Goal: Task Accomplishment & Management: Manage account settings

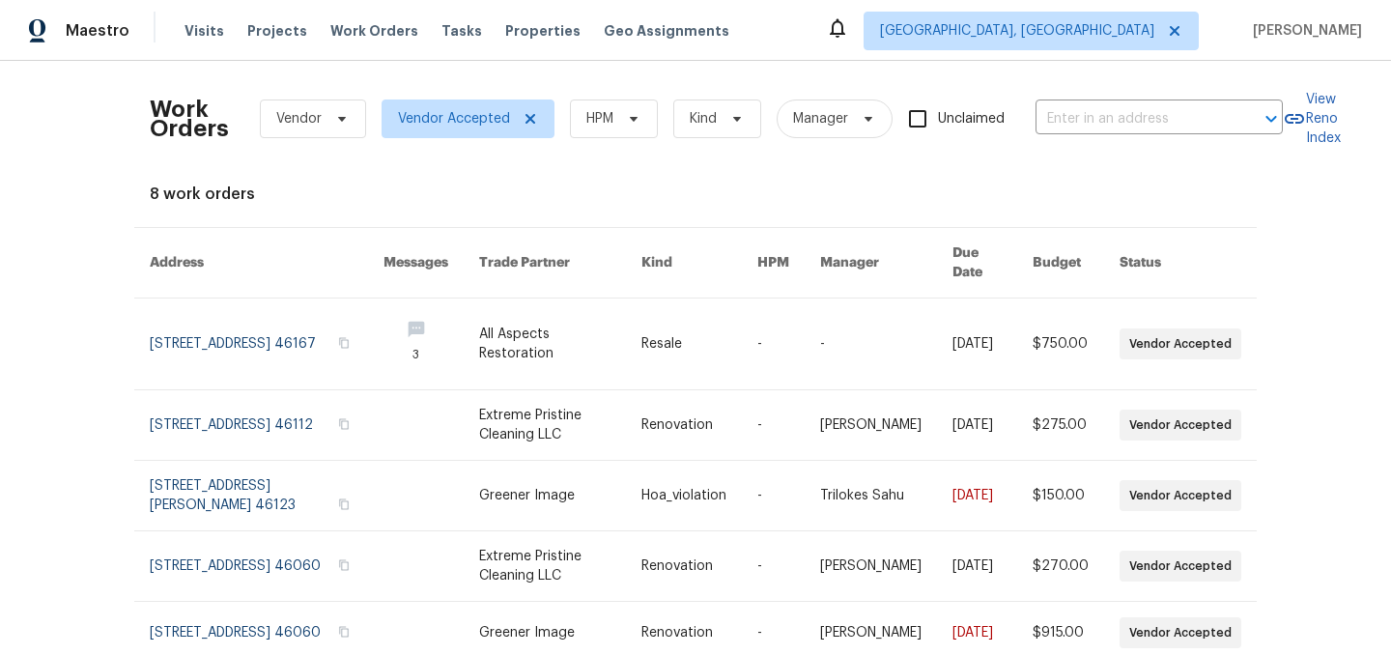
scroll to position [316, 0]
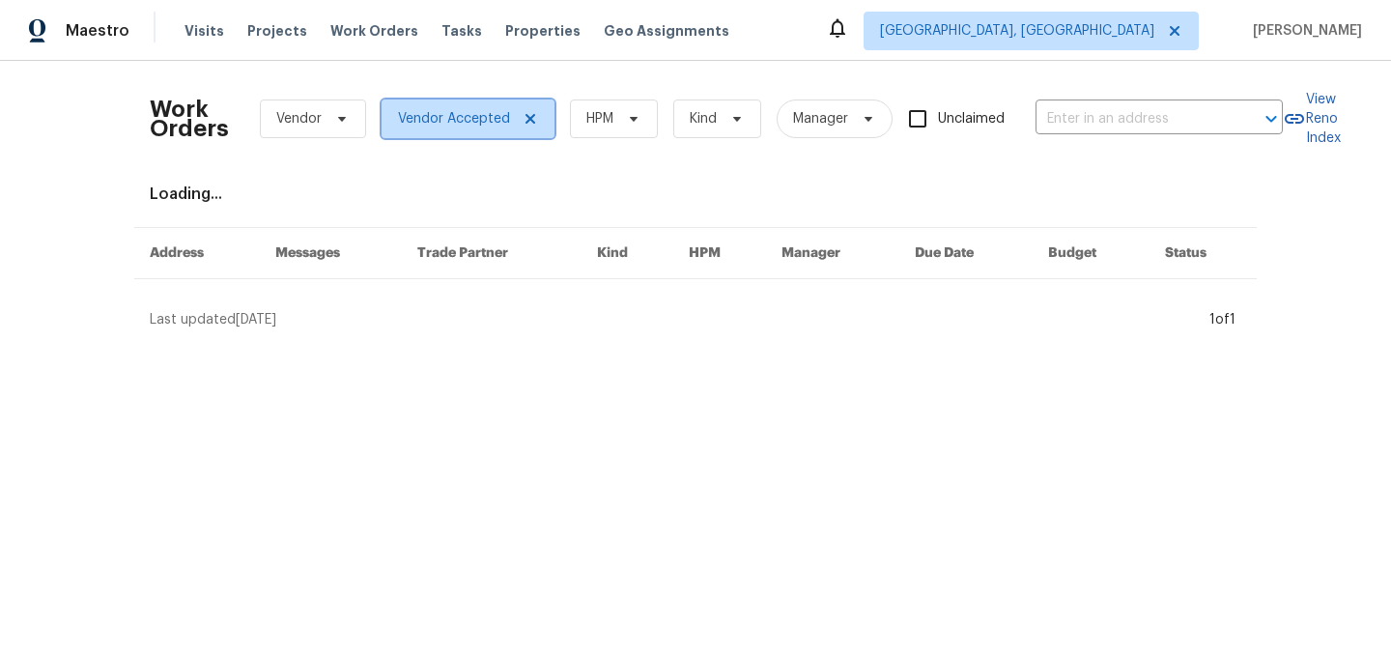
click at [528, 124] on icon at bounding box center [530, 118] width 15 height 15
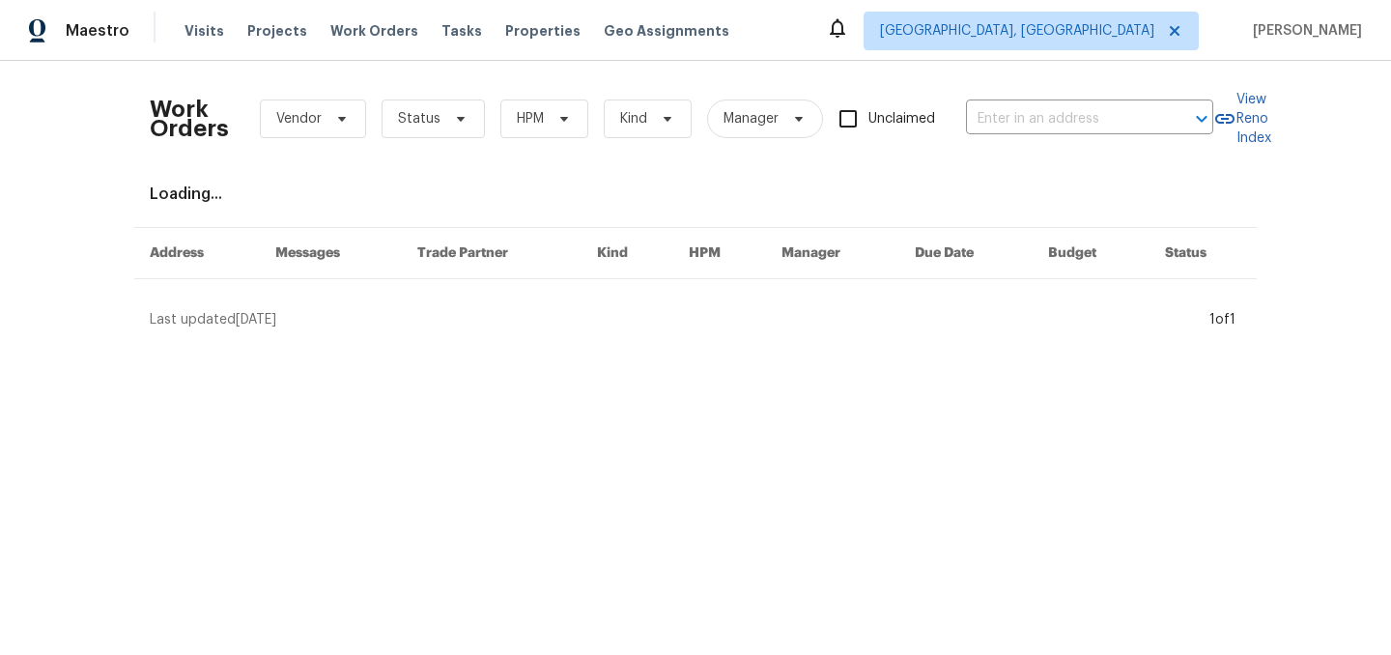
click at [373, 41] on div "Visits Projects Work Orders Tasks Properties Geo Assignments" at bounding box center [469, 31] width 568 height 39
click at [360, 36] on span "Work Orders" at bounding box center [374, 30] width 88 height 19
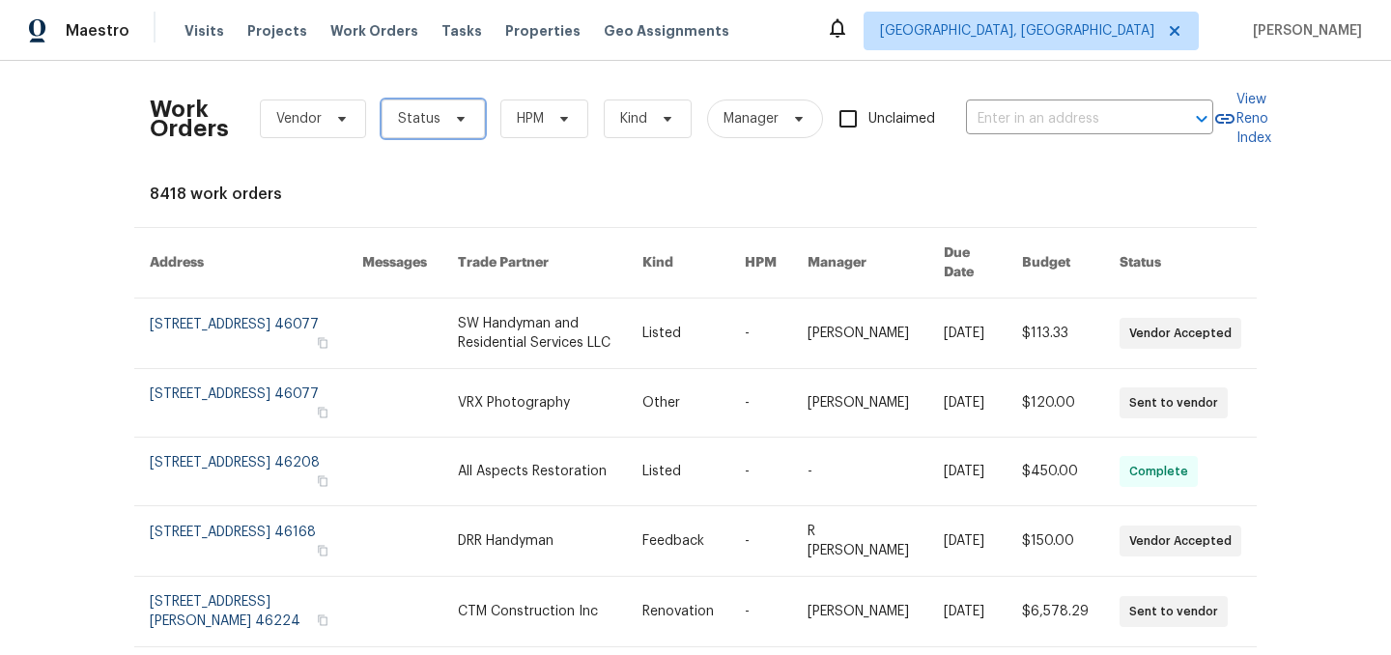
click at [421, 117] on span "Status" at bounding box center [419, 118] width 43 height 19
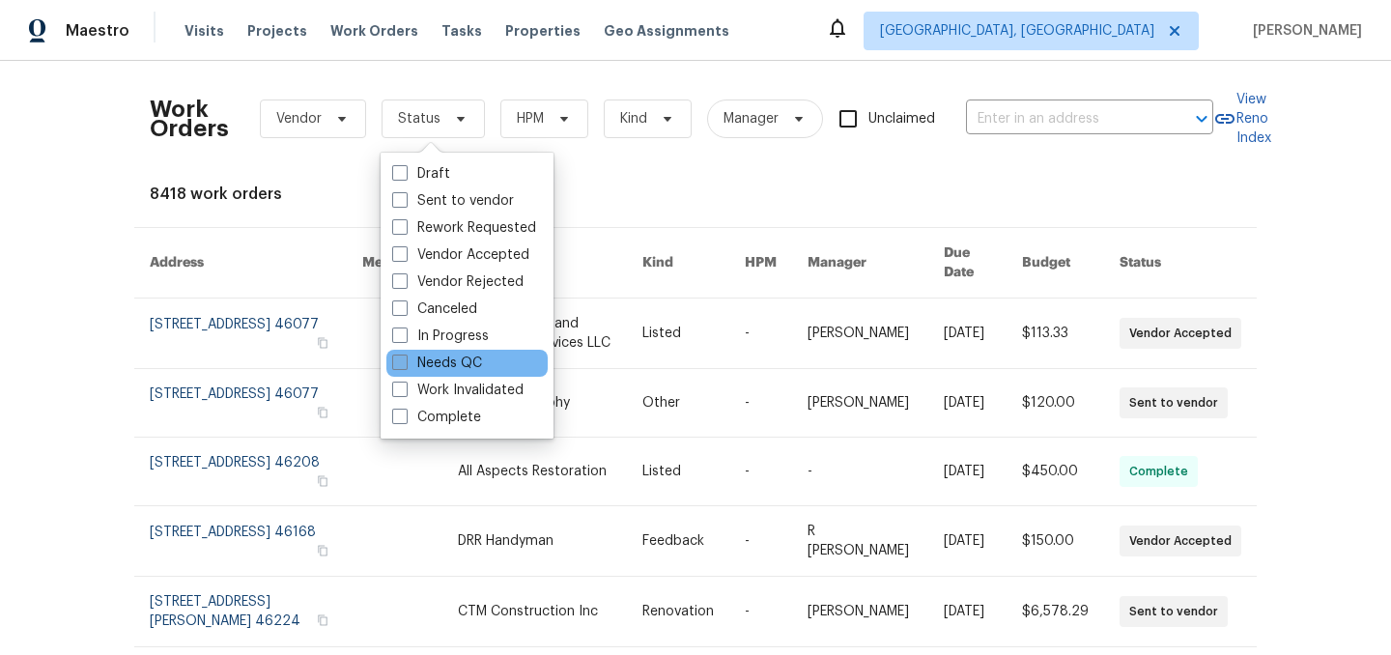
click at [455, 357] on label "Needs QC" at bounding box center [437, 363] width 90 height 19
click at [405, 357] on input "Needs QC" at bounding box center [398, 360] width 13 height 13
checkbox input "true"
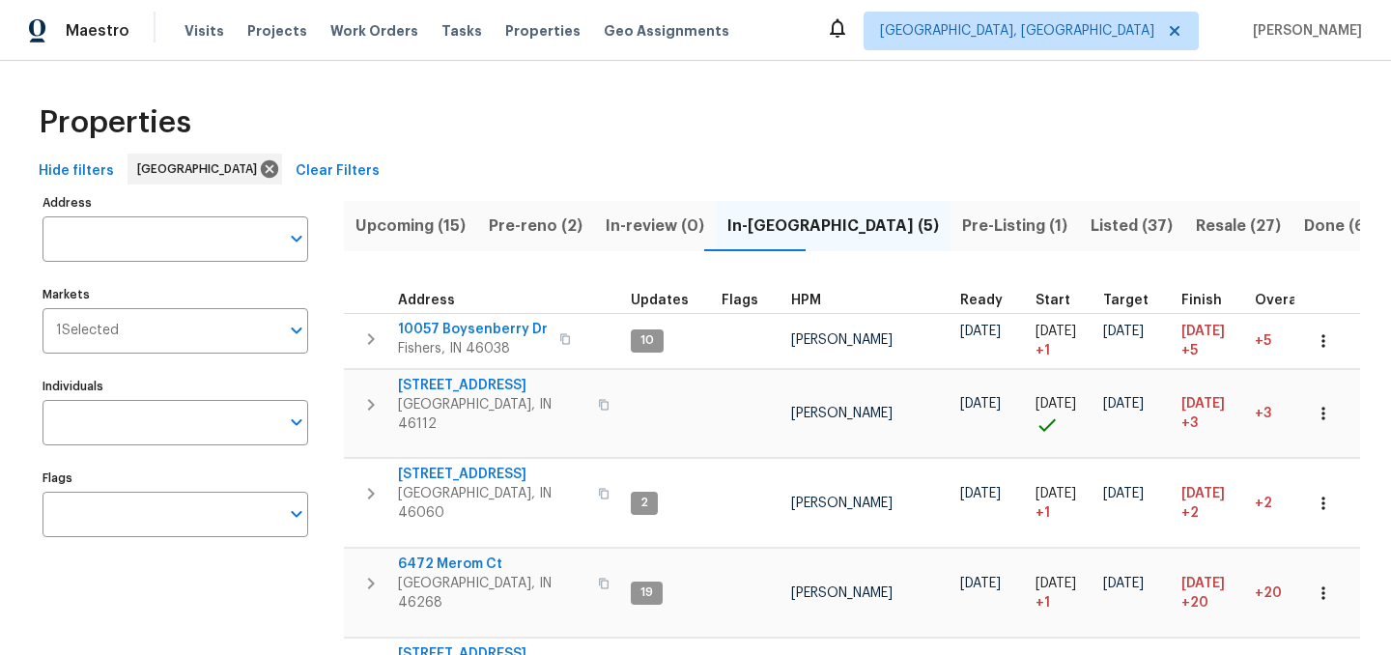
click at [425, 223] on span "Upcoming (15)" at bounding box center [411, 226] width 110 height 27
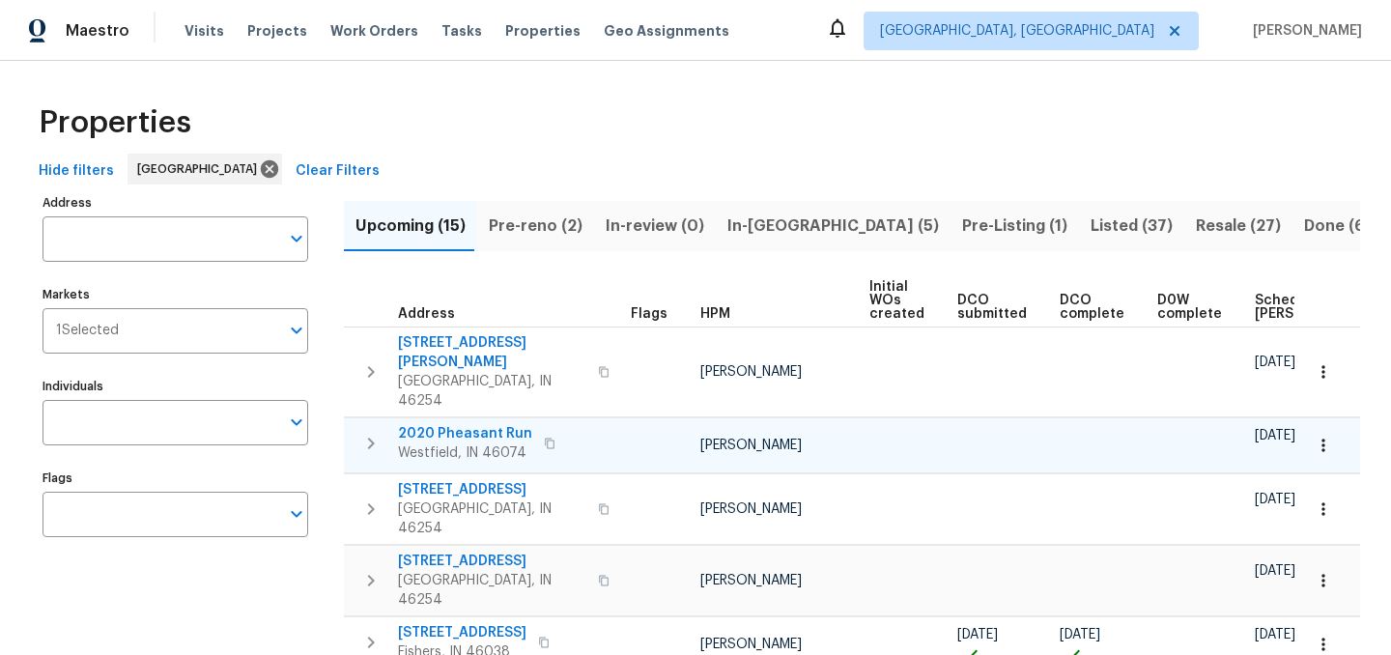
scroll to position [0, 213]
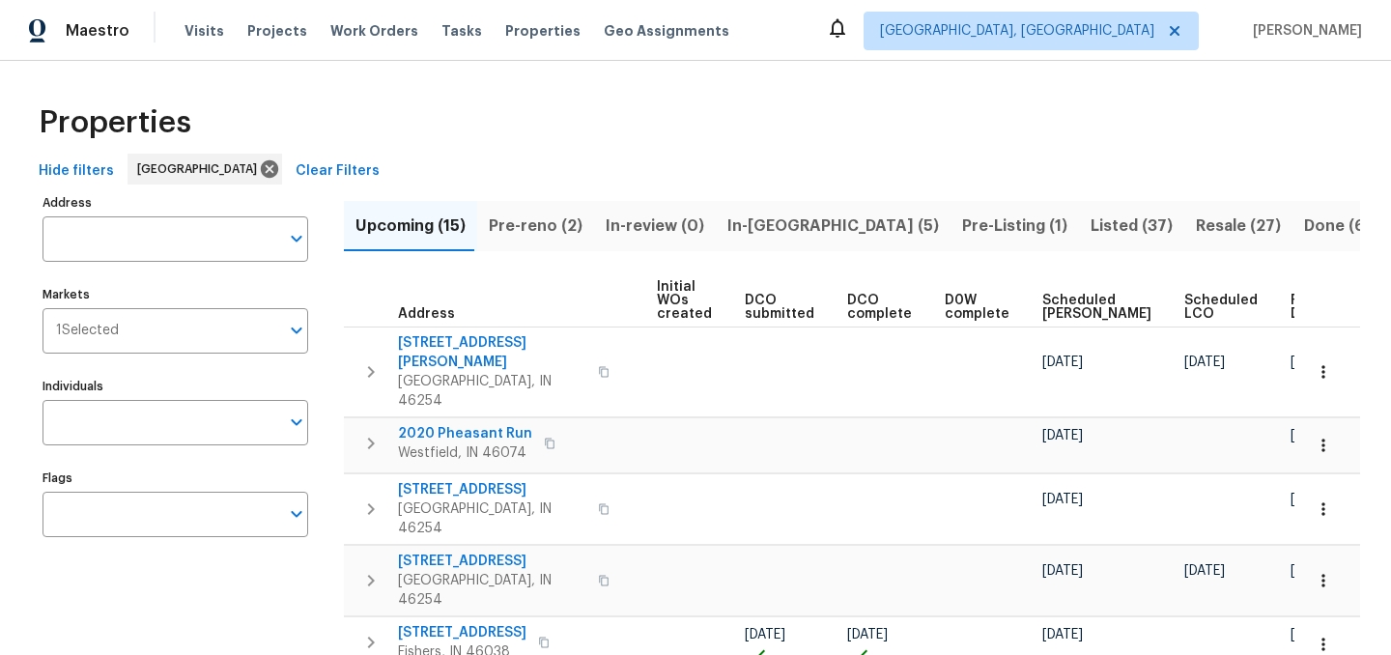
click at [1291, 298] on span "Ready Date" at bounding box center [1312, 307] width 43 height 27
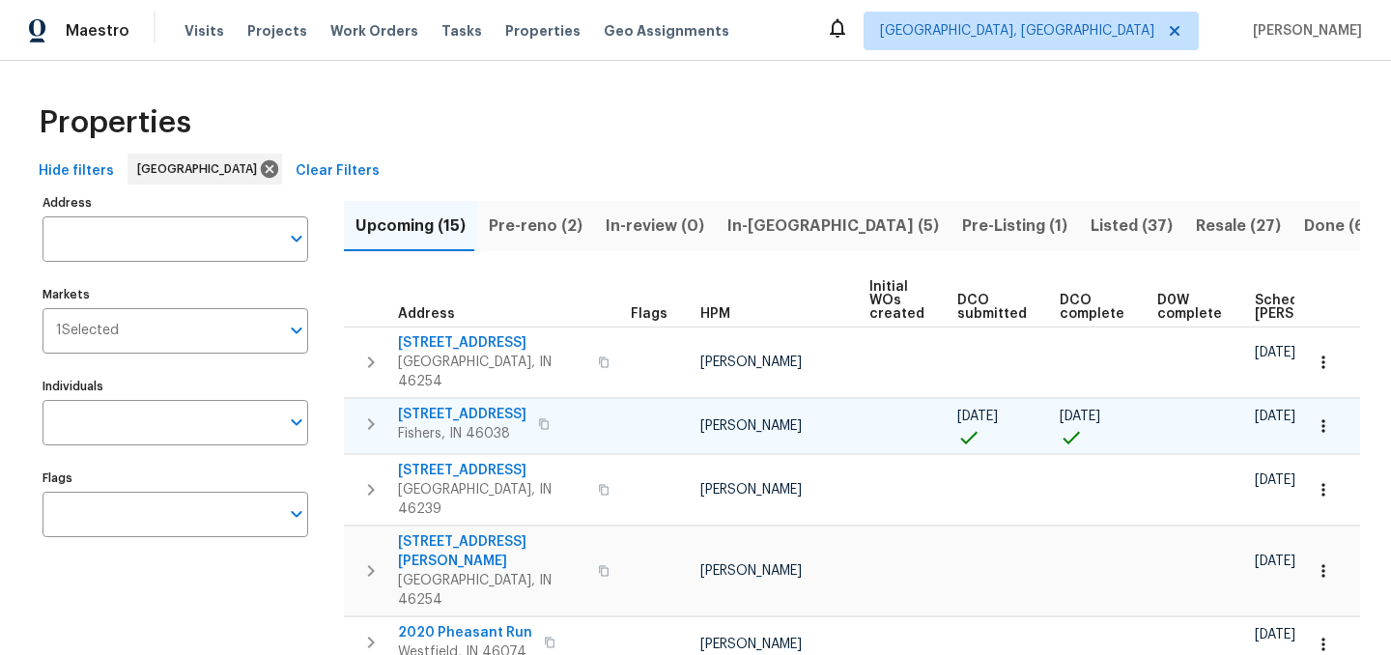
click at [476, 405] on span "[STREET_ADDRESS]" at bounding box center [462, 414] width 128 height 19
click at [1331, 416] on icon "button" at bounding box center [1323, 425] width 19 height 19
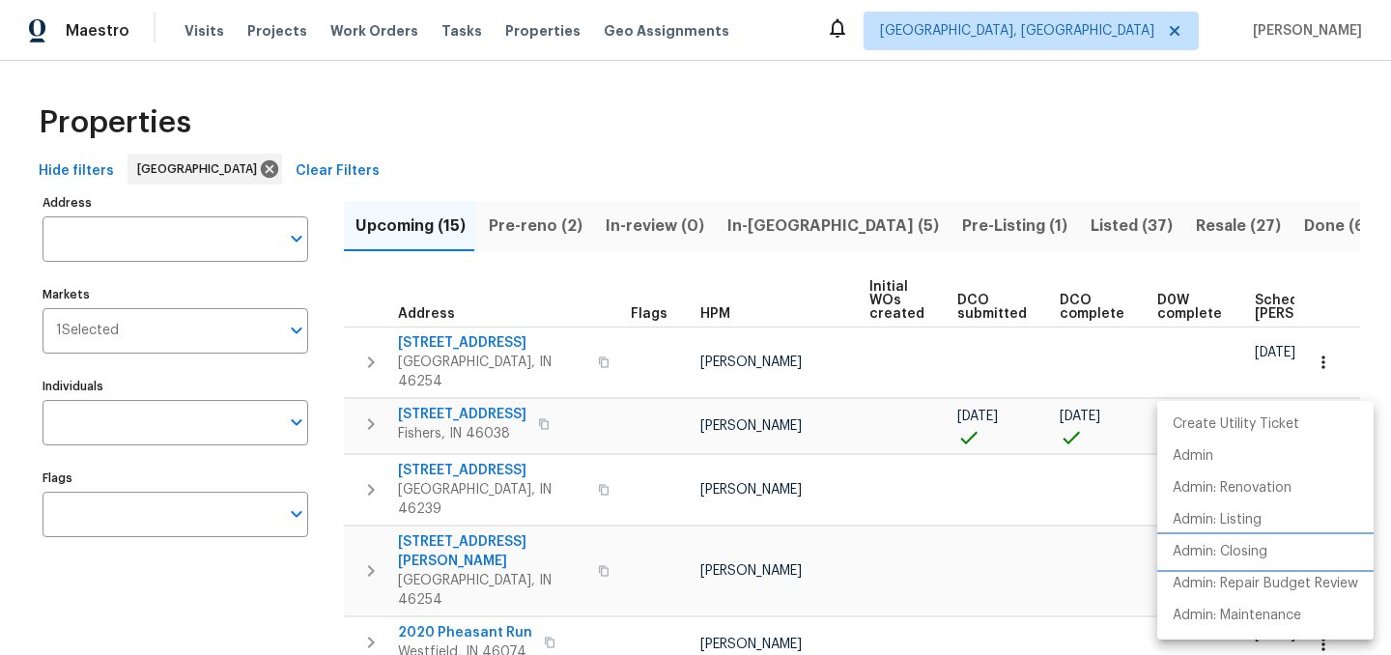
click at [1242, 549] on p "Admin: Closing" at bounding box center [1220, 552] width 95 height 20
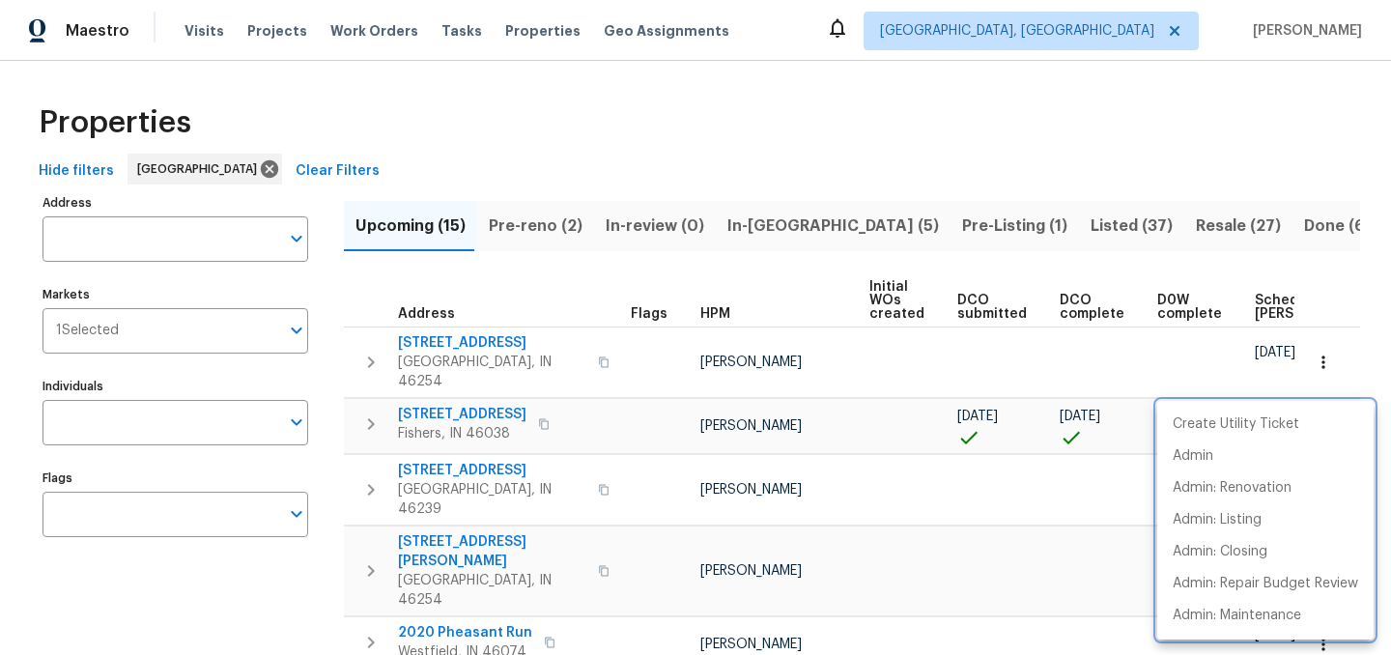
click at [760, 259] on div at bounding box center [695, 327] width 1391 height 655
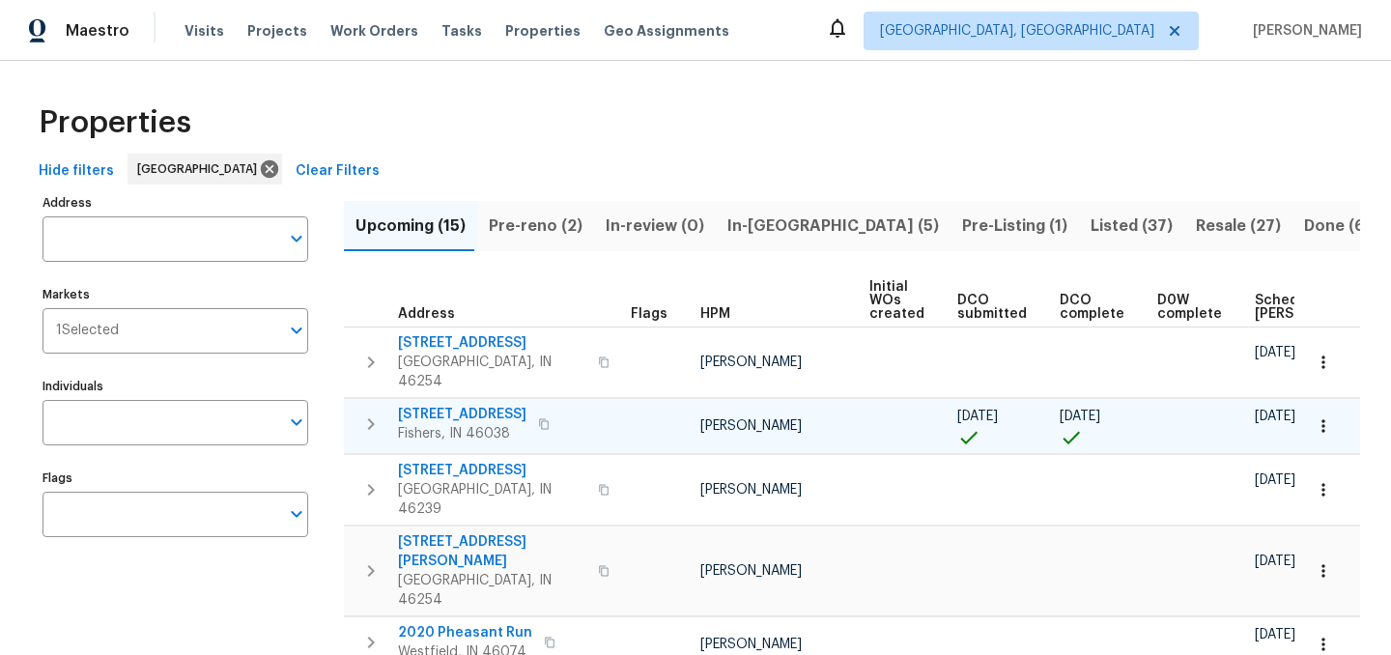
click at [484, 405] on span "[STREET_ADDRESS]" at bounding box center [462, 414] width 128 height 19
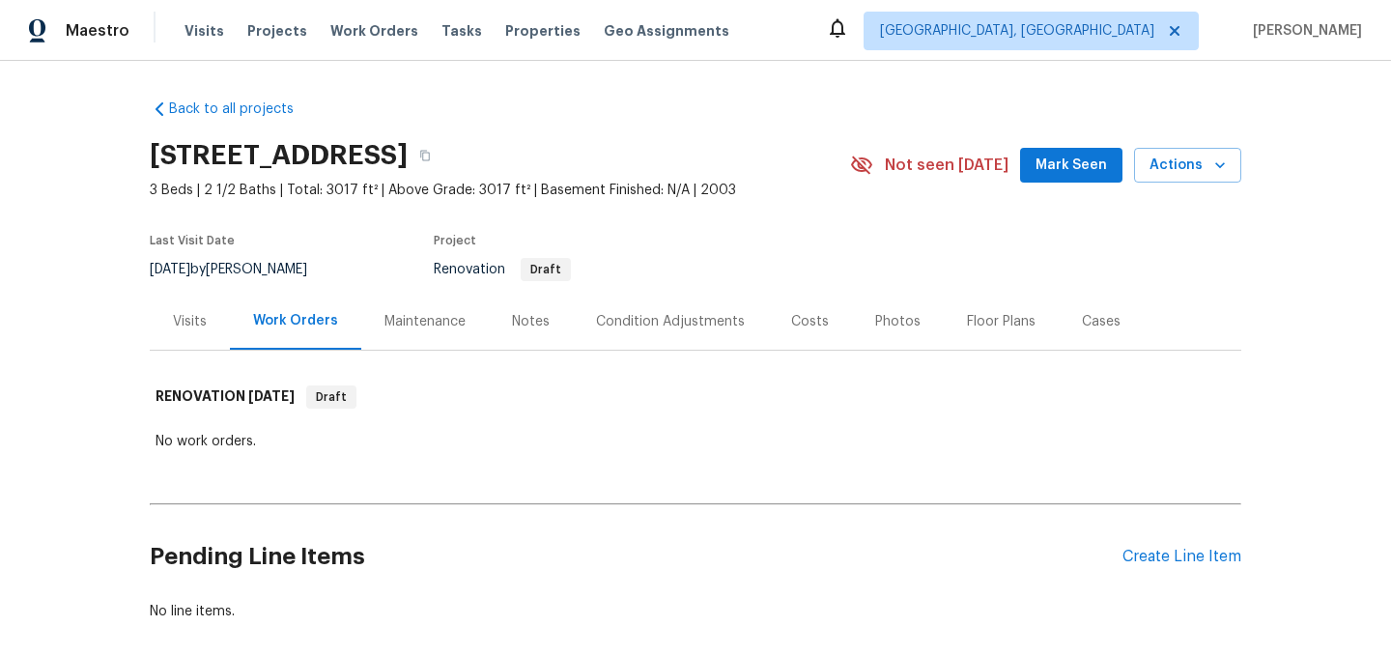
click at [679, 313] on div "Condition Adjustments" at bounding box center [670, 321] width 149 height 19
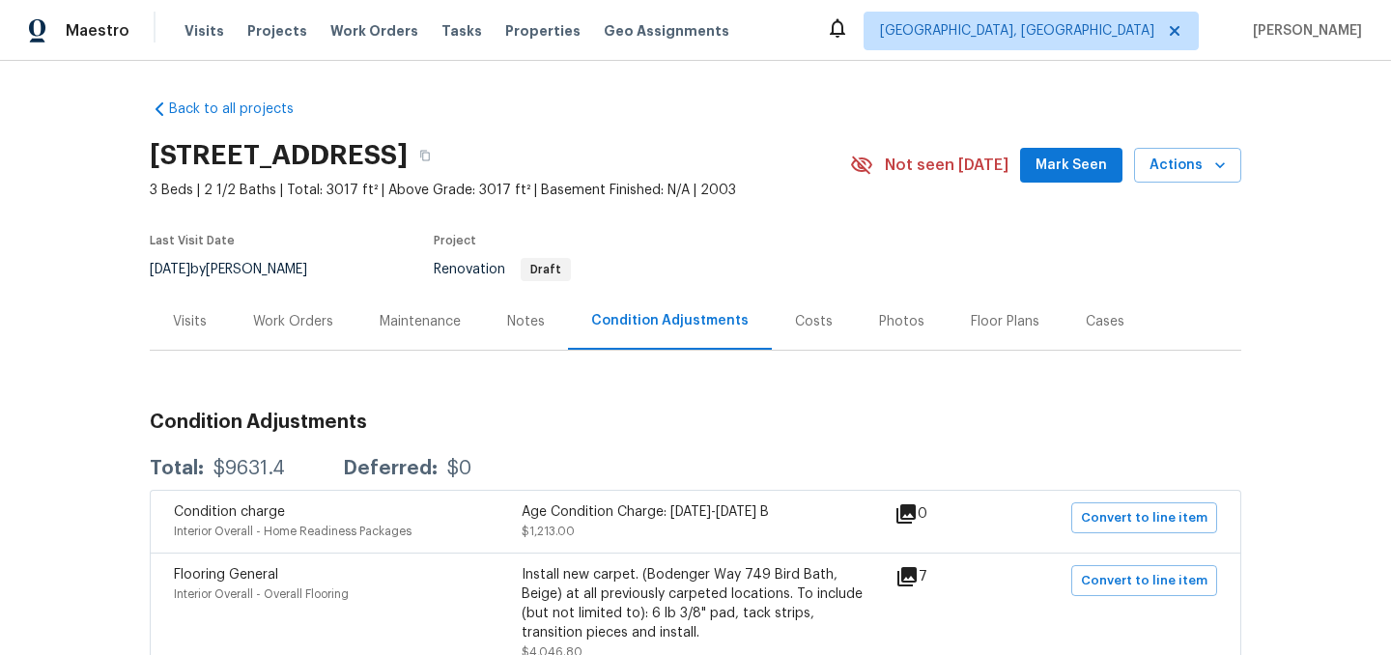
click at [803, 326] on div "Costs" at bounding box center [814, 321] width 38 height 19
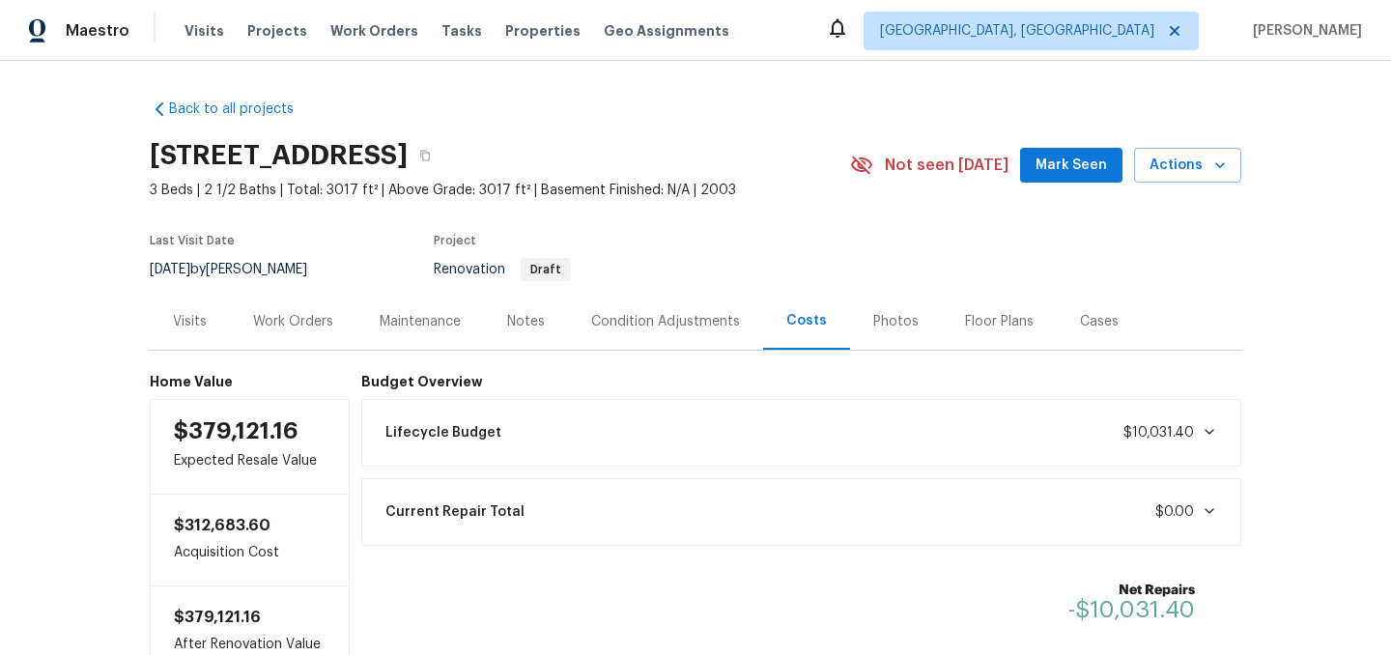
click at [880, 317] on div "Photos" at bounding box center [895, 321] width 45 height 19
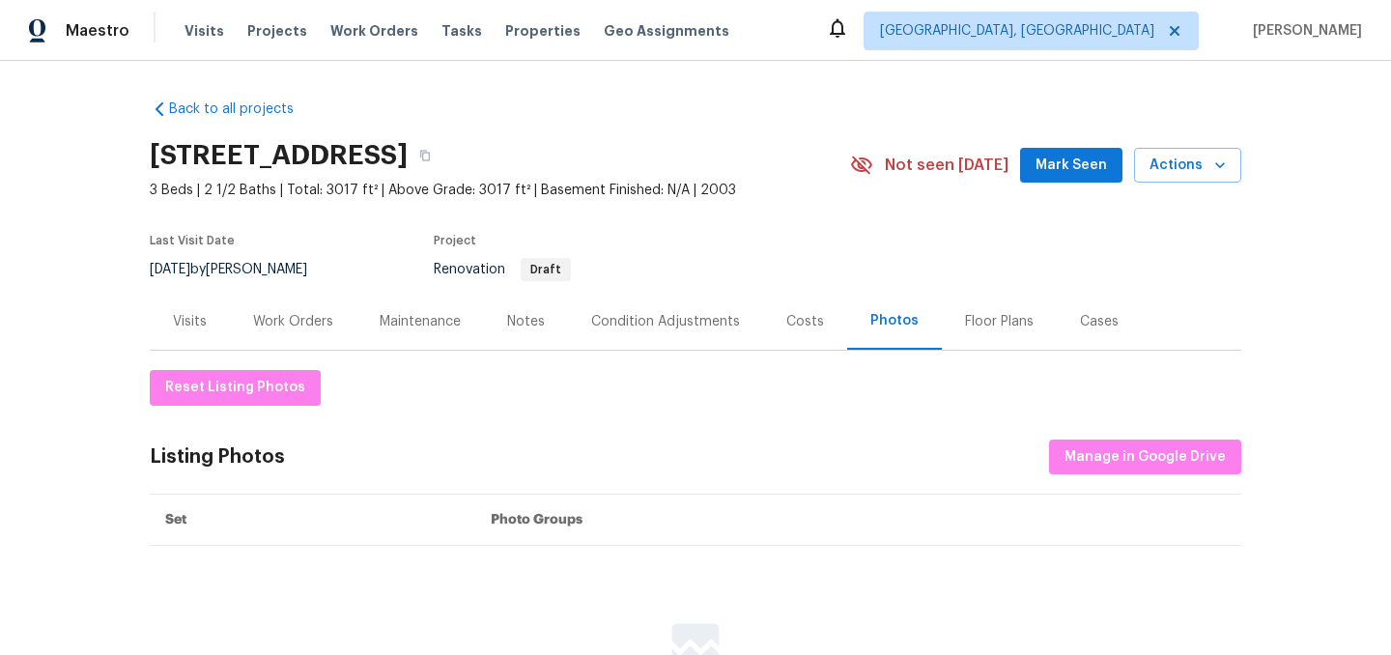
click at [991, 320] on div "Floor Plans" at bounding box center [999, 321] width 69 height 19
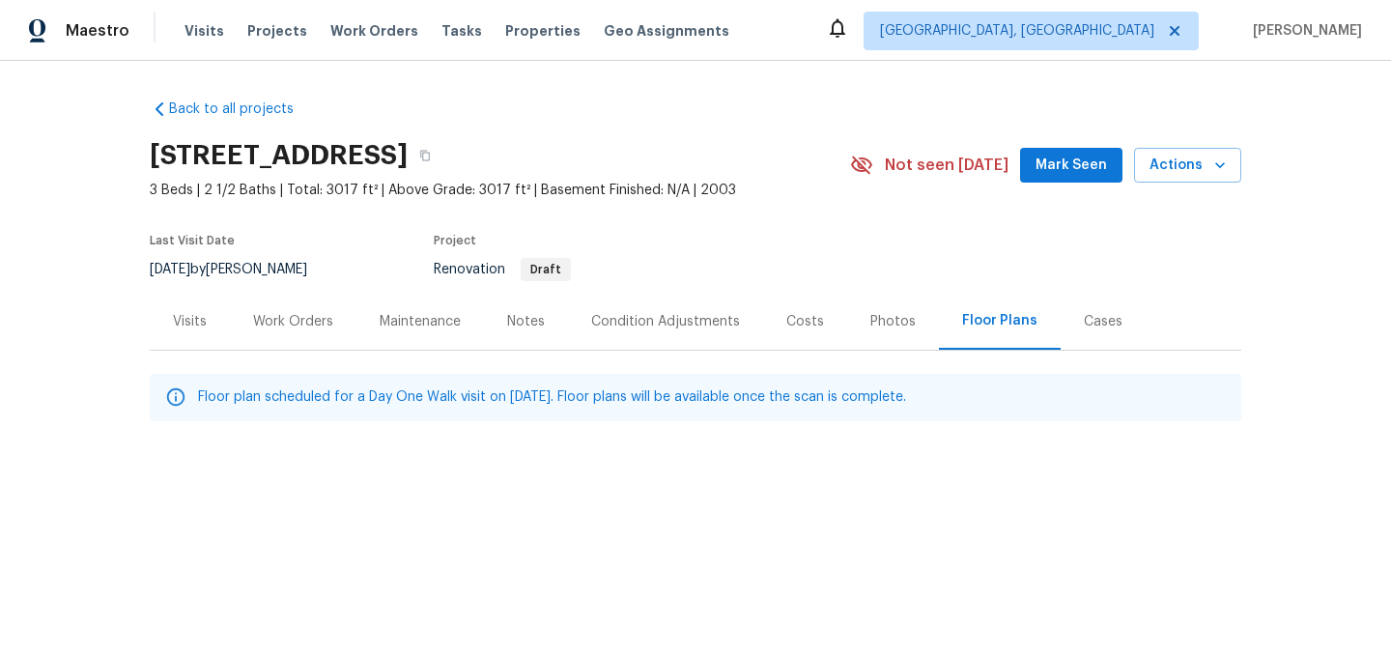
click at [274, 319] on div "Work Orders" at bounding box center [293, 321] width 80 height 19
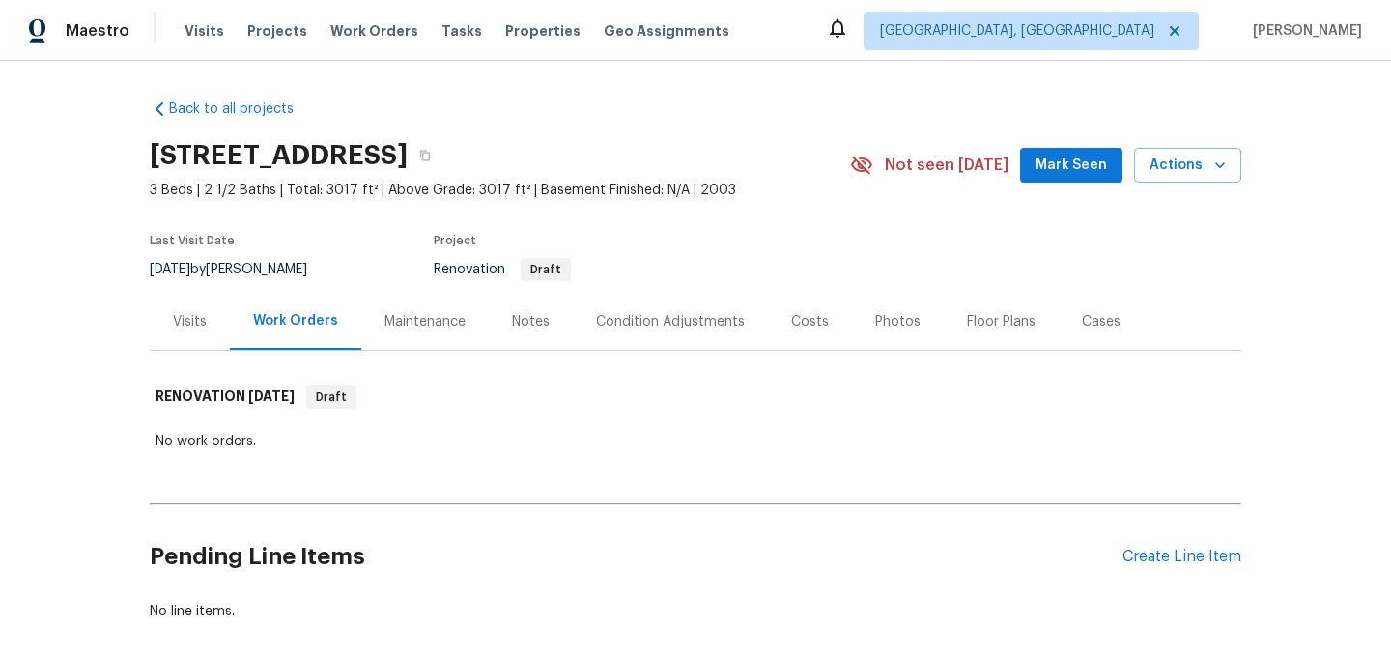
click at [979, 314] on div "Floor Plans" at bounding box center [1001, 321] width 69 height 19
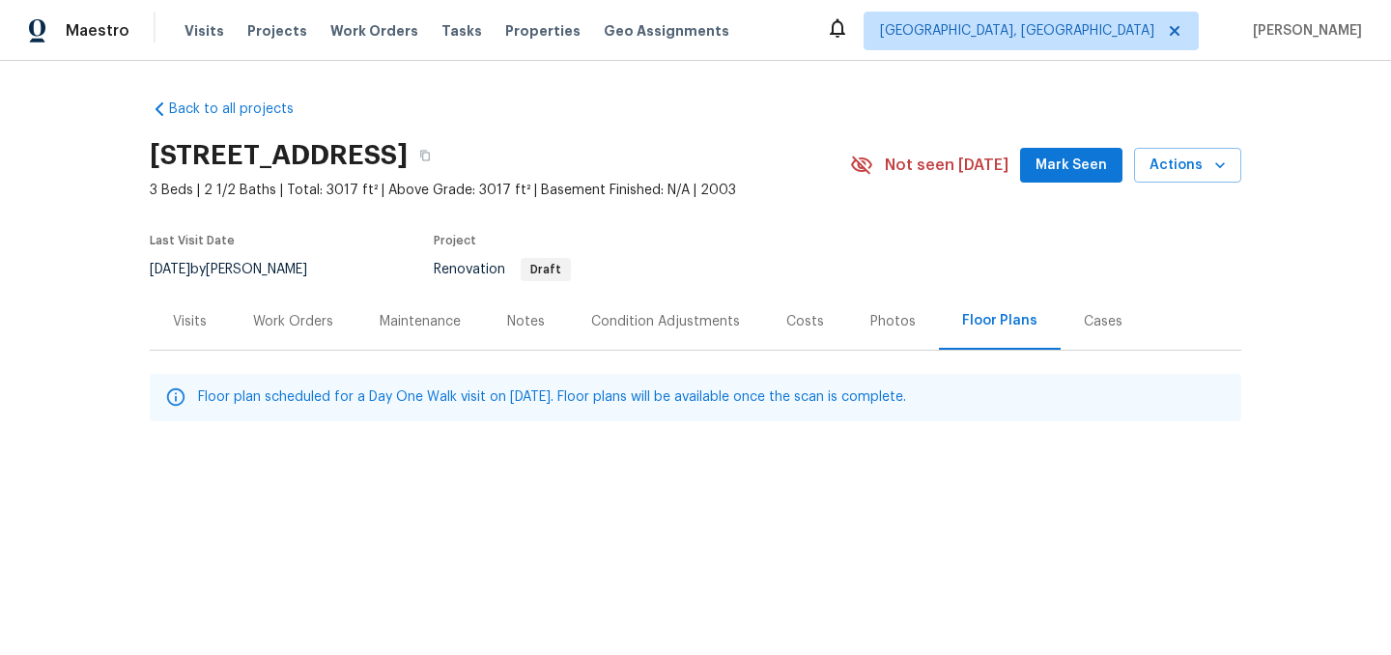
click at [272, 326] on div "Work Orders" at bounding box center [293, 321] width 80 height 19
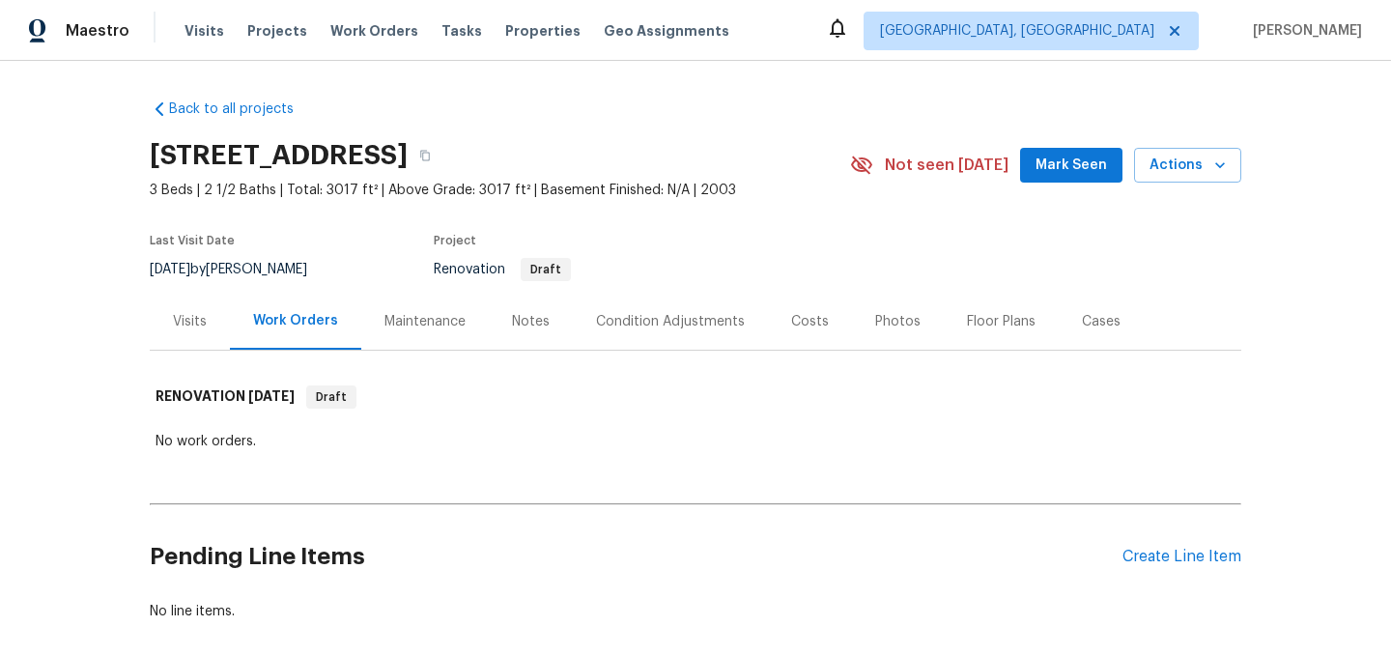
click at [720, 333] on div "Condition Adjustments" at bounding box center [670, 321] width 195 height 57
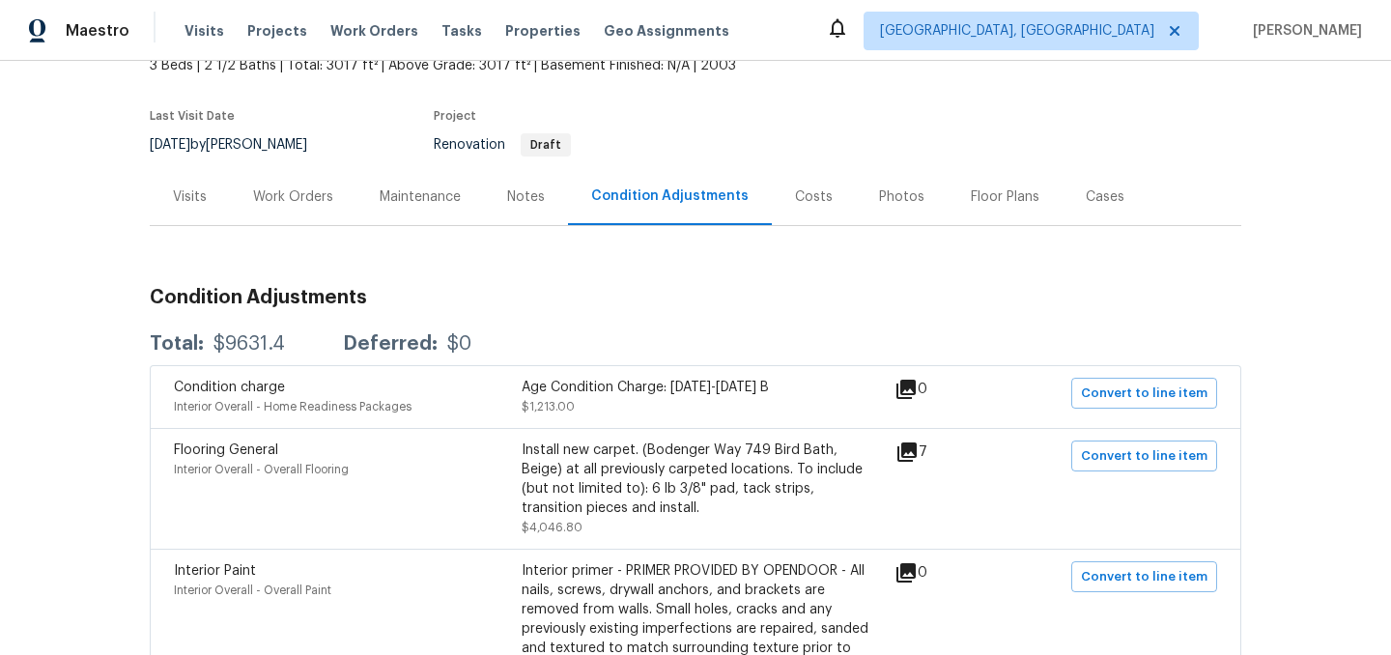
scroll to position [107, 0]
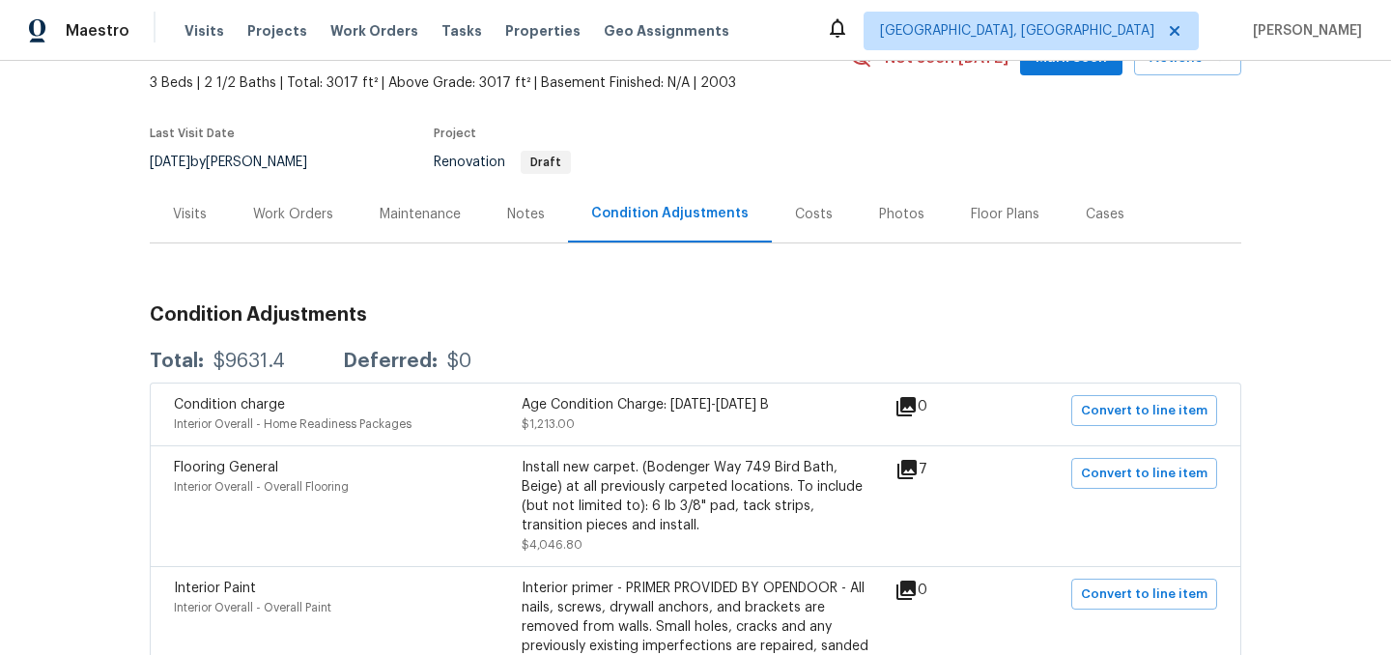
click at [520, 213] on div "Notes" at bounding box center [526, 214] width 38 height 19
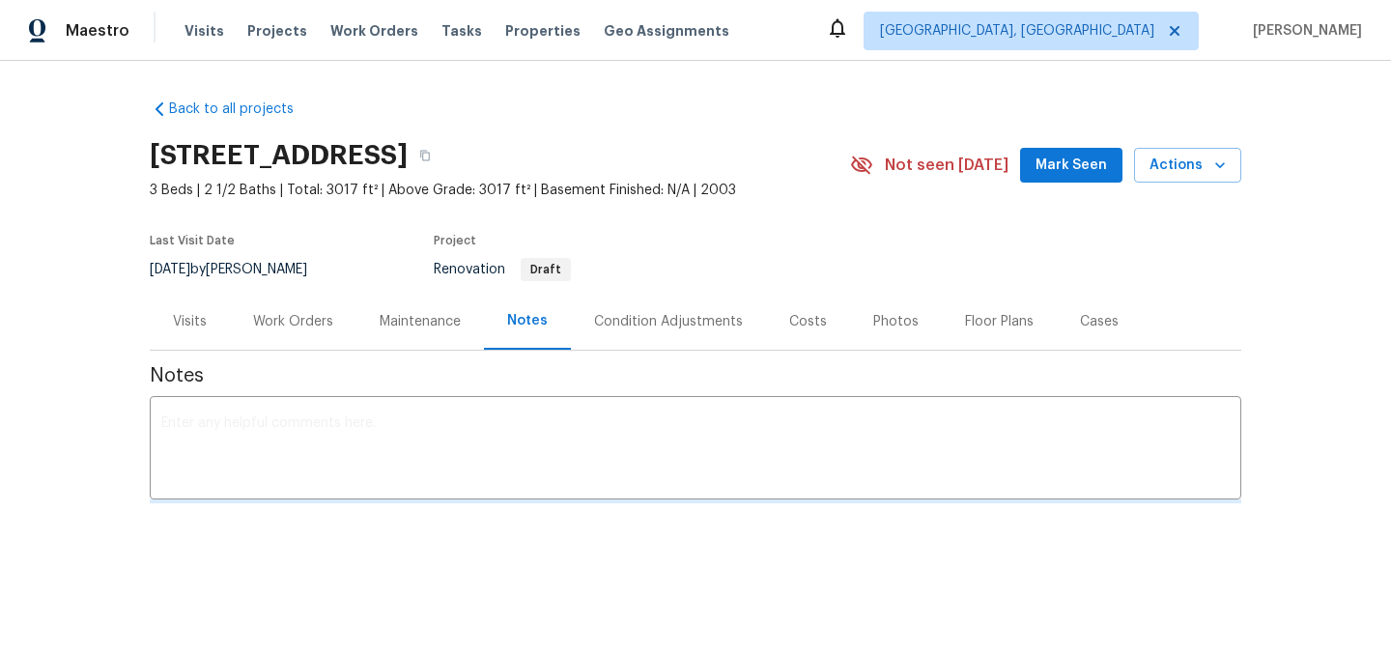
click at [296, 327] on div "Work Orders" at bounding box center [293, 321] width 80 height 19
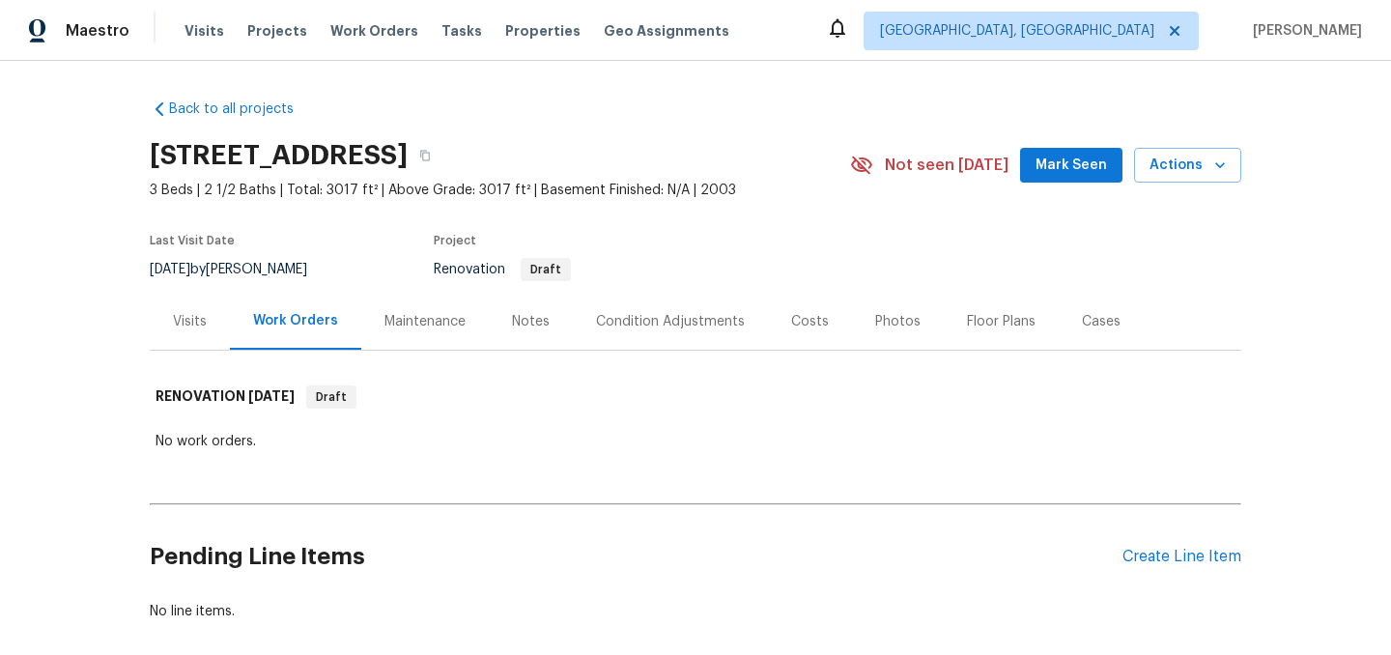
click at [517, 337] on div "Notes" at bounding box center [531, 321] width 84 height 57
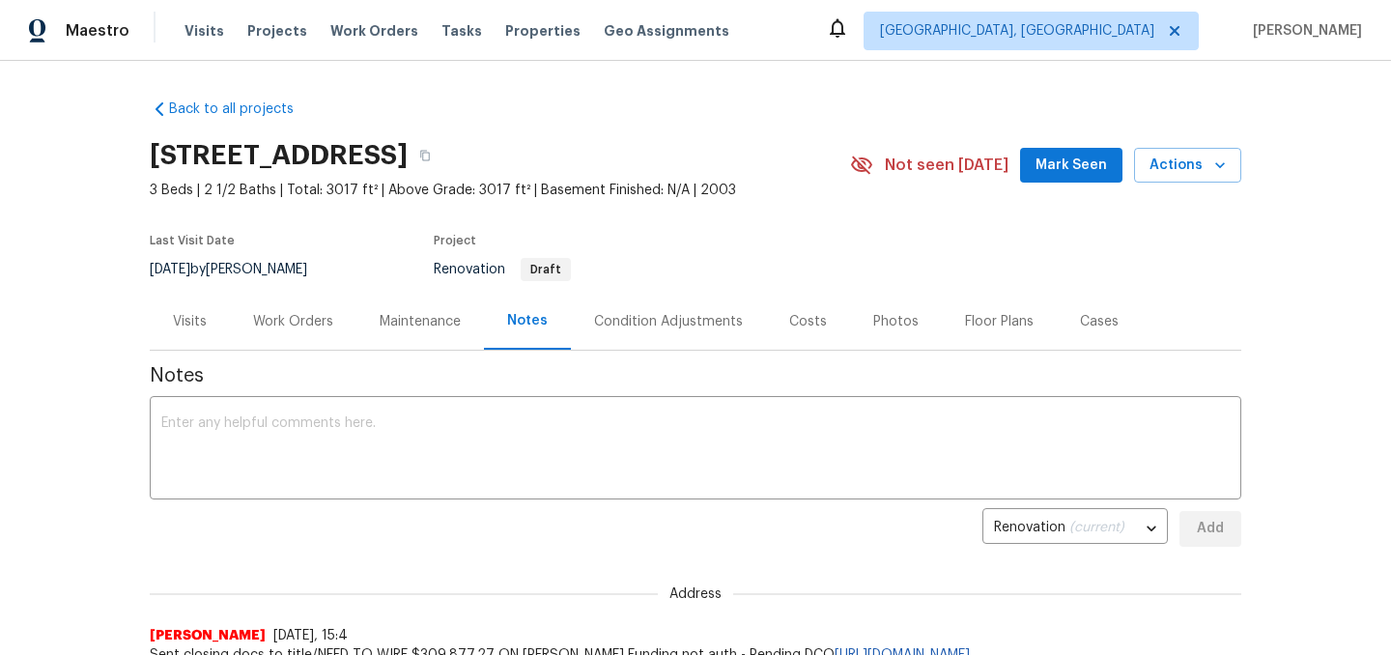
click at [295, 317] on div "Work Orders" at bounding box center [293, 321] width 80 height 19
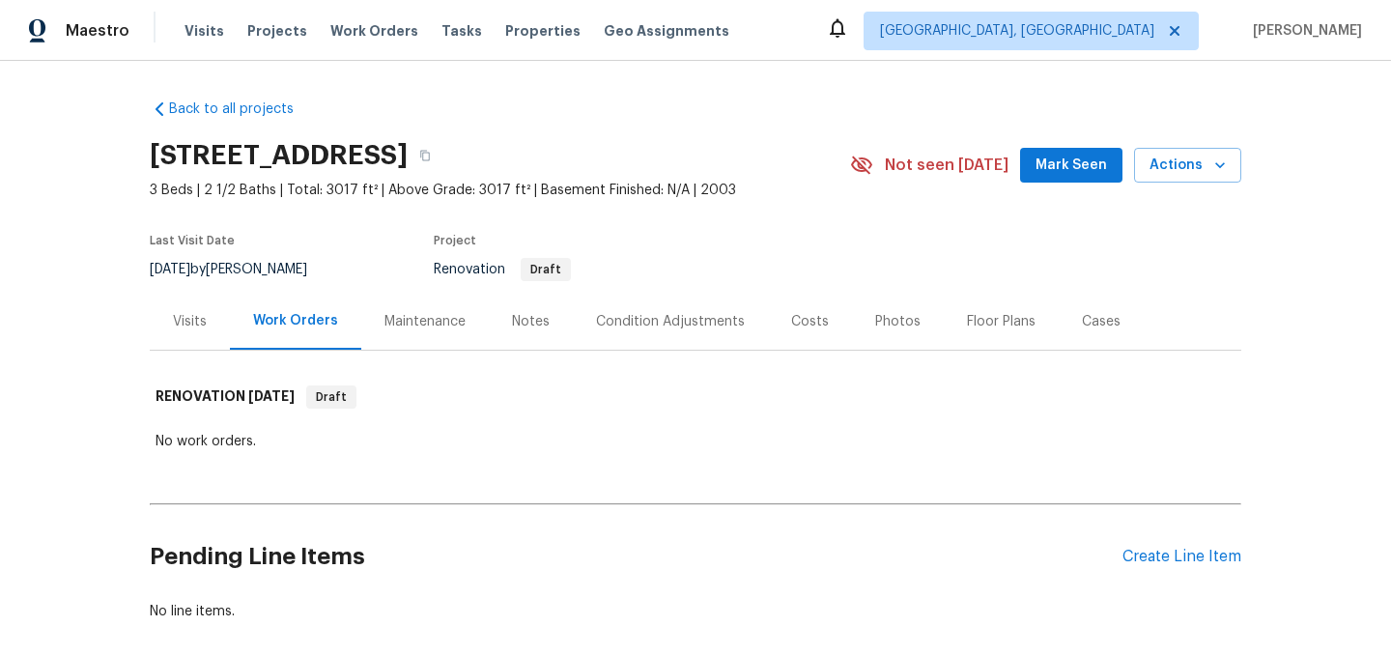
click at [529, 314] on div "Notes" at bounding box center [531, 321] width 38 height 19
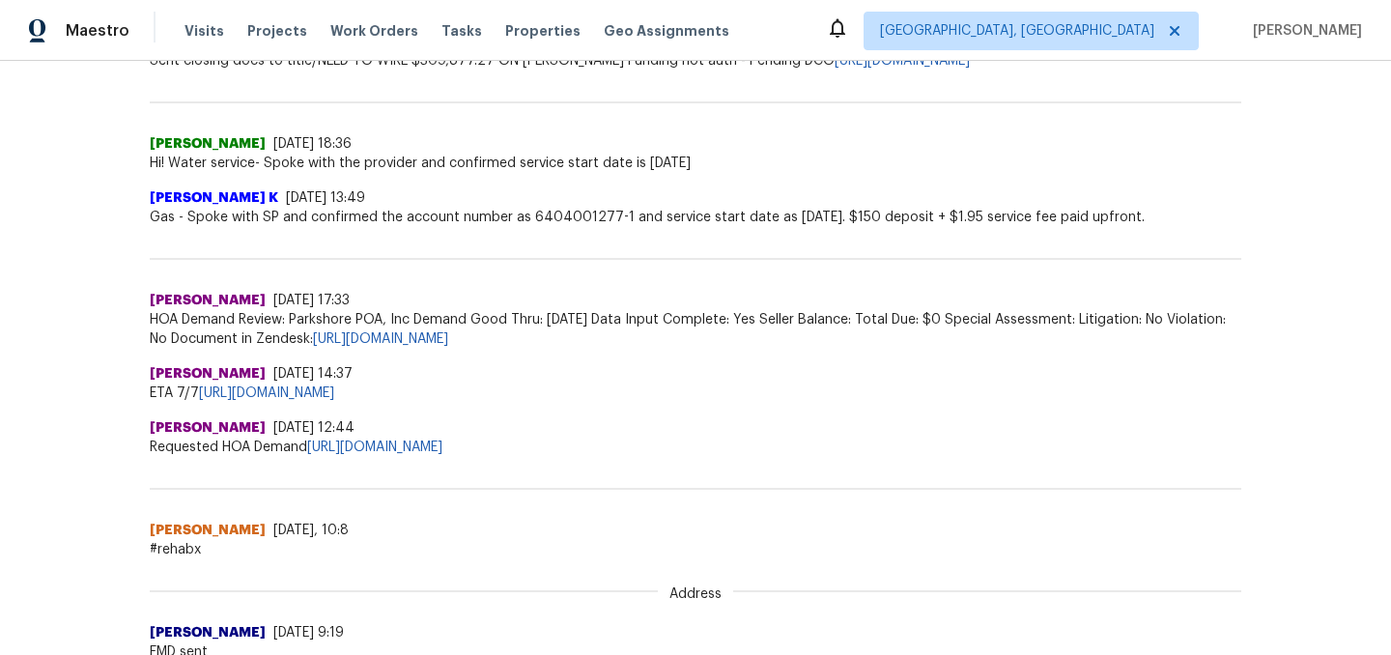
scroll to position [946, 0]
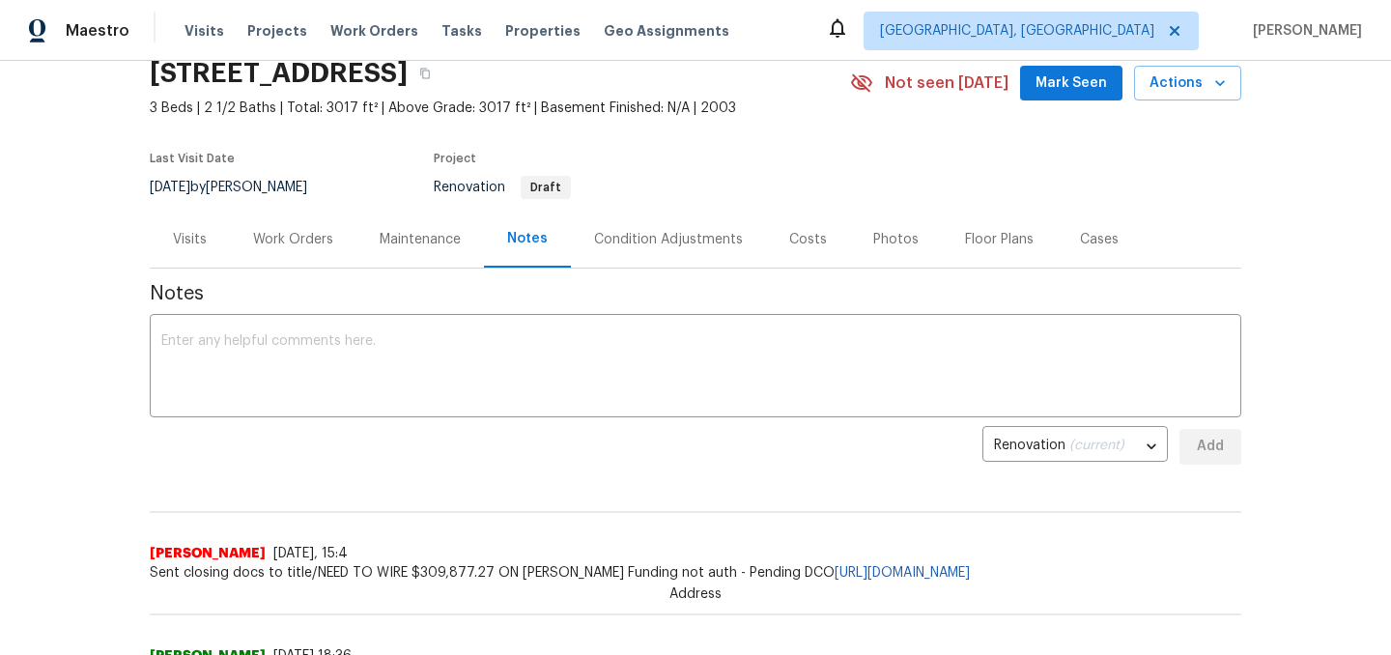
click at [192, 241] on div "Visits" at bounding box center [190, 239] width 34 height 19
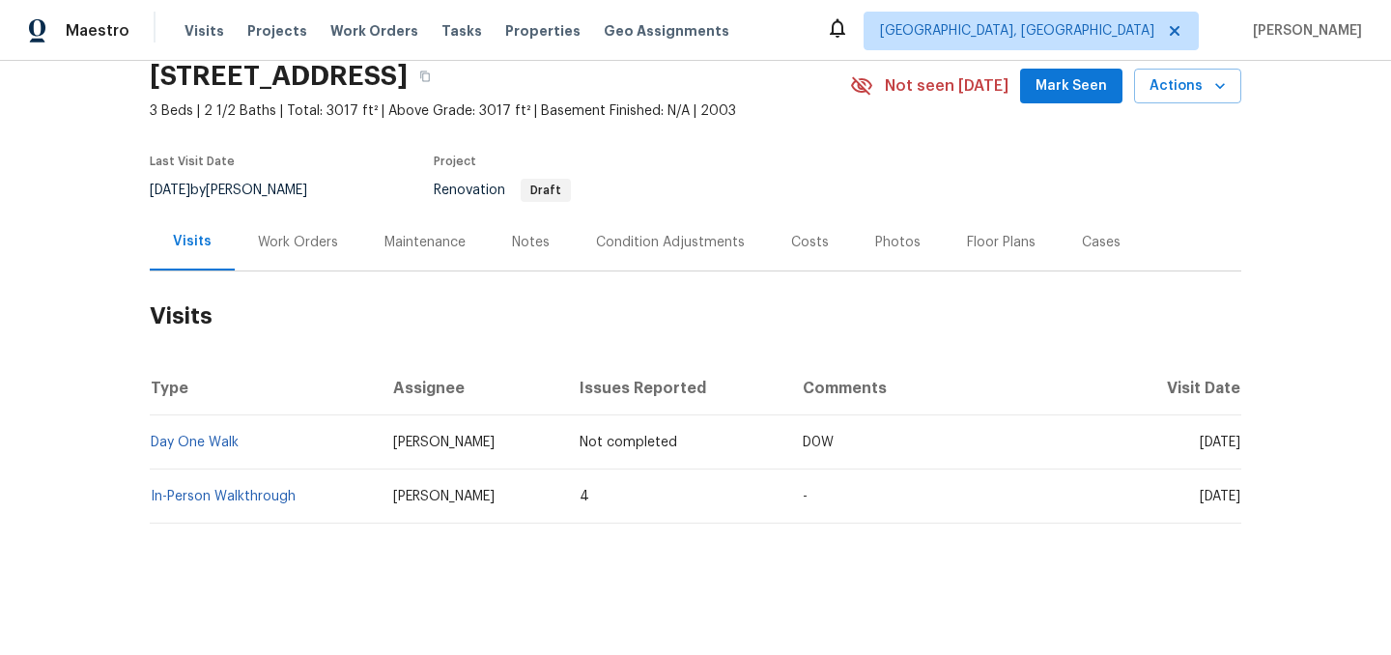
click at [300, 238] on div "Work Orders" at bounding box center [298, 242] width 80 height 19
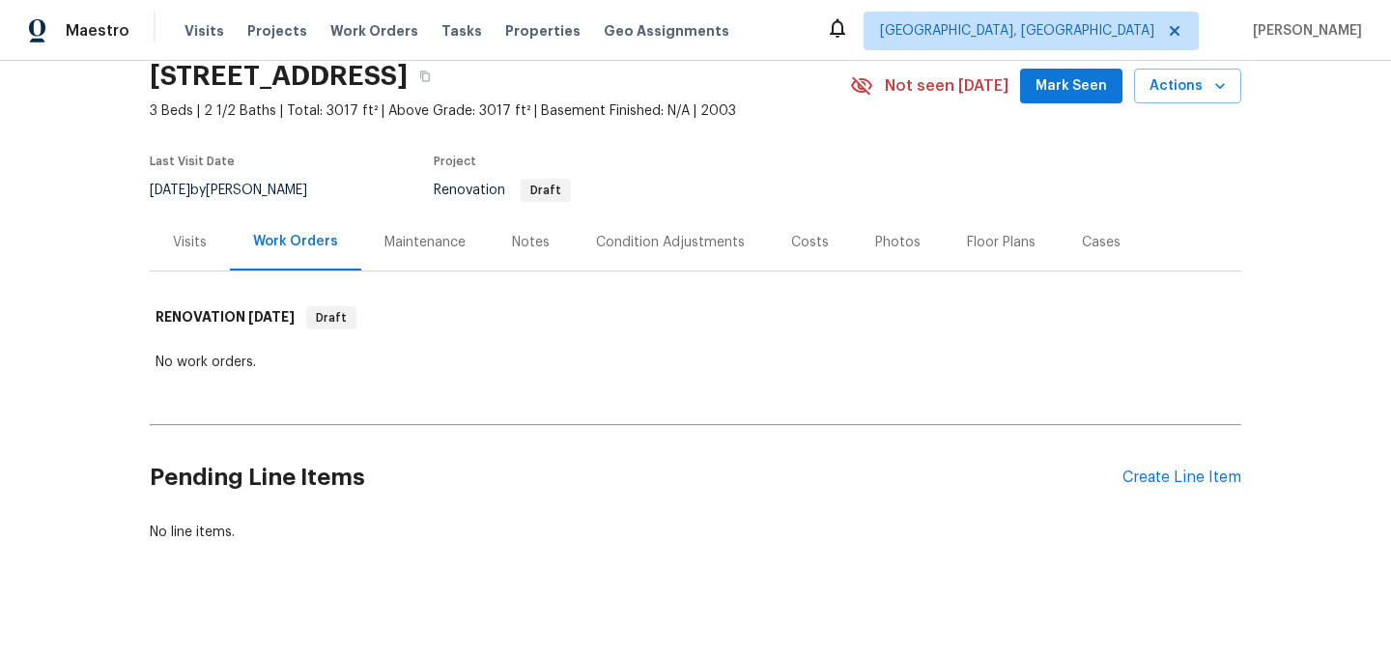
scroll to position [82, 0]
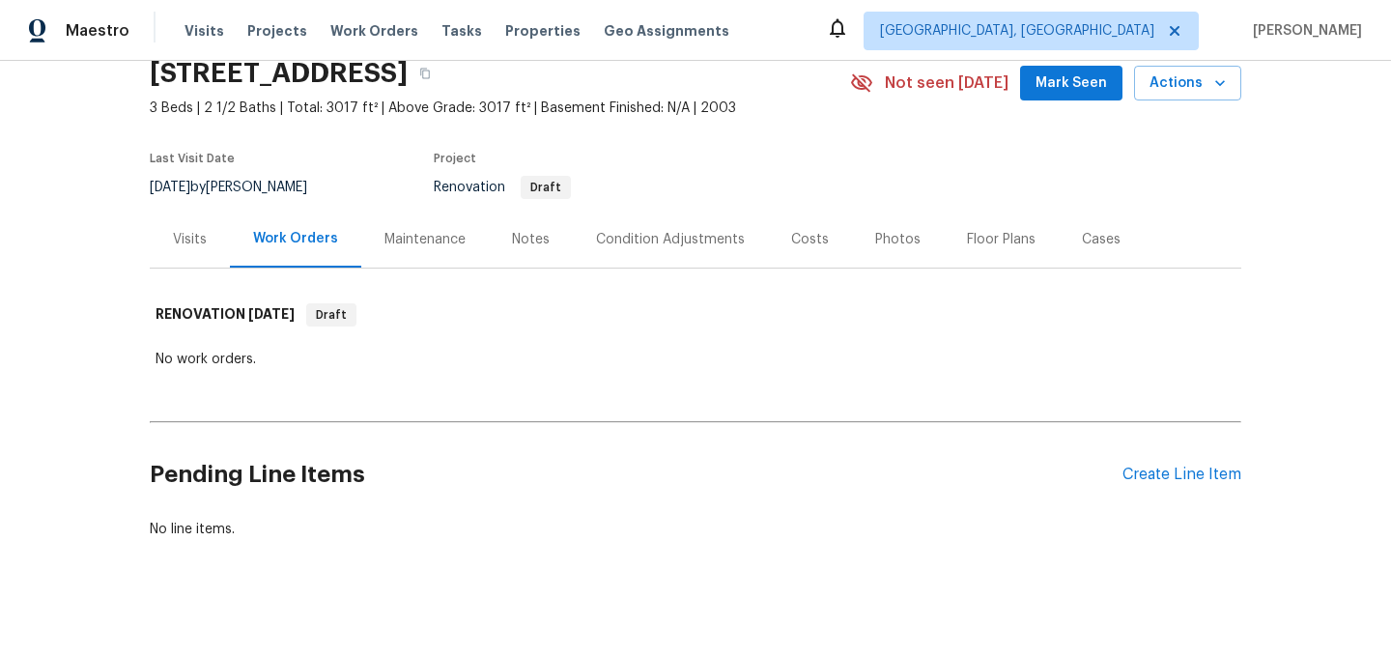
click at [667, 246] on div "Condition Adjustments" at bounding box center [670, 239] width 149 height 19
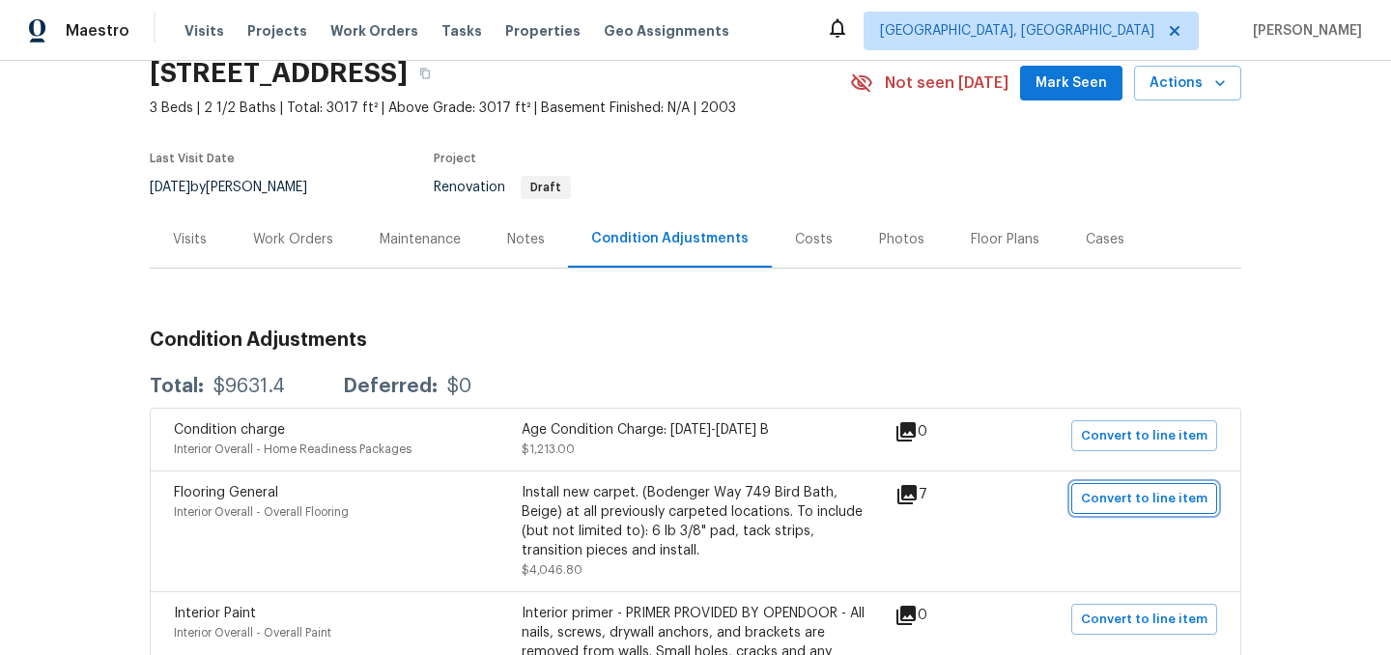
click at [1156, 497] on span "Convert to line item" at bounding box center [1144, 499] width 127 height 22
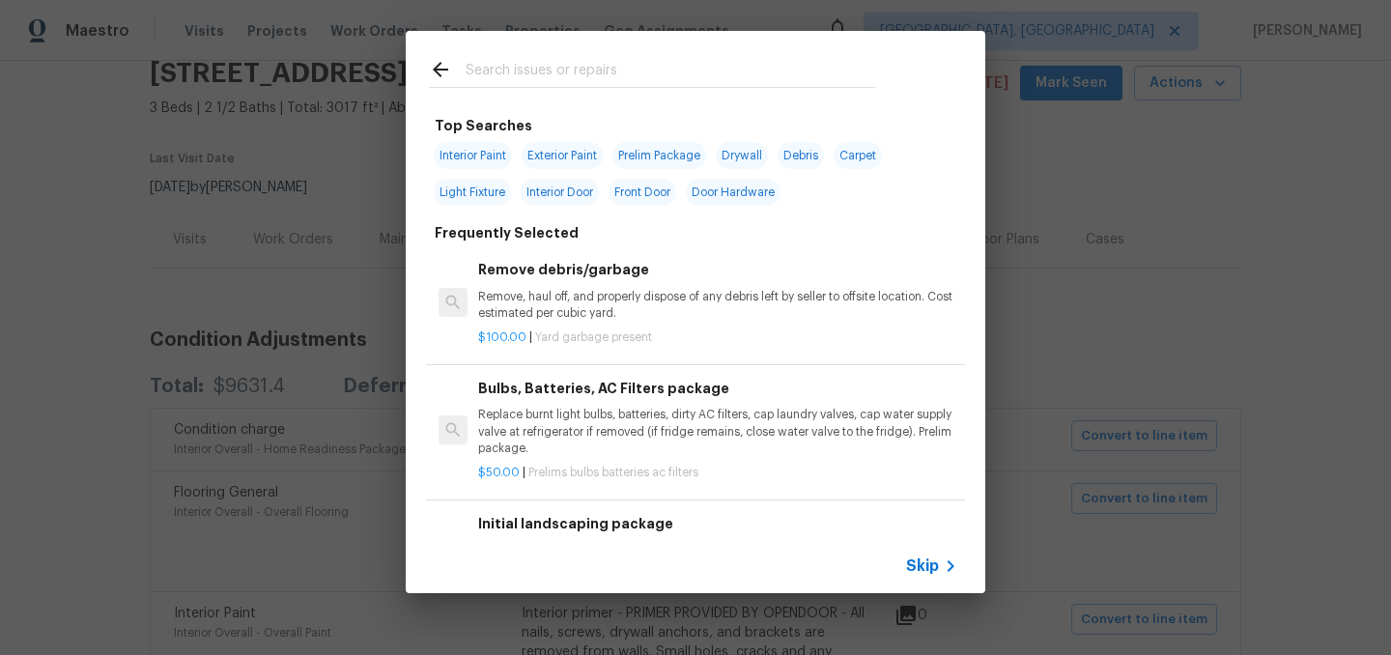
click at [921, 560] on span "Skip" at bounding box center [922, 566] width 33 height 19
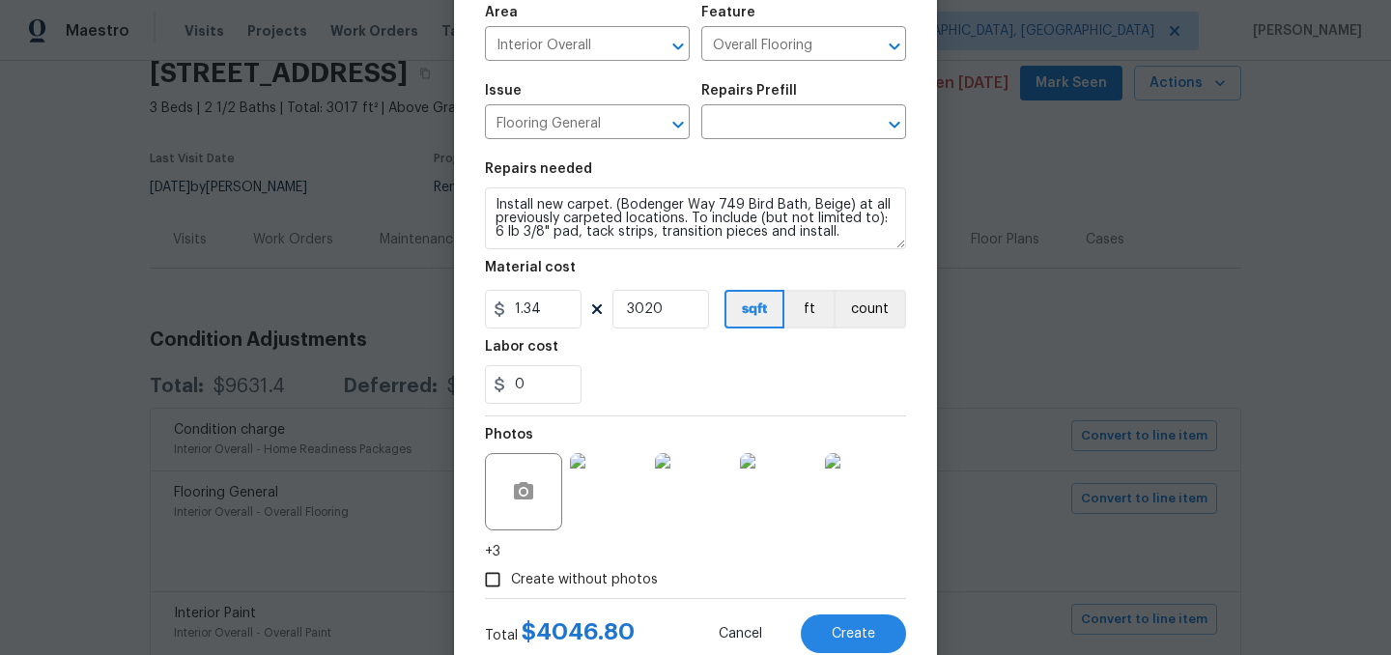
scroll to position [197, 0]
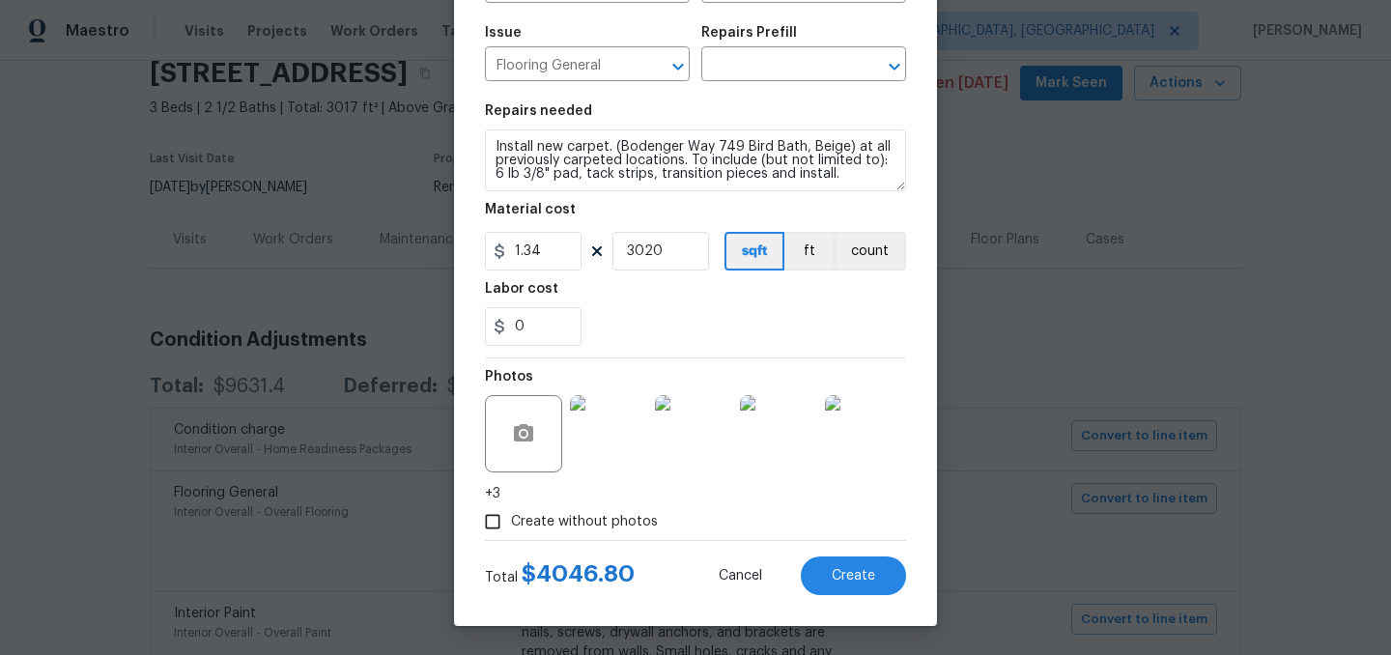
click at [619, 431] on img at bounding box center [608, 433] width 77 height 77
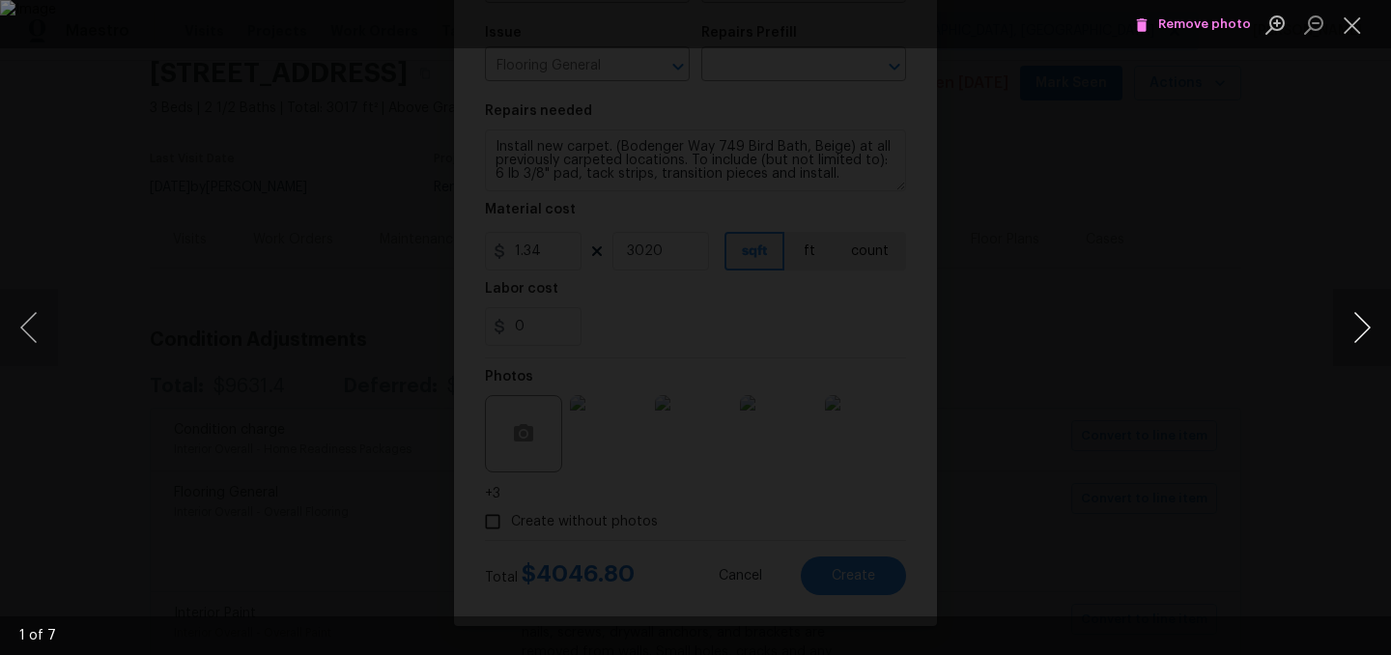
click at [1368, 331] on button "Next image" at bounding box center [1362, 327] width 58 height 77
click at [1367, 332] on button "Next image" at bounding box center [1362, 327] width 58 height 77
click at [1367, 333] on button "Next image" at bounding box center [1362, 327] width 58 height 77
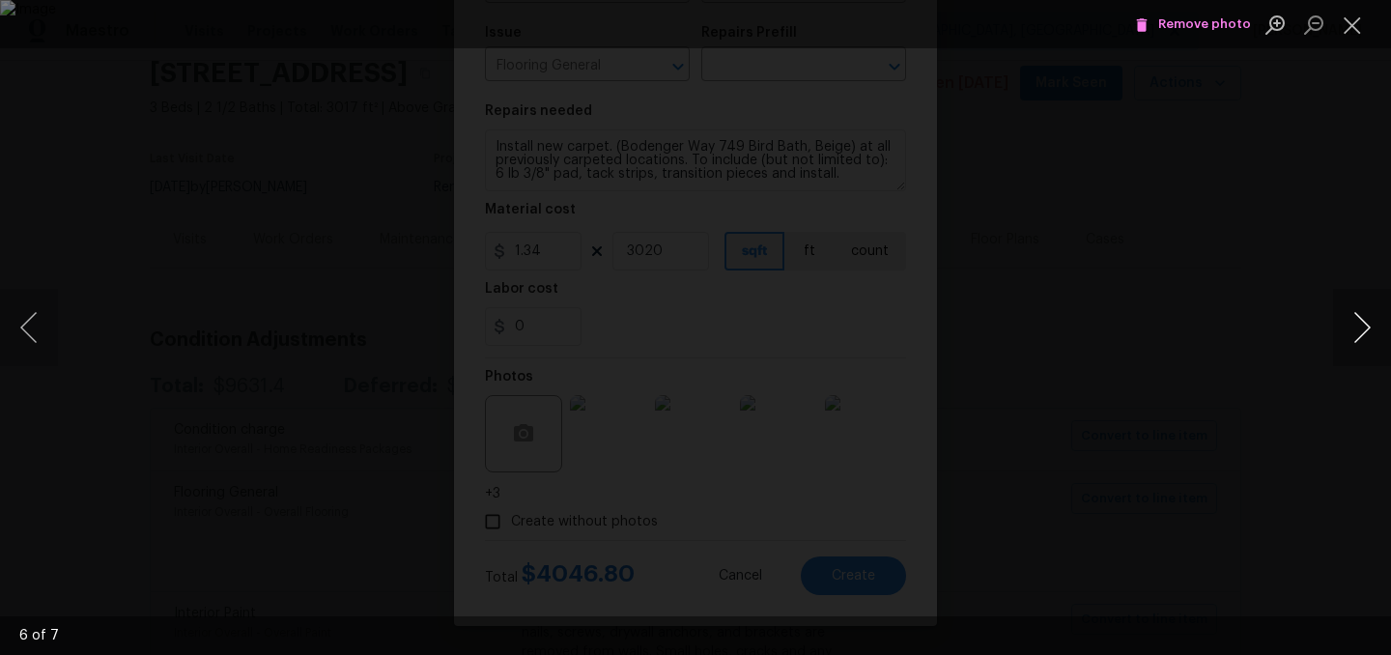
click at [1367, 333] on button "Next image" at bounding box center [1362, 327] width 58 height 77
click at [1368, 333] on button "Next image" at bounding box center [1362, 327] width 58 height 77
click at [1353, 25] on button "Close lightbox" at bounding box center [1352, 25] width 39 height 34
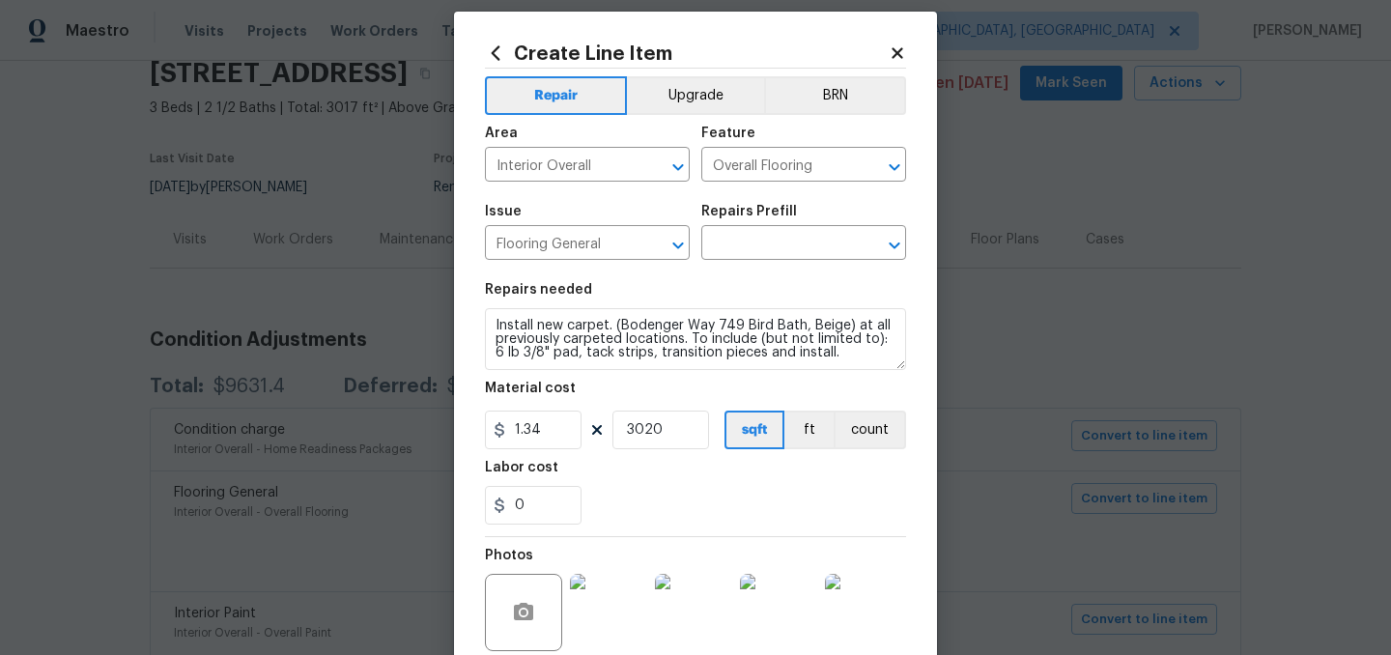
scroll to position [0, 0]
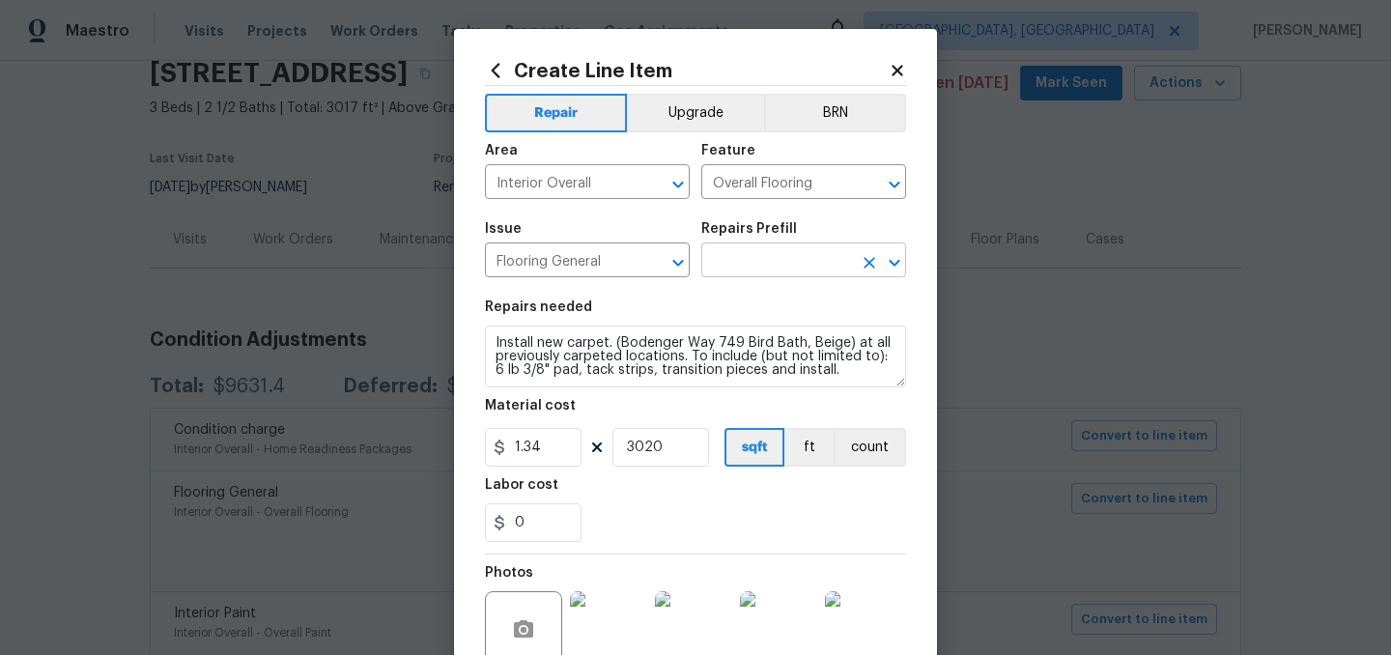
click at [761, 261] on input "text" at bounding box center [776, 262] width 151 height 30
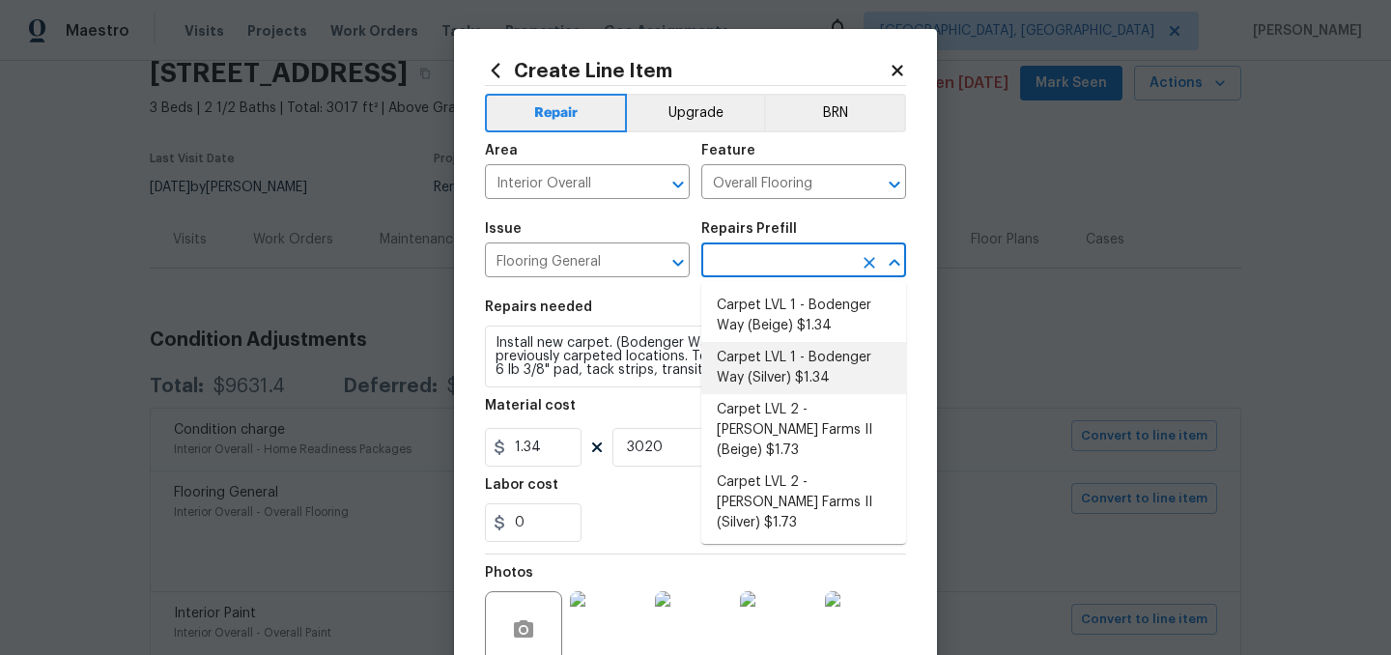
click at [774, 370] on li "Carpet LVL 1 - Bodenger Way (Silver) $1.34" at bounding box center [803, 368] width 205 height 52
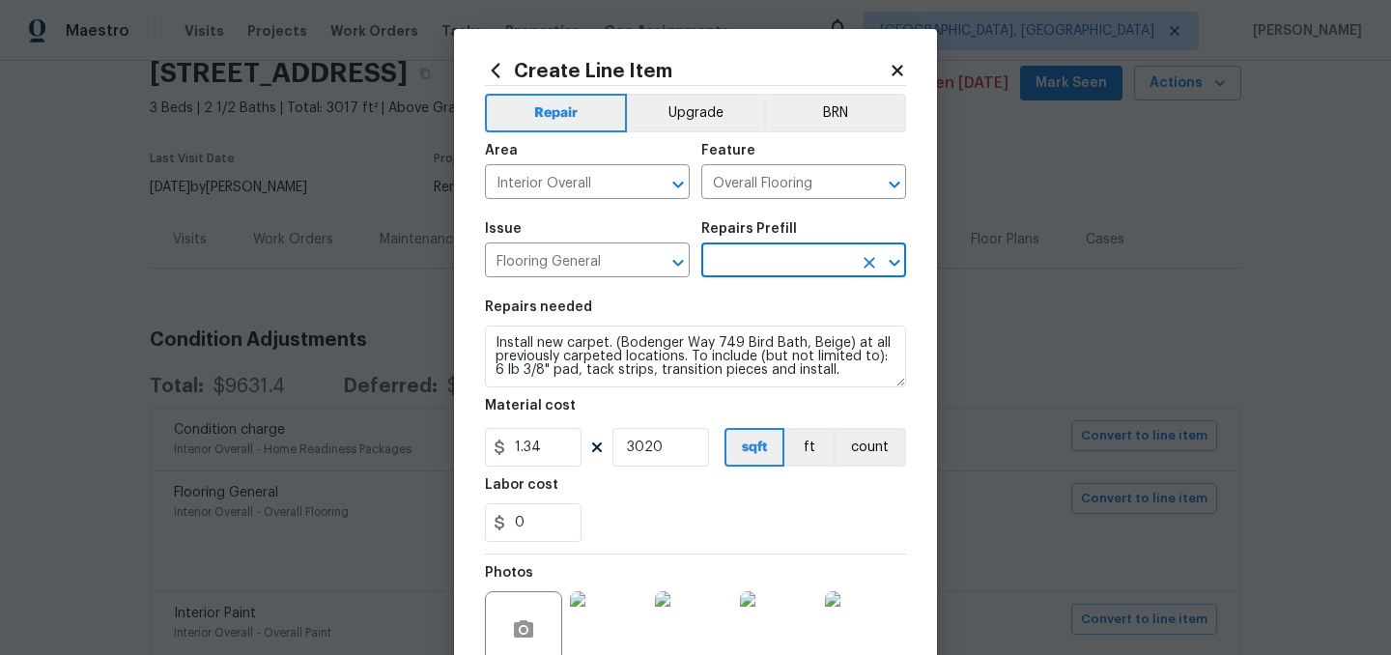
type textarea "Install new carpet. (Bodenger Way 945 Winter Ash, Silver) at all previously car…"
type input "Carpet LVL 1 - Bodenger Way (Silver) $1.34"
click at [671, 447] on input "3020" at bounding box center [661, 447] width 97 height 39
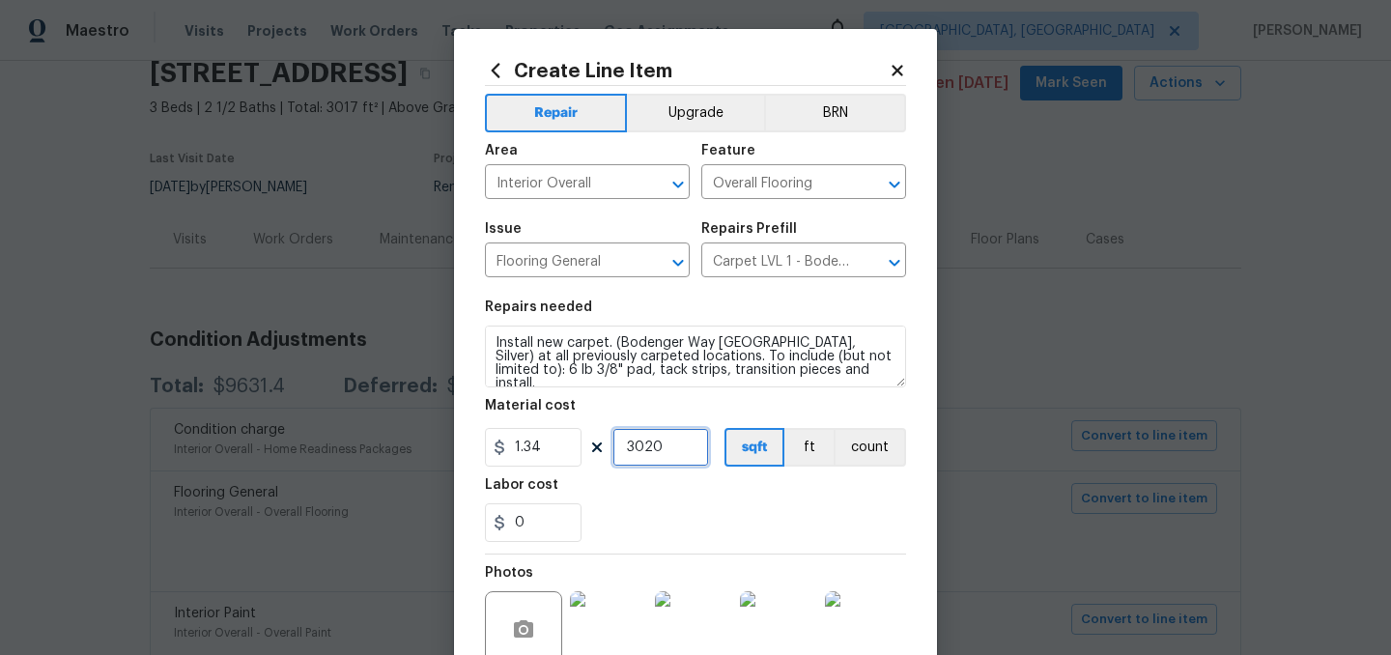
click at [671, 447] on input "3020" at bounding box center [661, 447] width 97 height 39
type input "1800"
click at [729, 545] on section "Repairs needed Install new carpet. (Bodenger Way 945 Winter Ash, Silver) at all…" at bounding box center [695, 421] width 421 height 265
click at [899, 79] on div "Create Line Item" at bounding box center [695, 70] width 421 height 21
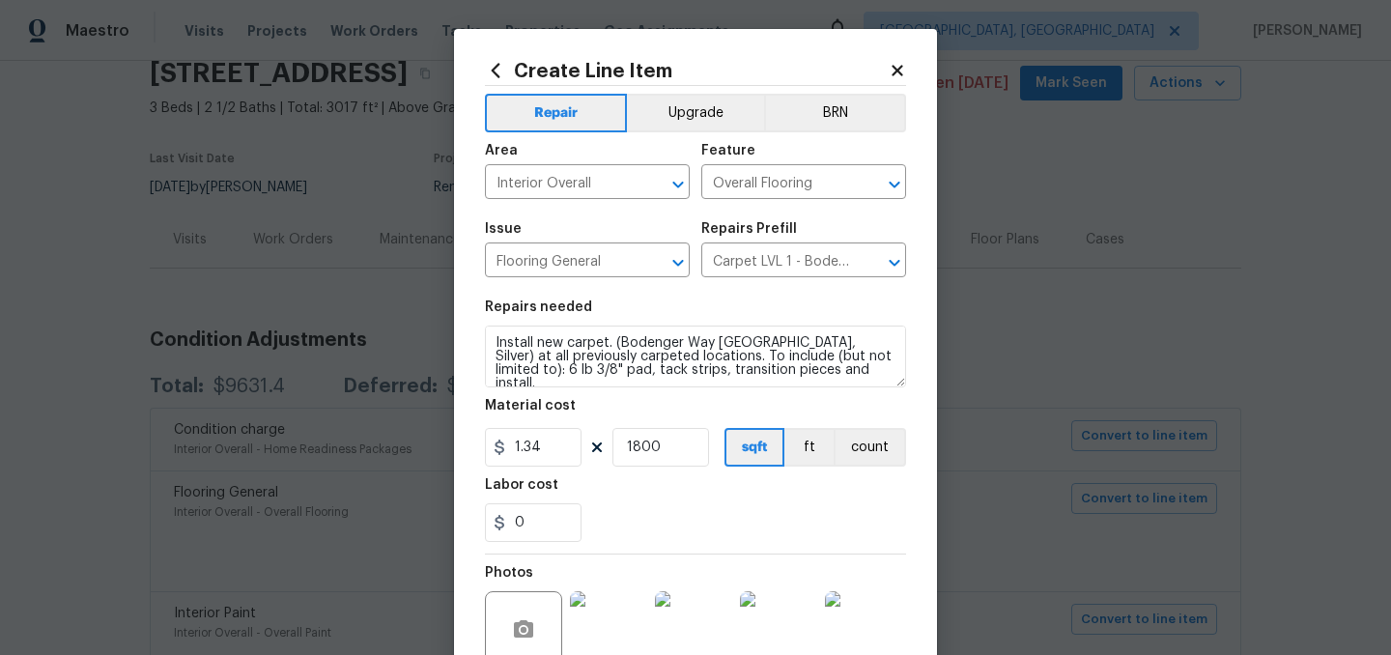
click at [899, 71] on icon at bounding box center [897, 70] width 11 height 11
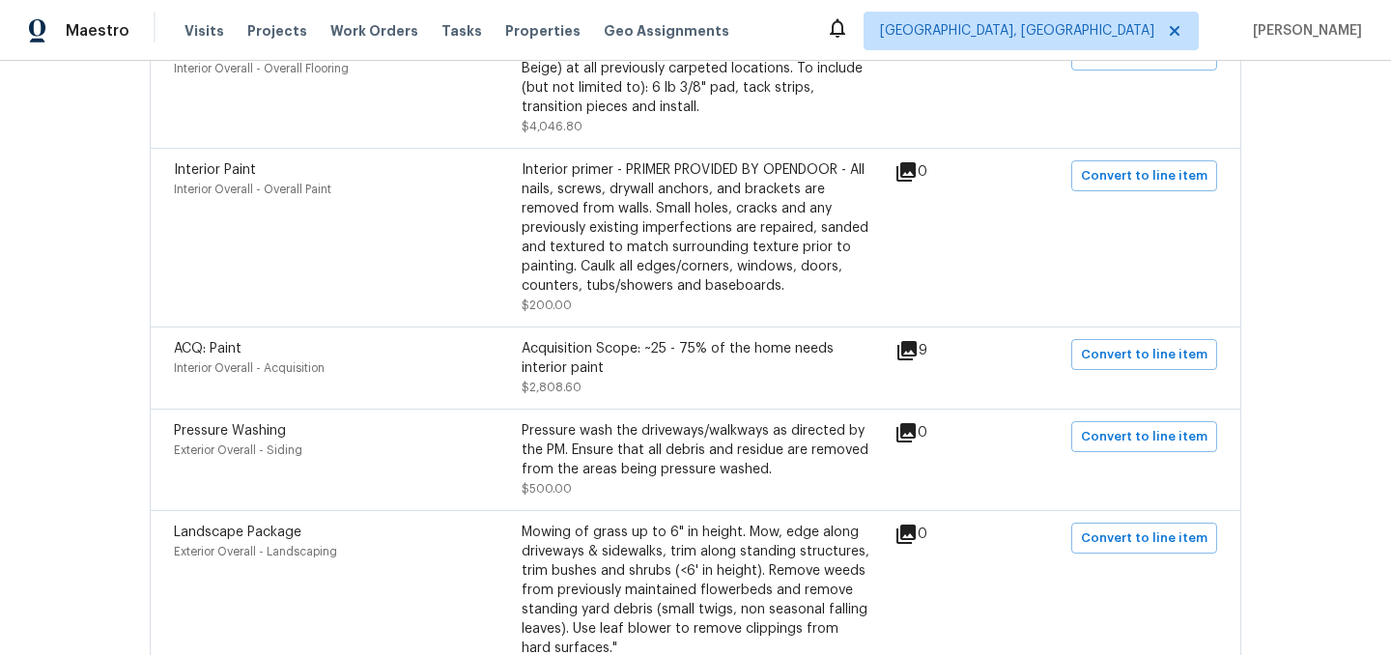
scroll to position [534, 0]
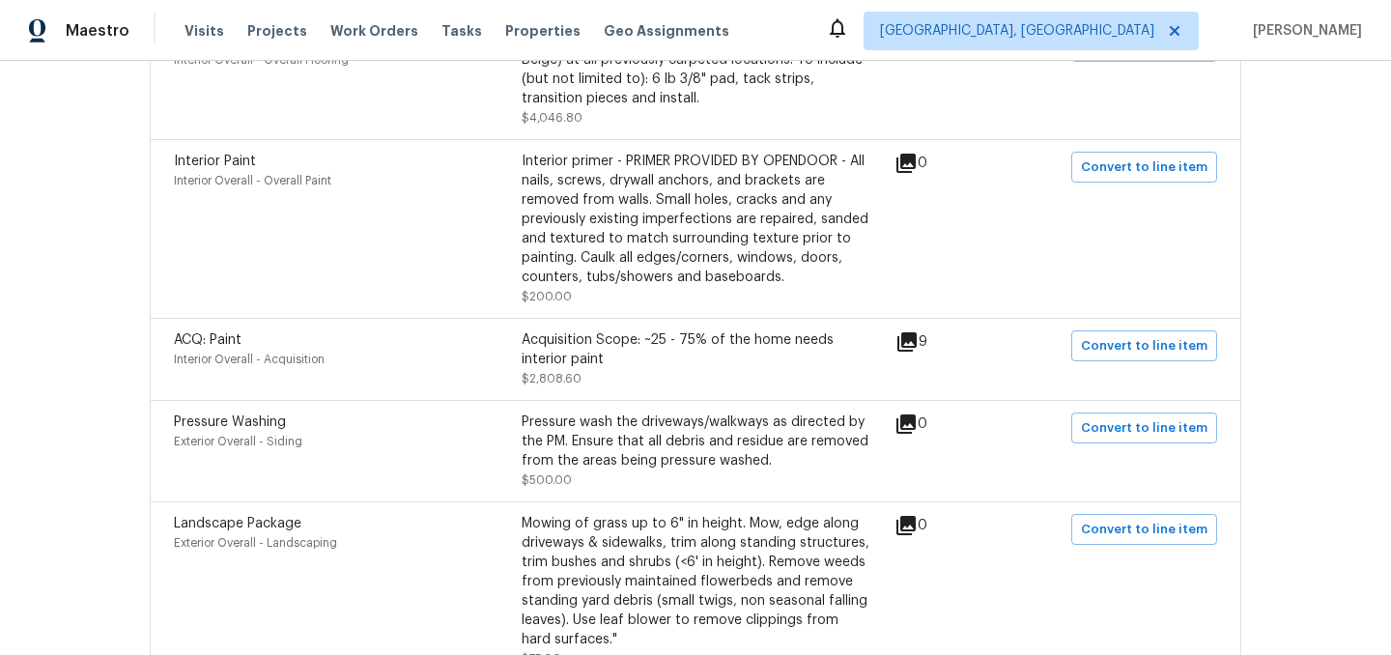
click at [915, 340] on icon at bounding box center [907, 341] width 19 height 19
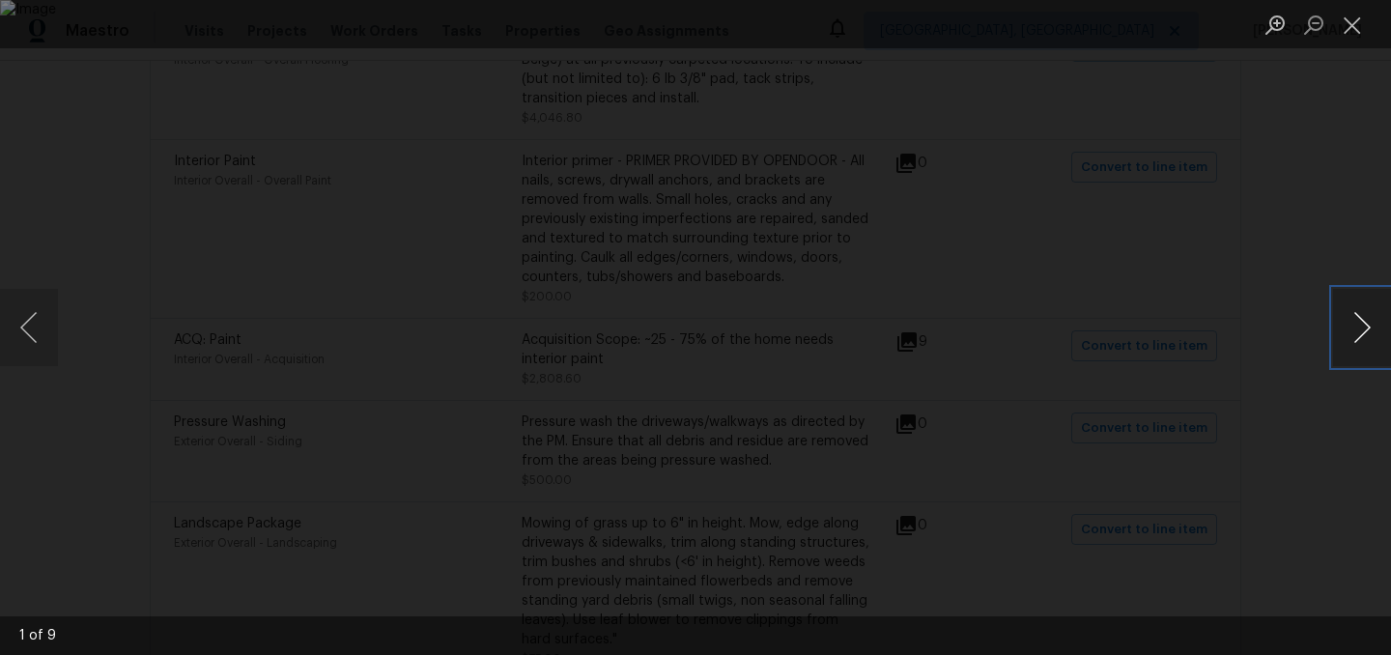
click at [1361, 320] on button "Next image" at bounding box center [1362, 327] width 58 height 77
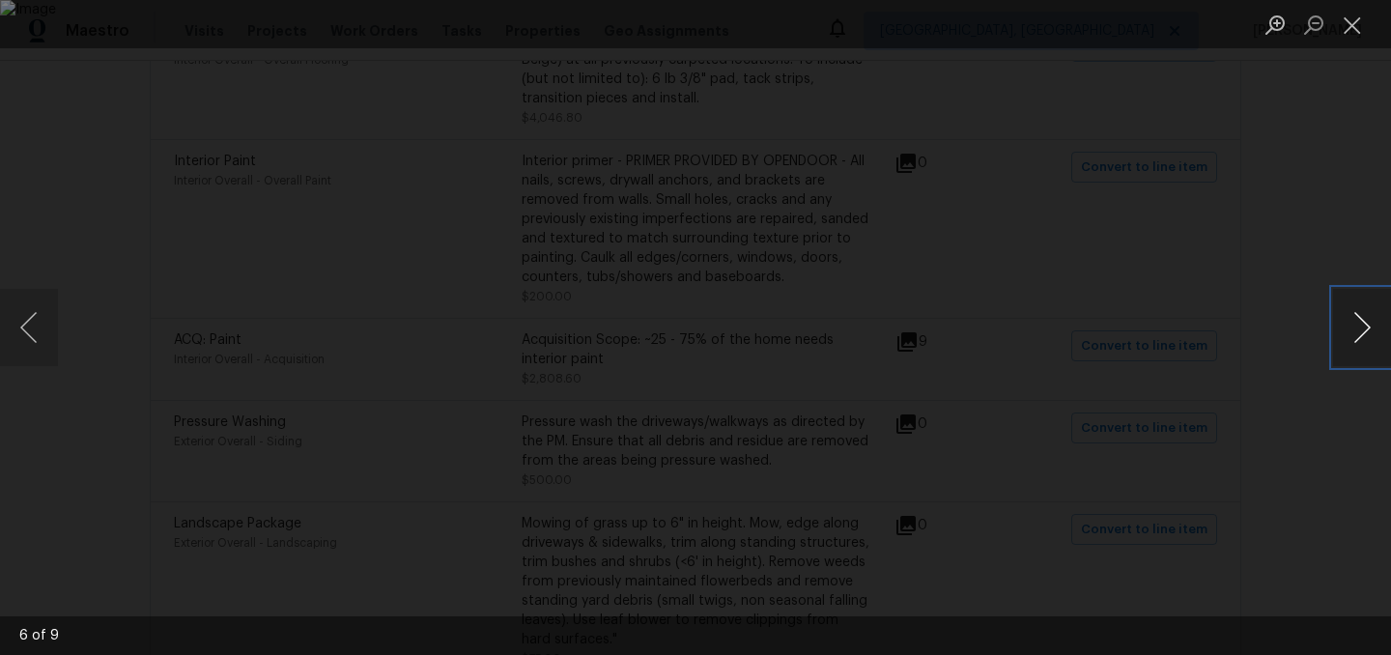
click at [1361, 320] on button "Next image" at bounding box center [1362, 327] width 58 height 77
click at [1352, 25] on button "Close lightbox" at bounding box center [1352, 25] width 39 height 34
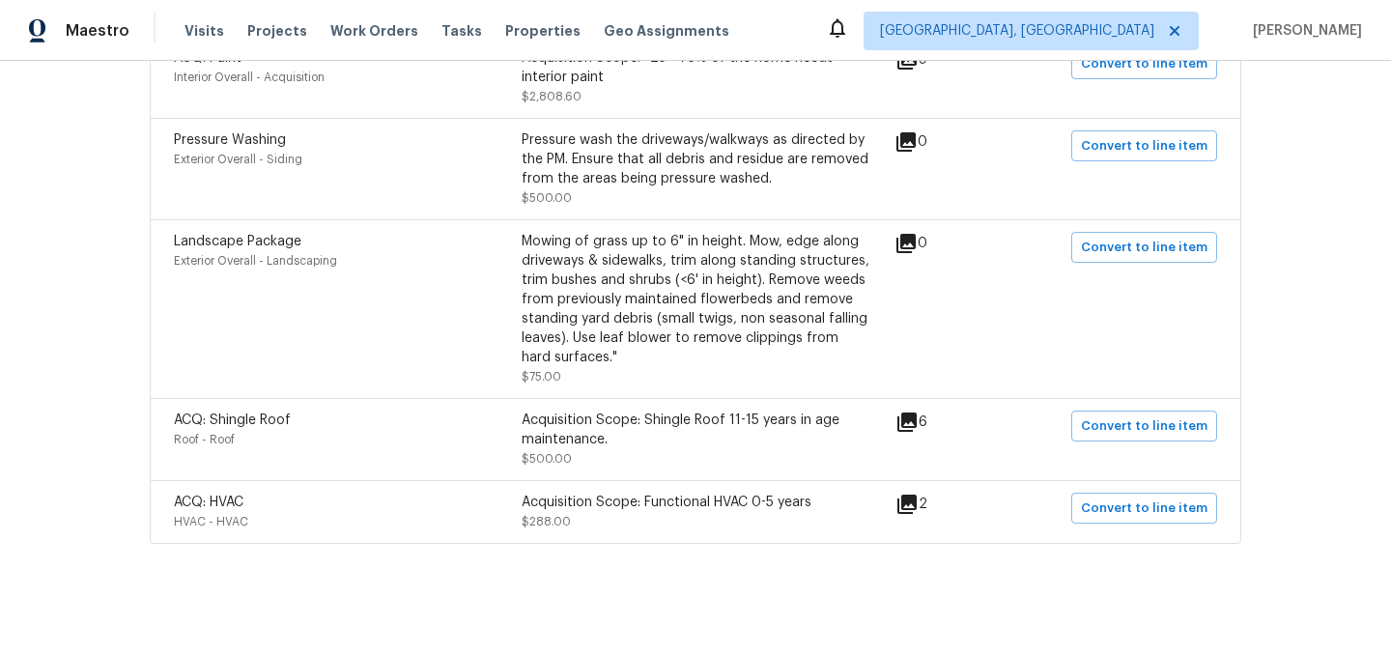
scroll to position [825, 0]
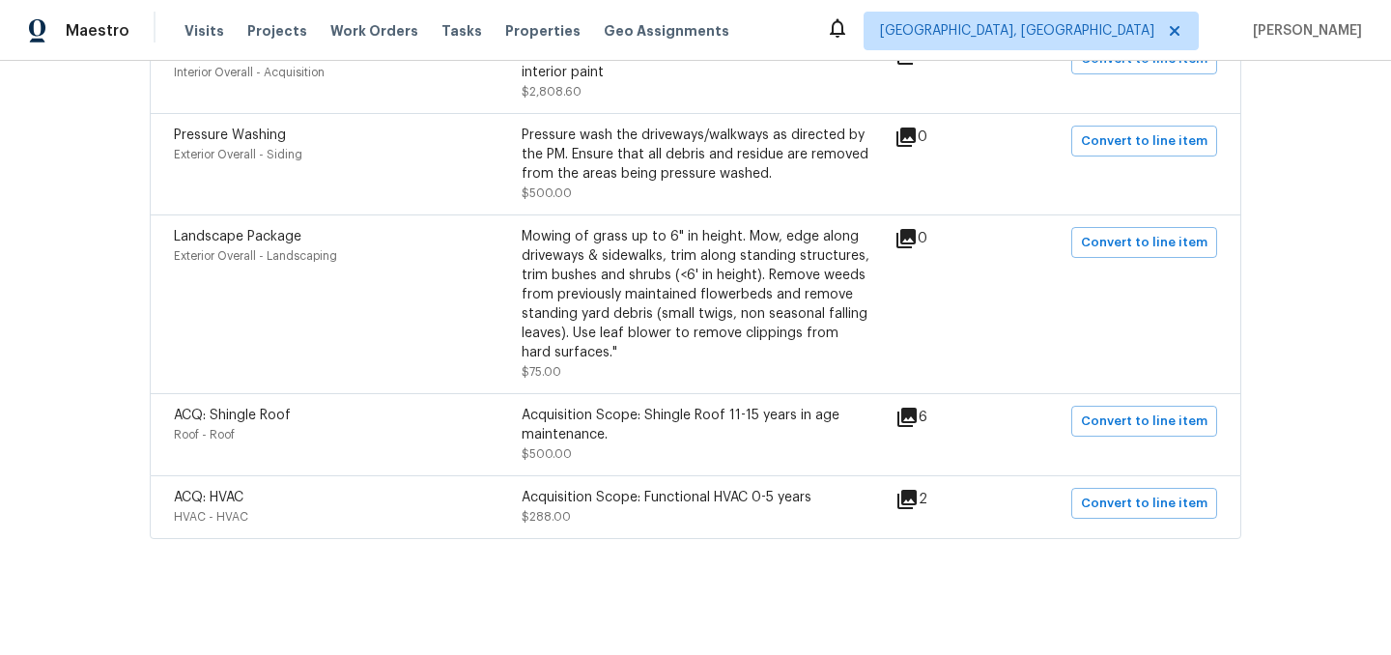
click at [918, 418] on icon at bounding box center [907, 417] width 23 height 23
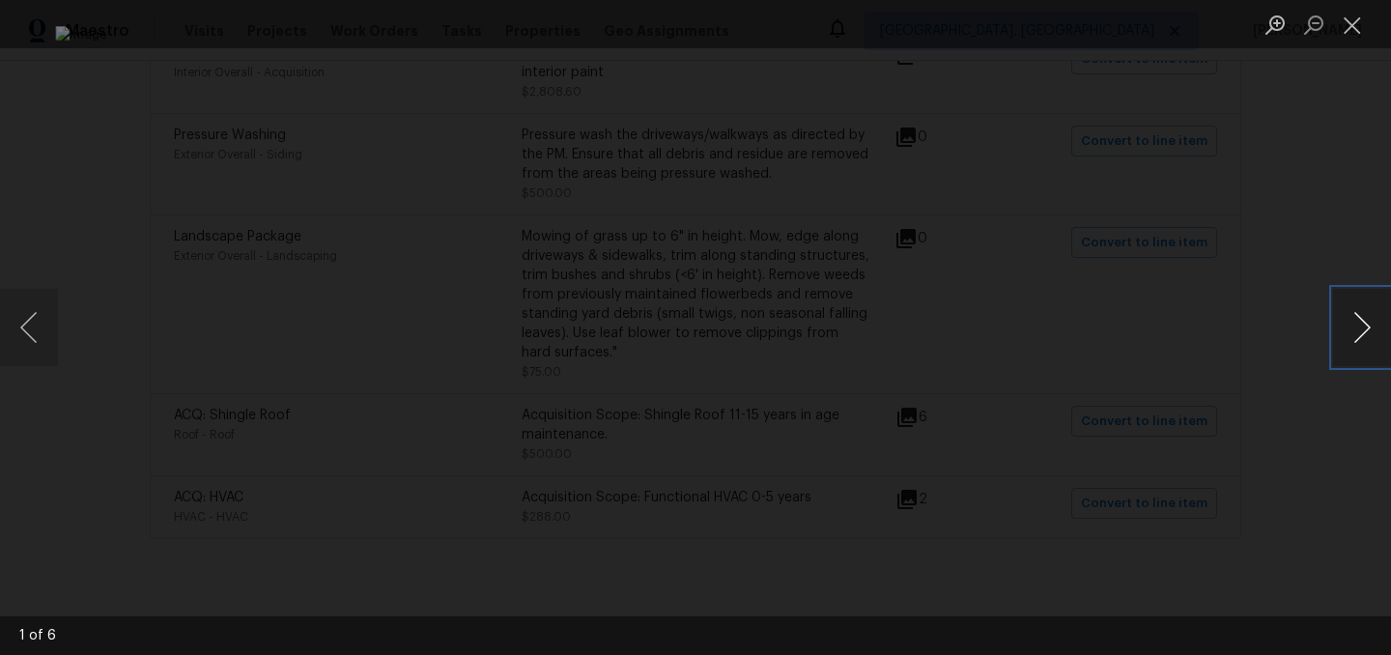
click at [1368, 329] on button "Next image" at bounding box center [1362, 327] width 58 height 77
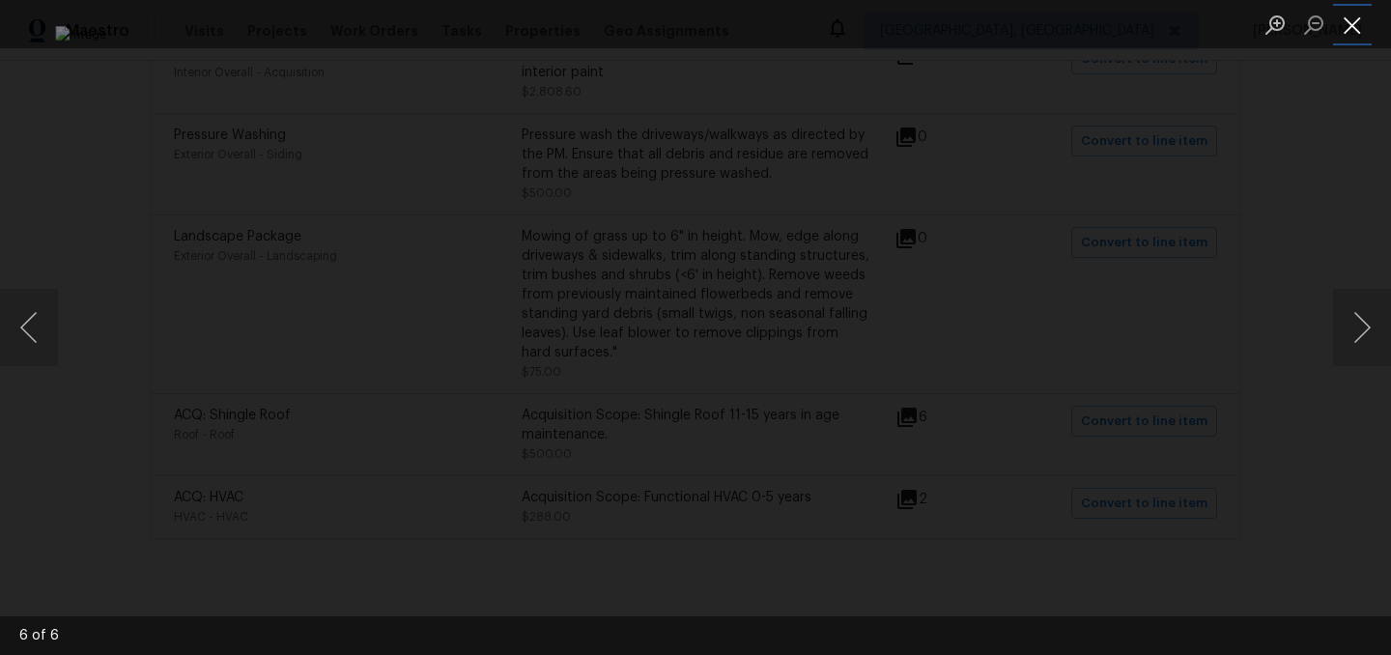
click at [1365, 21] on button "Close lightbox" at bounding box center [1352, 25] width 39 height 34
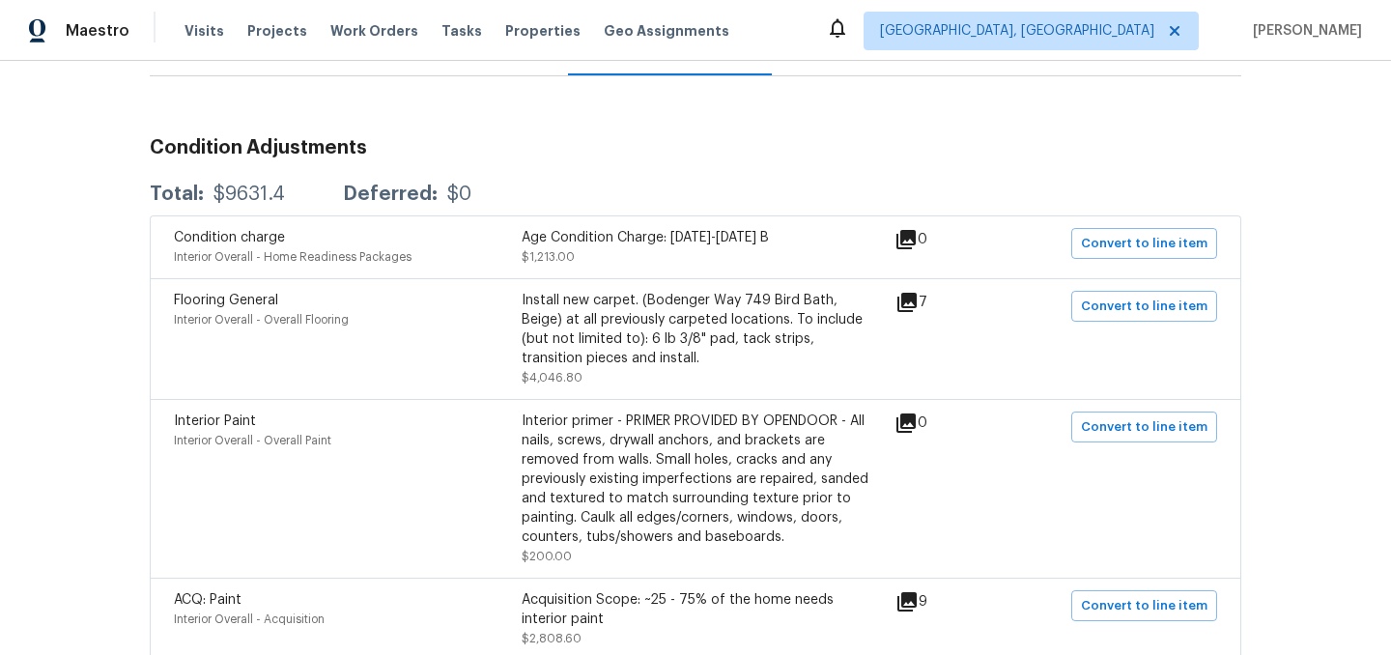
scroll to position [0, 0]
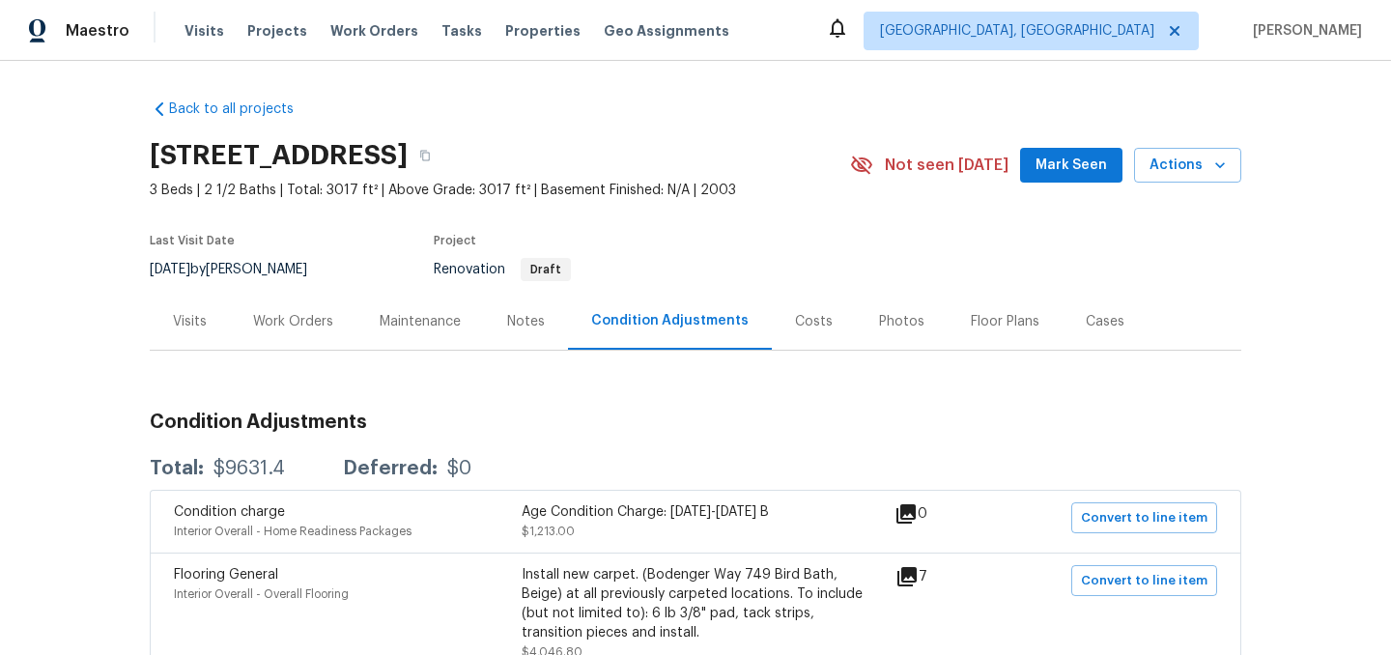
click at [308, 319] on div "Work Orders" at bounding box center [293, 321] width 80 height 19
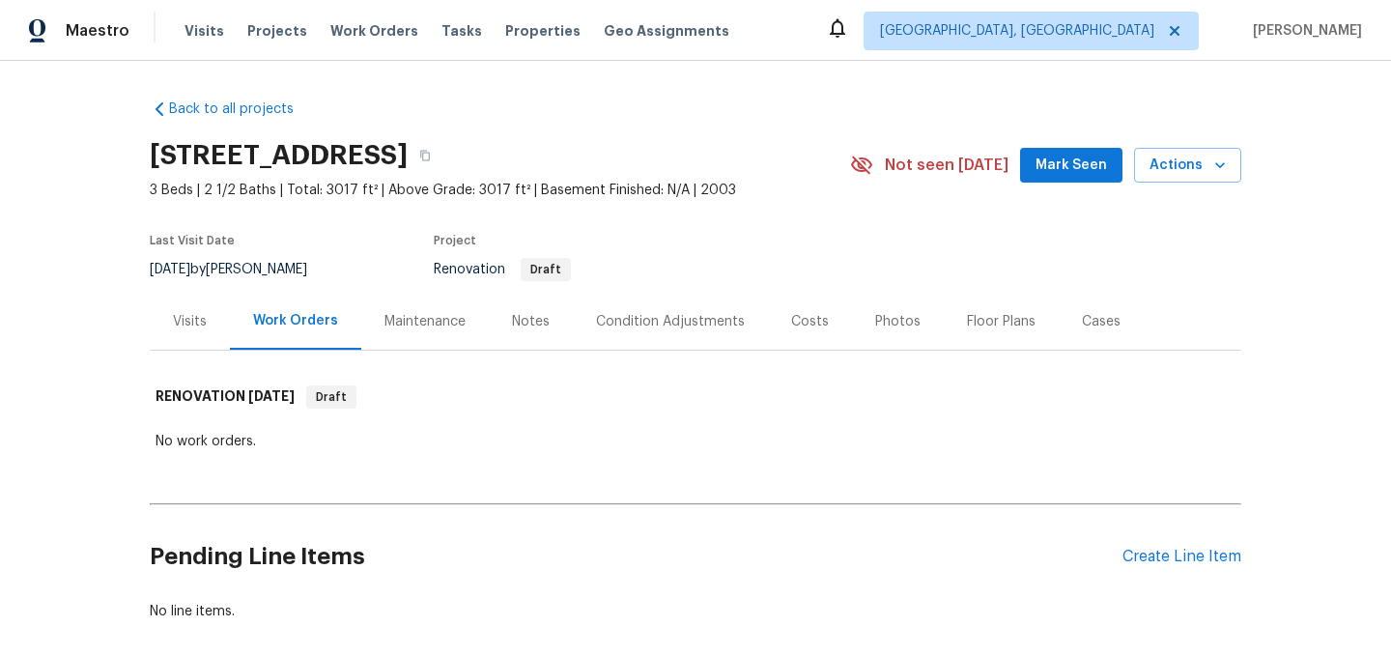
click at [700, 319] on div "Condition Adjustments" at bounding box center [670, 321] width 149 height 19
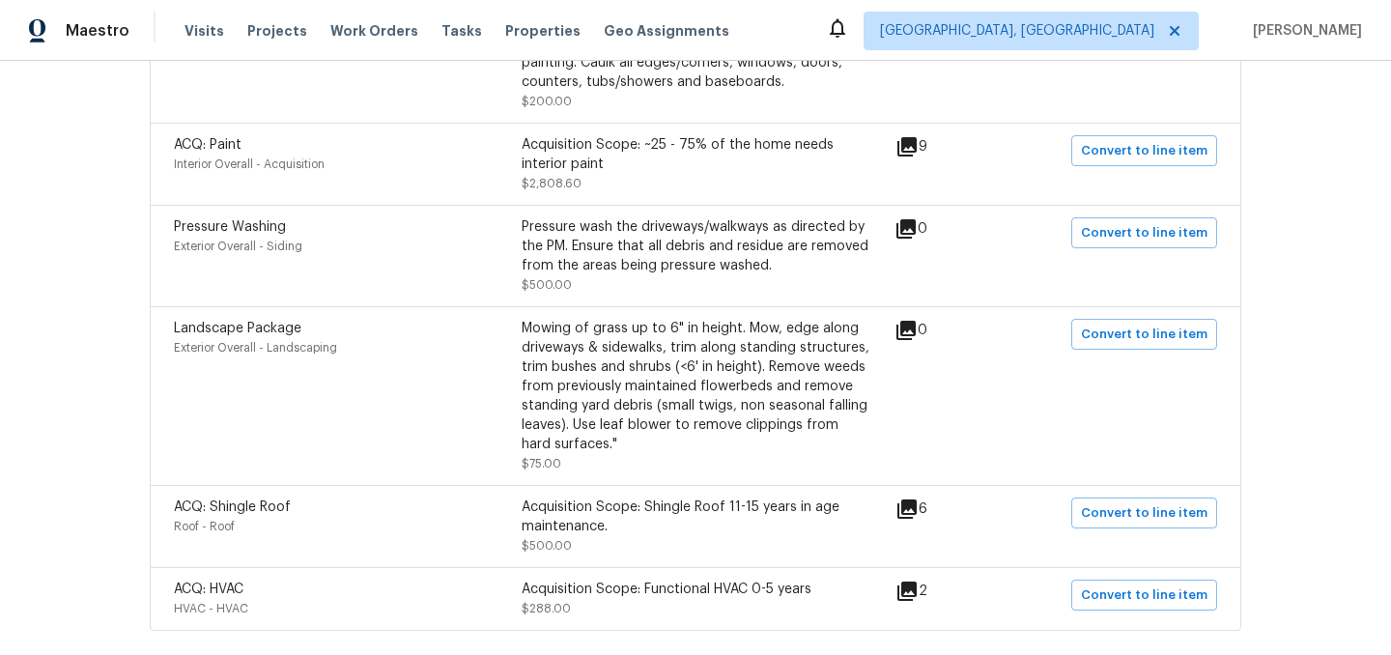
scroll to position [825, 0]
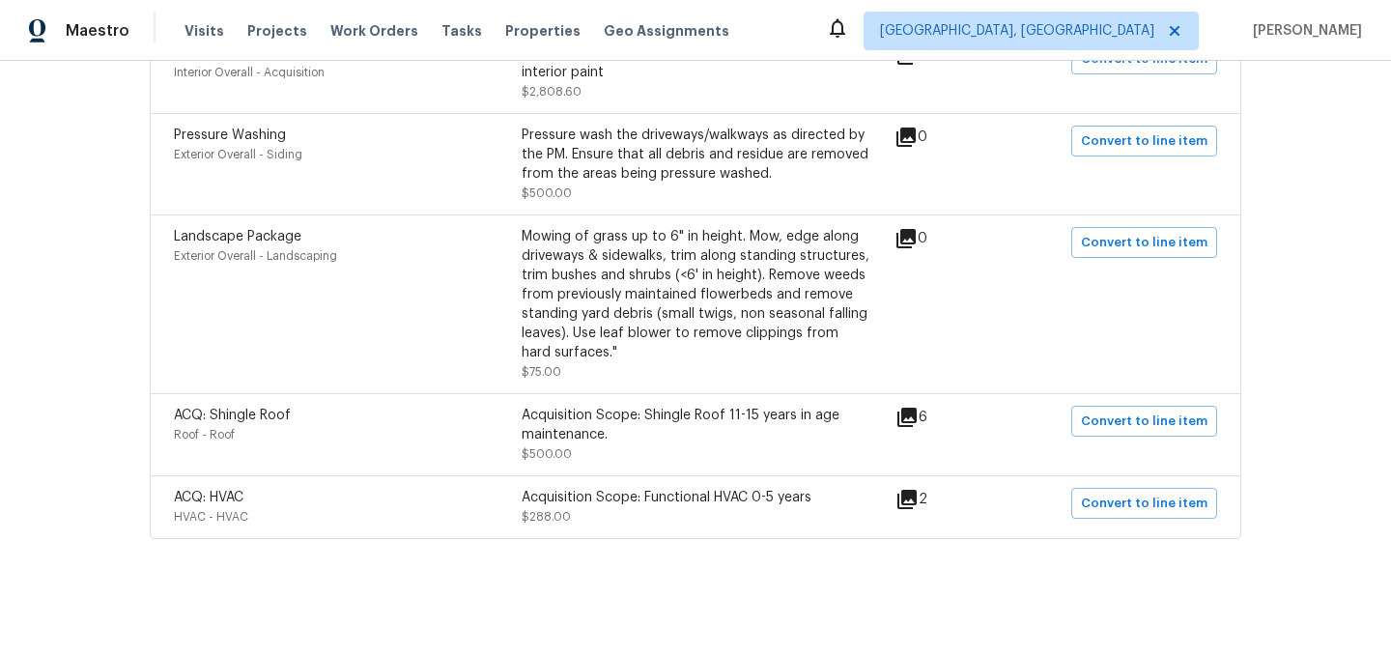
click at [917, 412] on icon at bounding box center [907, 417] width 19 height 19
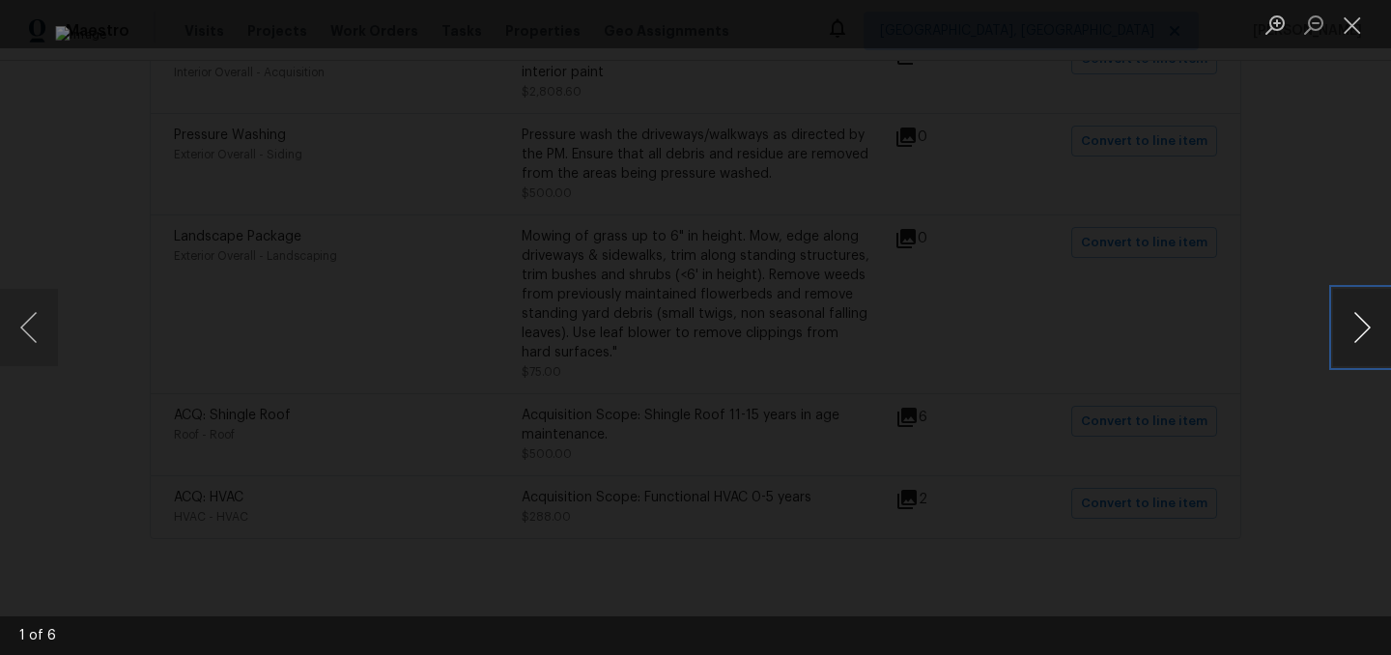
click at [1358, 331] on button "Next image" at bounding box center [1362, 327] width 58 height 77
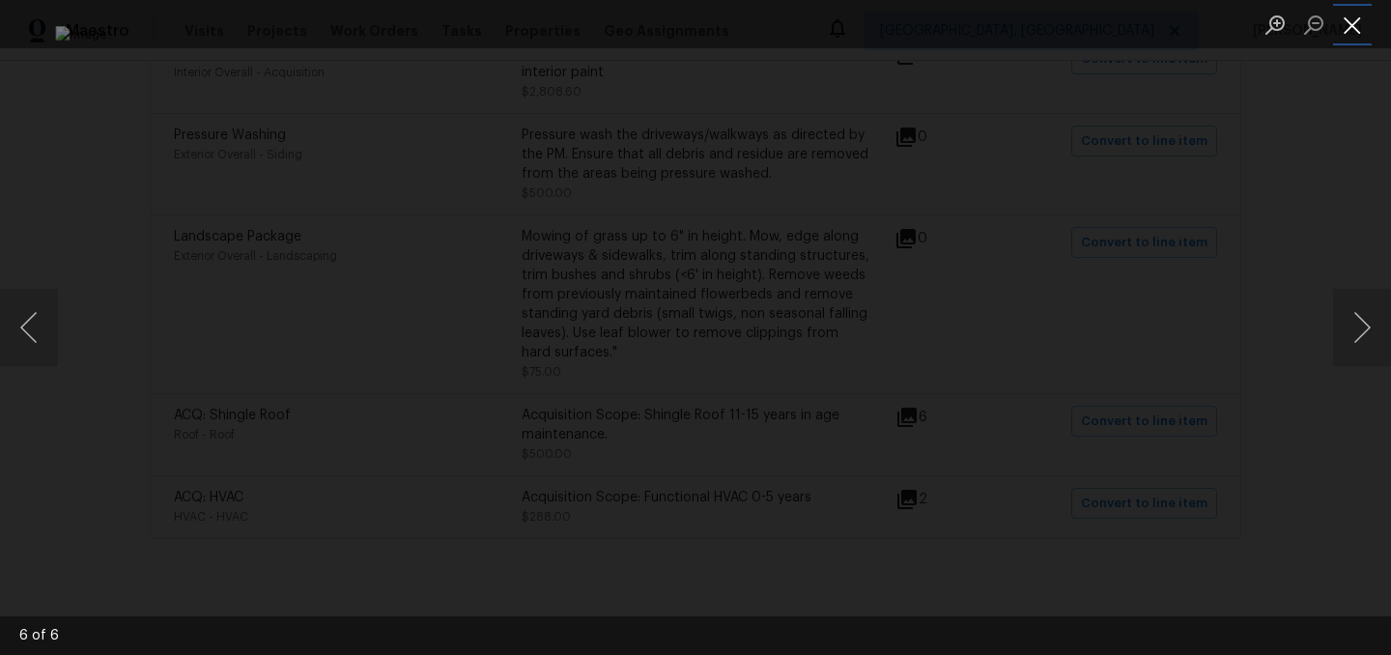
click at [1352, 26] on button "Close lightbox" at bounding box center [1352, 25] width 39 height 34
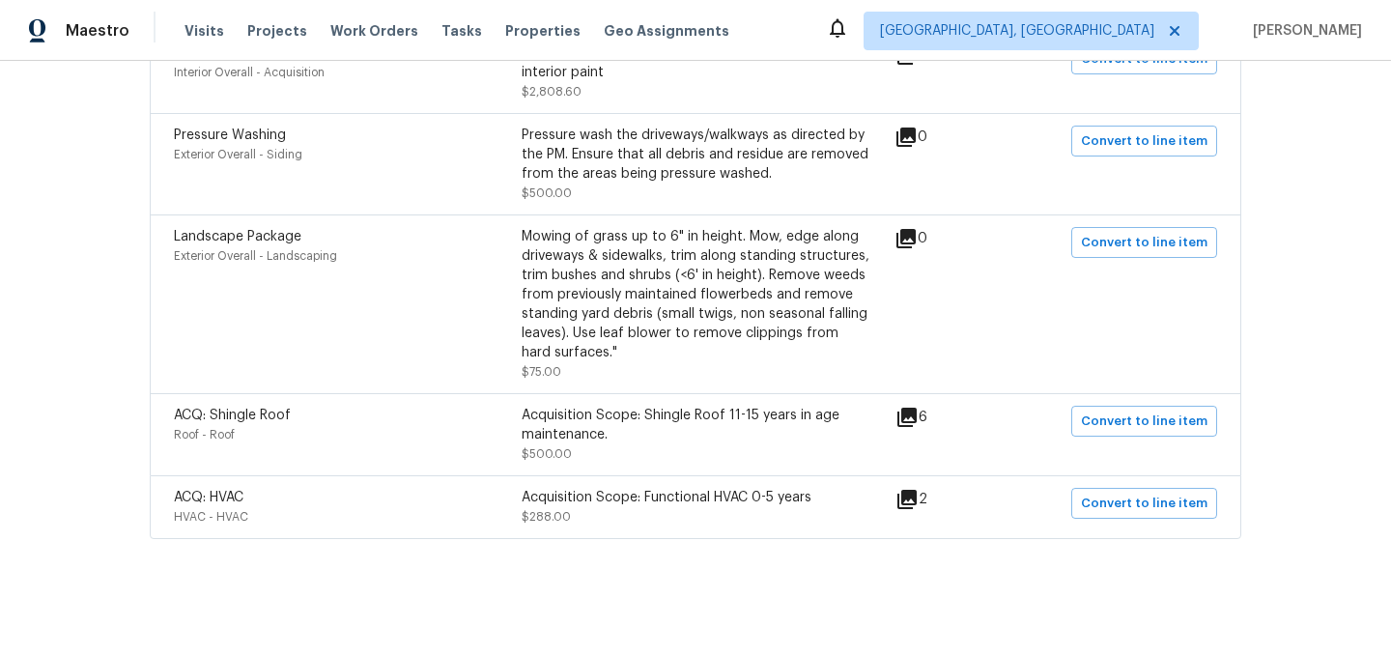
click at [915, 501] on icon at bounding box center [907, 499] width 23 height 23
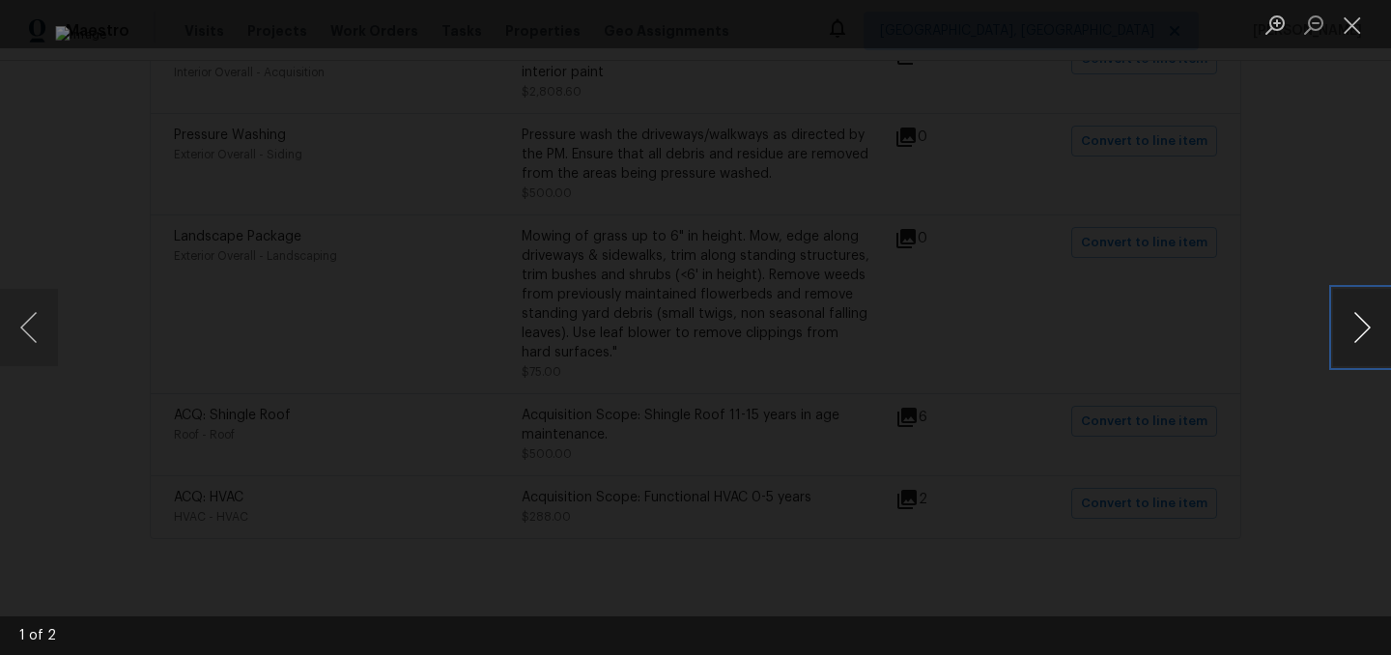
click at [1356, 325] on button "Next image" at bounding box center [1362, 327] width 58 height 77
click at [1359, 28] on button "Close lightbox" at bounding box center [1352, 25] width 39 height 34
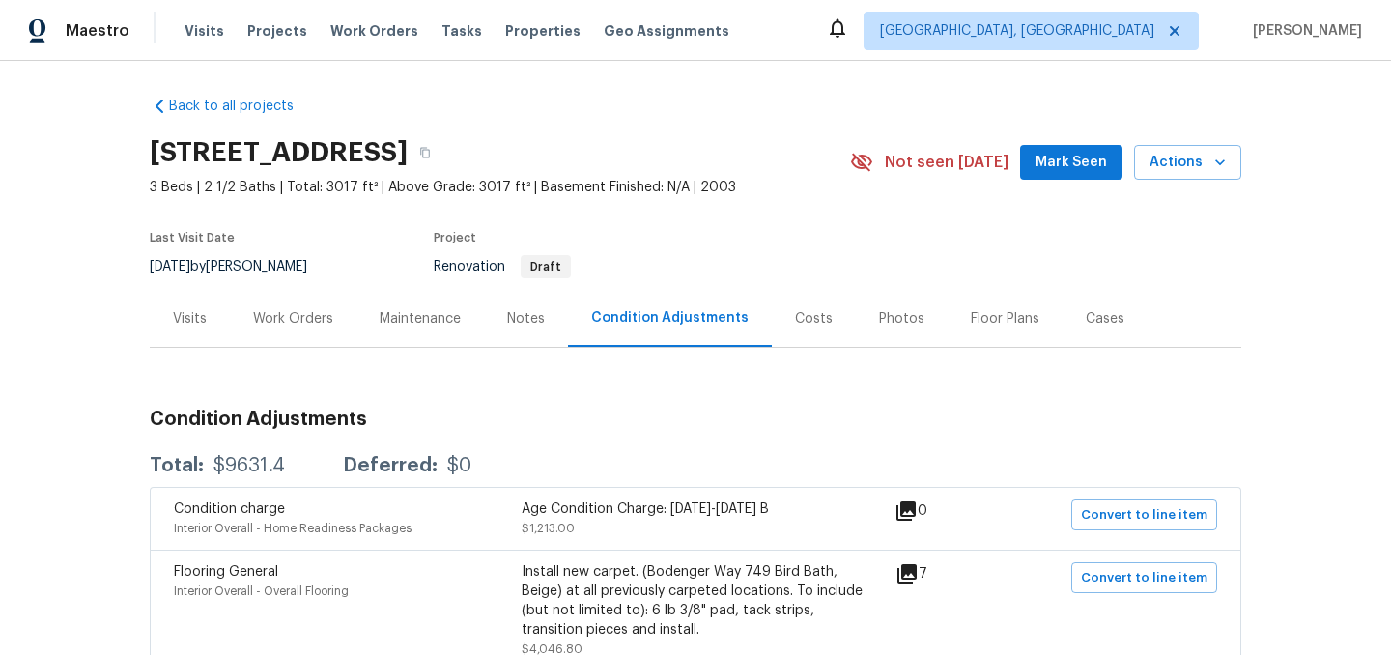
scroll to position [0, 0]
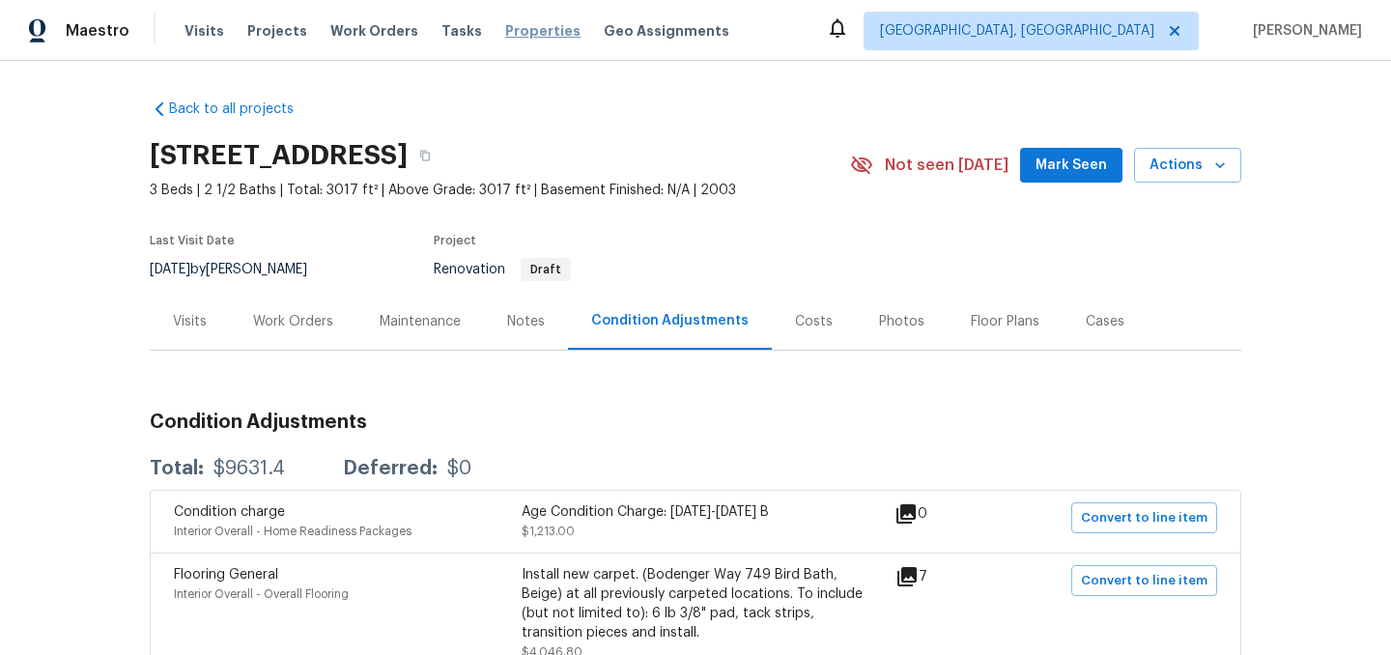
click at [508, 32] on span "Properties" at bounding box center [542, 30] width 75 height 19
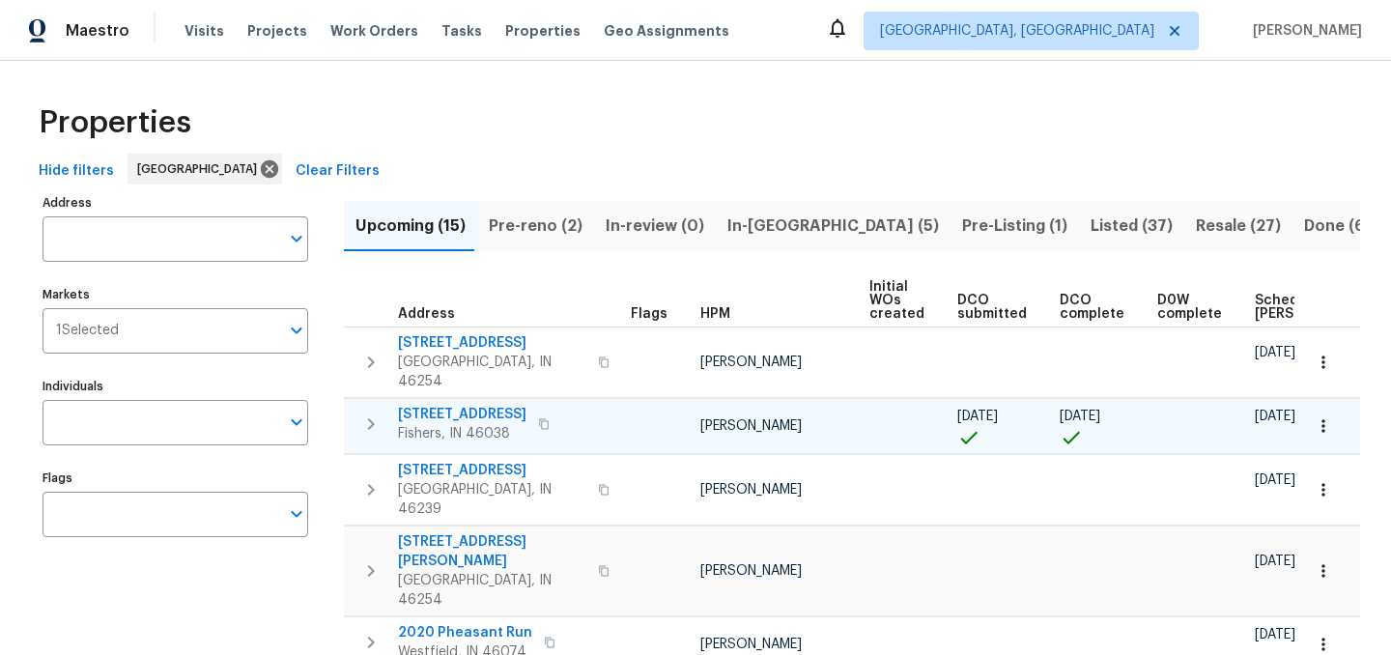
scroll to position [0, 213]
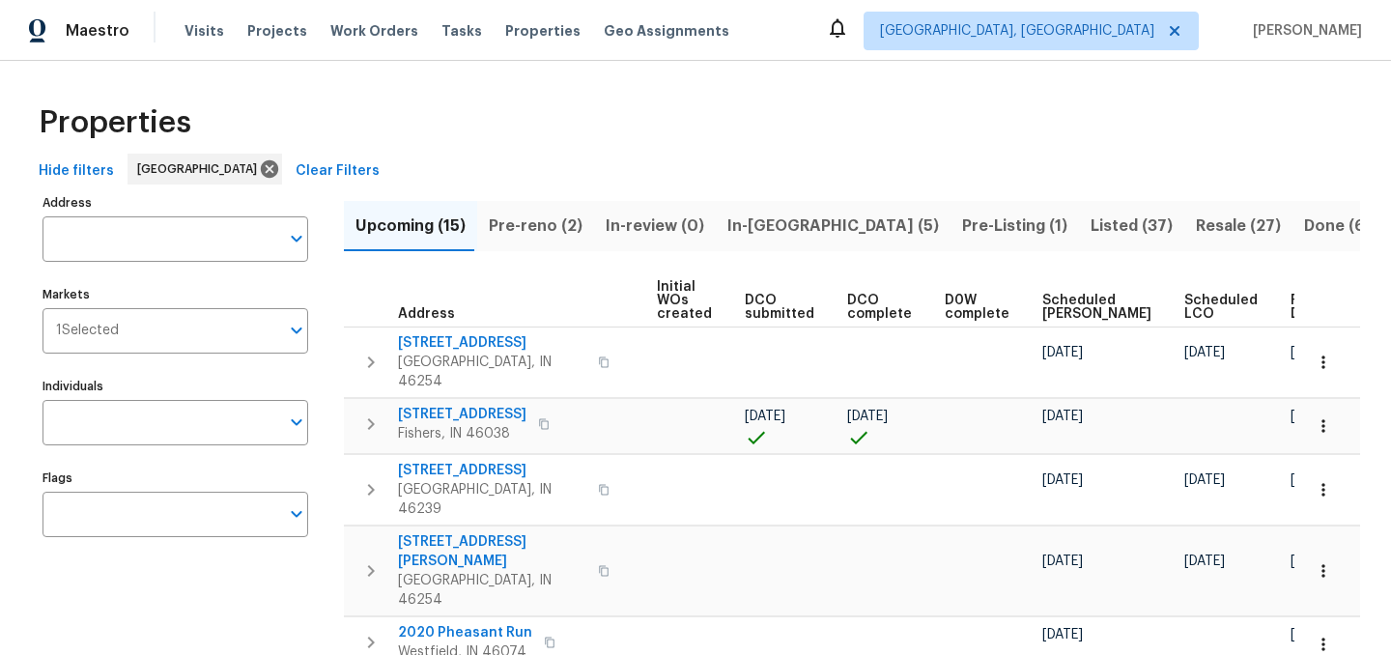
click at [1291, 300] on span "Ready Date" at bounding box center [1312, 307] width 43 height 27
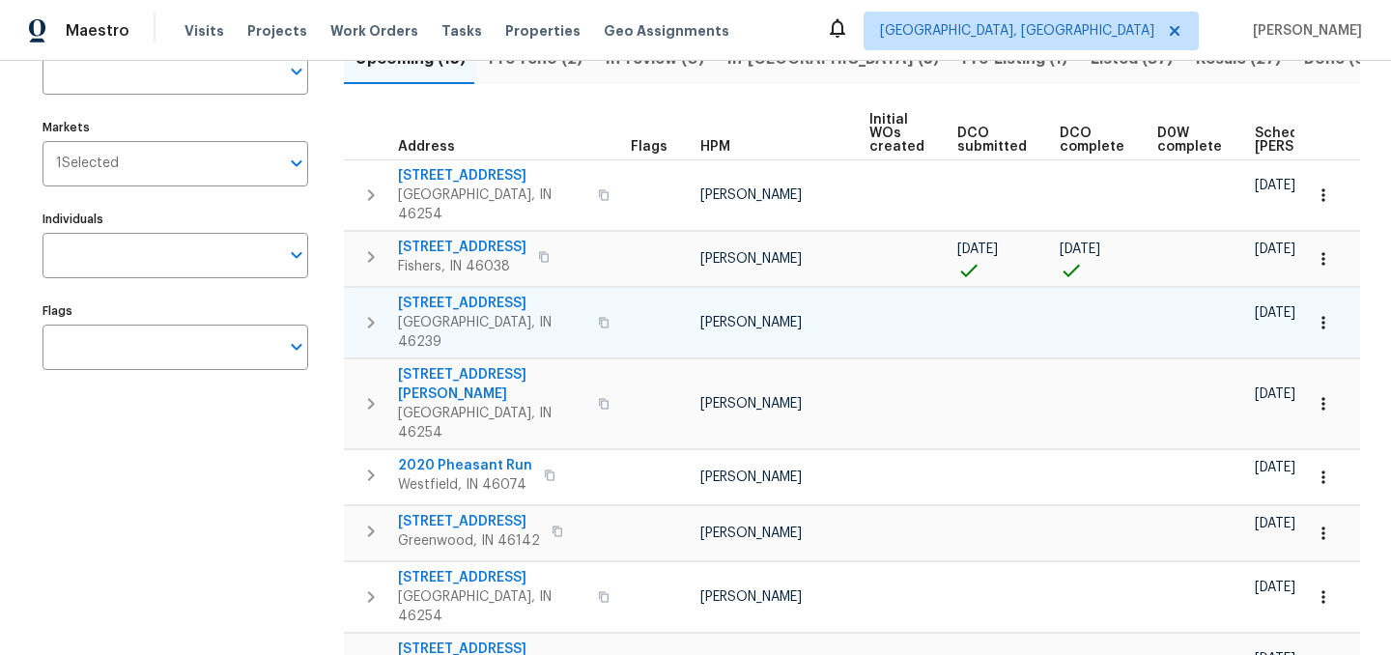
scroll to position [589, 0]
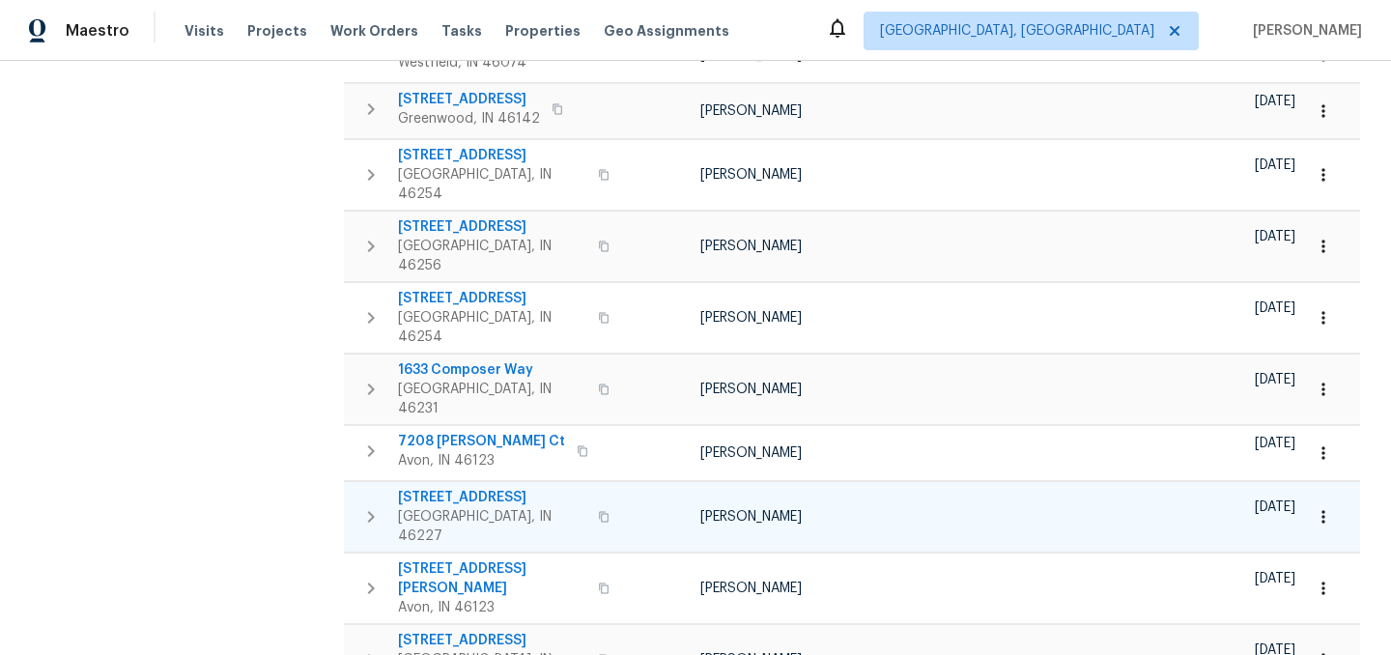
click at [433, 488] on span "1616 Briarstone Way" at bounding box center [492, 497] width 188 height 19
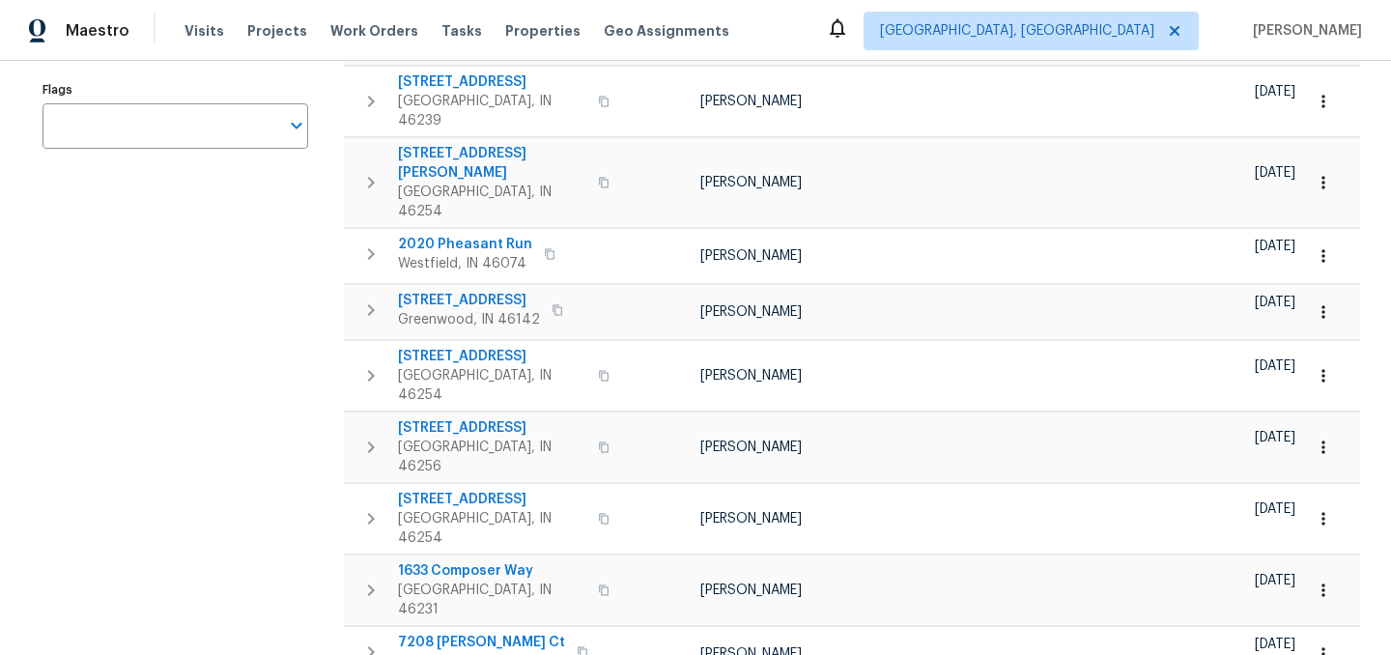
scroll to position [381, 0]
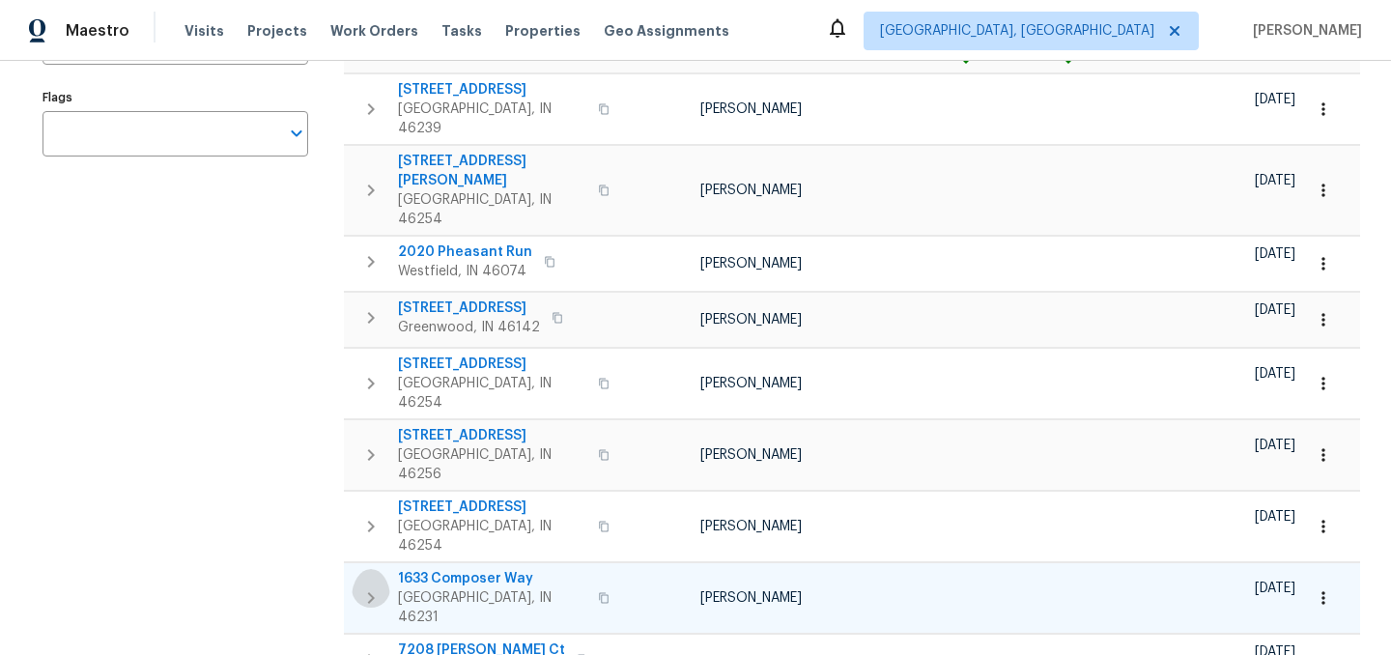
click at [375, 586] on icon "button" at bounding box center [370, 597] width 23 height 23
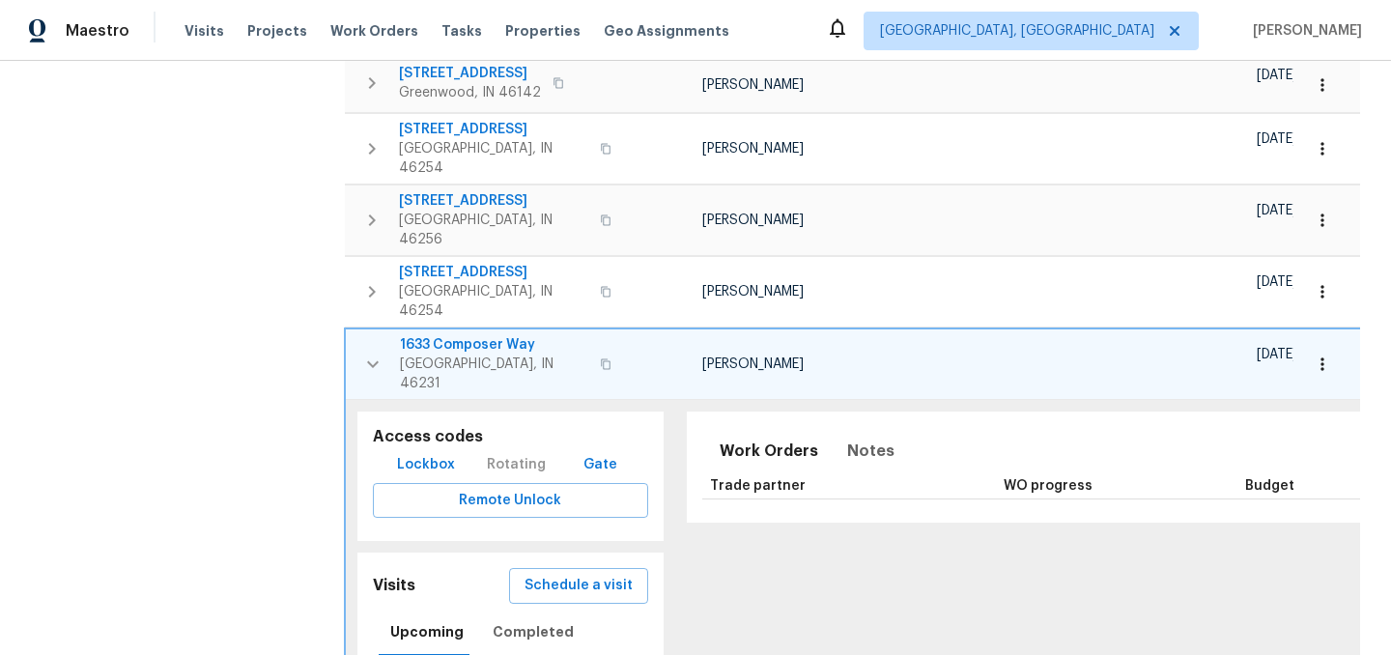
scroll to position [644, 0]
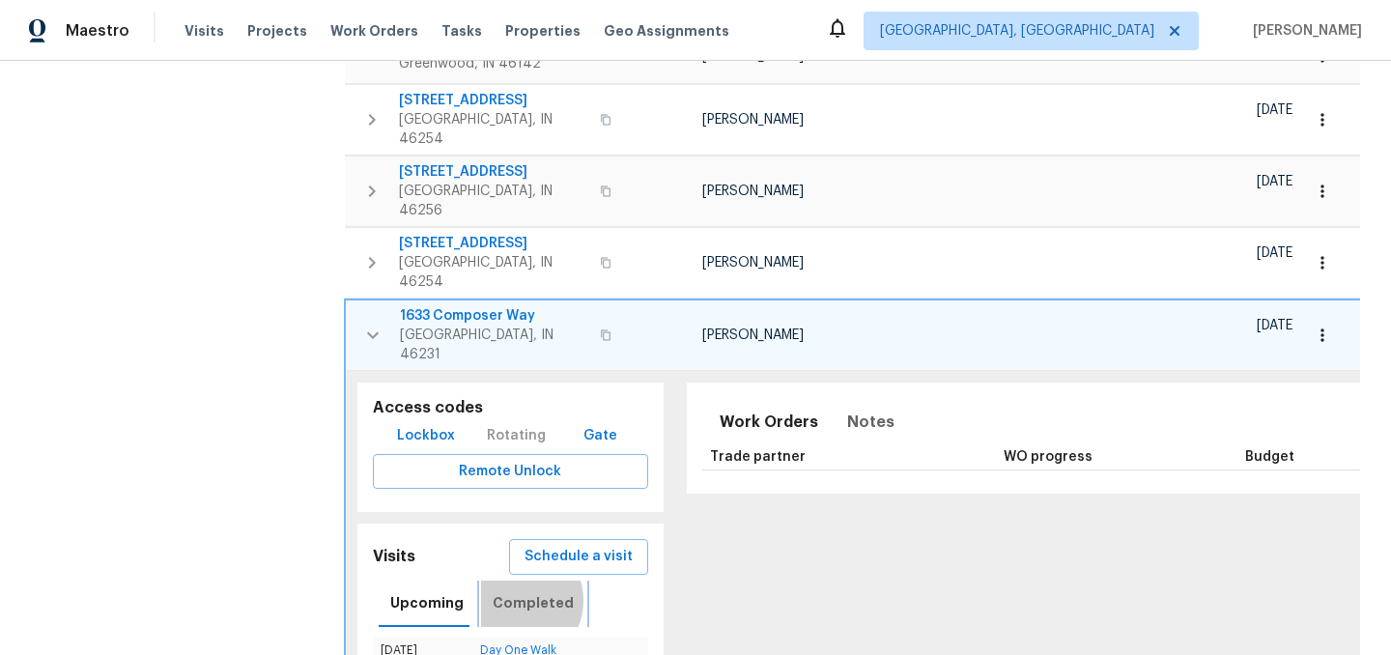
click at [507, 591] on span "Completed" at bounding box center [533, 603] width 81 height 24
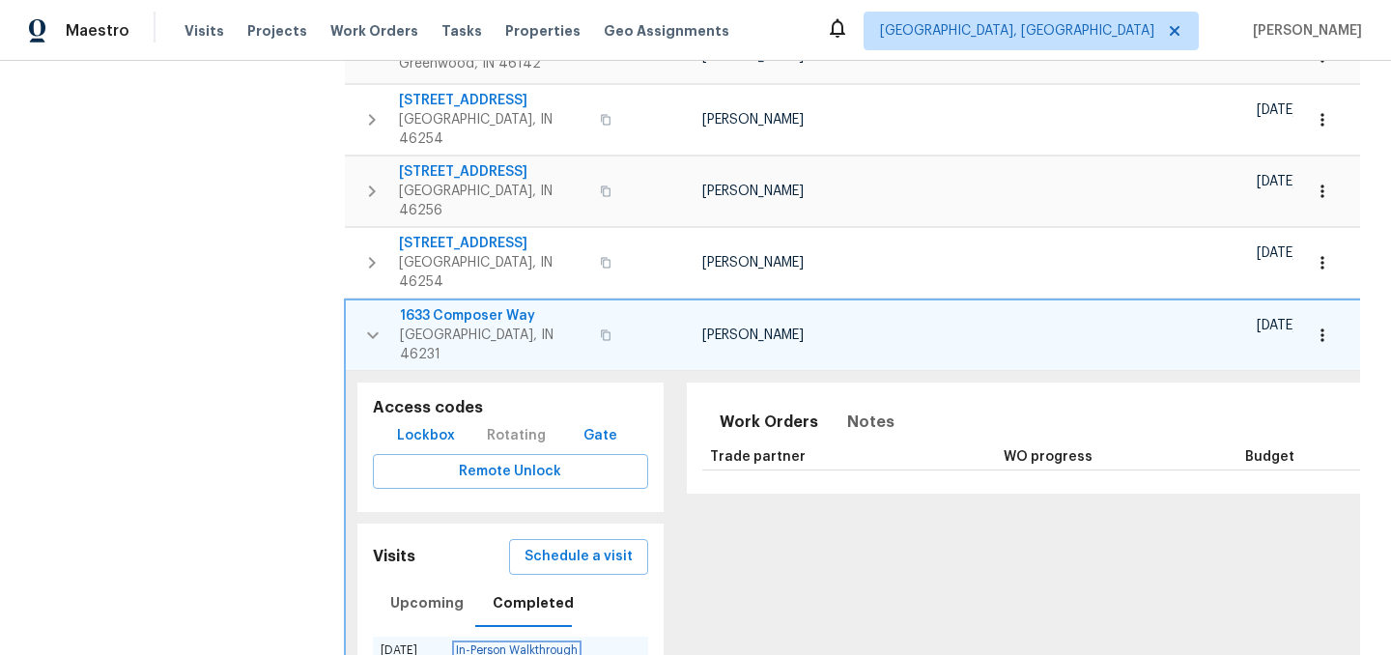
click at [515, 644] on link "In-Person Walkthrough" at bounding box center [517, 650] width 122 height 12
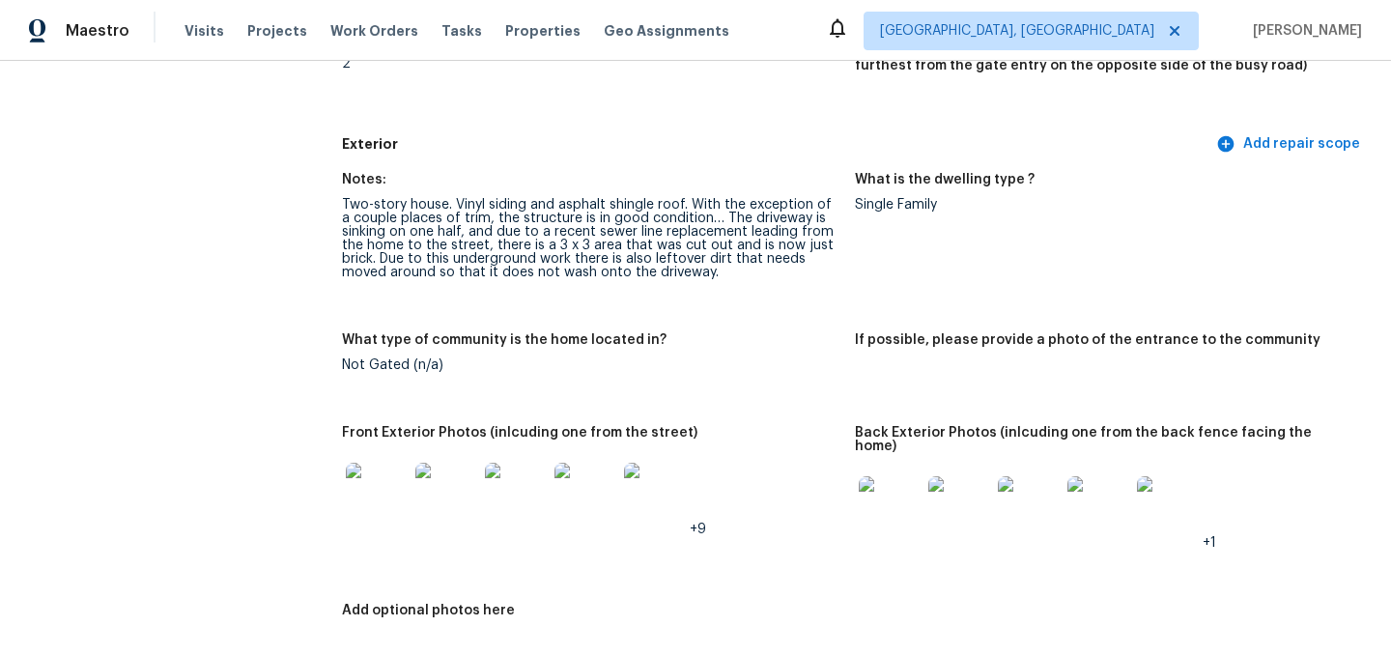
scroll to position [697, 0]
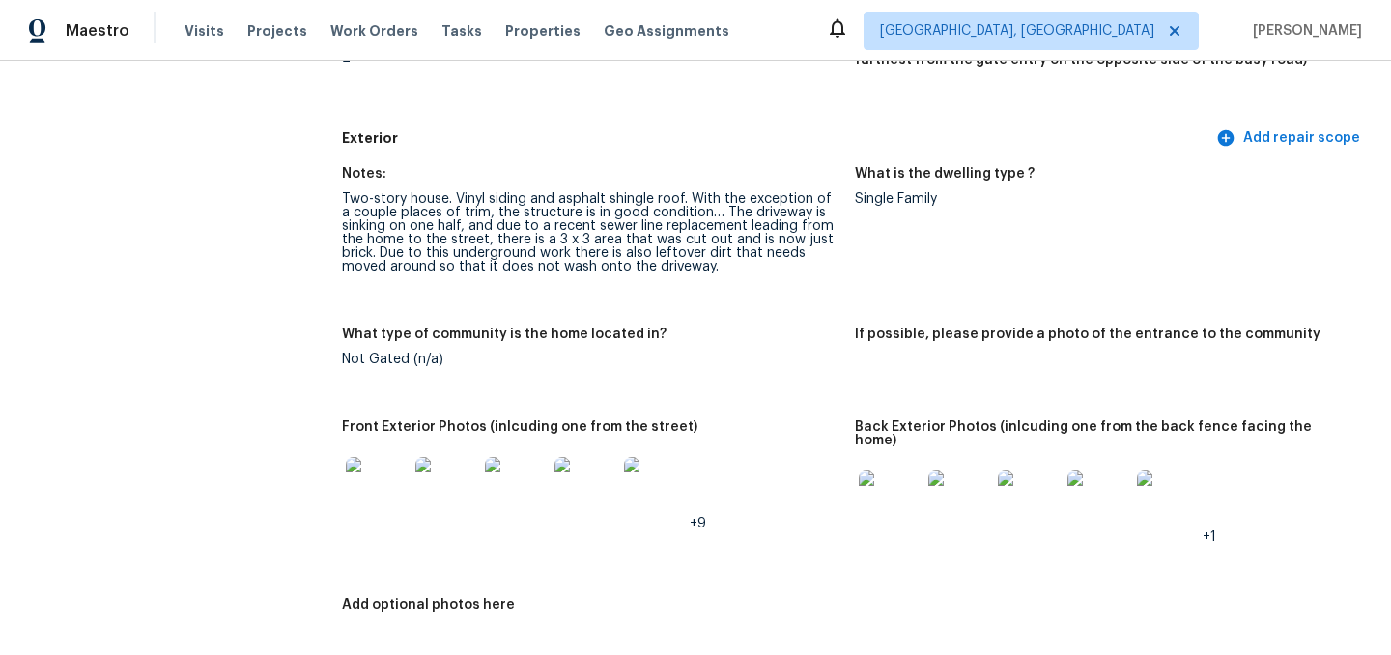
click at [371, 480] on img at bounding box center [377, 488] width 62 height 62
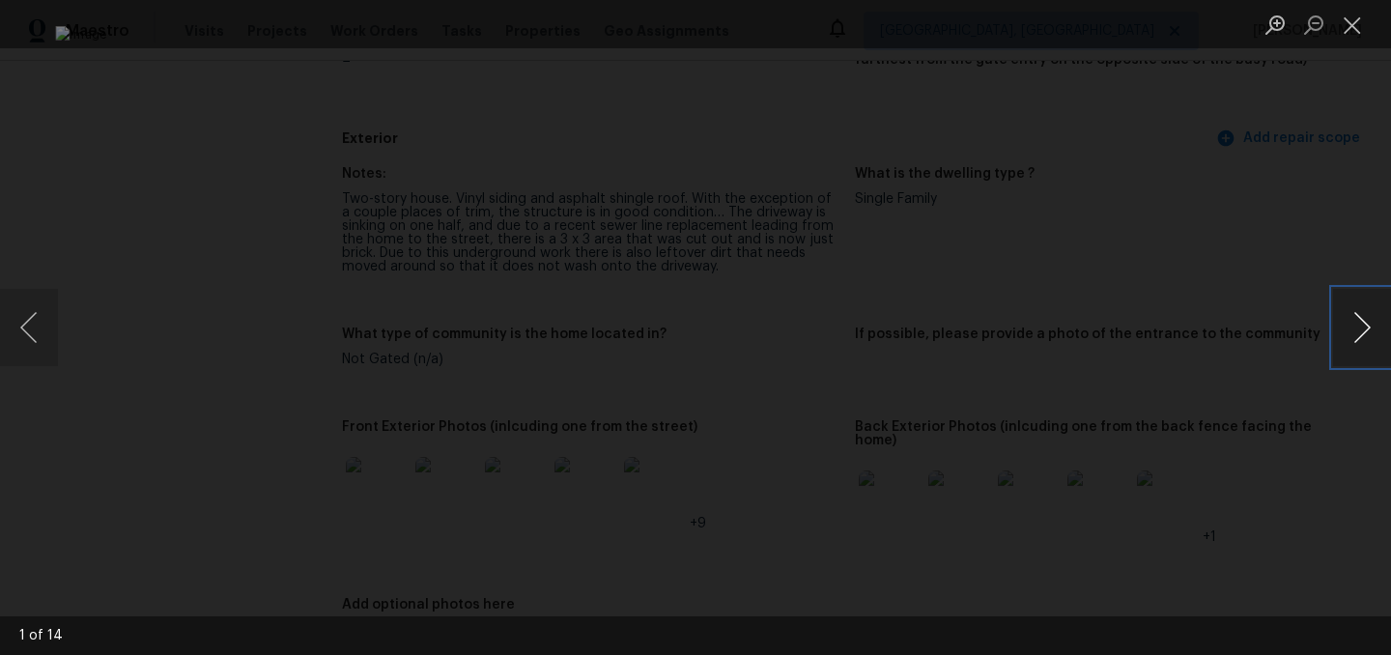
click at [1364, 341] on button "Next image" at bounding box center [1362, 327] width 58 height 77
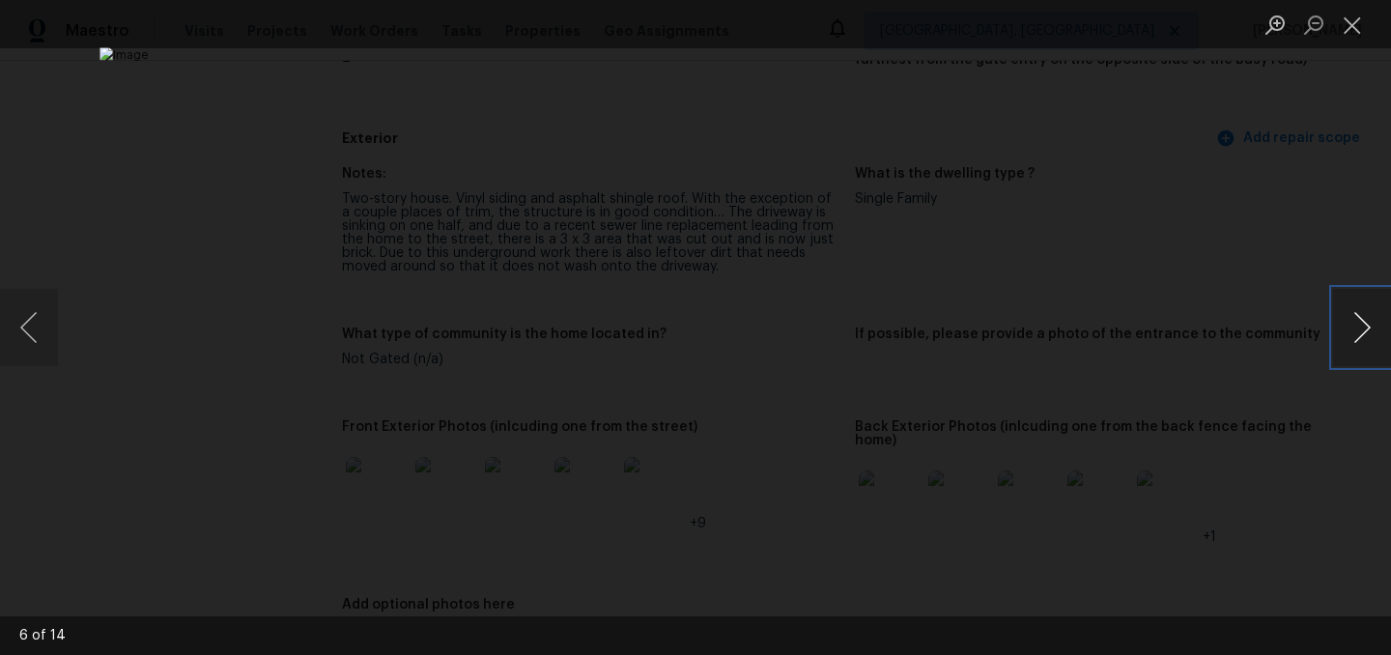
click at [1364, 341] on button "Next image" at bounding box center [1362, 327] width 58 height 77
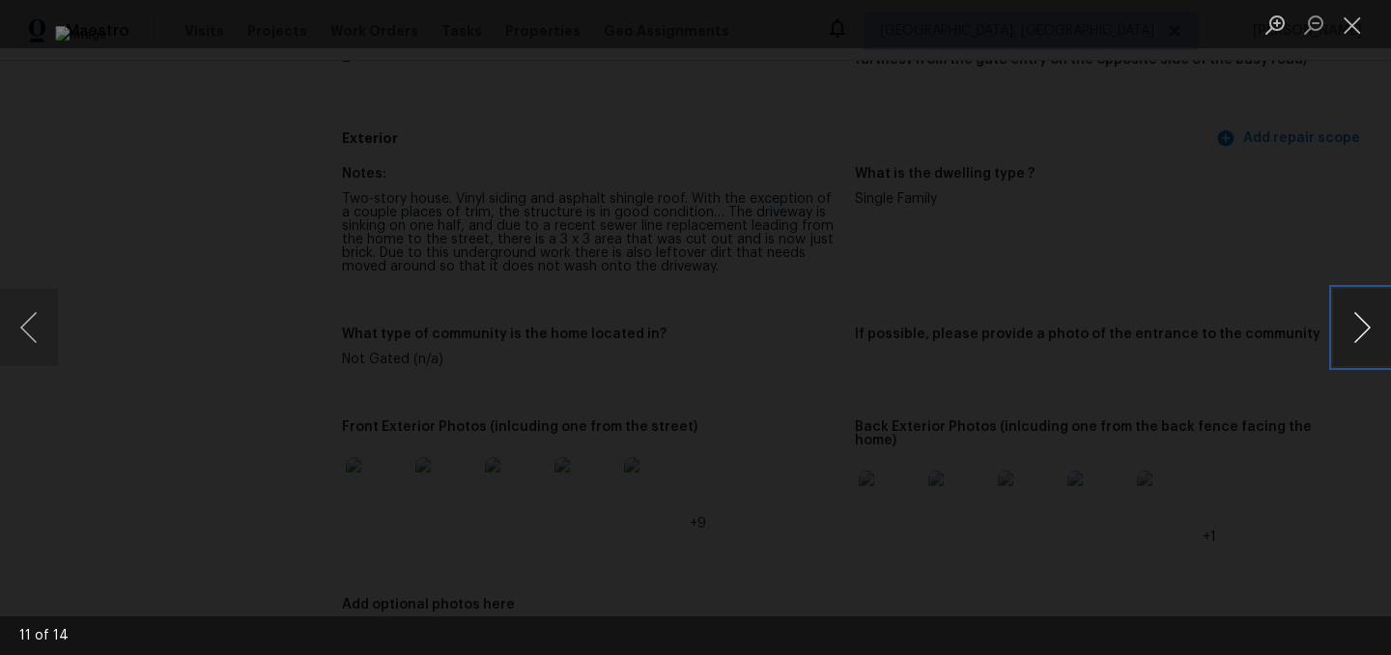
click at [1364, 341] on button "Next image" at bounding box center [1362, 327] width 58 height 77
click at [1359, 23] on button "Close lightbox" at bounding box center [1352, 25] width 39 height 34
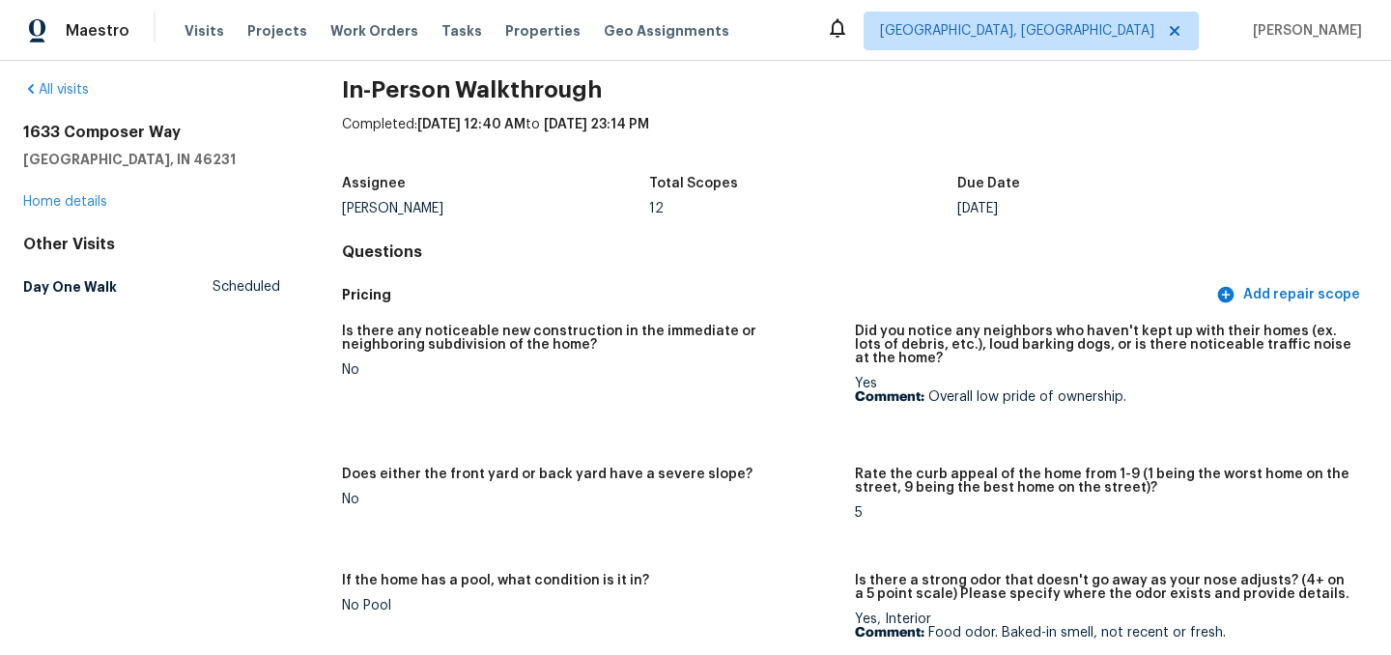
scroll to position [0, 0]
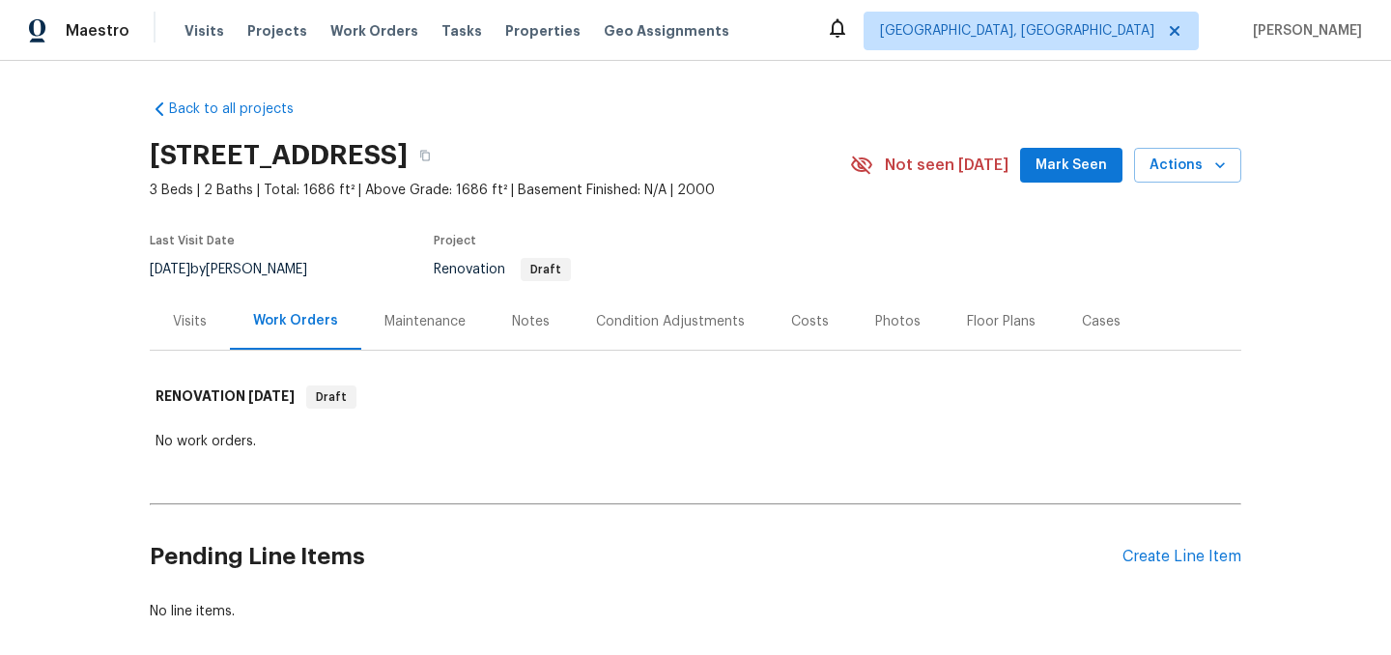
click at [208, 326] on div "Visits" at bounding box center [190, 321] width 80 height 57
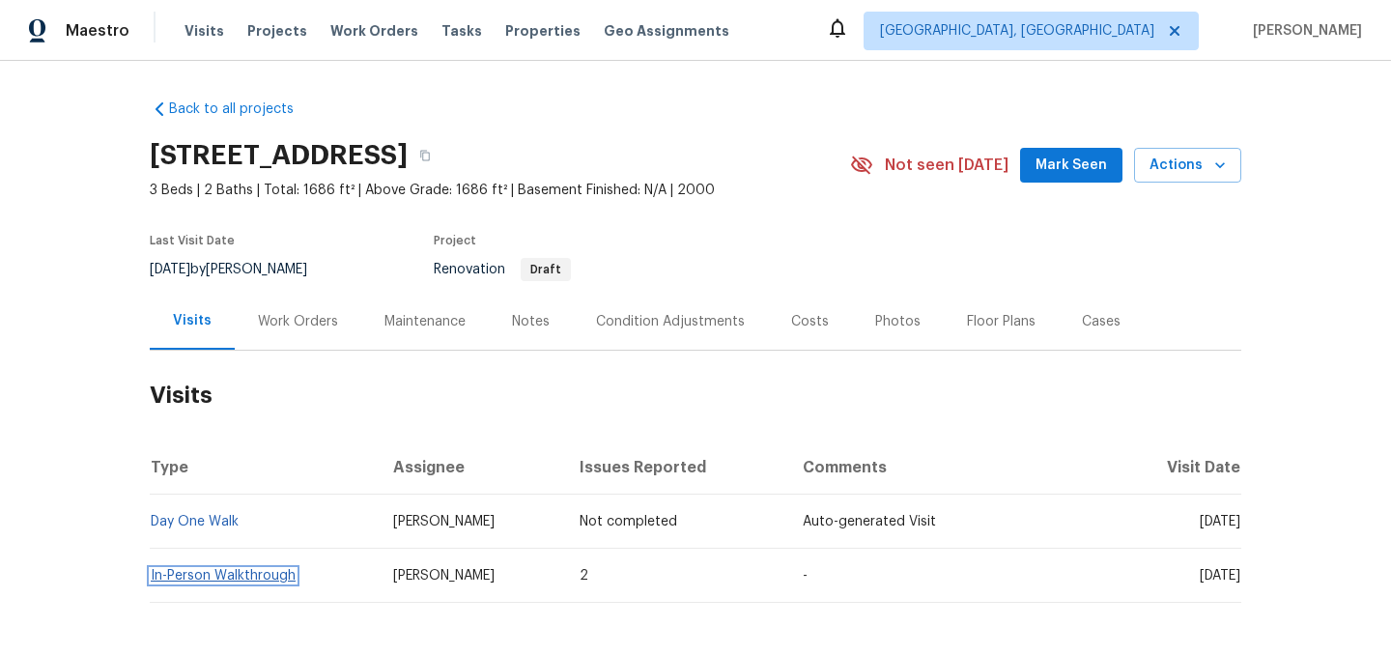
click at [262, 575] on link "In-Person Walkthrough" at bounding box center [223, 576] width 145 height 14
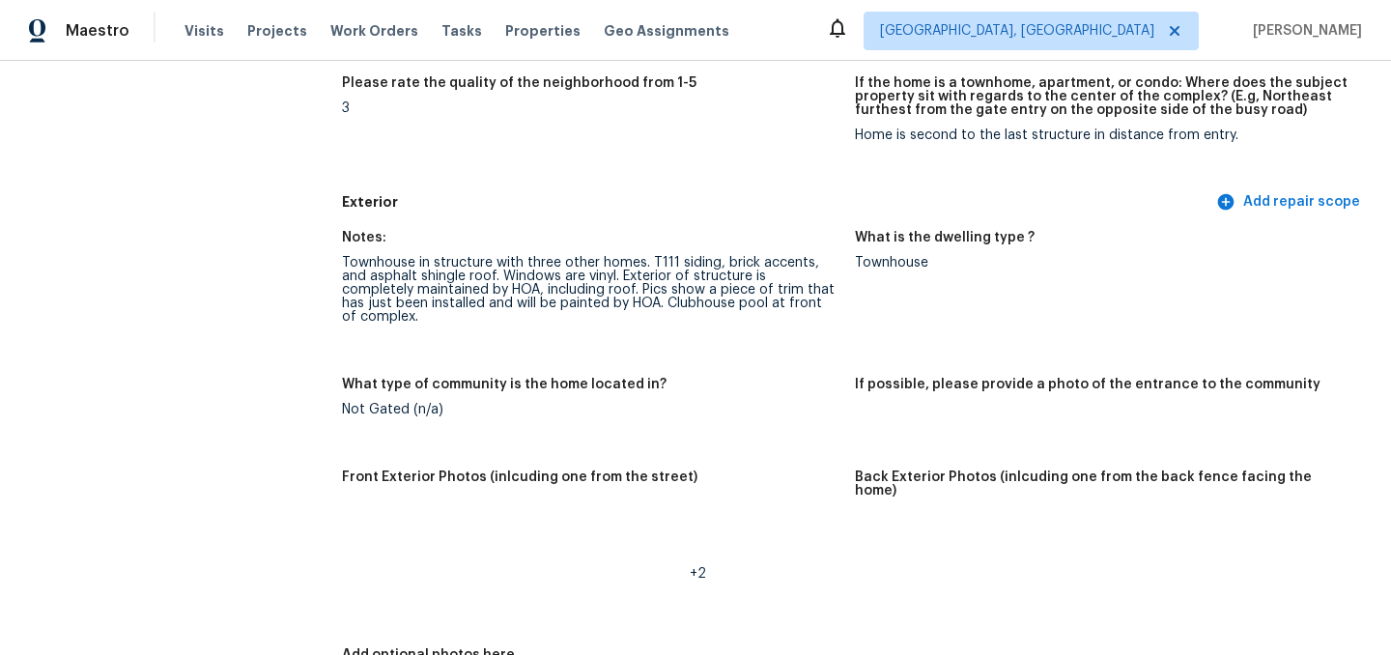
scroll to position [603, 0]
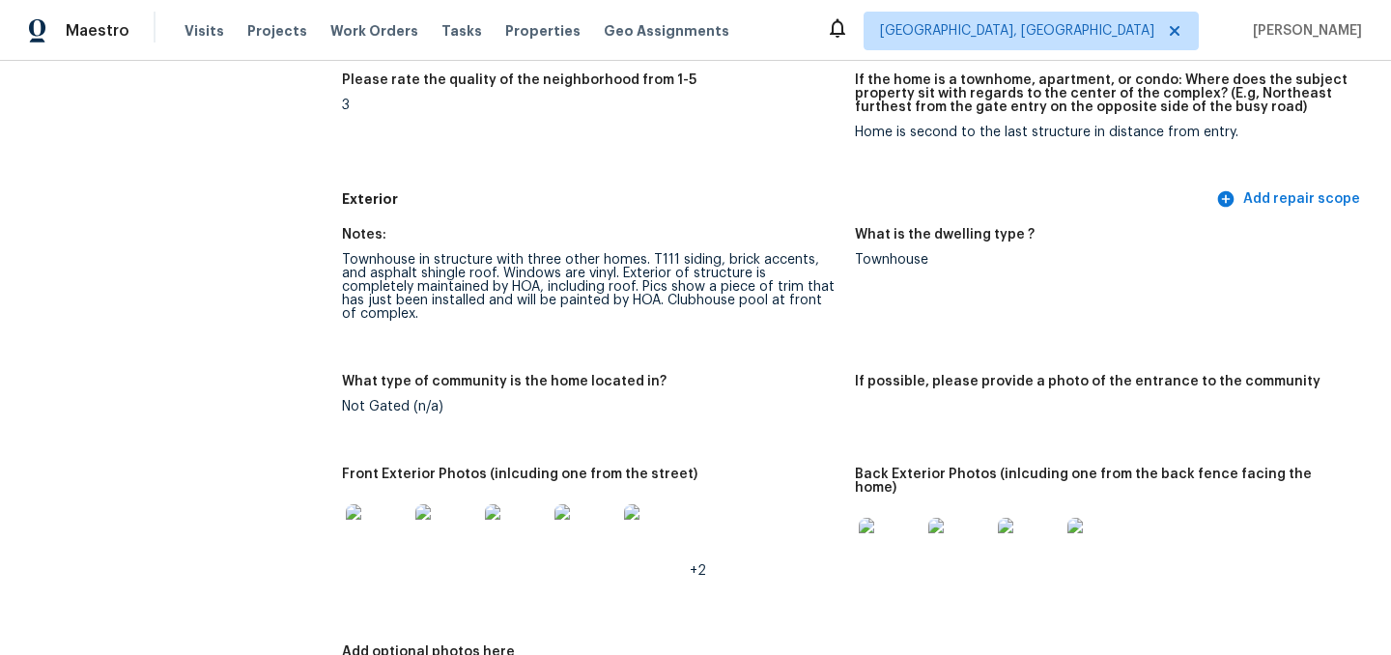
click at [380, 533] on img at bounding box center [377, 535] width 62 height 62
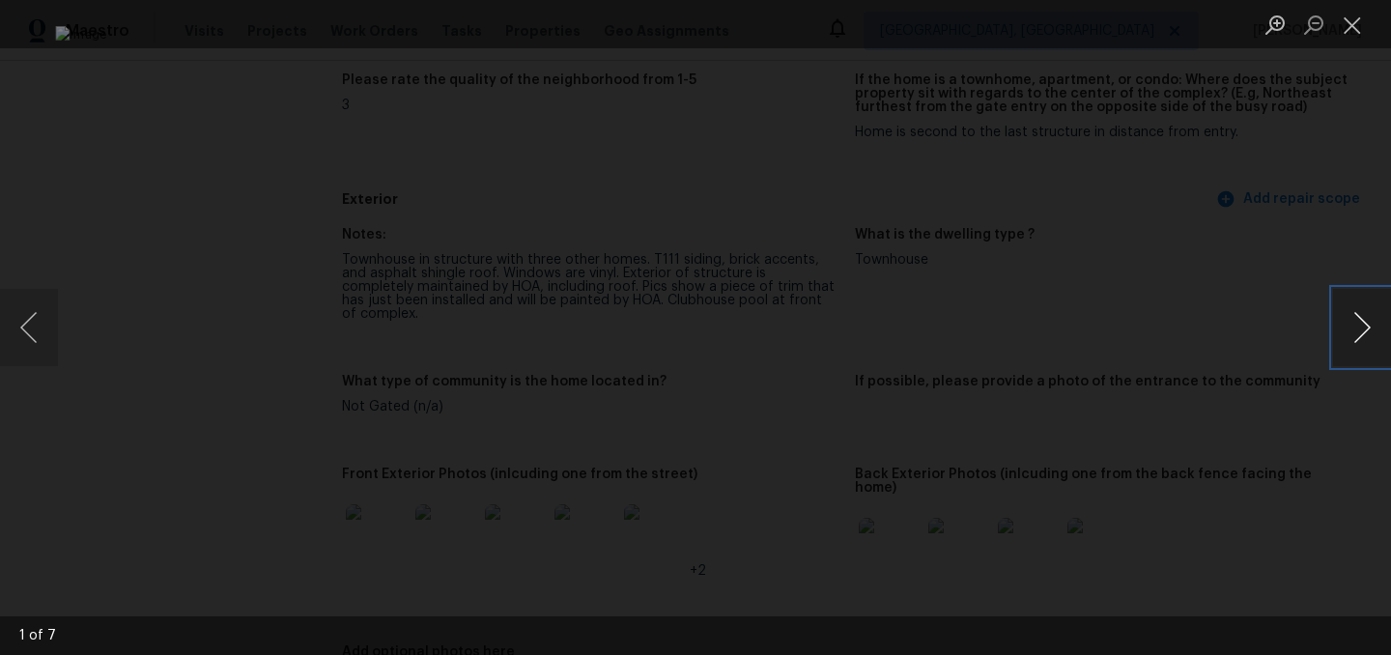
click at [1362, 327] on button "Next image" at bounding box center [1362, 327] width 58 height 77
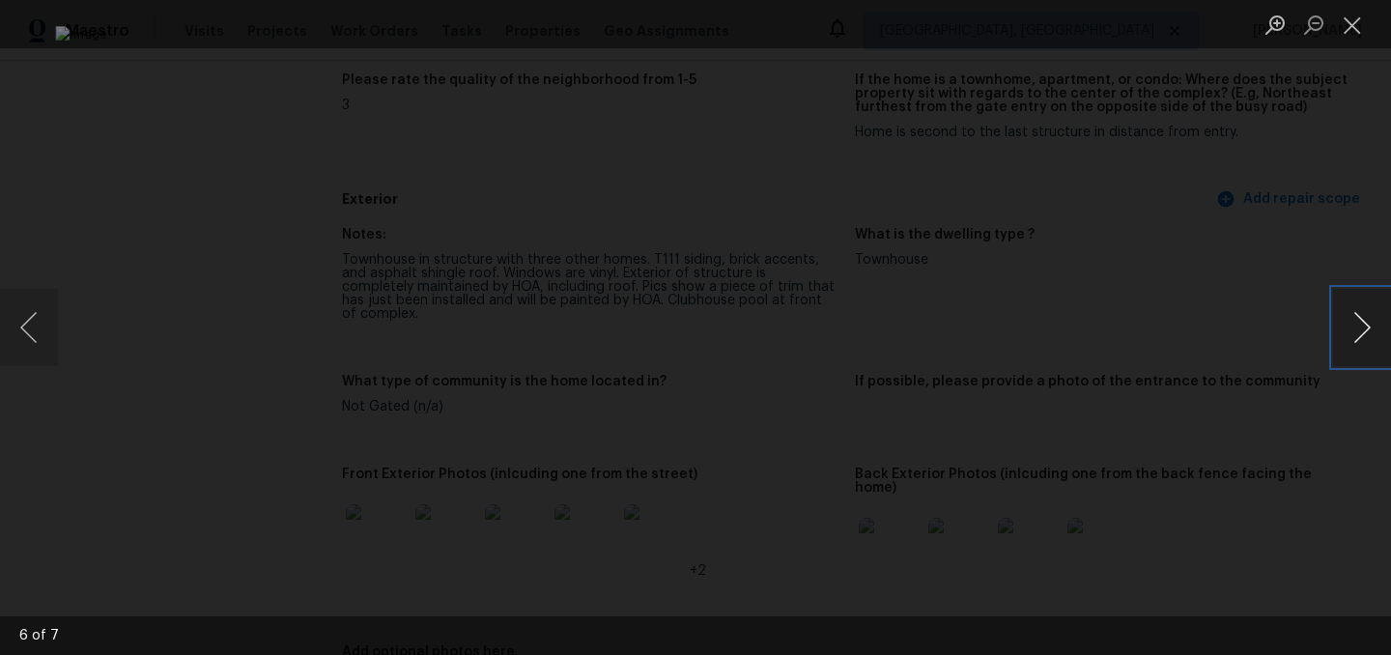
click at [1362, 327] on button "Next image" at bounding box center [1362, 327] width 58 height 77
click at [1358, 27] on button "Close lightbox" at bounding box center [1352, 25] width 39 height 34
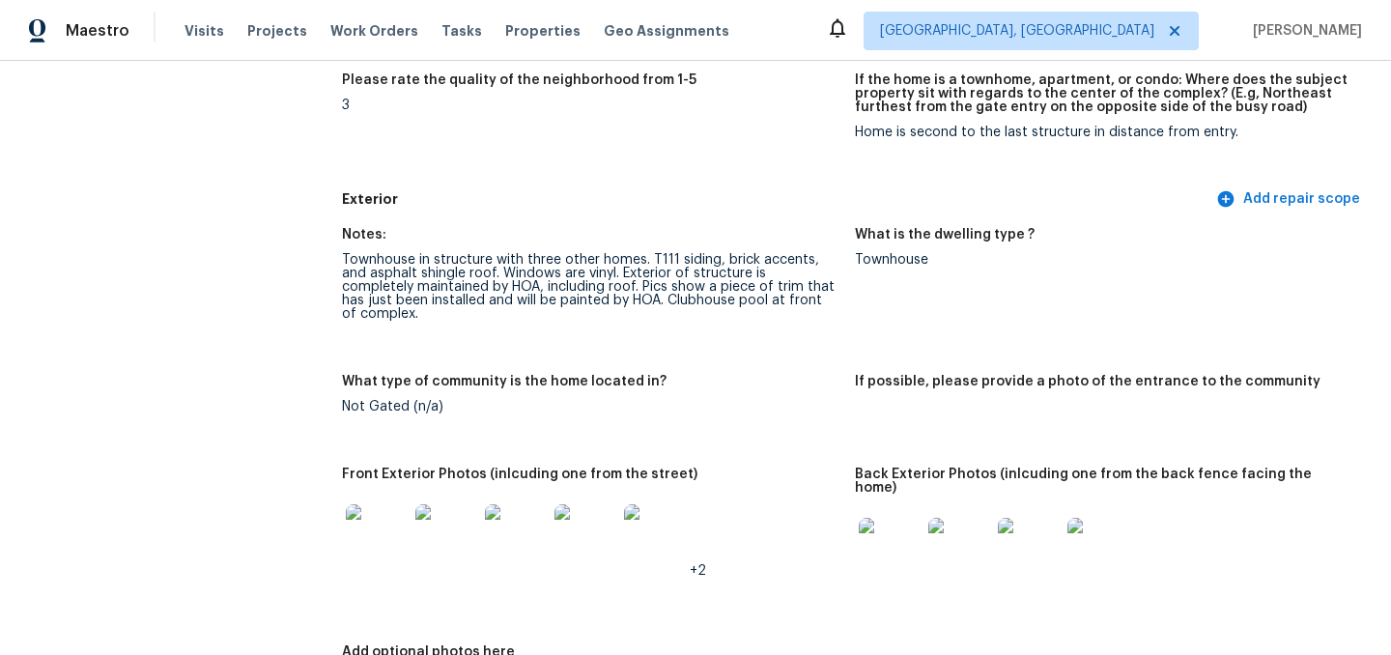
click at [885, 533] on img at bounding box center [890, 549] width 62 height 62
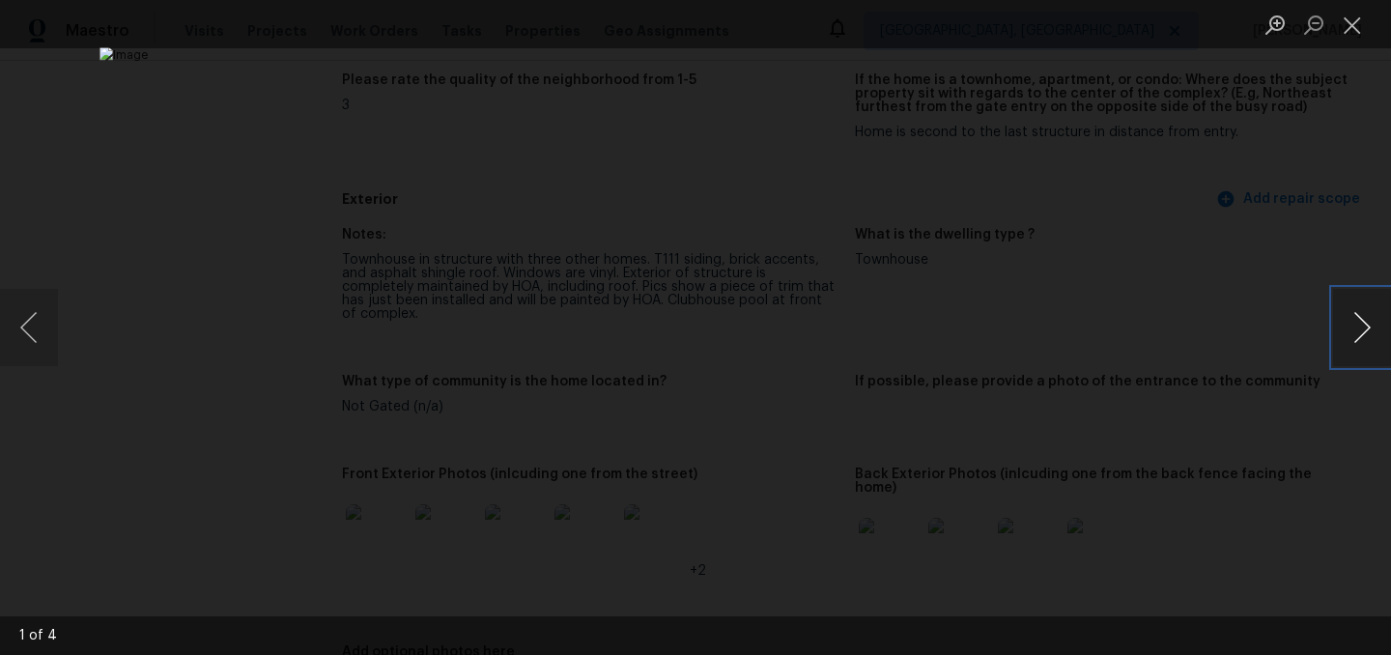
click at [1359, 321] on button "Next image" at bounding box center [1362, 327] width 58 height 77
click at [1356, 29] on button "Close lightbox" at bounding box center [1352, 25] width 39 height 34
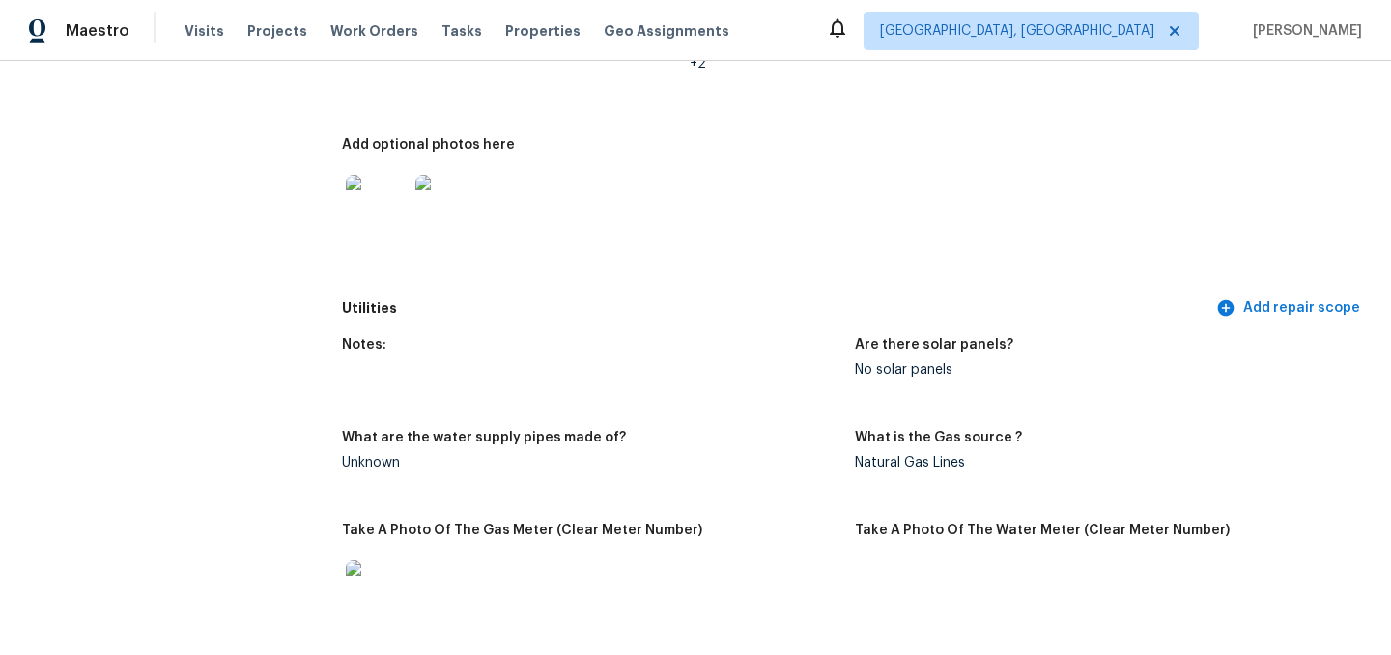
scroll to position [1084, 0]
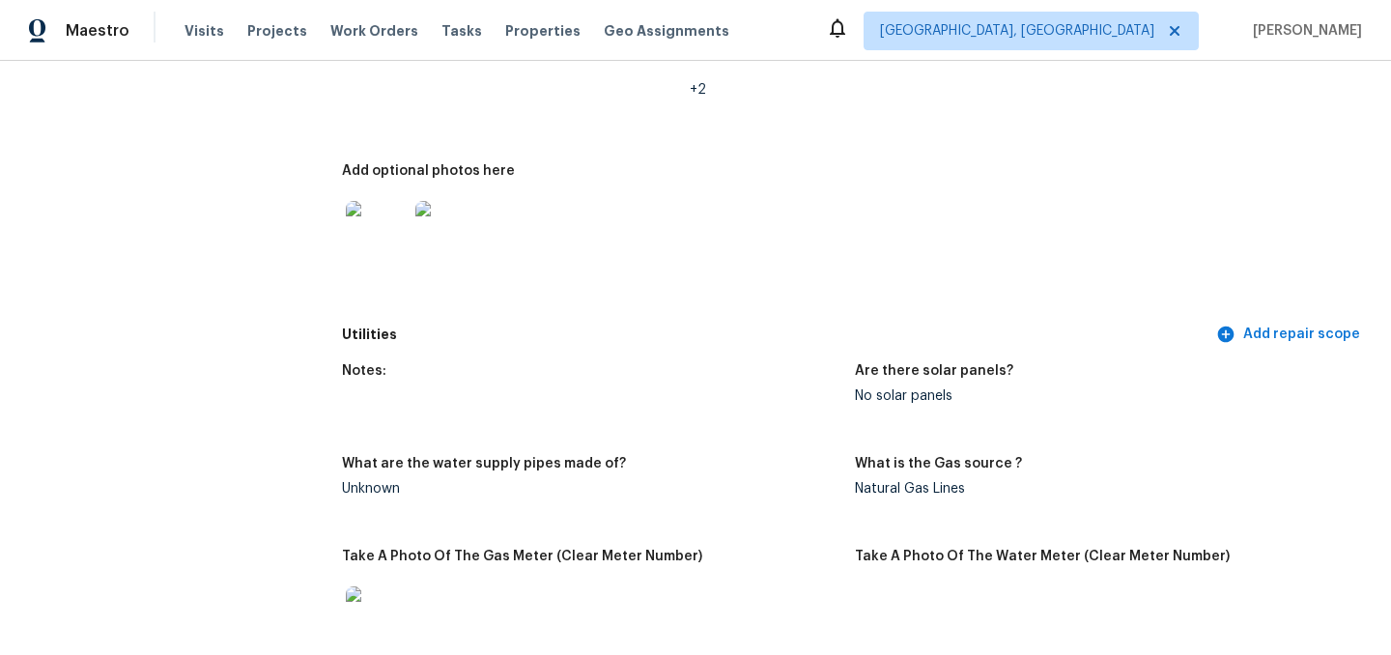
click at [378, 217] on img at bounding box center [377, 232] width 62 height 62
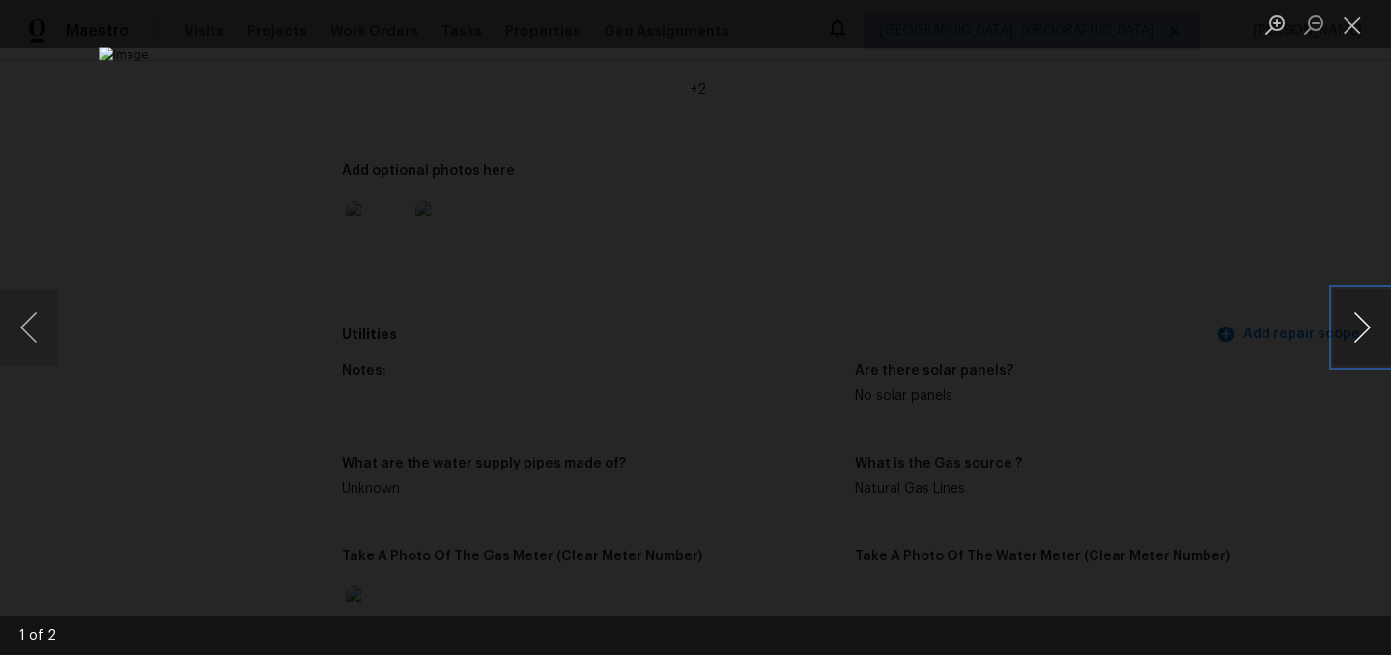
click at [1356, 322] on button "Next image" at bounding box center [1362, 327] width 58 height 77
click at [1360, 27] on button "Close lightbox" at bounding box center [1352, 25] width 39 height 34
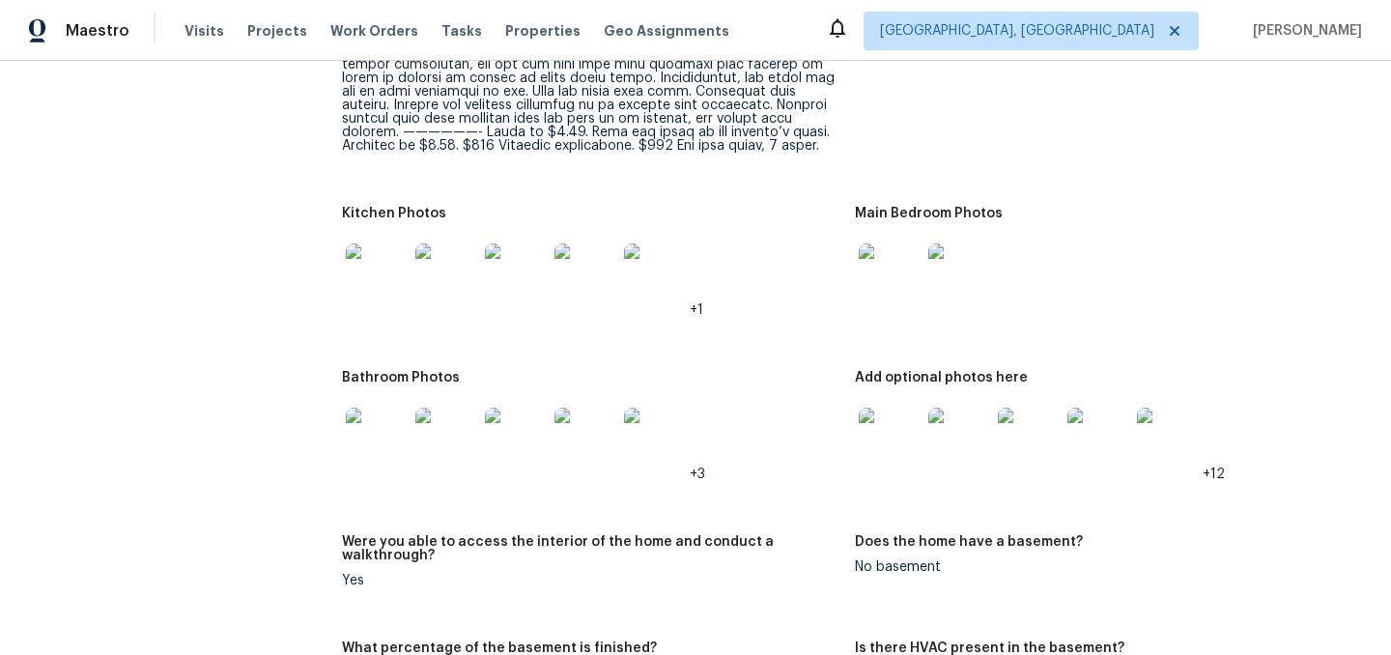
scroll to position [2713, 0]
click at [386, 269] on img at bounding box center [377, 273] width 62 height 62
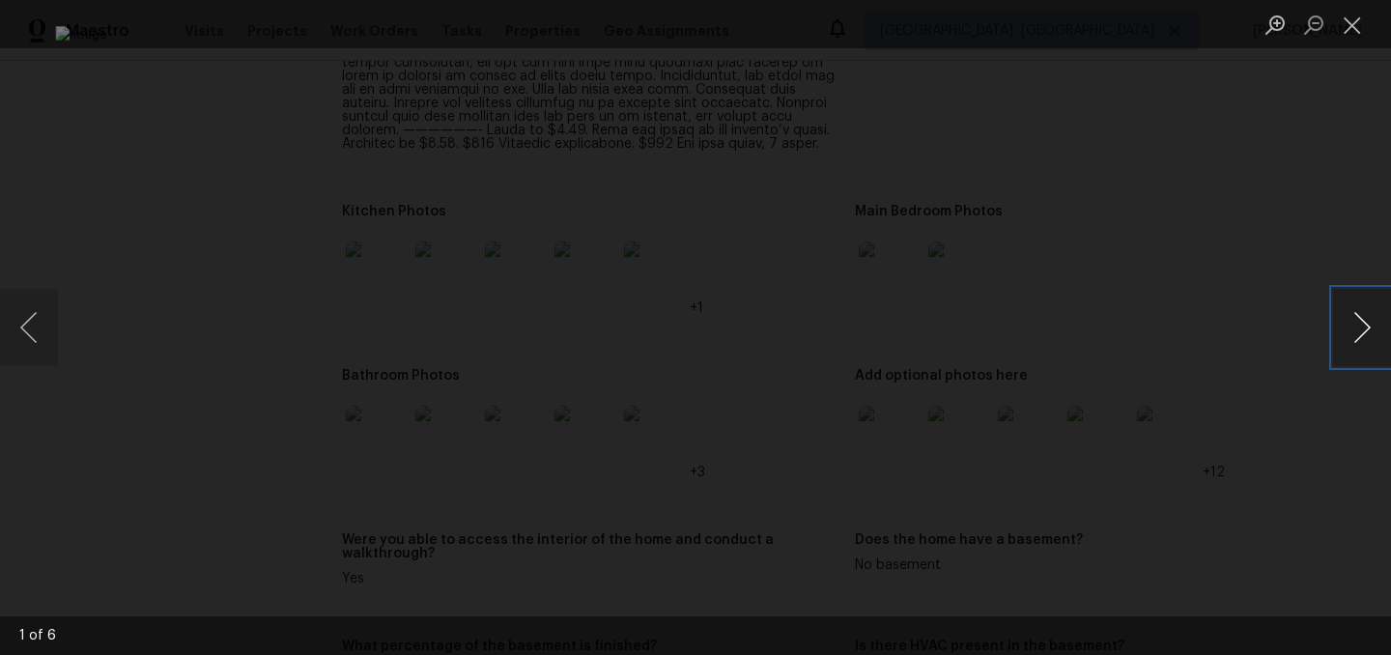
click at [1373, 319] on button "Next image" at bounding box center [1362, 327] width 58 height 77
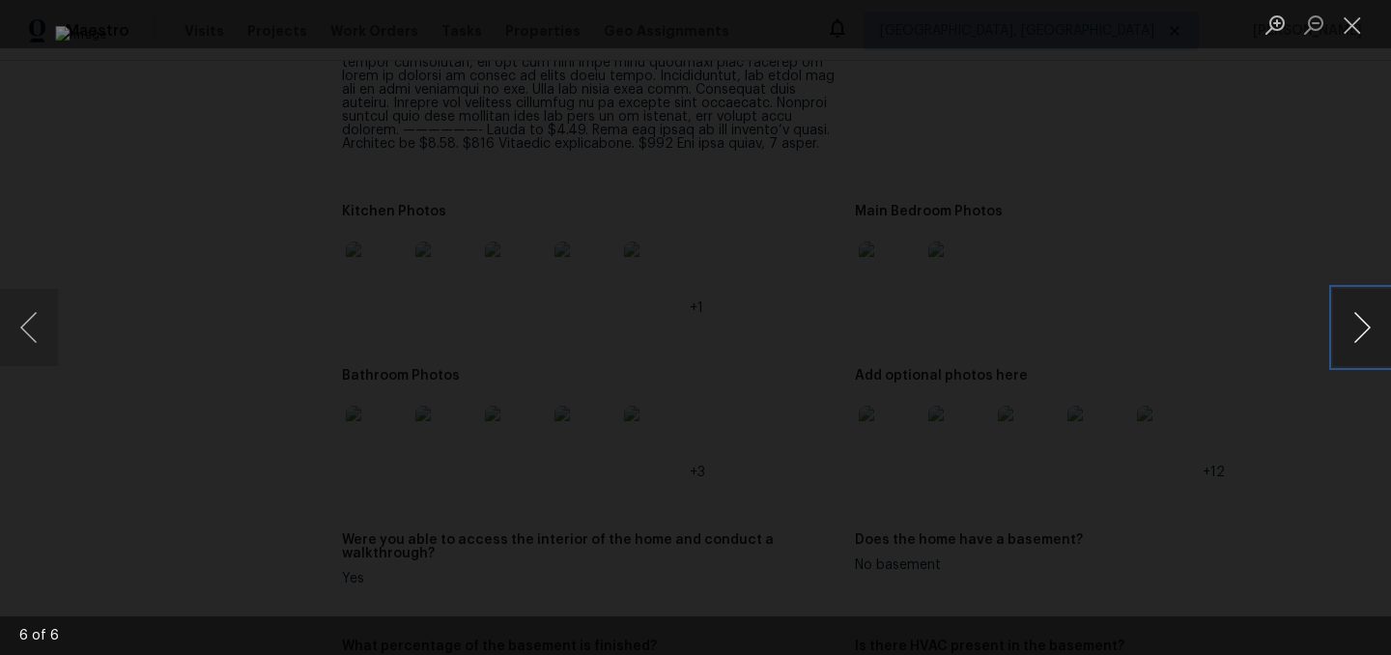
click at [1373, 319] on button "Next image" at bounding box center [1362, 327] width 58 height 77
click at [1357, 36] on button "Close lightbox" at bounding box center [1352, 25] width 39 height 34
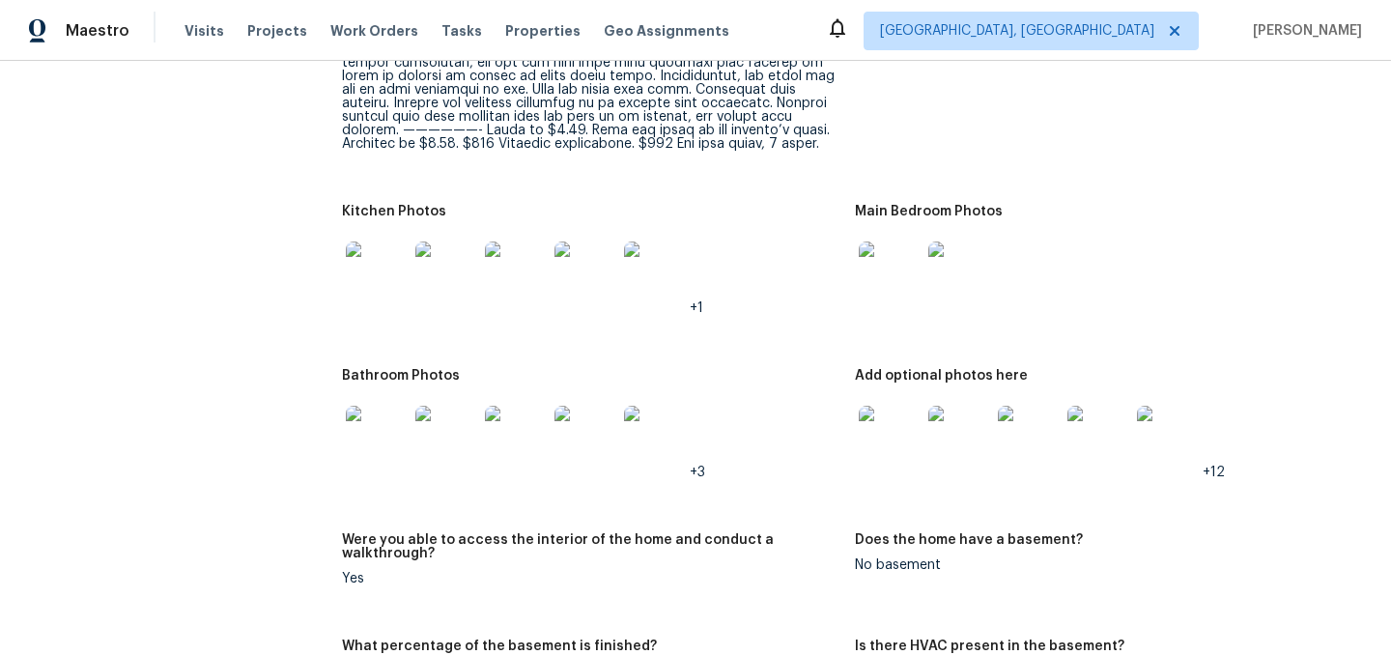
click at [365, 422] on img at bounding box center [377, 437] width 62 height 62
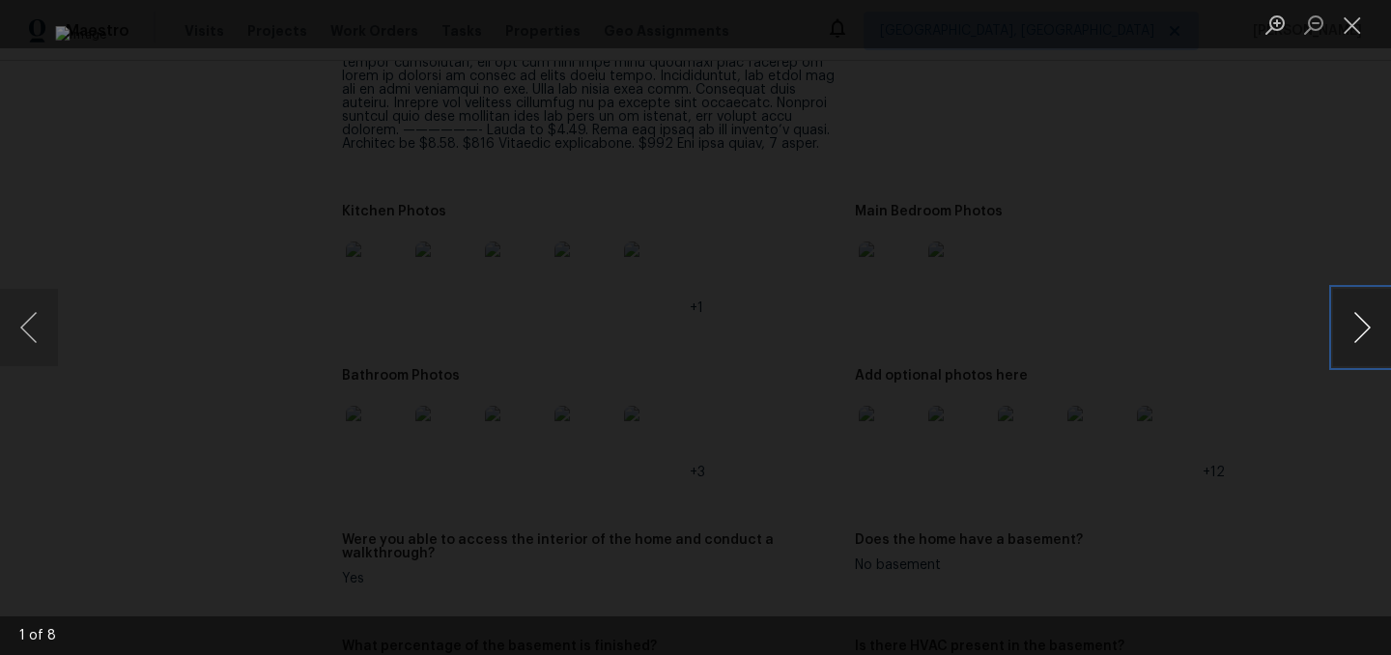
click at [1357, 336] on button "Next image" at bounding box center [1362, 327] width 58 height 77
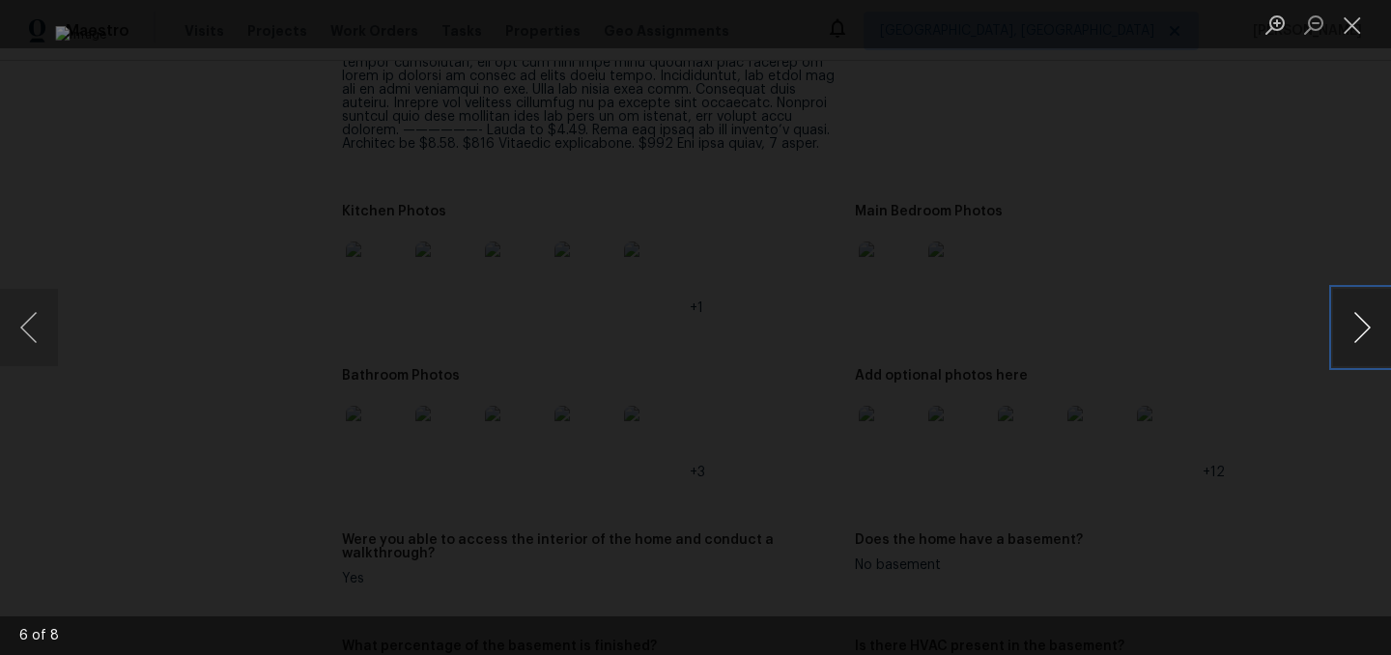
click at [1357, 336] on button "Next image" at bounding box center [1362, 327] width 58 height 77
click at [1350, 20] on button "Close lightbox" at bounding box center [1352, 25] width 39 height 34
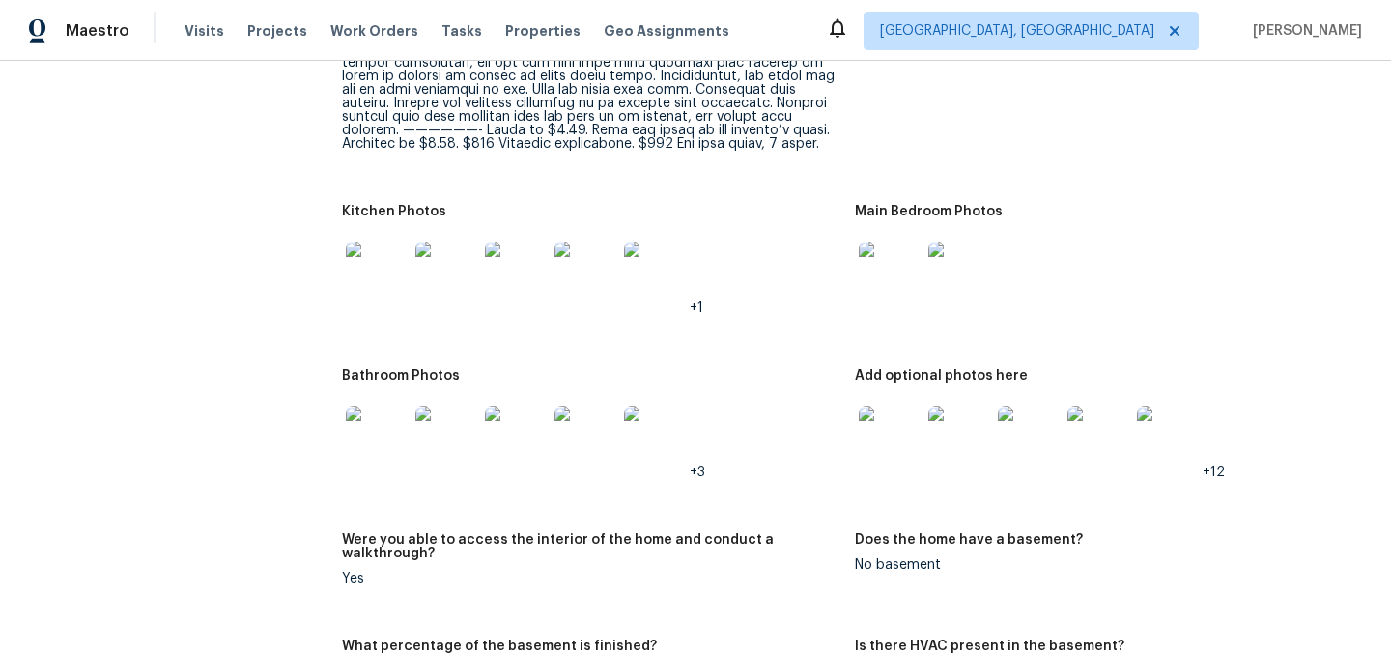
click at [894, 265] on img at bounding box center [890, 273] width 62 height 62
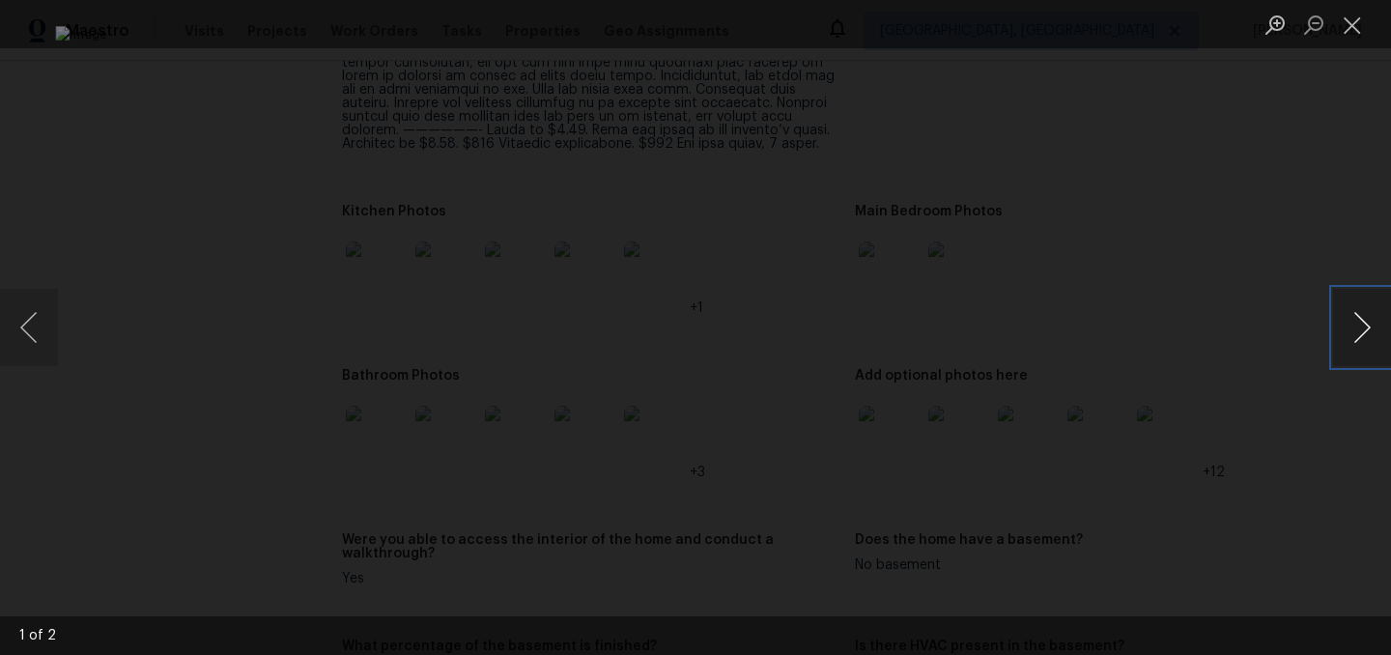
click at [1356, 325] on button "Next image" at bounding box center [1362, 327] width 58 height 77
click at [1354, 23] on button "Close lightbox" at bounding box center [1352, 25] width 39 height 34
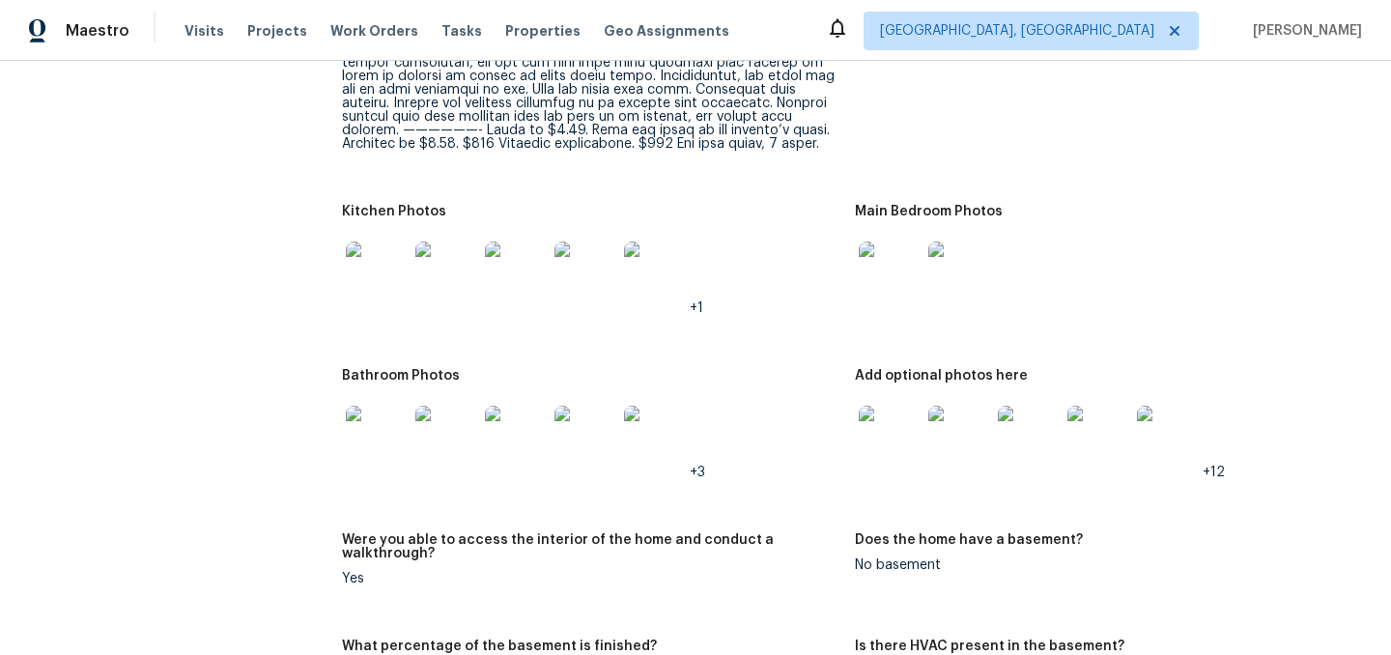
click at [892, 409] on img at bounding box center [890, 437] width 62 height 62
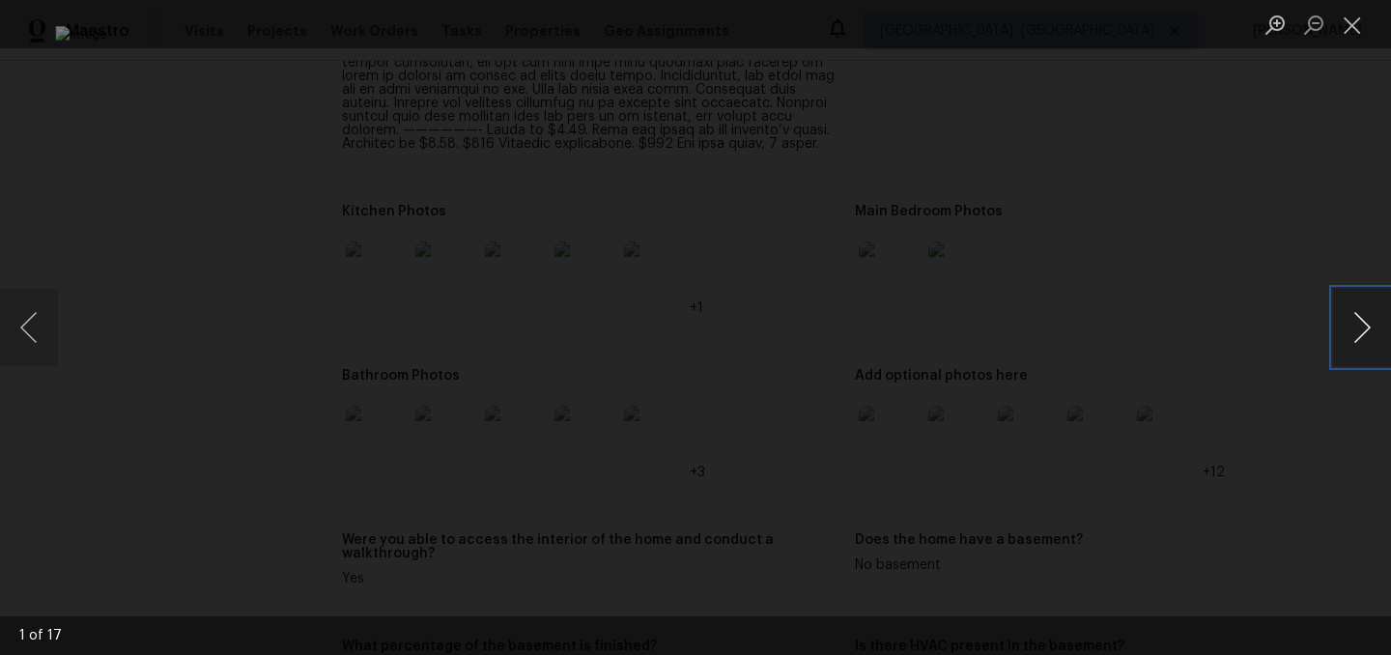
click at [1357, 340] on button "Next image" at bounding box center [1362, 327] width 58 height 77
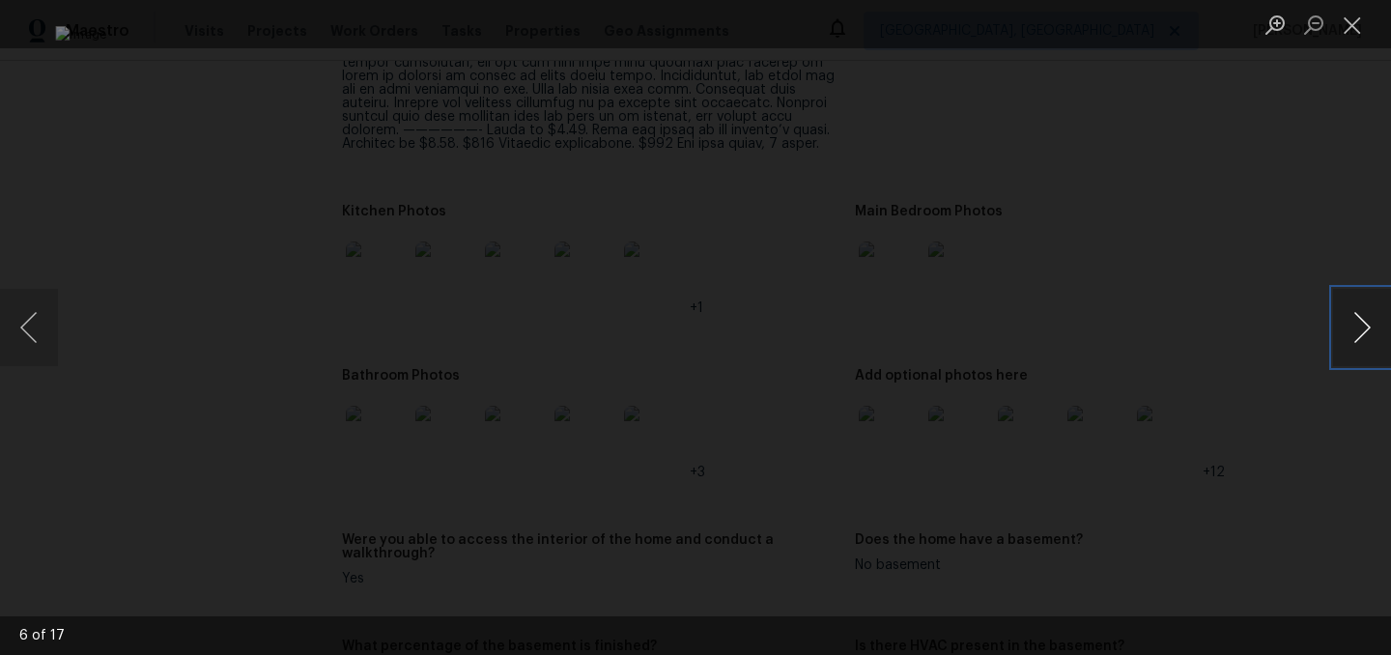
click at [1357, 340] on button "Next image" at bounding box center [1362, 327] width 58 height 77
click at [1356, 28] on button "Close lightbox" at bounding box center [1352, 25] width 39 height 34
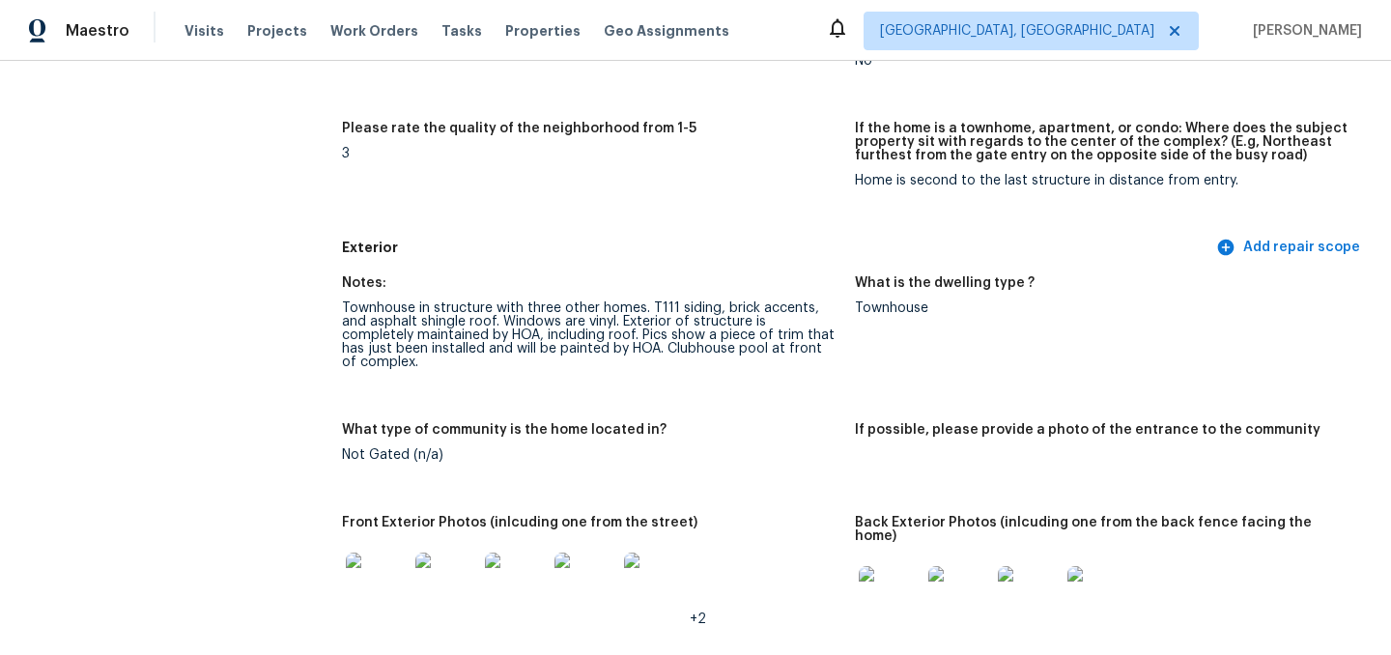
scroll to position [0, 0]
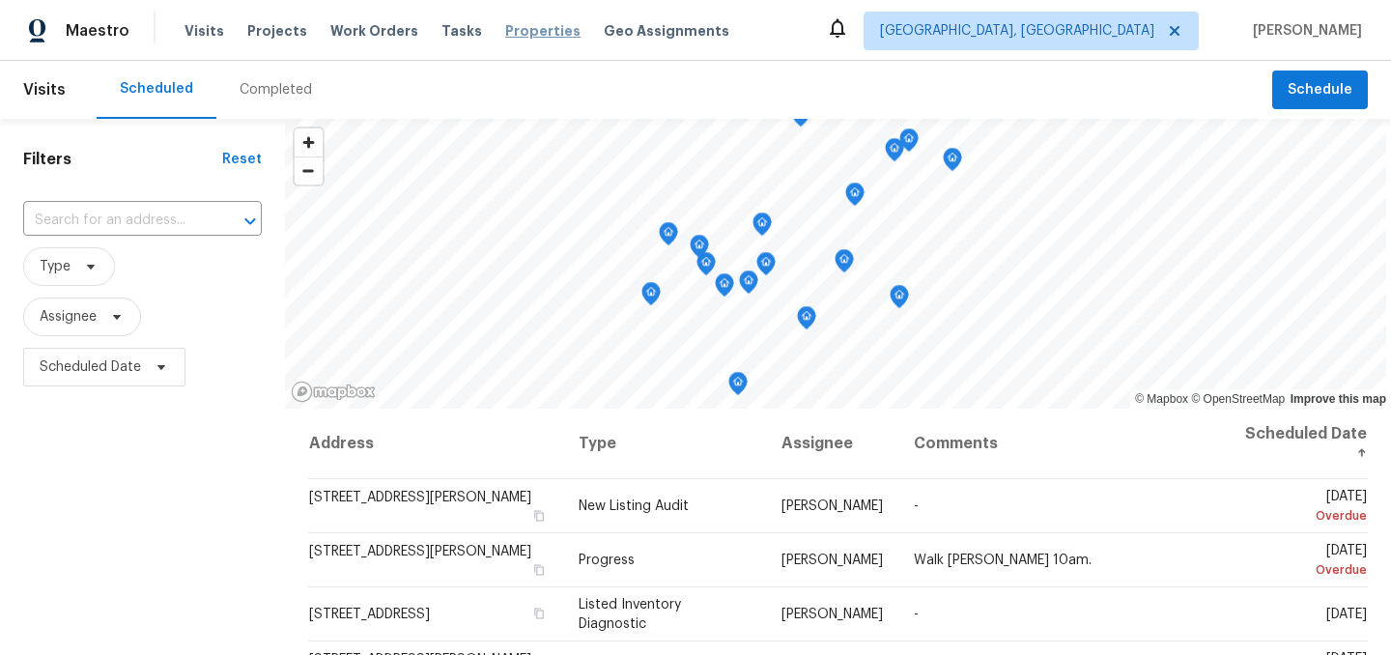
click at [505, 27] on span "Properties" at bounding box center [542, 30] width 75 height 19
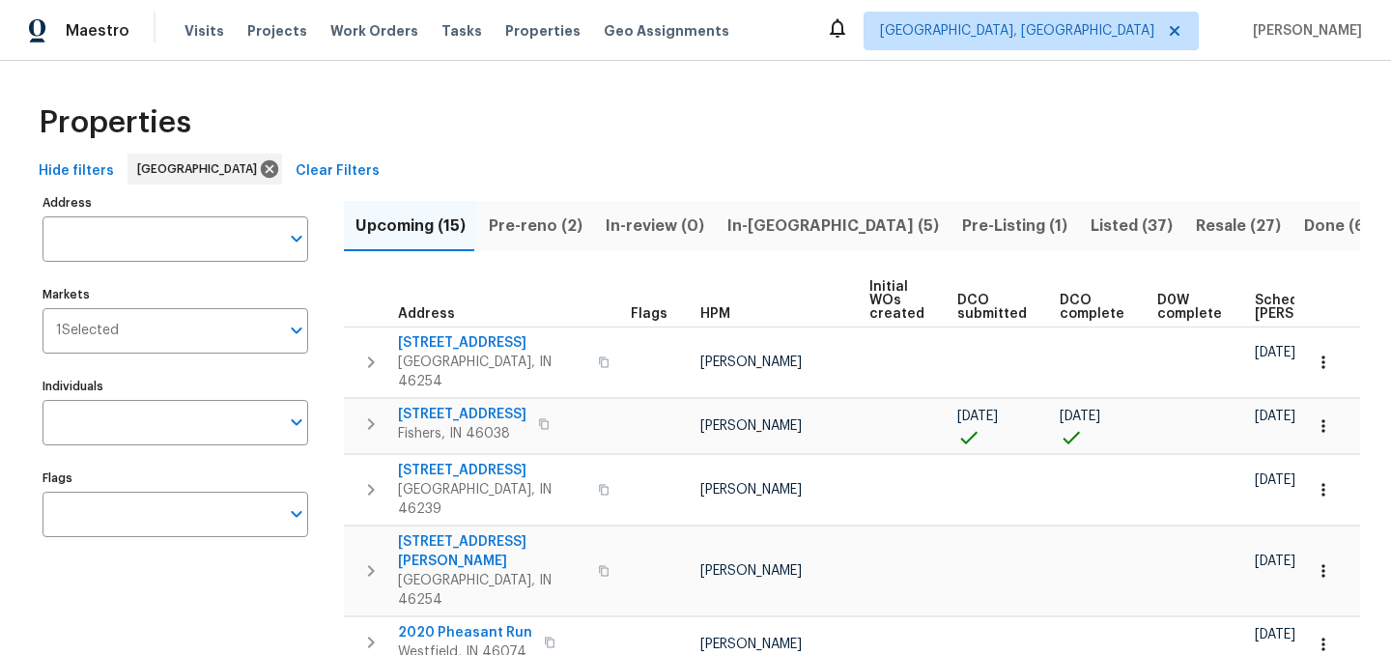
click at [1091, 224] on span "Listed (37)" at bounding box center [1132, 226] width 82 height 27
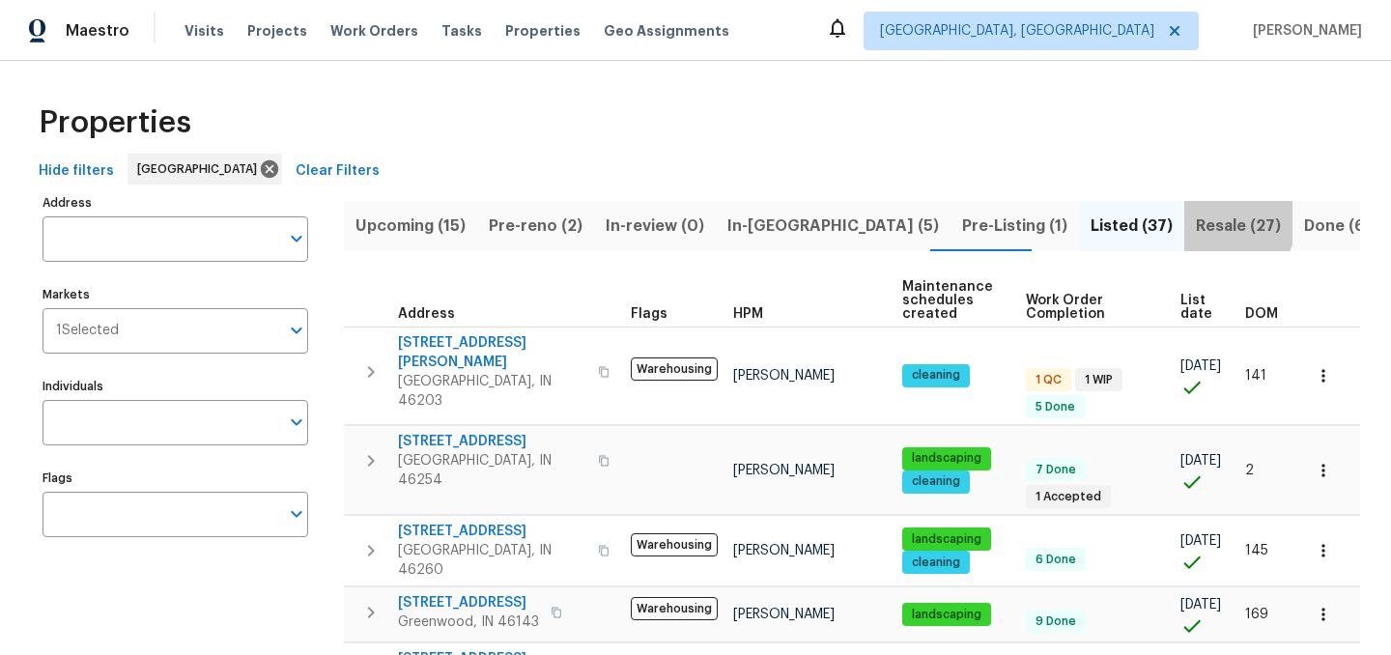
click at [1196, 222] on span "Resale (27)" at bounding box center [1238, 226] width 85 height 27
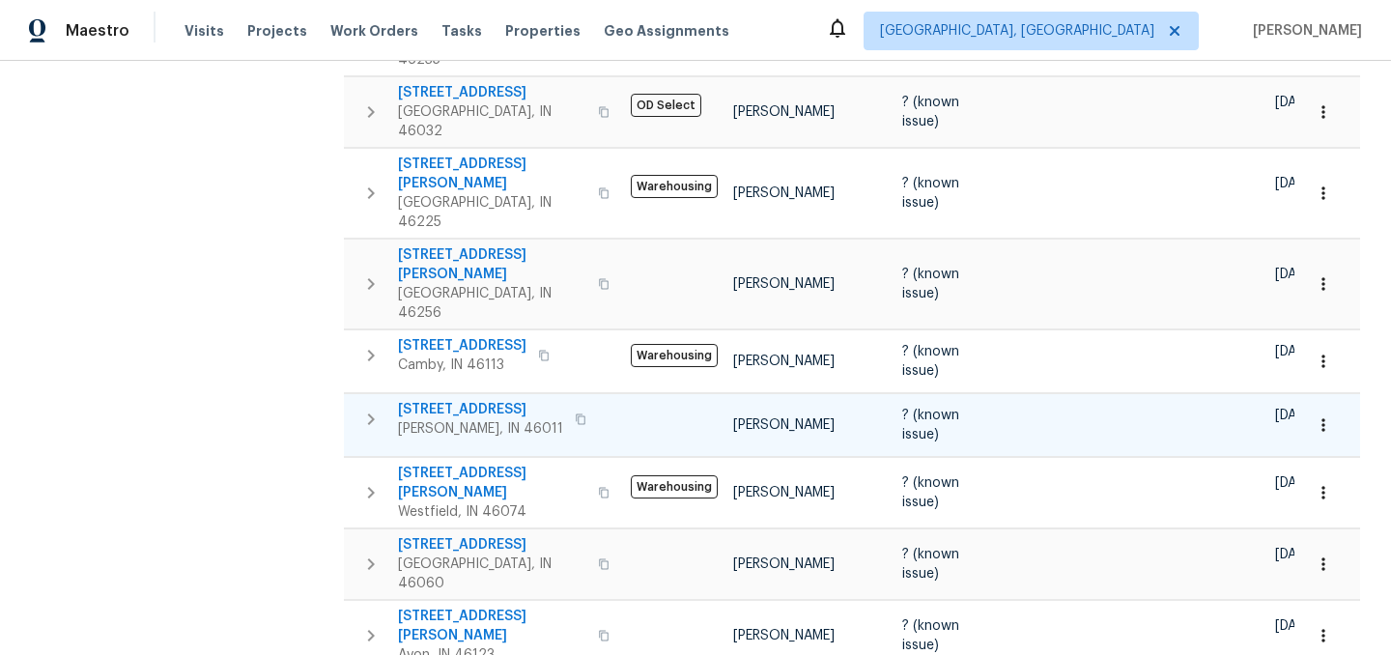
scroll to position [1083, 0]
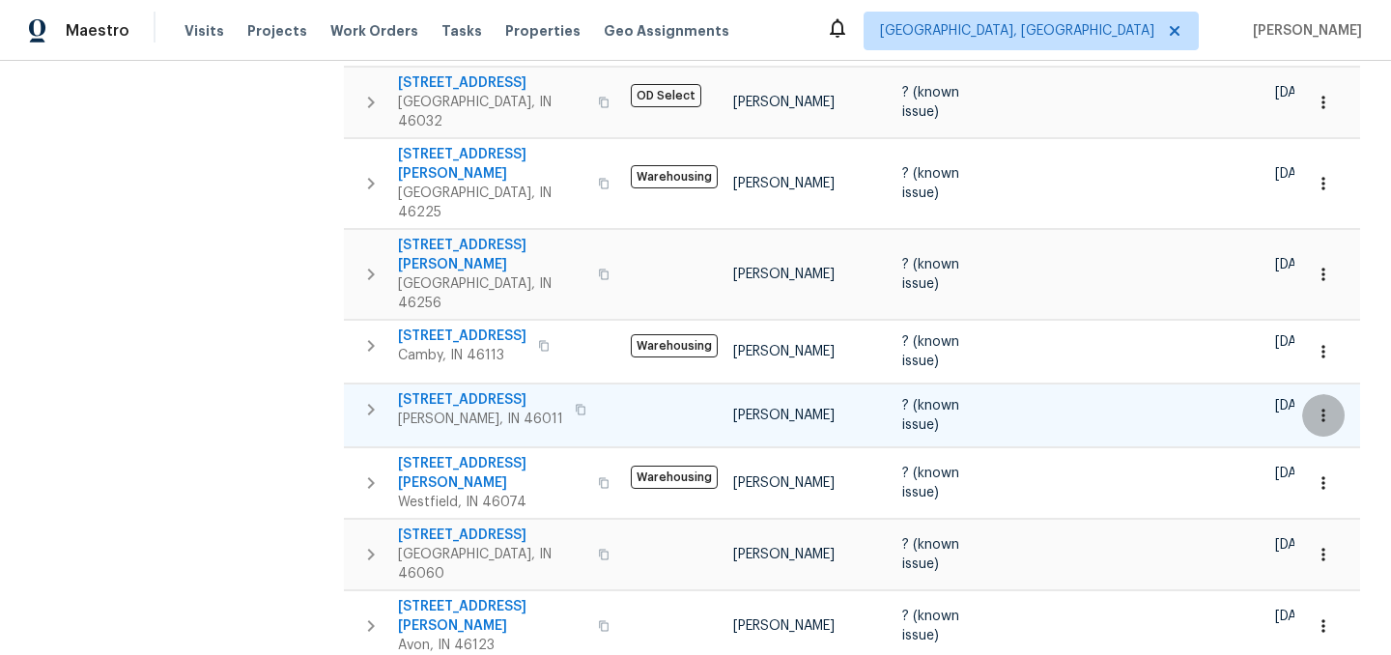
click at [1327, 406] on icon "button" at bounding box center [1323, 415] width 19 height 19
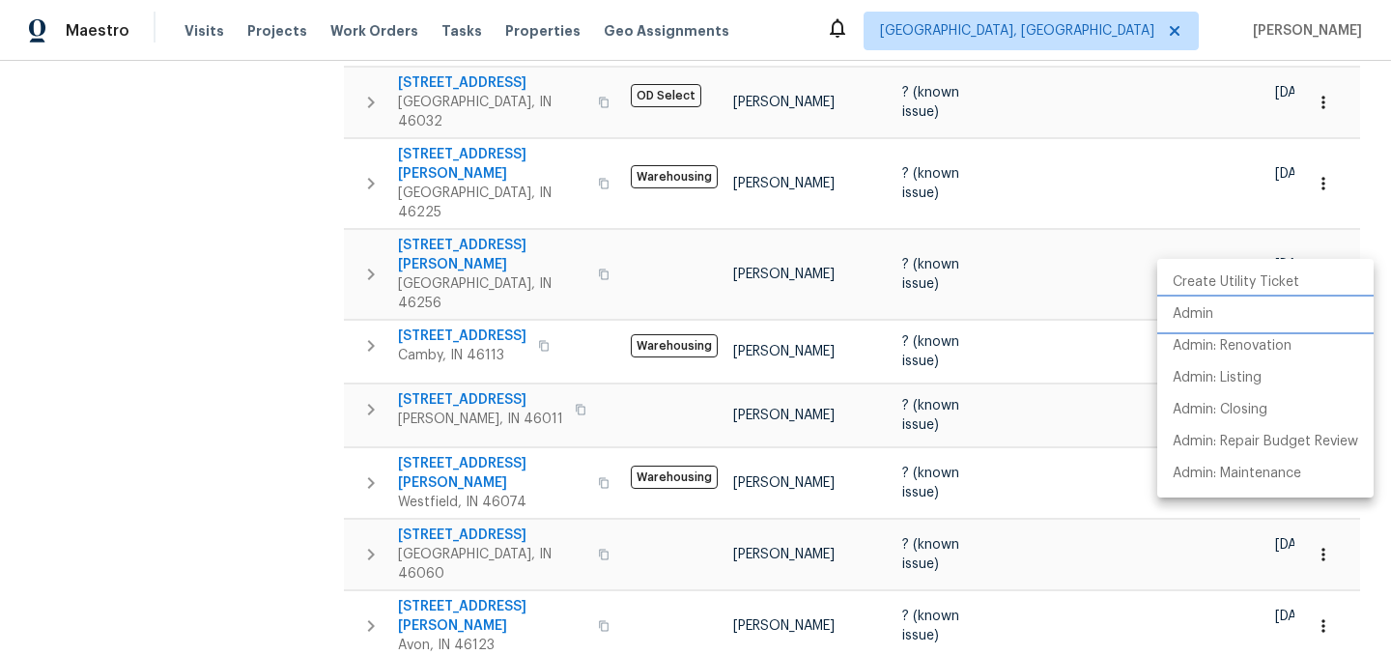
click at [1214, 313] on li "Admin" at bounding box center [1265, 315] width 216 height 32
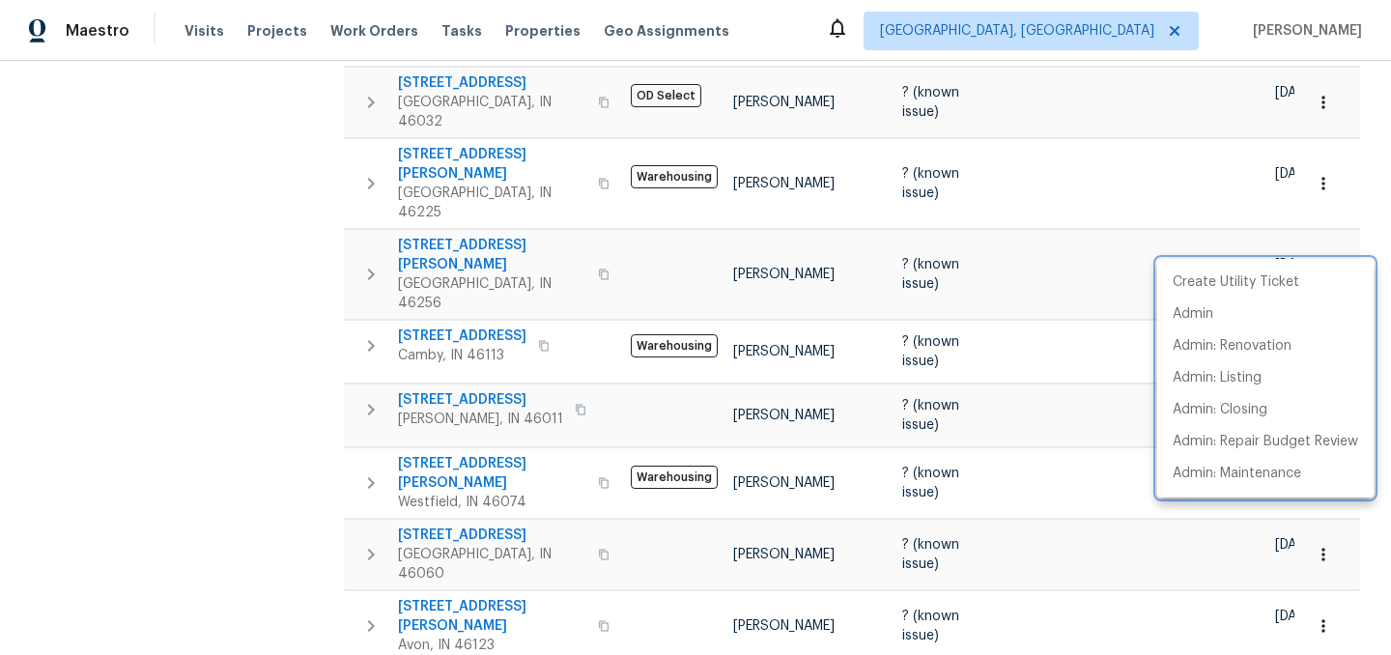
click at [227, 256] on div at bounding box center [695, 327] width 1391 height 655
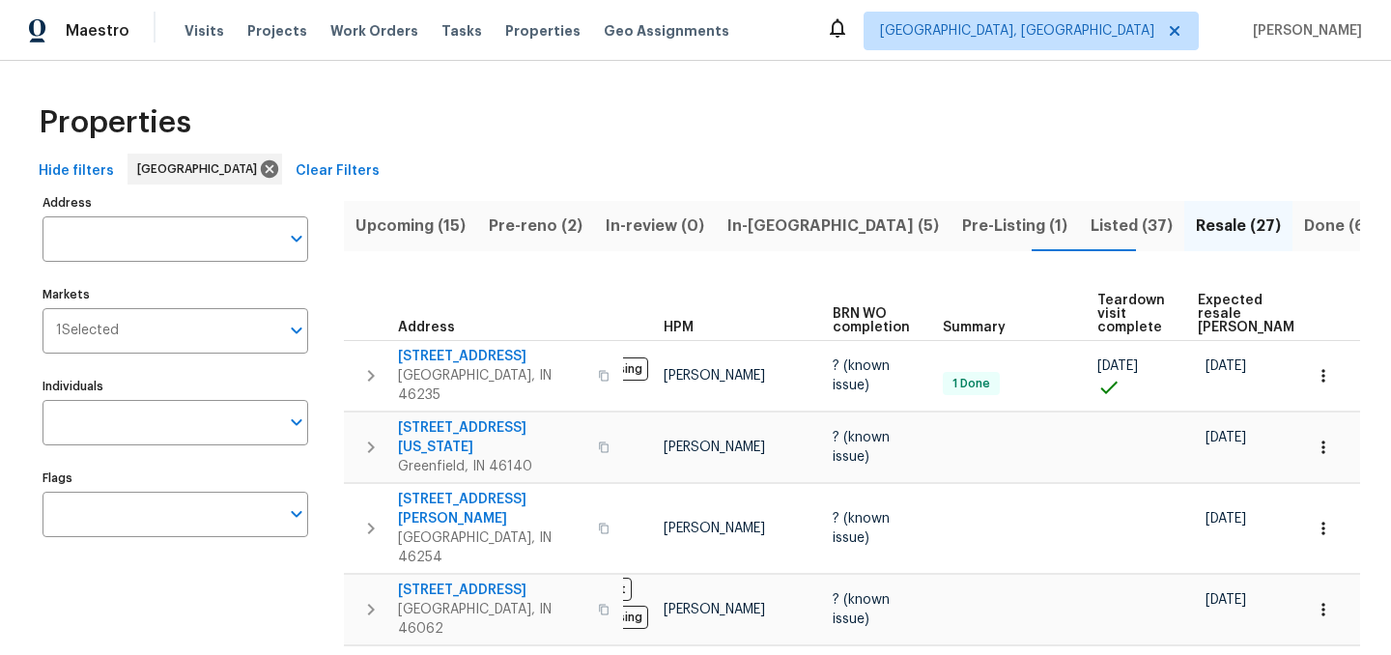
scroll to position [0, 78]
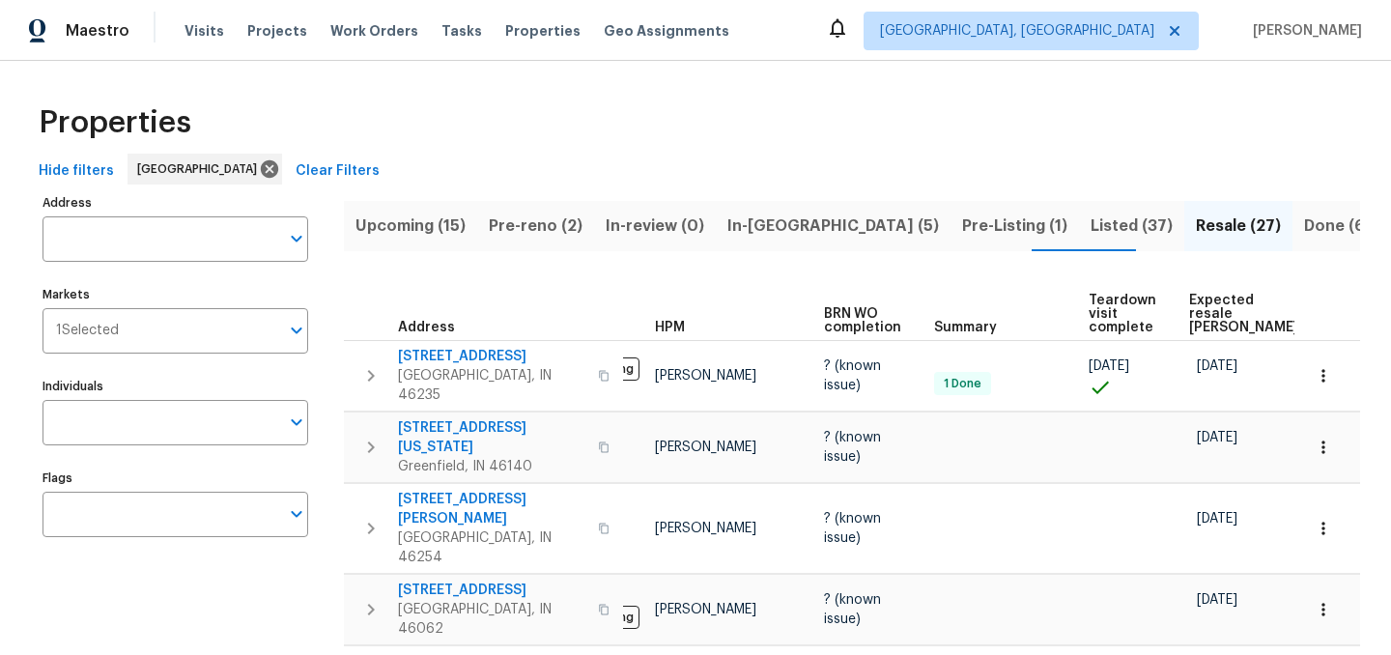
click at [1202, 294] on span "Expected resale COE" at bounding box center [1243, 314] width 109 height 41
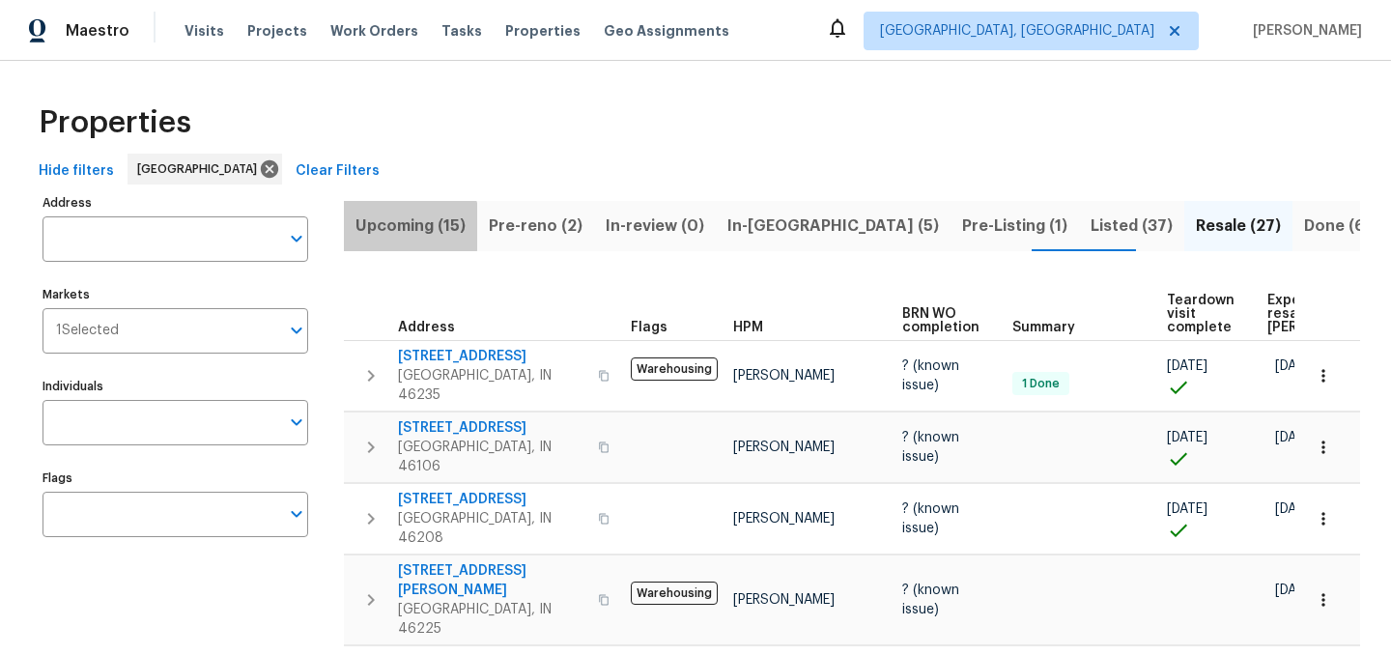
click at [409, 226] on span "Upcoming (15)" at bounding box center [411, 226] width 110 height 27
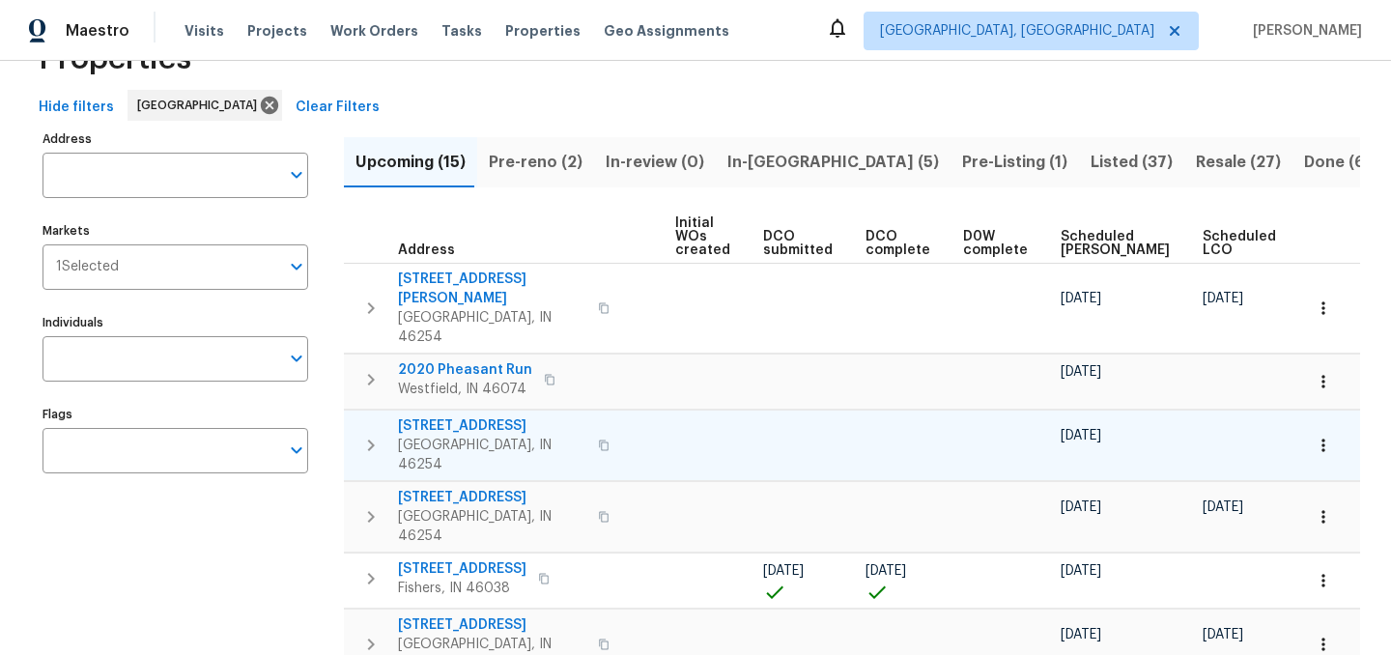
scroll to position [0, 213]
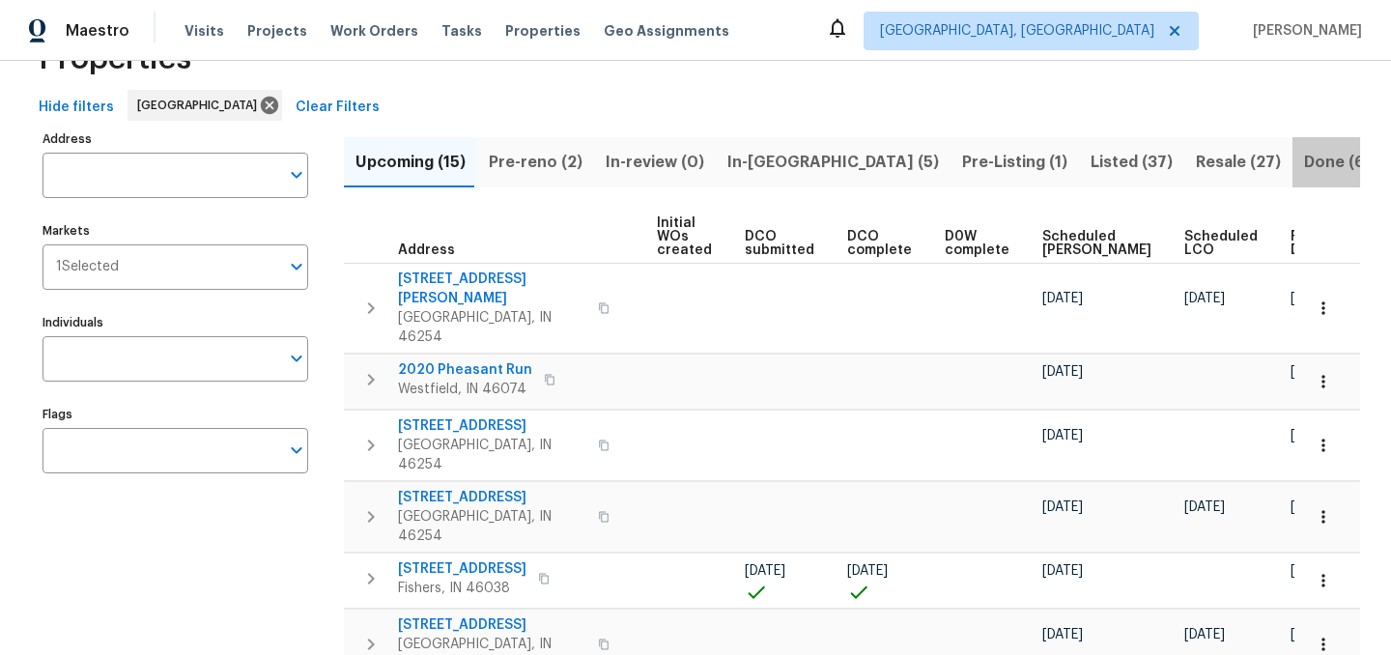
click at [1304, 155] on span "Done (678)" at bounding box center [1347, 162] width 87 height 27
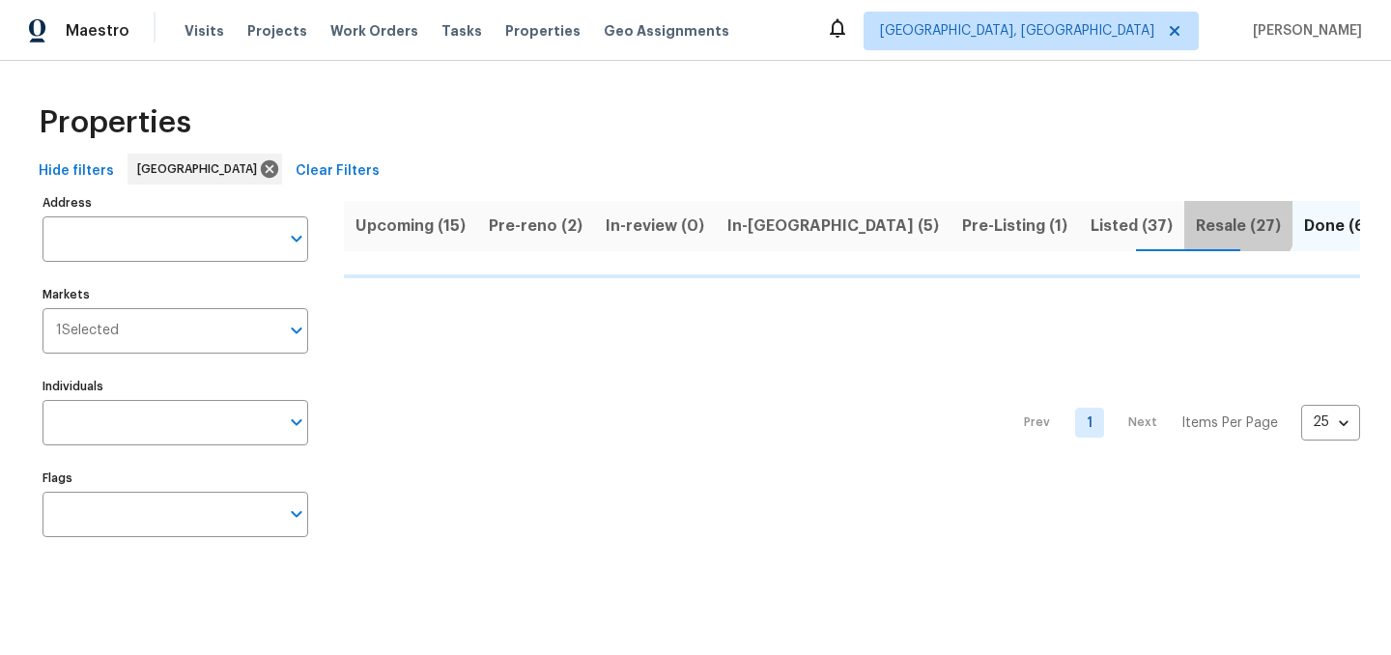
click at [1196, 217] on span "Resale (27)" at bounding box center [1238, 226] width 85 height 27
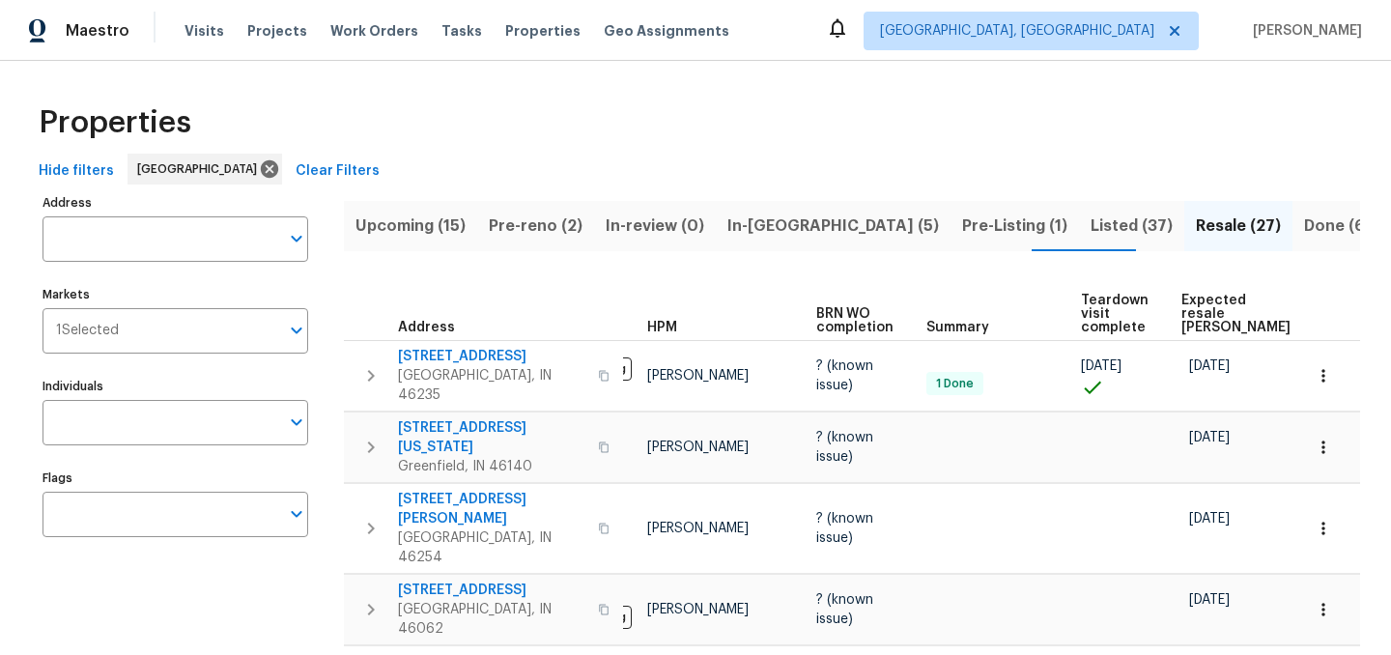
scroll to position [0, 89]
click at [1194, 301] on span "Expected resale COE" at bounding box center [1233, 314] width 109 height 41
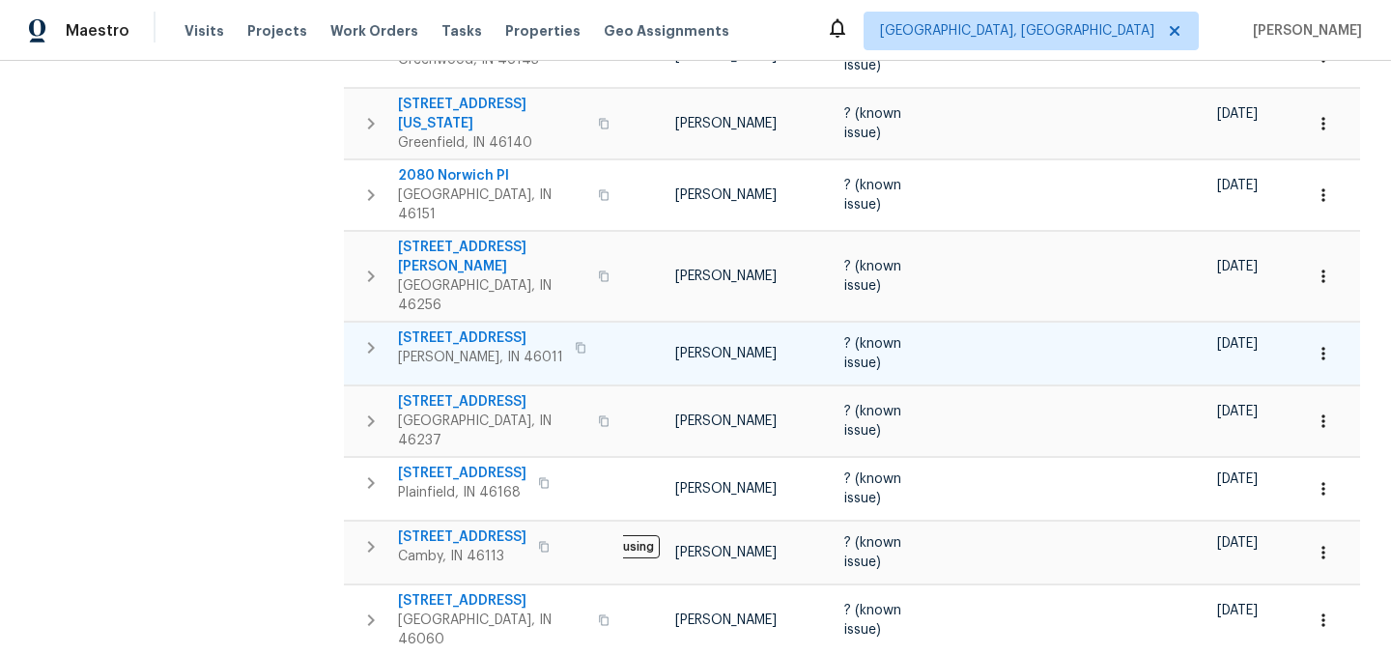
scroll to position [1379, 0]
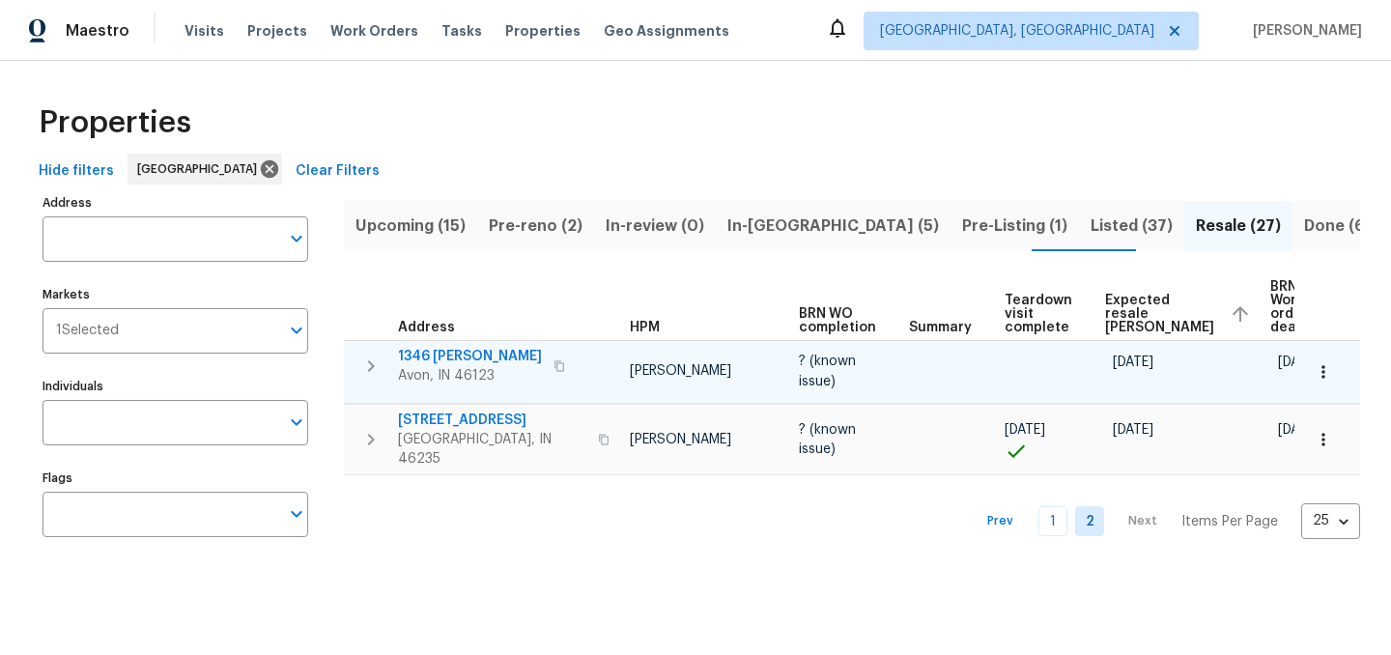
scroll to position [0, 63]
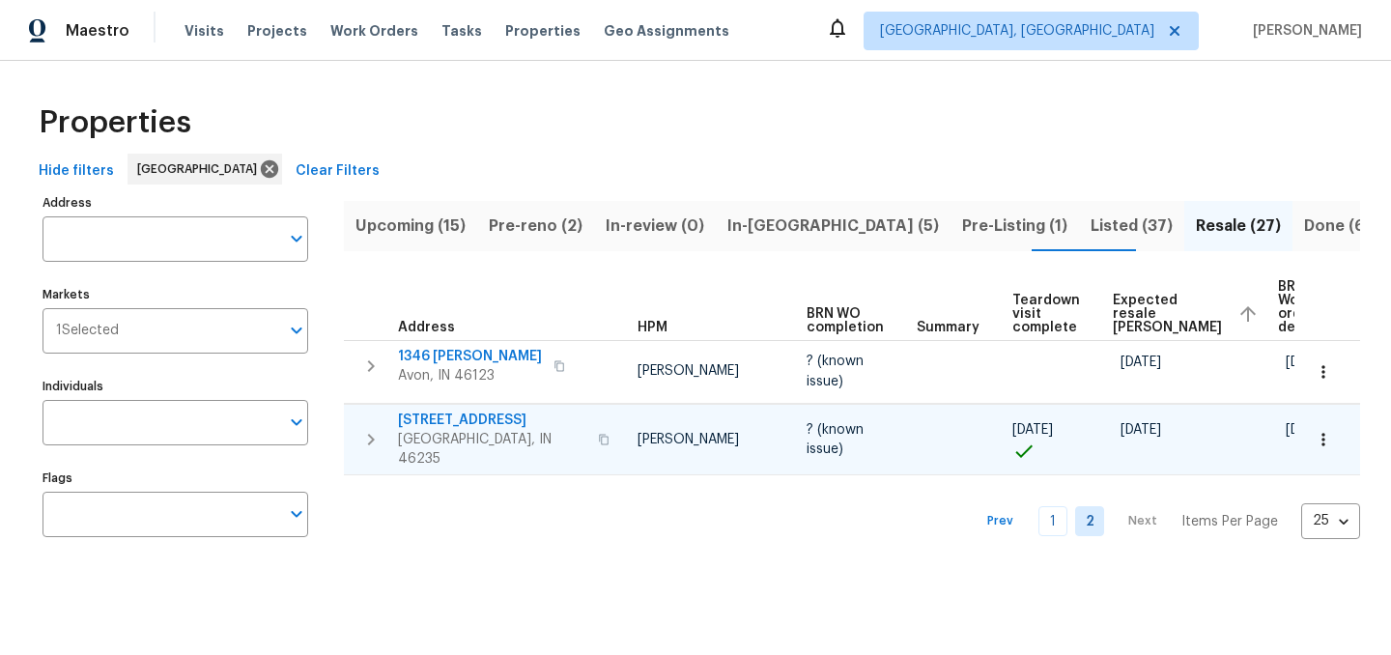
click at [1330, 436] on icon "button" at bounding box center [1323, 439] width 19 height 19
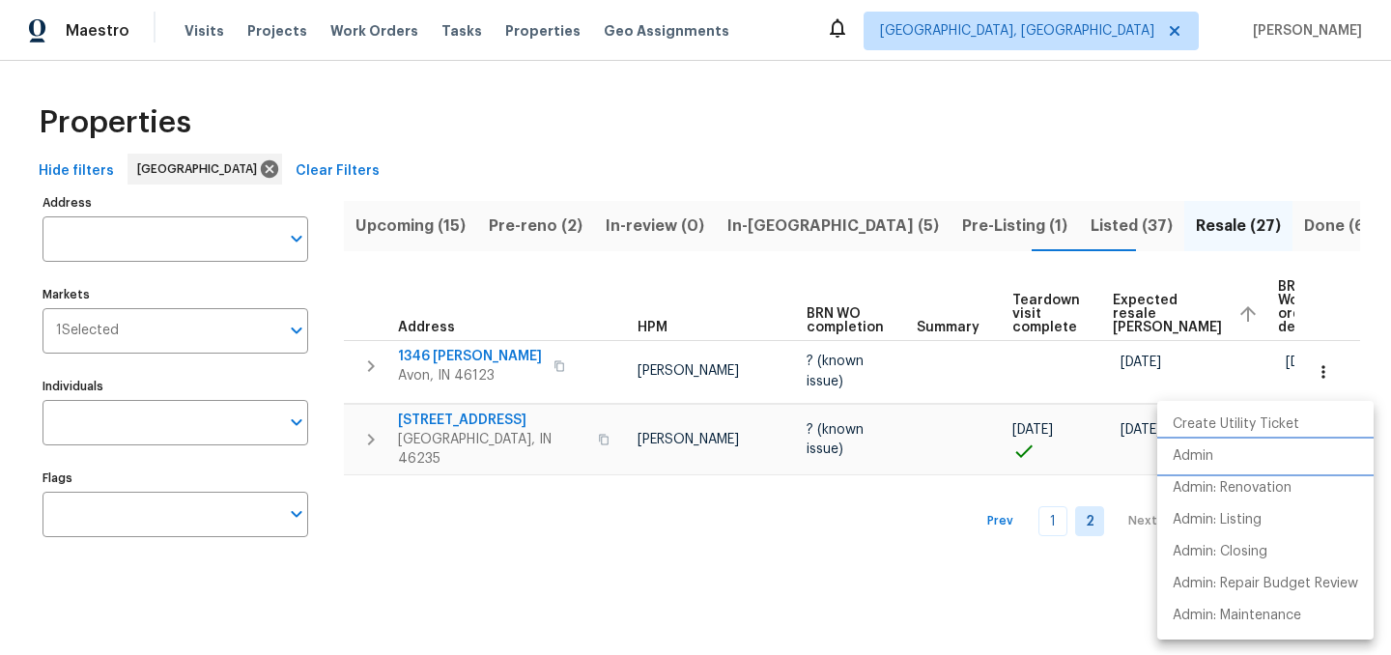
click at [1212, 459] on p "Admin" at bounding box center [1193, 456] width 41 height 20
click at [798, 542] on div at bounding box center [695, 327] width 1391 height 655
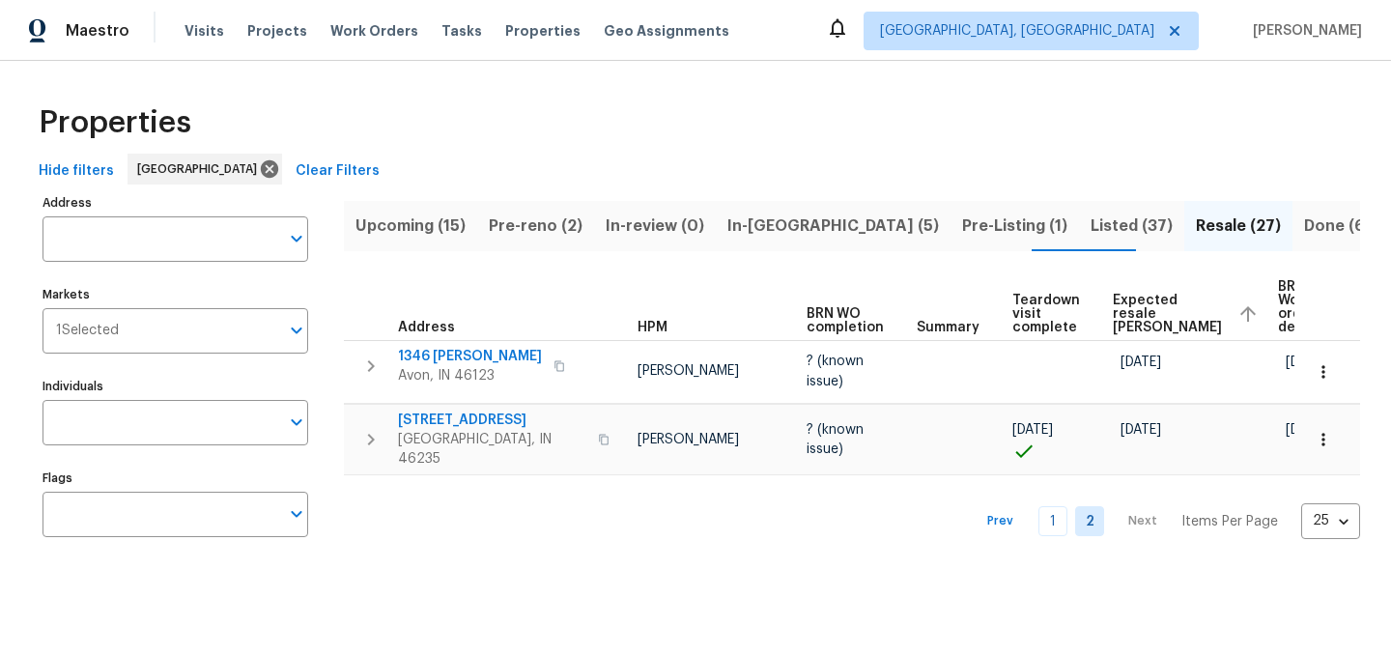
click at [691, 132] on div "Properties" at bounding box center [695, 123] width 1329 height 62
click at [962, 227] on span "Pre-Listing (1)" at bounding box center [1014, 226] width 105 height 27
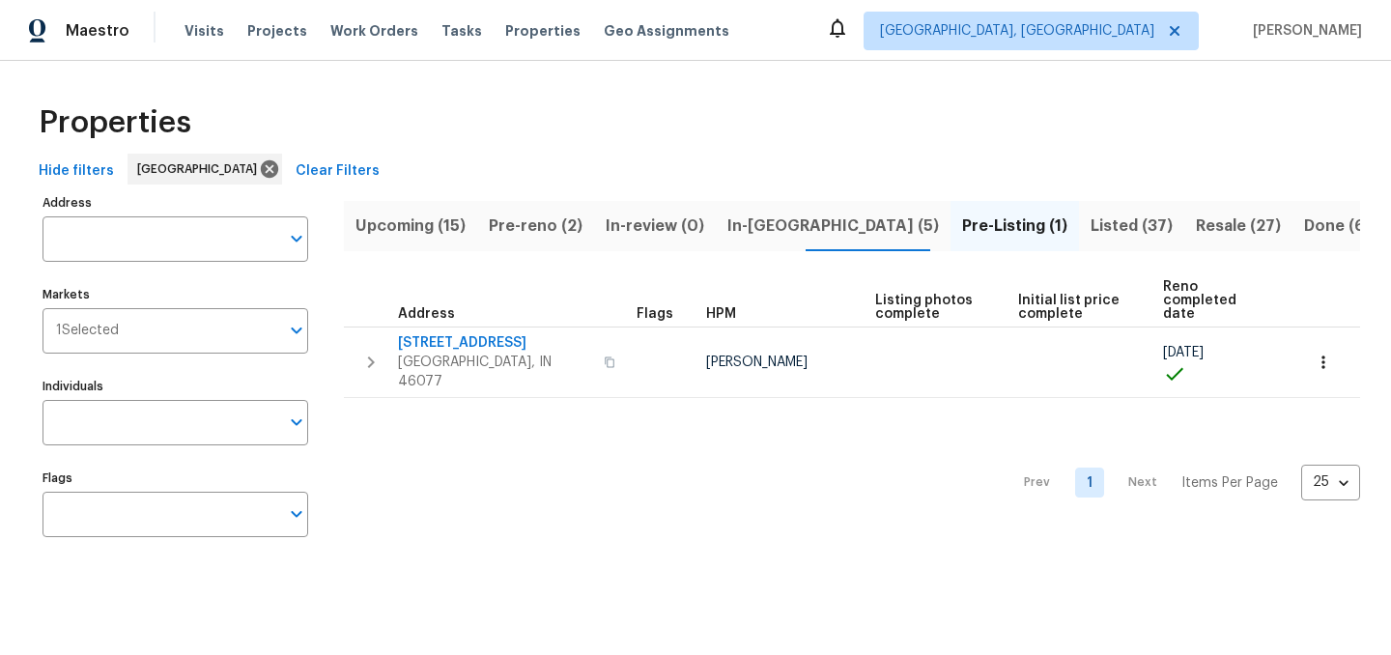
click at [763, 225] on span "In-reno (5)" at bounding box center [834, 226] width 212 height 27
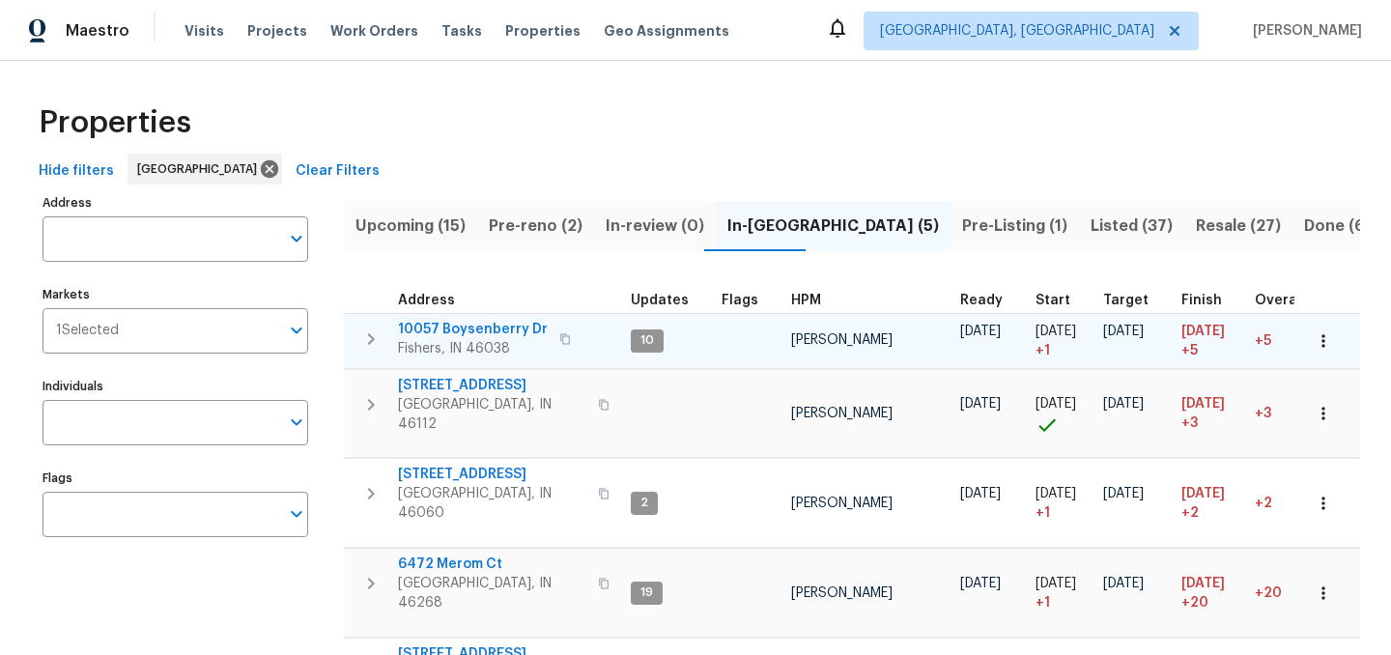
click at [461, 330] on span "10057 Boysenberry Dr" at bounding box center [473, 329] width 150 height 19
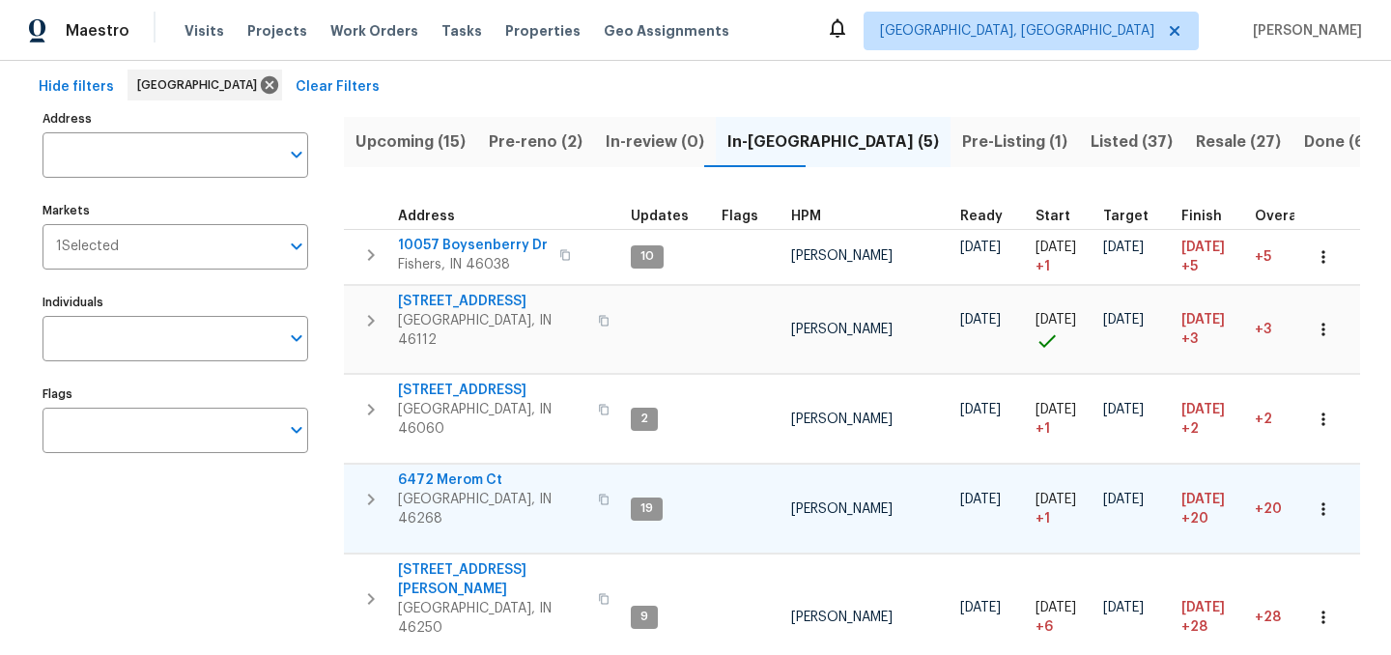
scroll to position [88, 0]
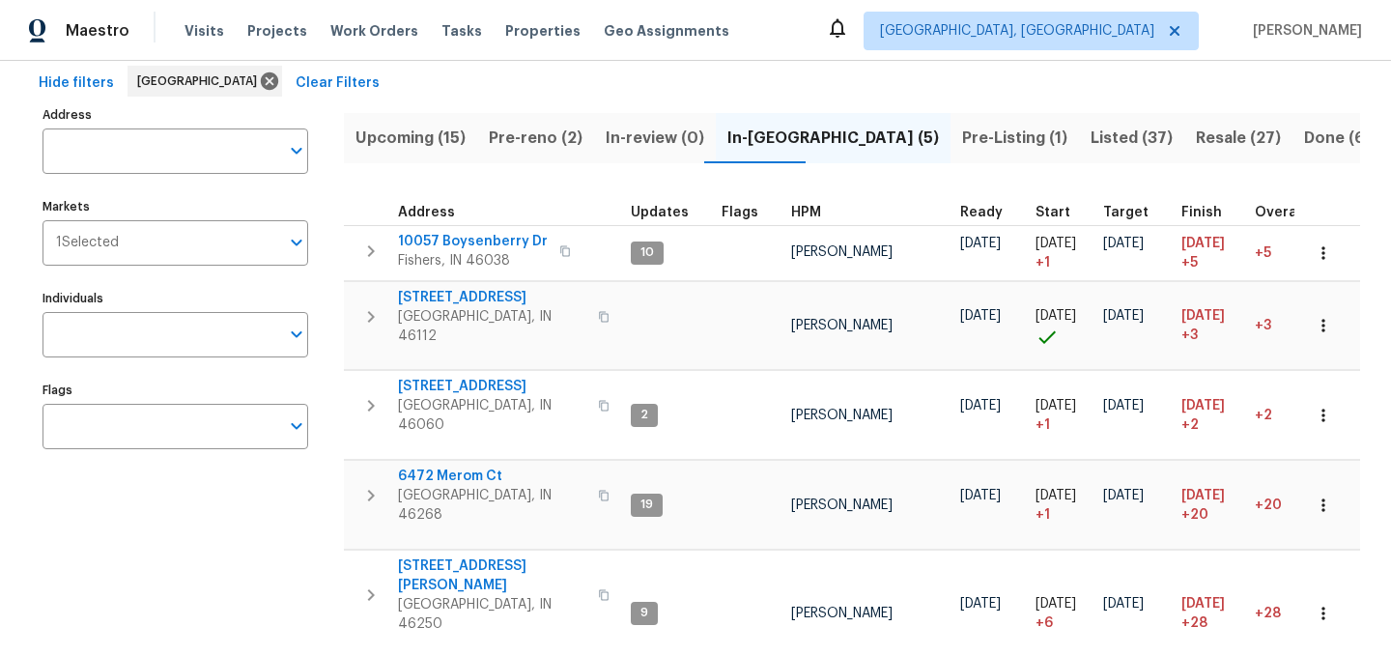
click at [537, 129] on span "Pre-reno (2)" at bounding box center [536, 138] width 94 height 27
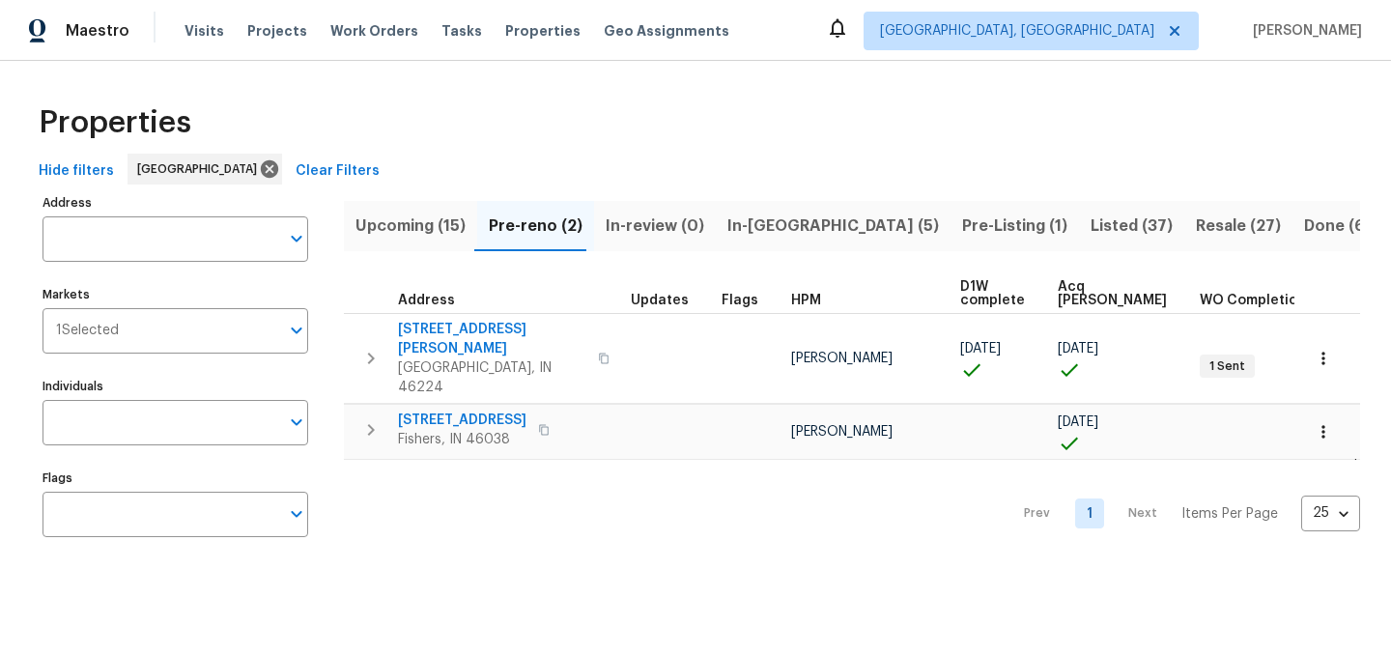
click at [755, 225] on span "In-reno (5)" at bounding box center [834, 226] width 212 height 27
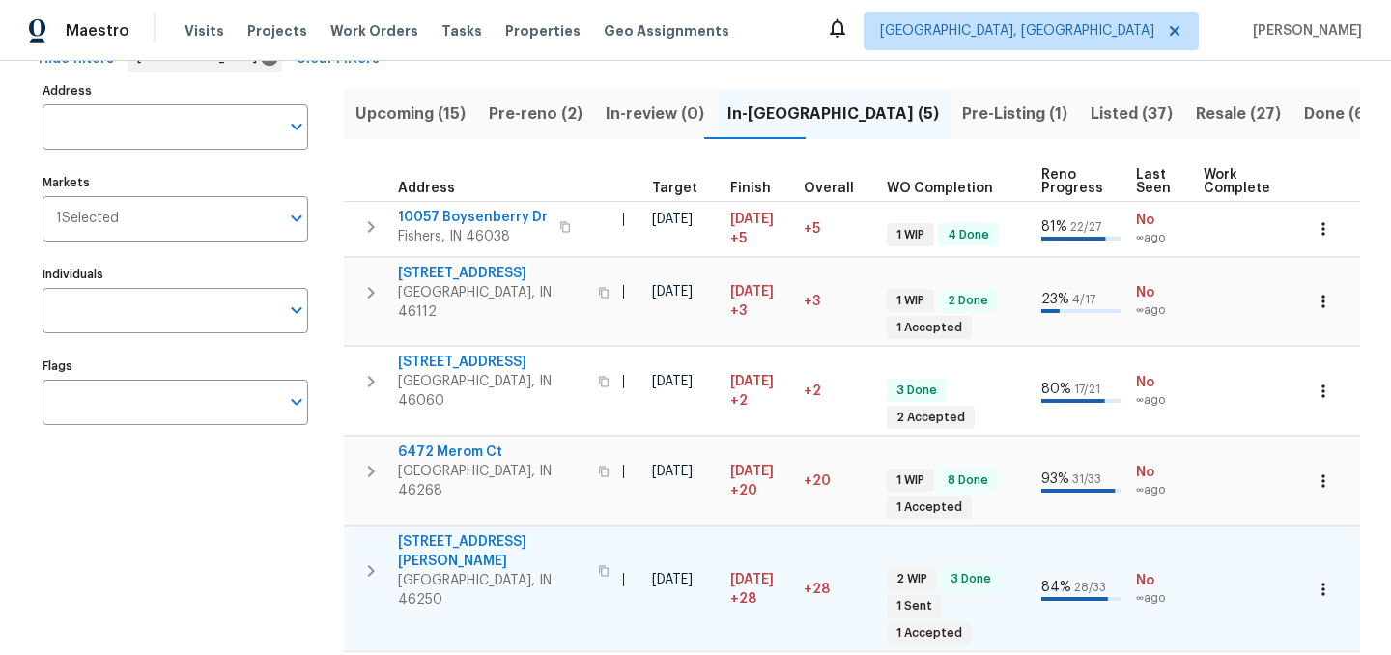
scroll to position [0, 452]
click at [439, 532] on span "[STREET_ADDRESS][PERSON_NAME]" at bounding box center [492, 551] width 188 height 39
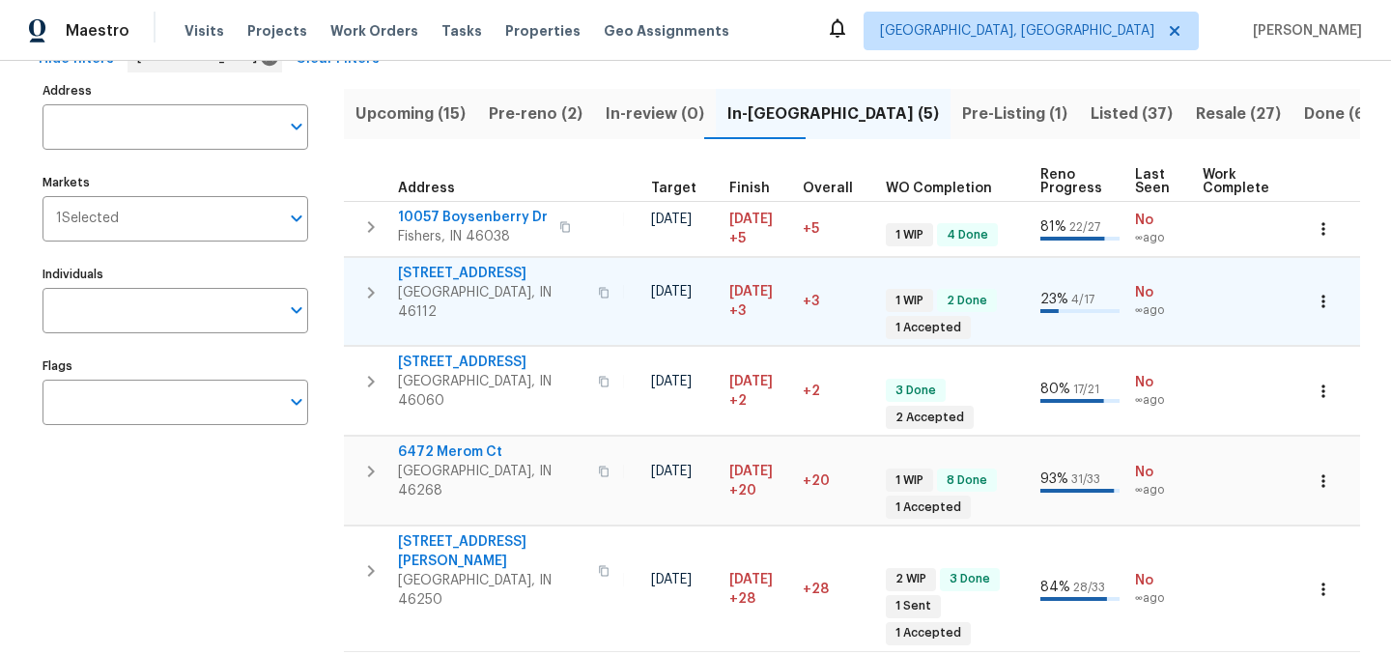
click at [457, 273] on span "27 Ashwood Cir" at bounding box center [492, 273] width 188 height 19
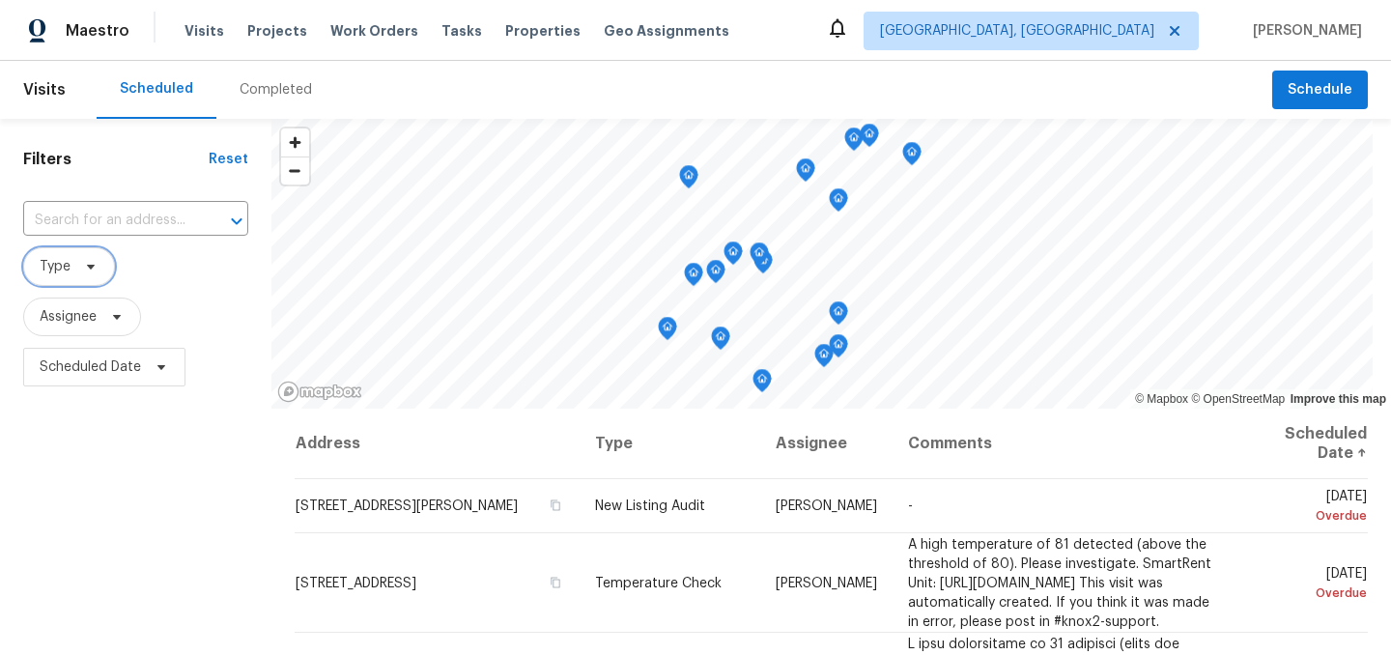
click at [63, 266] on span "Type" at bounding box center [55, 266] width 31 height 19
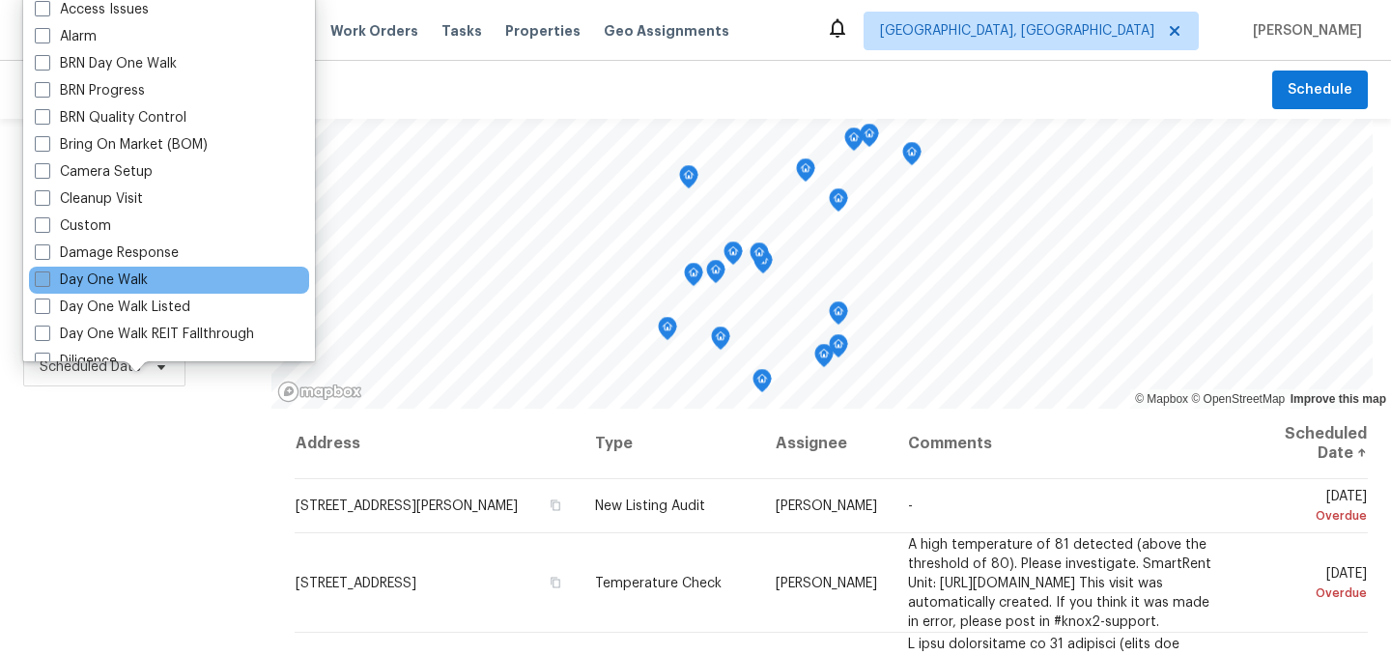
scroll to position [85, 0]
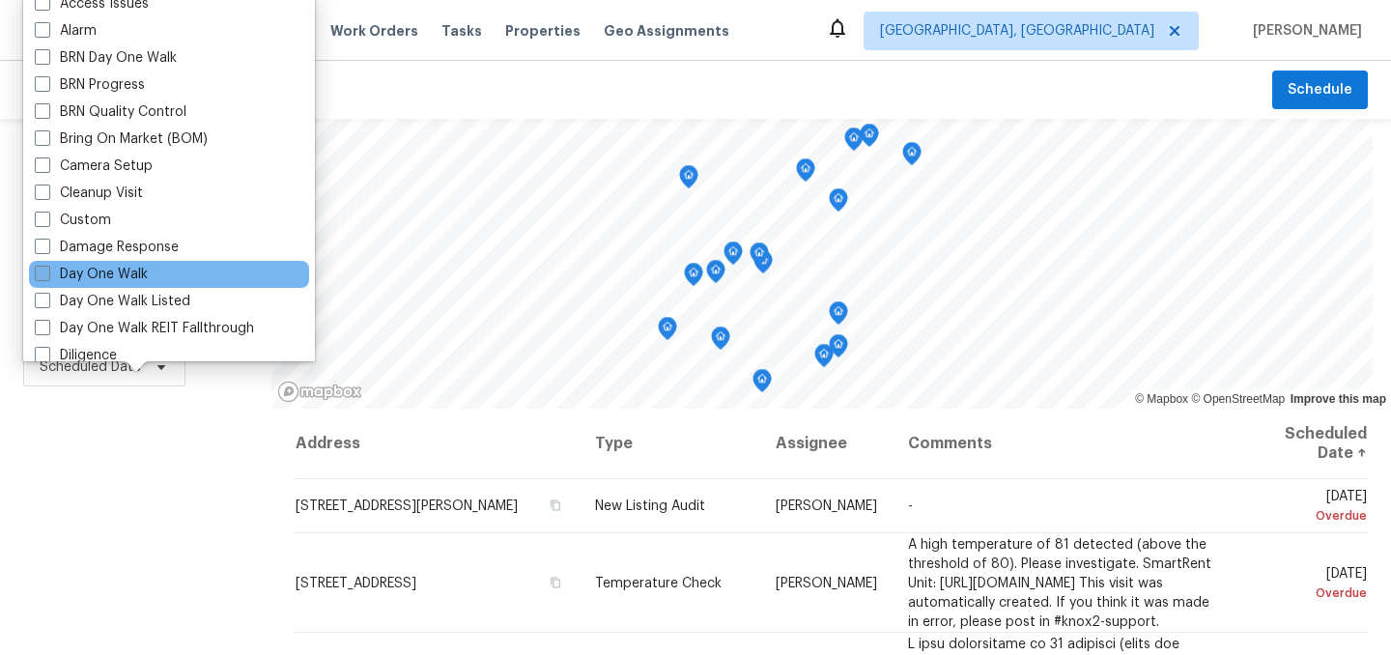
click at [111, 272] on label "Day One Walk" at bounding box center [91, 274] width 113 height 19
click at [47, 272] on input "Day One Walk" at bounding box center [41, 271] width 13 height 13
checkbox input "true"
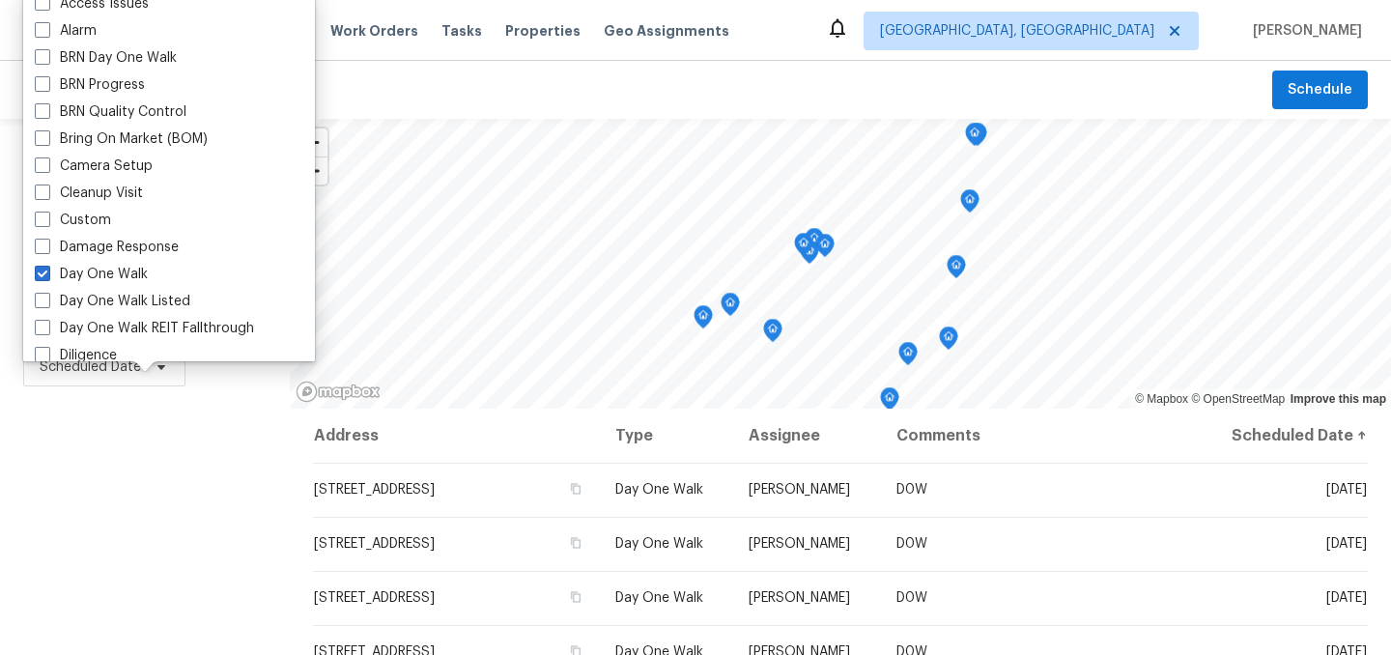
click at [139, 504] on div "Filters Reset ​ Day One Walk Assignee Scheduled Date" at bounding box center [145, 526] width 290 height 814
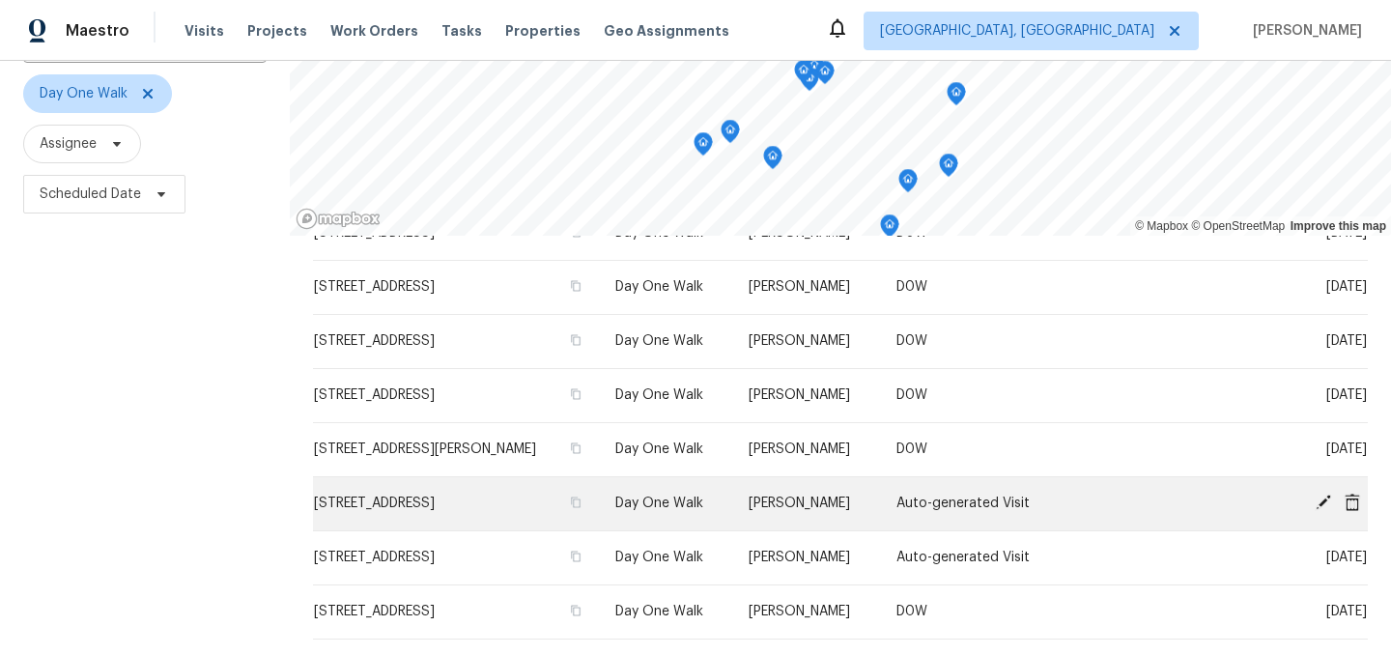
scroll to position [89, 0]
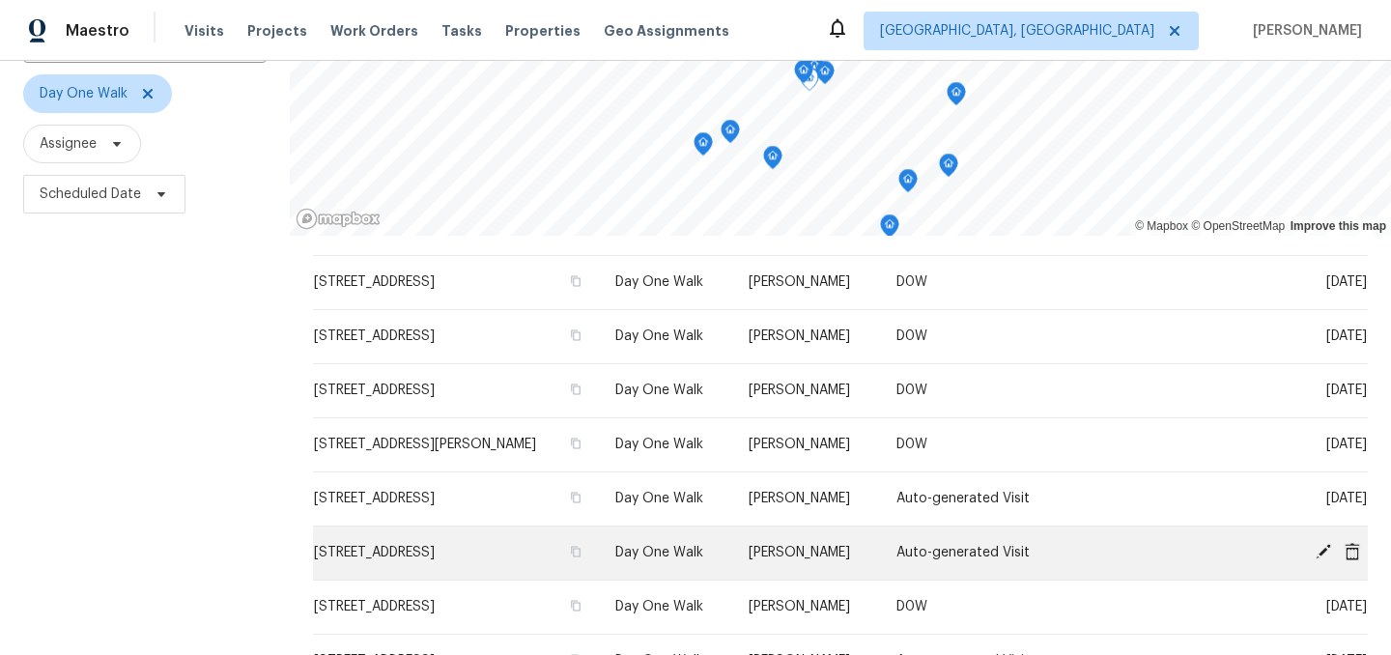
click at [1322, 554] on icon at bounding box center [1323, 551] width 15 height 15
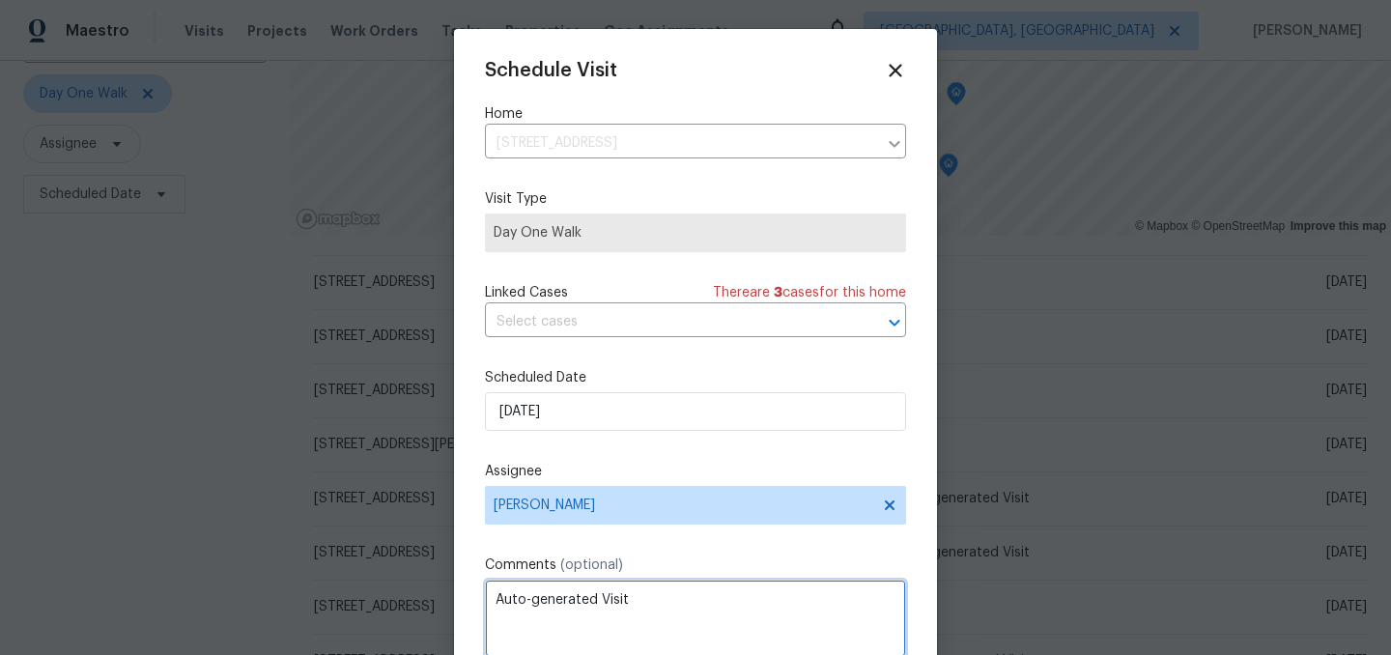
click at [635, 613] on textarea "Auto-generated Visit" at bounding box center [695, 618] width 421 height 77
type textarea "D0W"
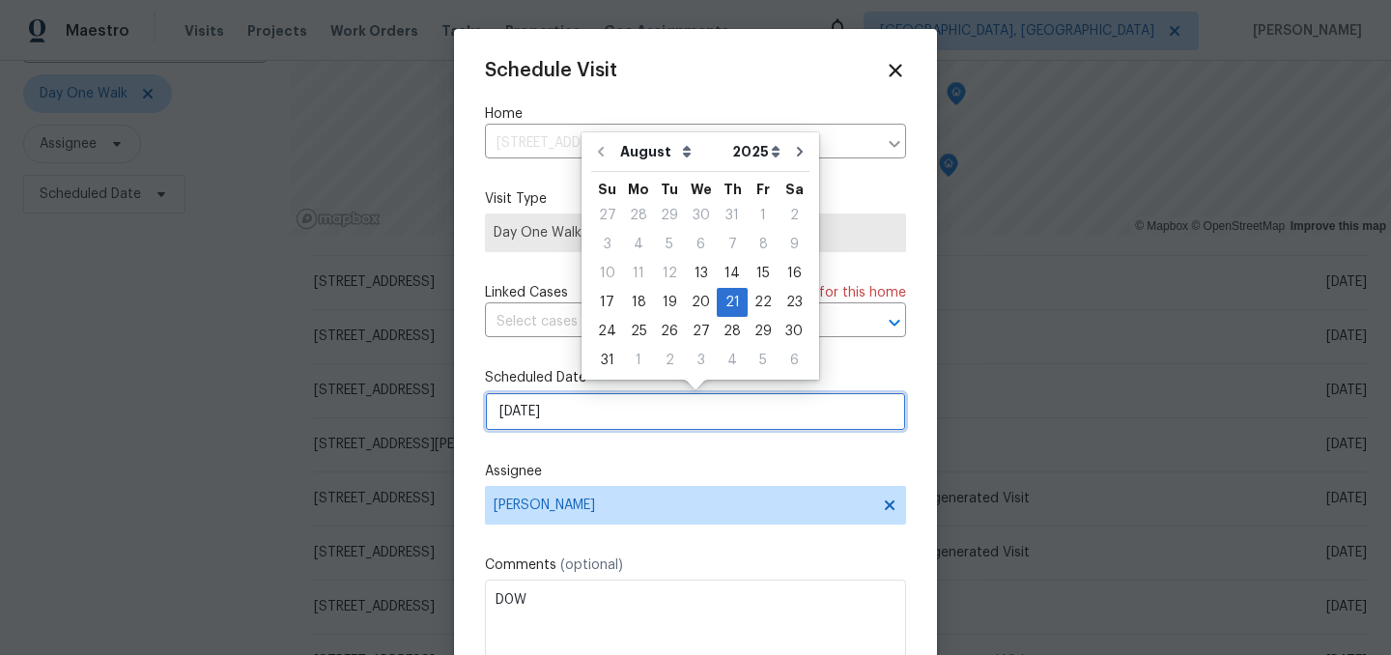
click at [614, 408] on input "[DATE]" at bounding box center [695, 411] width 421 height 39
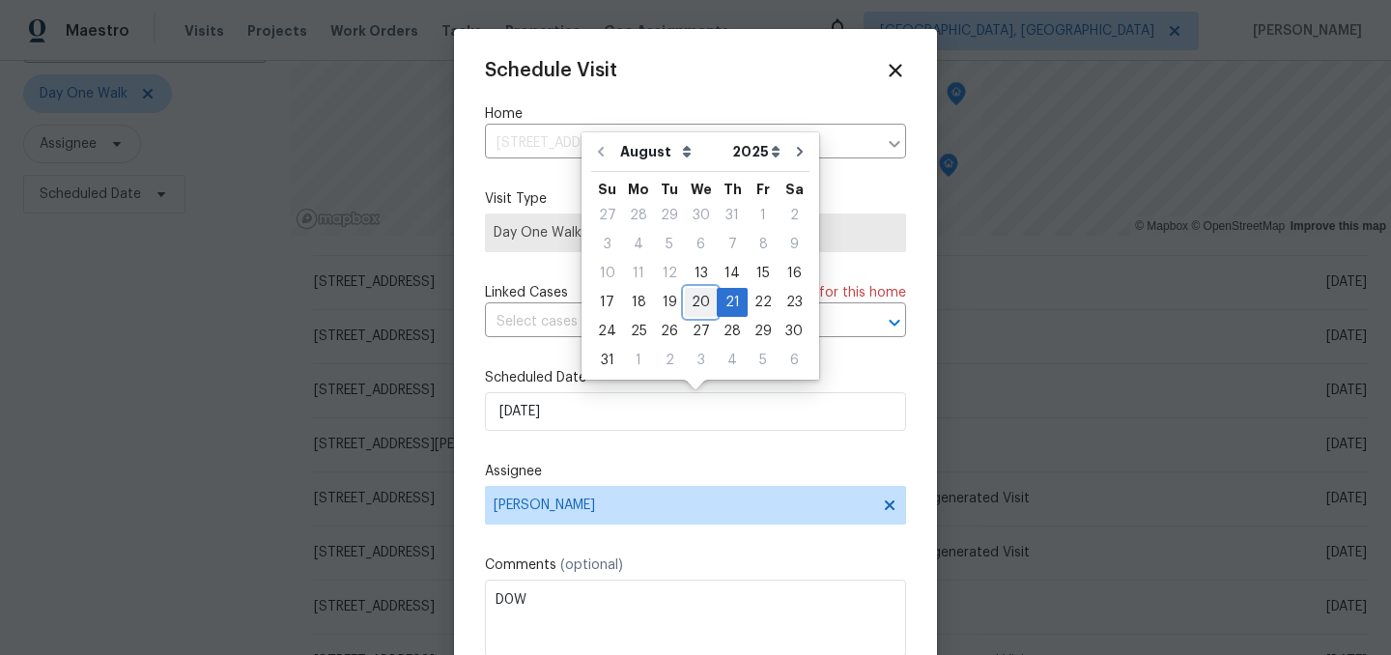
click at [694, 300] on div "20" at bounding box center [701, 302] width 32 height 27
type input "8/20/2025"
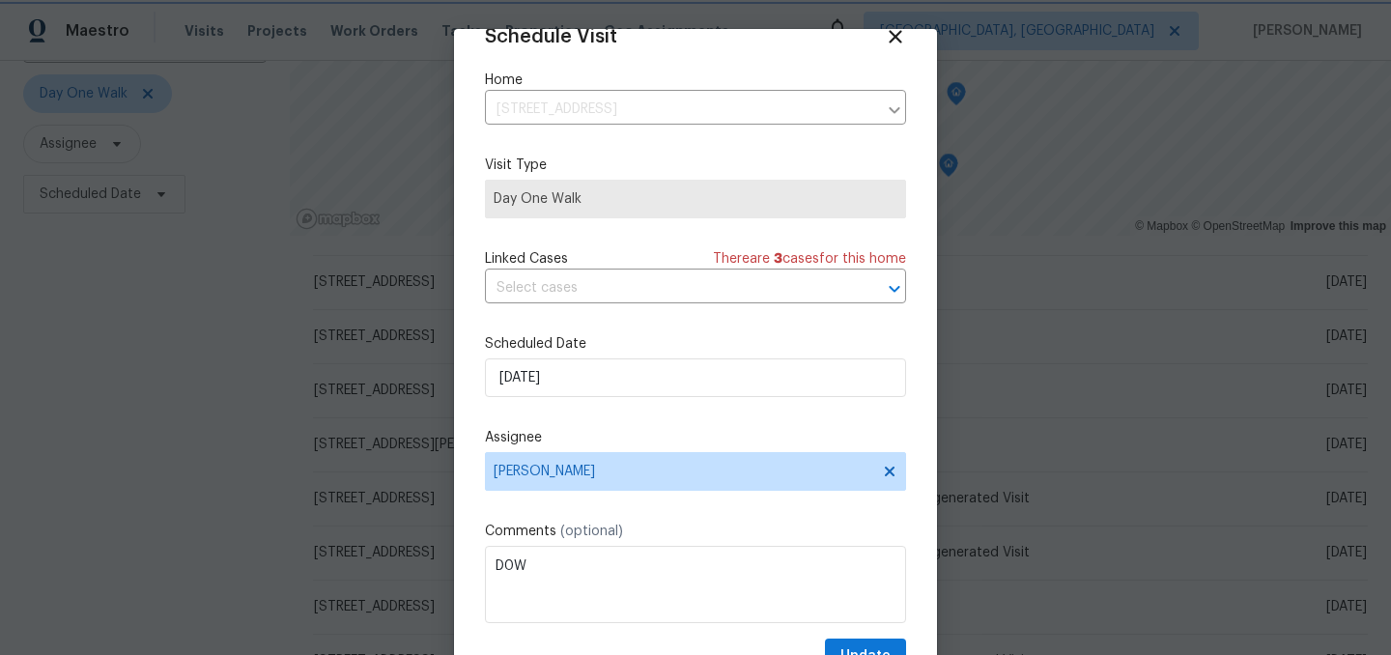
scroll to position [79, 0]
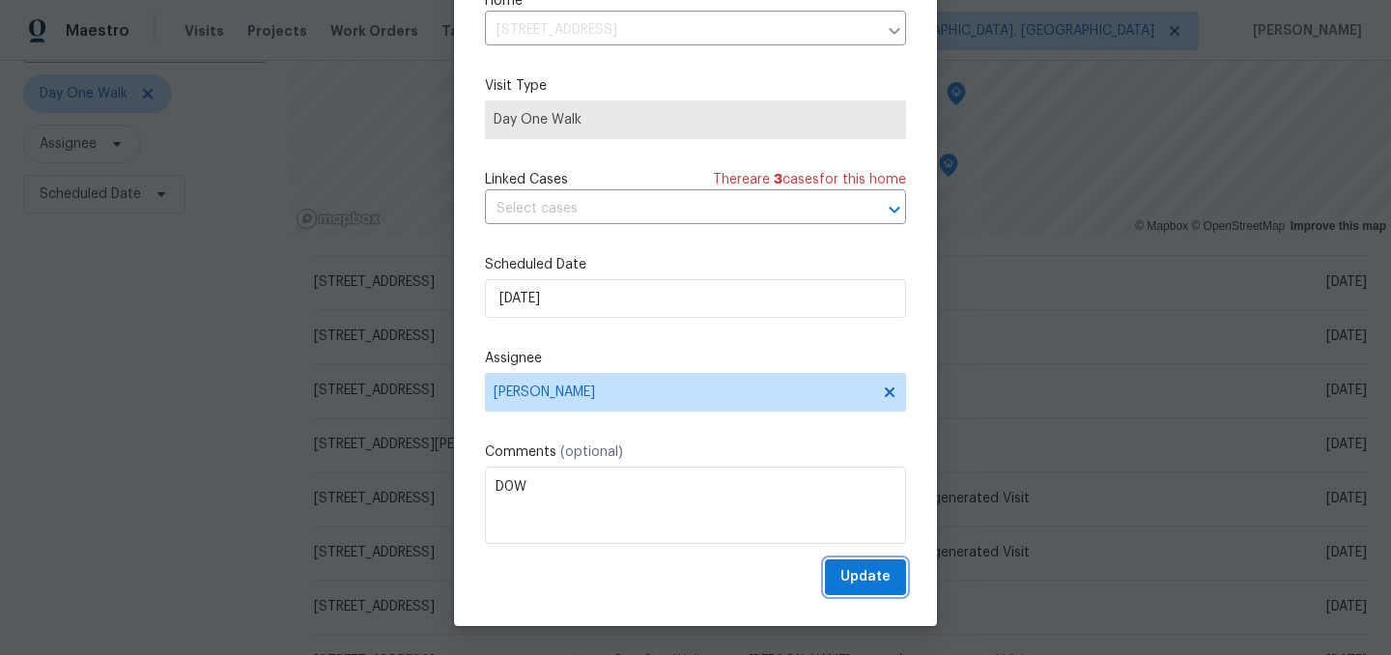
click at [857, 585] on span "Update" at bounding box center [866, 577] width 50 height 24
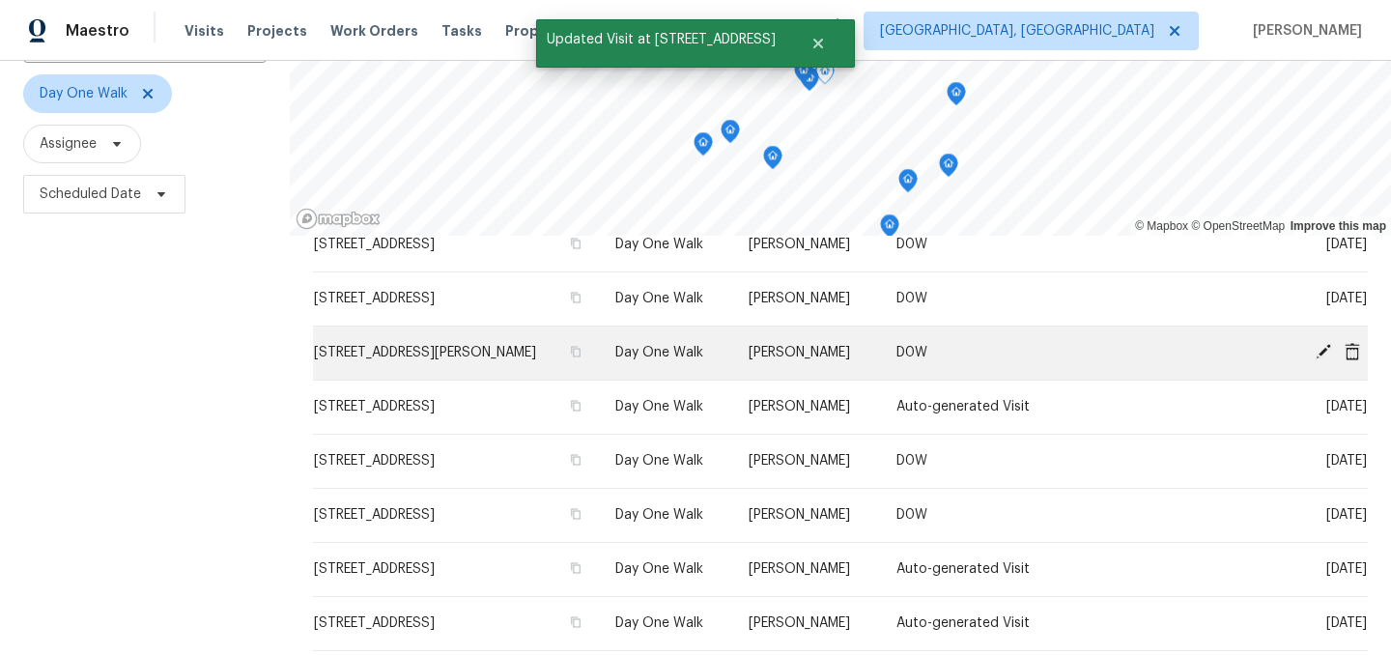
scroll to position [185, 0]
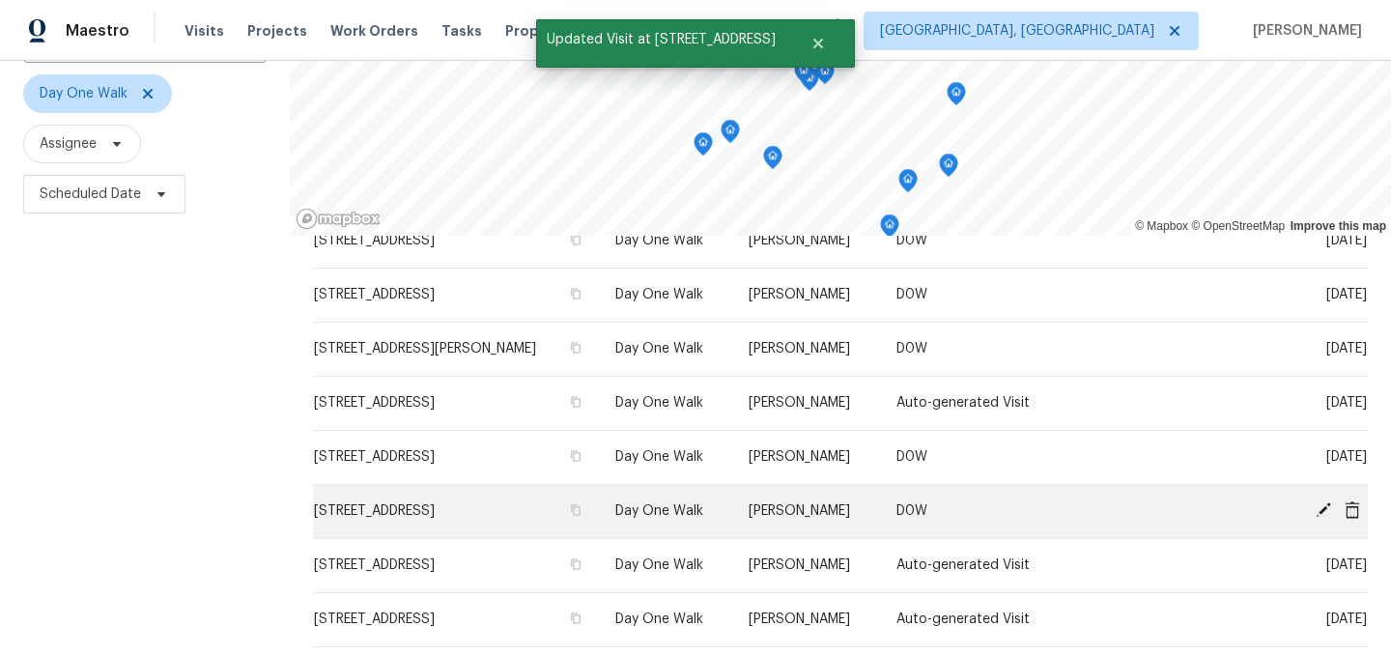
click at [1328, 508] on icon at bounding box center [1323, 509] width 17 height 17
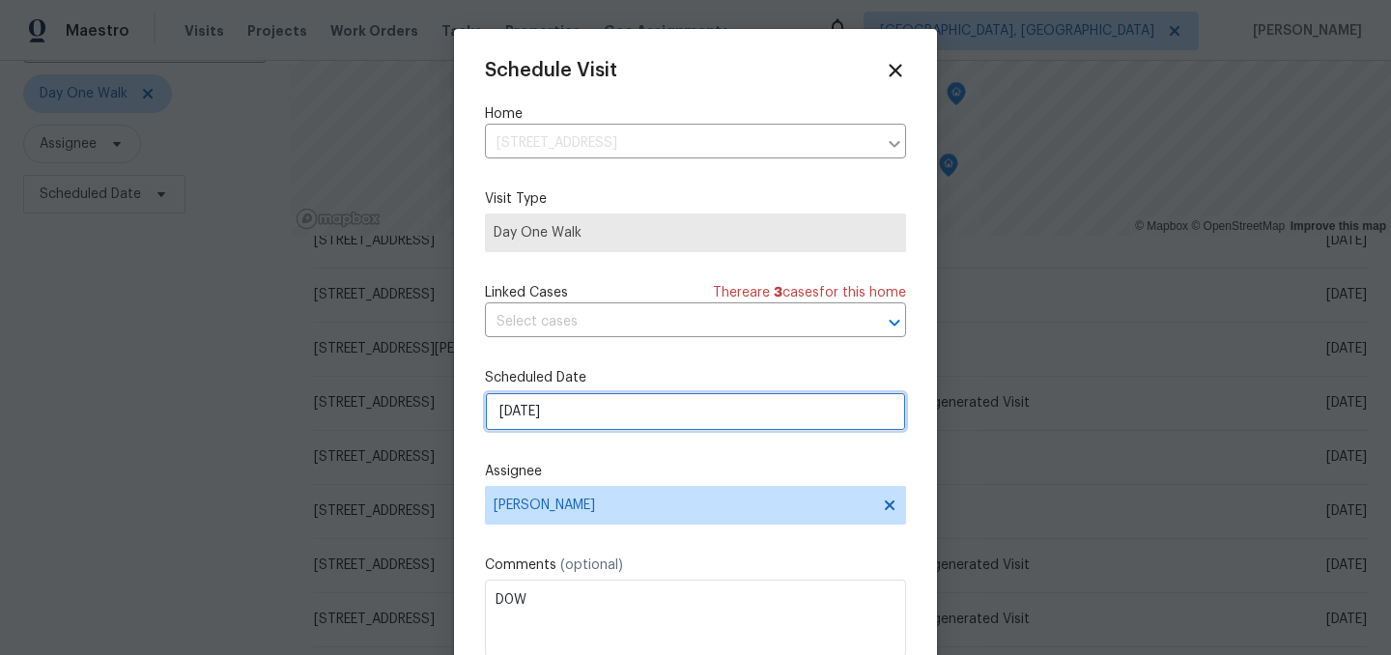
click at [596, 422] on input "8/22/2025" at bounding box center [695, 411] width 421 height 39
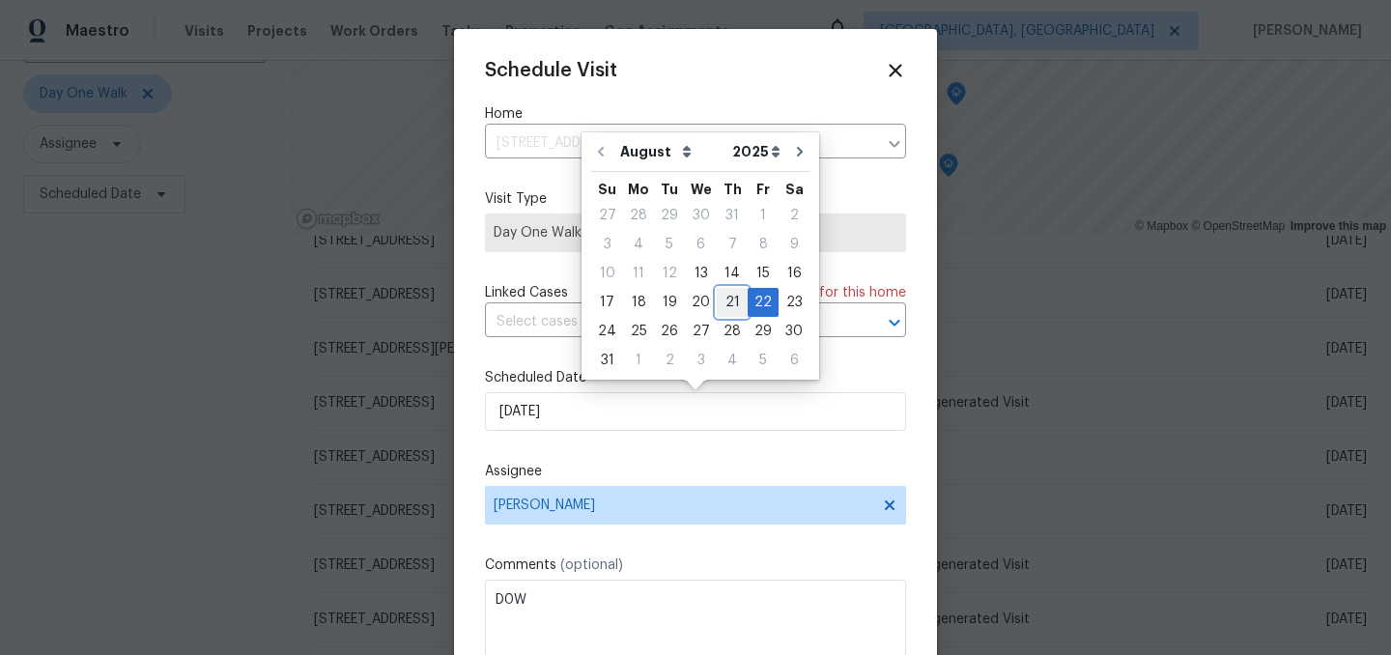
click at [725, 302] on div "21" at bounding box center [732, 302] width 31 height 27
type input "8/21/2025"
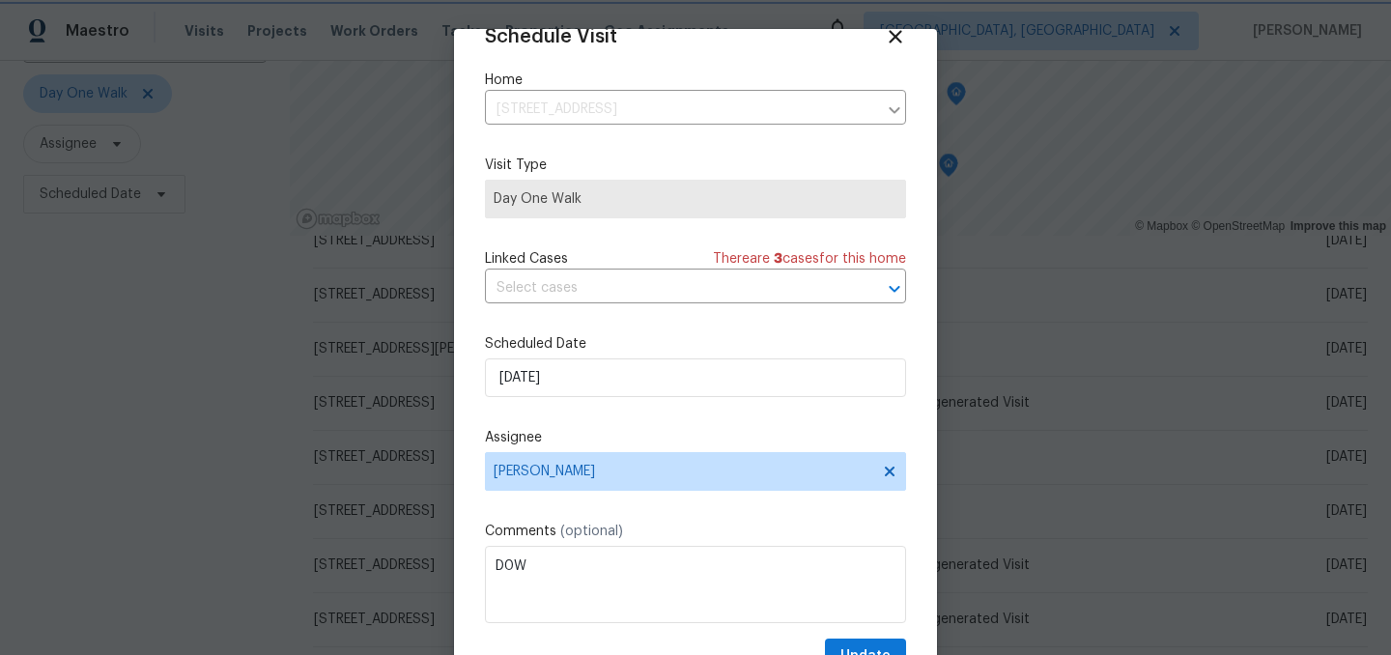
scroll to position [79, 0]
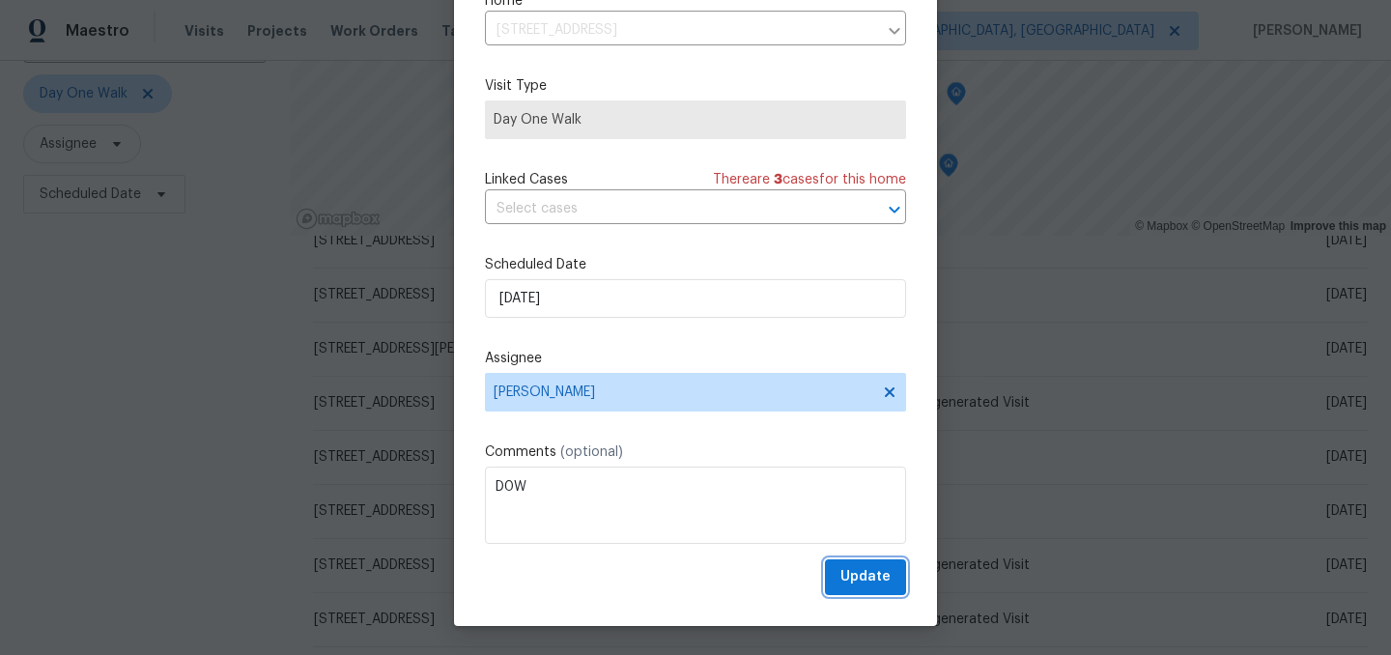
click at [876, 572] on span "Update" at bounding box center [866, 577] width 50 height 24
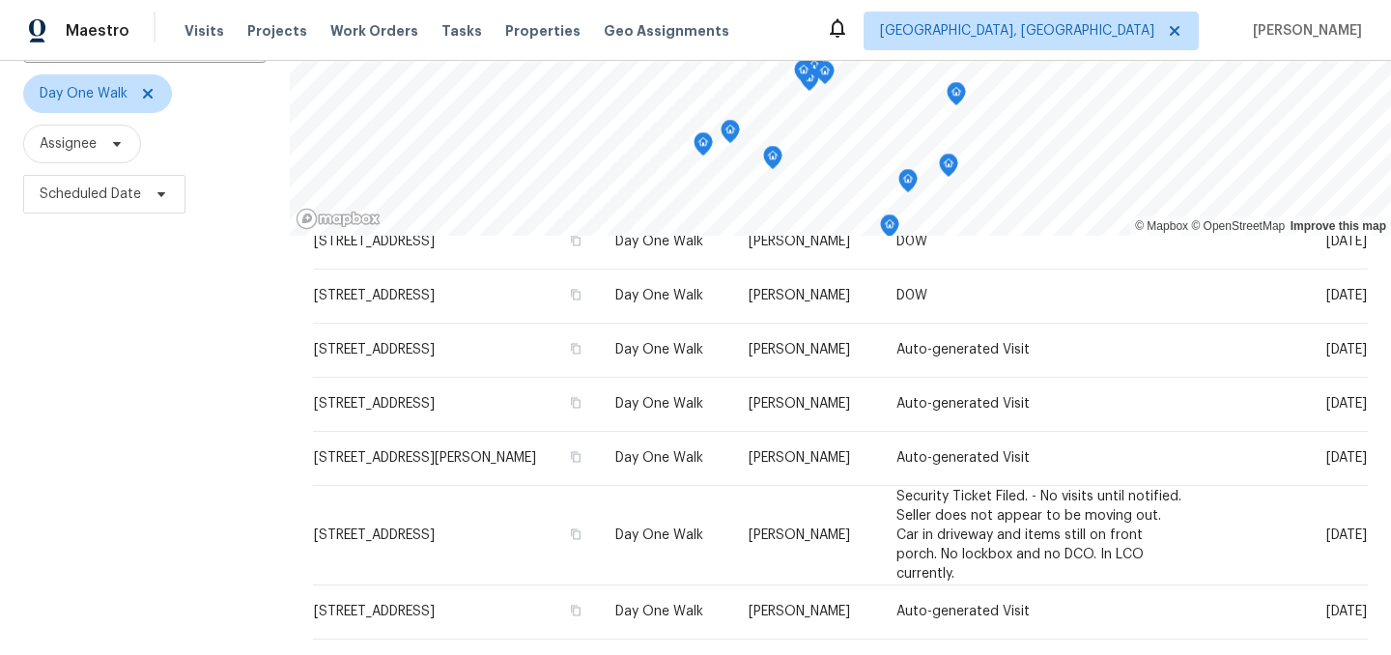
scroll to position [397, 0]
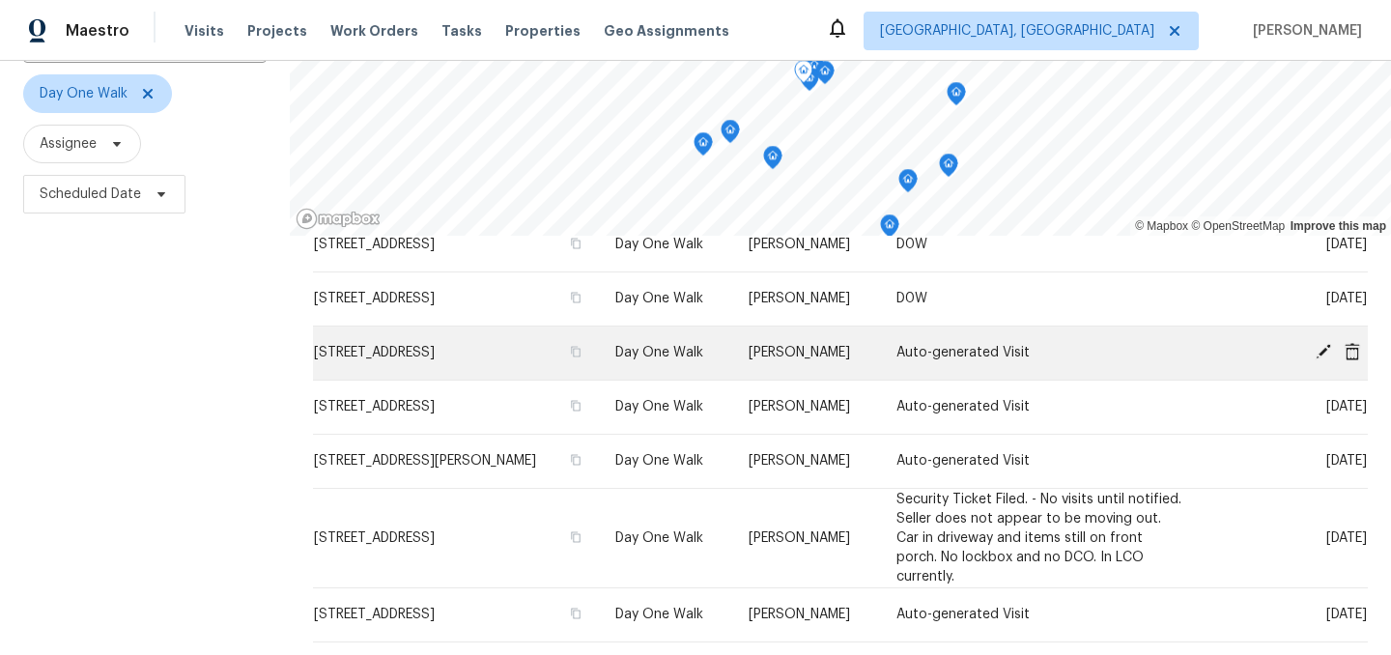
click at [1324, 353] on icon at bounding box center [1323, 351] width 15 height 15
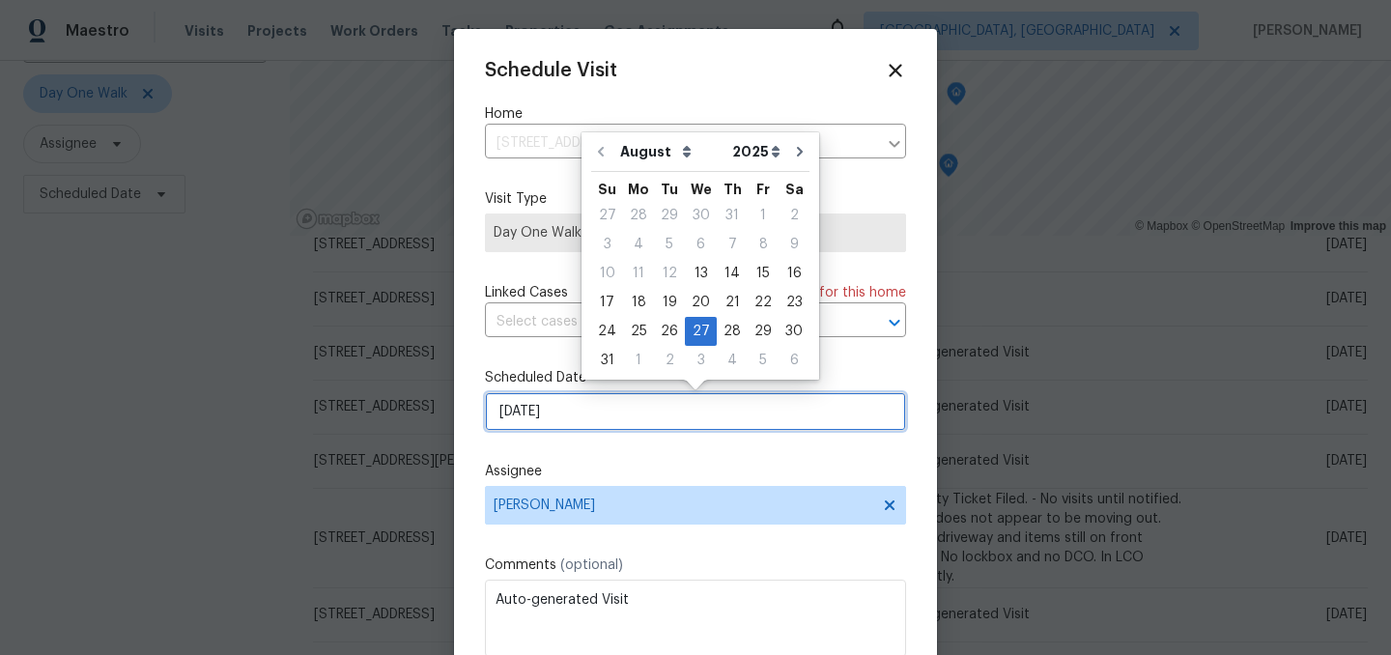
click at [586, 415] on input "8/27/2025" at bounding box center [695, 411] width 421 height 39
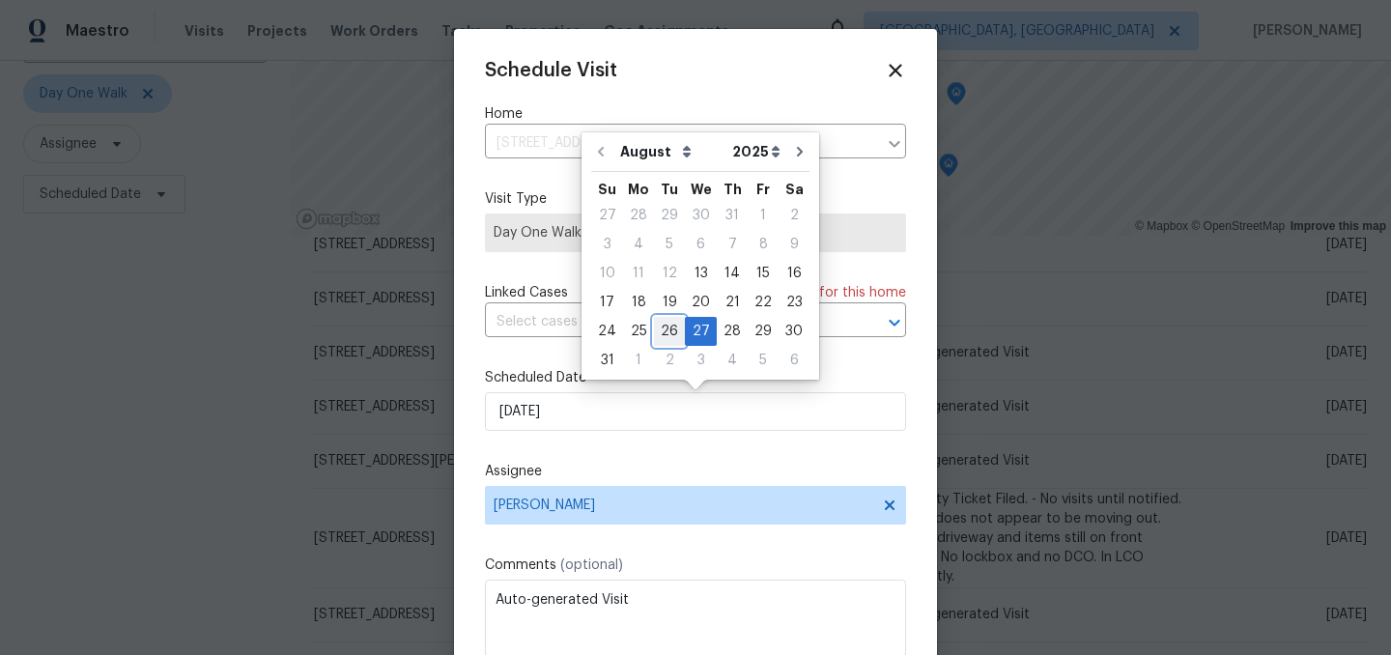
click at [668, 326] on div "26" at bounding box center [669, 331] width 31 height 27
type input "8/26/2025"
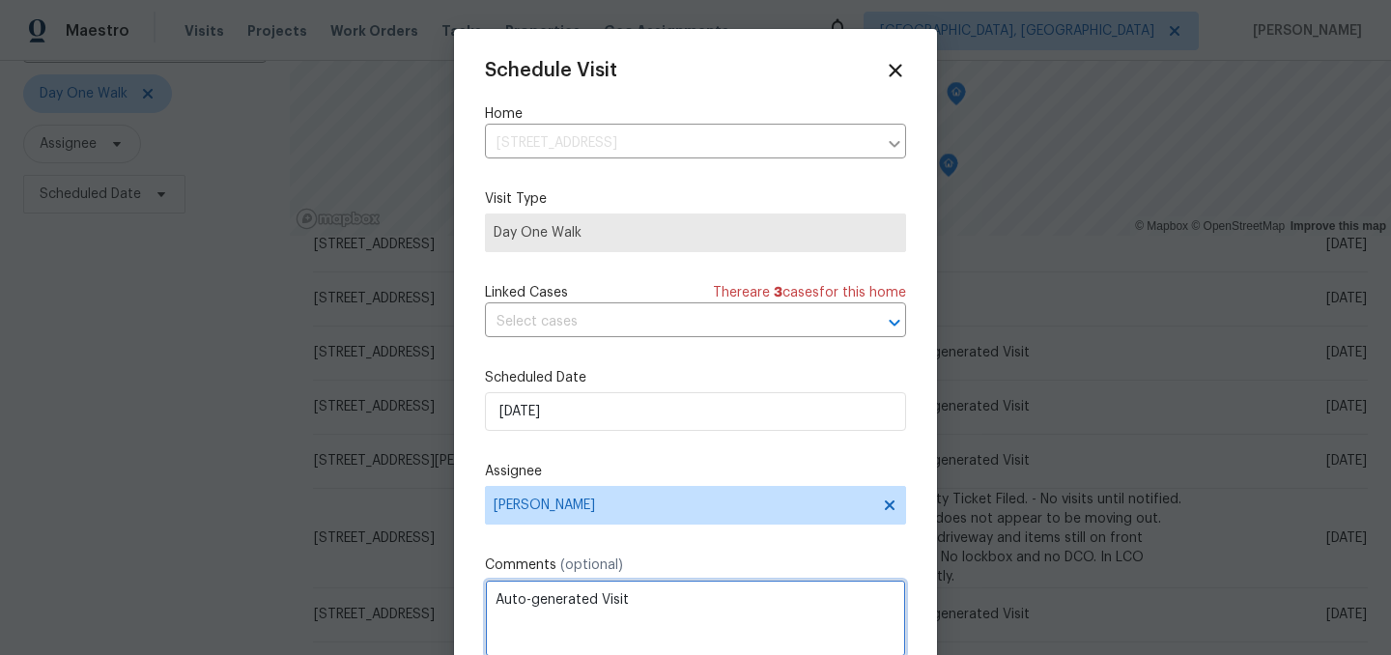
click at [574, 608] on textarea "Auto-generated Visit" at bounding box center [695, 618] width 421 height 77
type textarea "D0W"
click at [723, 553] on div "Schedule Visit Home 6430 Cotton Bay Dr N, Indianapolis, IN 46254 ​ Visit Type D…" at bounding box center [695, 384] width 421 height 648
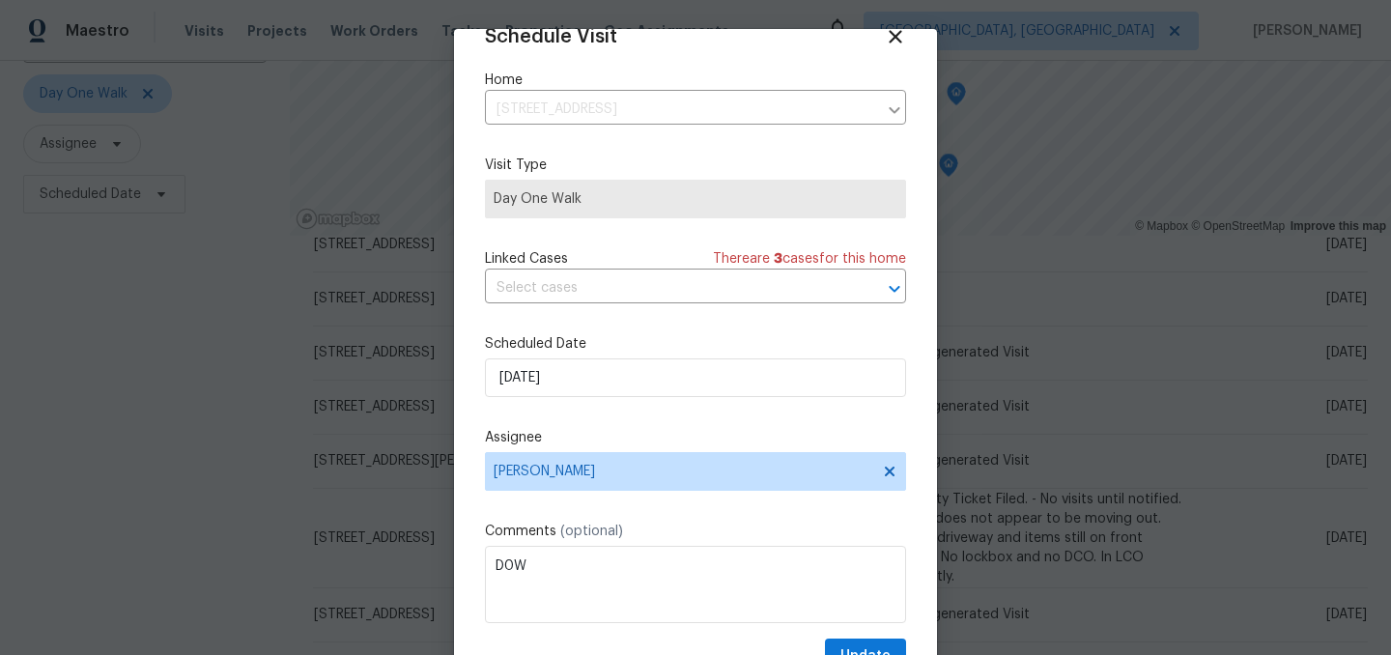
scroll to position [79, 0]
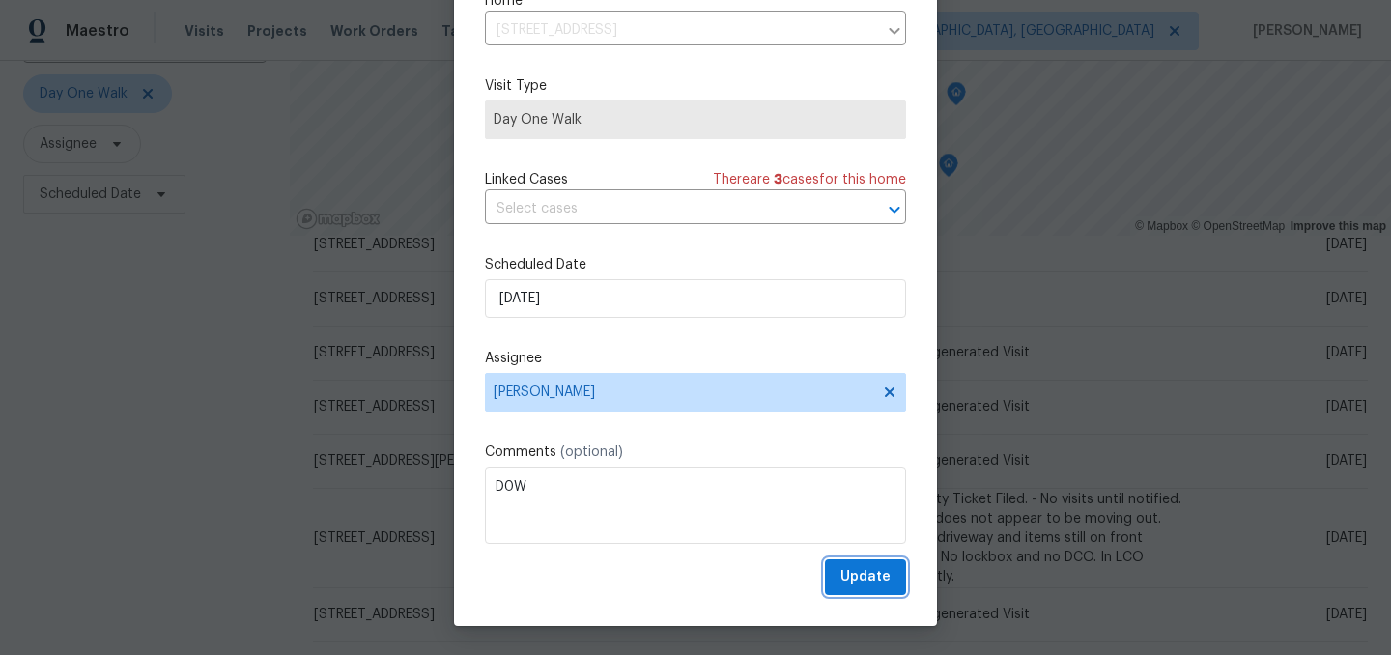
click at [886, 579] on span "Update" at bounding box center [866, 577] width 50 height 24
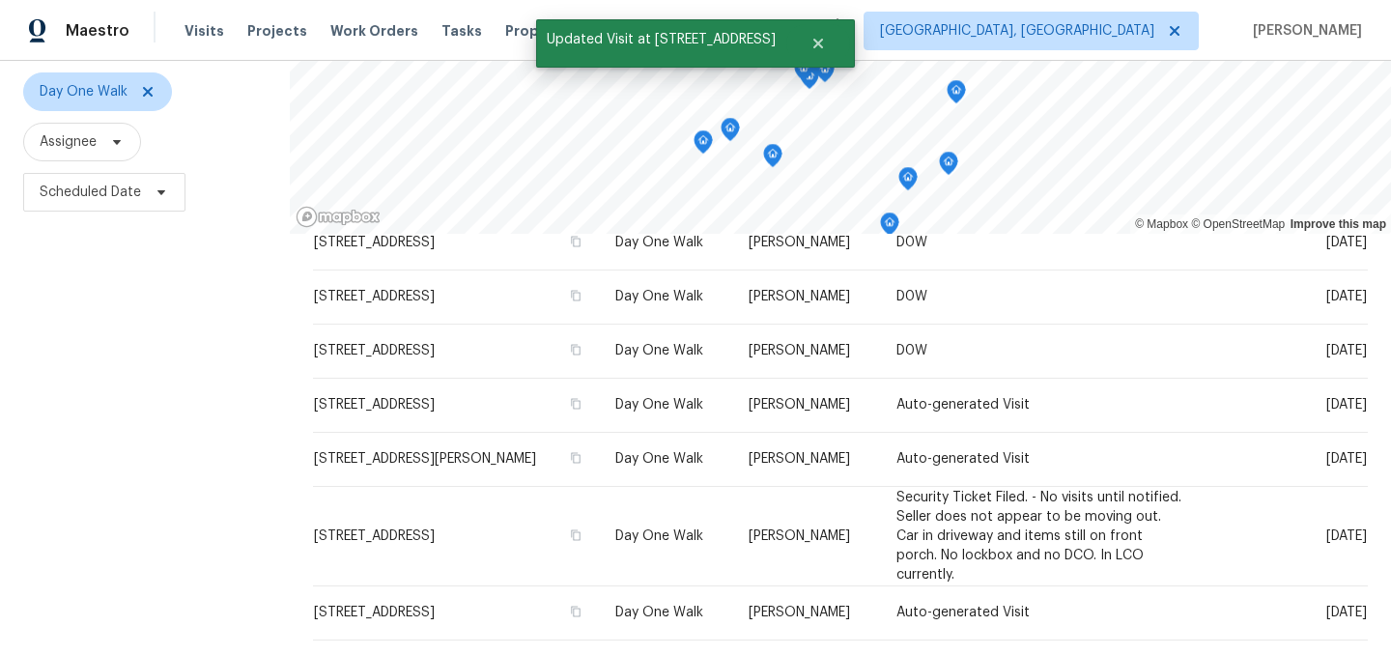
scroll to position [179, 0]
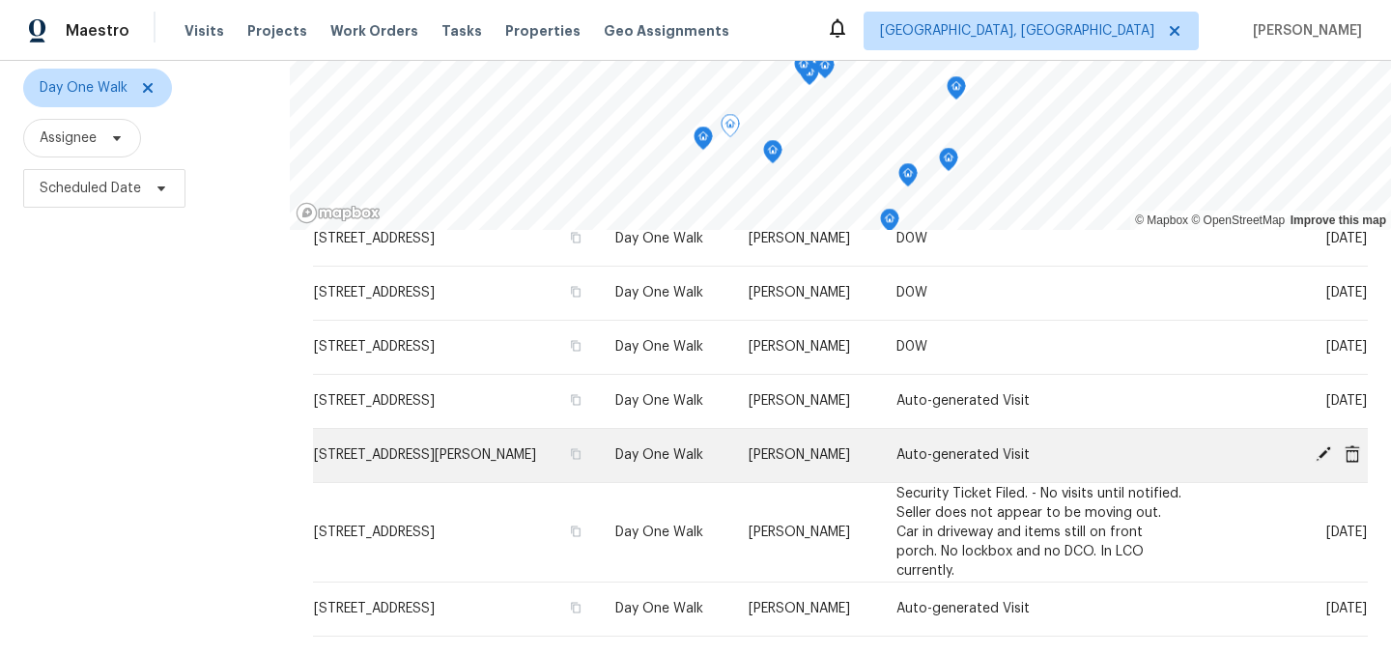
click at [1319, 453] on icon at bounding box center [1323, 453] width 17 height 17
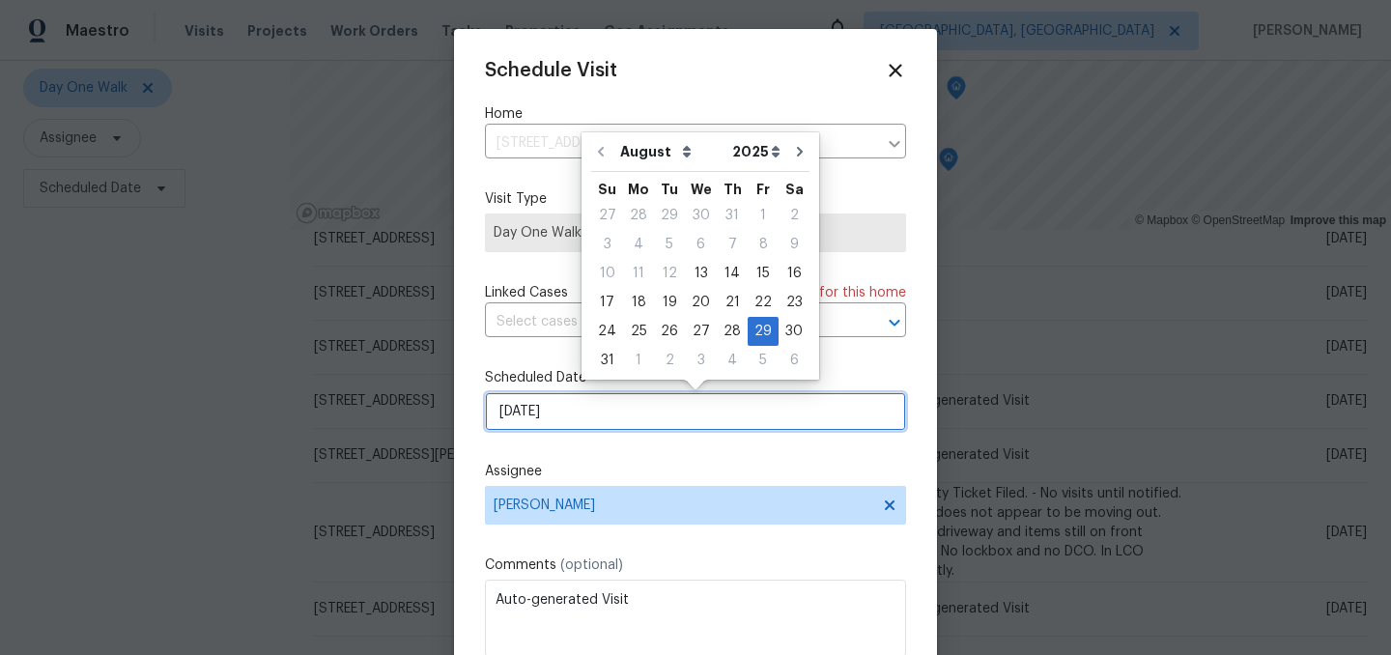
click at [554, 411] on input "8/29/2025" at bounding box center [695, 411] width 421 height 39
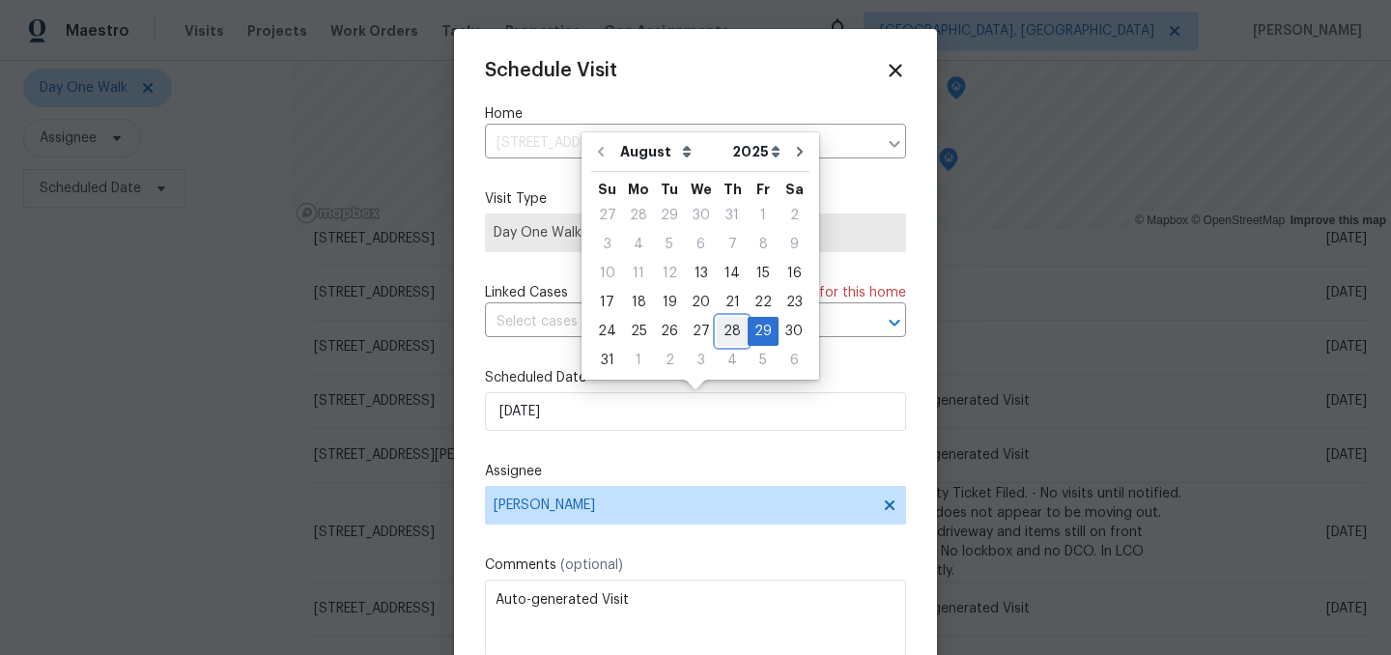
click at [723, 329] on div "28" at bounding box center [732, 331] width 31 height 27
type input "8/28/2025"
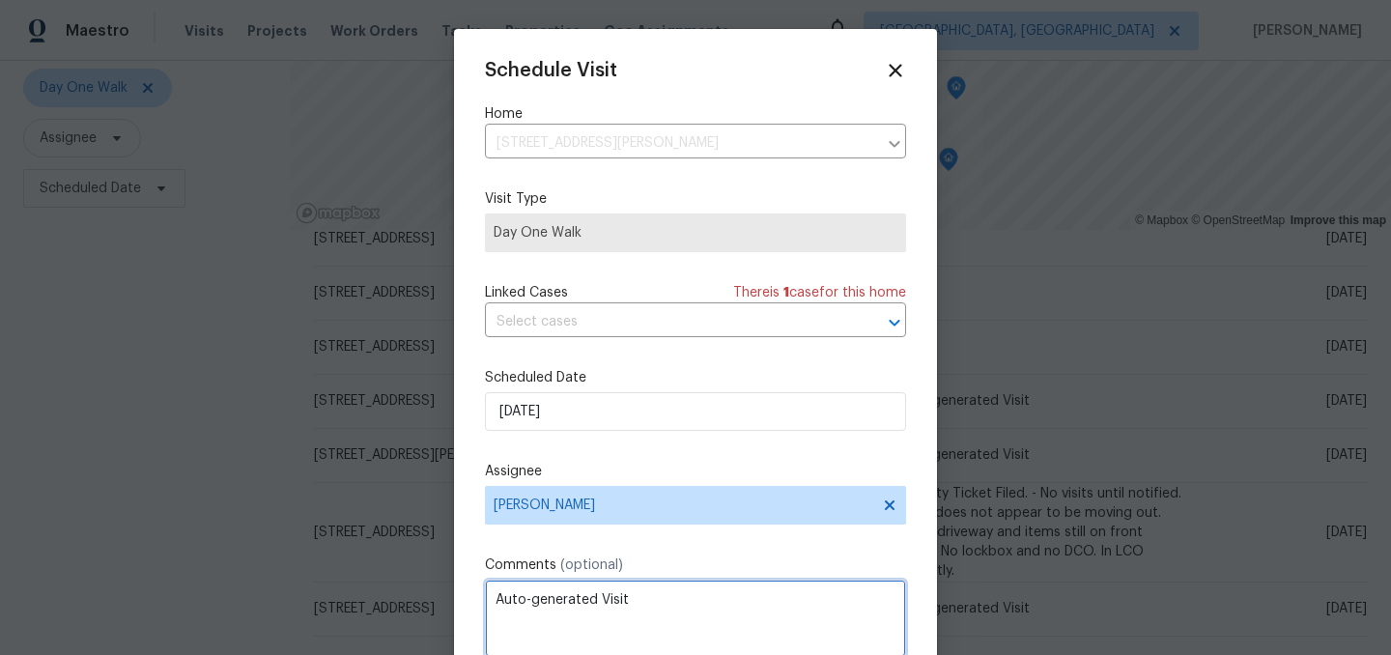
click at [541, 607] on textarea "Auto-generated Visit" at bounding box center [695, 618] width 421 height 77
type textarea "D0W"
click at [683, 558] on label "Comments (optional)" at bounding box center [695, 565] width 421 height 19
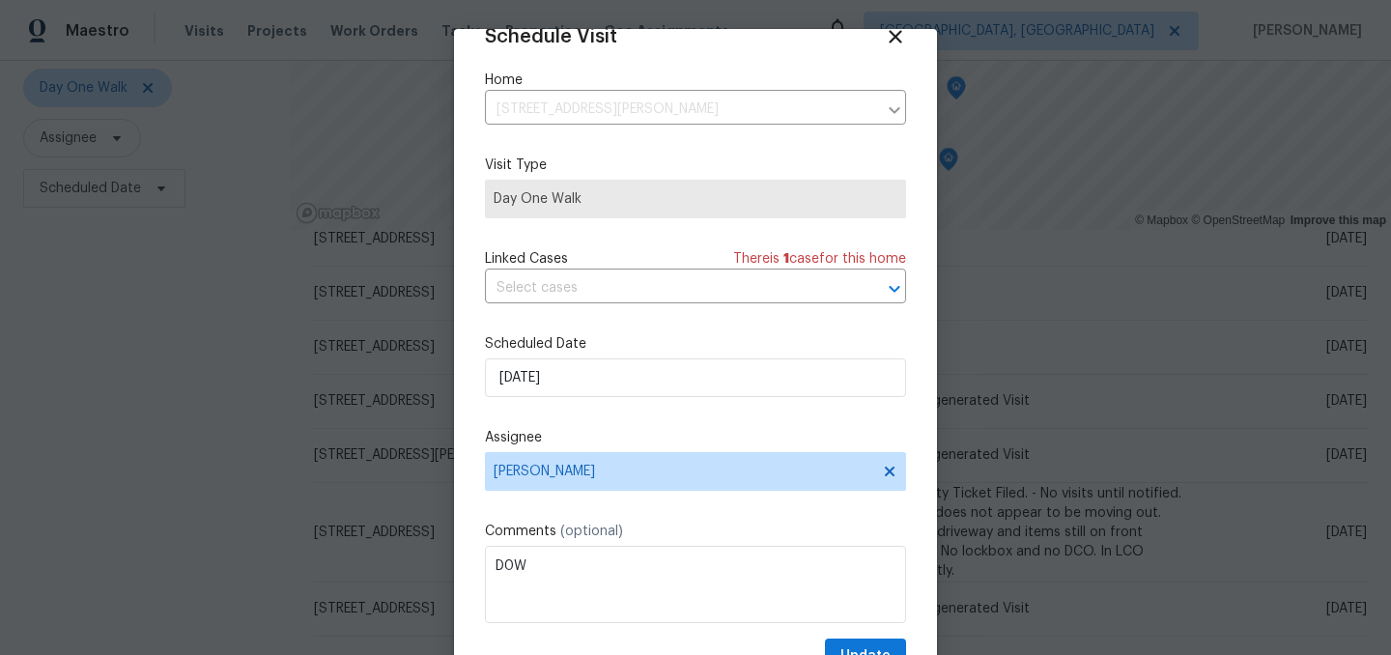
scroll to position [79, 0]
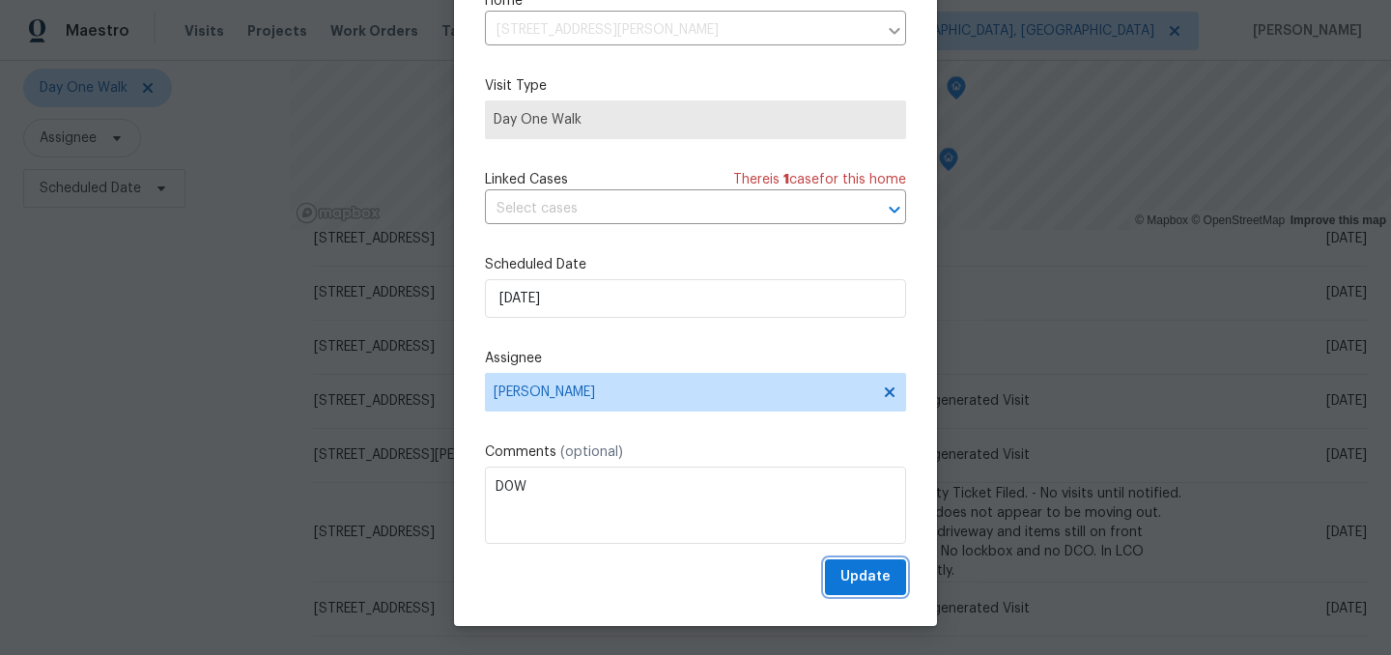
click at [866, 573] on span "Update" at bounding box center [866, 577] width 50 height 24
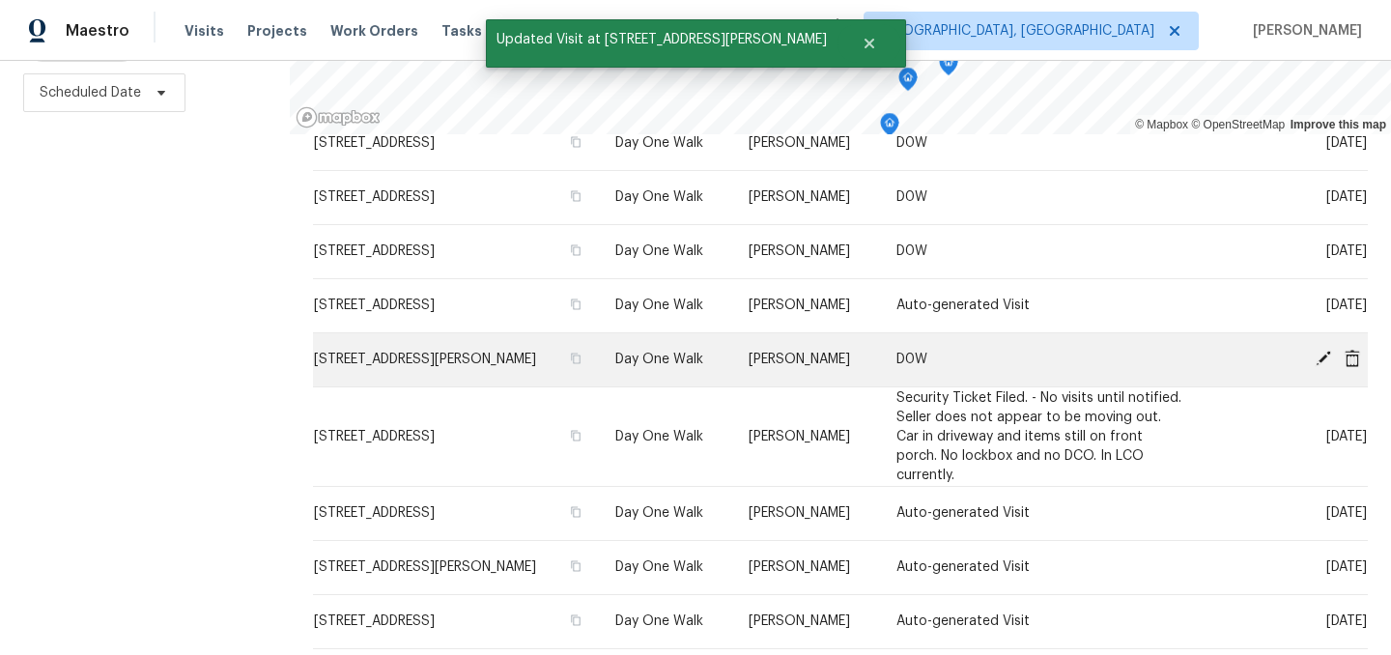
scroll to position [277, 0]
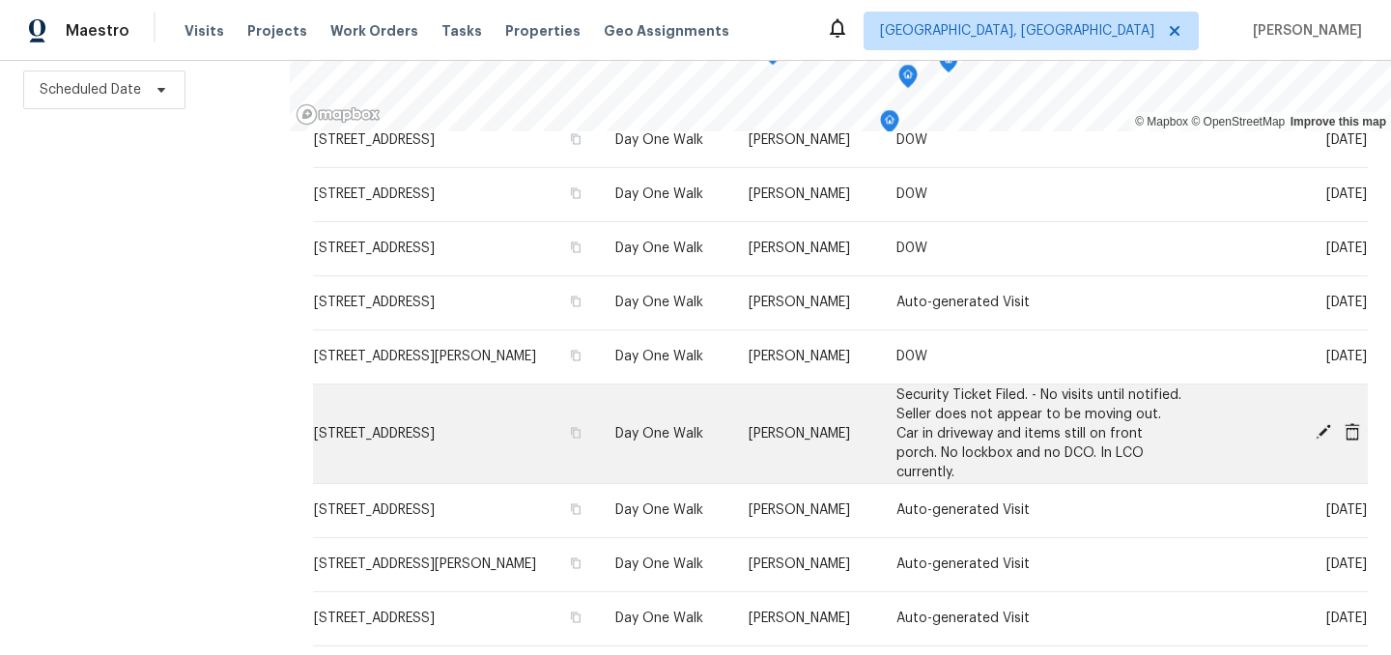
click at [1325, 424] on icon at bounding box center [1323, 431] width 15 height 15
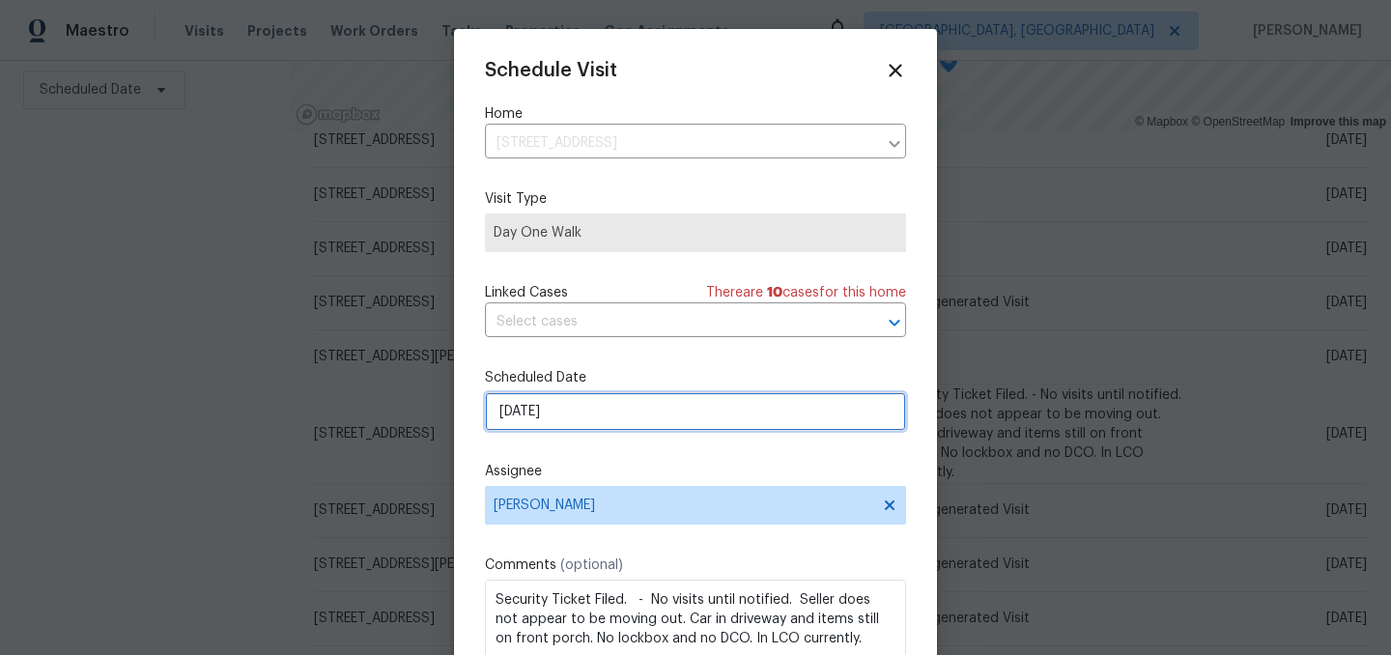
click at [561, 414] on input "9/1/2025" at bounding box center [695, 411] width 421 height 39
select select "8"
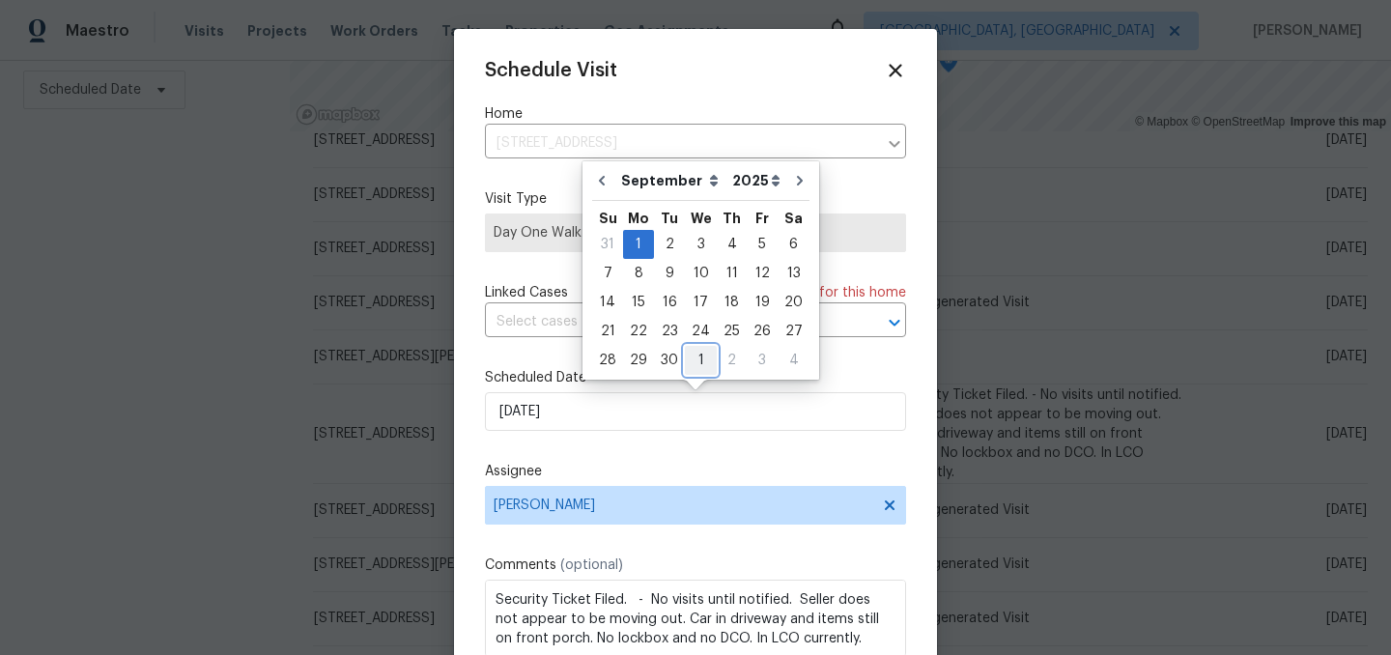
click at [699, 362] on div "1" at bounding box center [701, 360] width 32 height 27
type input "10/1/2025"
select select "9"
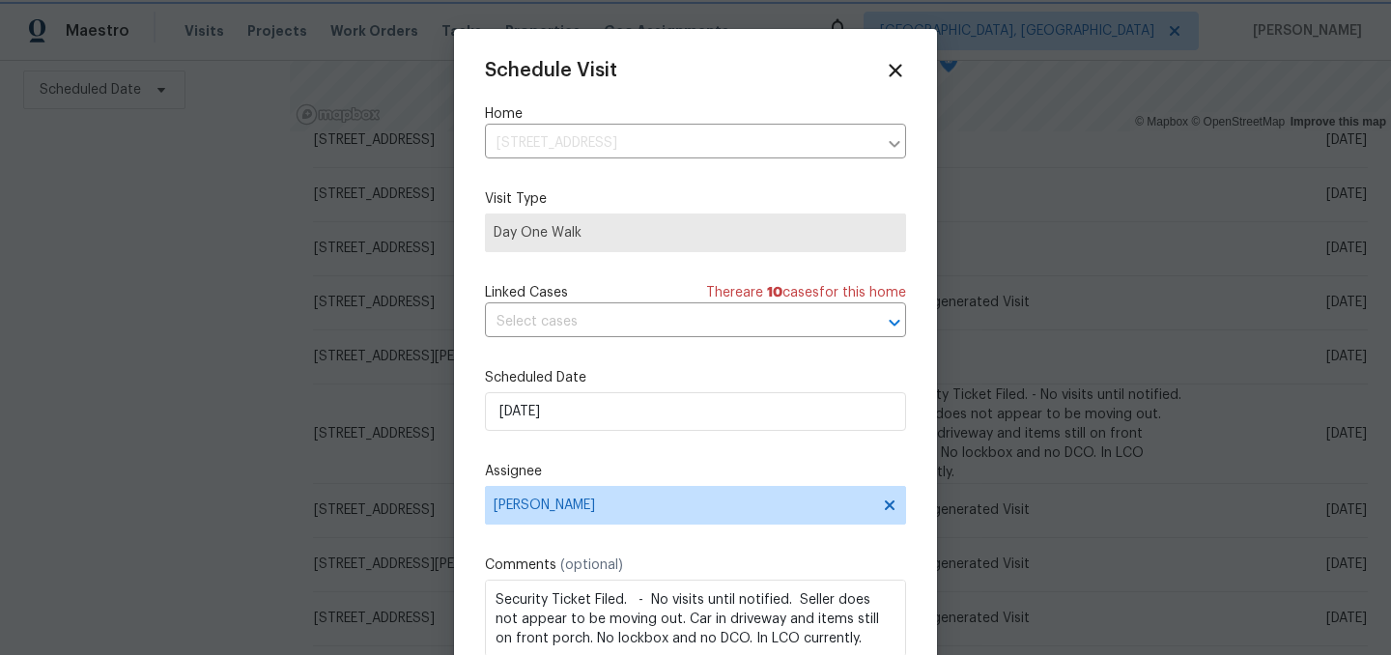
click at [775, 483] on div "Assignee Isaul Martinez" at bounding box center [695, 493] width 421 height 63
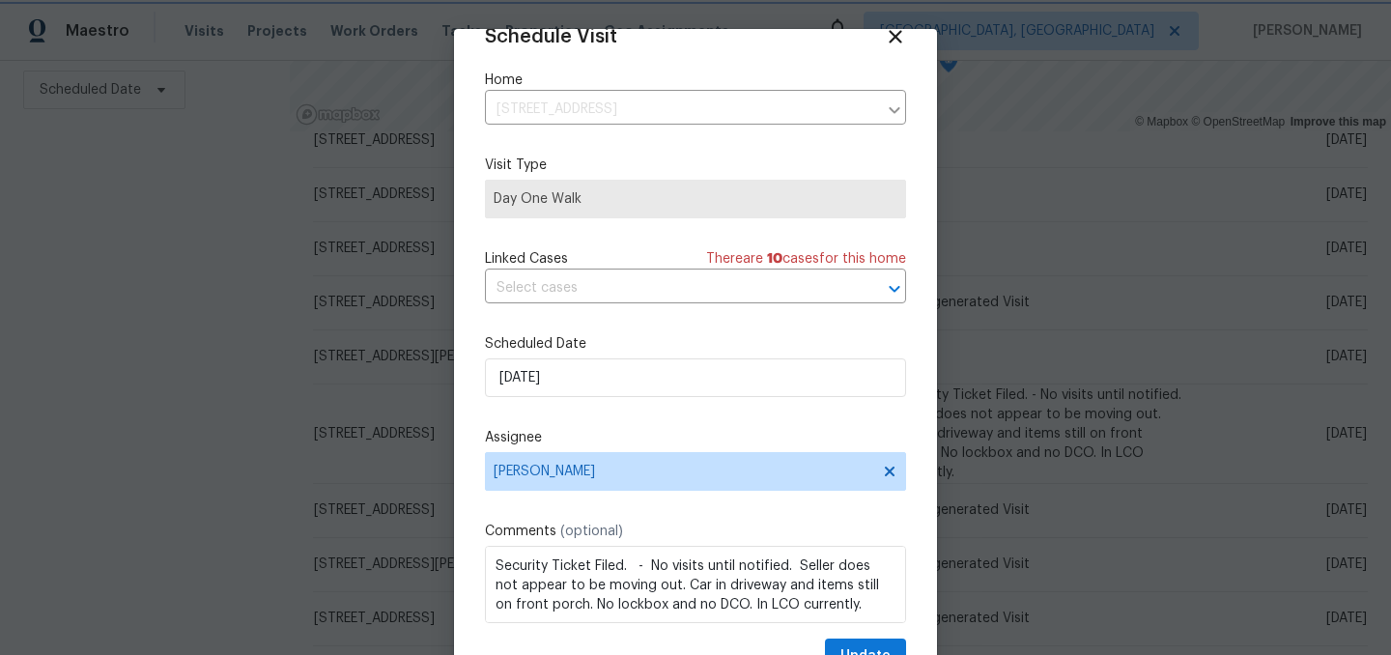
scroll to position [79, 0]
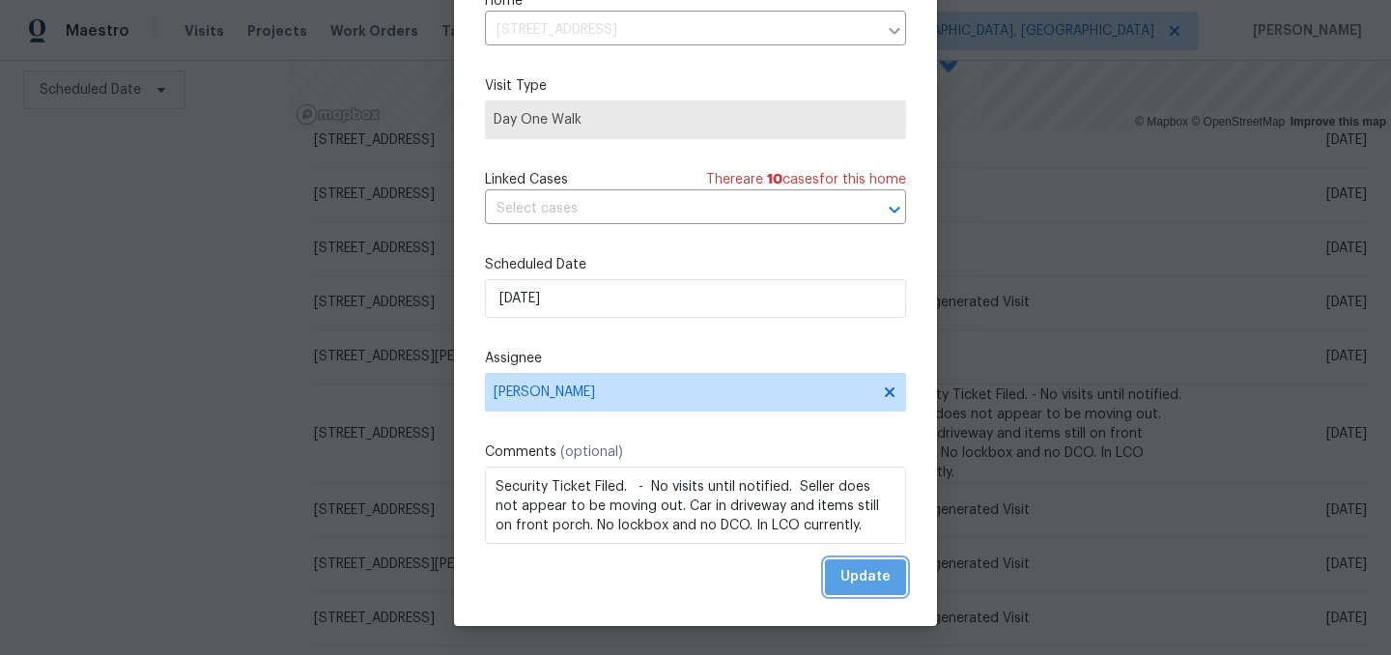
click at [855, 581] on span "Update" at bounding box center [866, 577] width 50 height 24
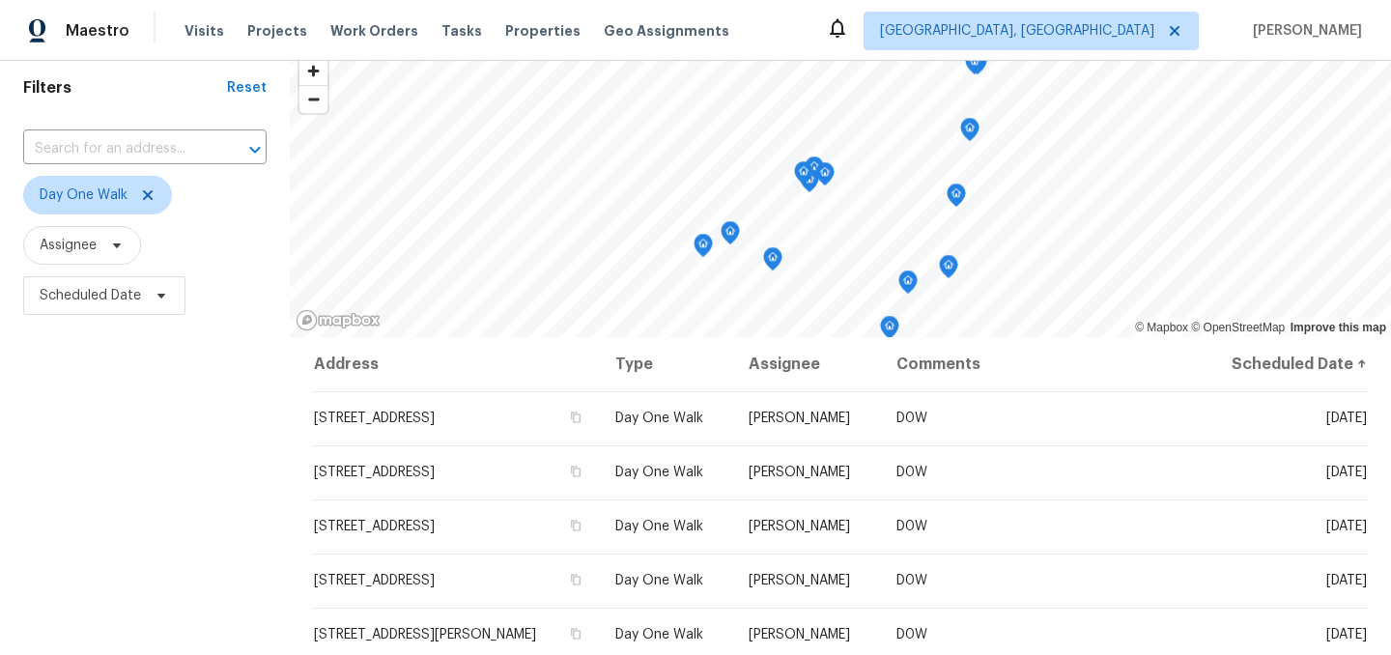
scroll to position [0, 0]
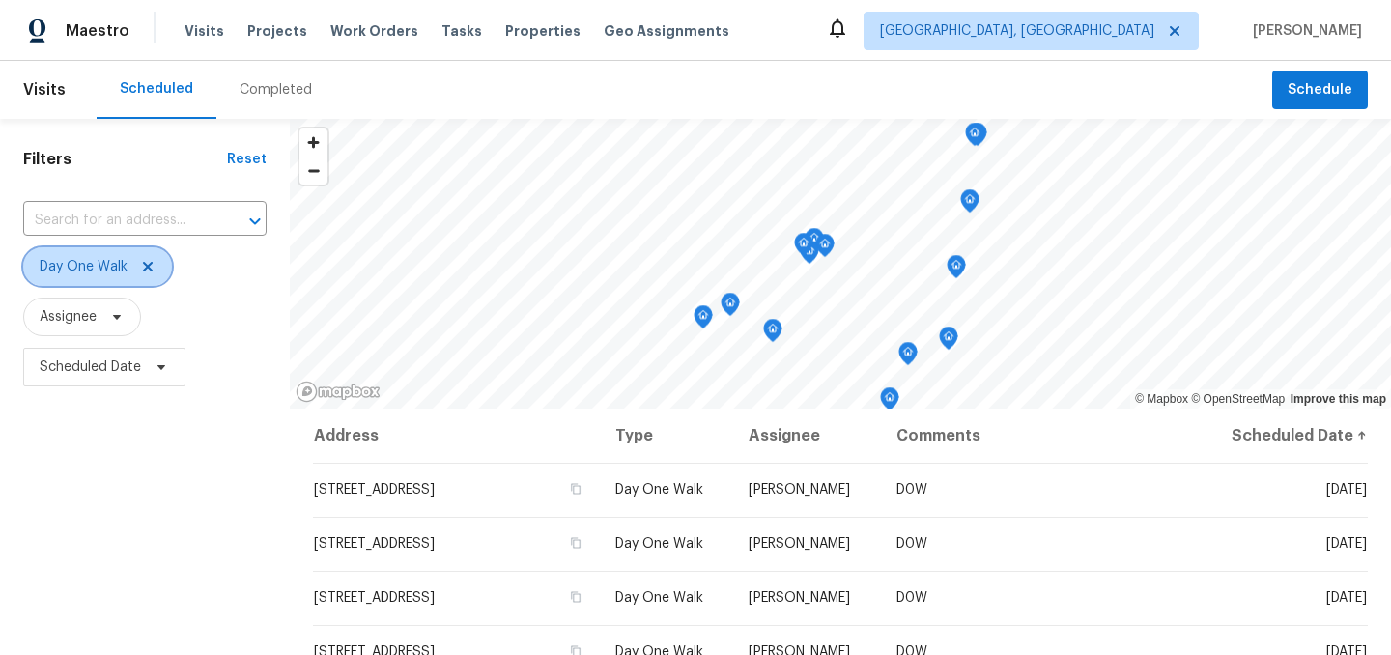
click at [151, 264] on icon at bounding box center [148, 267] width 10 height 10
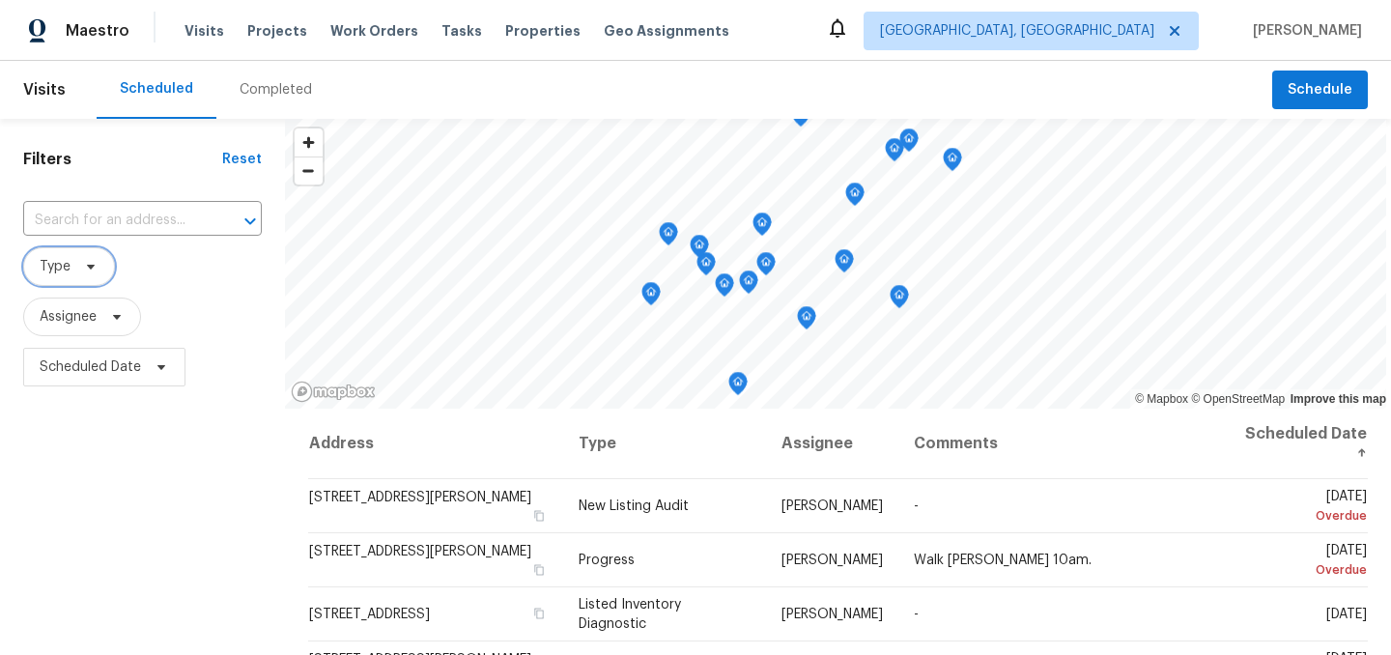
click at [68, 271] on span "Type" at bounding box center [55, 266] width 31 height 19
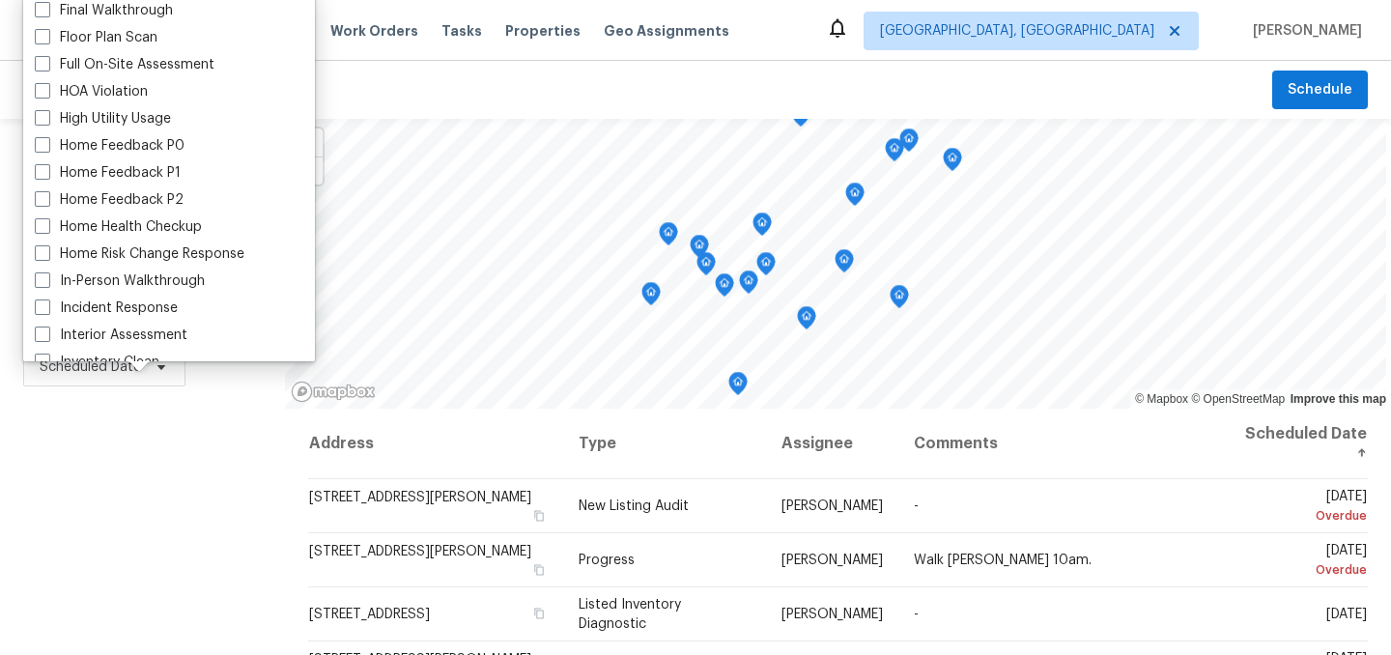
scroll to position [503, 0]
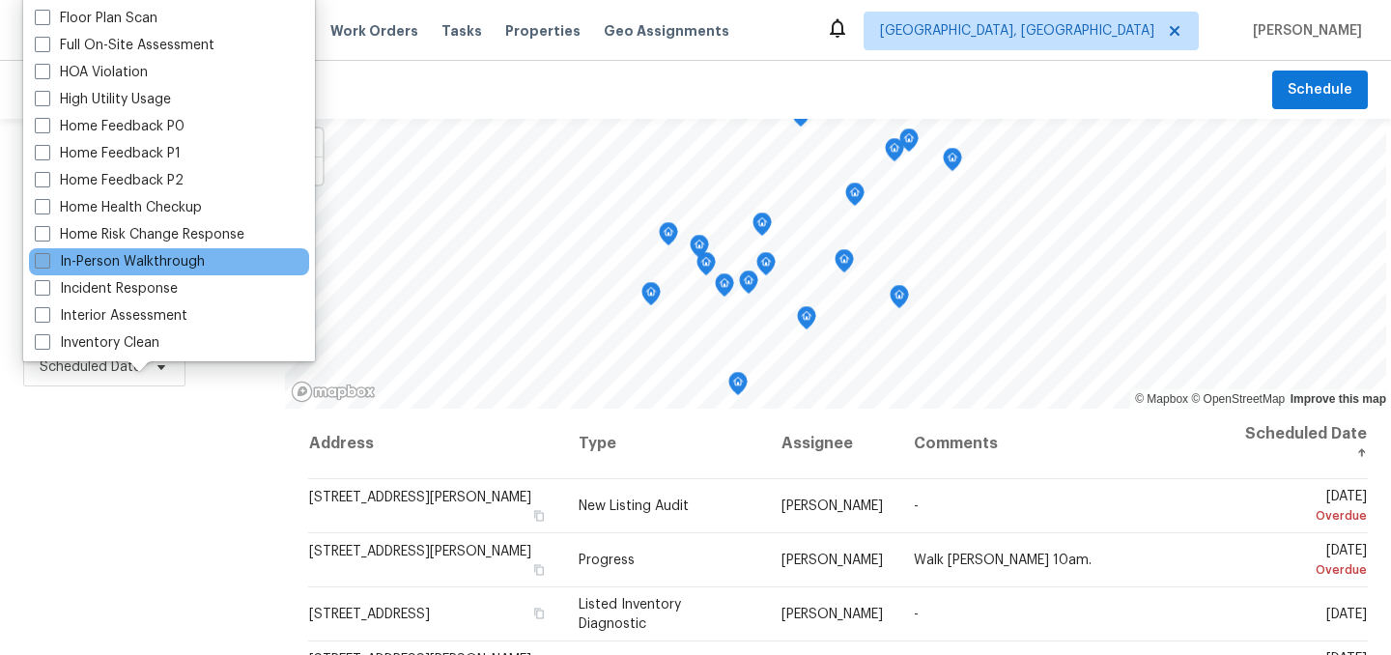
click at [117, 266] on label "In-Person Walkthrough" at bounding box center [120, 261] width 170 height 19
click at [47, 265] on input "In-Person Walkthrough" at bounding box center [41, 258] width 13 height 13
checkbox input "true"
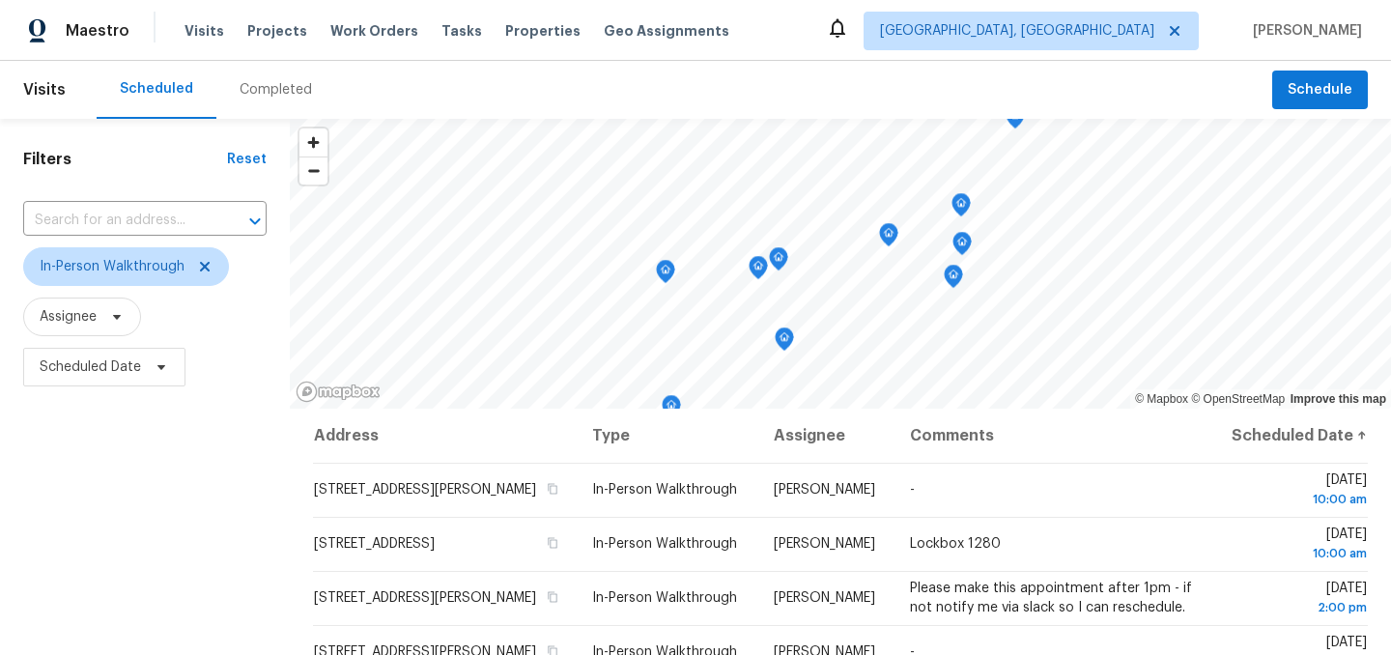
click at [124, 506] on div "Filters Reset ​ In-Person Walkthrough Assignee Scheduled Date" at bounding box center [145, 526] width 290 height 814
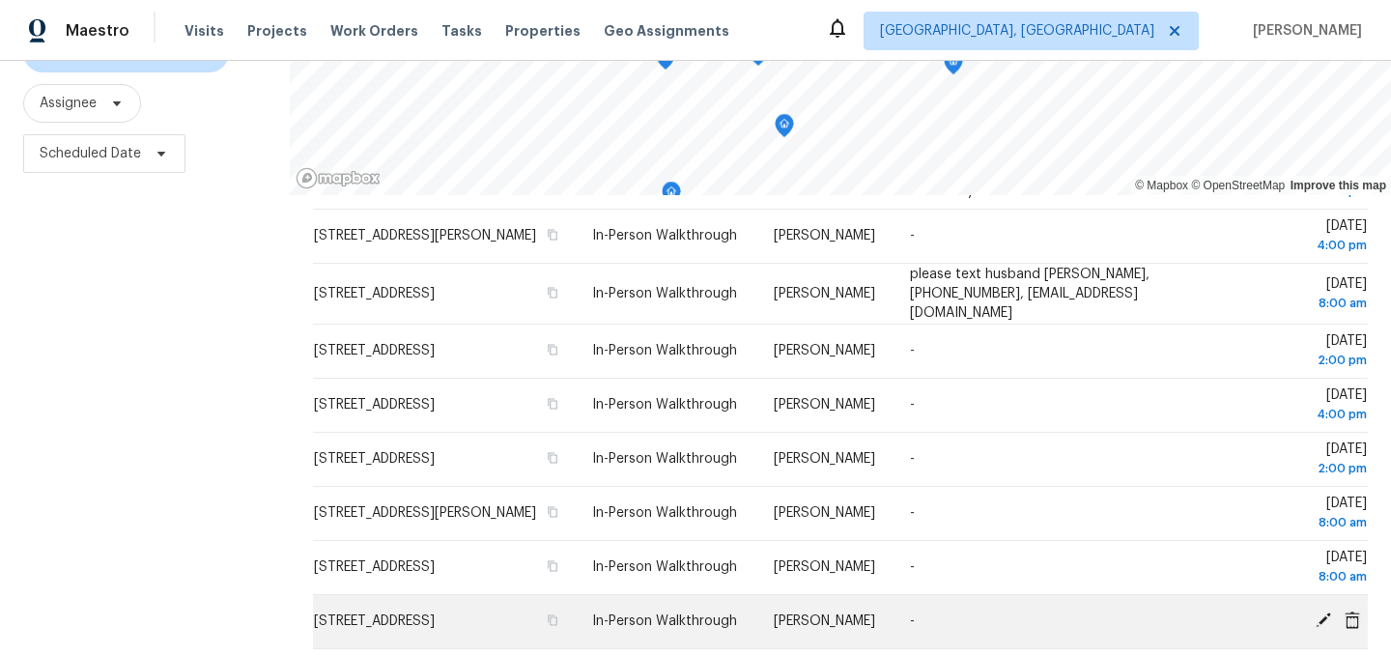
scroll to position [277, 0]
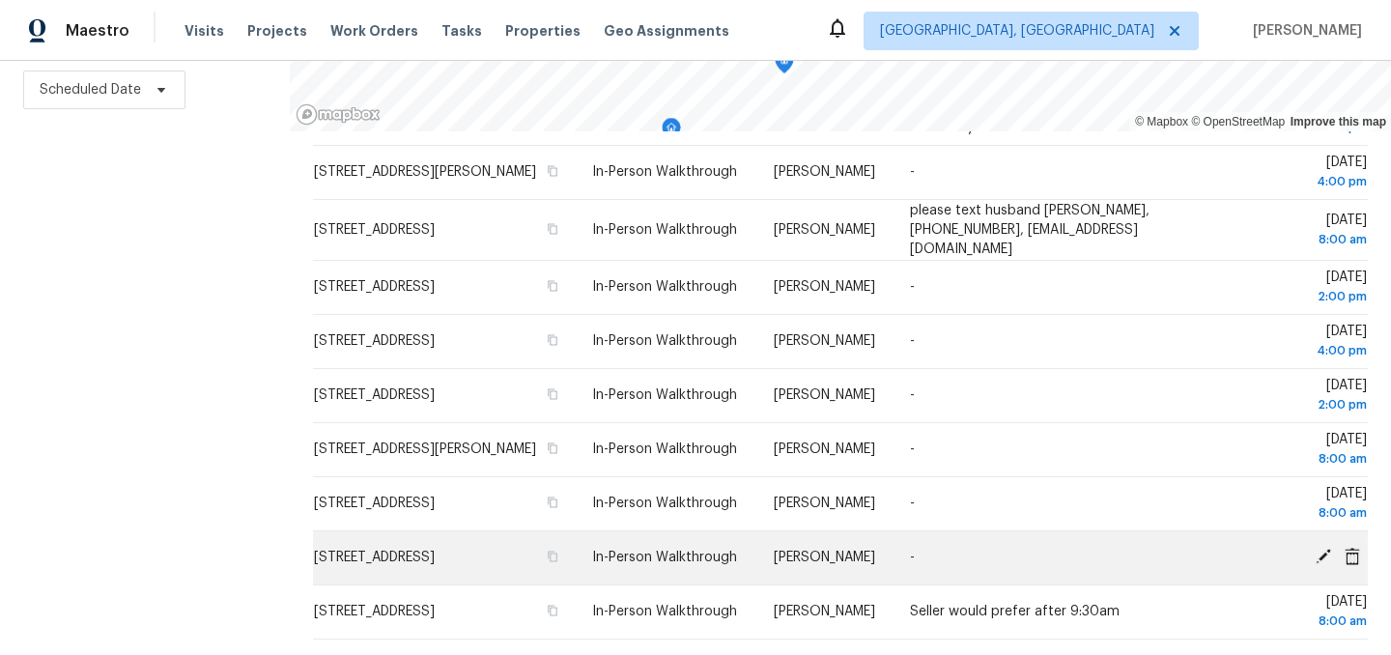
click at [435, 556] on span "15166 Roedean Dr, Noblesville, IN 46060" at bounding box center [374, 558] width 121 height 14
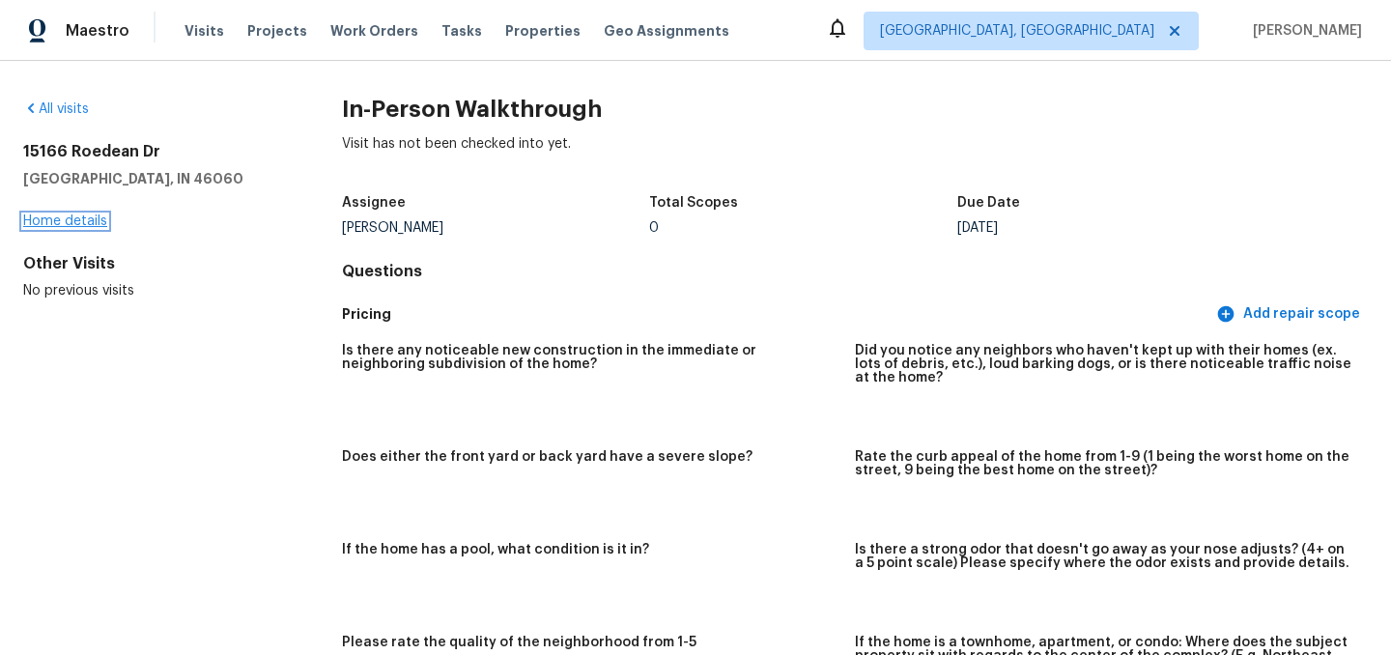
click at [81, 220] on link "Home details" at bounding box center [65, 221] width 84 height 14
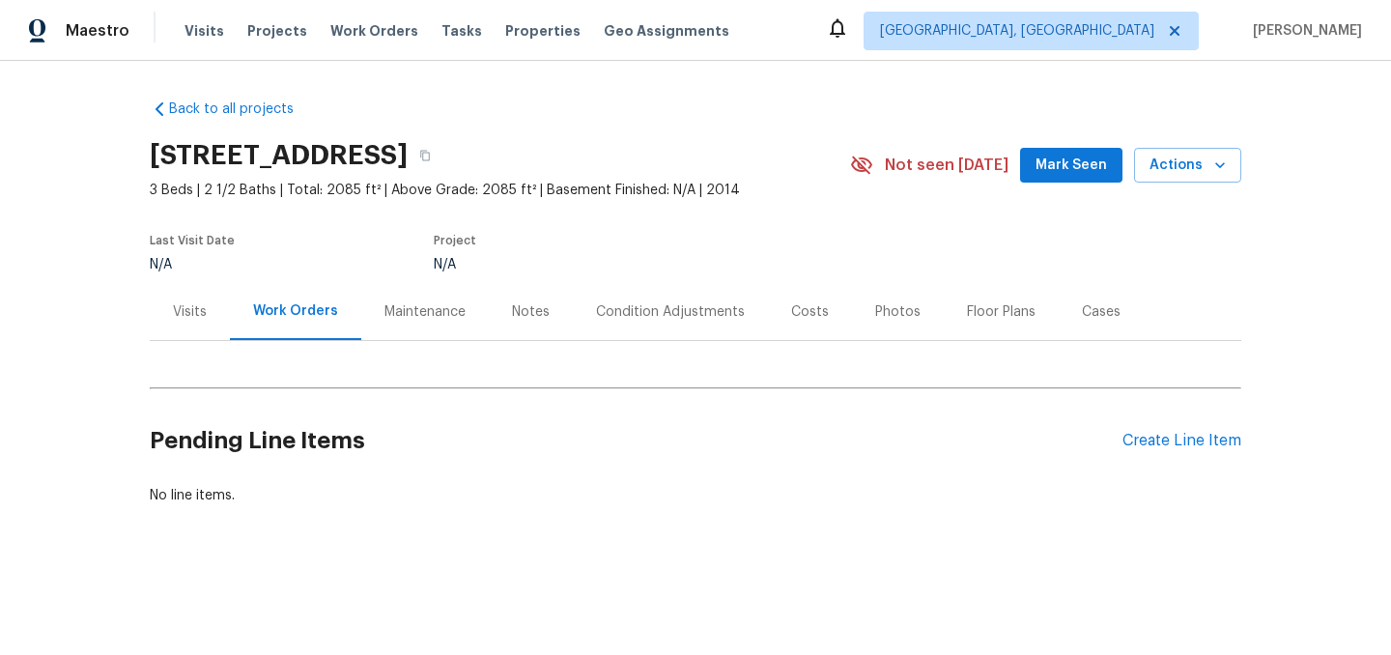
click at [171, 307] on div "Visits" at bounding box center [190, 311] width 80 height 57
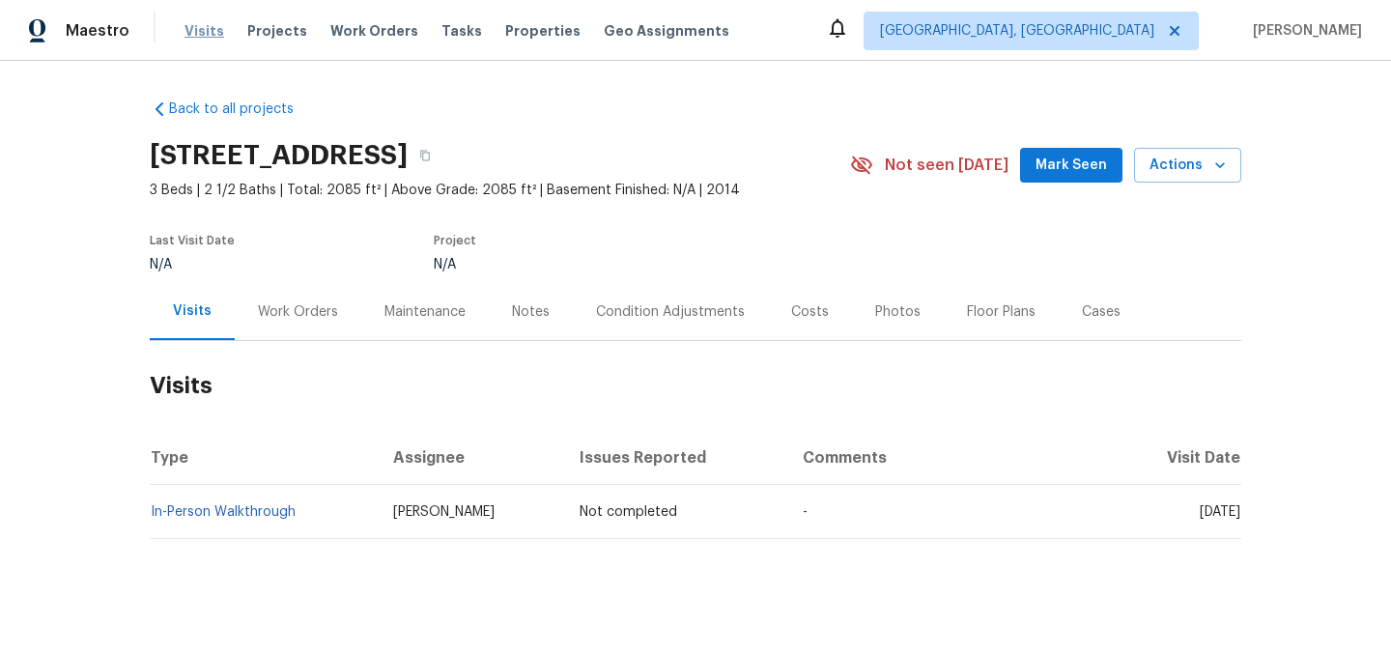
click at [212, 33] on span "Visits" at bounding box center [205, 30] width 40 height 19
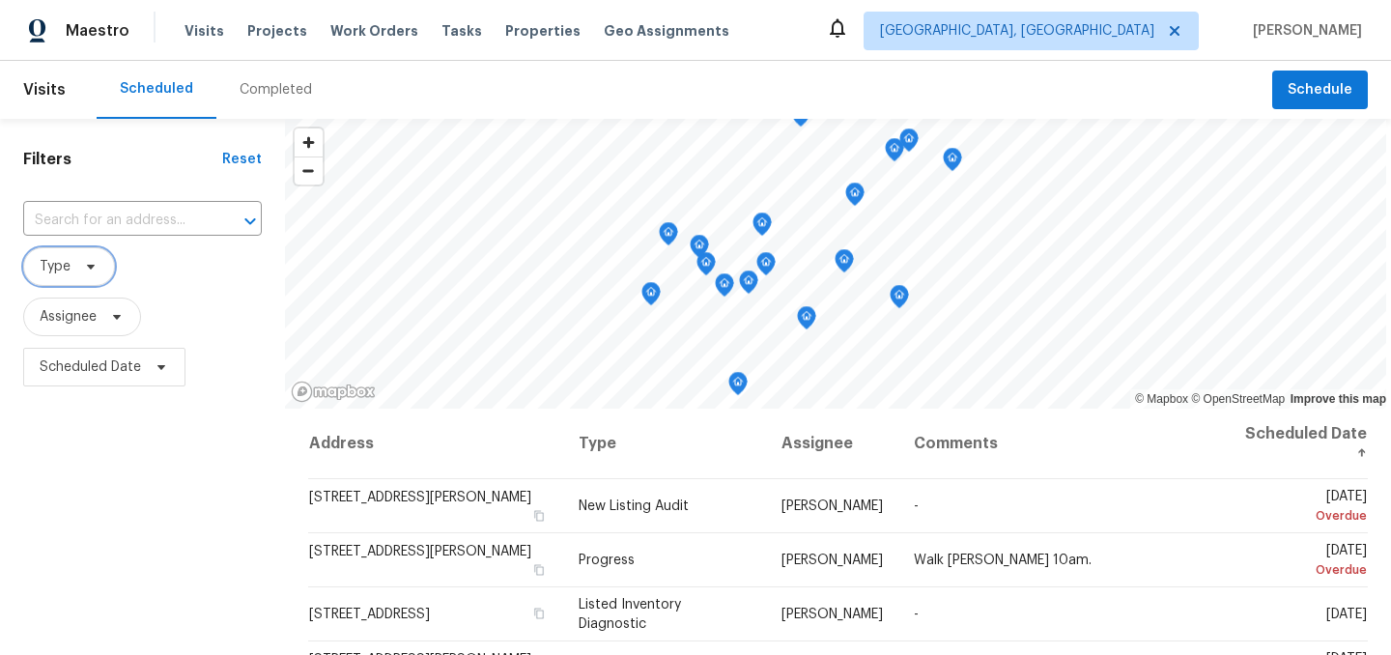
click at [64, 259] on span "Type" at bounding box center [55, 266] width 31 height 19
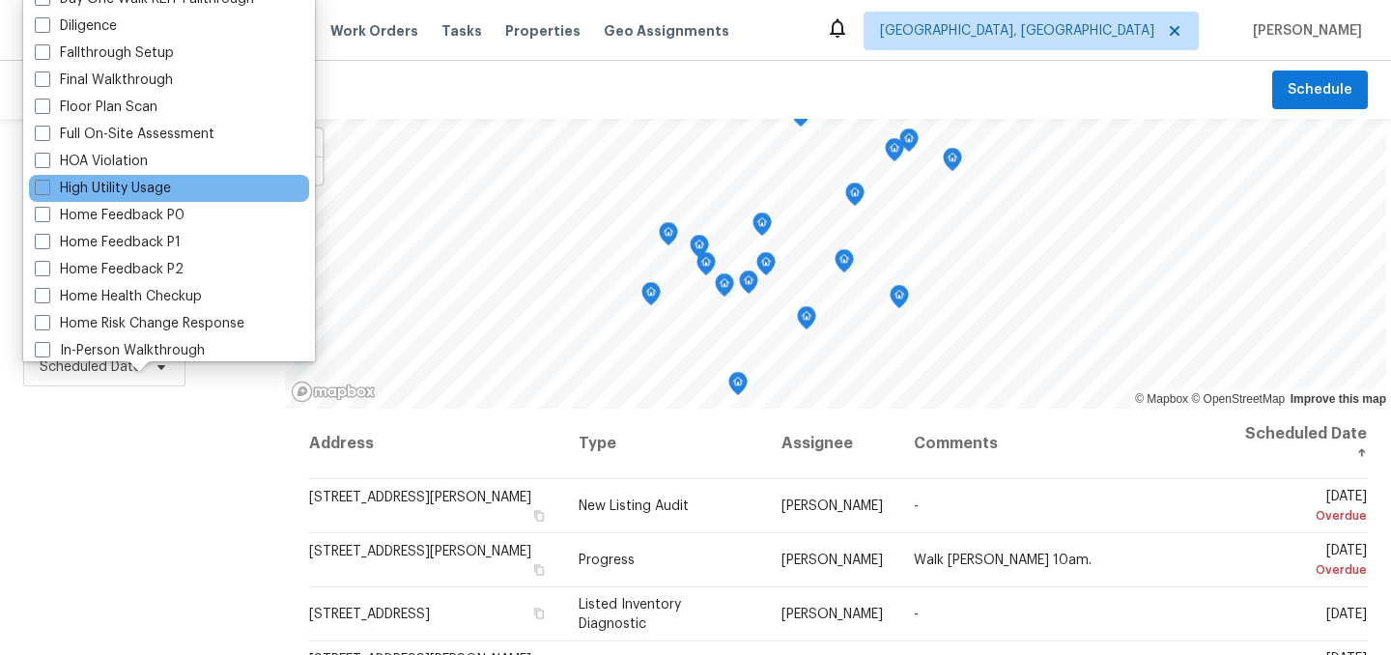
scroll to position [418, 0]
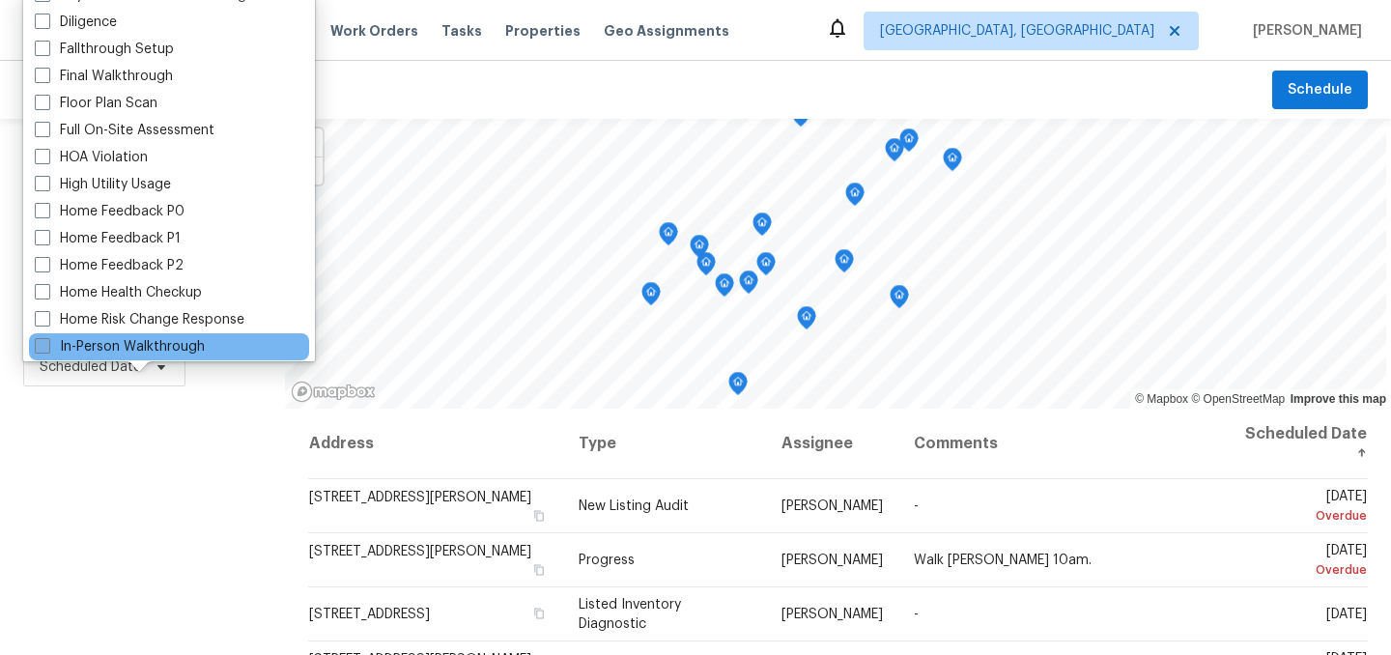
click at [126, 340] on label "In-Person Walkthrough" at bounding box center [120, 346] width 170 height 19
click at [47, 340] on input "In-Person Walkthrough" at bounding box center [41, 343] width 13 height 13
checkbox input "true"
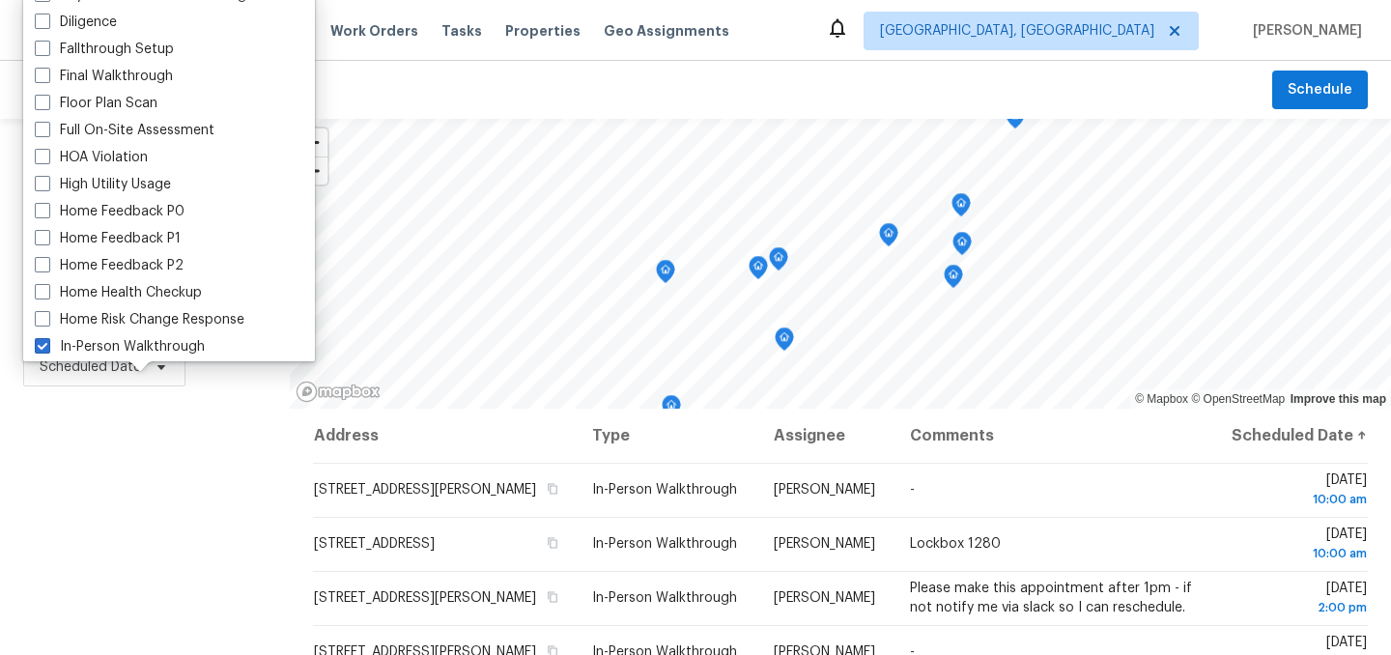
click at [154, 479] on div "Filters Reset ​ In-Person Walkthrough Assignee Scheduled Date" at bounding box center [145, 526] width 290 height 814
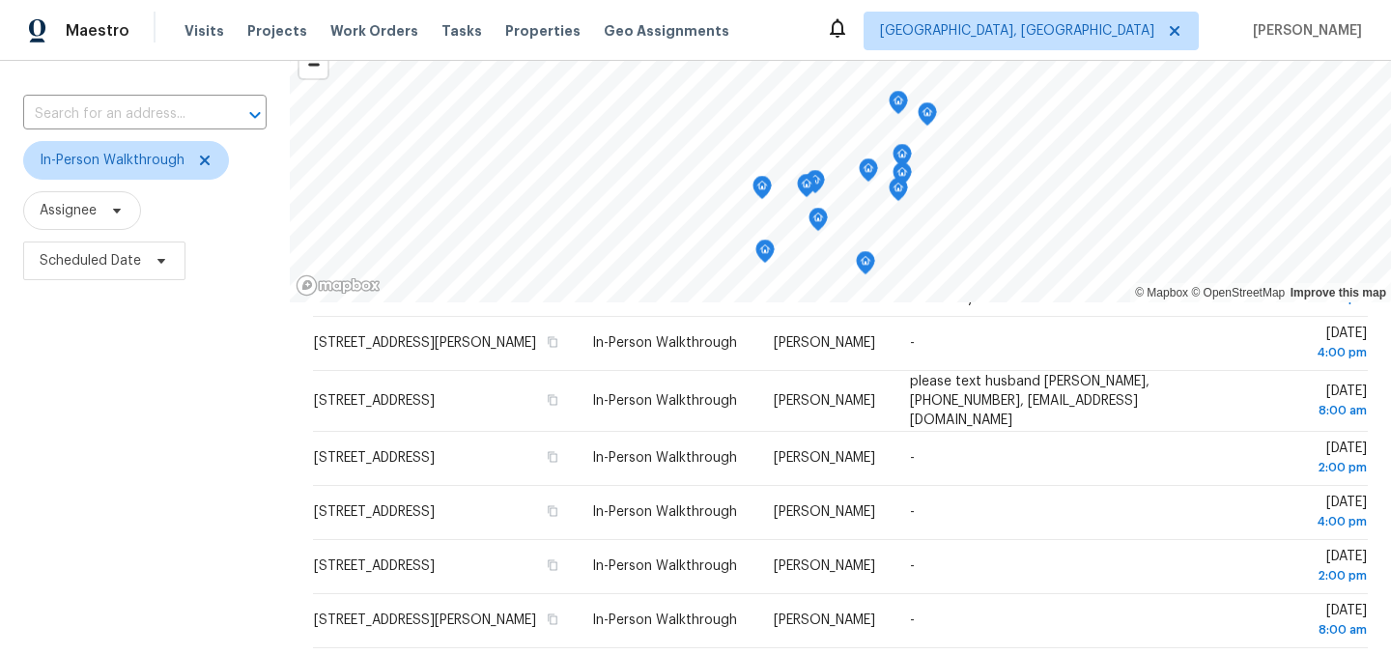
scroll to position [94, 0]
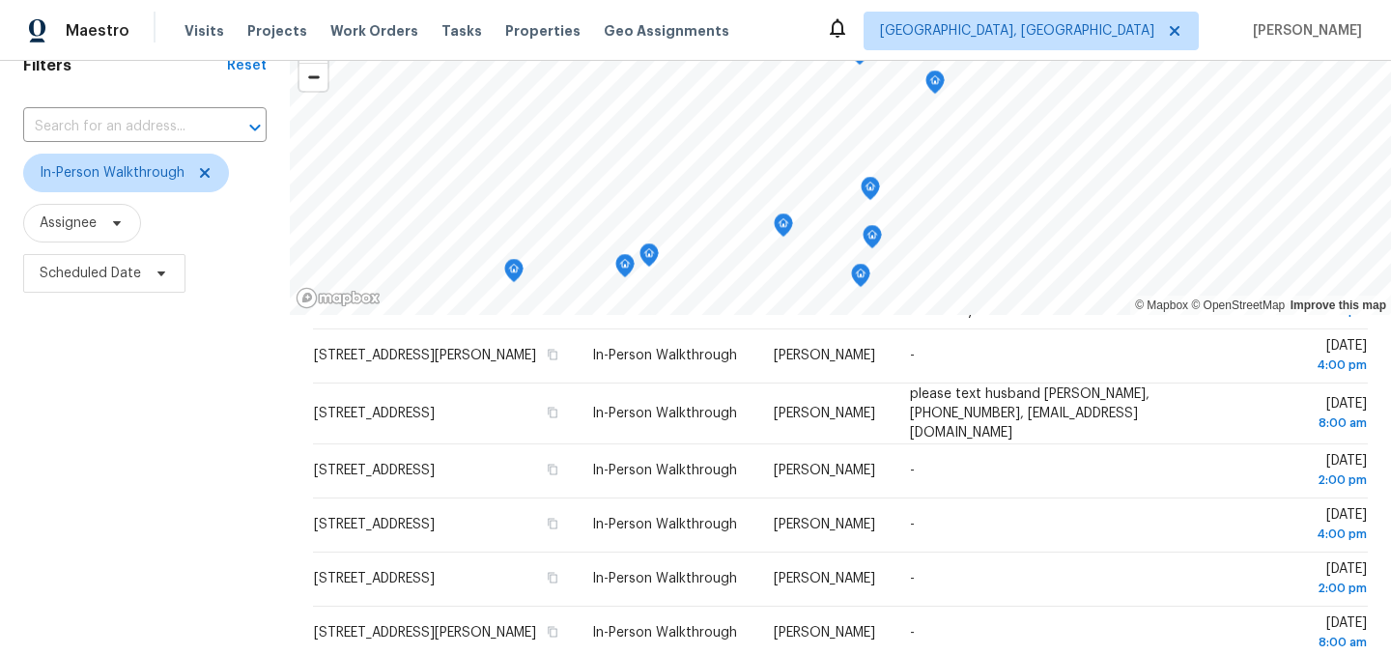
click at [777, 223] on icon "Map marker" at bounding box center [783, 225] width 17 height 22
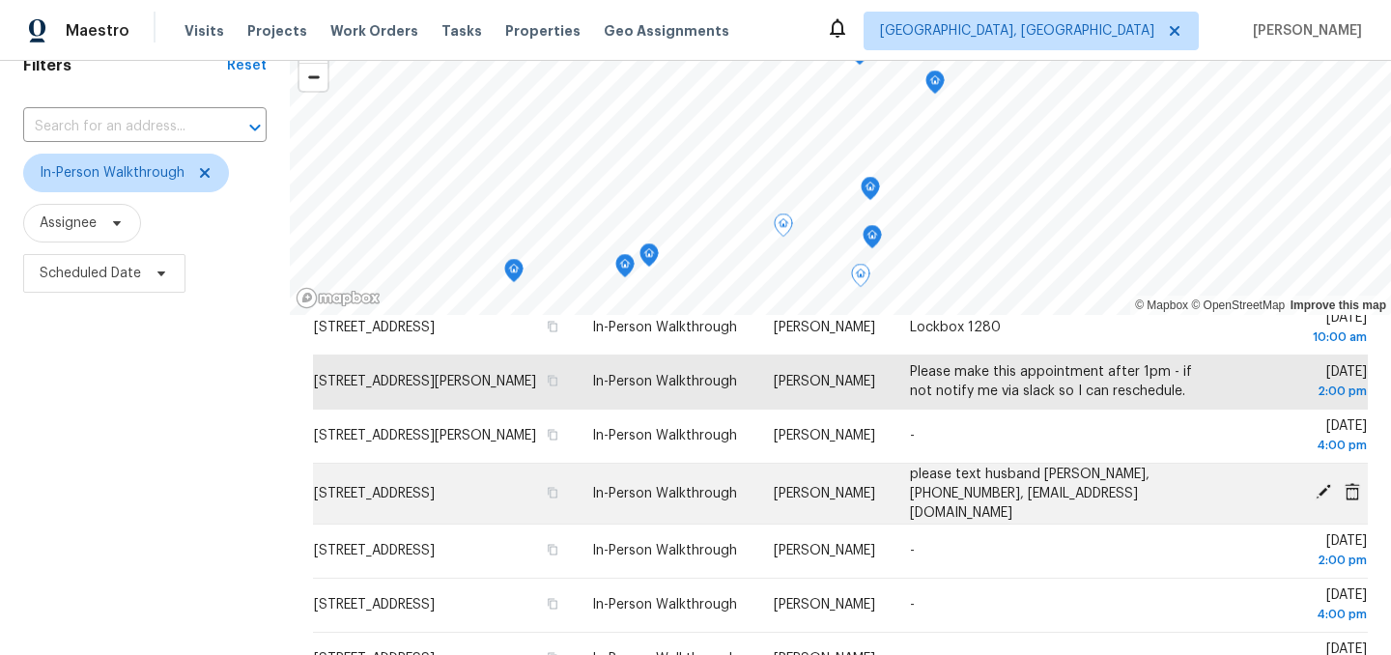
scroll to position [121, 0]
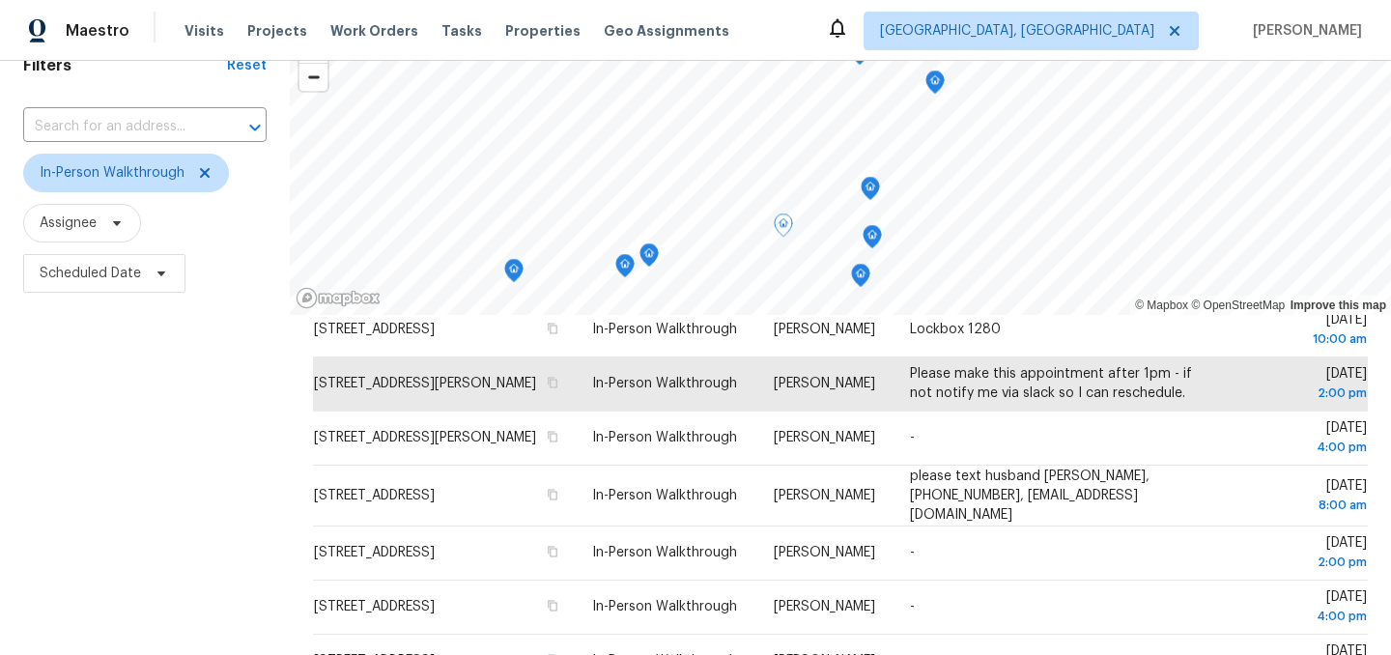
click at [641, 254] on icon "Map marker" at bounding box center [649, 255] width 17 height 22
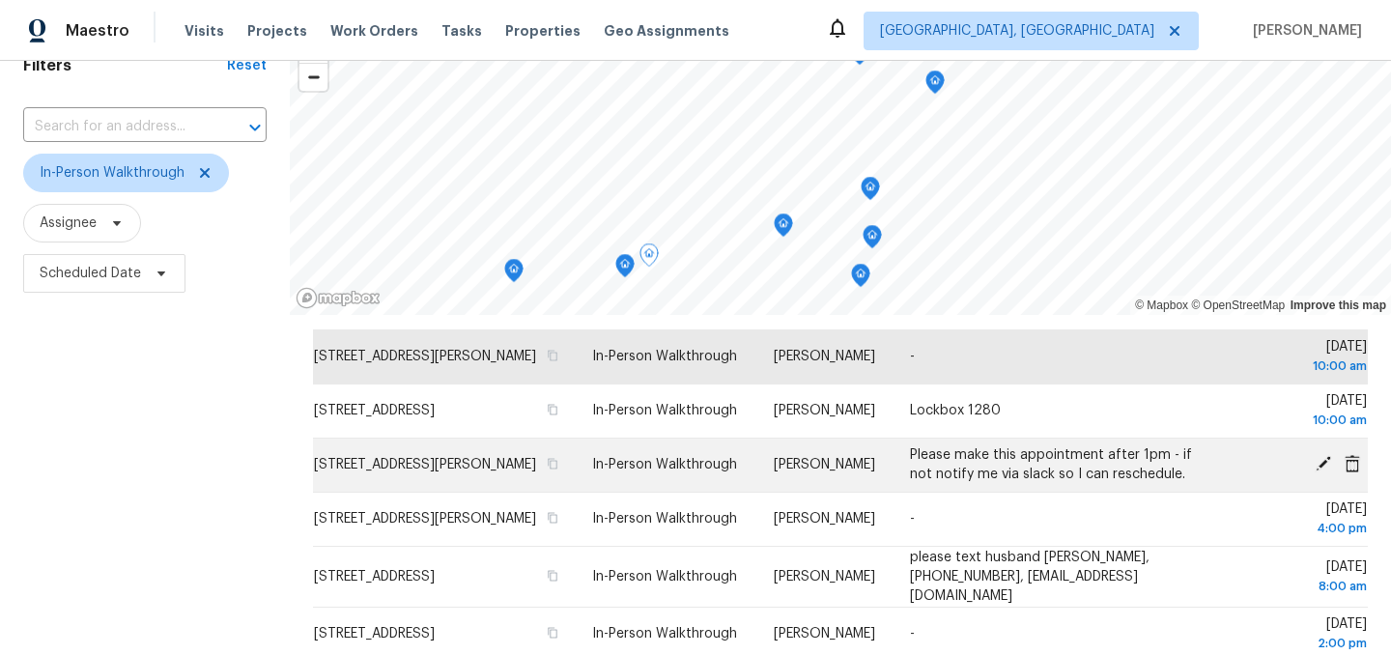
scroll to position [38, 0]
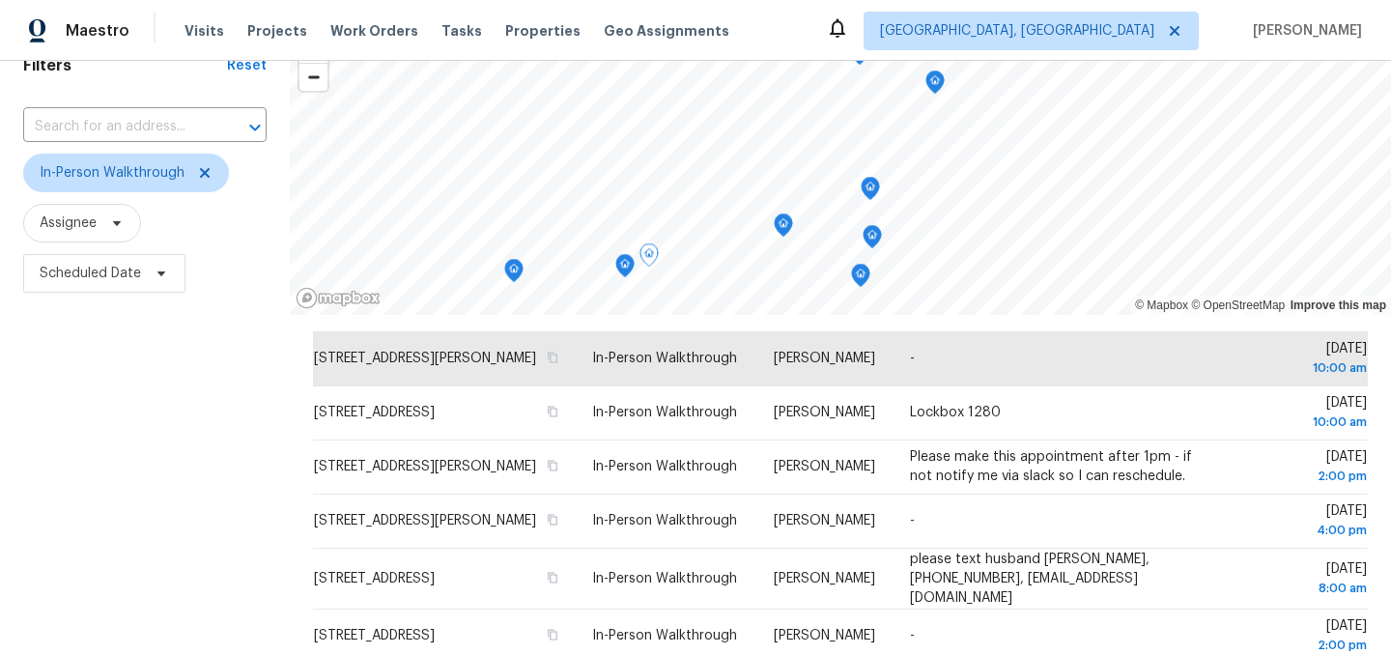
click at [618, 261] on icon "Map marker" at bounding box center [624, 266] width 17 height 22
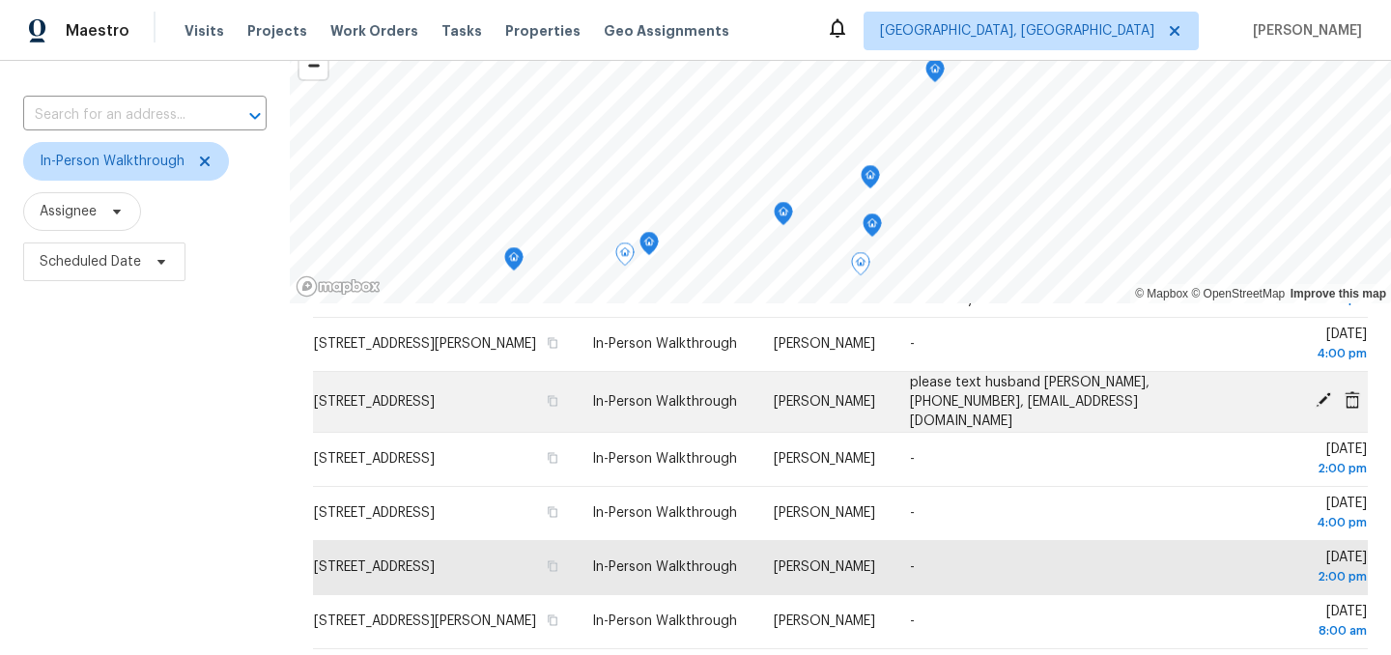
scroll to position [112, 0]
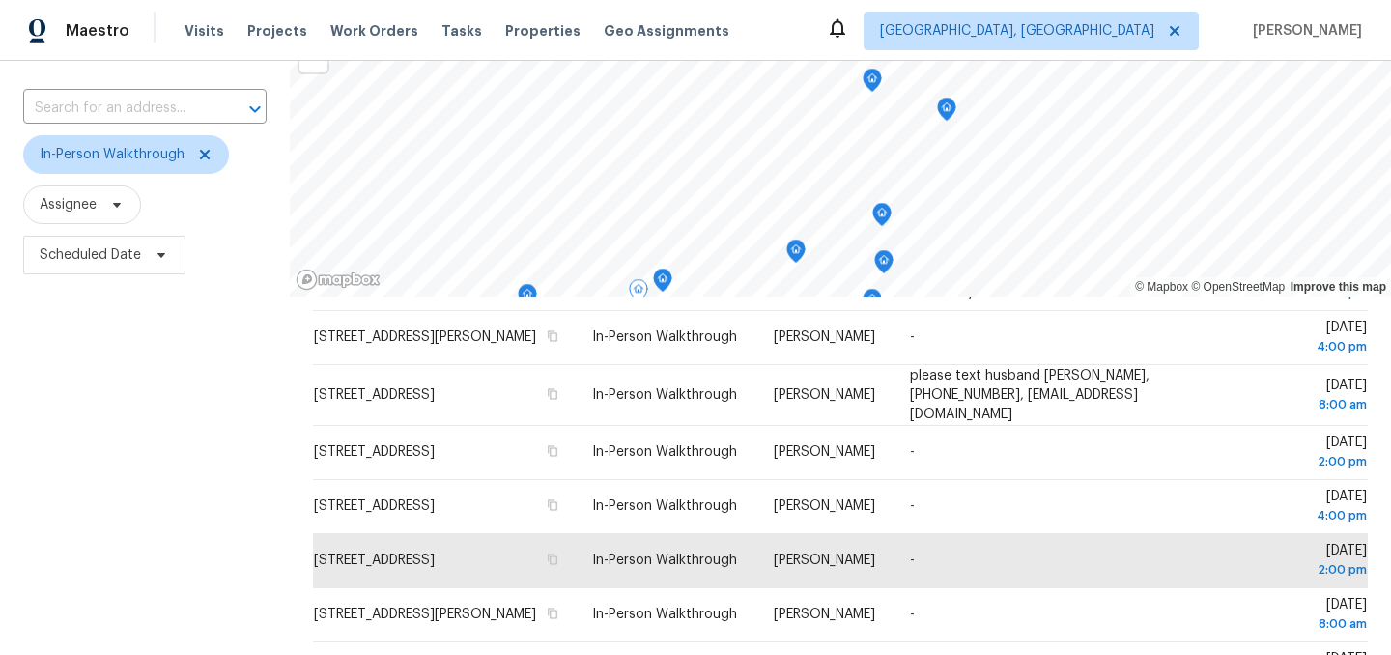
click at [873, 211] on icon "Map marker" at bounding box center [881, 215] width 17 height 22
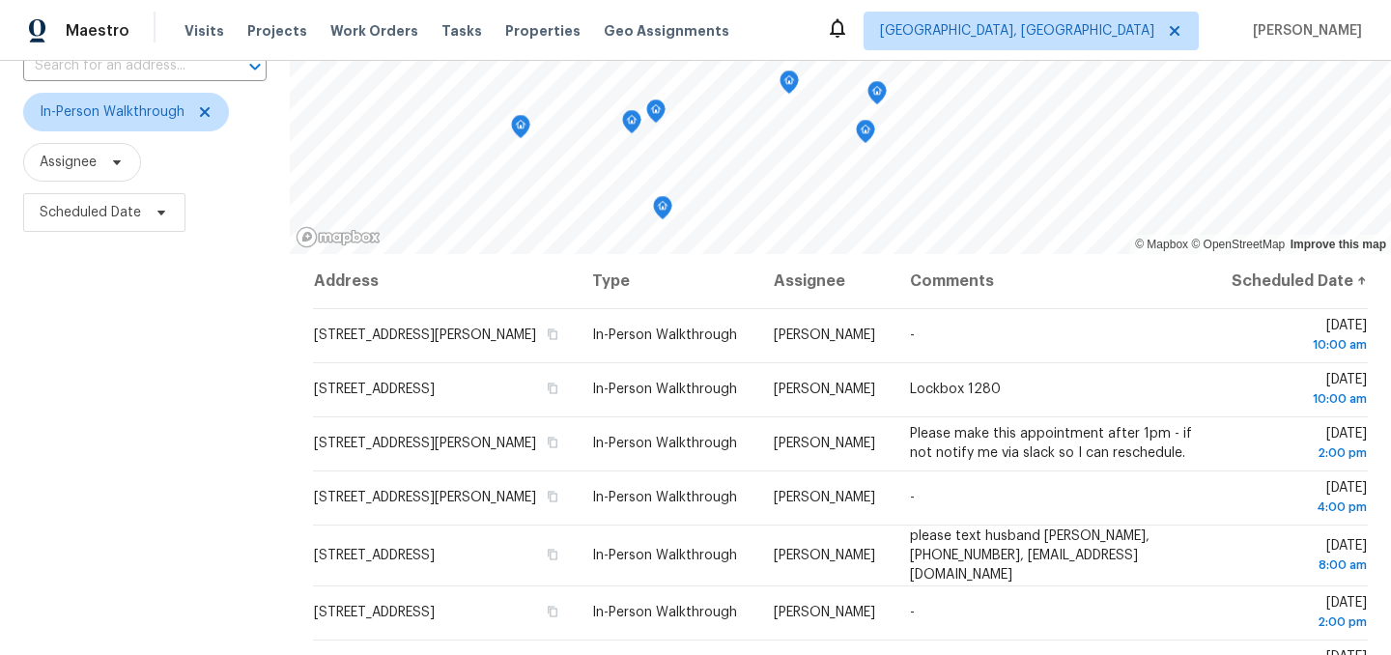
scroll to position [0, 0]
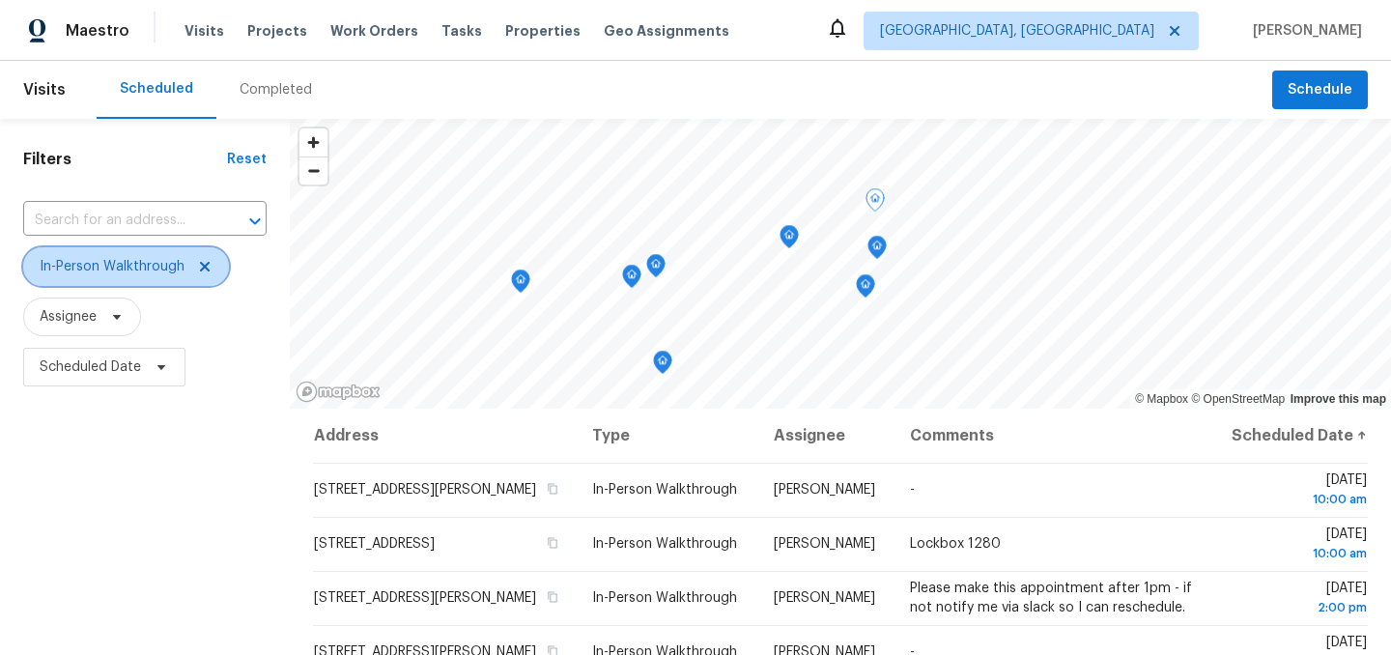
click at [200, 261] on icon at bounding box center [204, 266] width 15 height 15
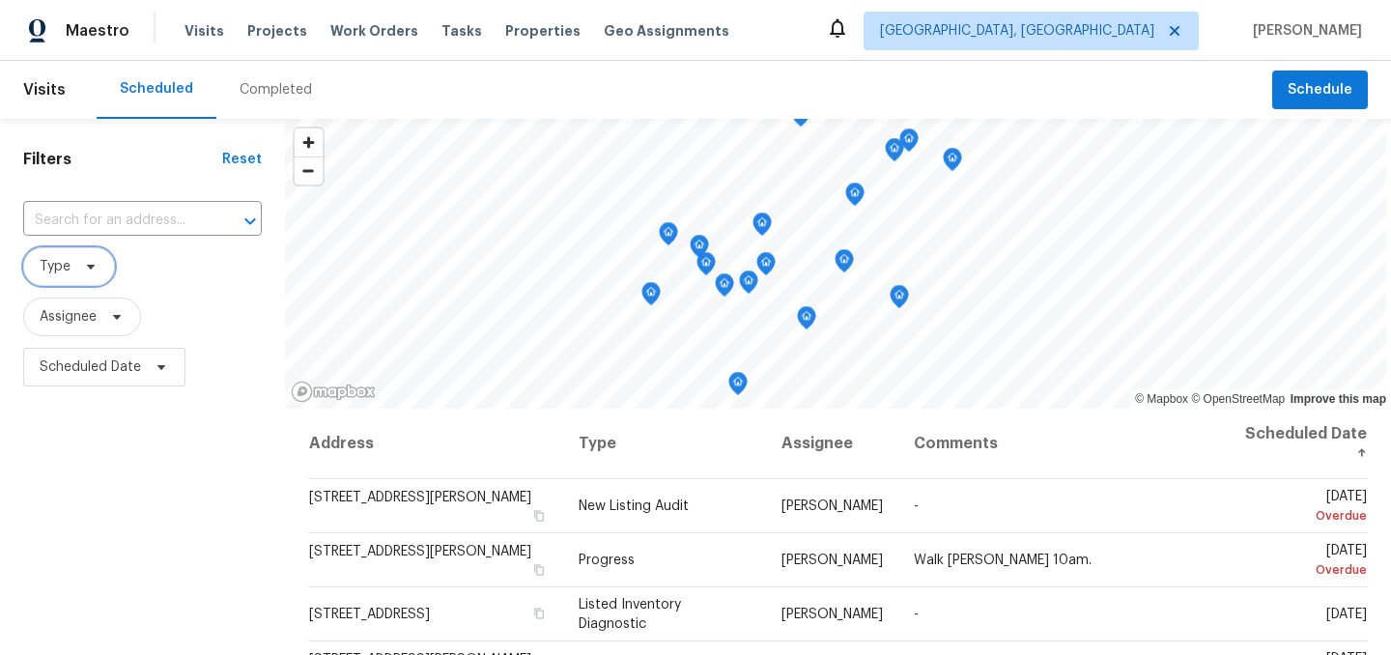
click at [64, 259] on span "Type" at bounding box center [55, 266] width 31 height 19
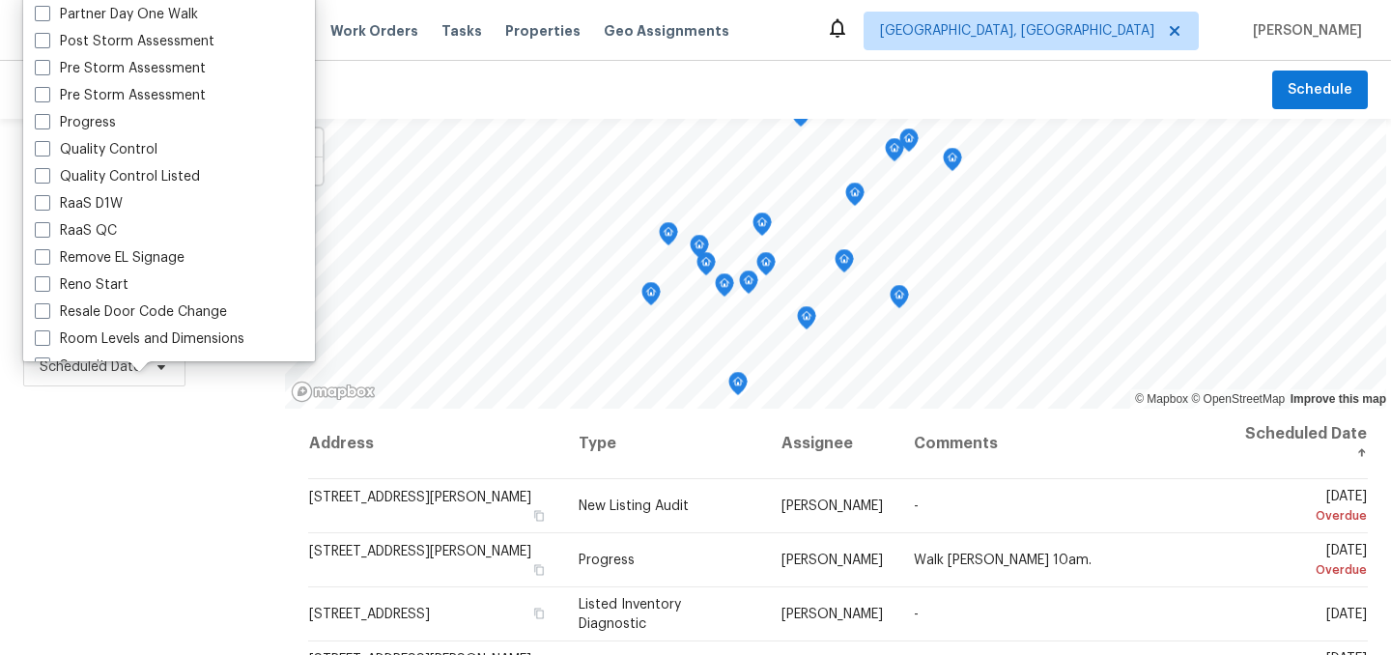
scroll to position [1642, 0]
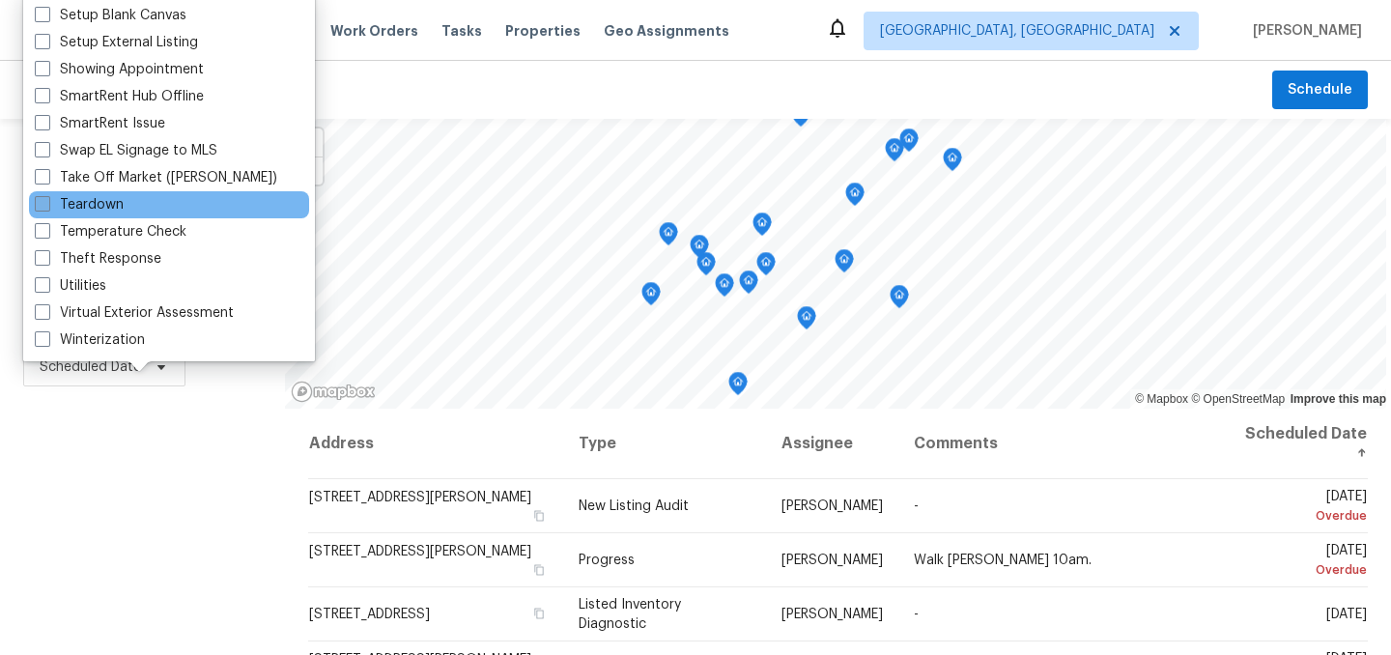
click at [89, 205] on label "Teardown" at bounding box center [79, 204] width 89 height 19
click at [47, 205] on input "Teardown" at bounding box center [41, 201] width 13 height 13
checkbox input "true"
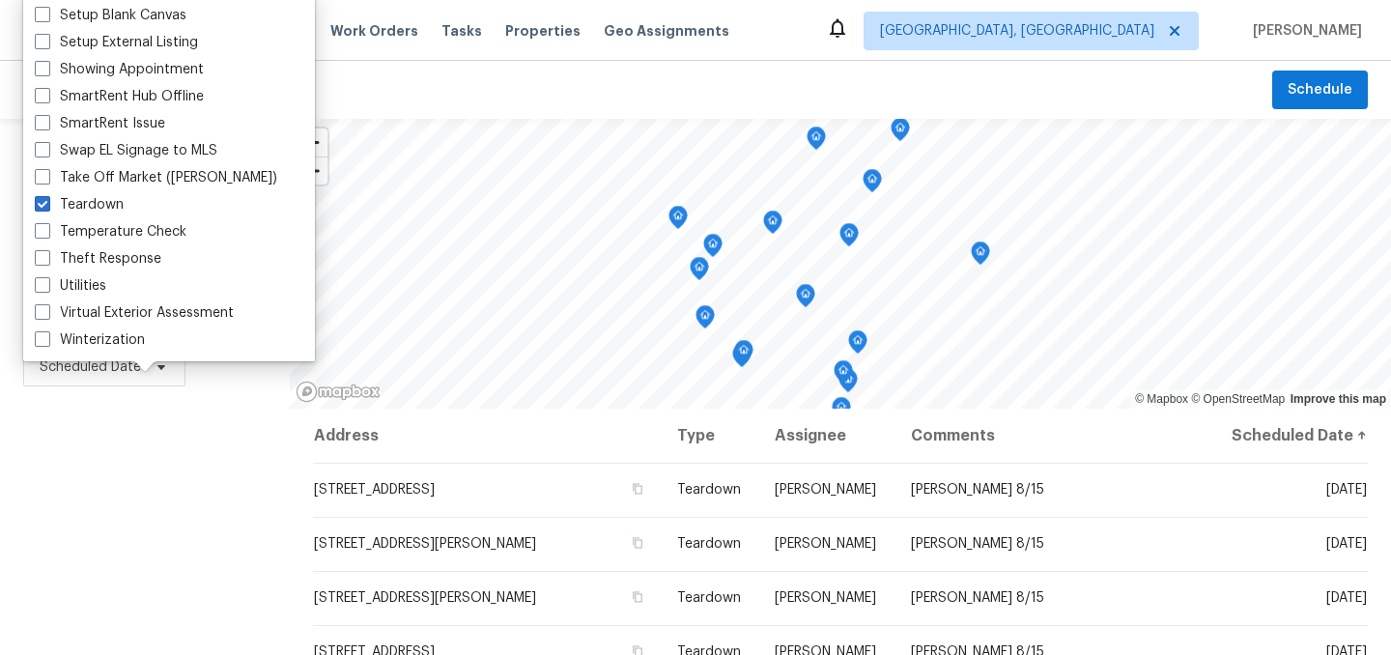
click at [109, 473] on div "Filters Reset ​ Teardown Assignee Scheduled Date" at bounding box center [145, 526] width 290 height 814
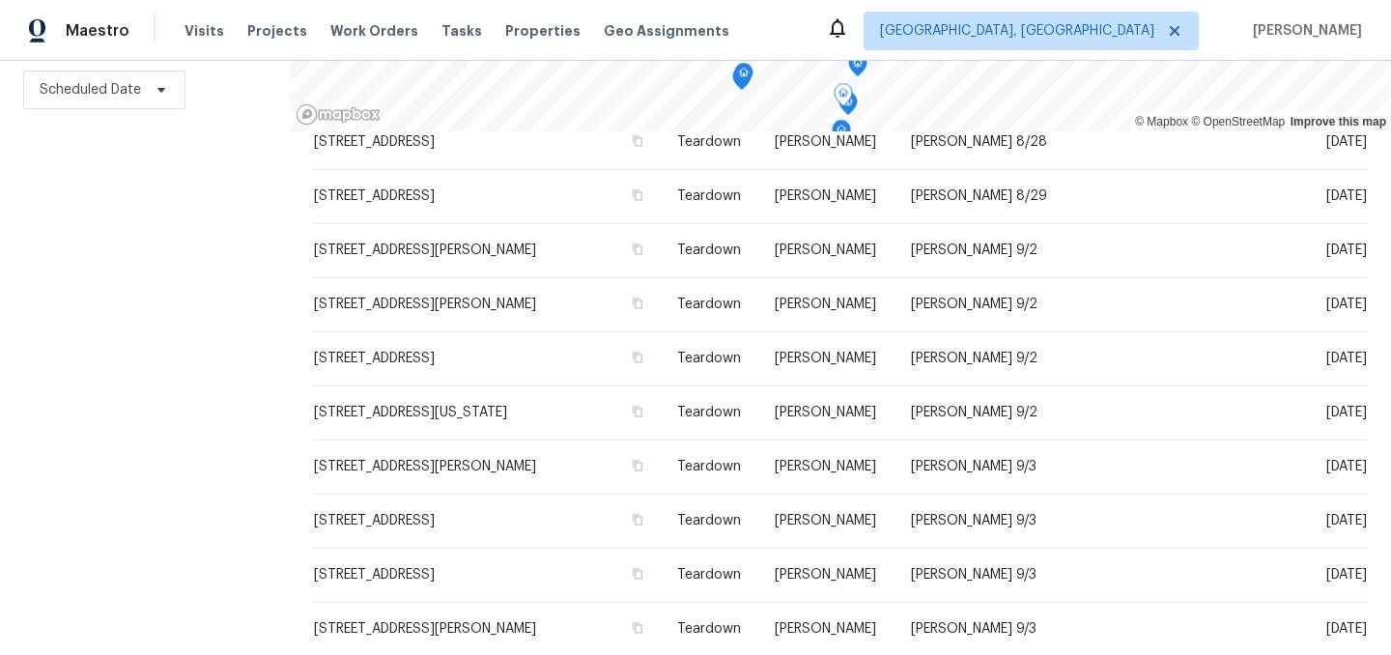
scroll to position [664, 0]
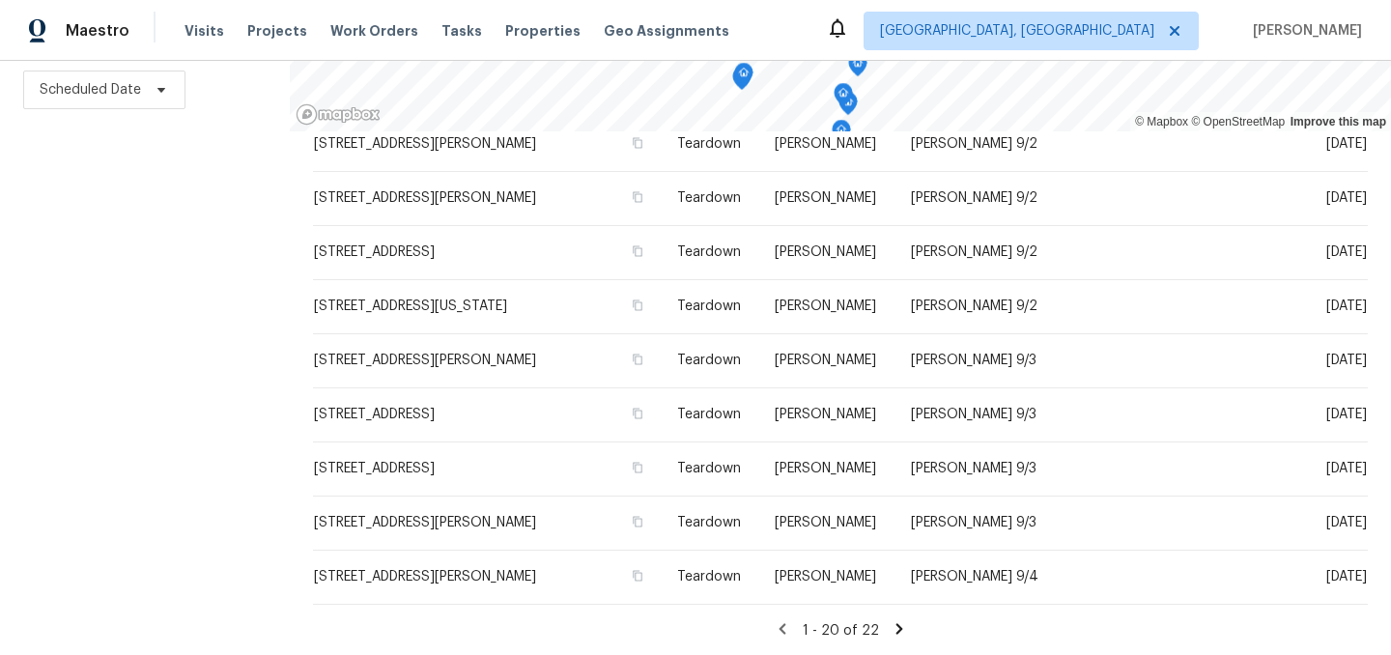
click at [894, 628] on icon at bounding box center [899, 628] width 17 height 17
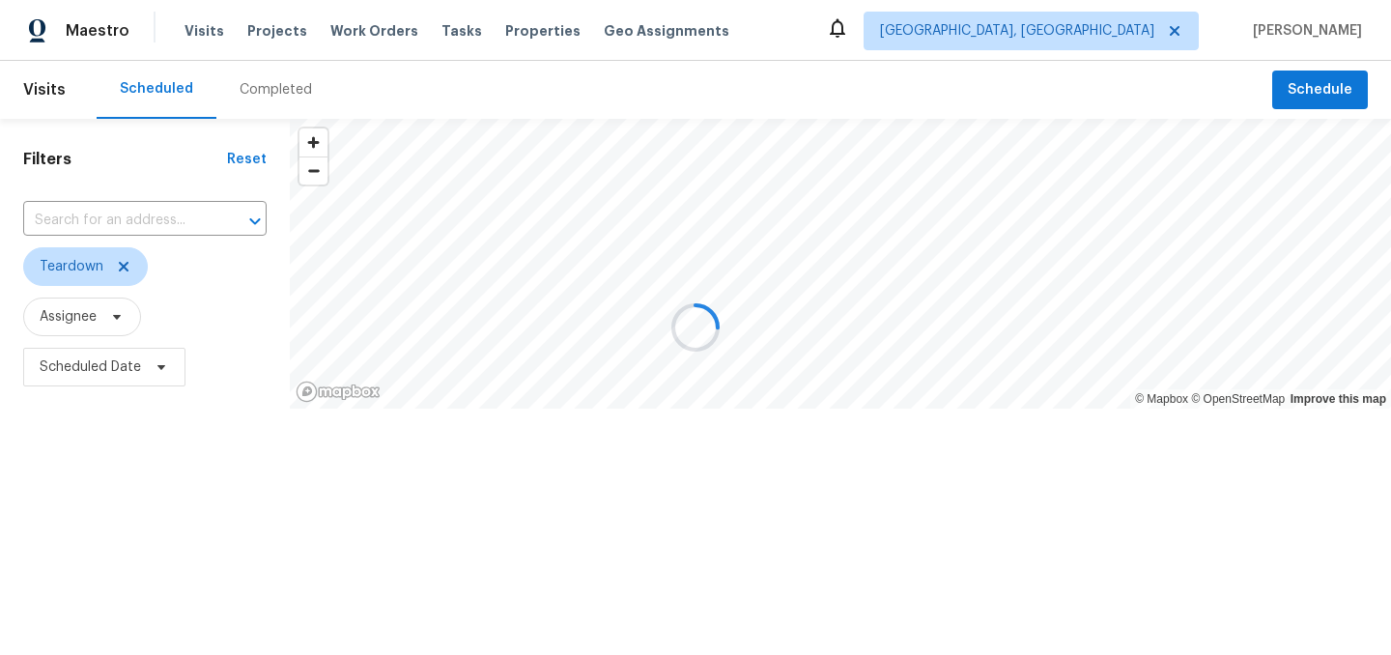
scroll to position [0, 0]
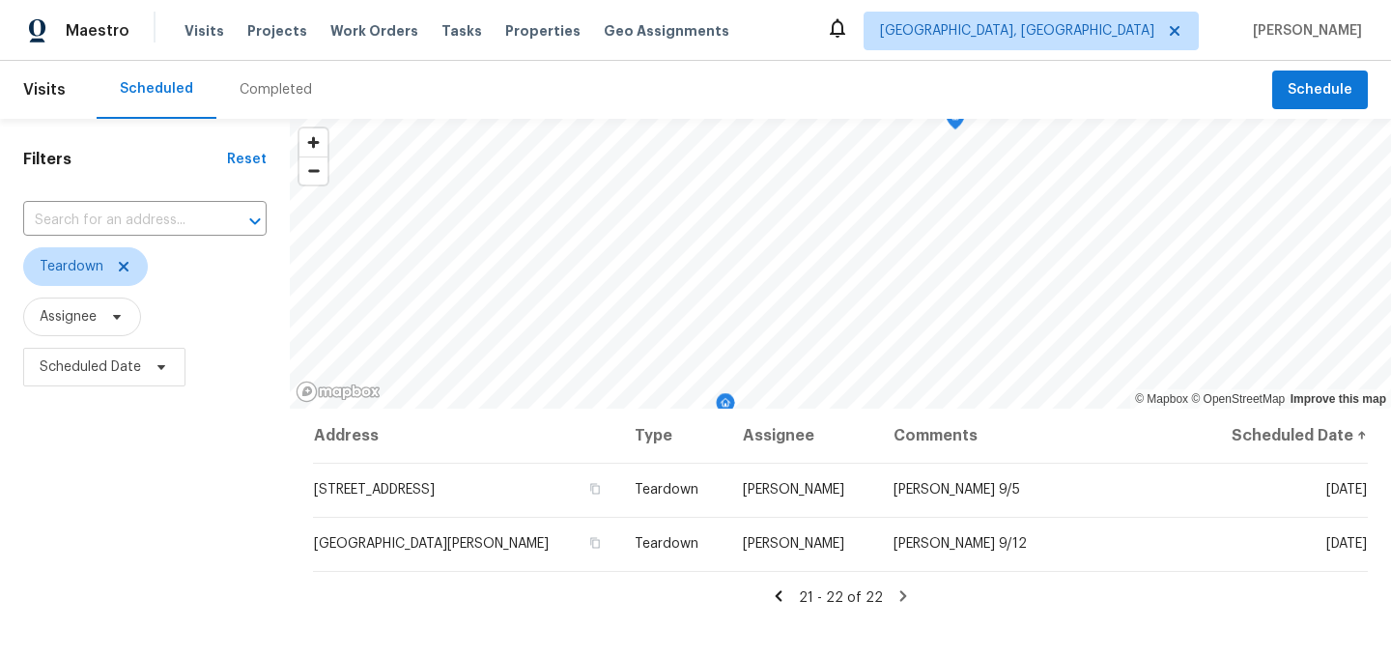
click at [787, 597] on icon at bounding box center [778, 595] width 17 height 17
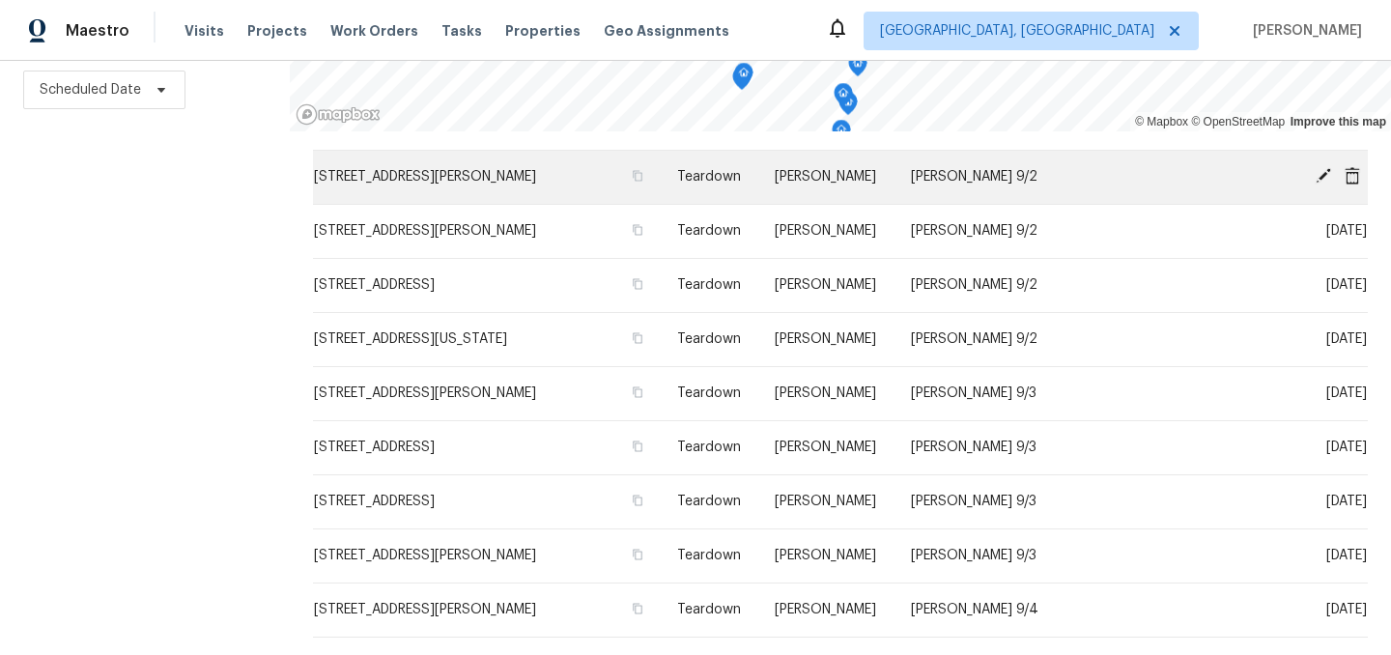
scroll to position [664, 0]
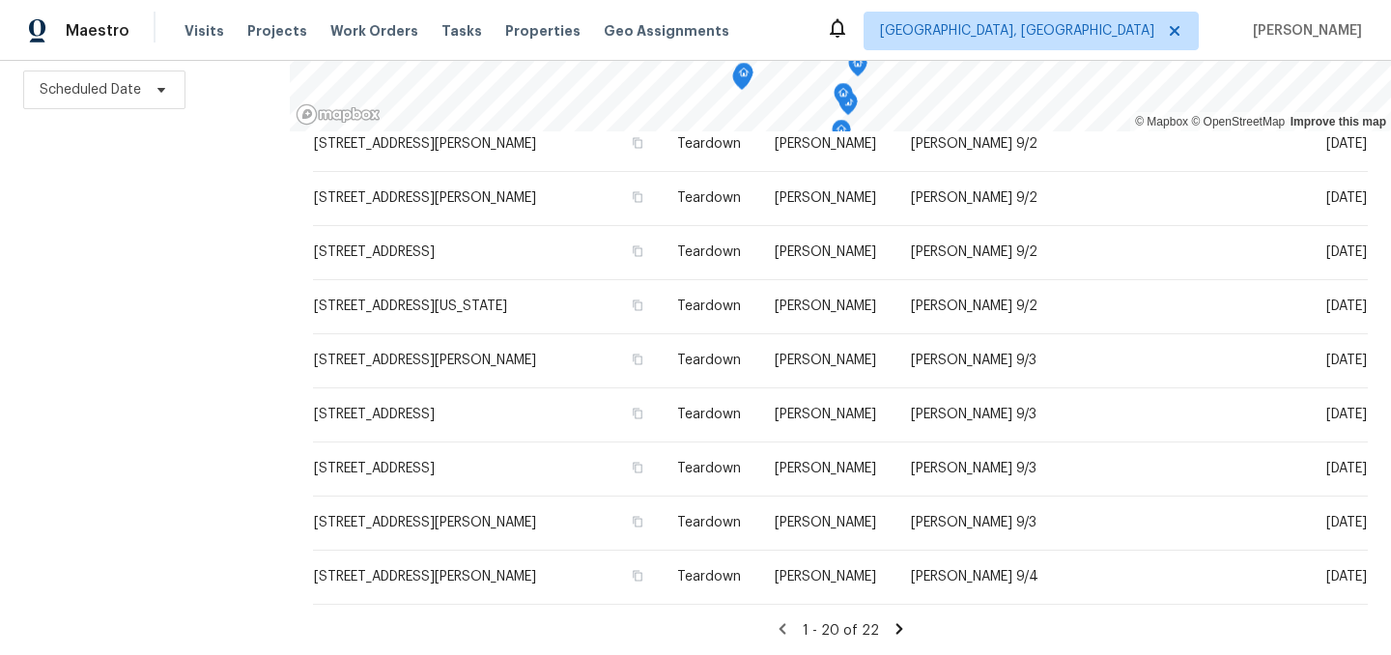
click at [899, 626] on icon at bounding box center [899, 628] width 17 height 17
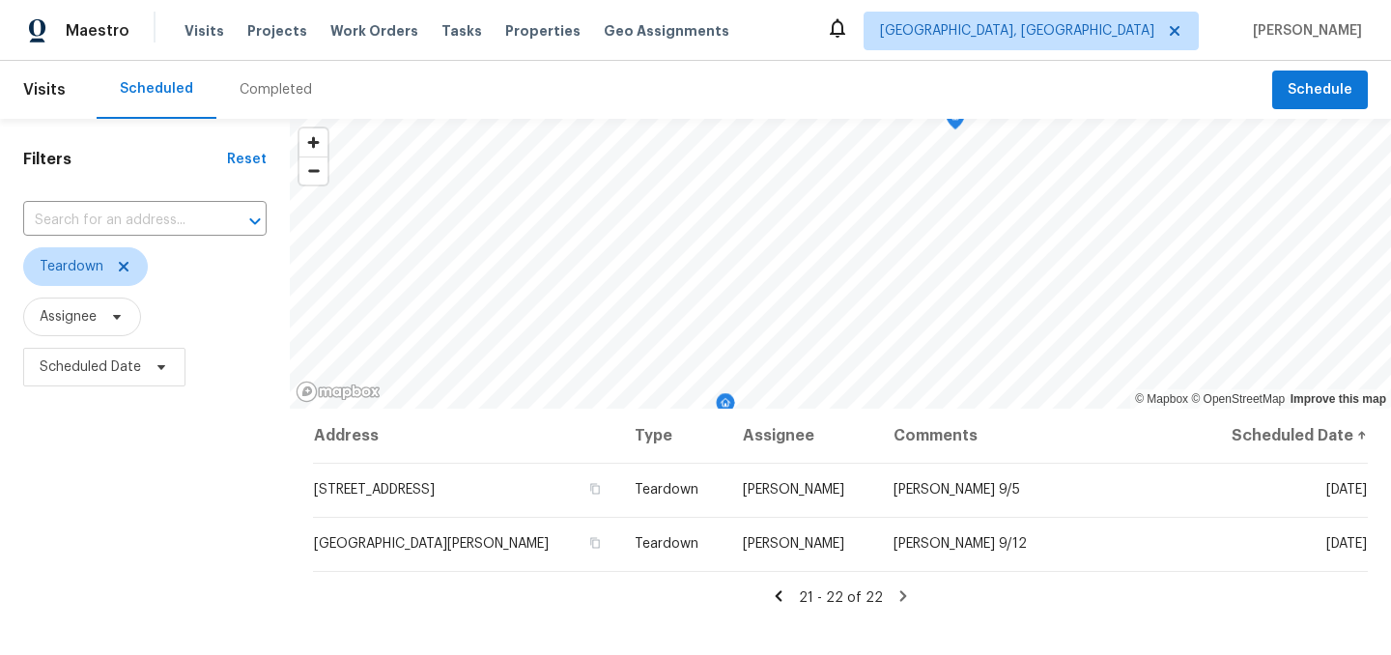
scroll to position [0, 0]
click at [785, 603] on icon at bounding box center [778, 595] width 17 height 17
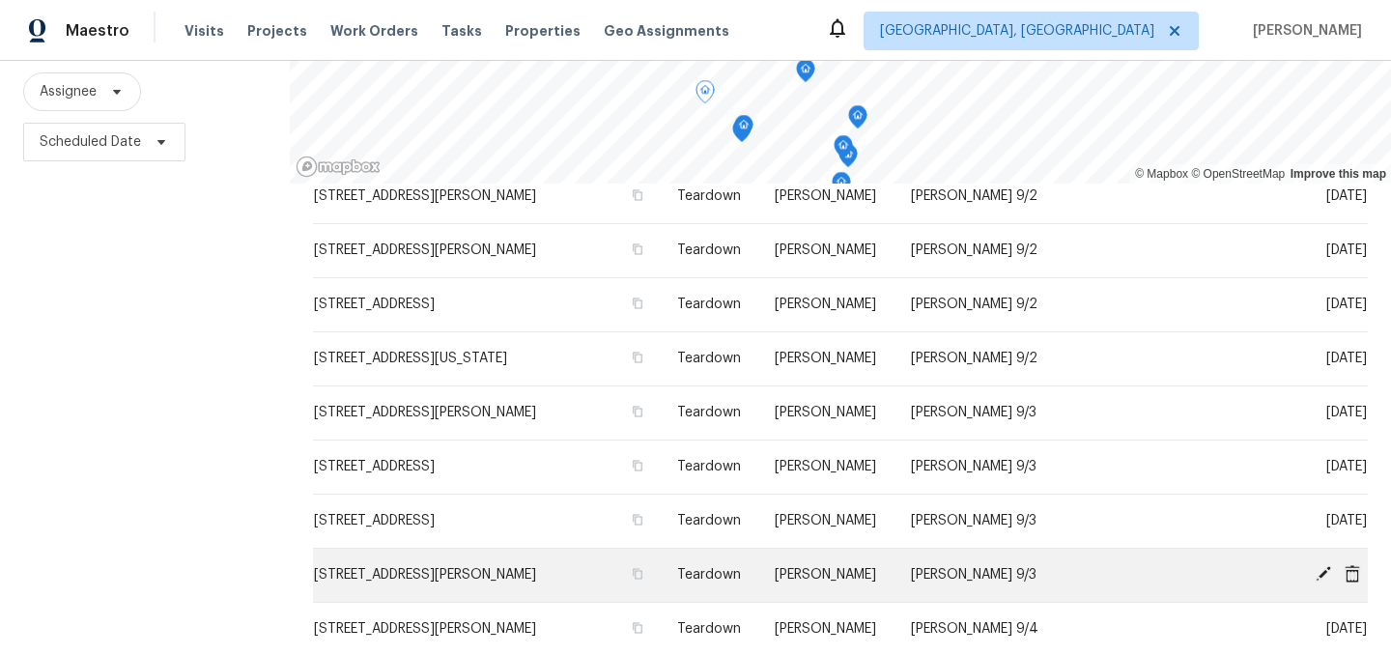
scroll to position [277, 0]
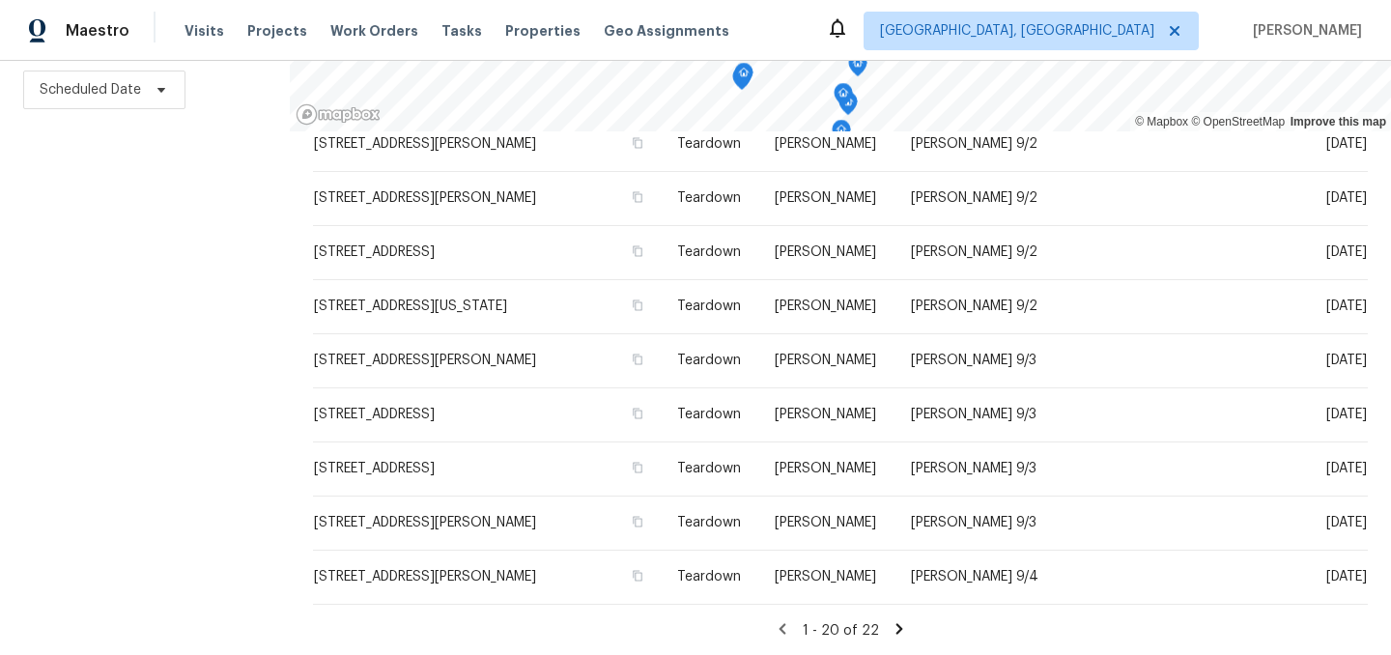
click at [897, 626] on icon at bounding box center [899, 628] width 7 height 11
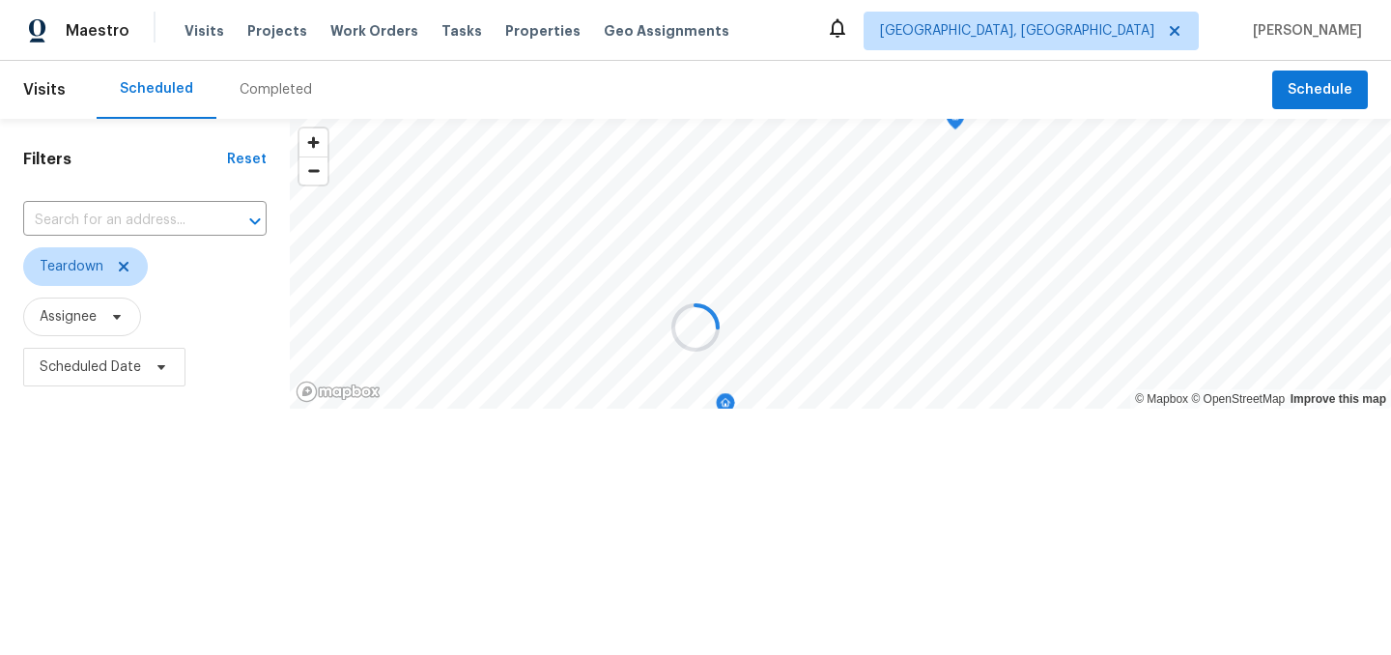
scroll to position [0, 0]
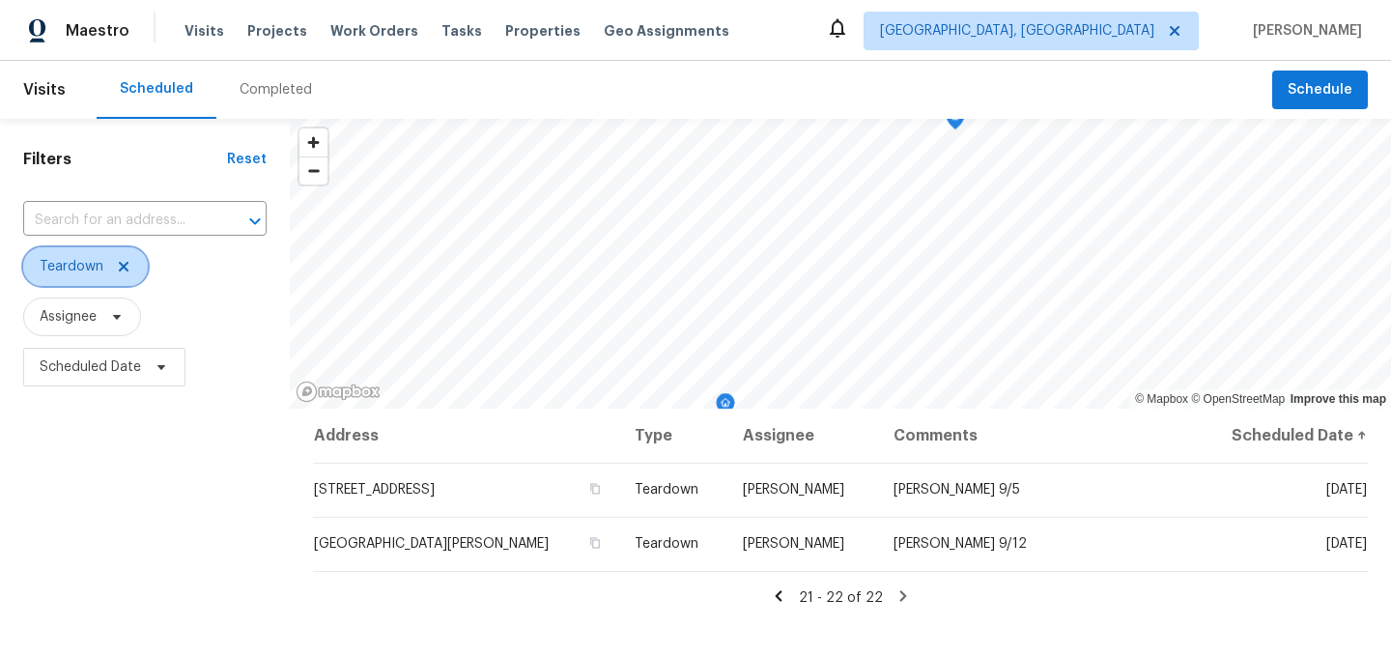
click at [123, 268] on icon at bounding box center [124, 267] width 10 height 10
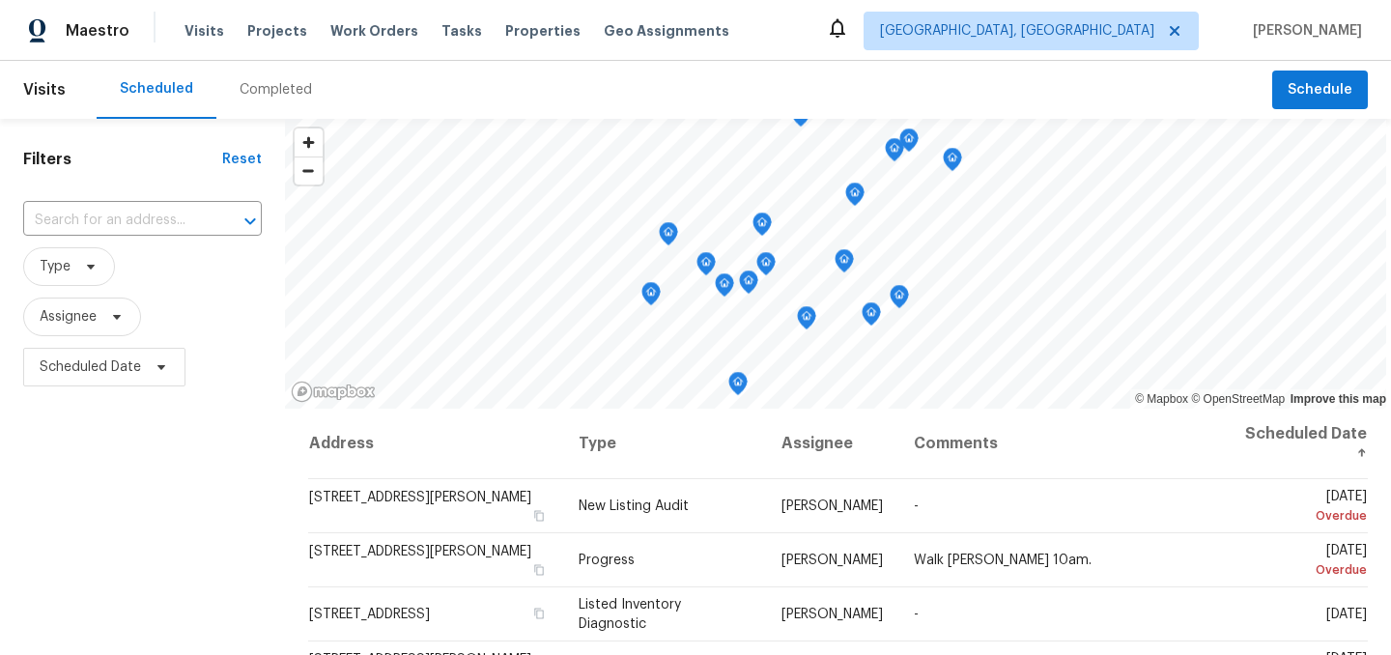
click at [198, 322] on span "Assignee" at bounding box center [142, 317] width 239 height 39
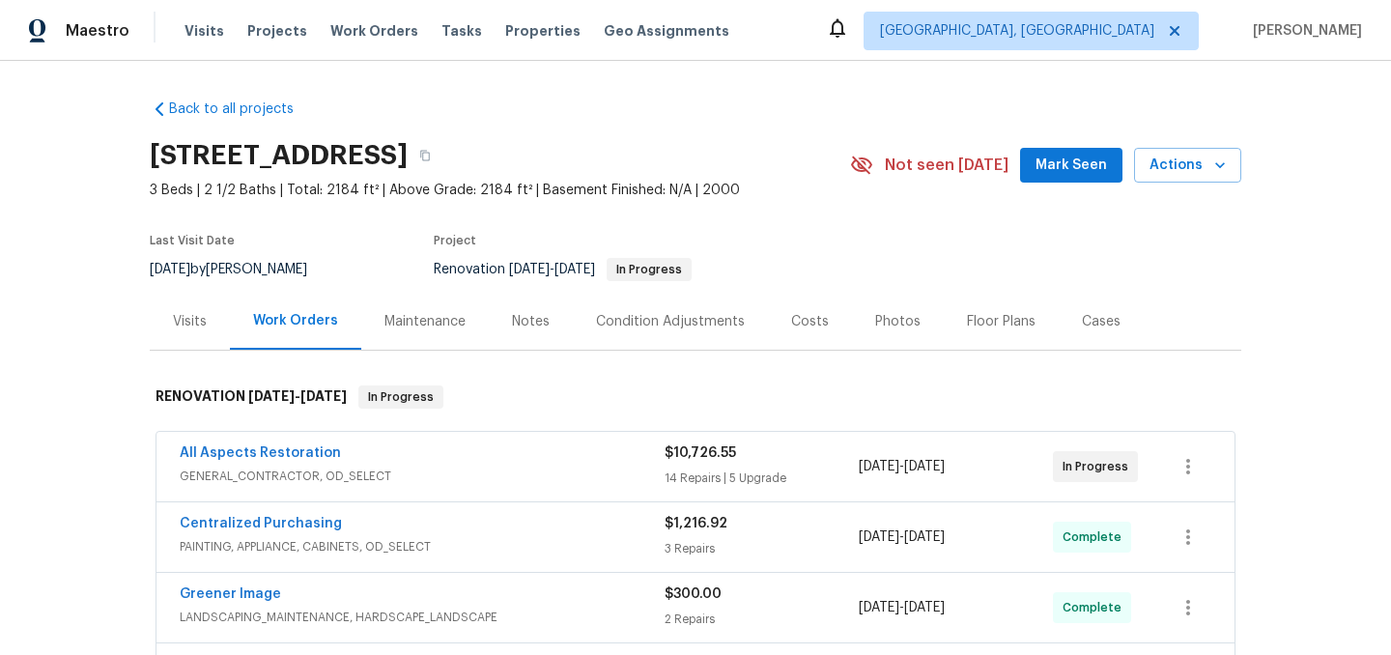
click at [512, 328] on div "Notes" at bounding box center [531, 321] width 38 height 19
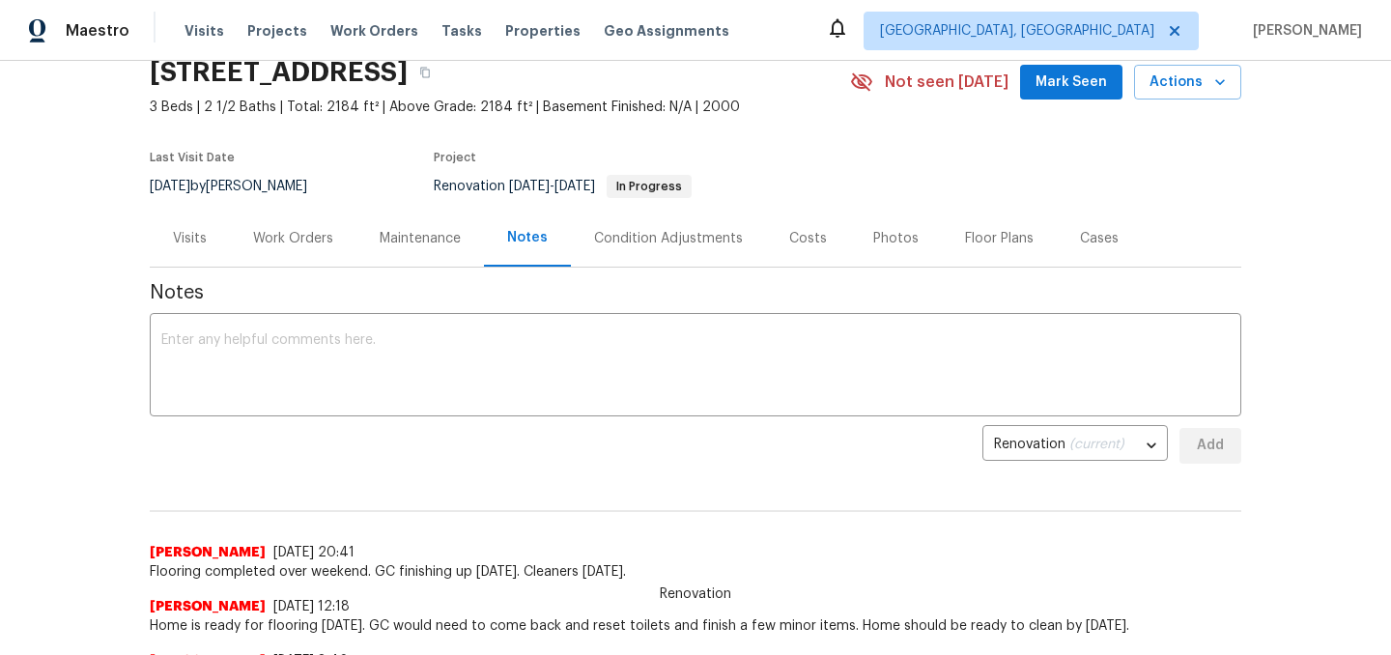
scroll to position [92, 0]
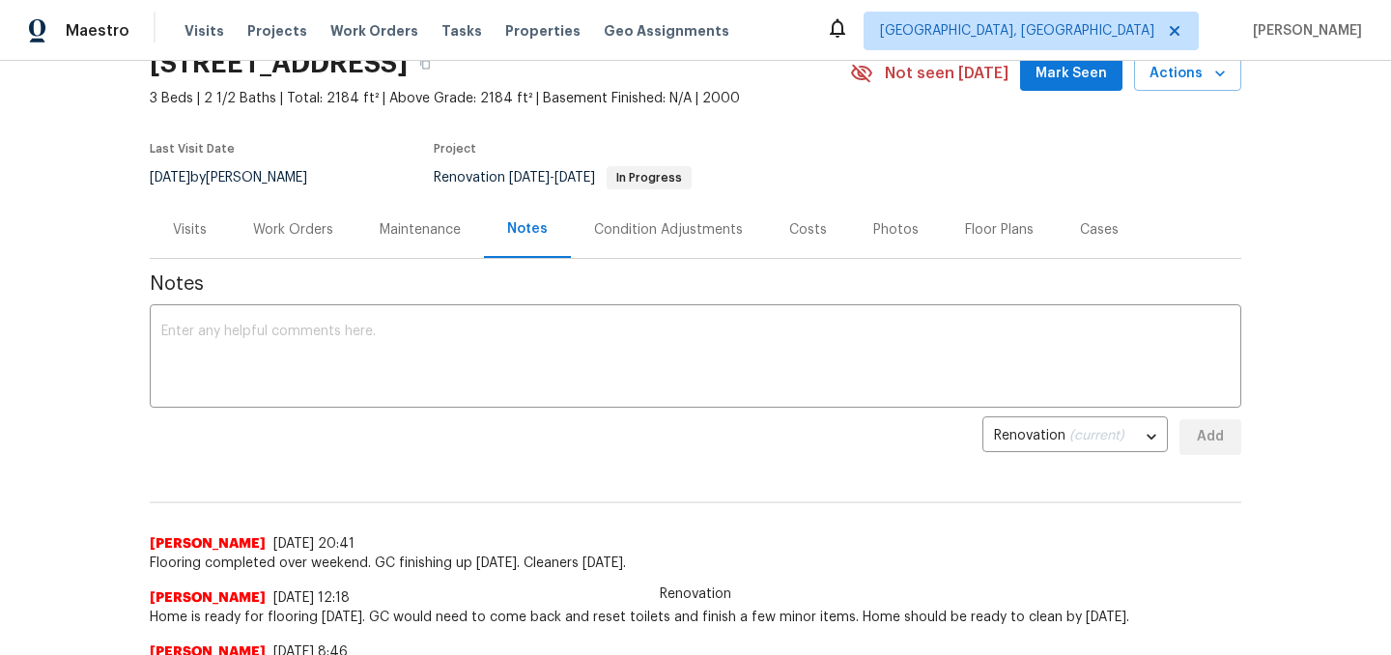
click at [306, 234] on div "Work Orders" at bounding box center [293, 229] width 80 height 19
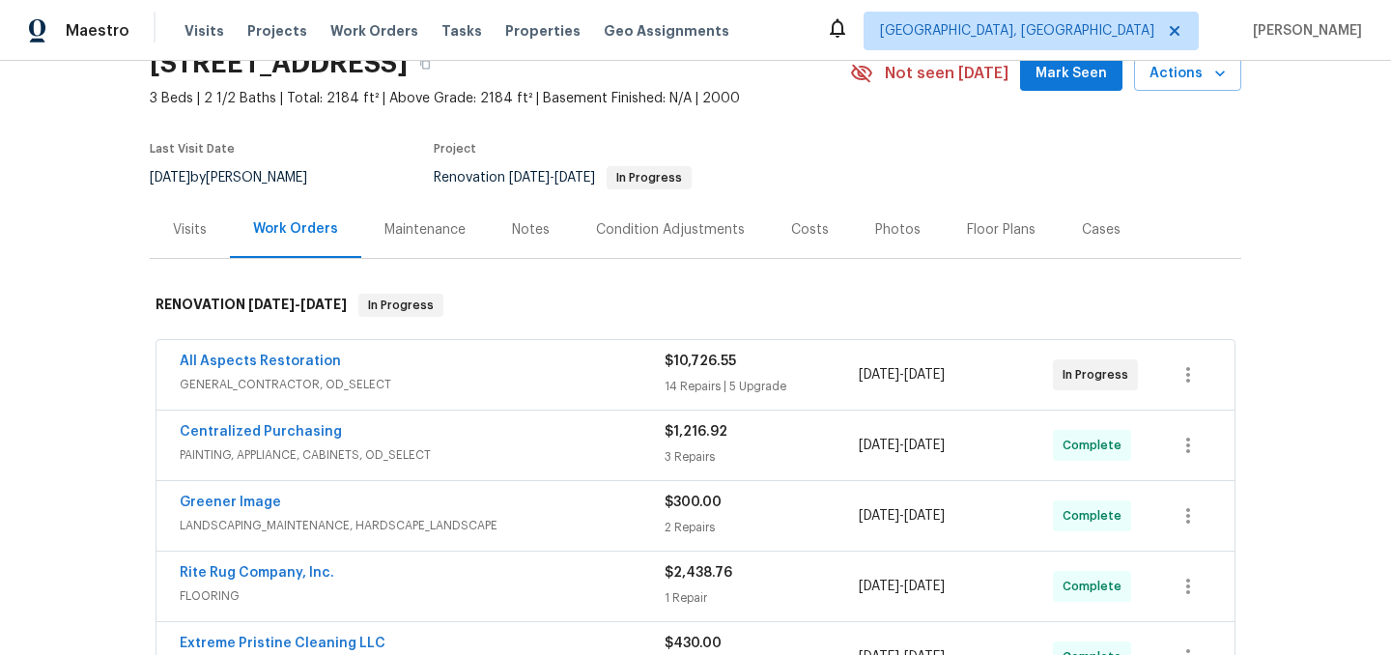
click at [781, 242] on div "Costs" at bounding box center [810, 229] width 84 height 57
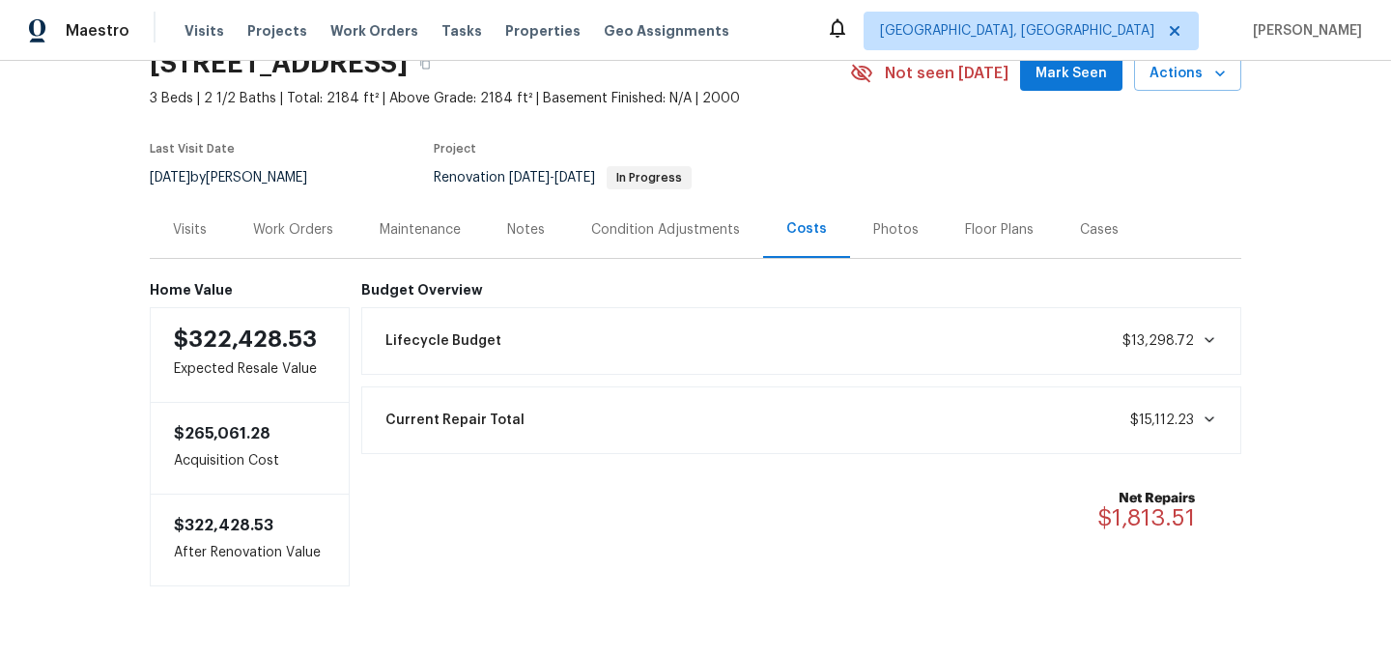
click at [293, 233] on div "Work Orders" at bounding box center [293, 229] width 80 height 19
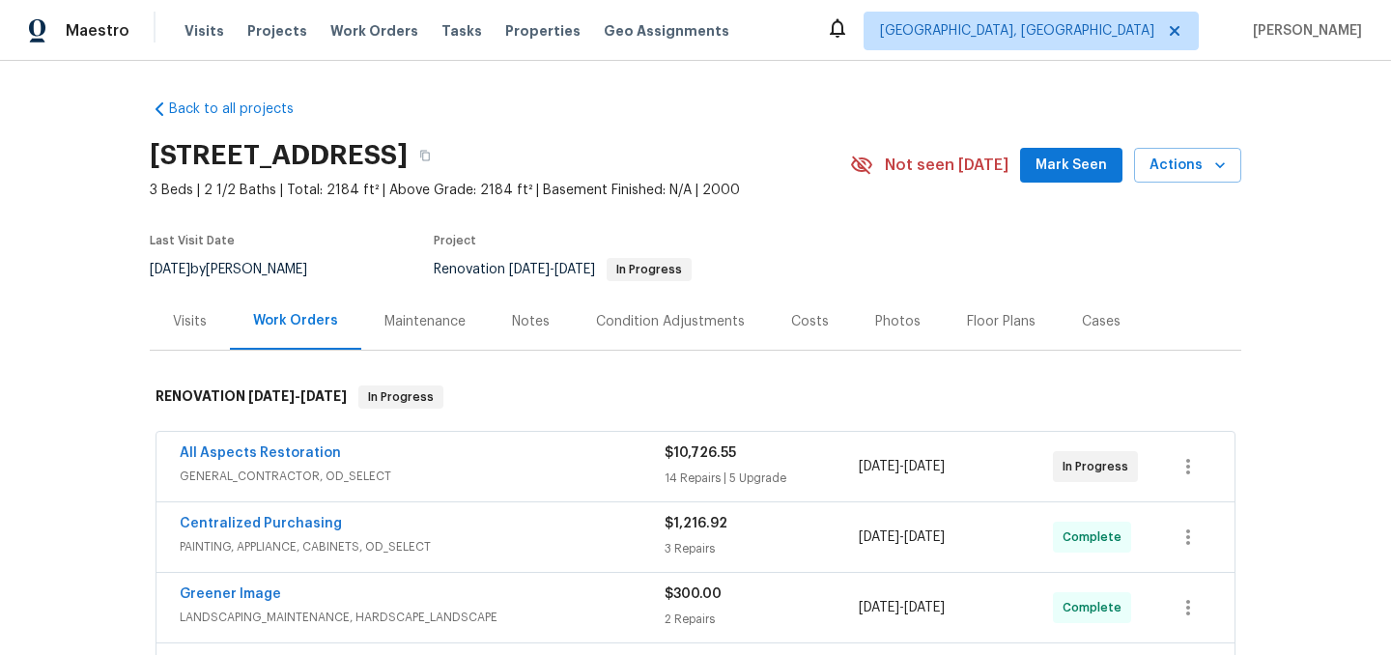
click at [249, 460] on span "All Aspects Restoration" at bounding box center [260, 452] width 161 height 19
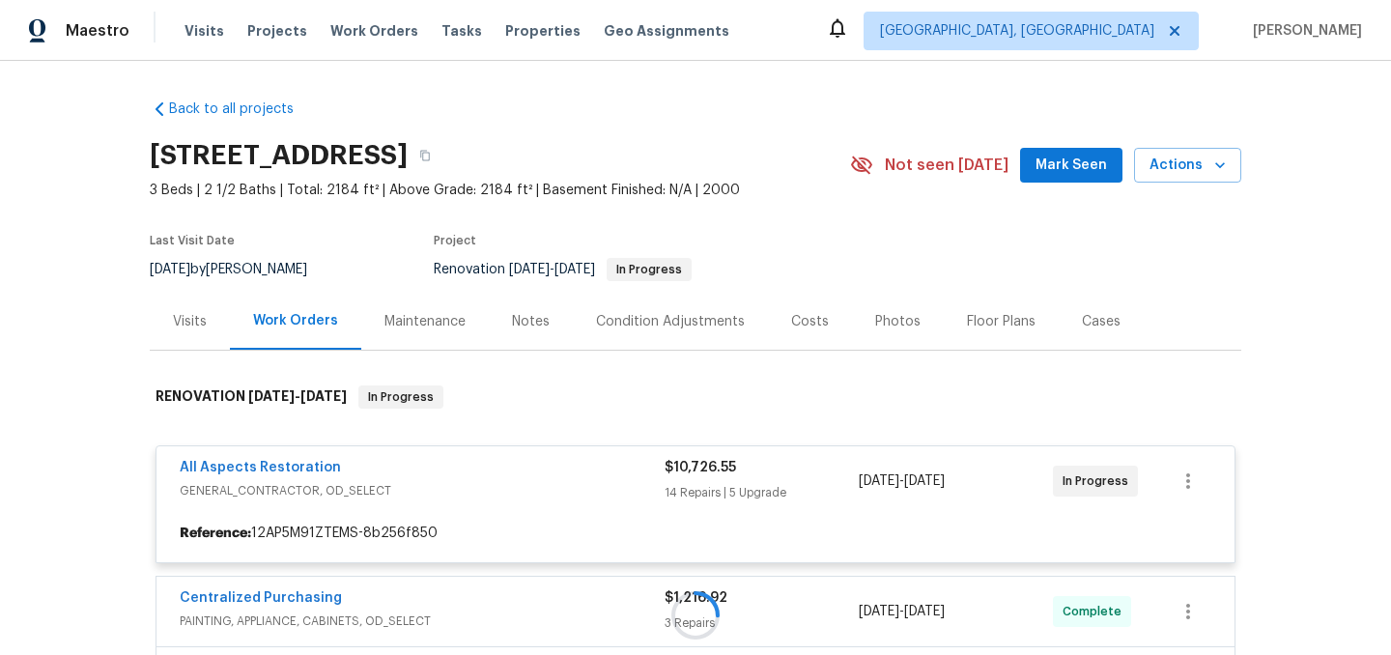
click at [236, 465] on div at bounding box center [696, 615] width 1092 height 499
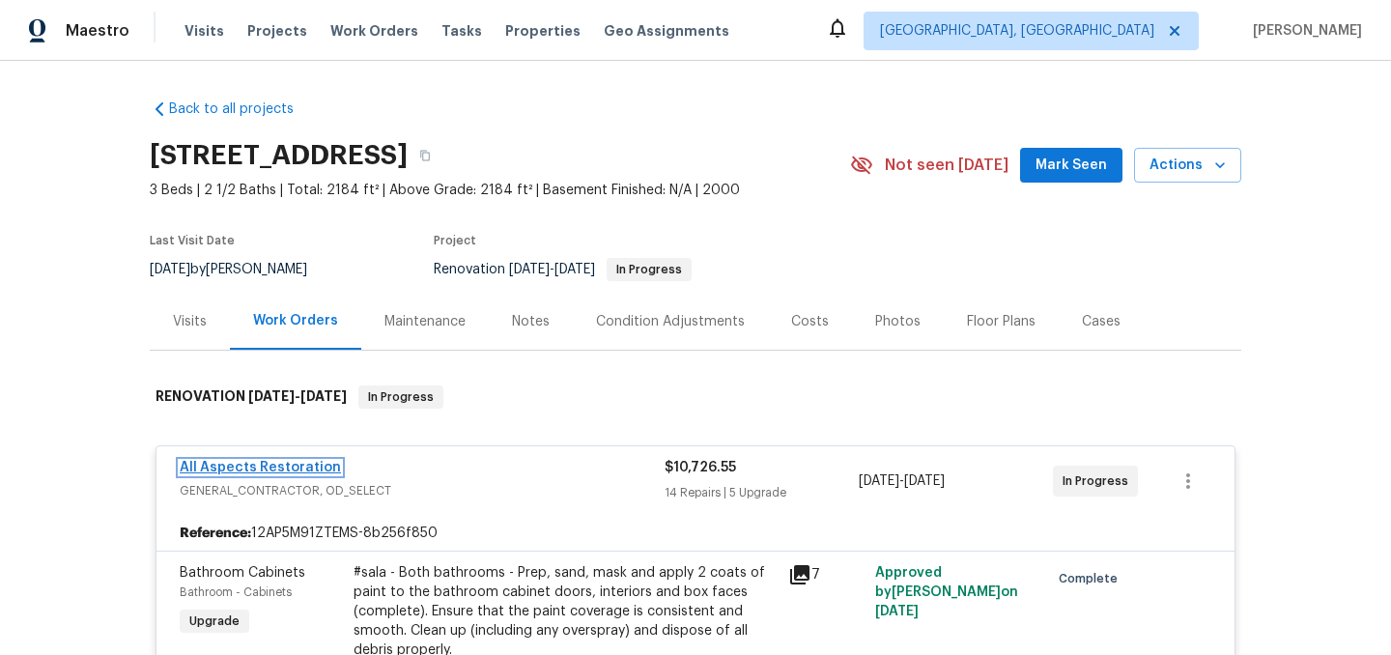
click at [248, 465] on link "All Aspects Restoration" at bounding box center [260, 468] width 161 height 14
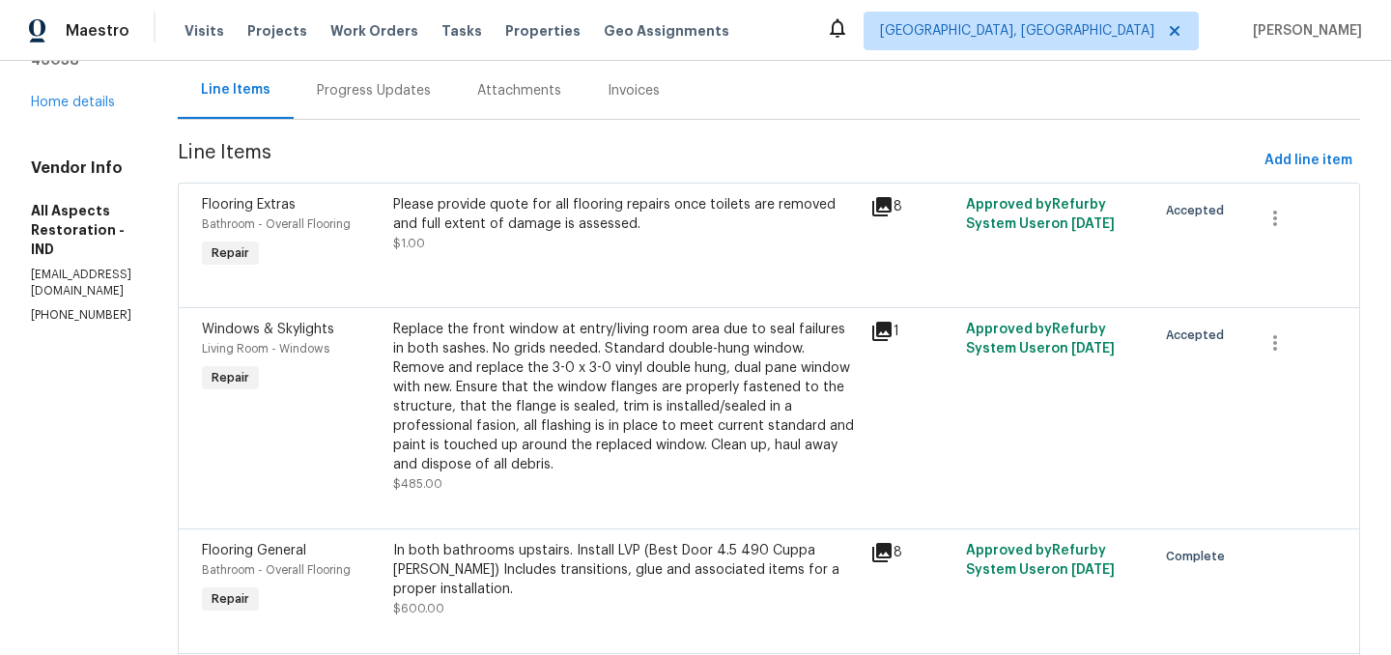
scroll to position [128, 0]
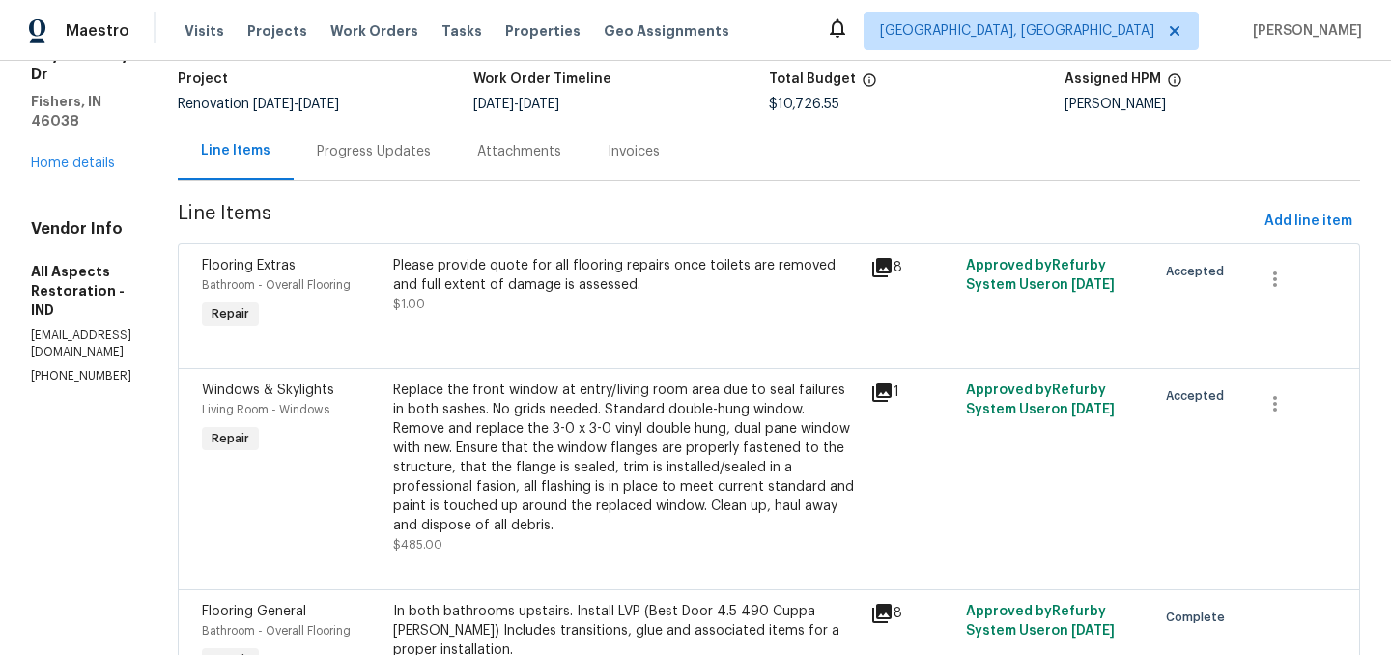
click at [892, 265] on icon at bounding box center [881, 267] width 19 height 19
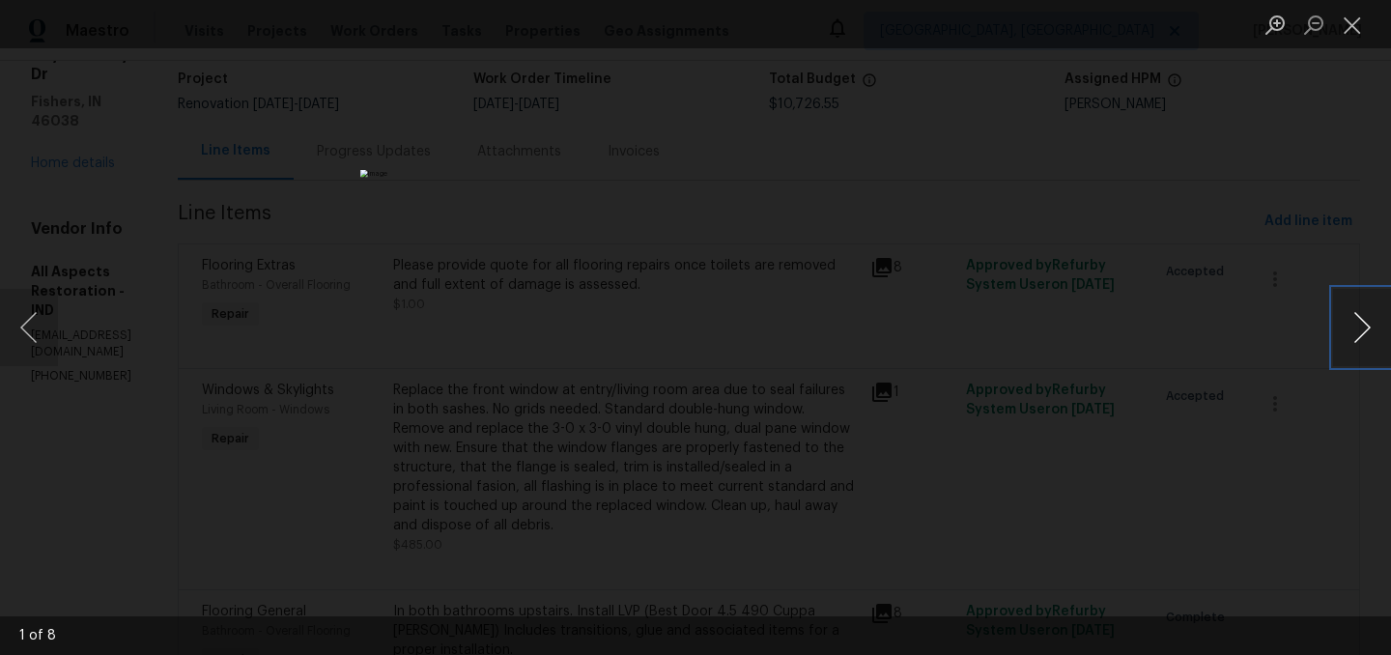
click at [1364, 327] on button "Next image" at bounding box center [1362, 327] width 58 height 77
click at [1358, 27] on button "Close lightbox" at bounding box center [1352, 25] width 39 height 34
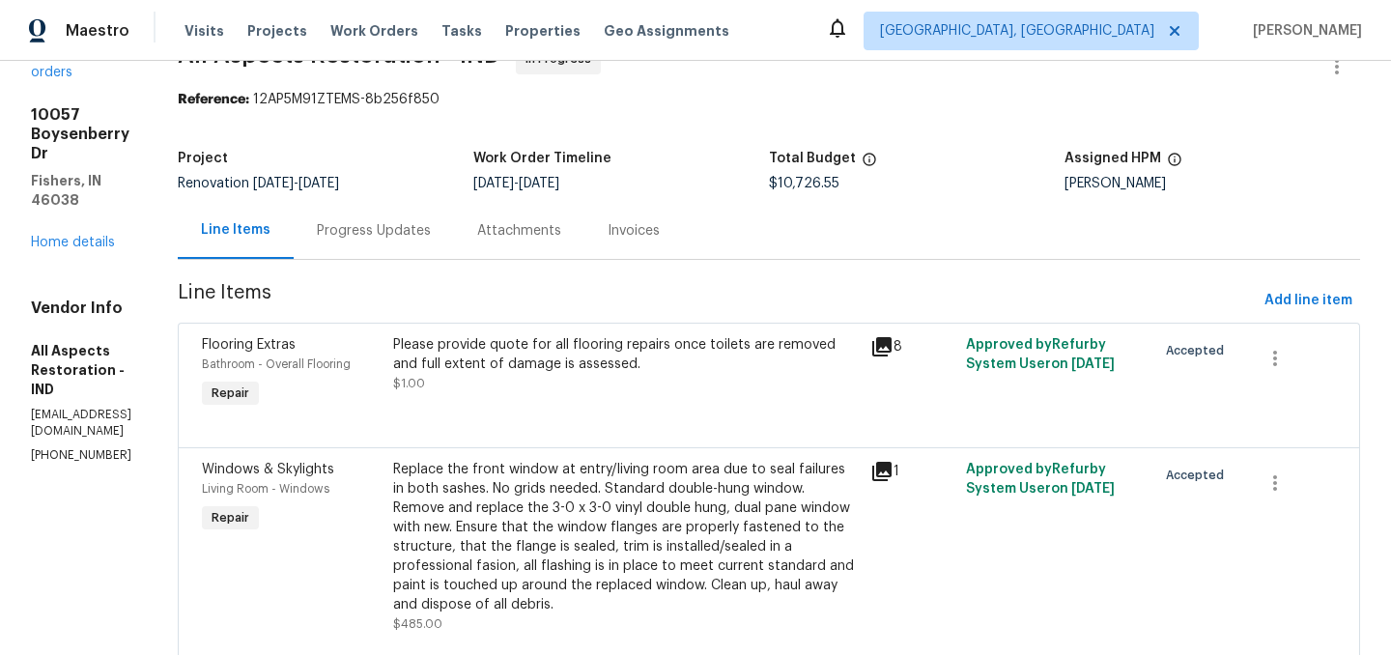
scroll to position [22, 0]
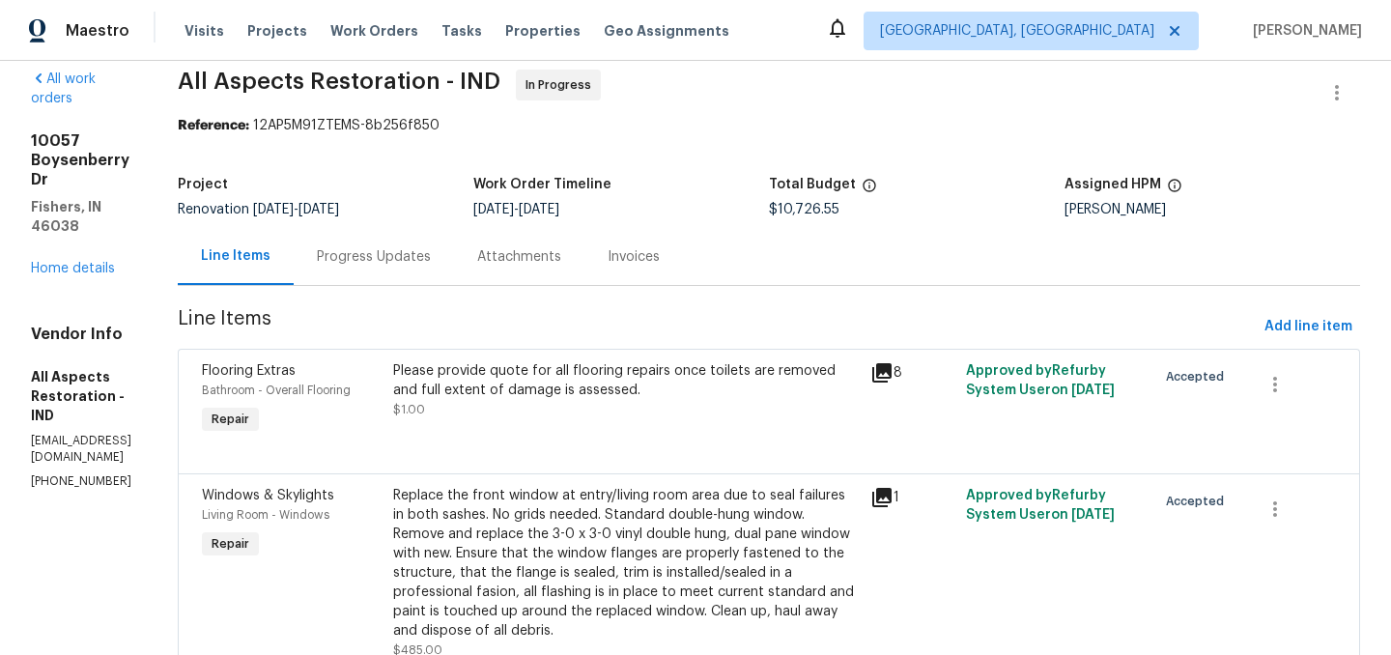
click at [400, 252] on div "Progress Updates" at bounding box center [374, 256] width 114 height 19
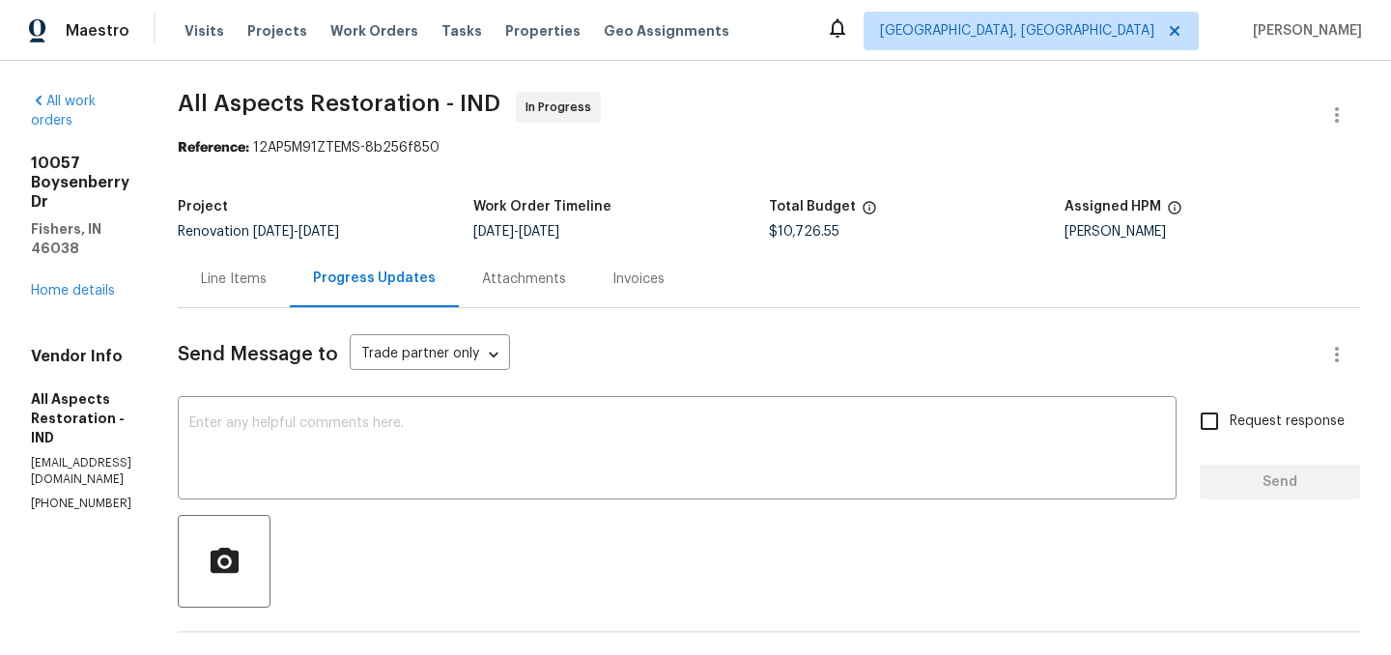
click at [258, 292] on div "Line Items" at bounding box center [234, 278] width 112 height 57
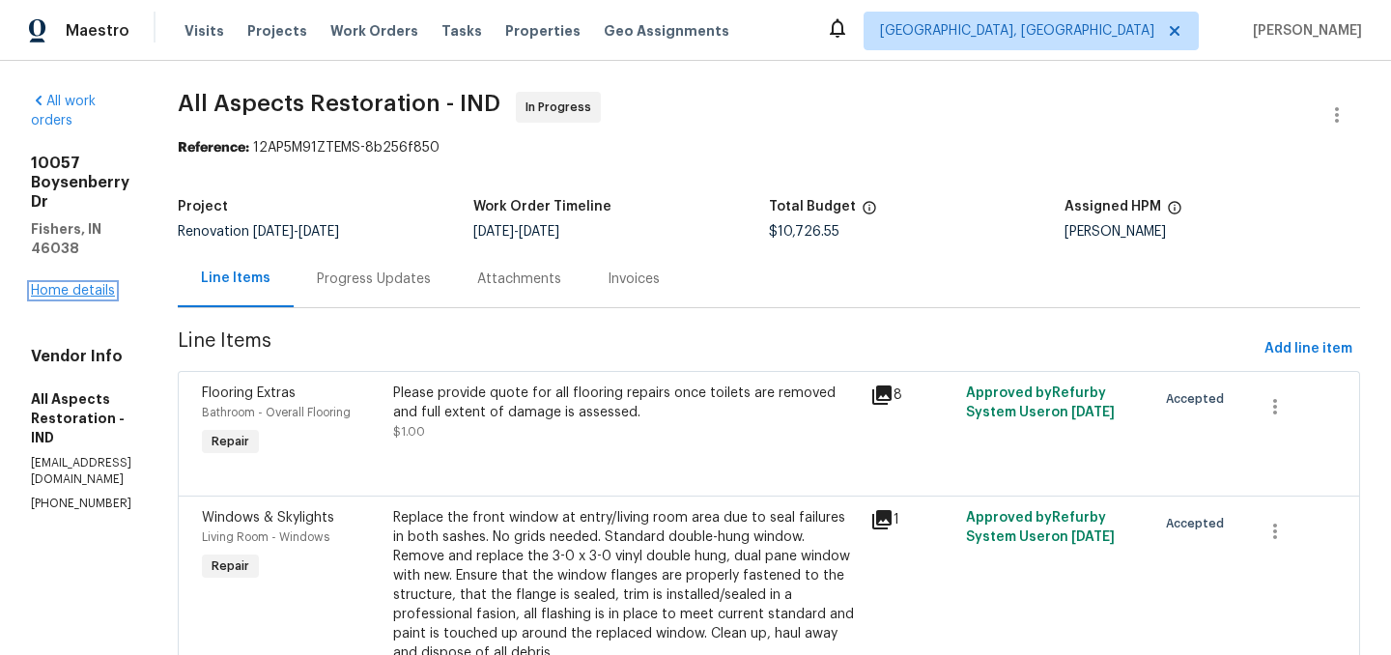
click at [63, 284] on link "Home details" at bounding box center [73, 291] width 84 height 14
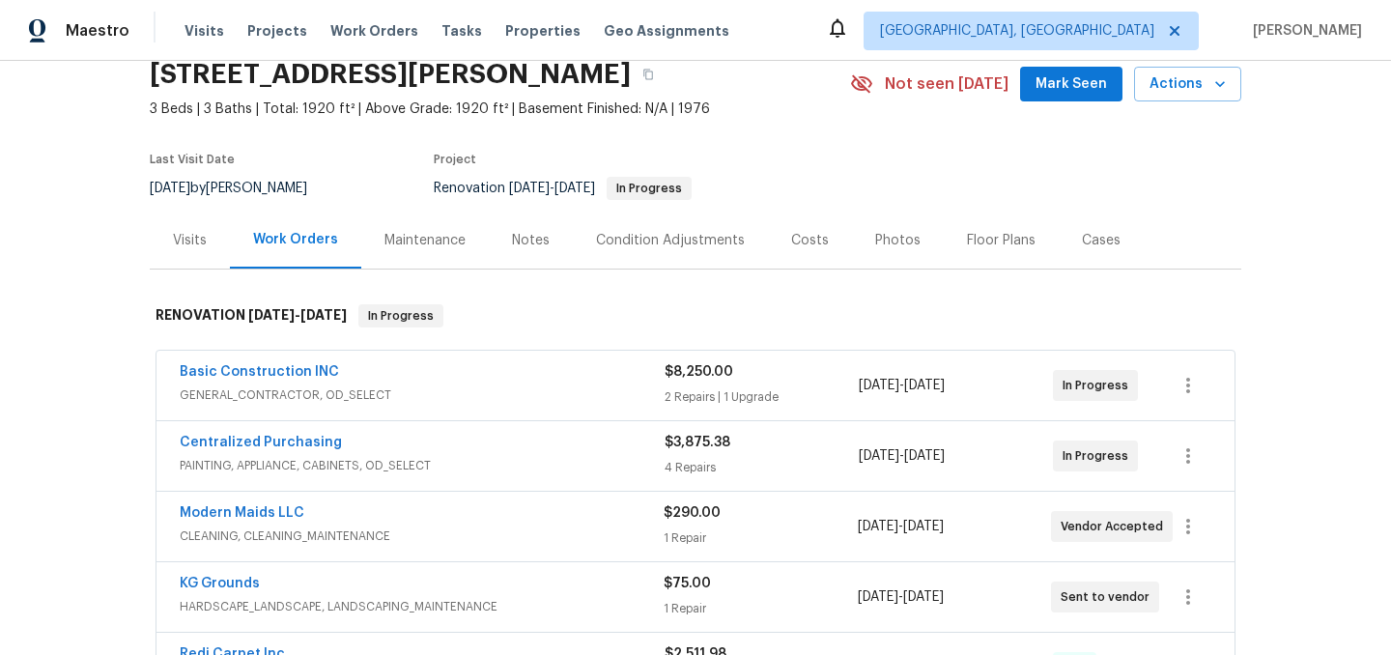
scroll to position [75, 0]
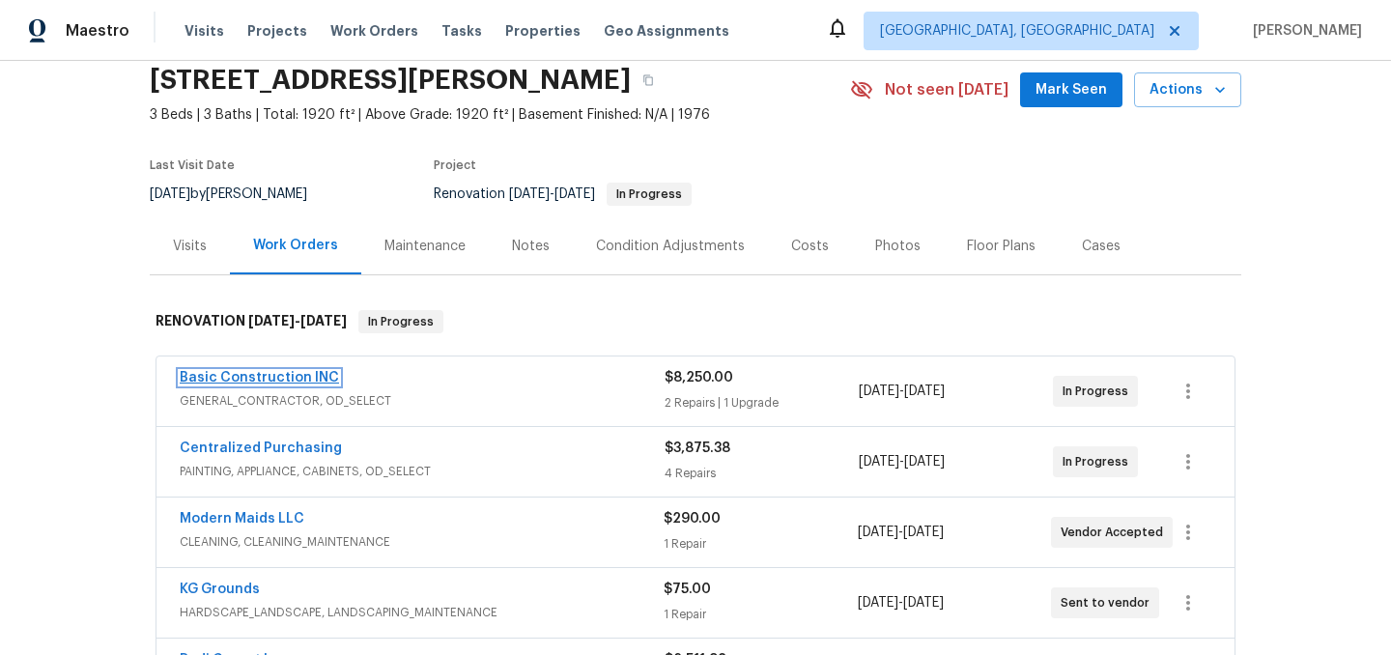
click at [282, 381] on link "Basic Construction INC" at bounding box center [259, 378] width 159 height 14
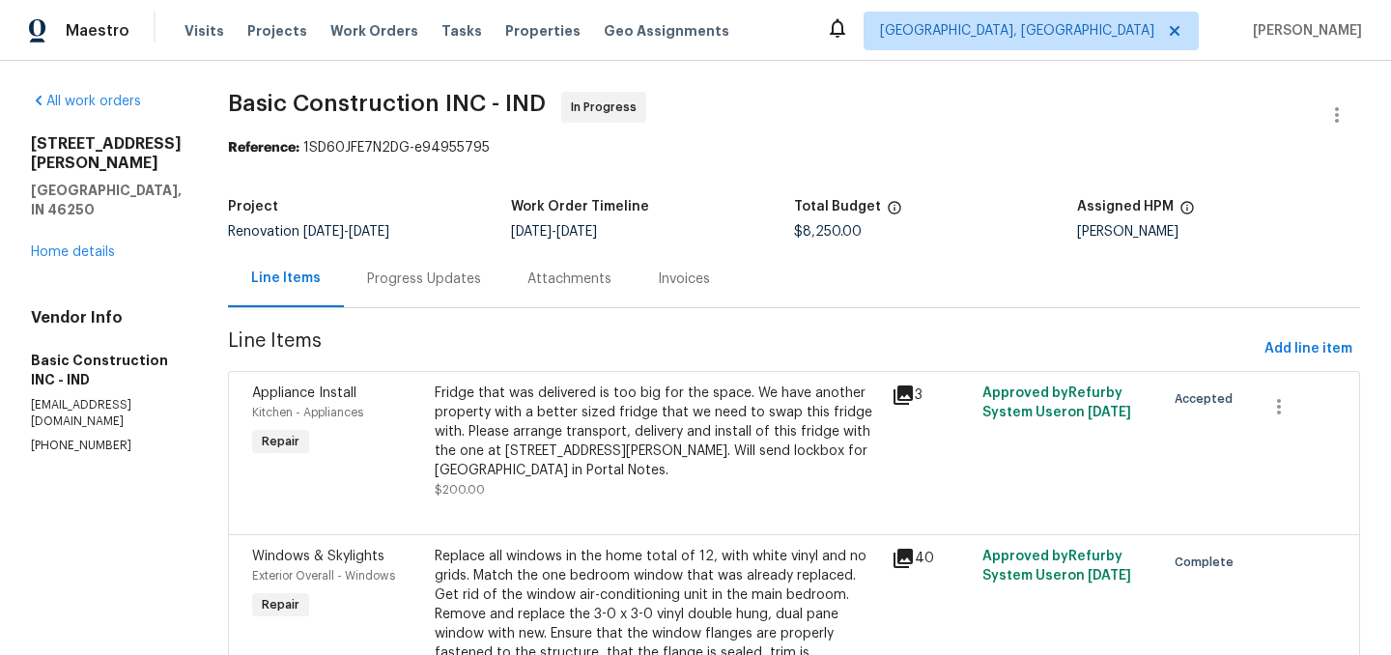
click at [679, 423] on div "Fridge that was delivered is too big for the space. We have another property wi…" at bounding box center [657, 432] width 445 height 97
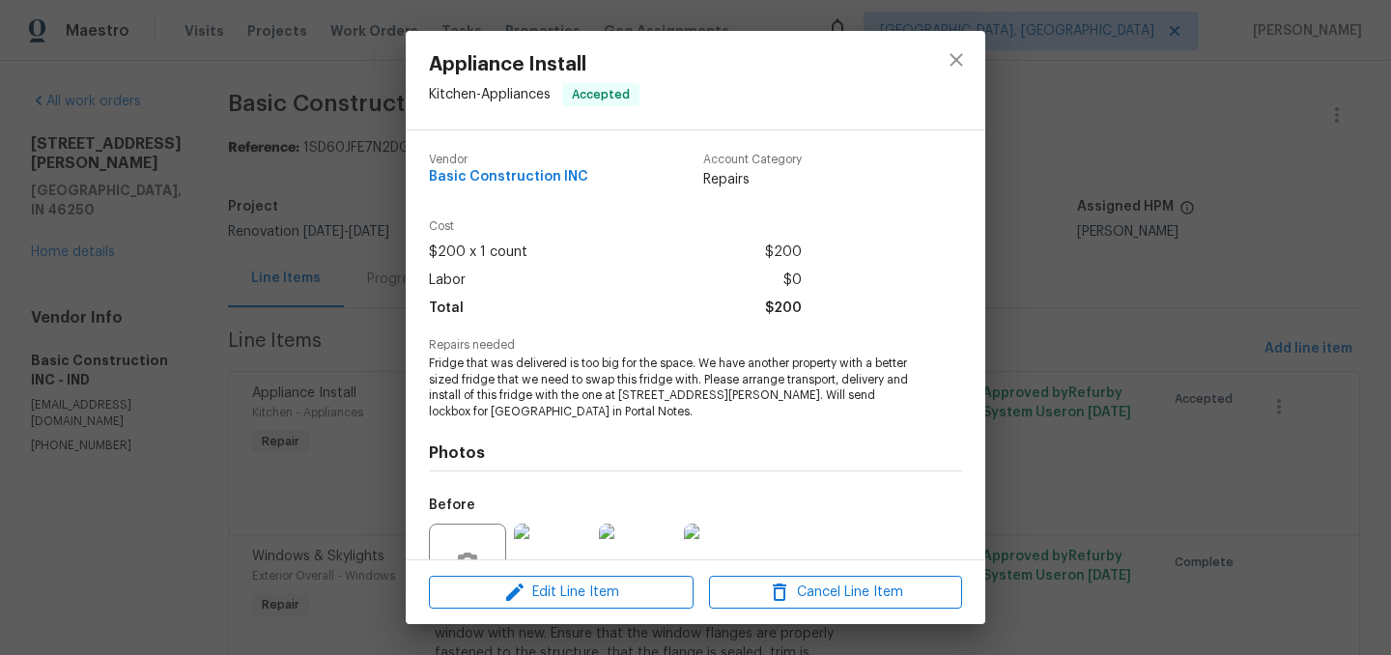
scroll to position [186, 0]
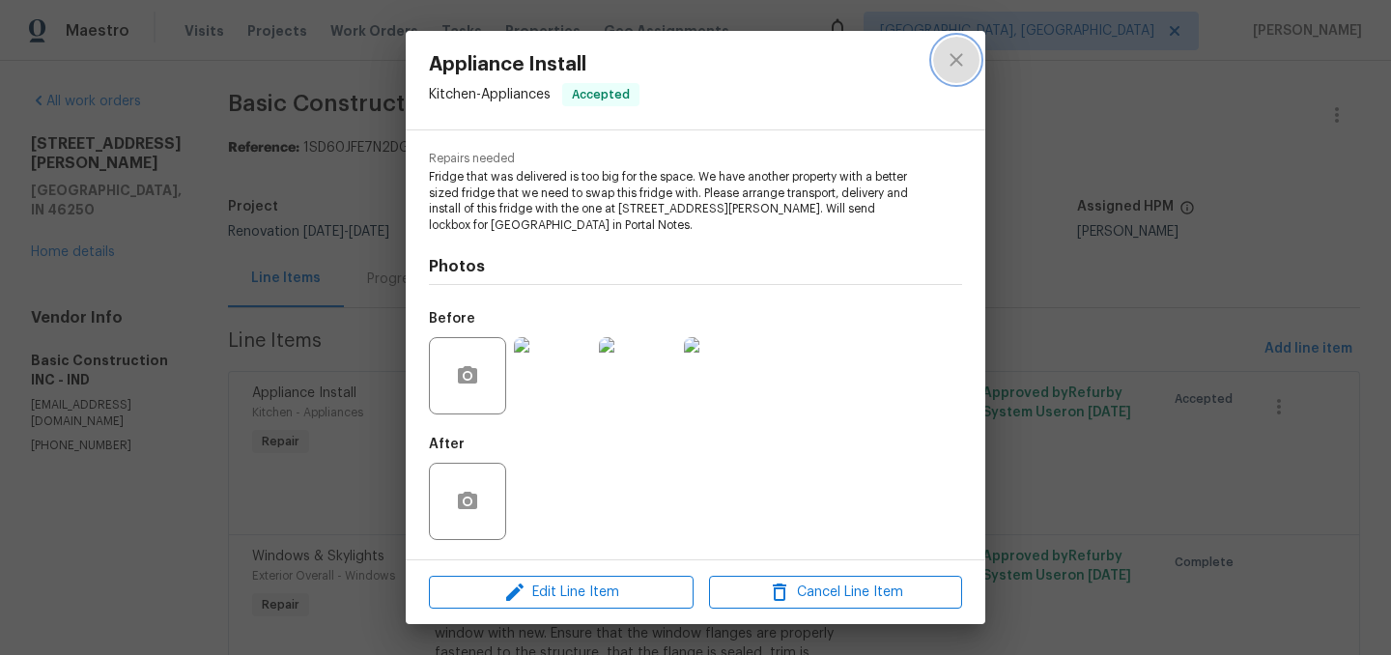
click at [957, 59] on icon "close" at bounding box center [956, 59] width 13 height 13
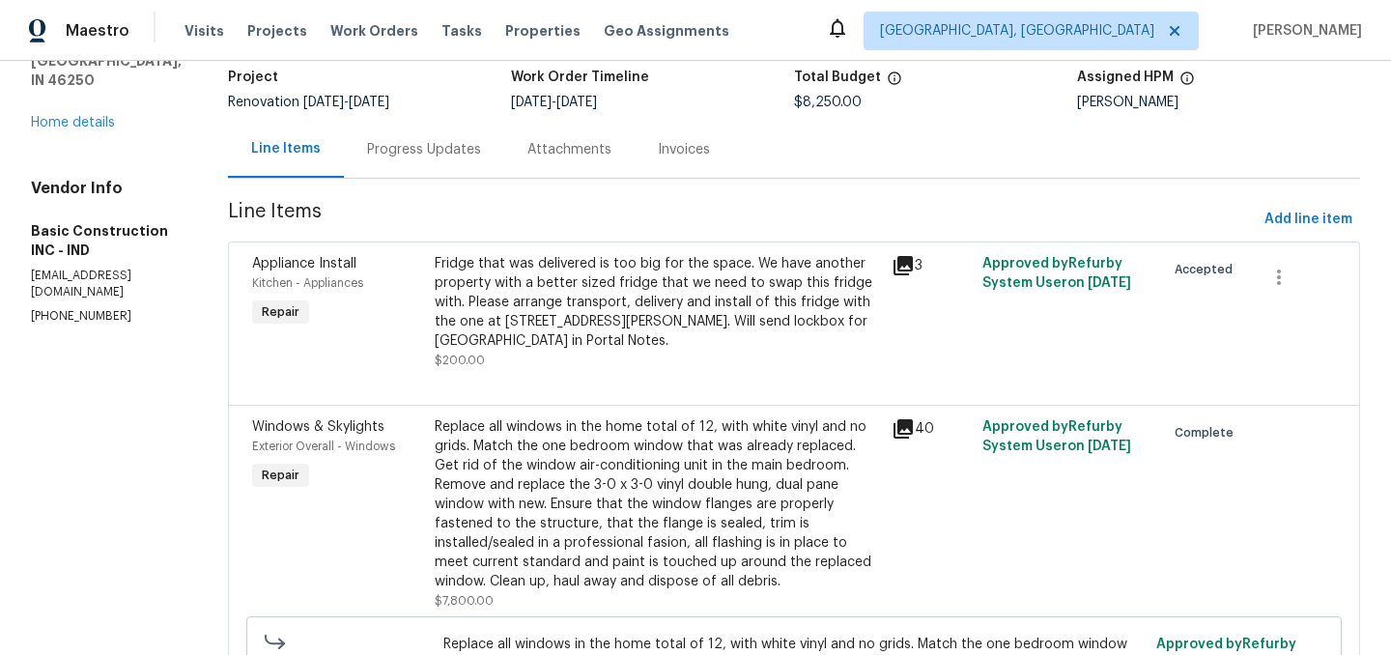
scroll to position [0, 0]
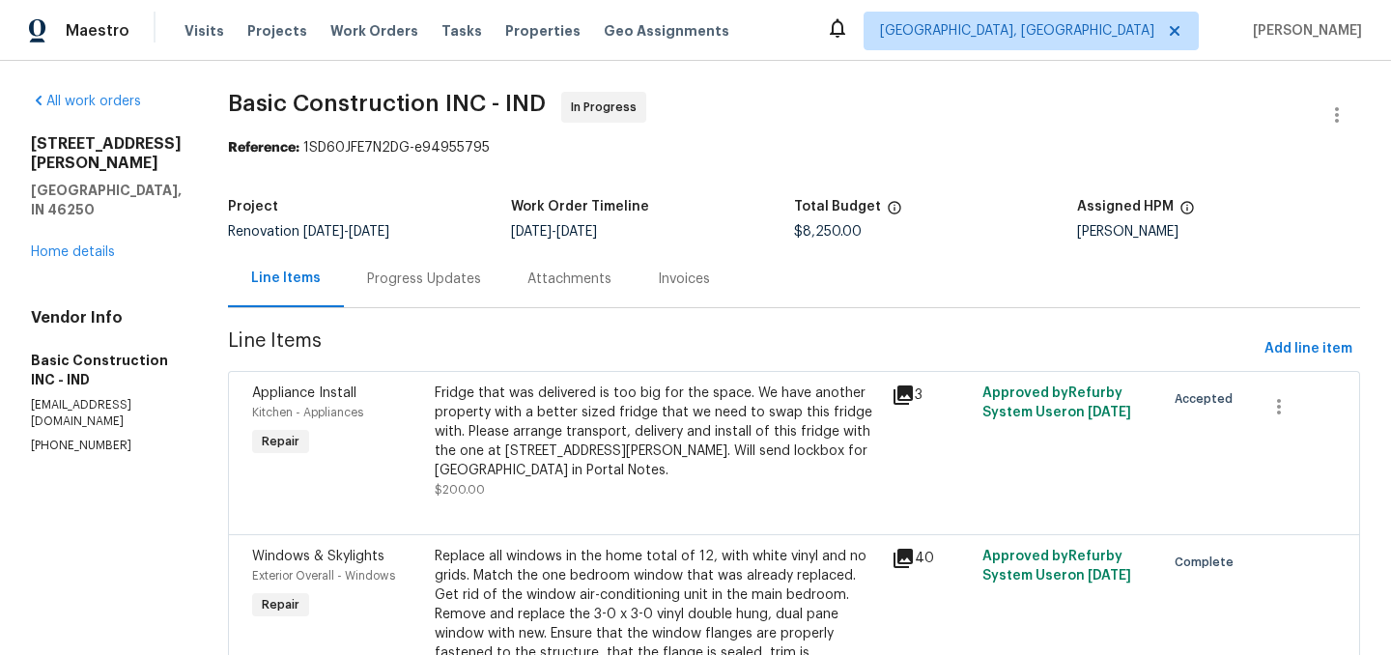
click at [68, 284] on div "All work orders 9177 Budd Run Dr Indianapolis, IN 46250 Home details Vendor Inf…" at bounding box center [106, 273] width 151 height 362
click at [64, 259] on link "Home details" at bounding box center [73, 252] width 84 height 14
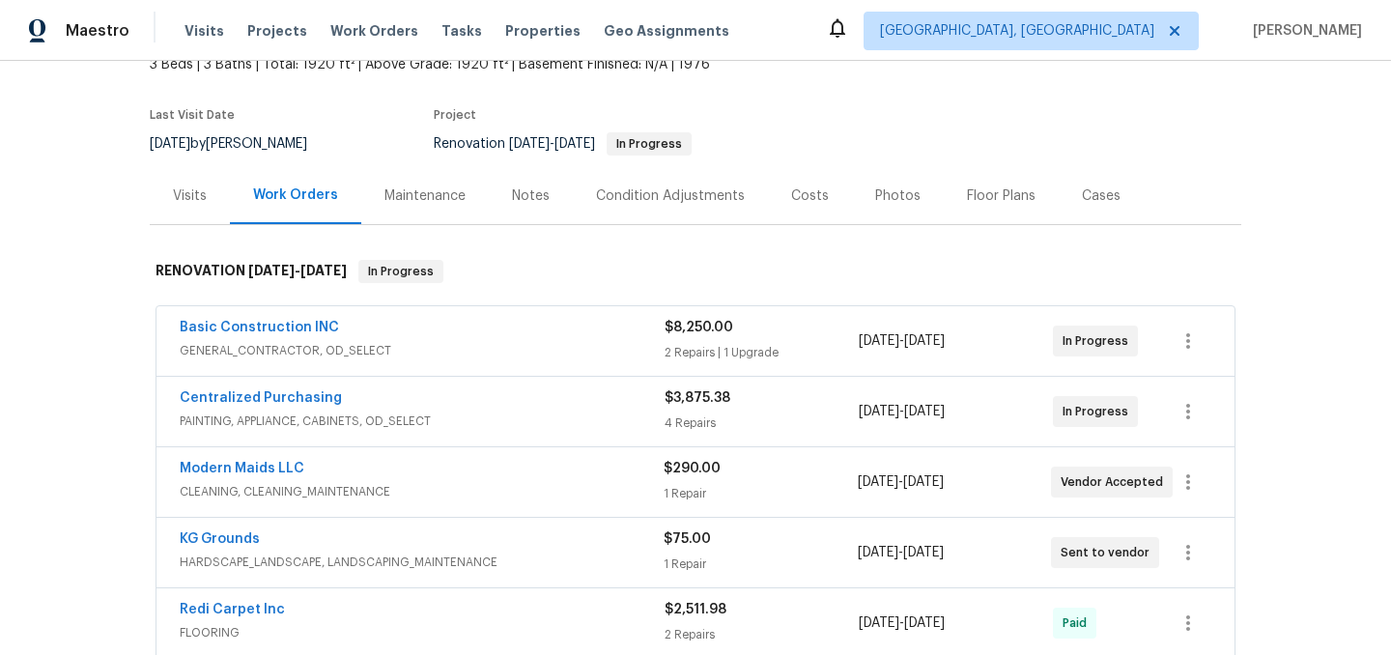
scroll to position [137, 0]
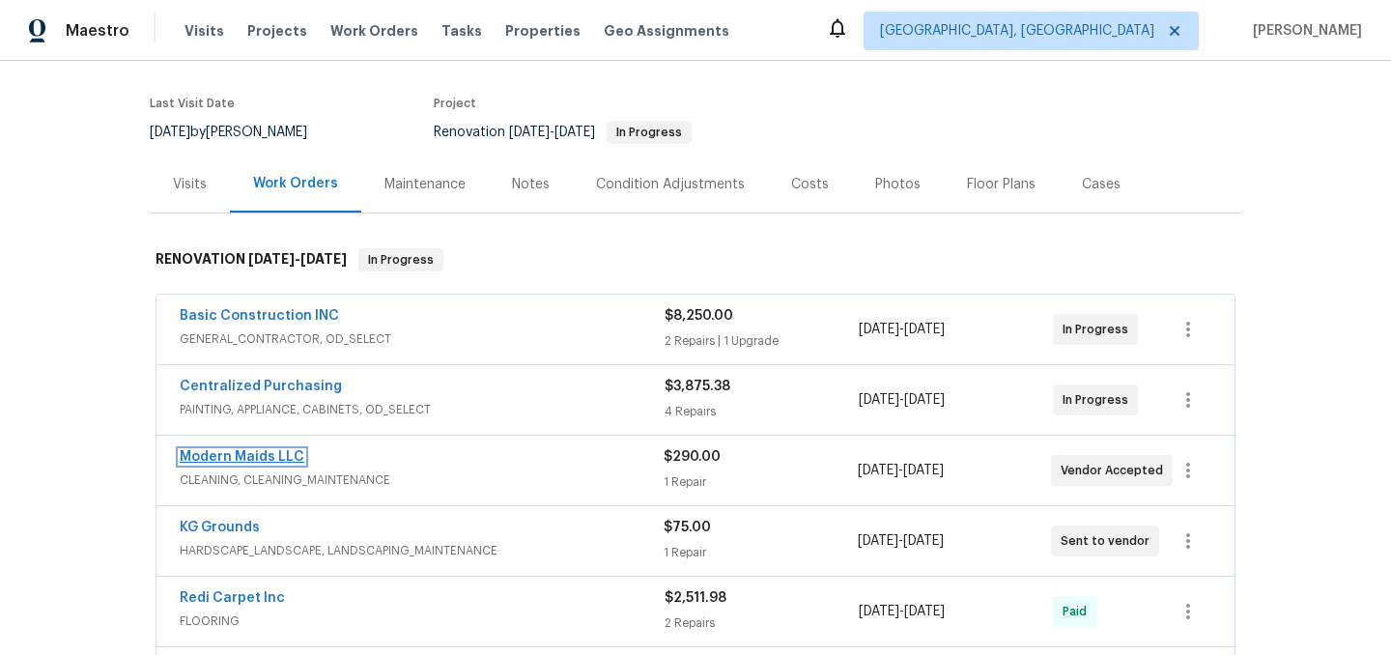
click at [261, 456] on link "Modern Maids LLC" at bounding box center [242, 457] width 125 height 14
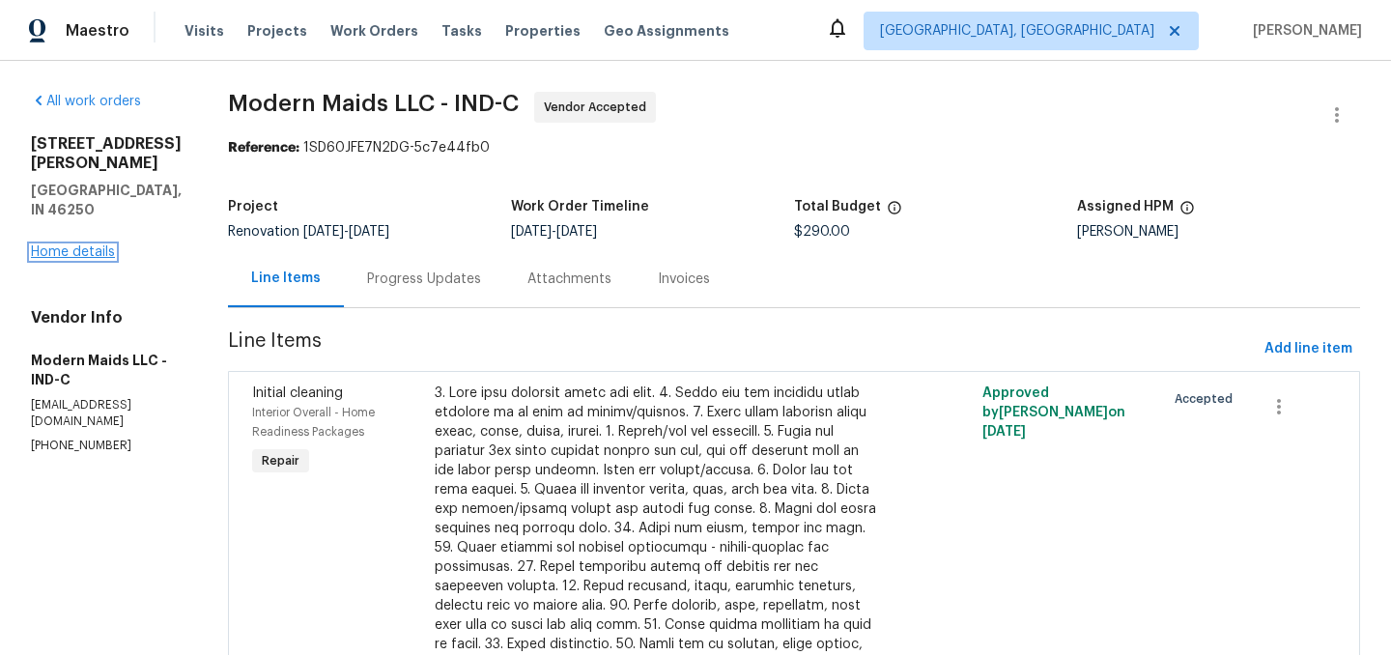
click at [82, 245] on link "Home details" at bounding box center [73, 252] width 84 height 14
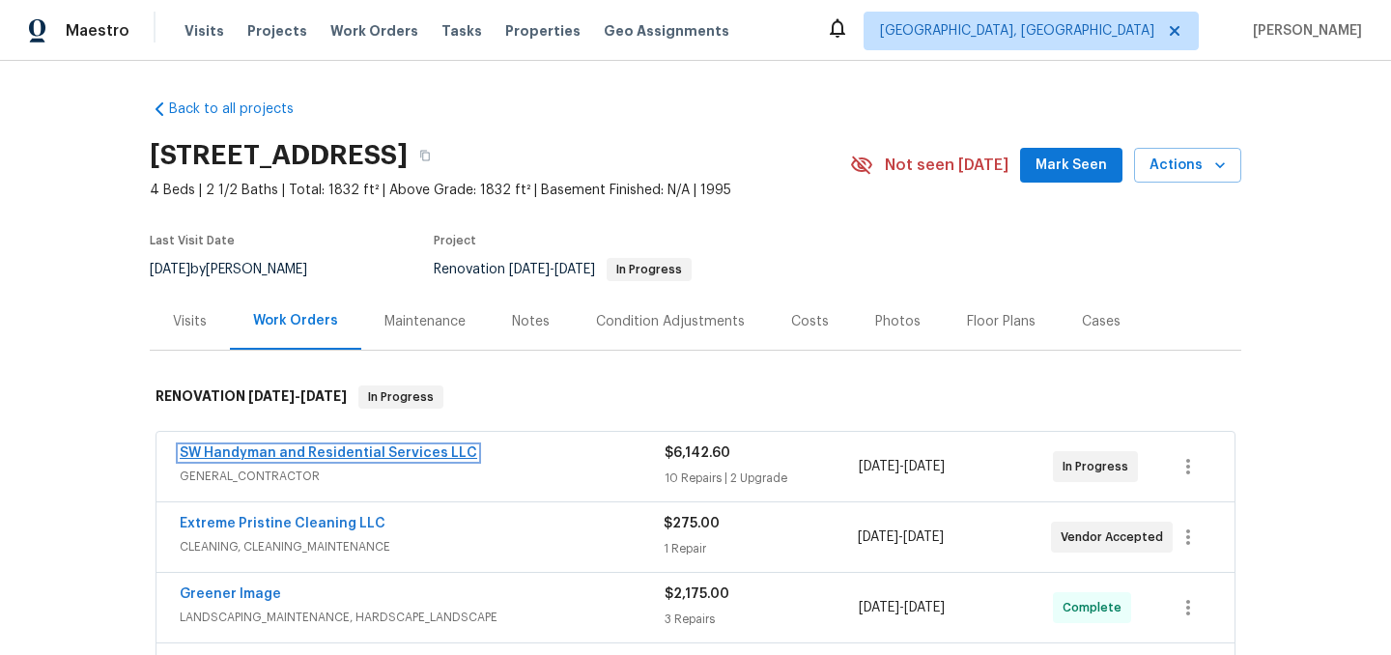
click at [364, 450] on link "SW Handyman and Residential Services LLC" at bounding box center [329, 453] width 298 height 14
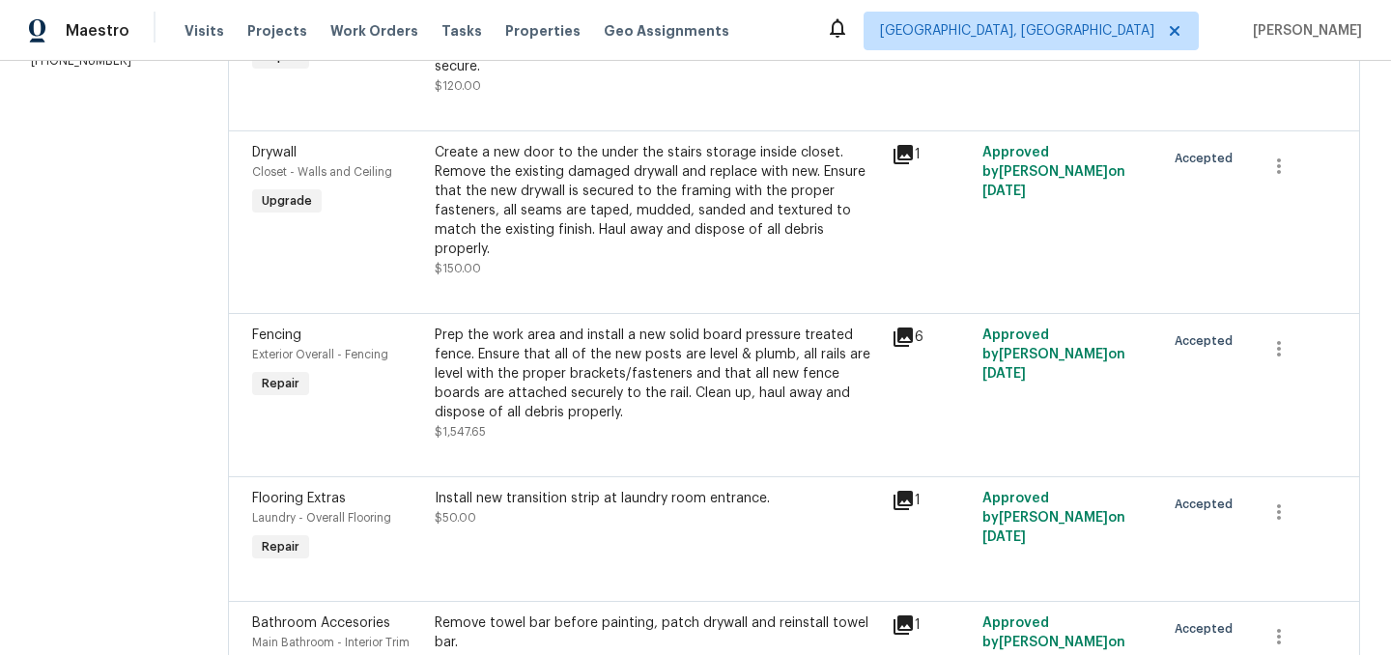
scroll to position [373, 0]
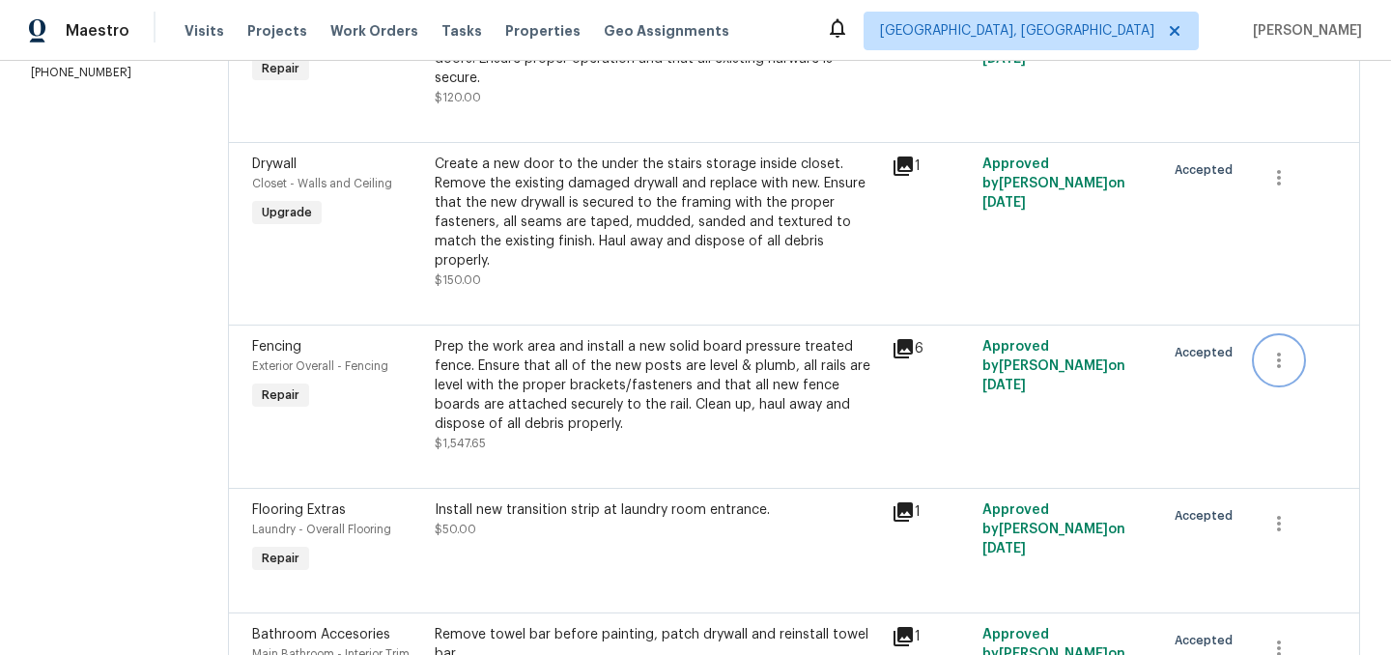
click at [1277, 349] on icon "button" at bounding box center [1279, 360] width 23 height 23
click at [194, 319] on div at bounding box center [695, 327] width 1391 height 655
click at [906, 339] on icon at bounding box center [903, 348] width 19 height 19
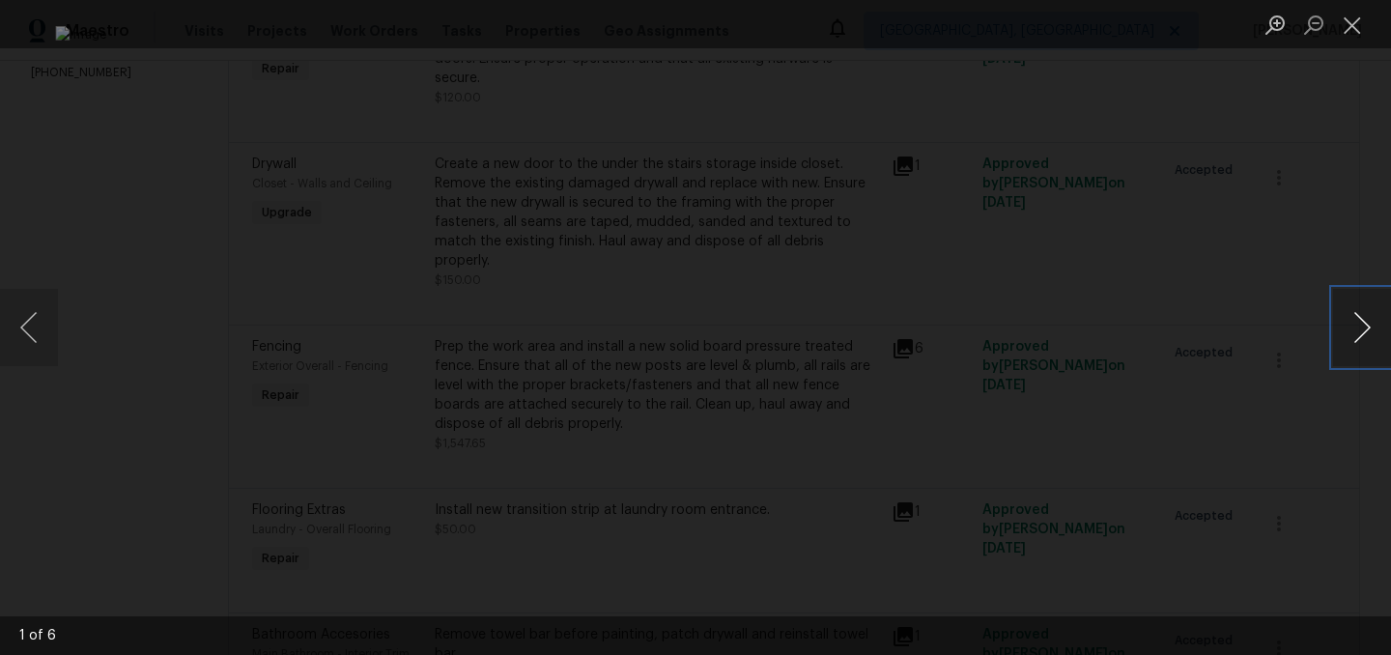
click at [1356, 330] on button "Next image" at bounding box center [1362, 327] width 58 height 77
click at [43, 331] on button "Previous image" at bounding box center [29, 327] width 58 height 77
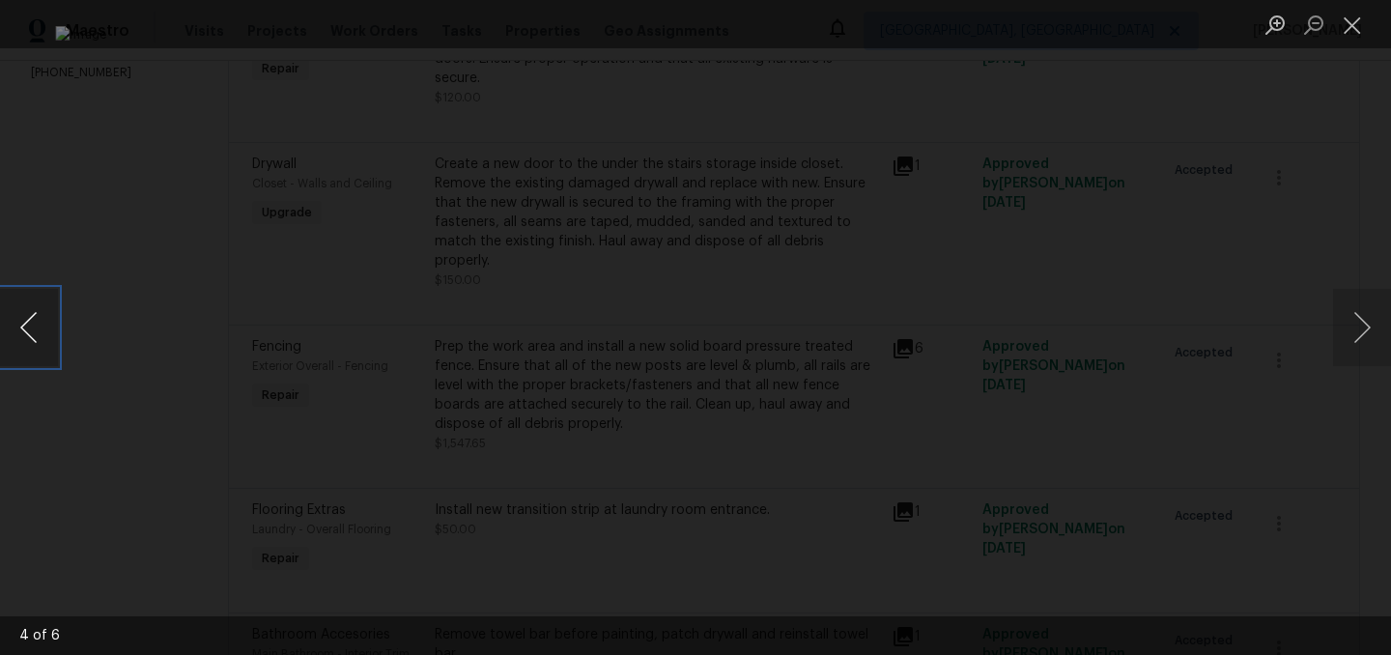
click at [43, 331] on button "Previous image" at bounding box center [29, 327] width 58 height 77
click at [1351, 309] on button "Next image" at bounding box center [1362, 327] width 58 height 77
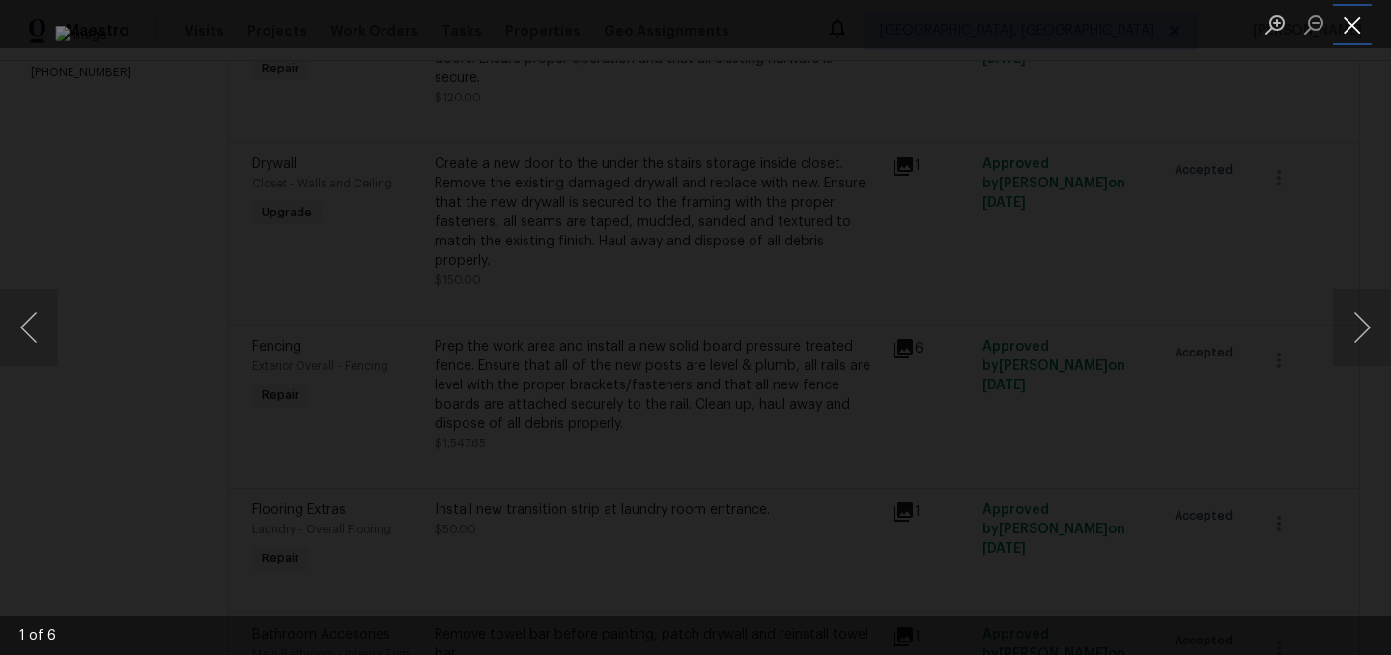
click at [1349, 32] on button "Close lightbox" at bounding box center [1352, 25] width 39 height 34
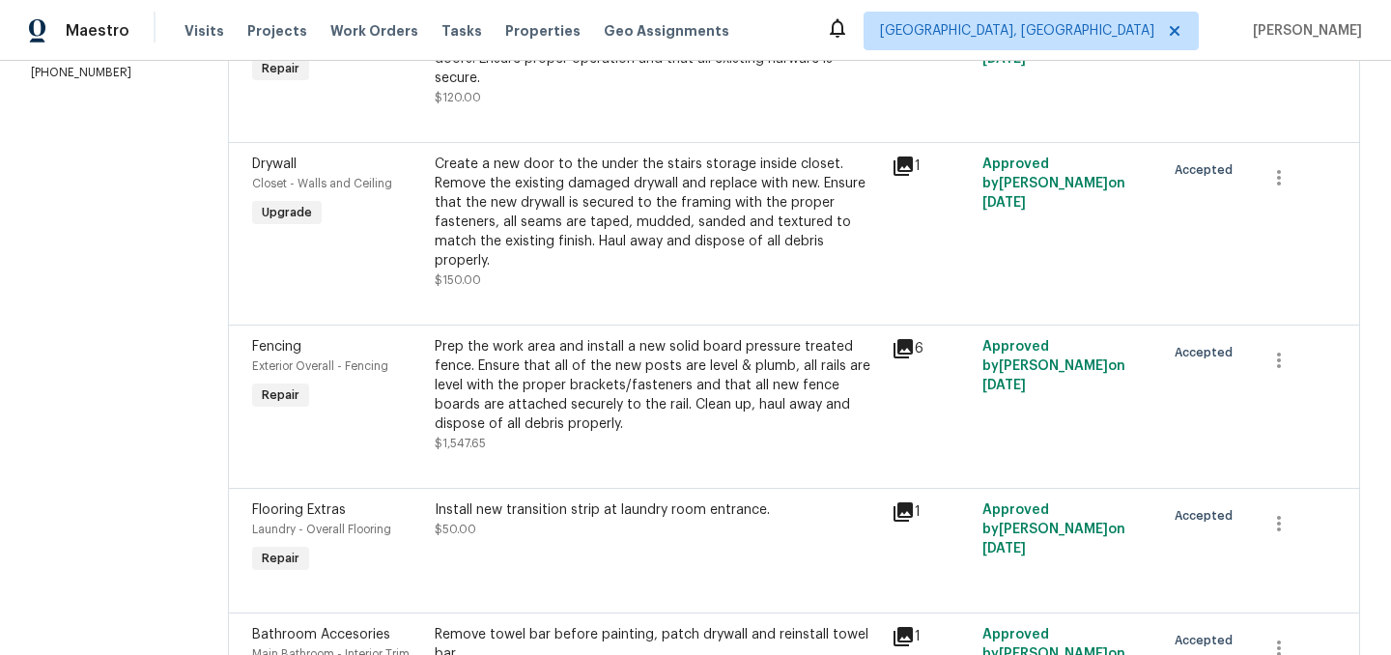
scroll to position [0, 0]
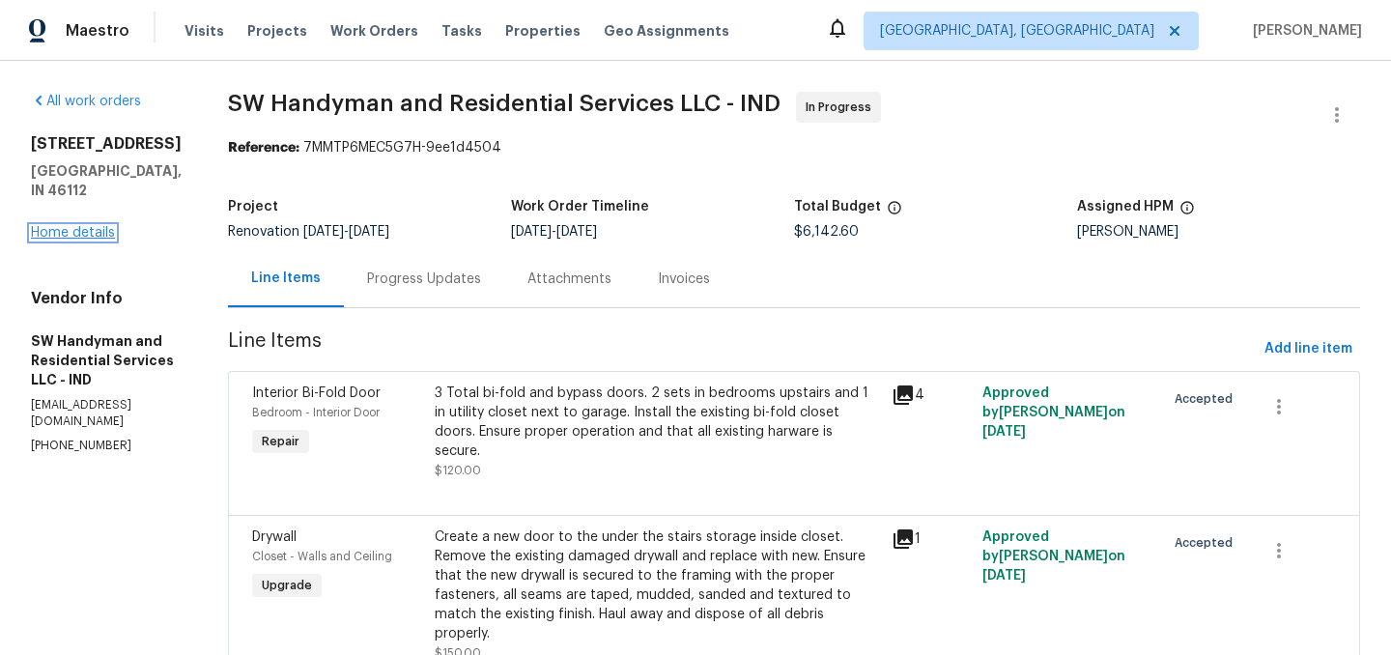
click at [79, 226] on link "Home details" at bounding box center [73, 233] width 84 height 14
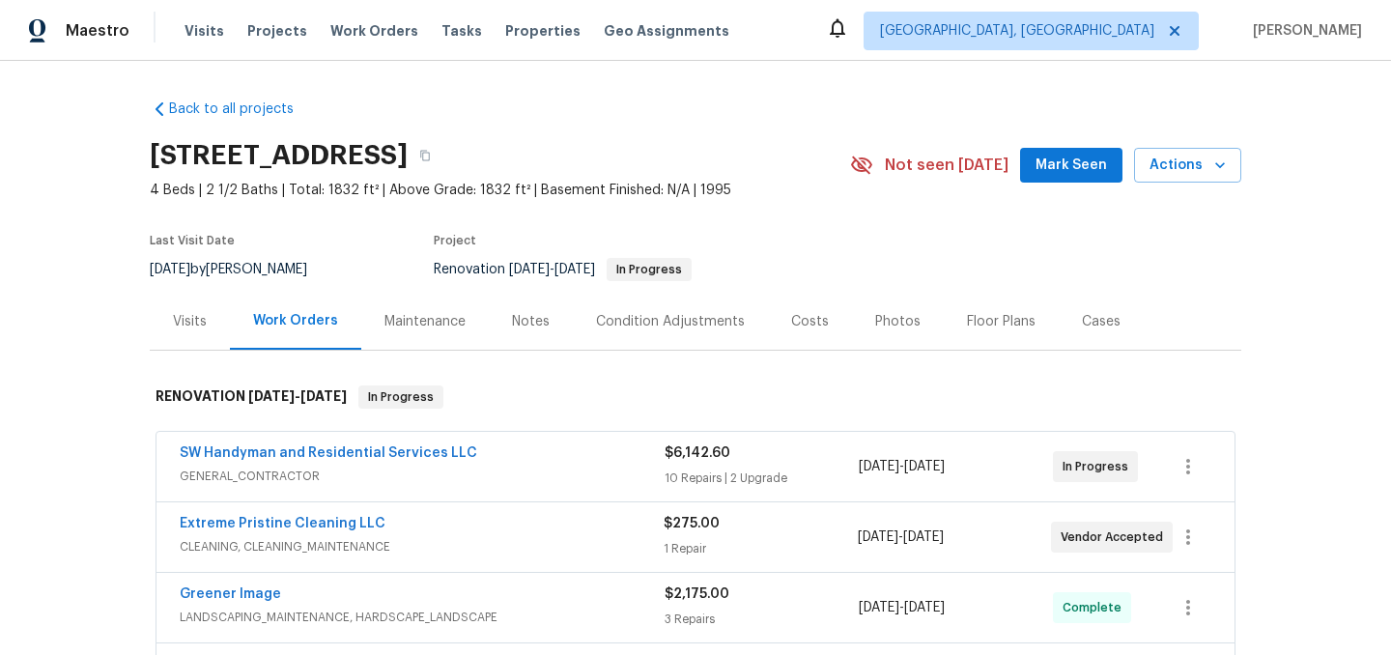
click at [693, 325] on div "Condition Adjustments" at bounding box center [670, 321] width 149 height 19
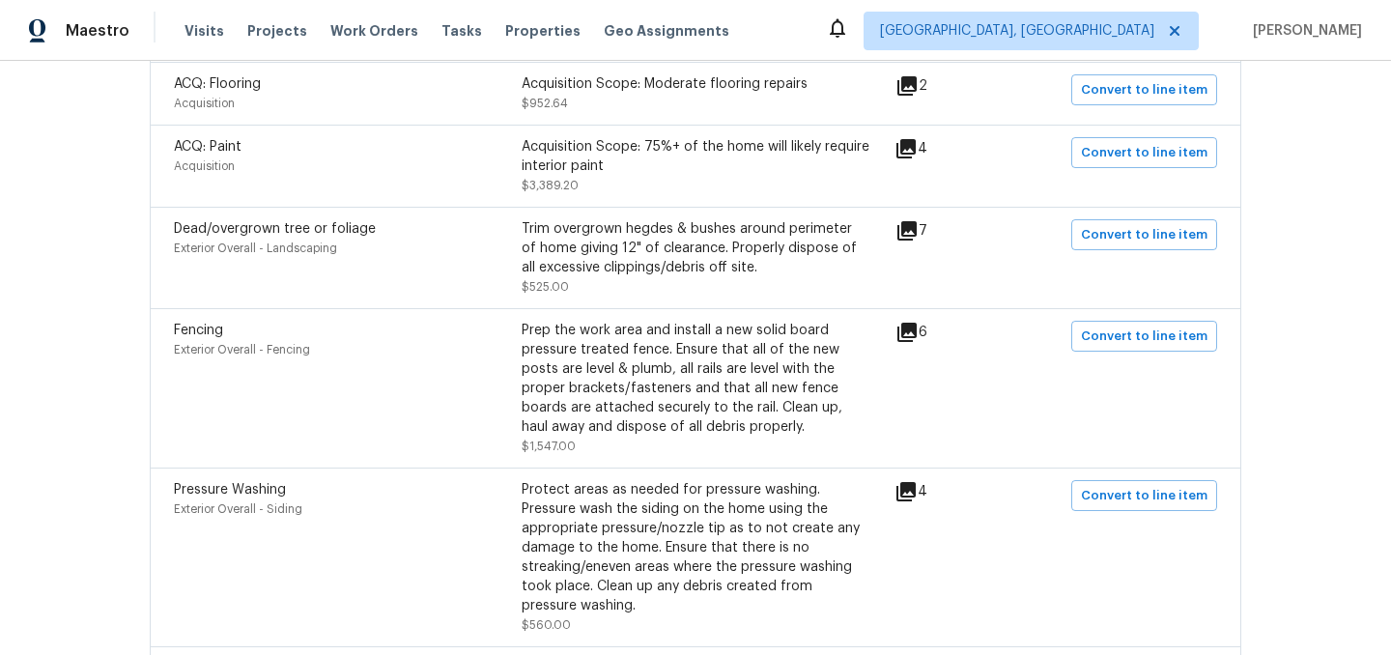
scroll to position [555, 0]
click at [1150, 337] on span "Convert to line item" at bounding box center [1144, 336] width 127 height 22
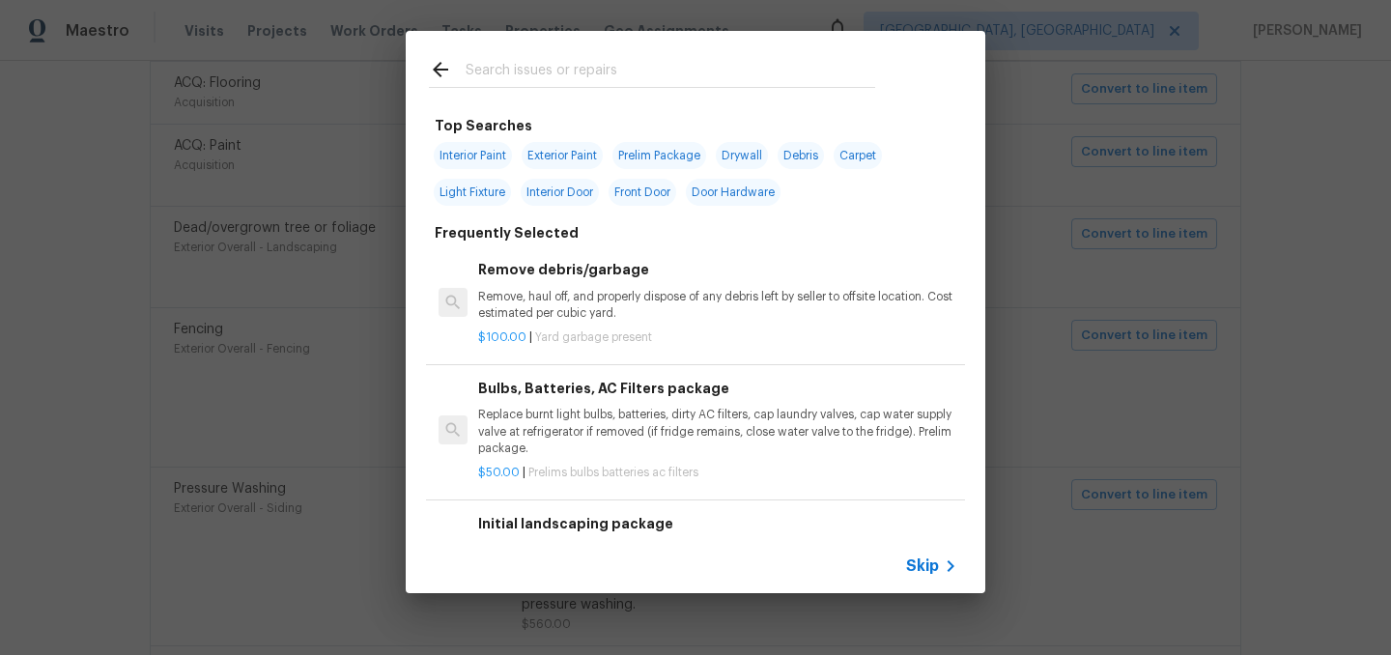
click at [926, 563] on span "Skip" at bounding box center [922, 566] width 33 height 19
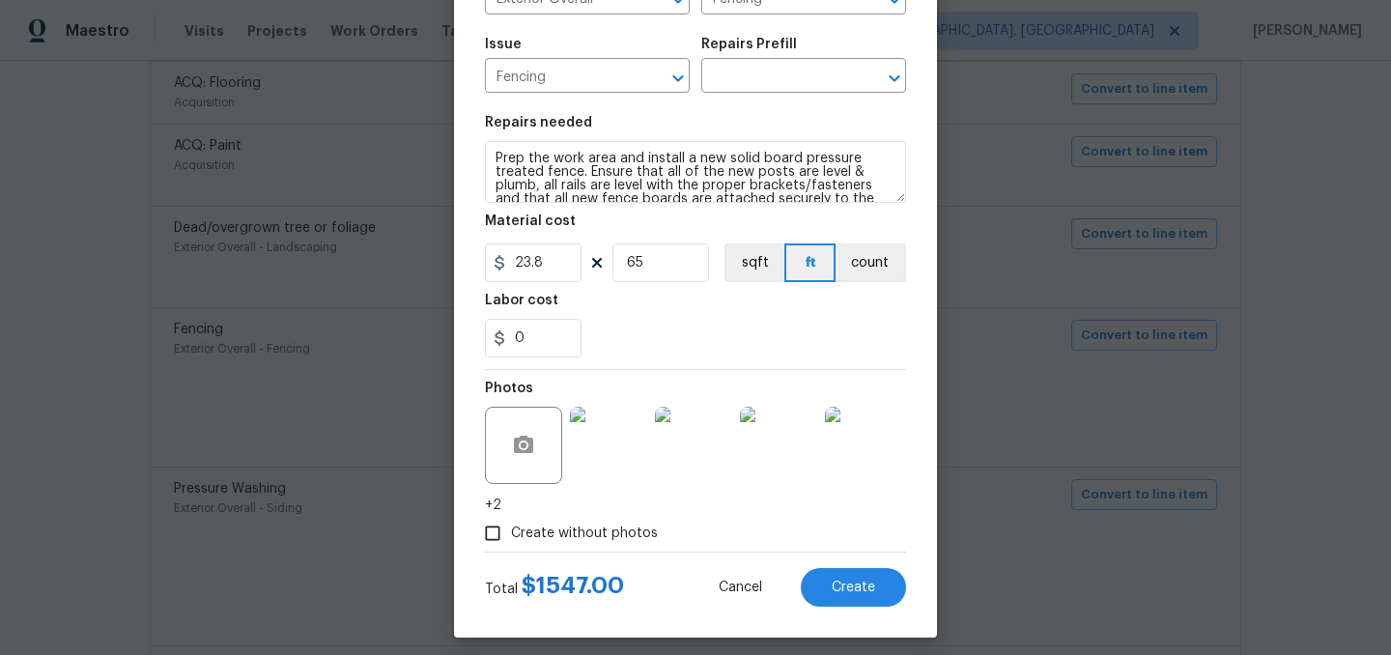
scroll to position [197, 0]
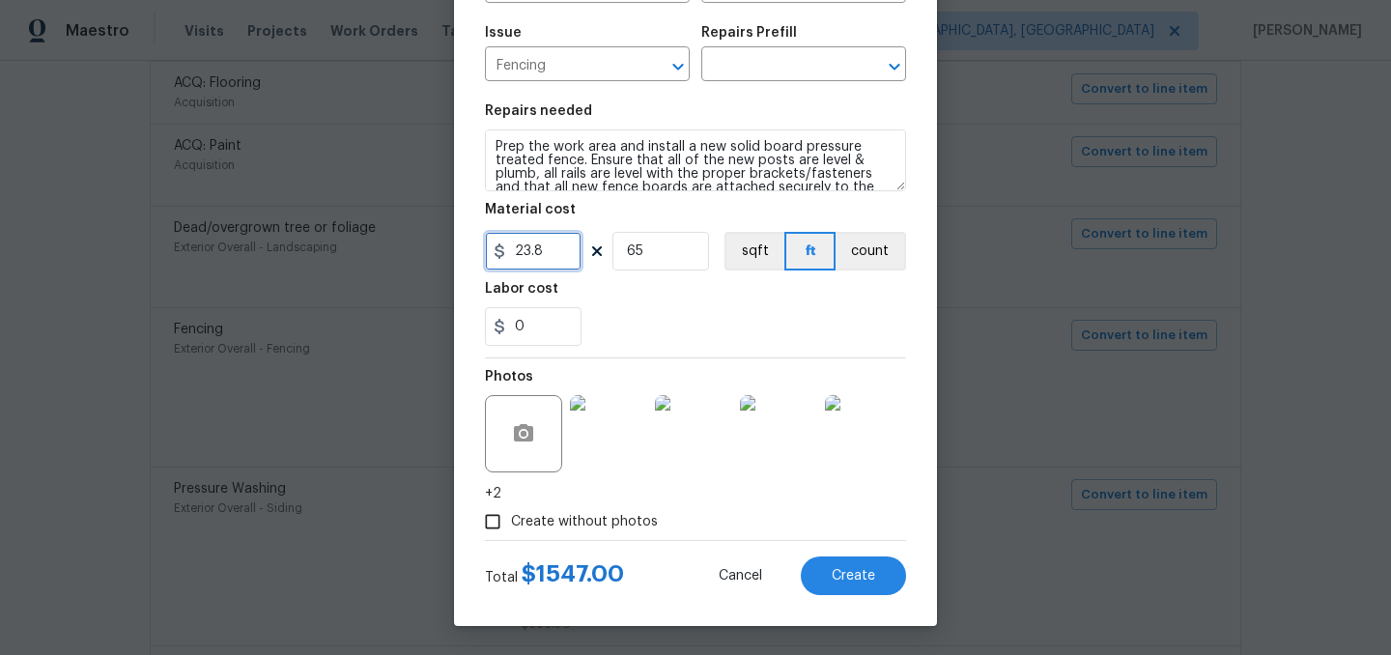
click at [552, 249] on input "23.8" at bounding box center [533, 251] width 97 height 39
click at [639, 321] on div "0" at bounding box center [695, 326] width 421 height 39
click at [554, 250] on input "234" at bounding box center [533, 251] width 97 height 39
click at [630, 315] on div "0" at bounding box center [695, 326] width 421 height 39
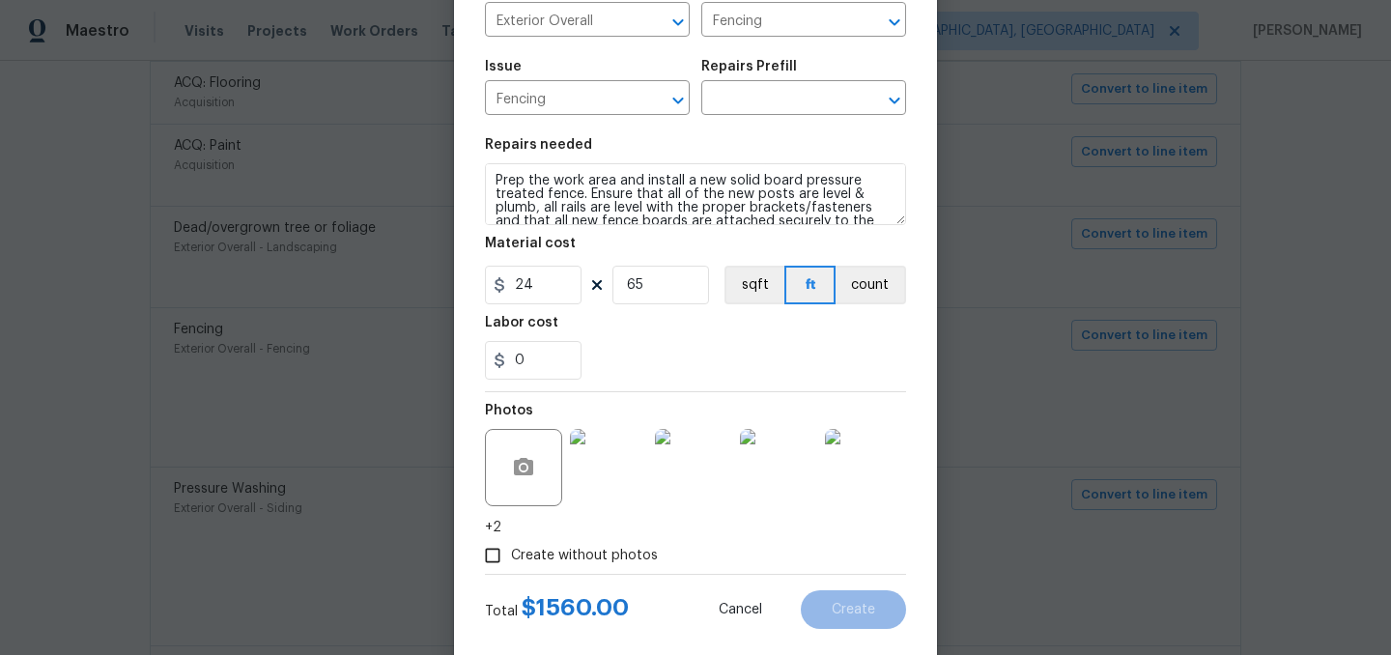
scroll to position [142, 0]
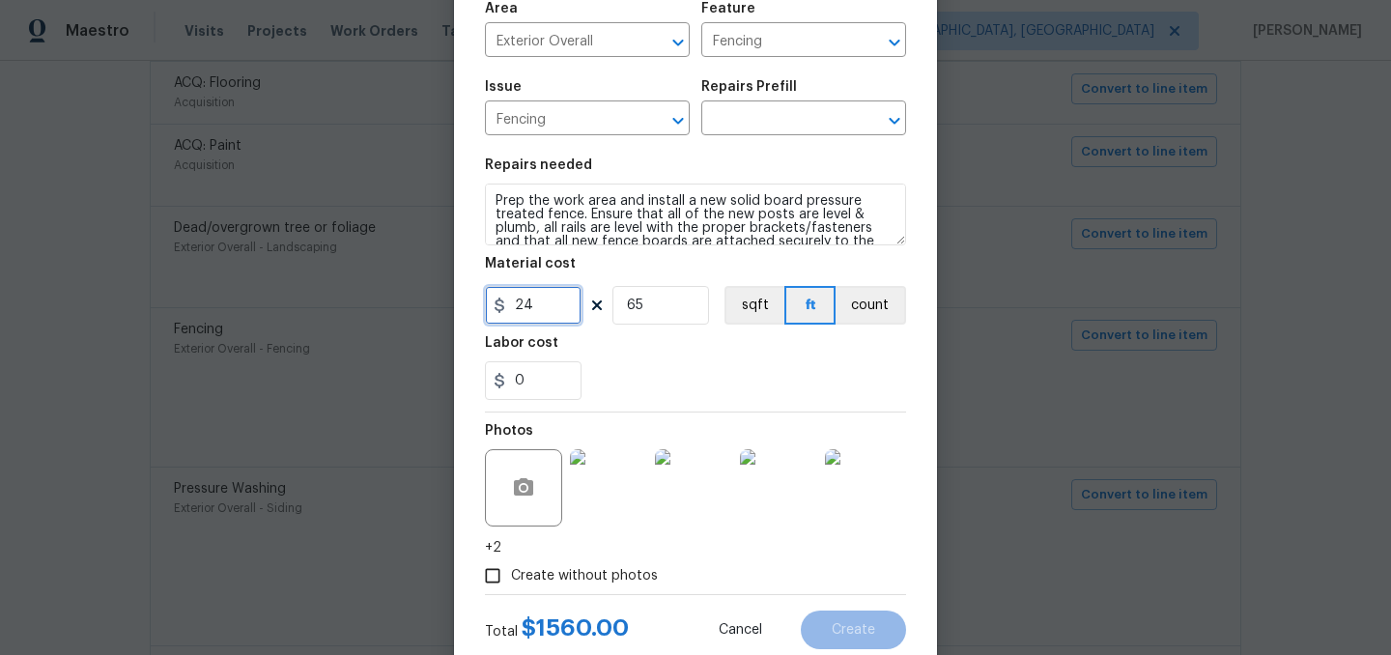
click at [544, 302] on input "24" at bounding box center [533, 305] width 97 height 39
type input "25"
click at [657, 354] on div "Labor cost" at bounding box center [695, 348] width 421 height 25
click at [672, 314] on input "65" at bounding box center [661, 305] width 97 height 39
type input "64"
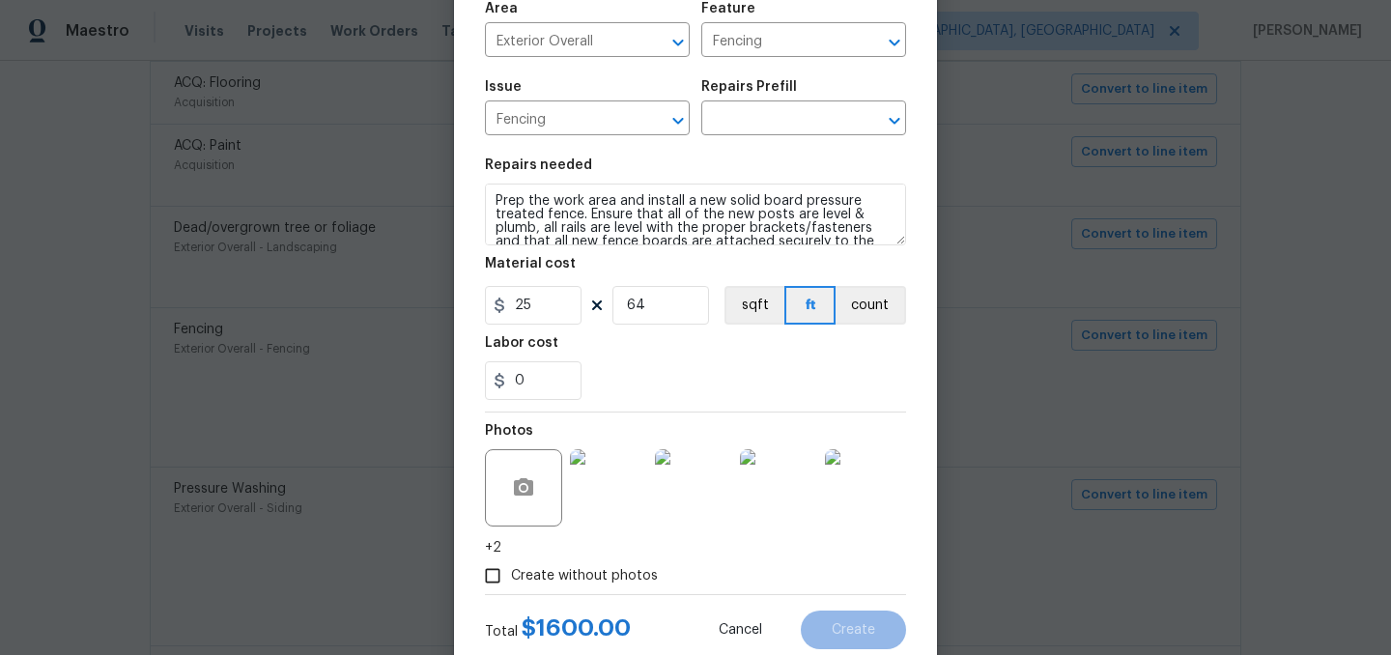
click at [627, 366] on div "0" at bounding box center [695, 380] width 421 height 39
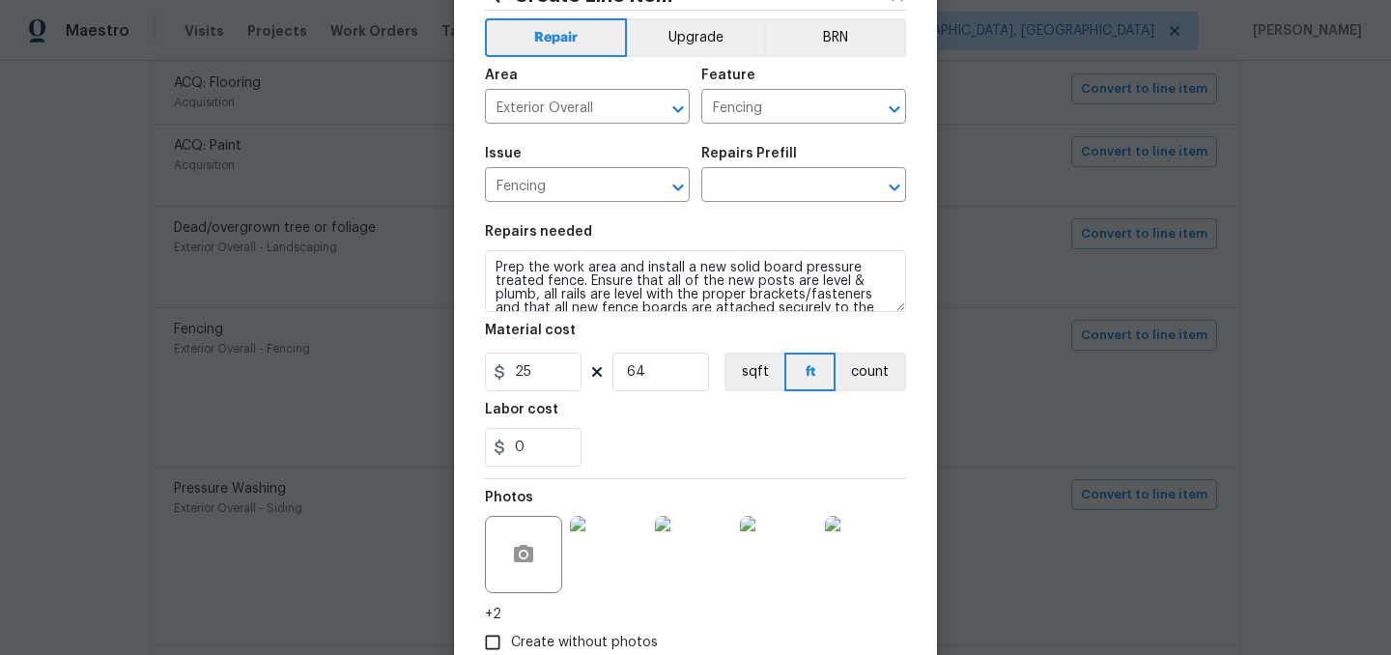
scroll to position [0, 0]
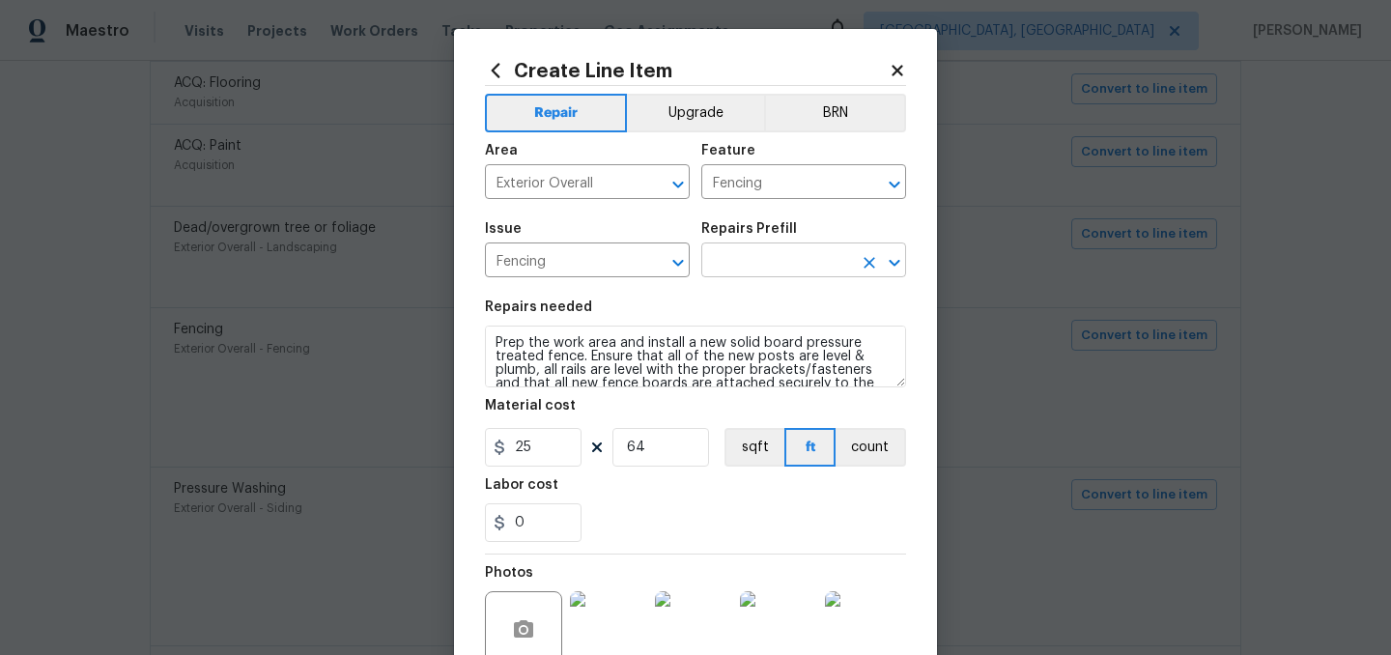
click at [777, 260] on input "text" at bounding box center [776, 262] width 151 height 30
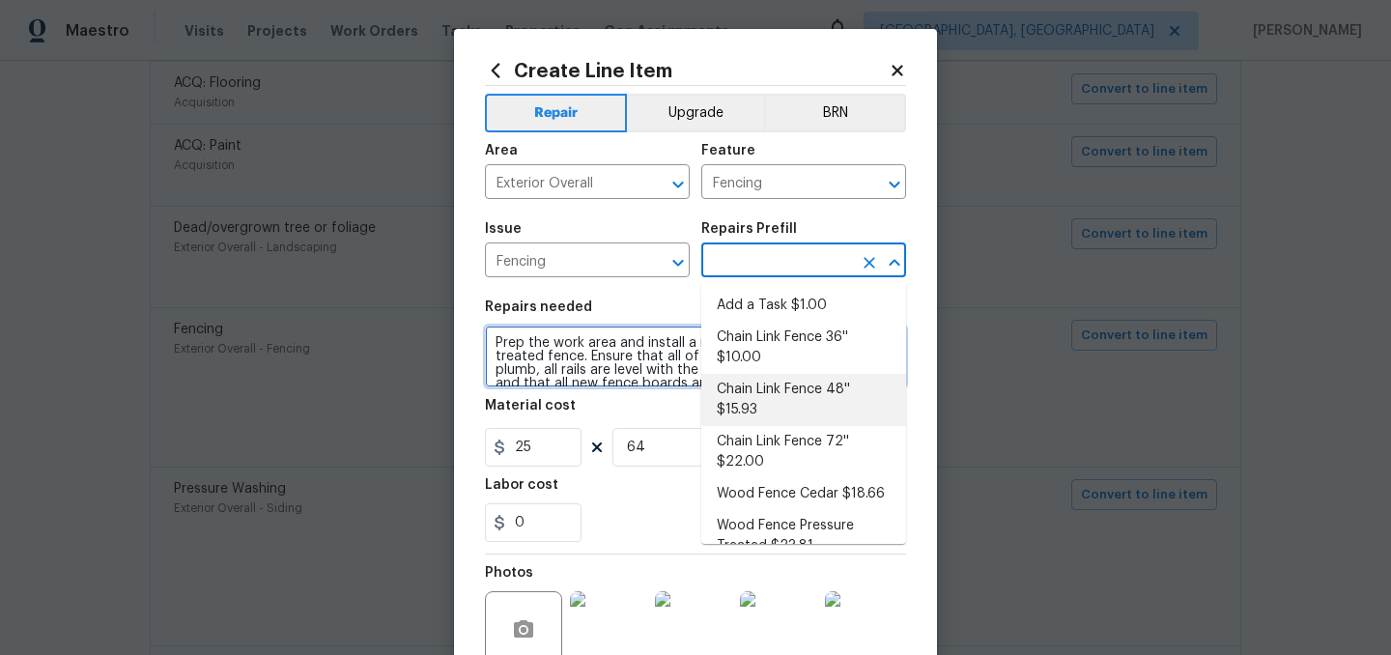
click at [597, 359] on textarea "Prep the work area and install a new solid board pressure treated fence. Ensure…" at bounding box center [695, 357] width 421 height 62
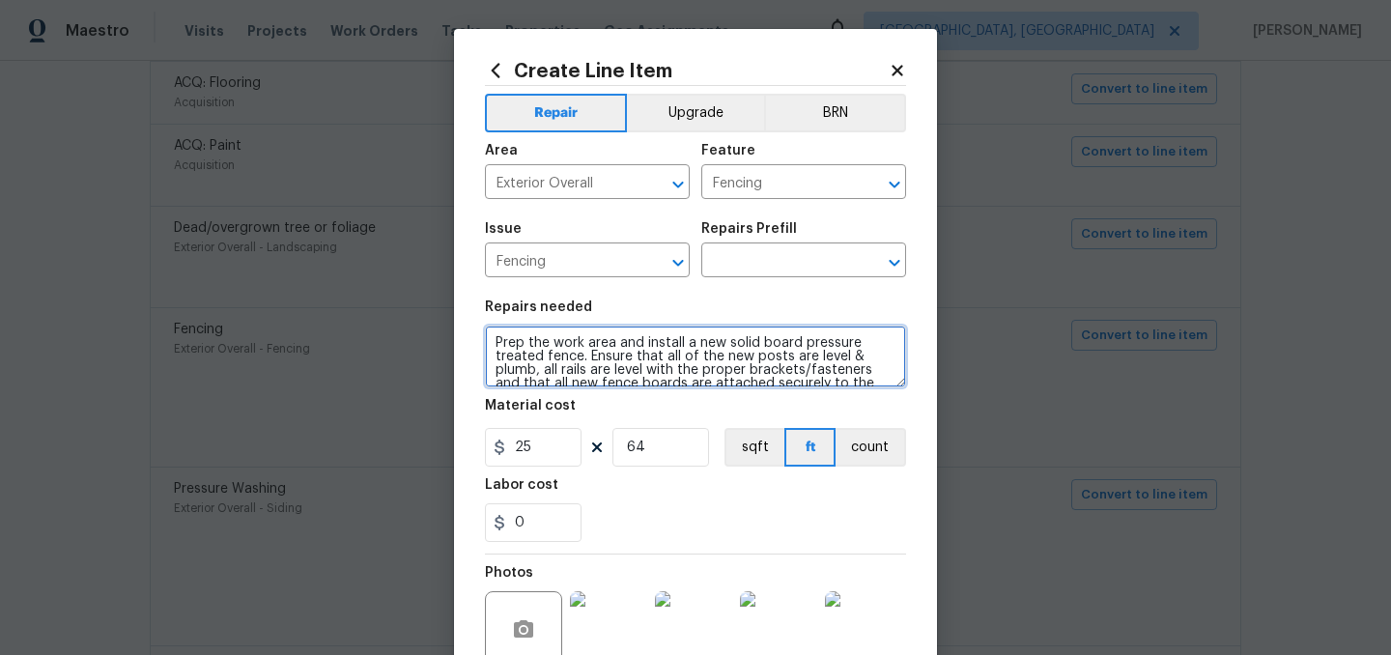
click at [597, 359] on textarea "Prep the work area and install a new solid board pressure treated fence. Ensure…" at bounding box center [695, 357] width 421 height 62
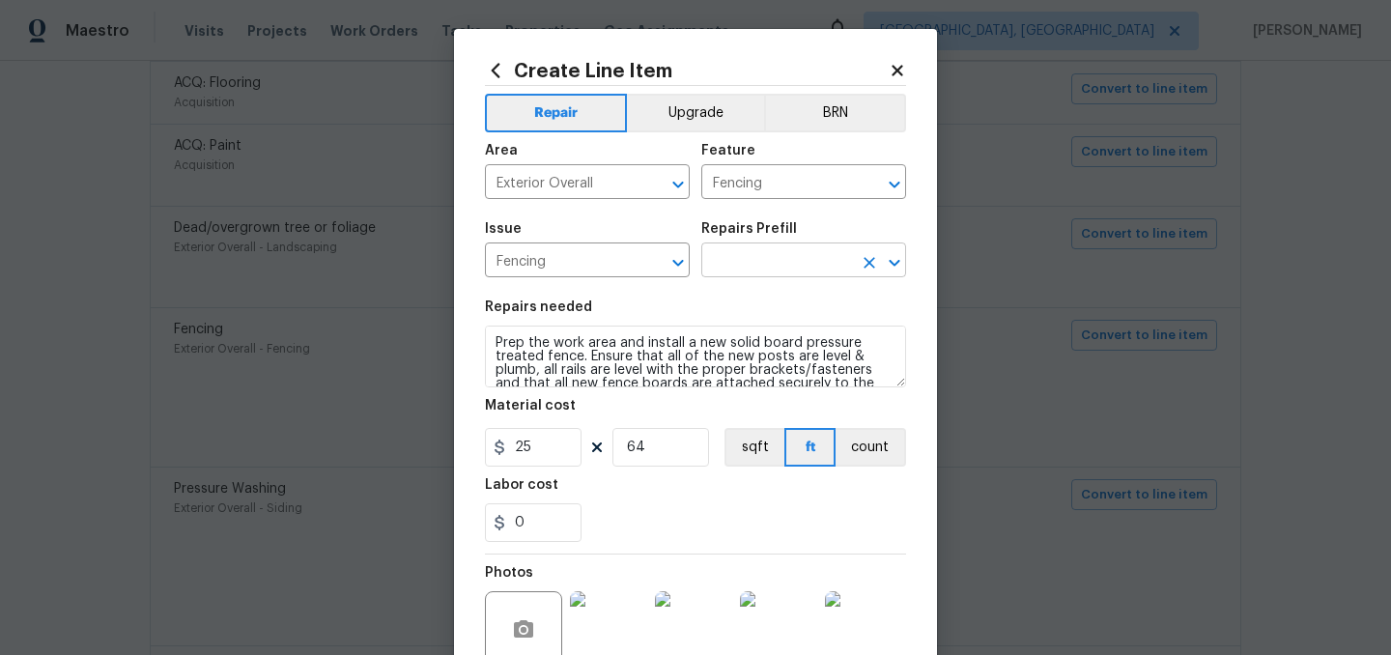
click at [738, 256] on input "text" at bounding box center [776, 262] width 151 height 30
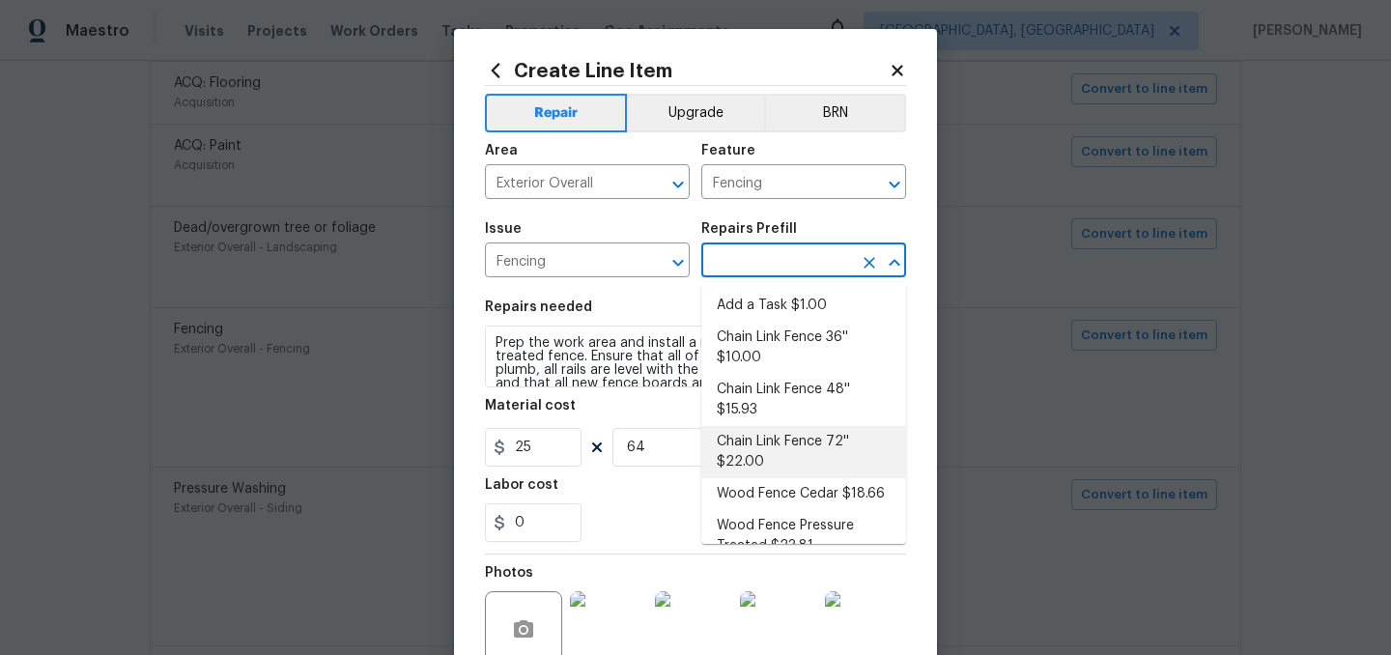
scroll to position [26, 0]
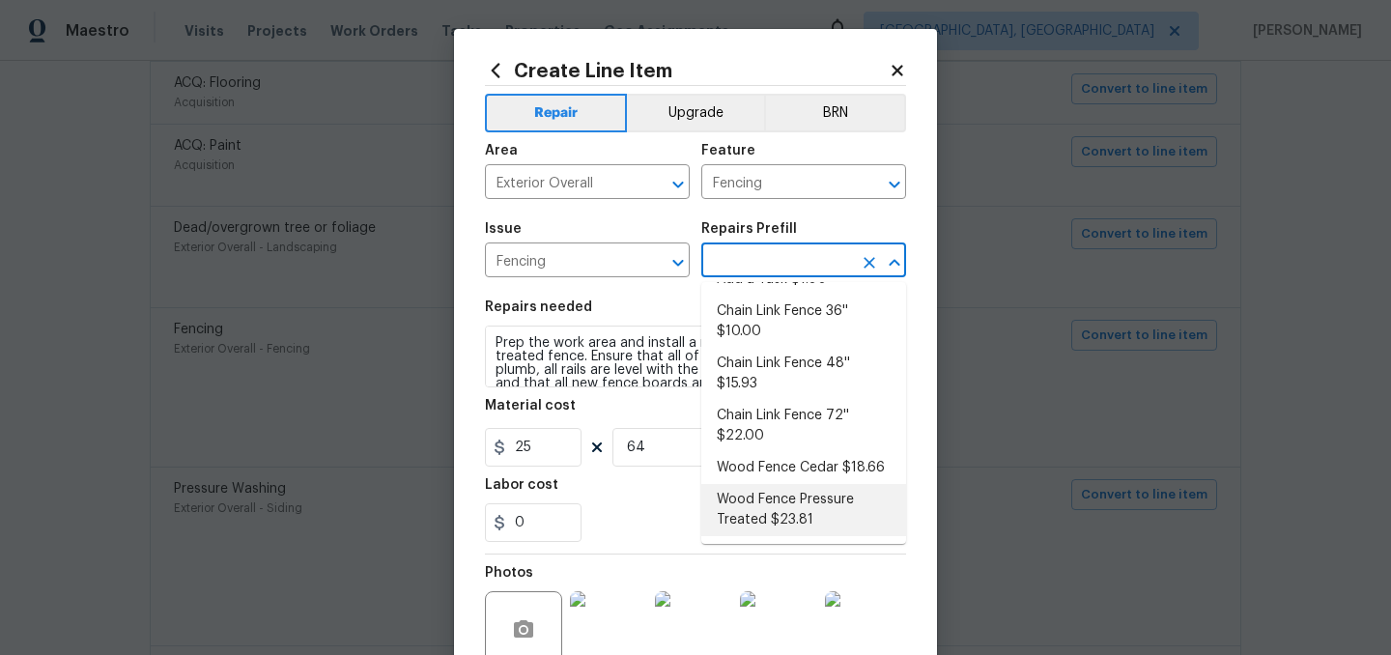
click at [817, 509] on li "Wood Fence Pressure Treated $23.81" at bounding box center [803, 510] width 205 height 52
type input "Wood Fence Pressure Treated $23.81"
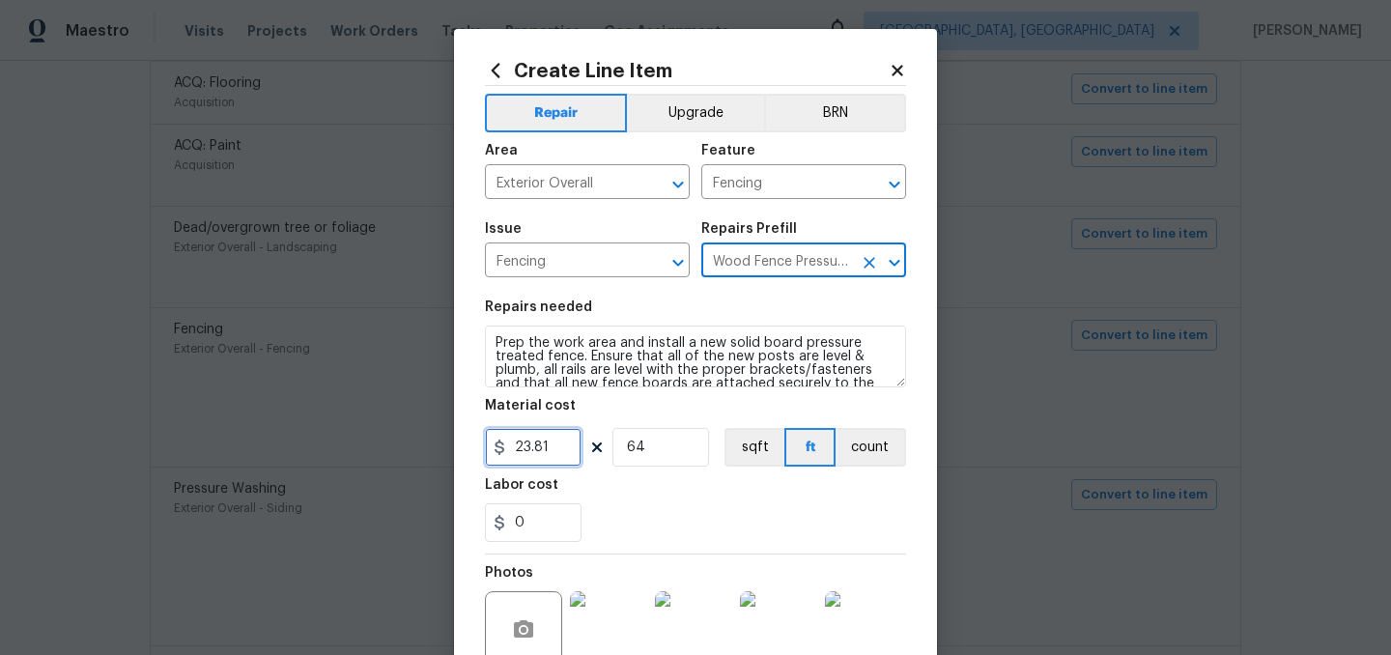
click at [551, 449] on input "23.81" at bounding box center [533, 447] width 97 height 39
click at [659, 512] on div "0" at bounding box center [695, 522] width 421 height 39
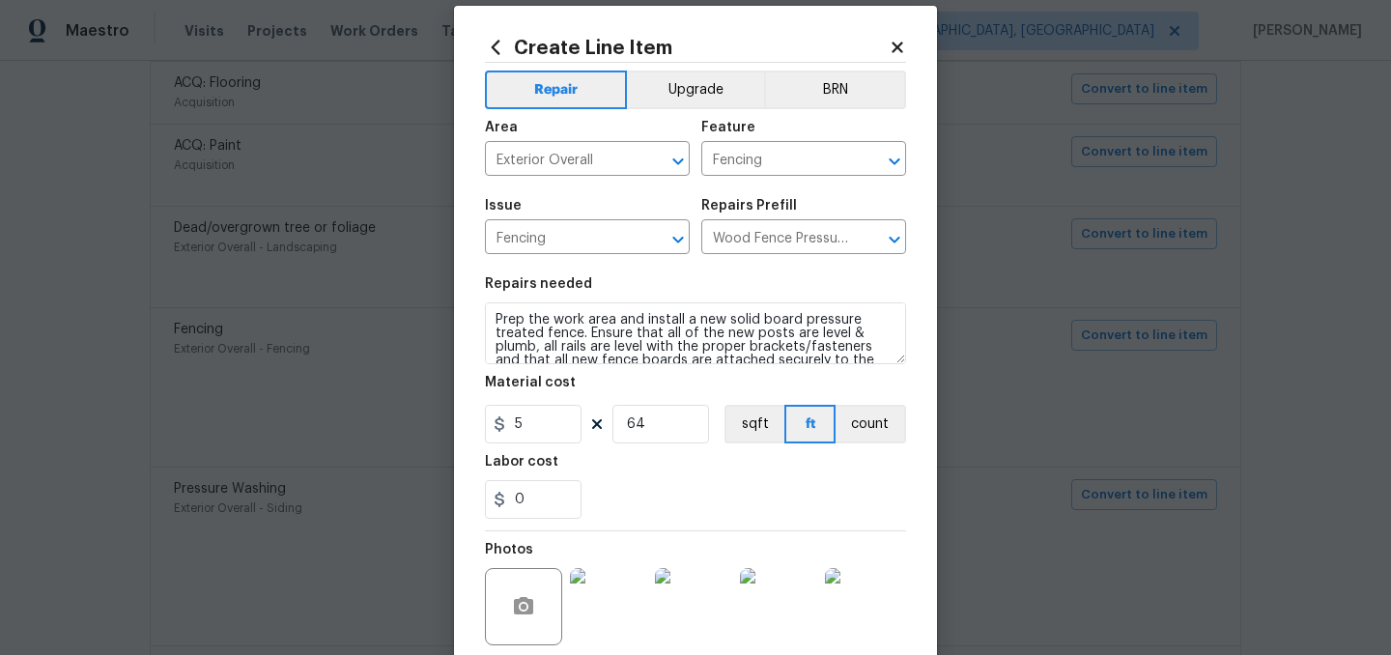
scroll to position [24, 0]
click at [530, 423] on input "5" at bounding box center [533, 423] width 97 height 39
type input "25"
click at [593, 445] on section "Repairs needed Prep the work area and install a new solid board pressure treate…" at bounding box center [695, 397] width 421 height 265
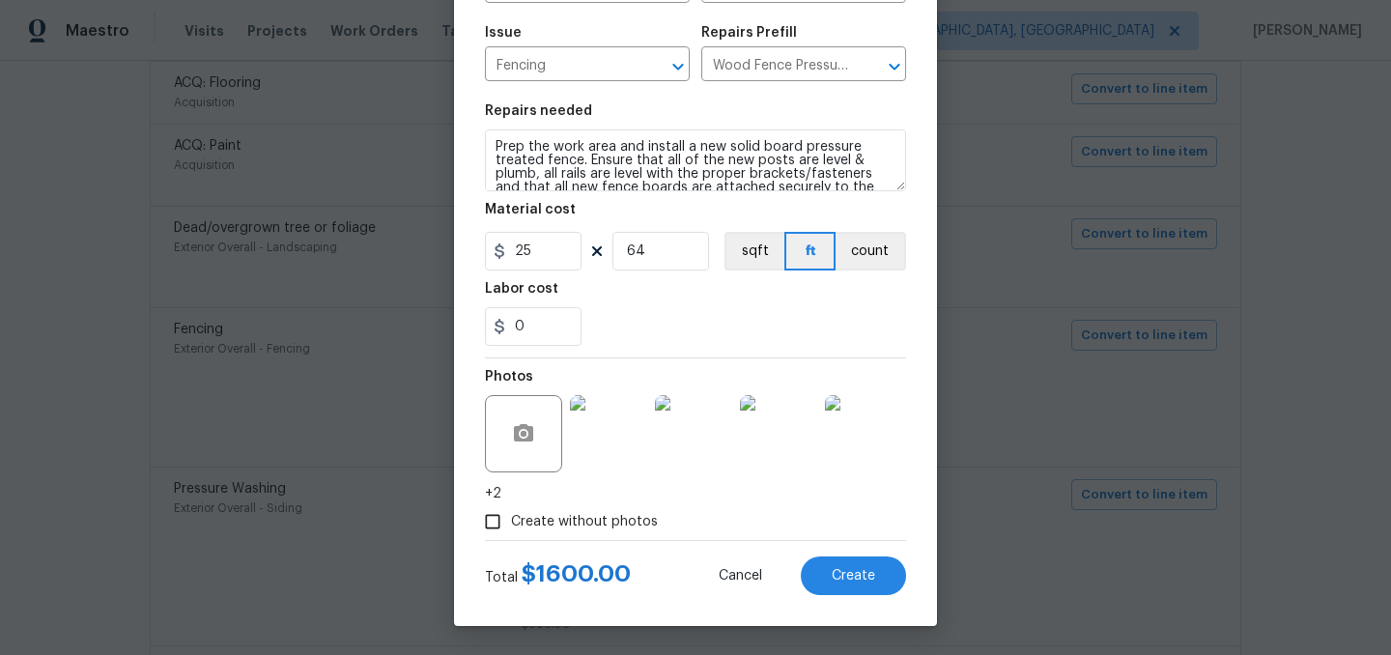
scroll to position [197, 0]
click at [864, 576] on span "Create" at bounding box center [853, 576] width 43 height 14
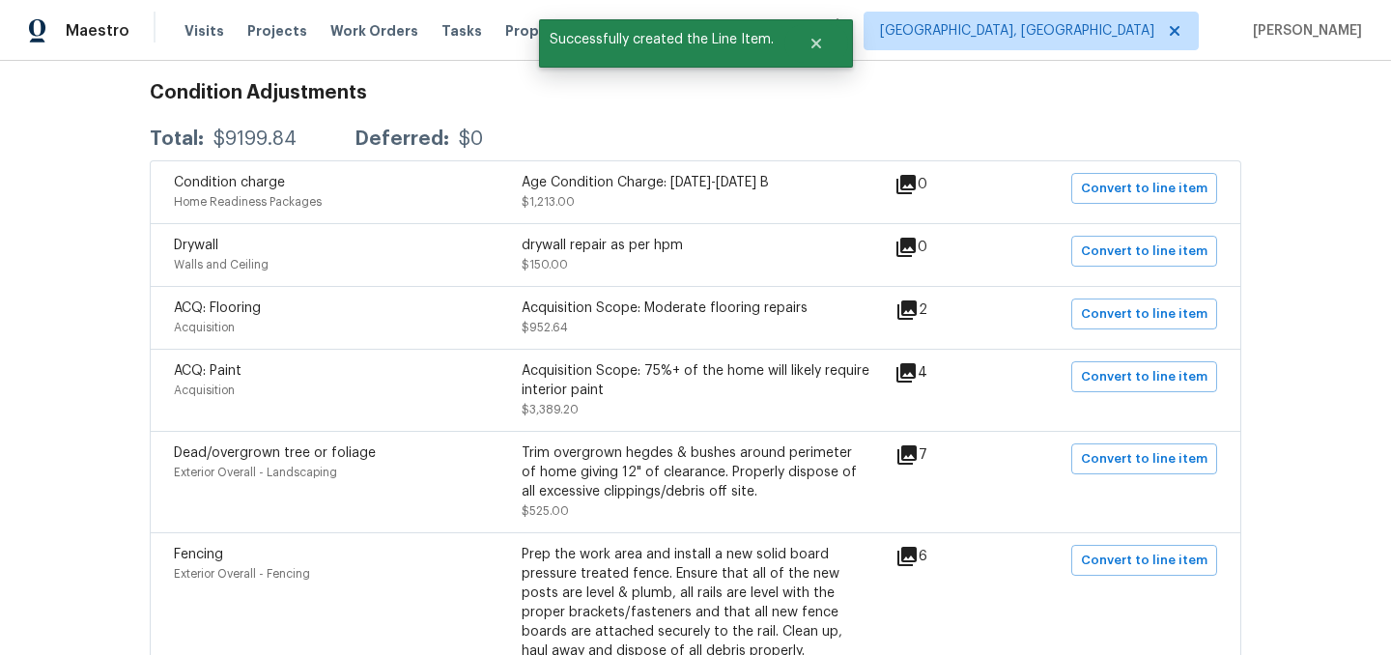
scroll to position [0, 0]
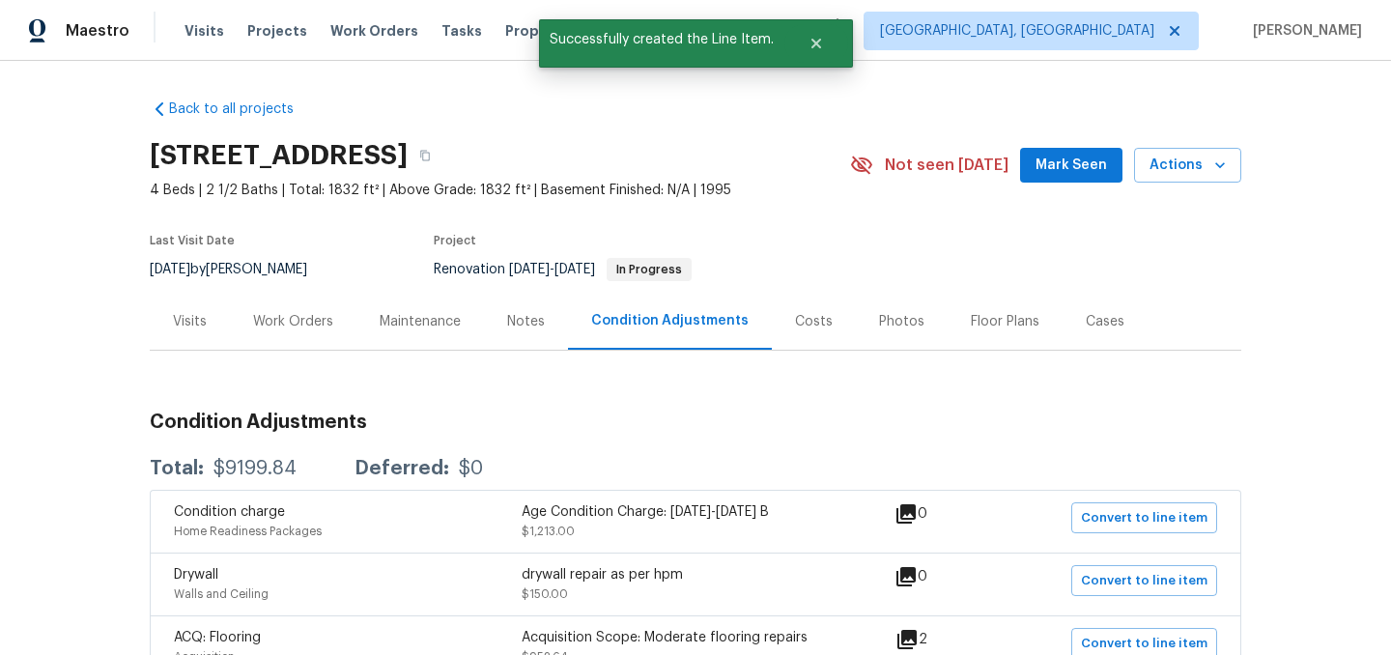
click at [295, 324] on div "Work Orders" at bounding box center [293, 321] width 80 height 19
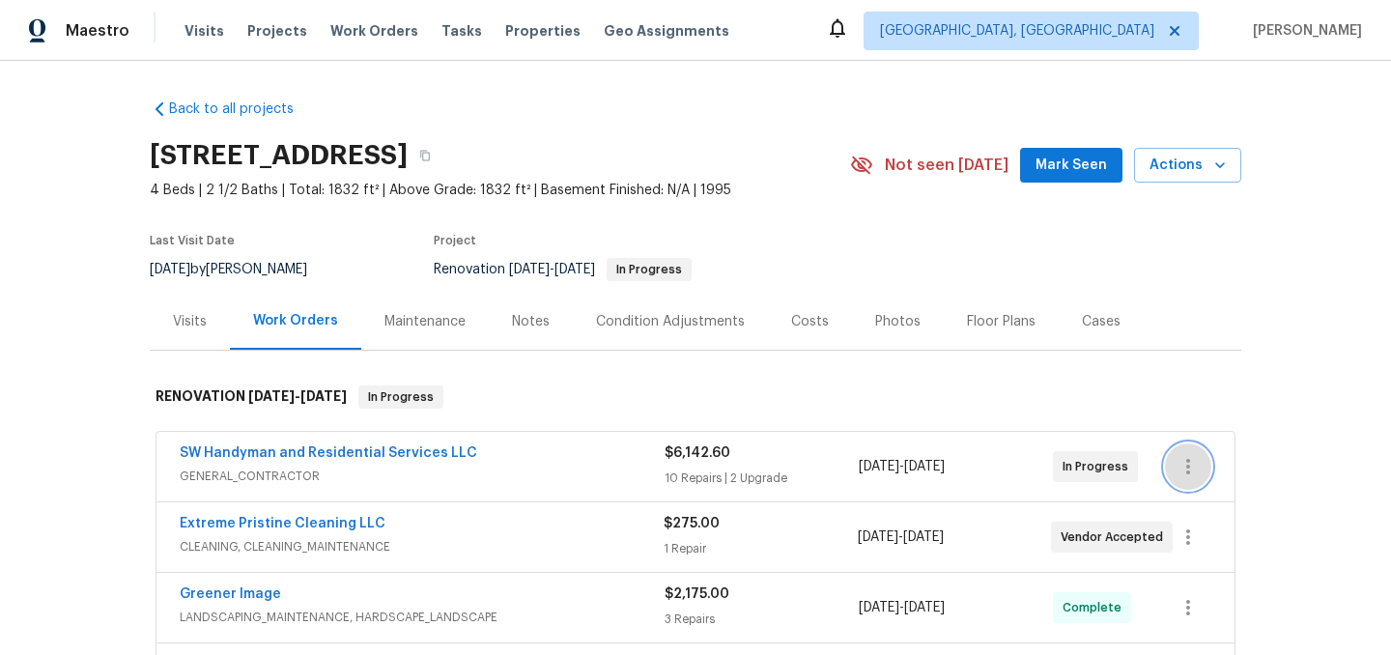
click at [1182, 462] on icon "button" at bounding box center [1188, 466] width 23 height 23
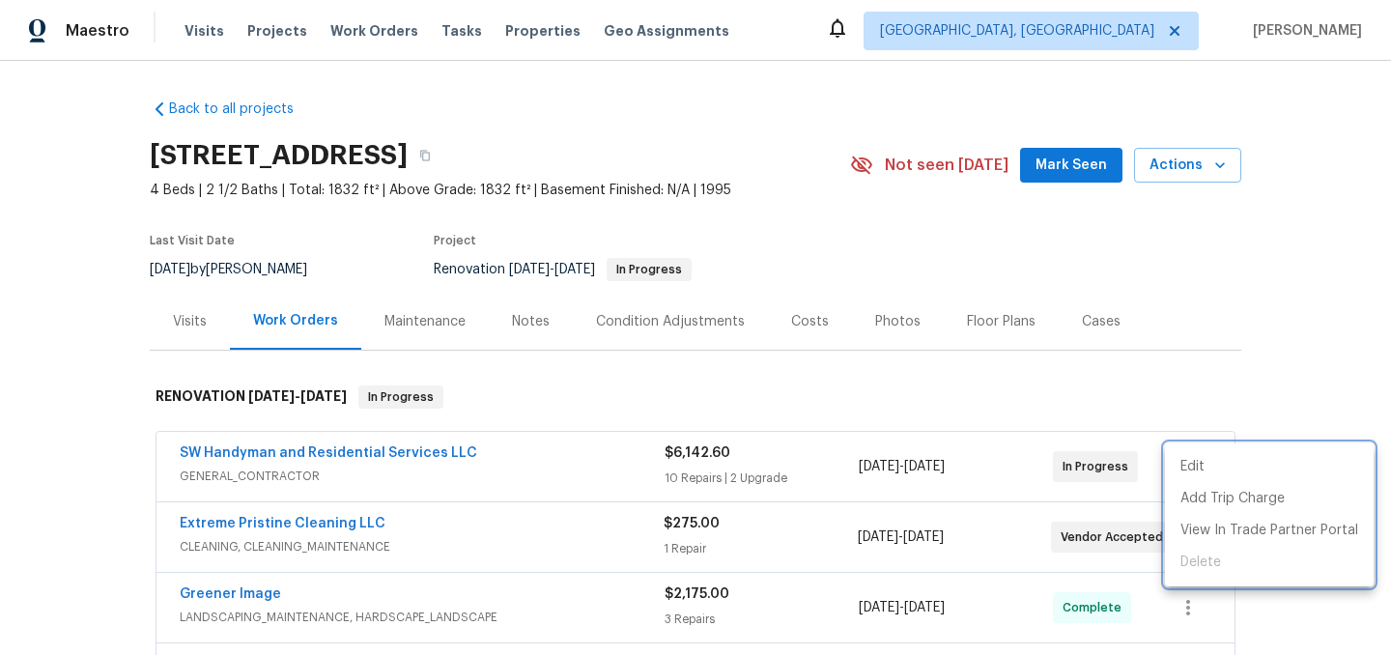
click at [929, 370] on div at bounding box center [695, 327] width 1391 height 655
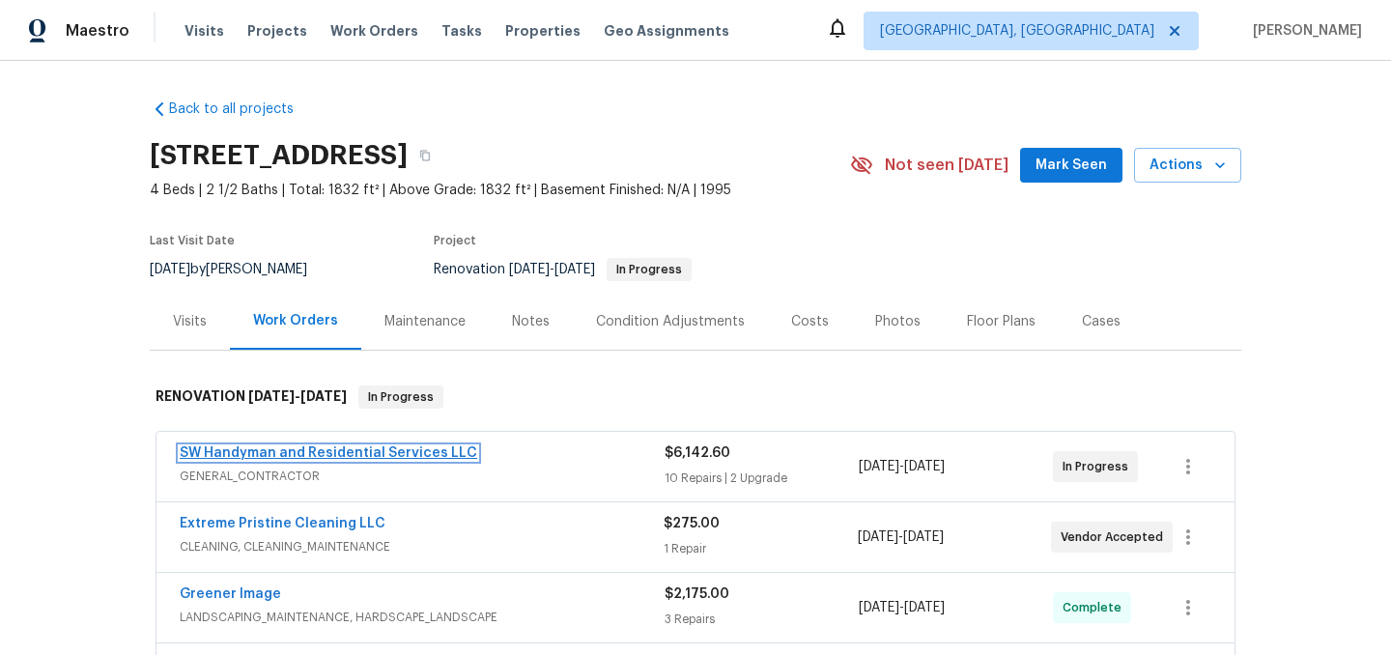
click at [319, 452] on link "SW Handyman and Residential Services LLC" at bounding box center [329, 453] width 298 height 14
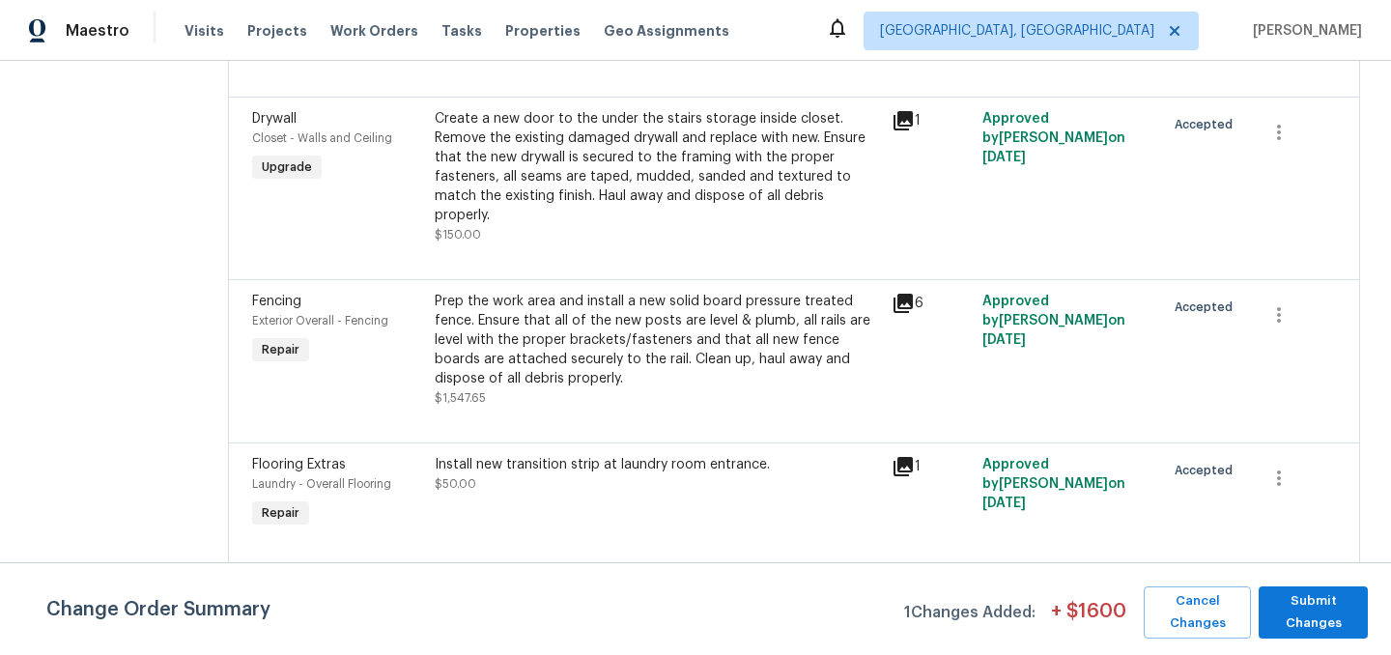
scroll to position [423, 0]
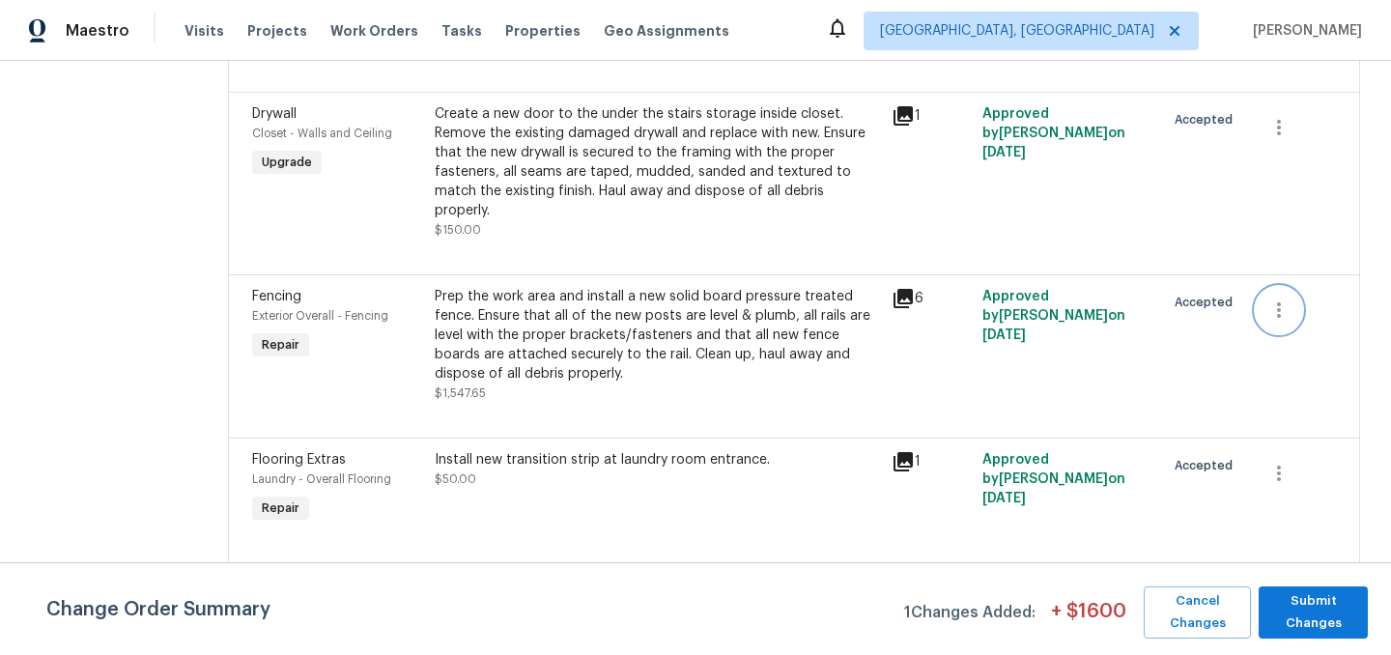
click at [1272, 299] on icon "button" at bounding box center [1279, 310] width 23 height 23
click at [1301, 269] on li "Cancel" at bounding box center [1293, 273] width 74 height 32
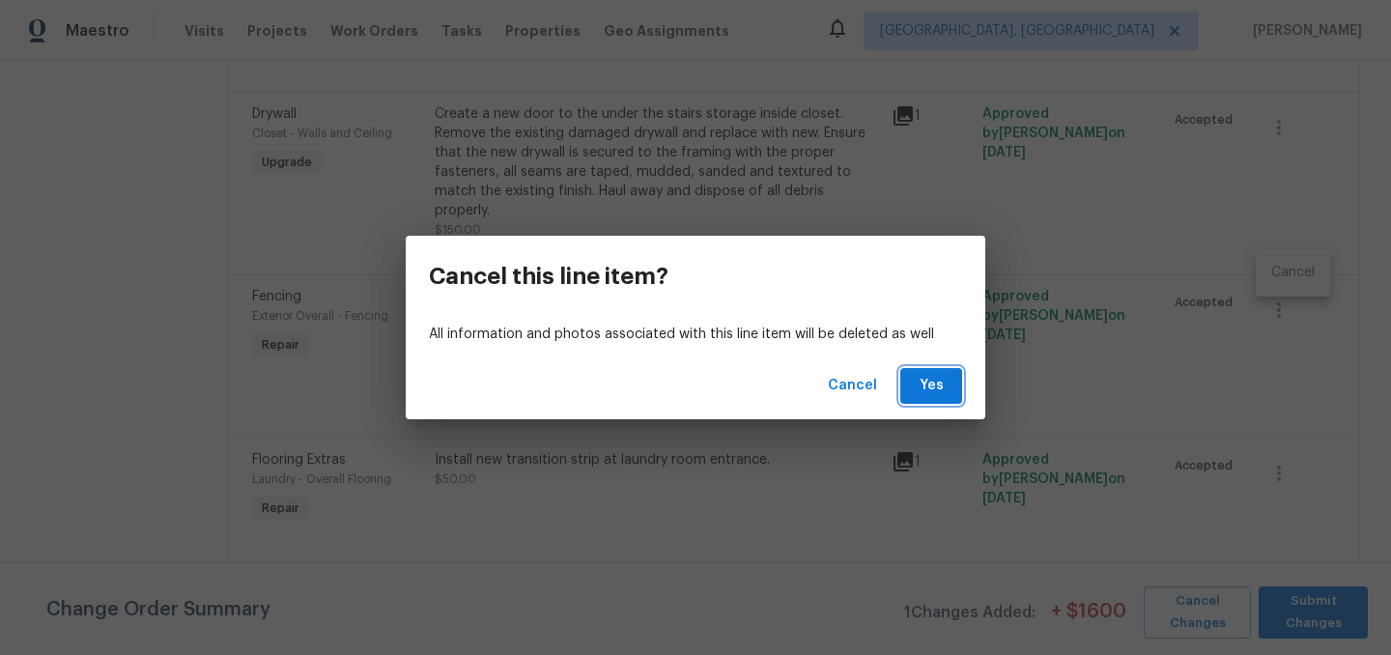
click at [945, 381] on span "Yes" at bounding box center [931, 386] width 31 height 24
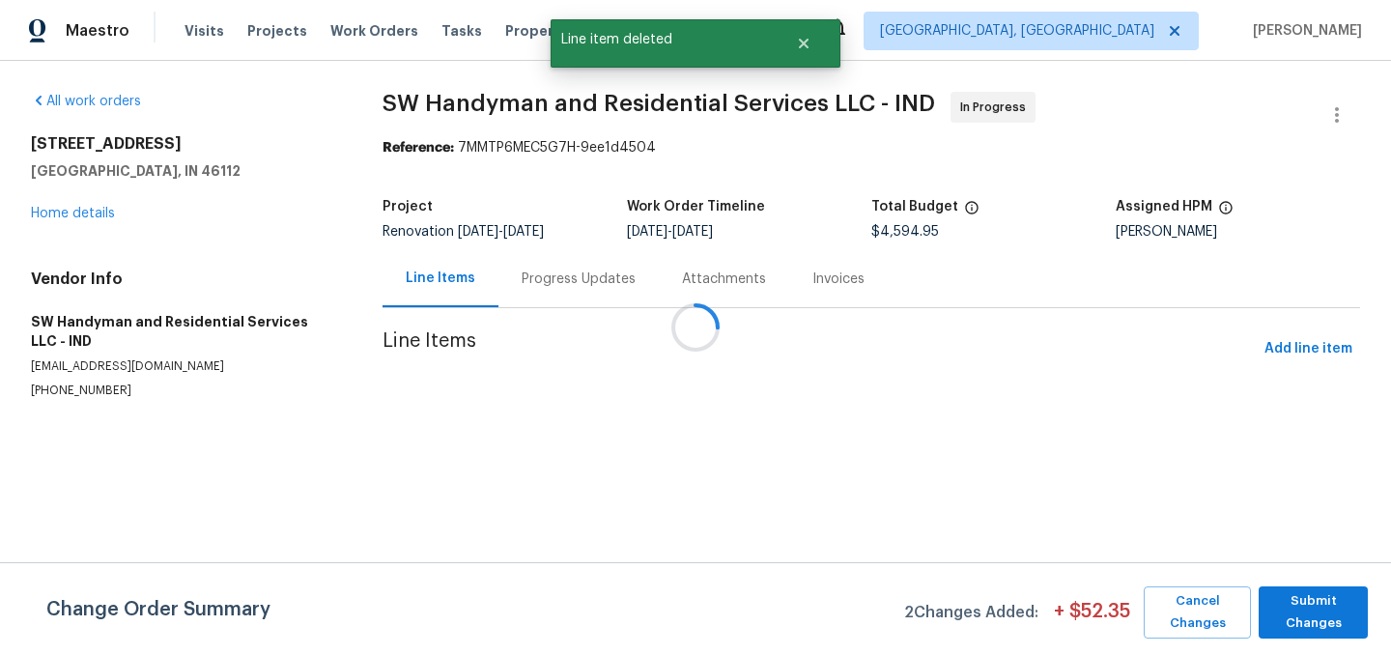
scroll to position [0, 0]
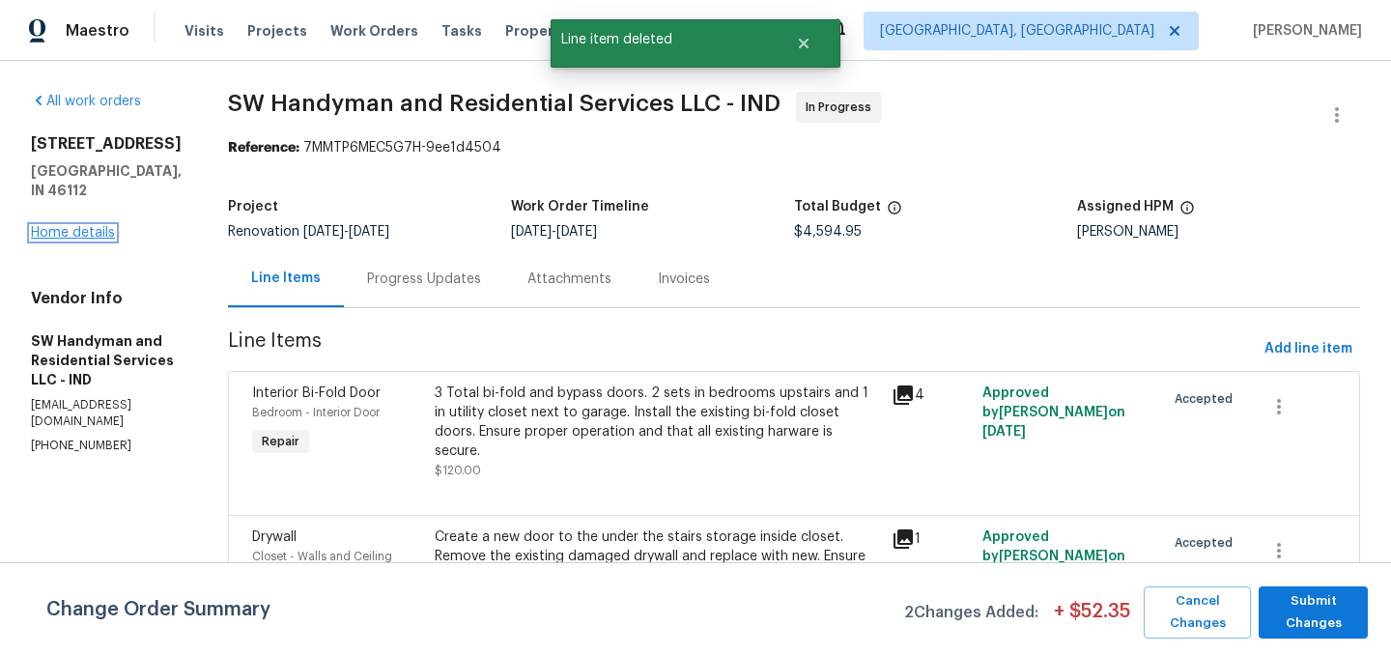
click at [89, 226] on link "Home details" at bounding box center [73, 233] width 84 height 14
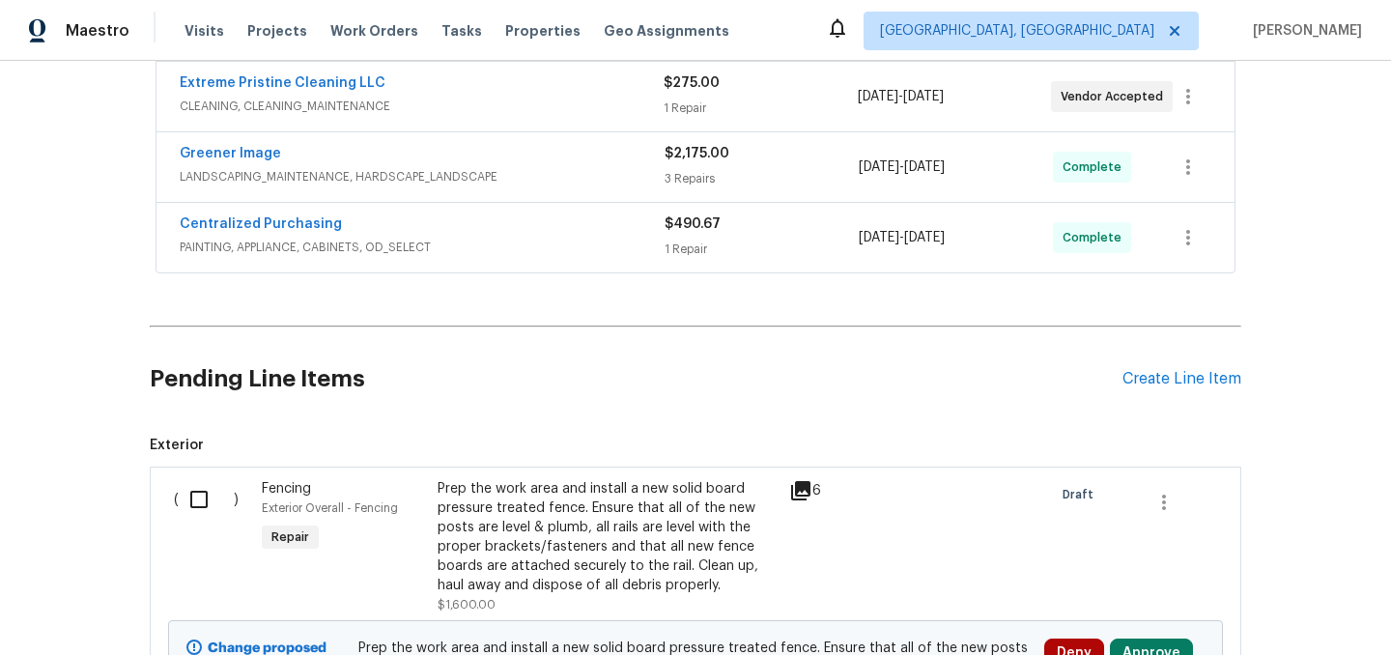
scroll to position [447, 0]
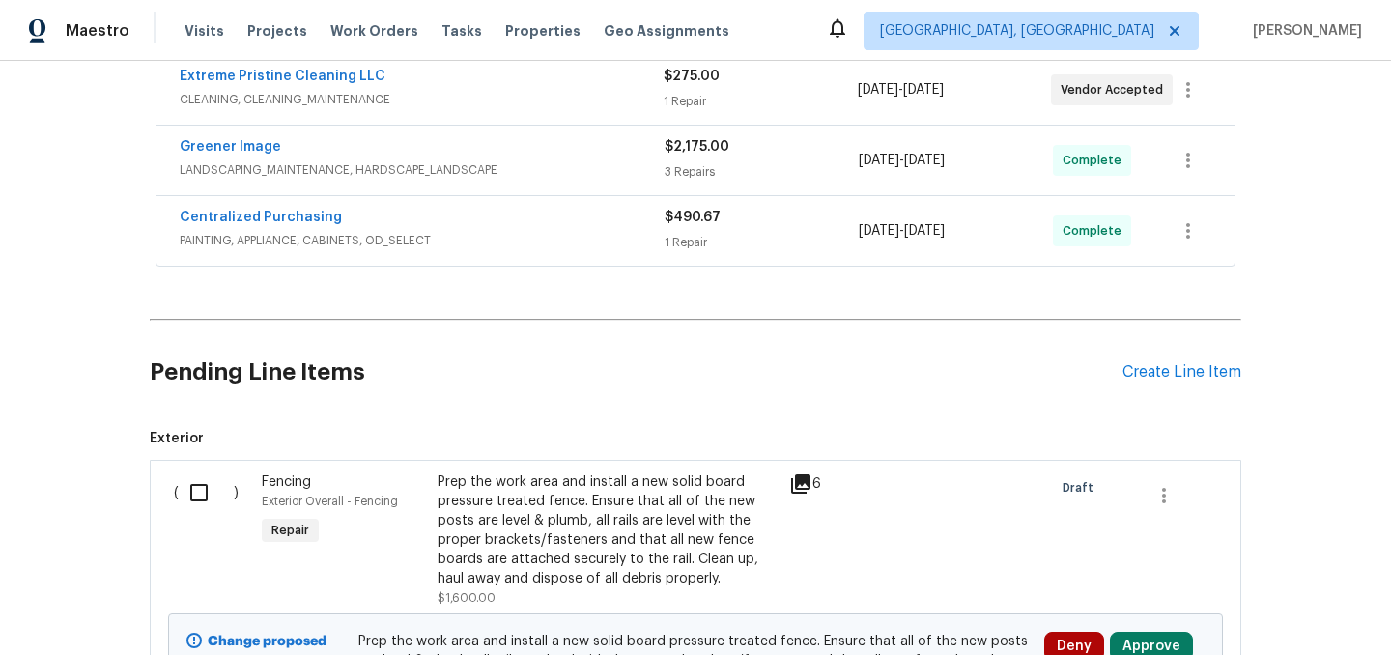
click at [198, 496] on input "checkbox" at bounding box center [206, 492] width 55 height 41
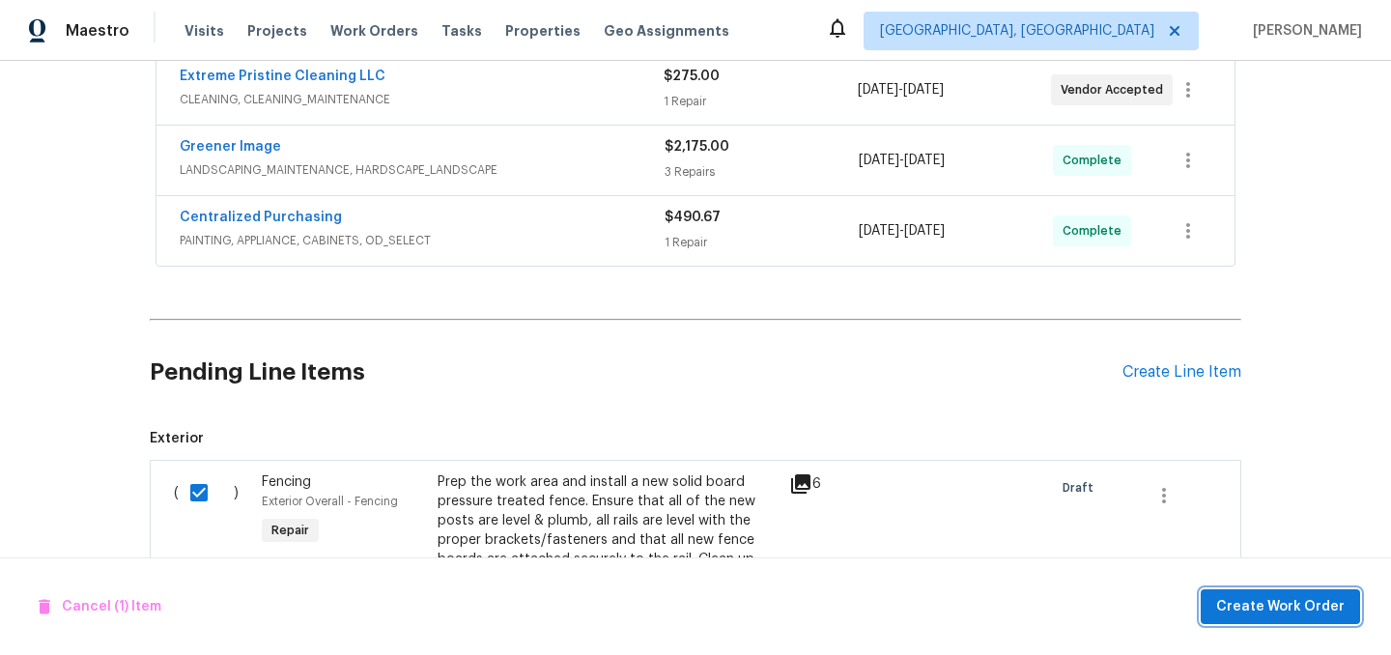
click at [1276, 602] on span "Create Work Order" at bounding box center [1280, 607] width 128 height 24
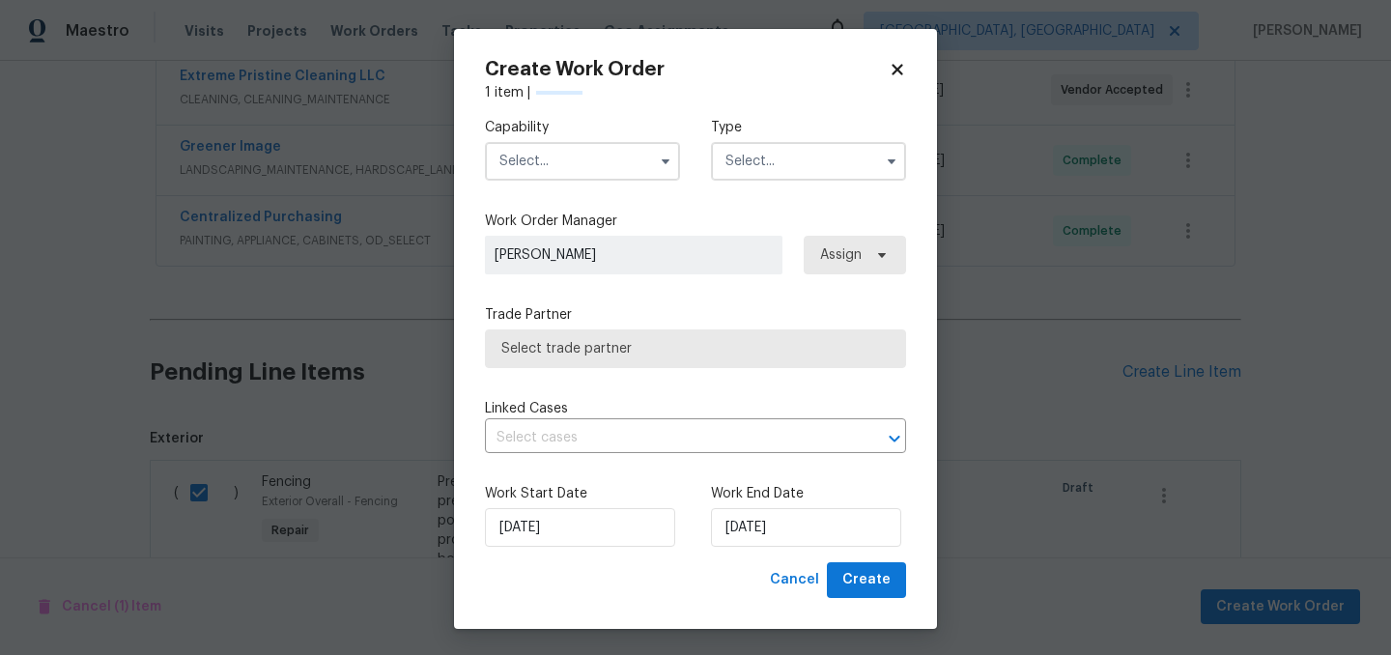
checkbox input "false"
click at [559, 168] on input "text" at bounding box center [582, 161] width 195 height 39
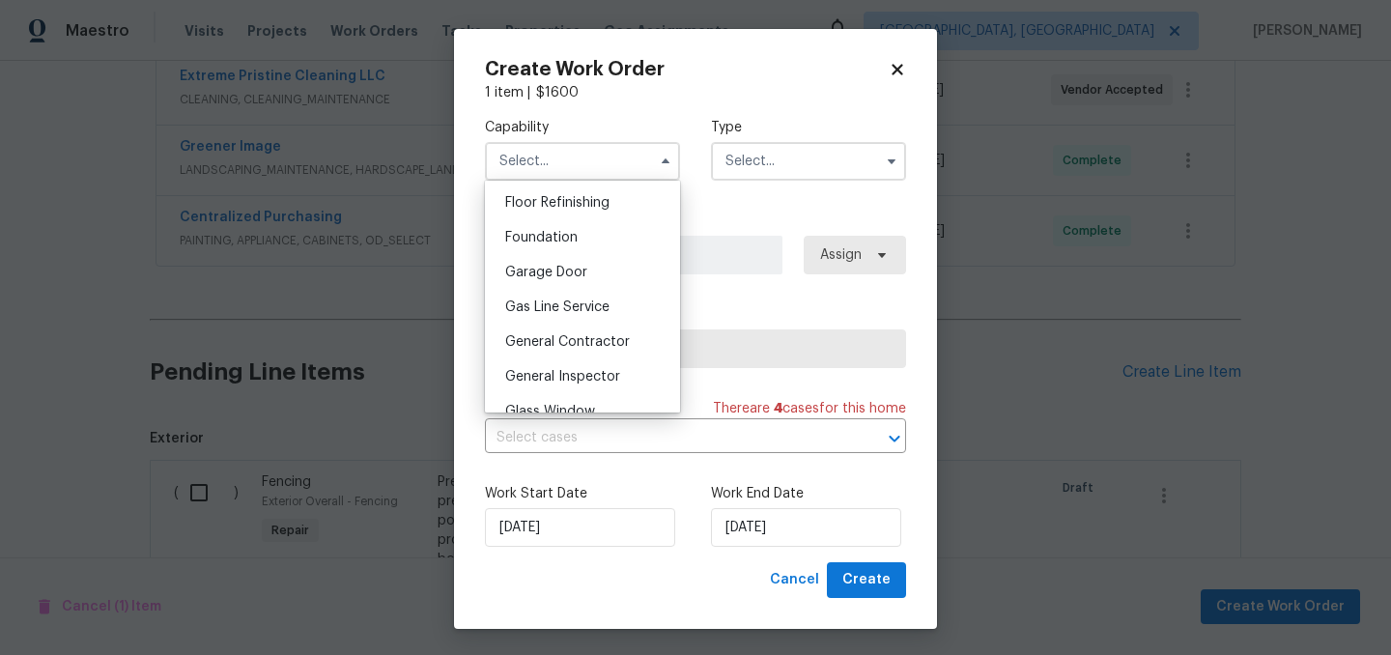
scroll to position [803, 0]
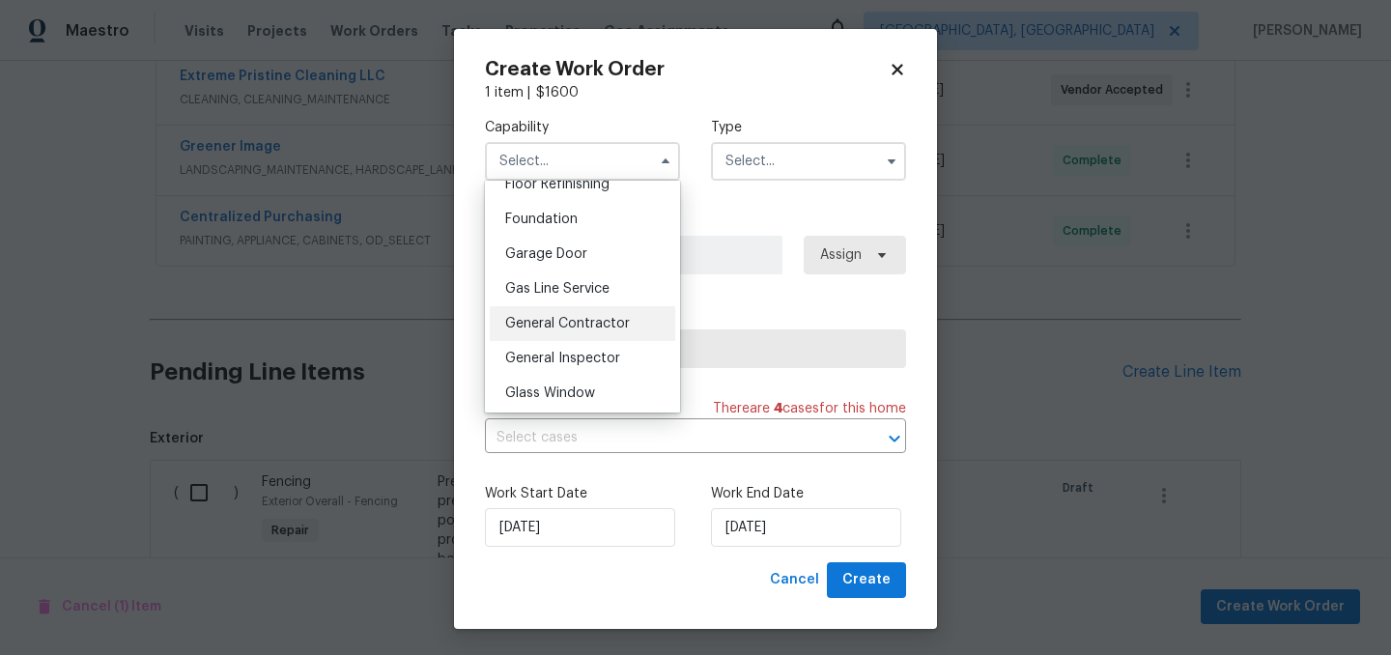
click at [569, 317] on span "General Contractor" at bounding box center [567, 324] width 125 height 14
type input "General Contractor"
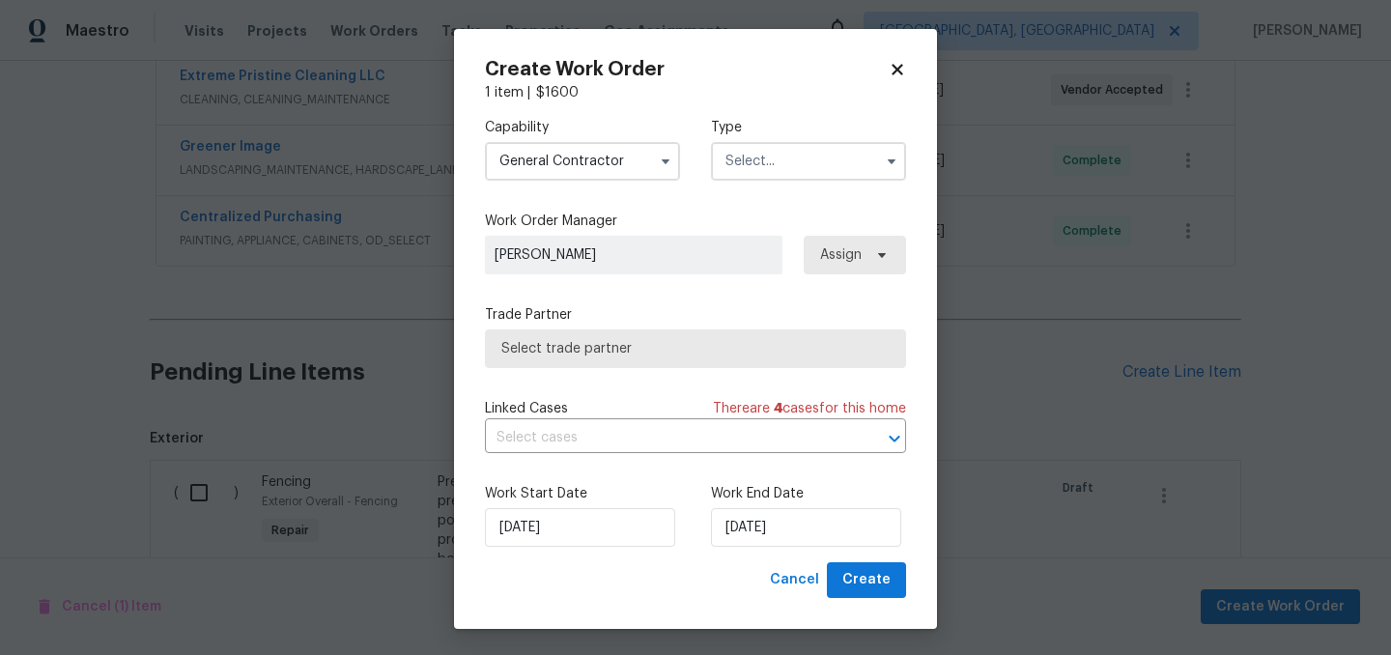
click at [845, 144] on input "text" at bounding box center [808, 161] width 195 height 39
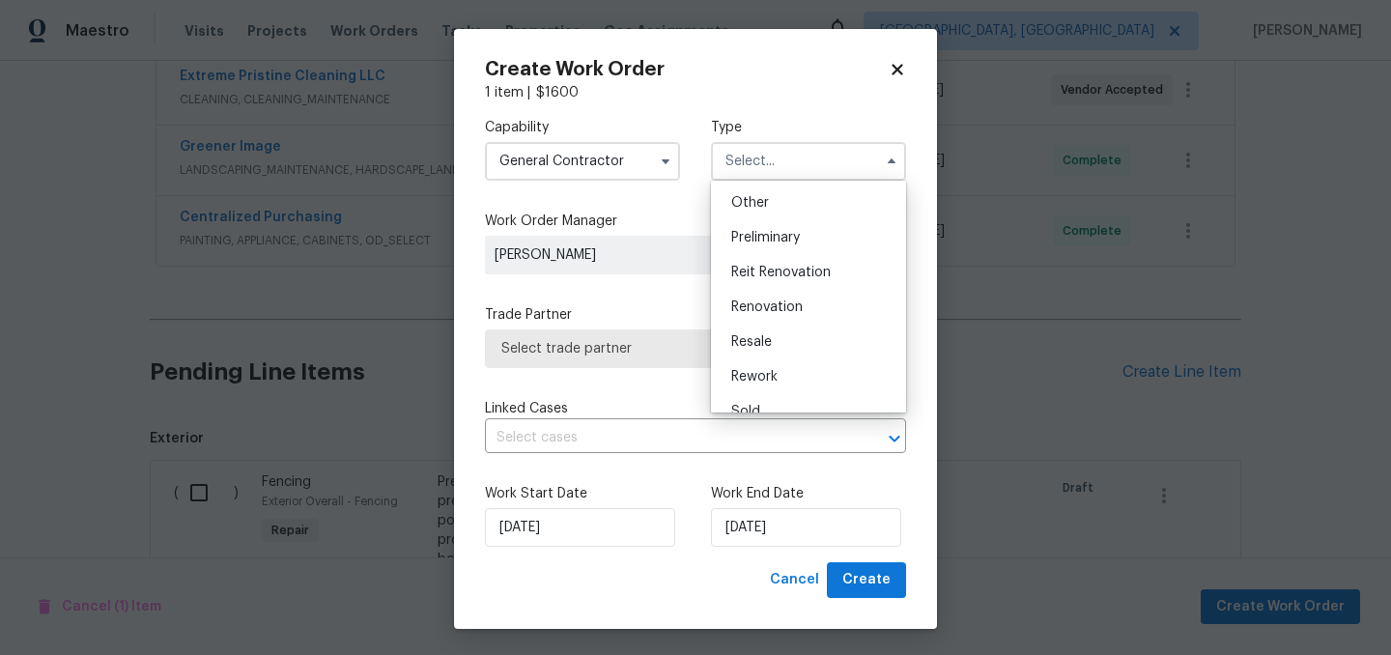
scroll to position [376, 0]
click at [798, 314] on span "Renovation" at bounding box center [766, 314] width 71 height 14
type input "Renovation"
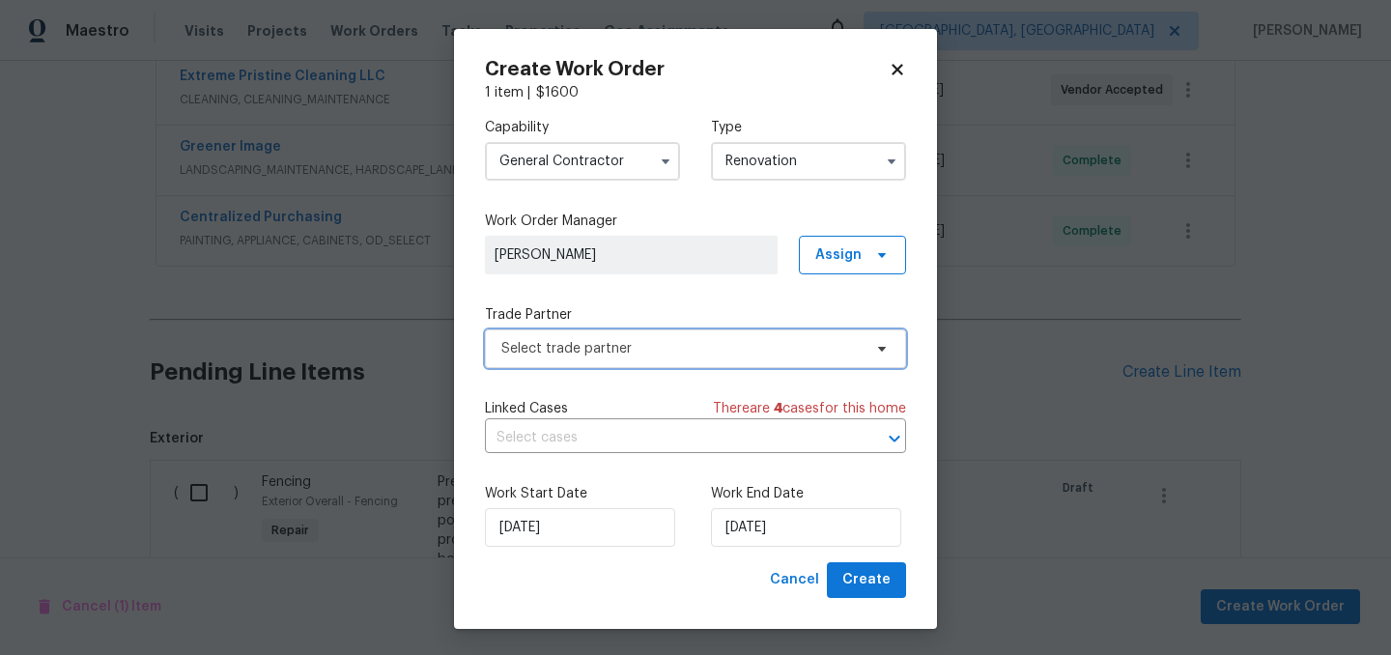
click at [728, 347] on span "Select trade partner" at bounding box center [681, 348] width 360 height 19
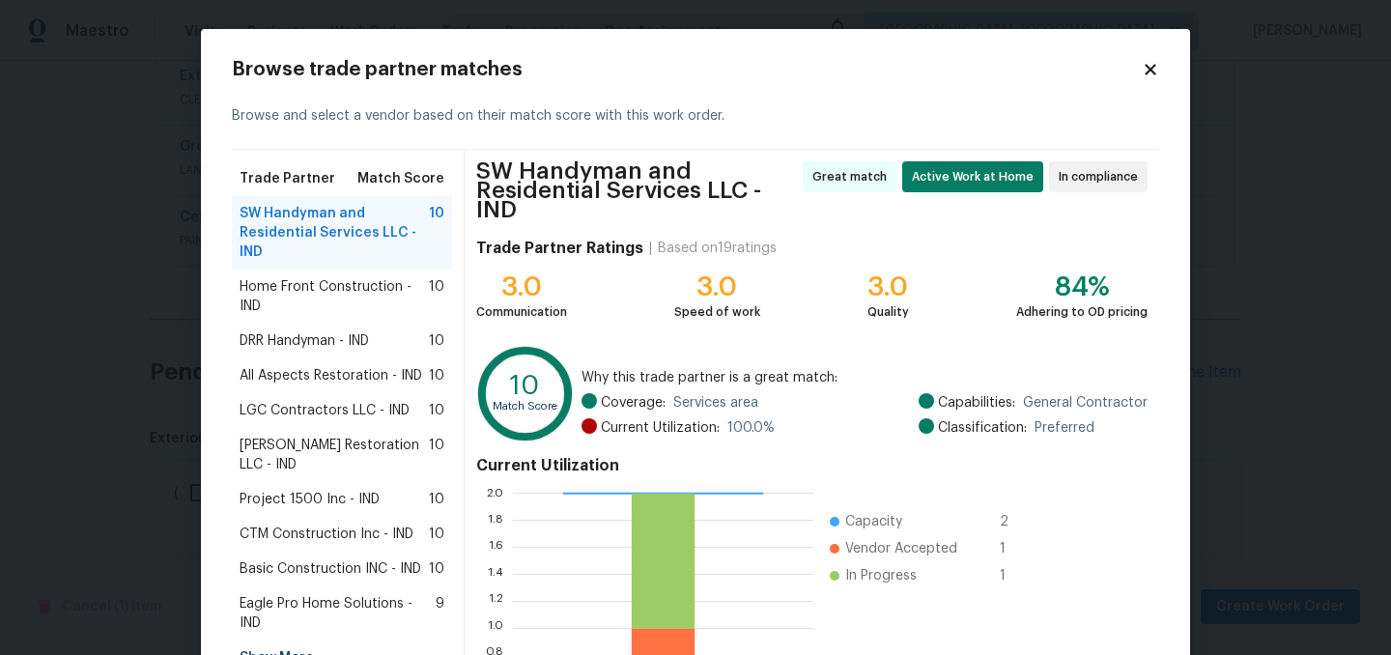
scroll to position [205, 0]
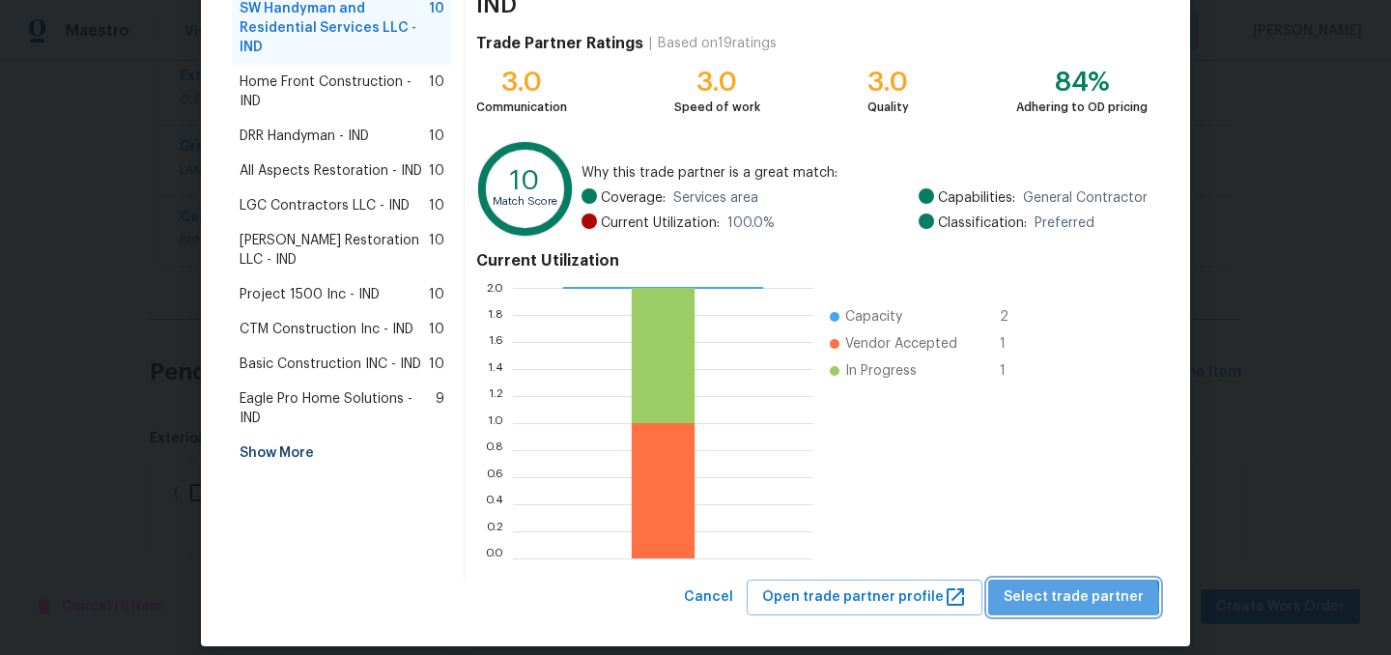
click at [1083, 585] on span "Select trade partner" at bounding box center [1074, 597] width 140 height 24
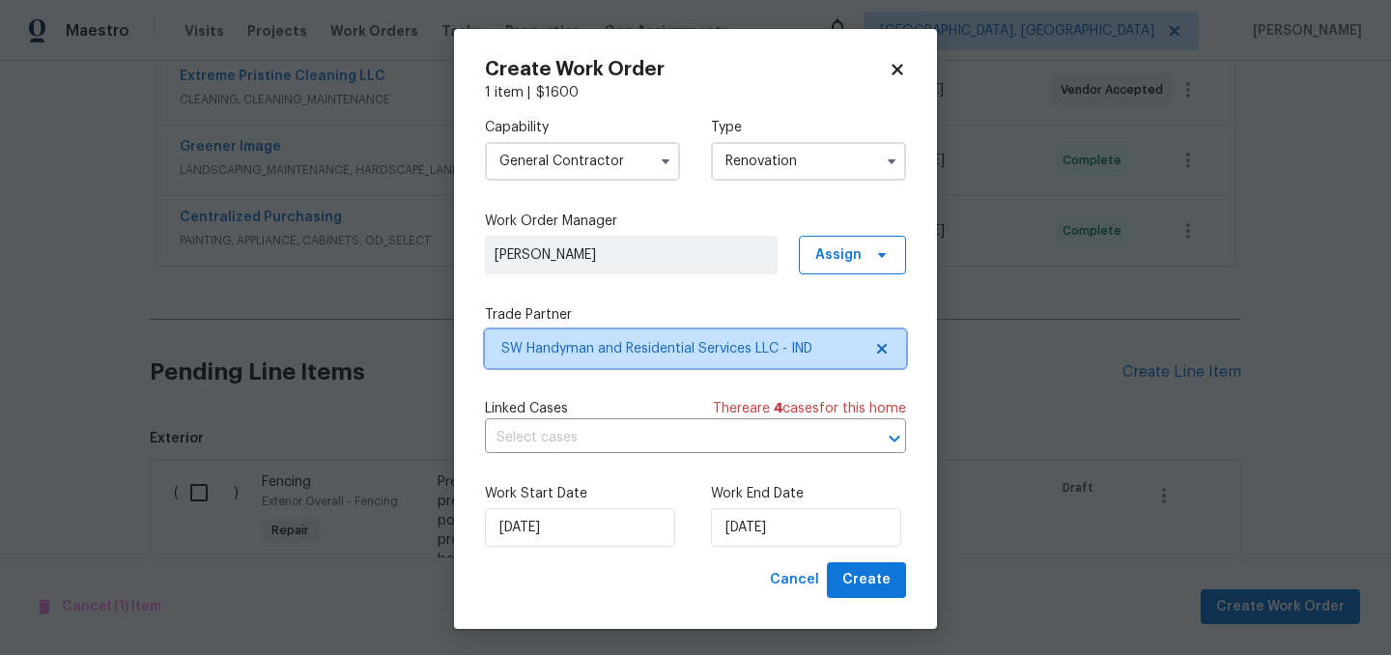
scroll to position [0, 0]
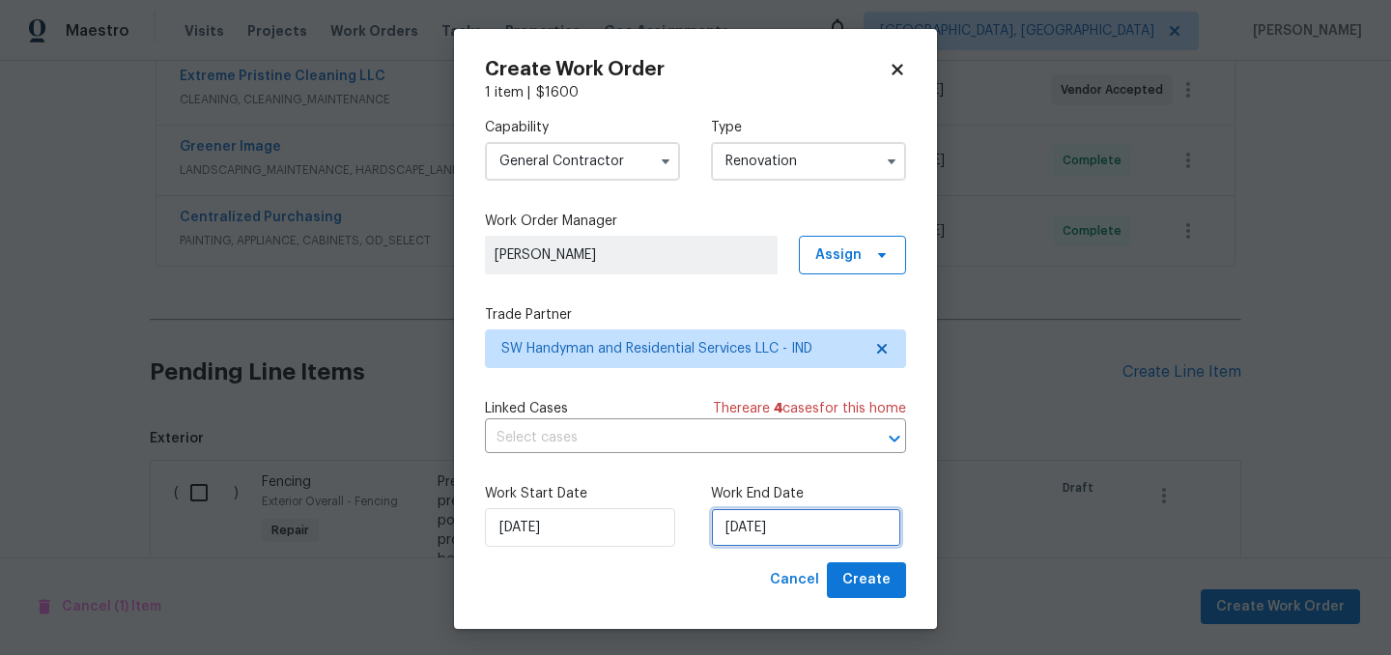
click at [805, 532] on input "[DATE]" at bounding box center [806, 527] width 190 height 39
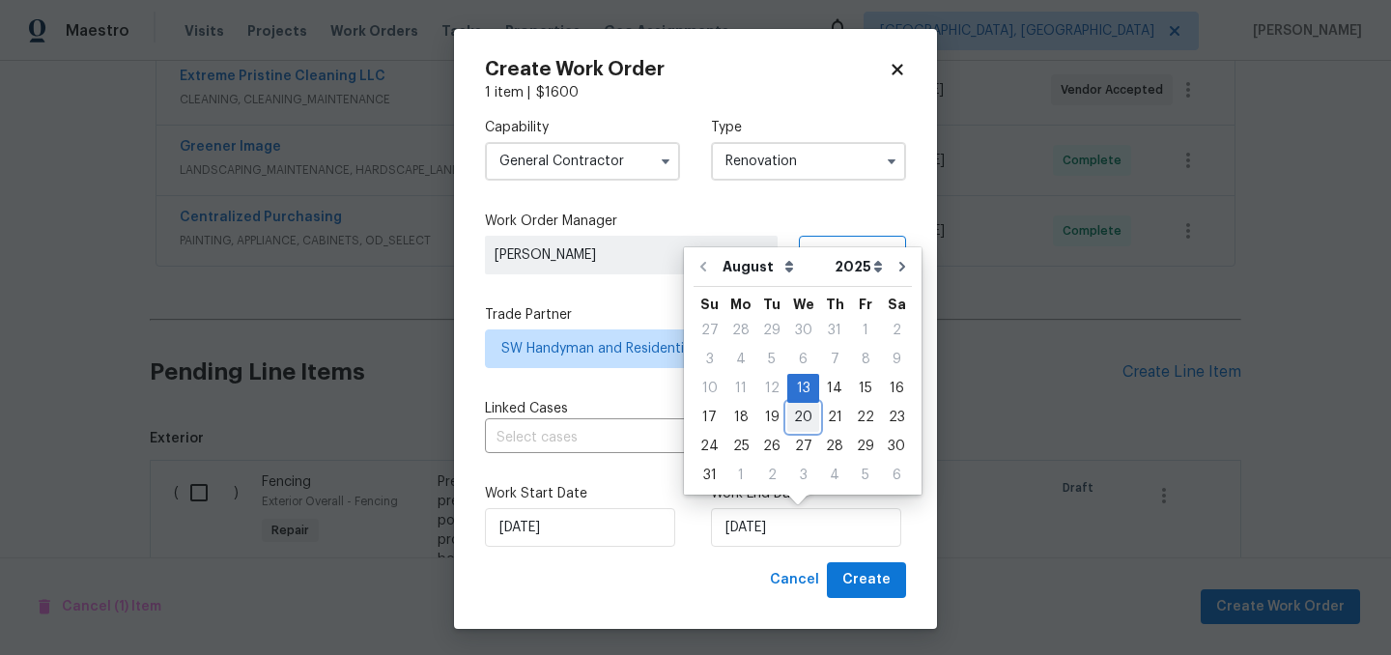
click at [790, 416] on div "20" at bounding box center [803, 417] width 32 height 27
type input "[DATE]"
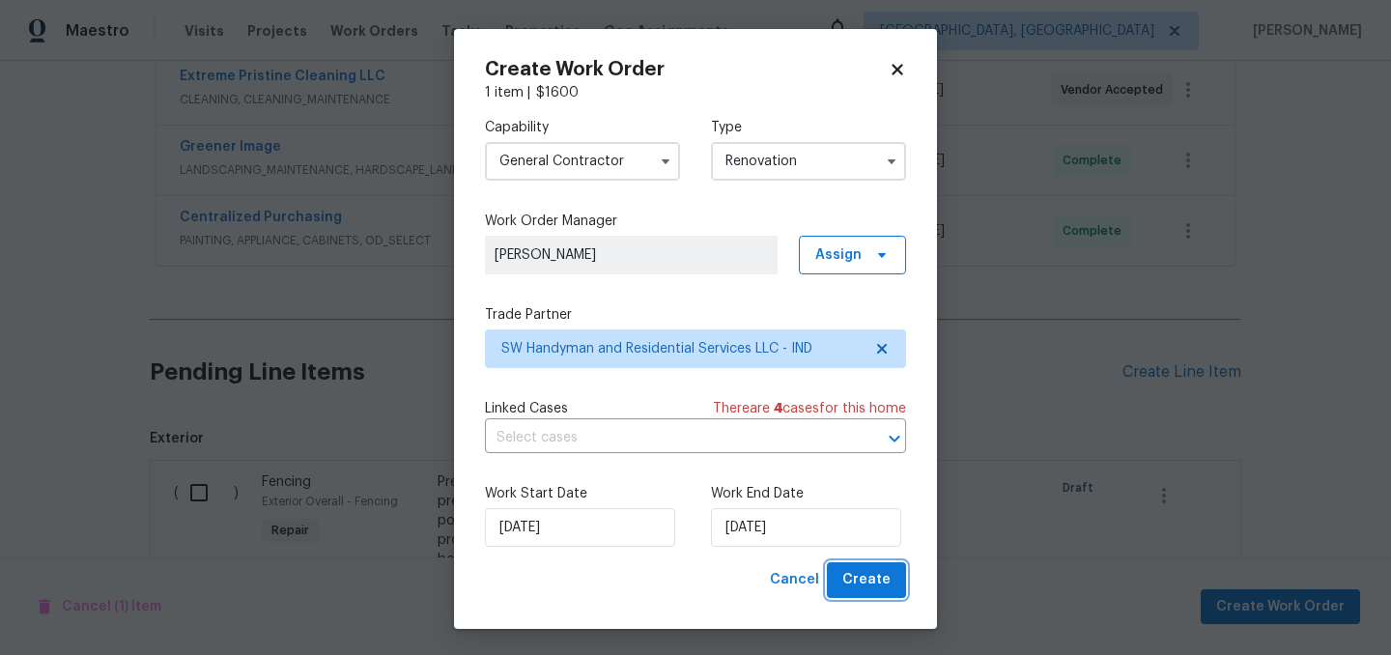
click at [862, 581] on span "Create" at bounding box center [866, 580] width 48 height 24
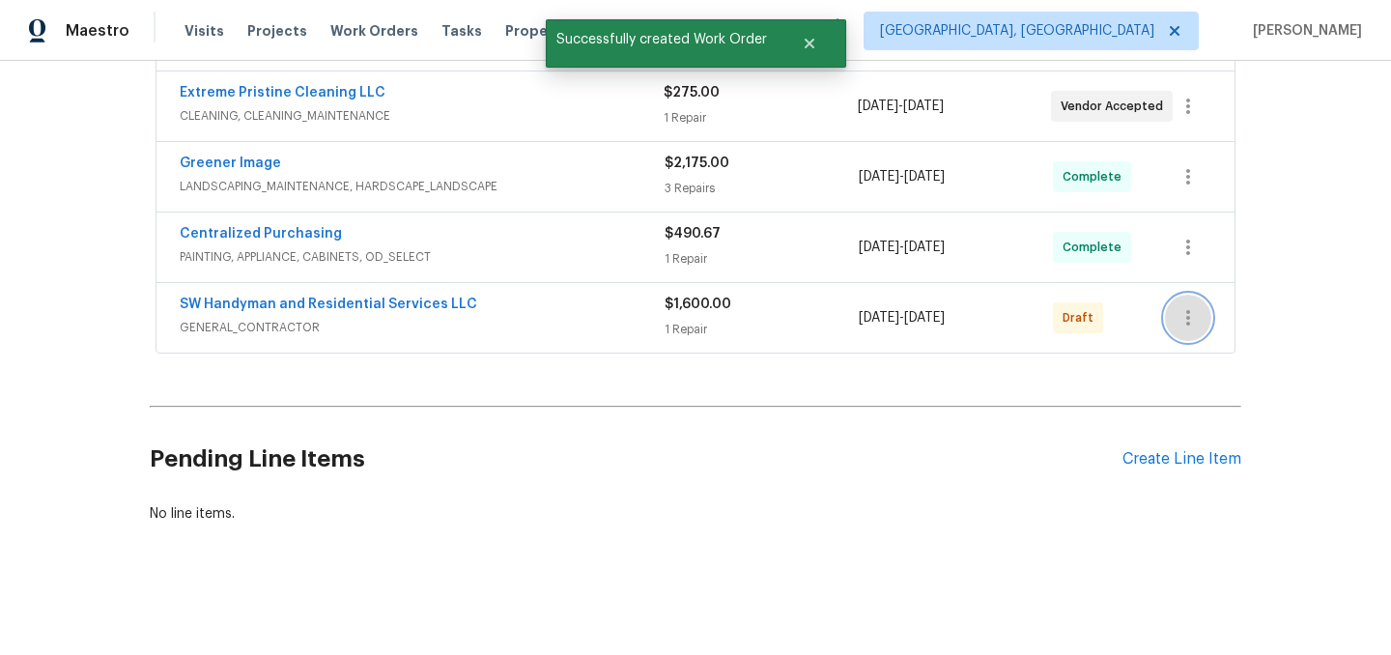
click at [1199, 327] on icon "button" at bounding box center [1188, 317] width 23 height 23
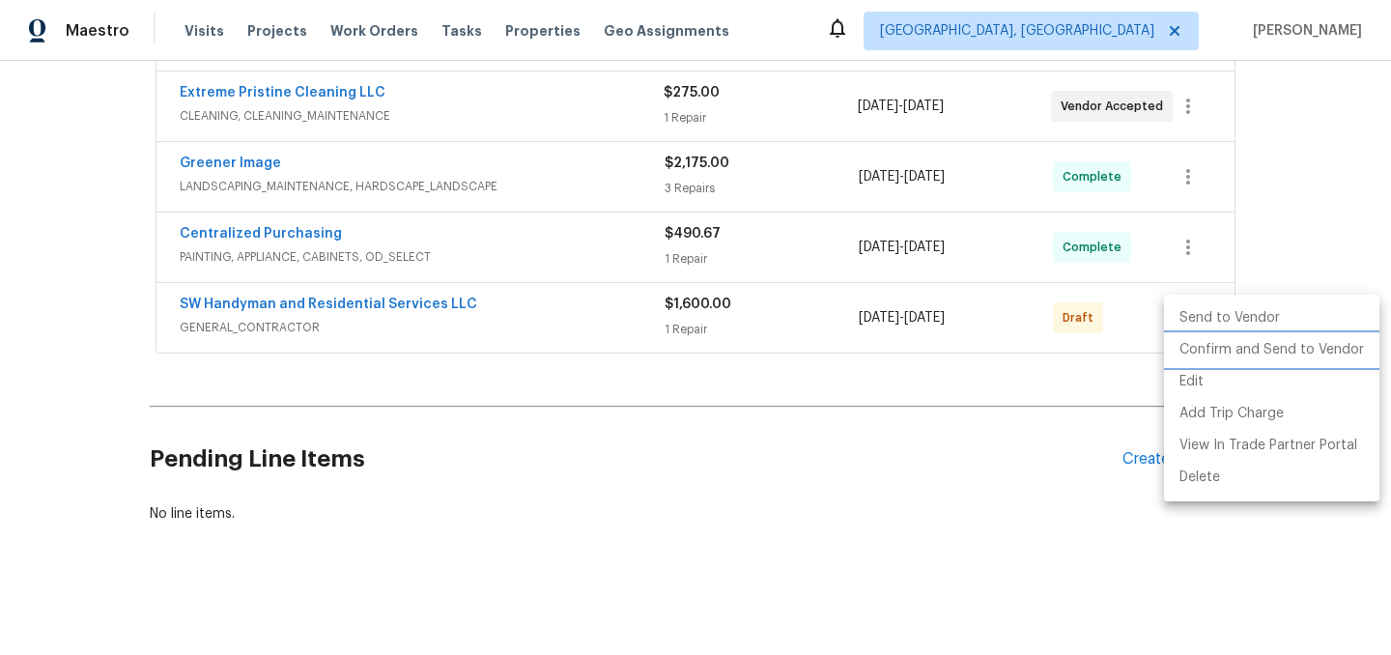
click at [1195, 348] on li "Confirm and Send to Vendor" at bounding box center [1271, 350] width 215 height 32
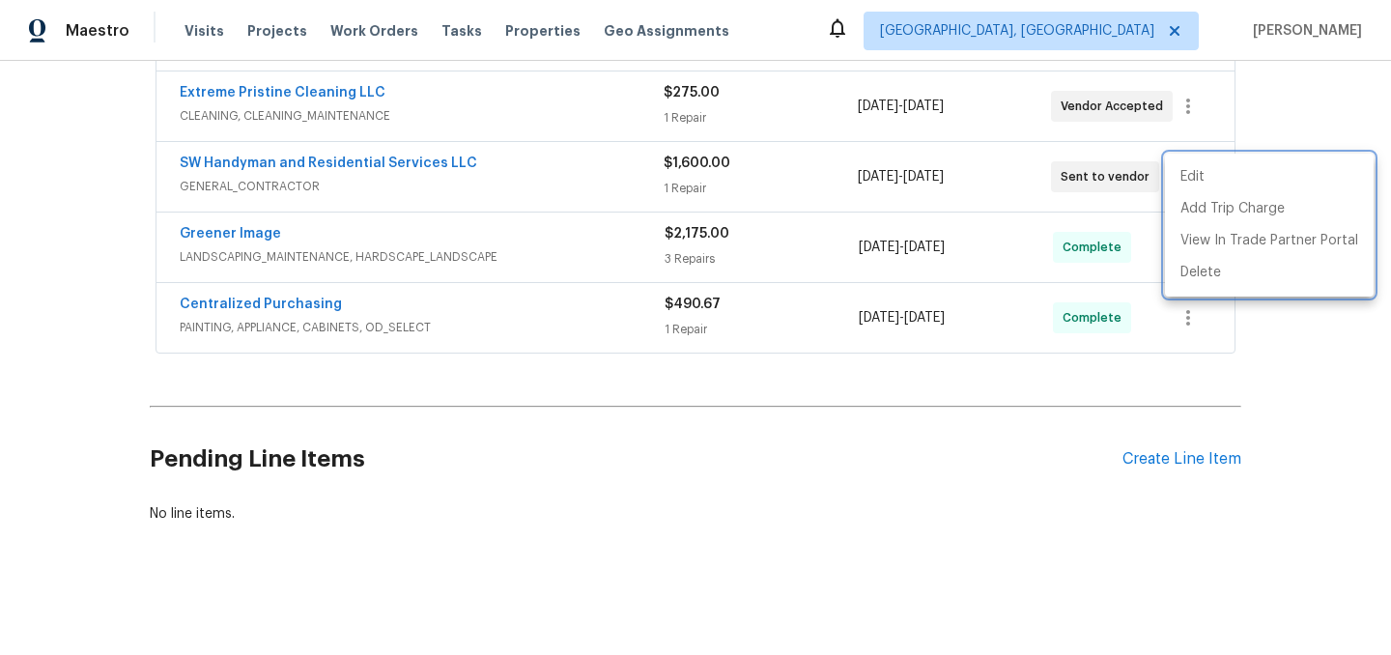
click at [724, 423] on div at bounding box center [695, 327] width 1391 height 655
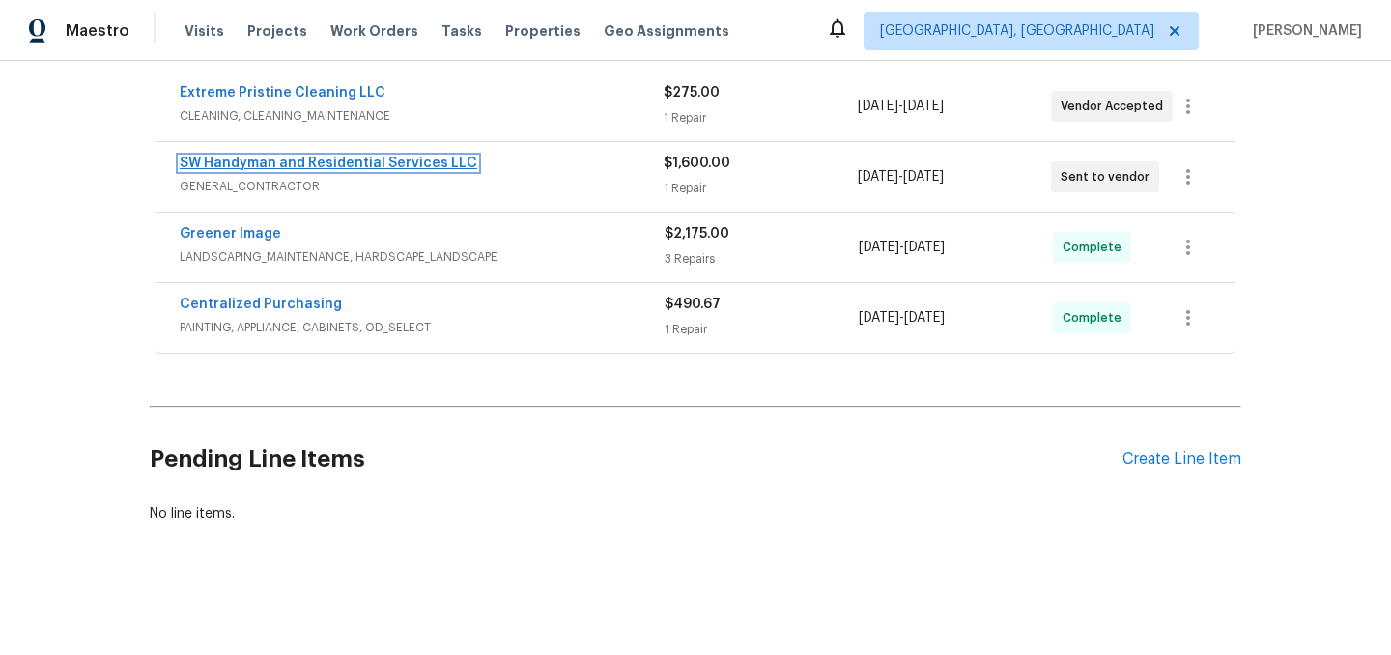
click at [332, 157] on link "SW Handyman and Residential Services LLC" at bounding box center [329, 164] width 298 height 14
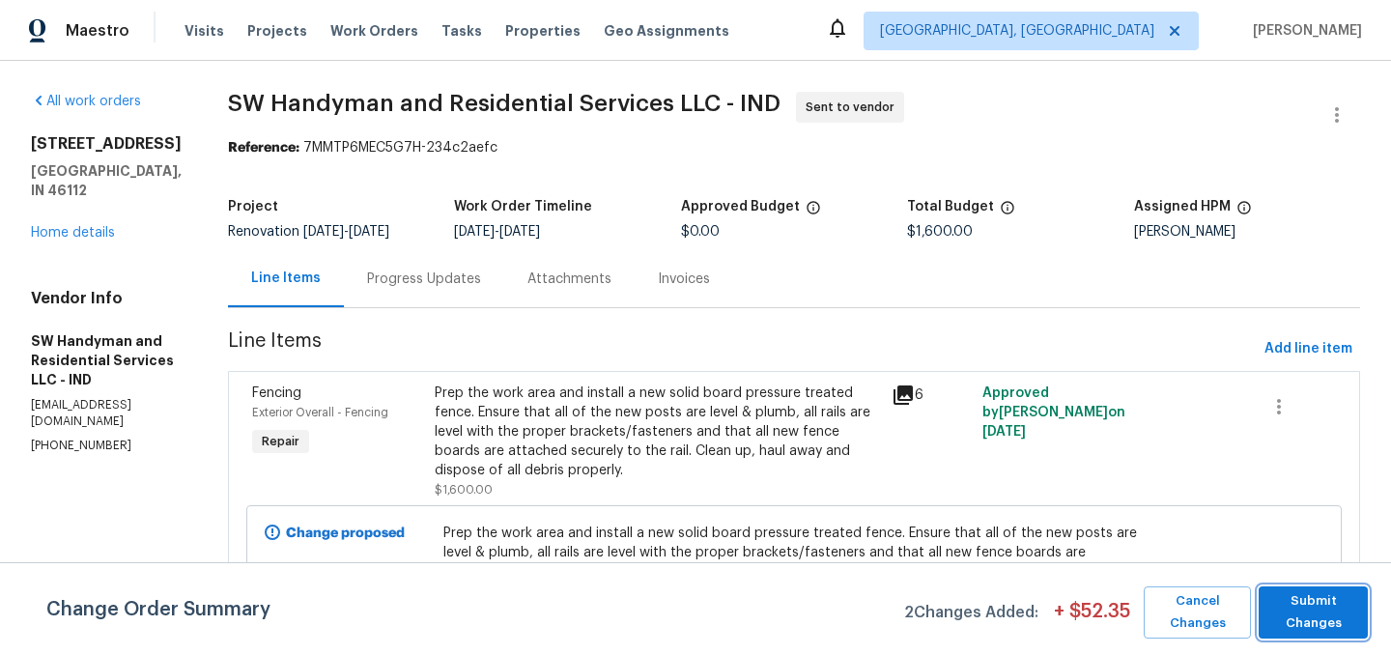
click at [1320, 616] on span "Submit Changes" at bounding box center [1314, 612] width 90 height 44
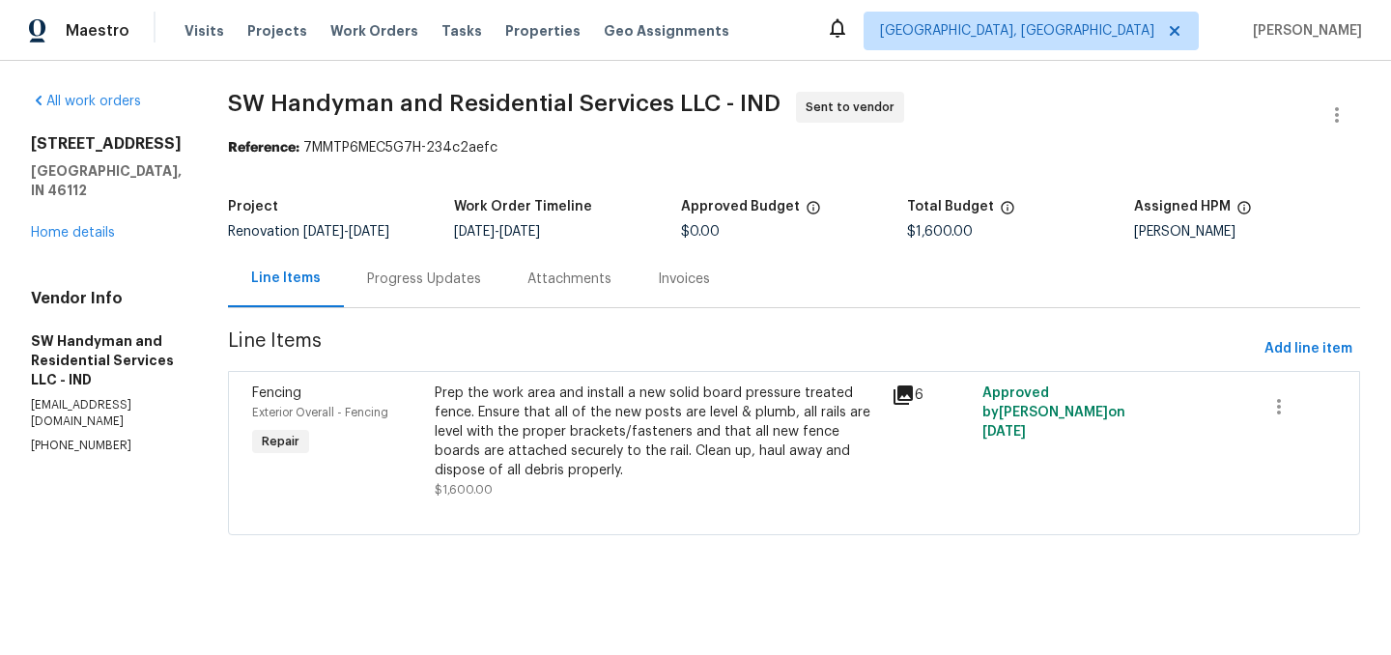
click at [390, 278] on div "Progress Updates" at bounding box center [424, 279] width 114 height 19
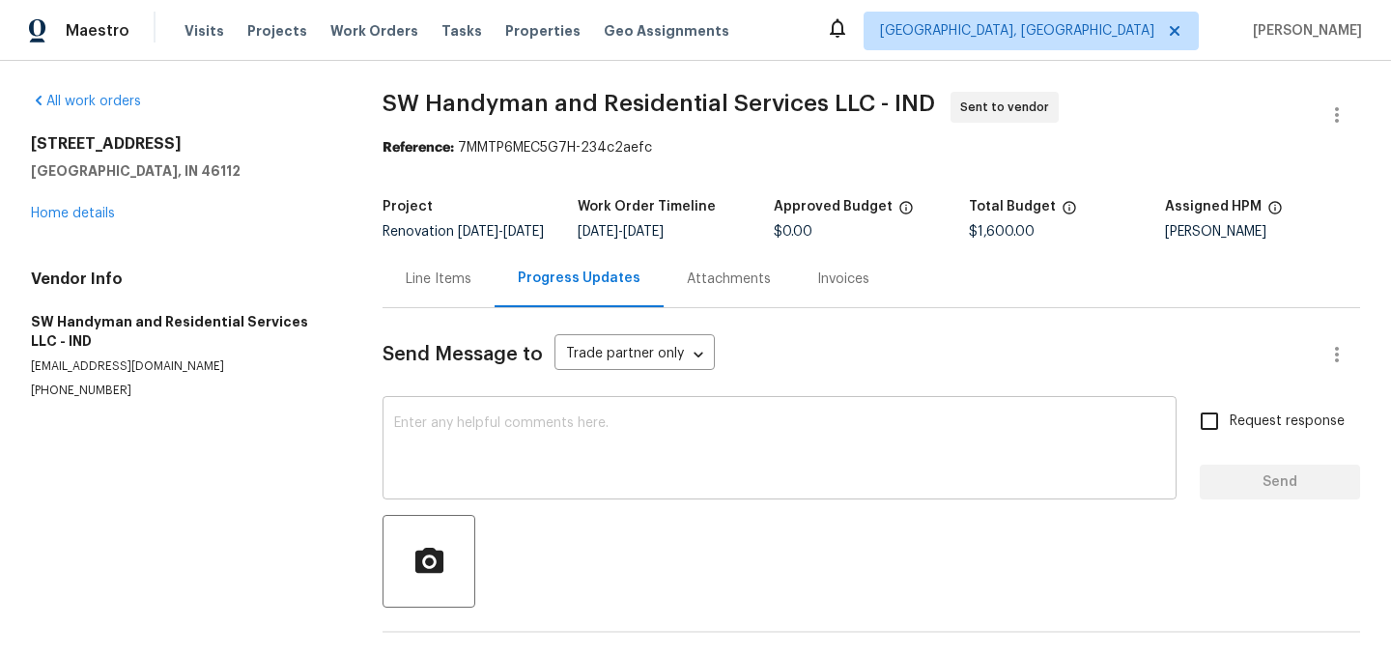
click at [423, 433] on textarea at bounding box center [779, 450] width 771 height 68
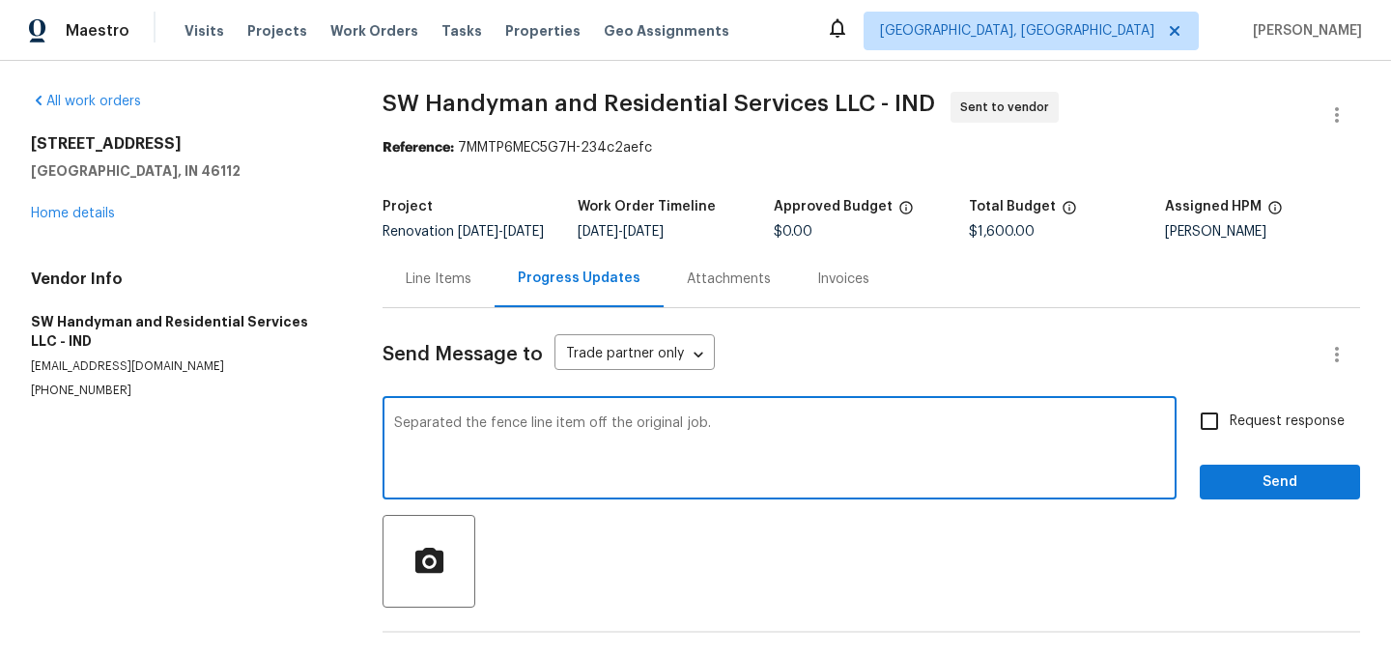
type textarea "Separated the fence line item off the original job."
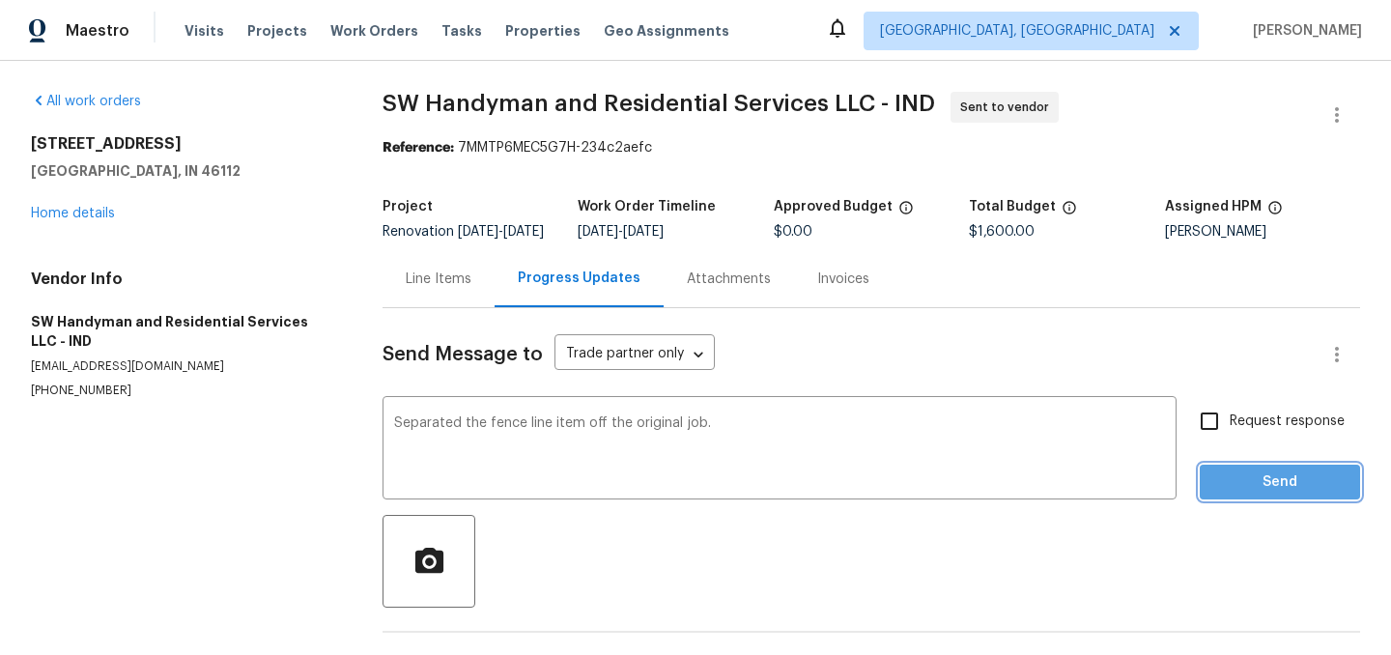
click at [1273, 495] on span "Send" at bounding box center [1279, 483] width 129 height 24
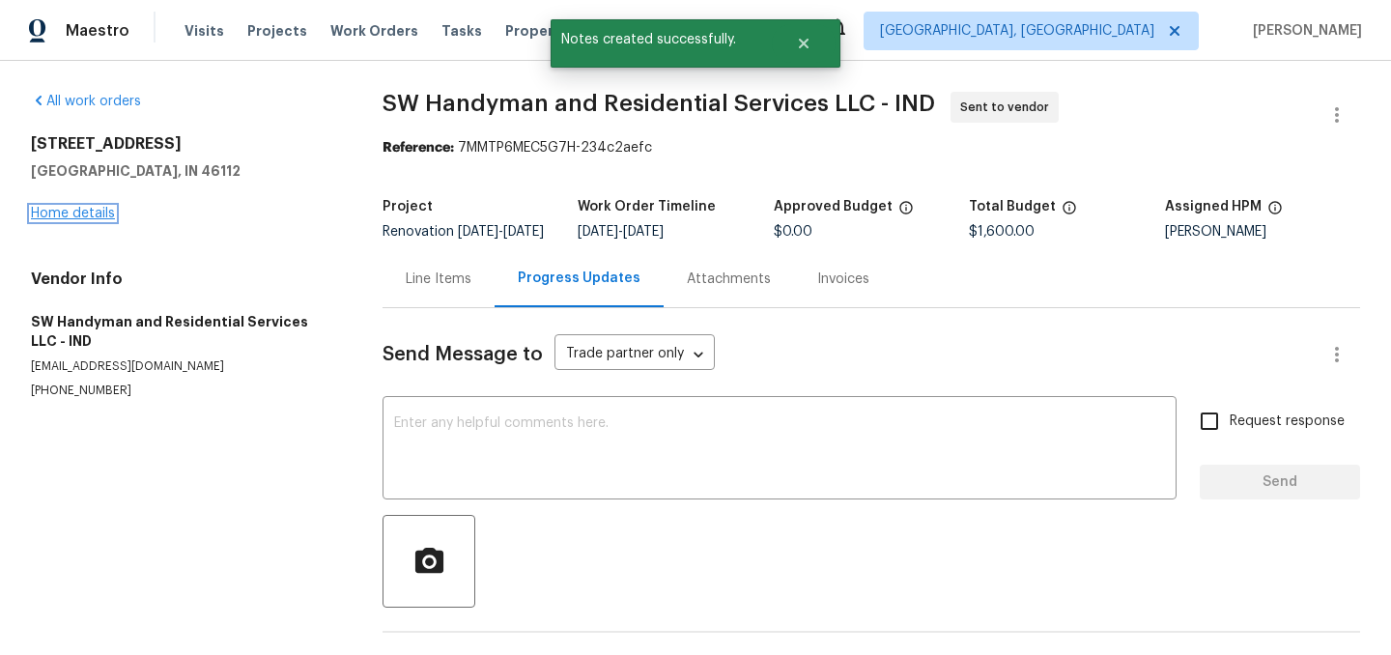
click at [78, 219] on link "Home details" at bounding box center [73, 214] width 84 height 14
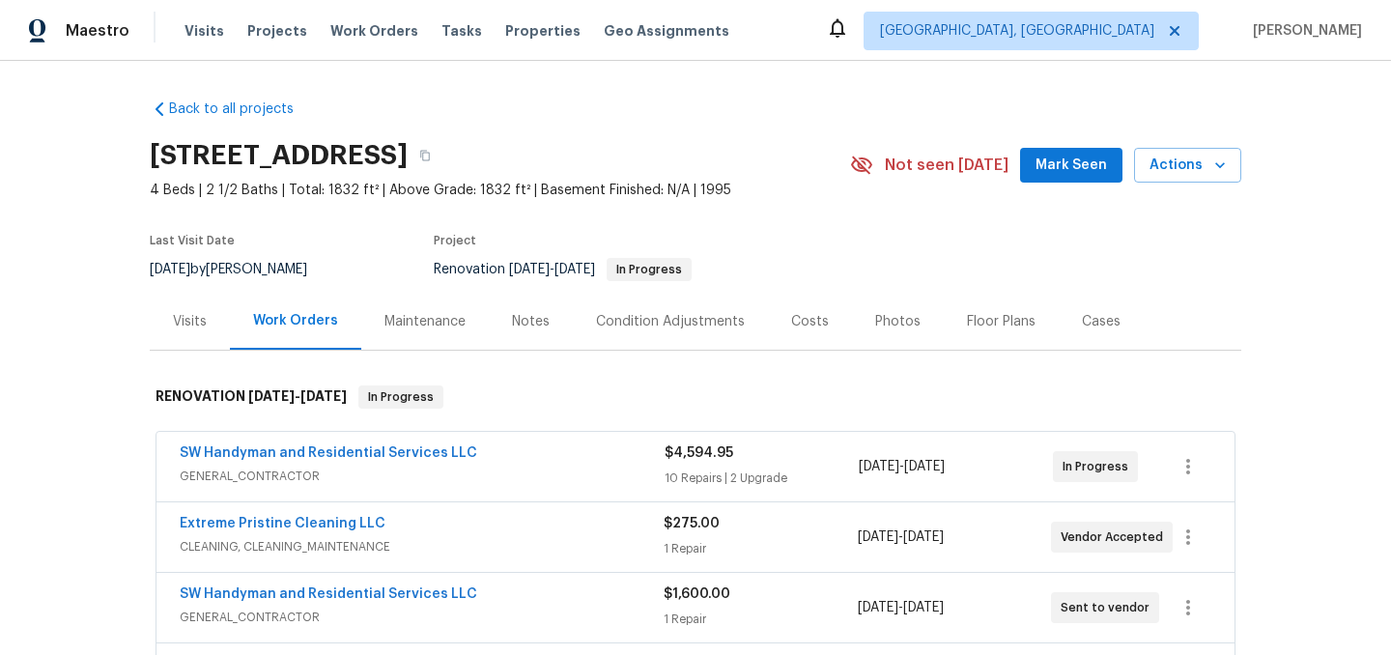
click at [792, 324] on div "Costs" at bounding box center [810, 321] width 38 height 19
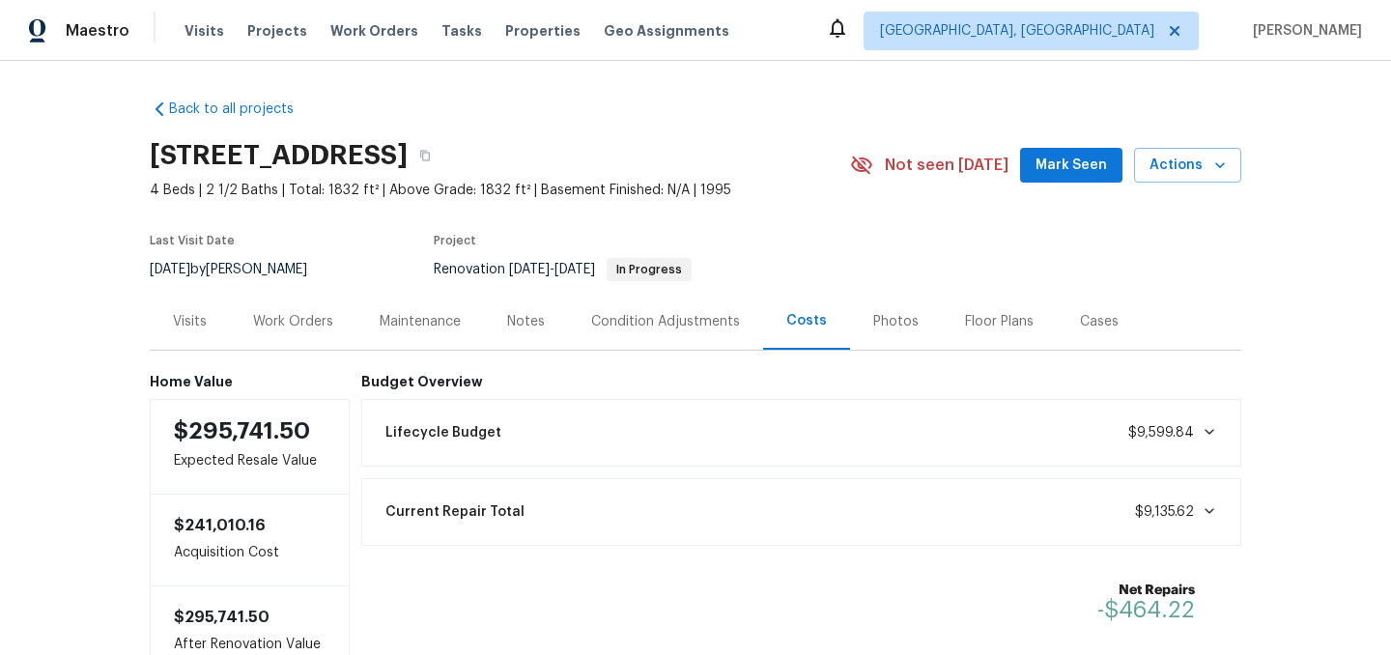
click at [306, 325] on div "Work Orders" at bounding box center [293, 321] width 80 height 19
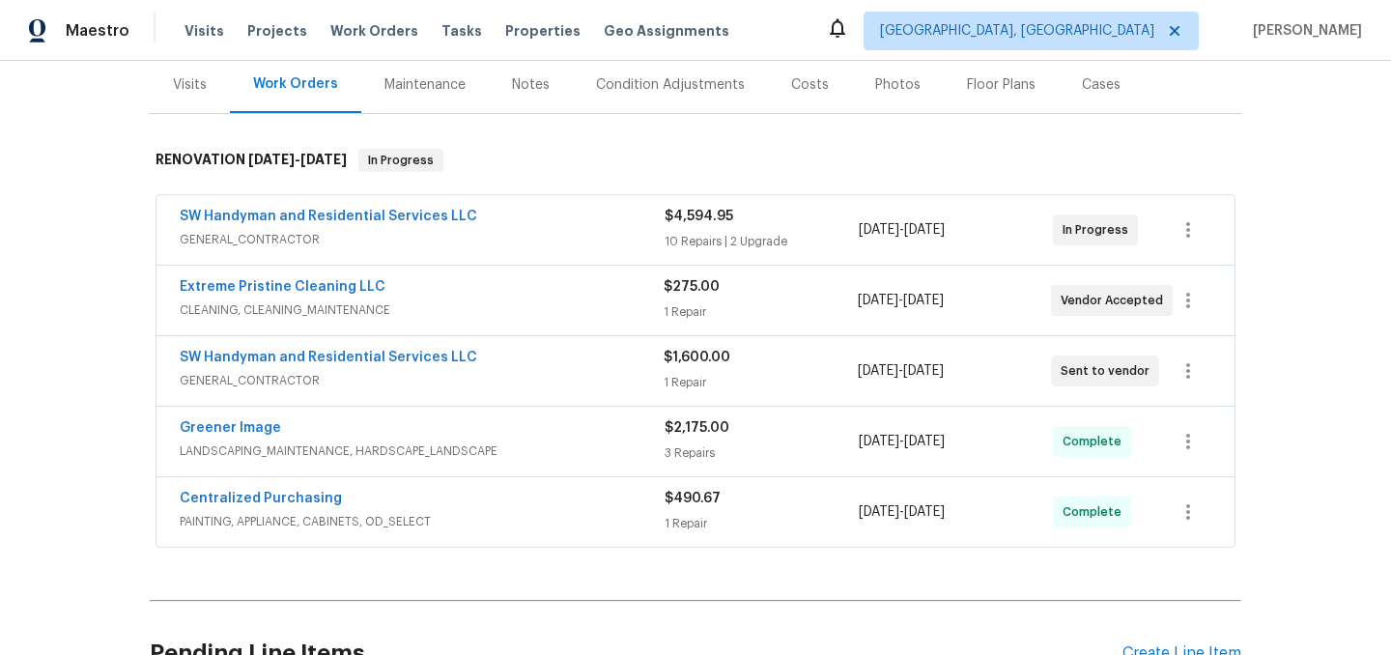
scroll to position [238, 0]
click at [791, 92] on div "Costs" at bounding box center [810, 83] width 38 height 19
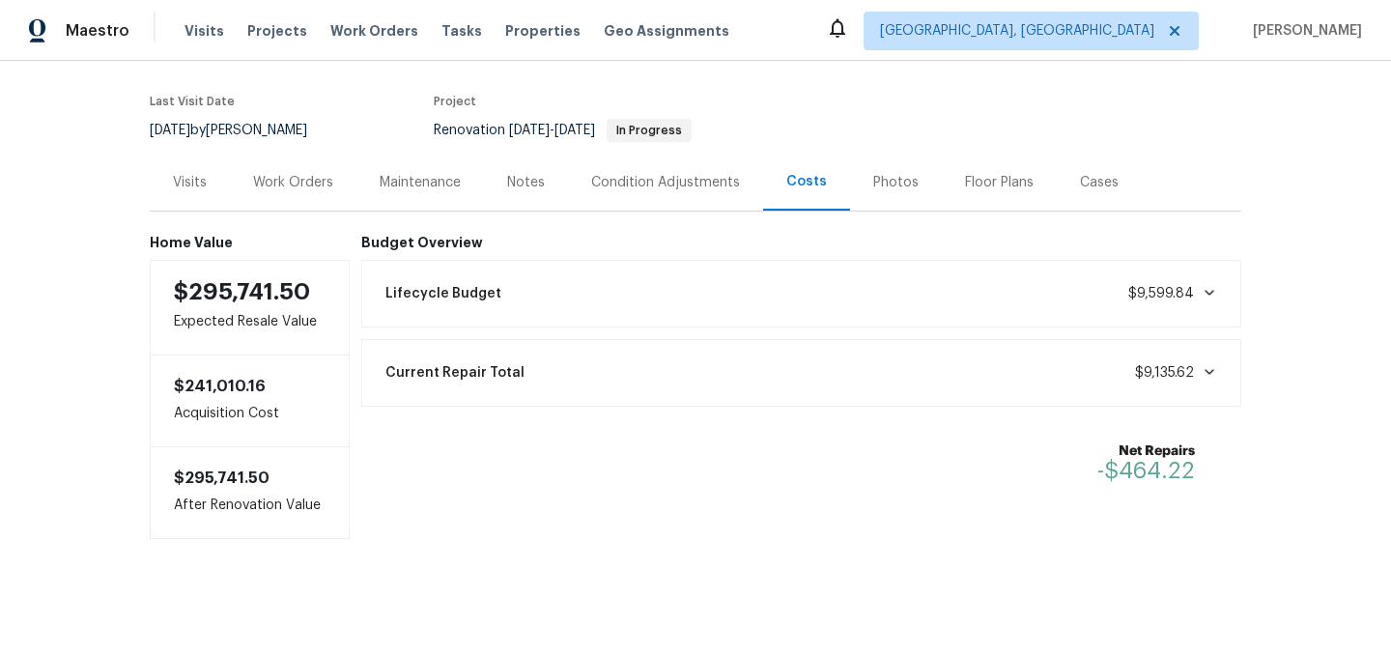
scroll to position [140, 0]
click at [301, 177] on div "Work Orders" at bounding box center [293, 182] width 80 height 19
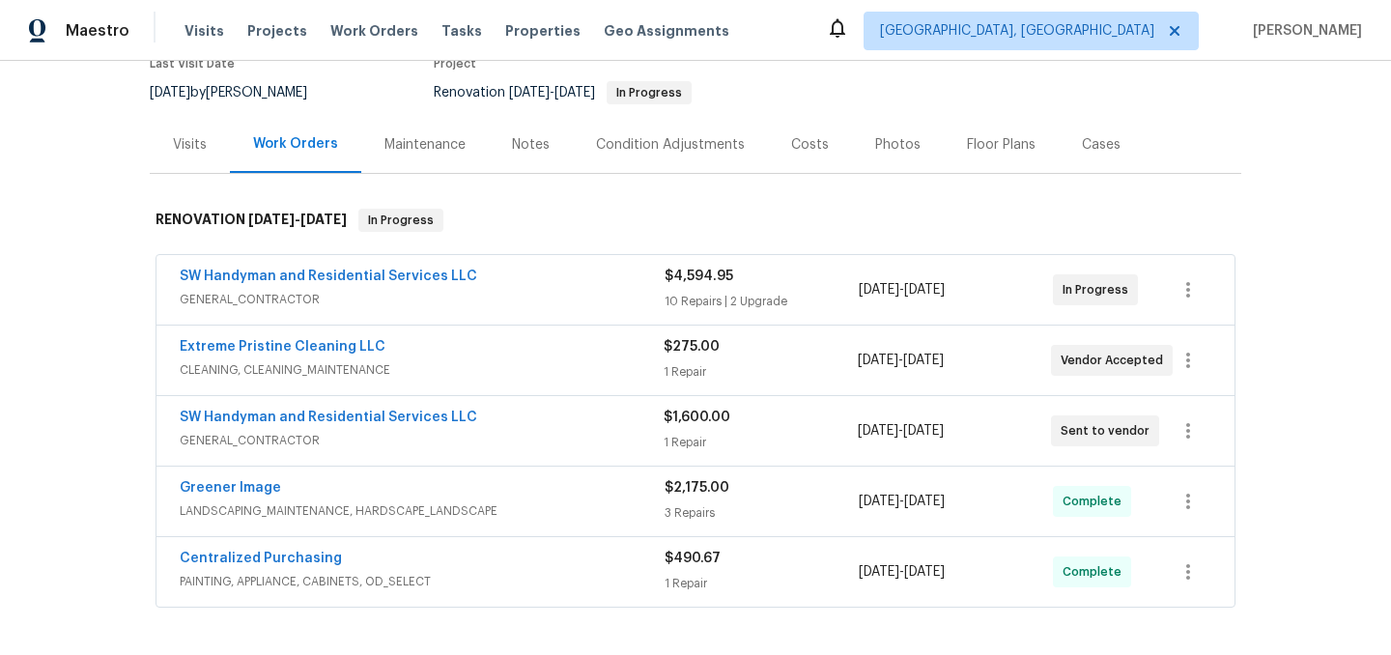
scroll to position [185, 0]
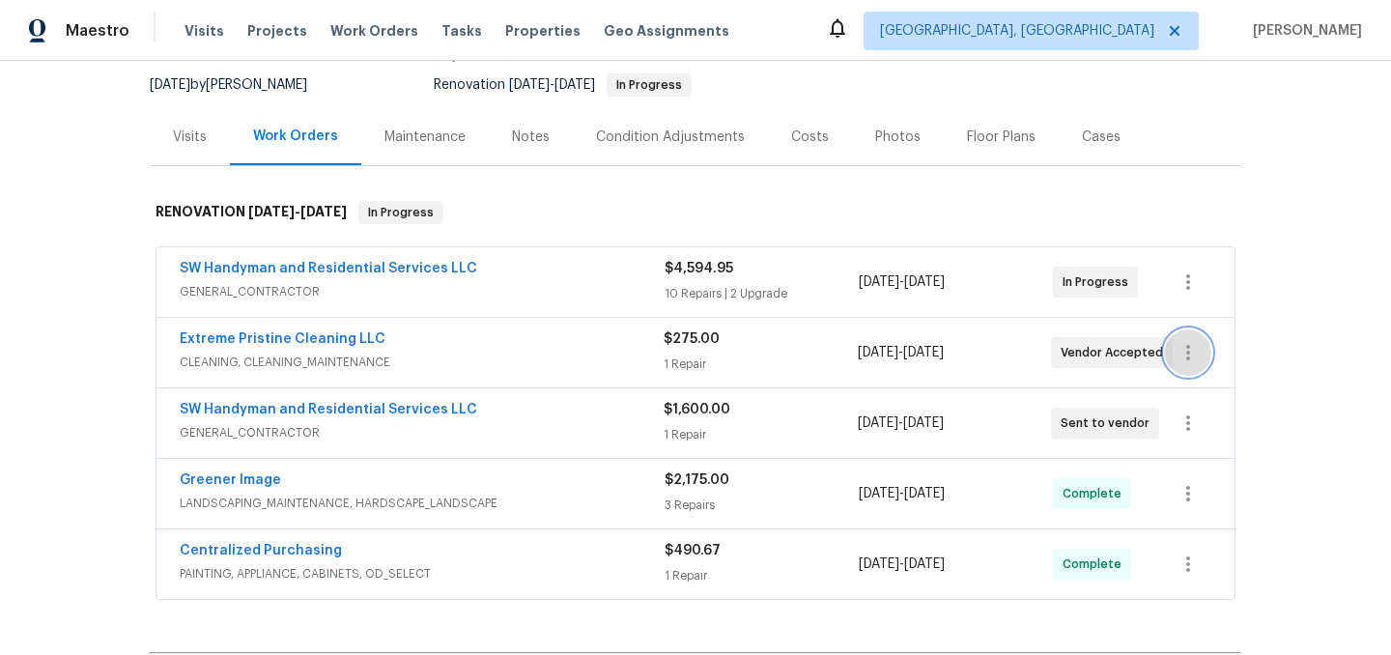
click at [1192, 353] on icon "button" at bounding box center [1188, 352] width 23 height 23
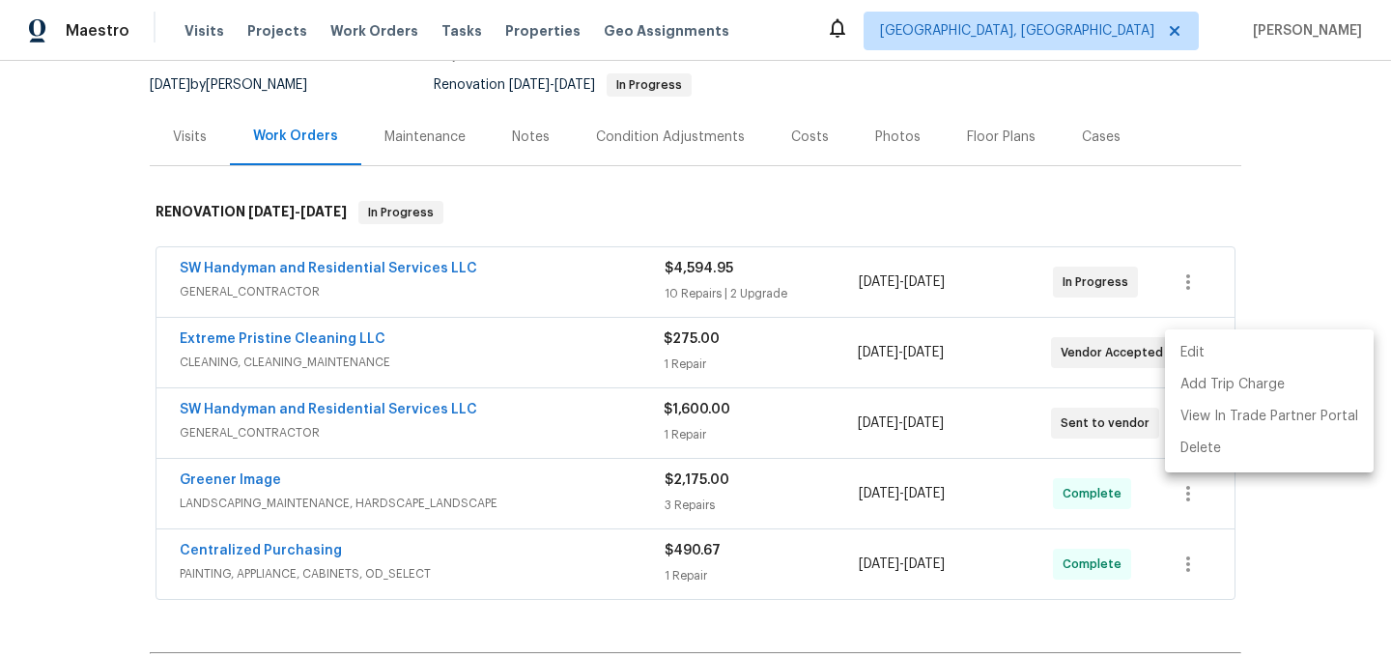
click at [1209, 356] on li "Edit" at bounding box center [1269, 353] width 209 height 32
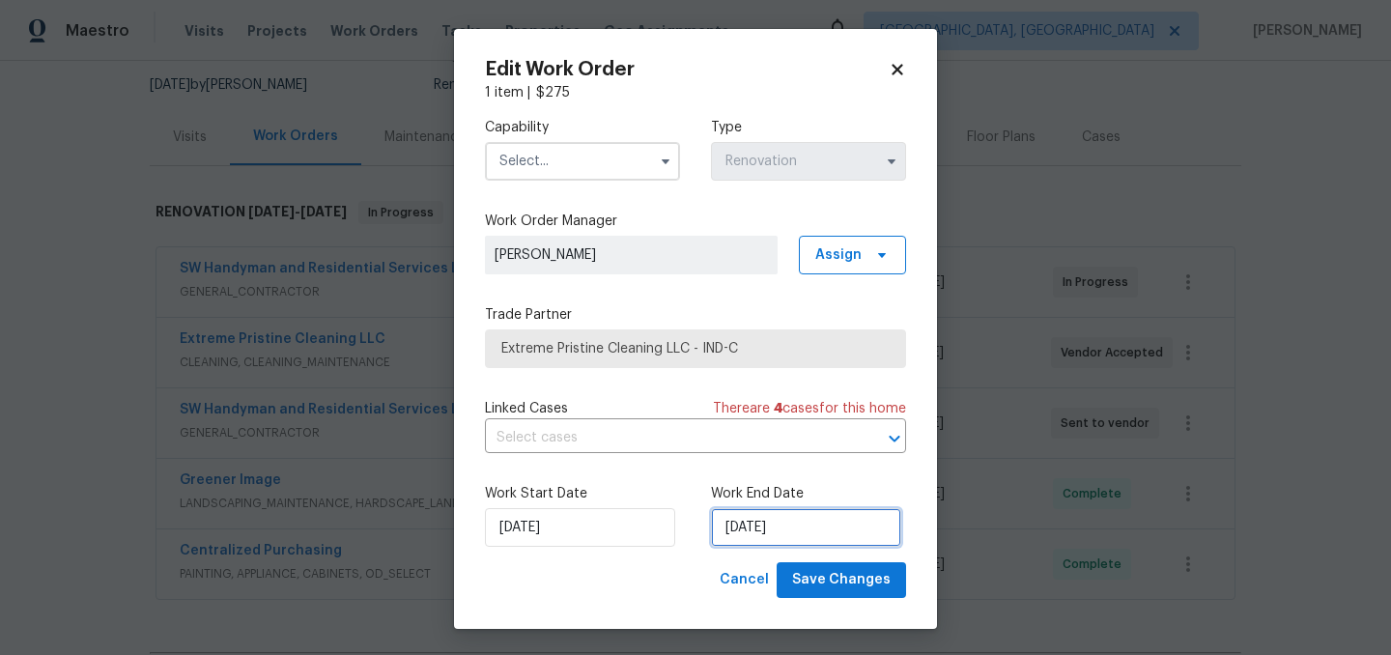
click at [815, 524] on input "8/15/2025" at bounding box center [806, 527] width 190 height 39
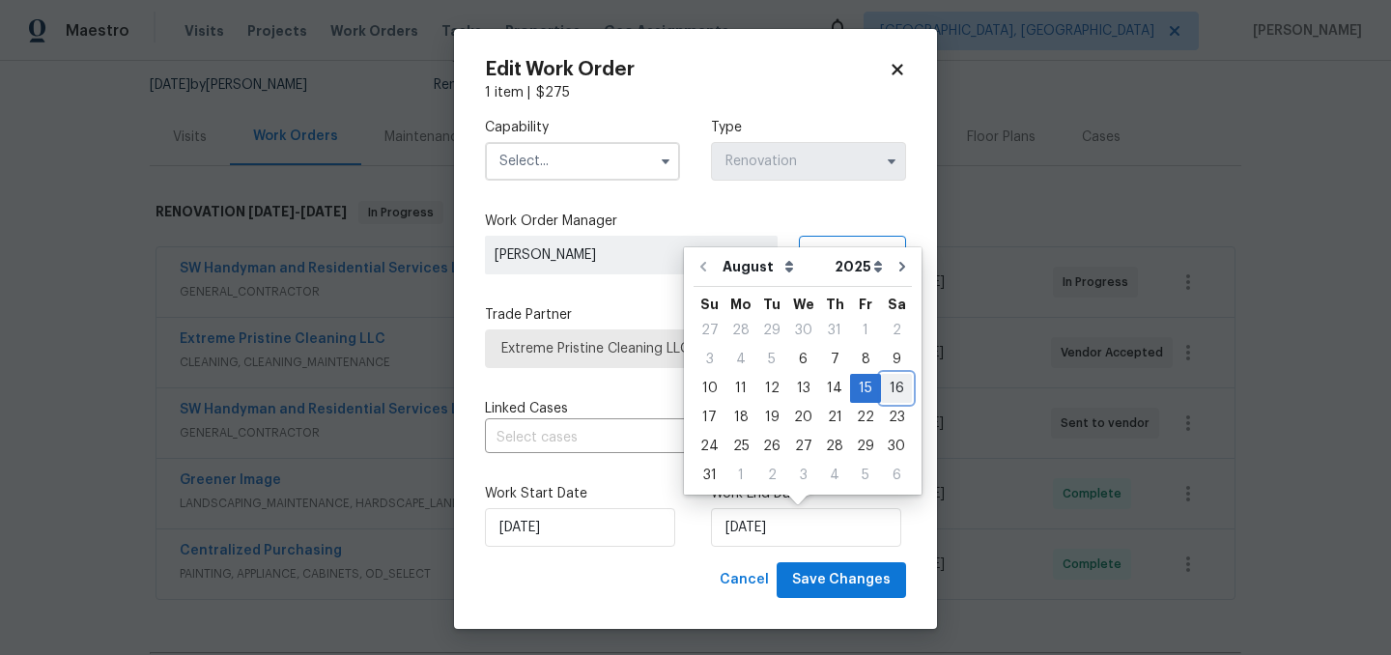
click at [889, 391] on div "16" at bounding box center [896, 388] width 31 height 27
type input "8/16/2025"
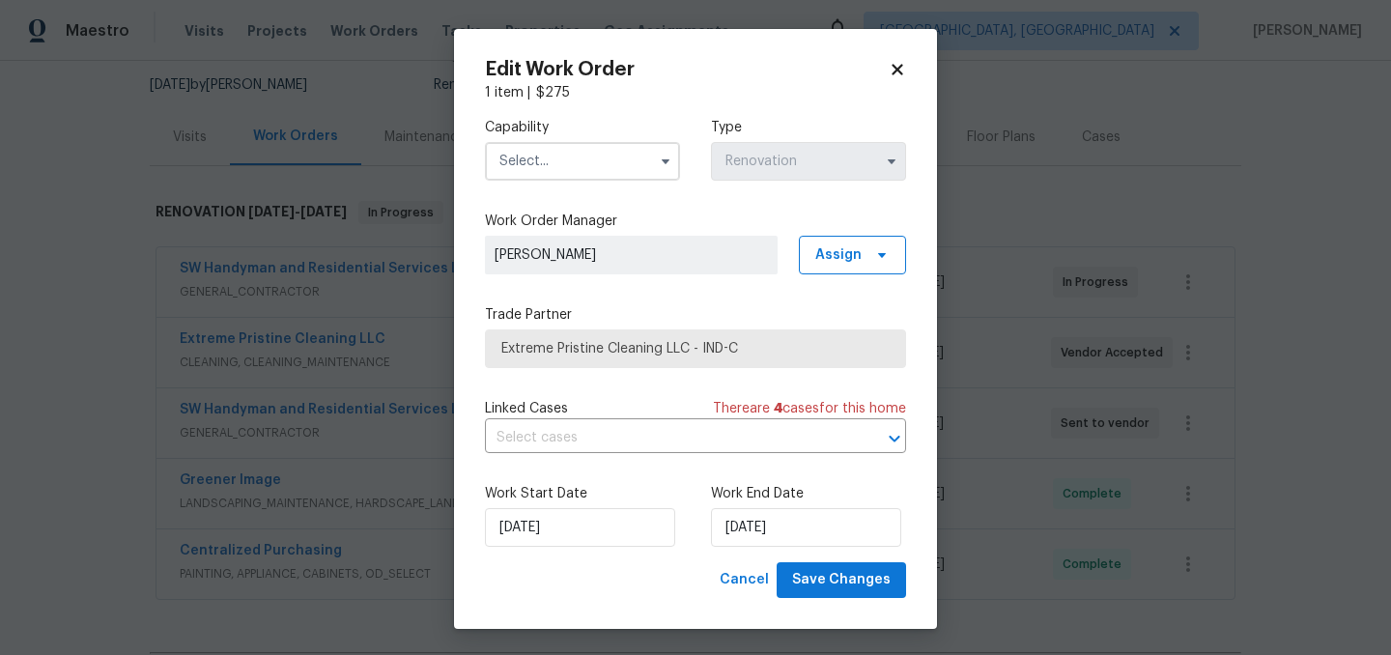
click at [604, 144] on input "text" at bounding box center [582, 161] width 195 height 39
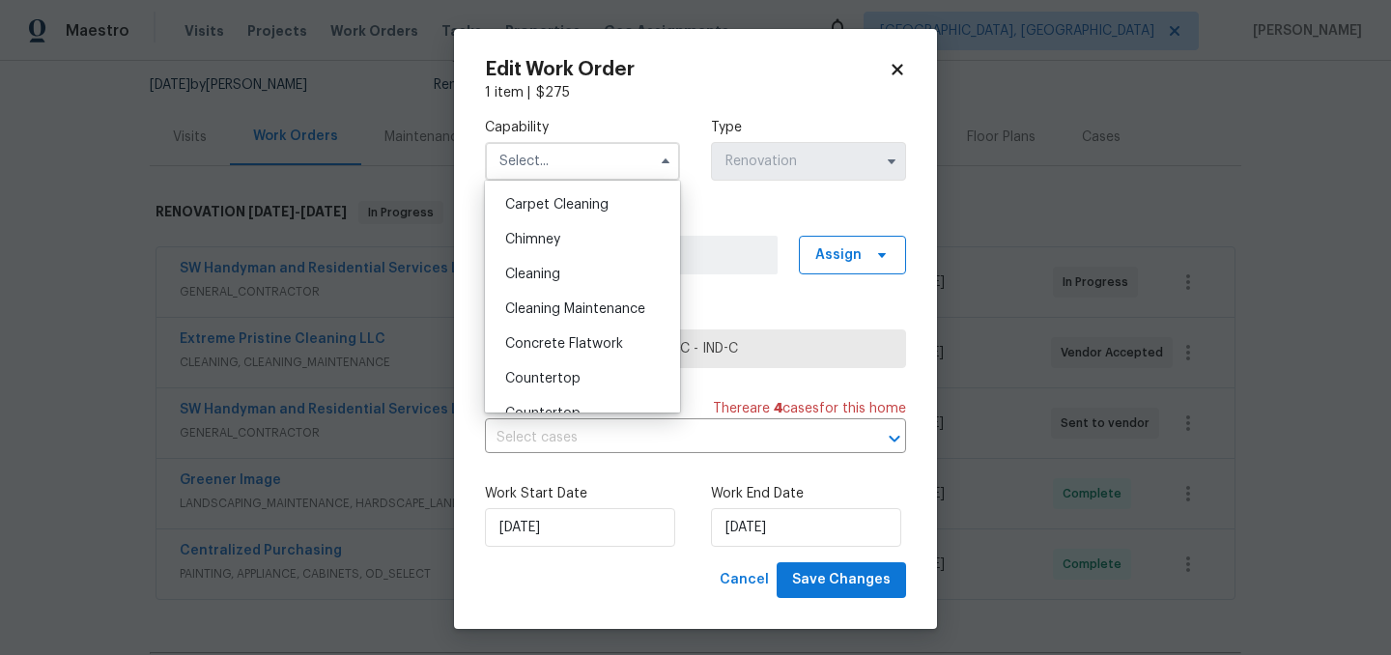
scroll to position [193, 0]
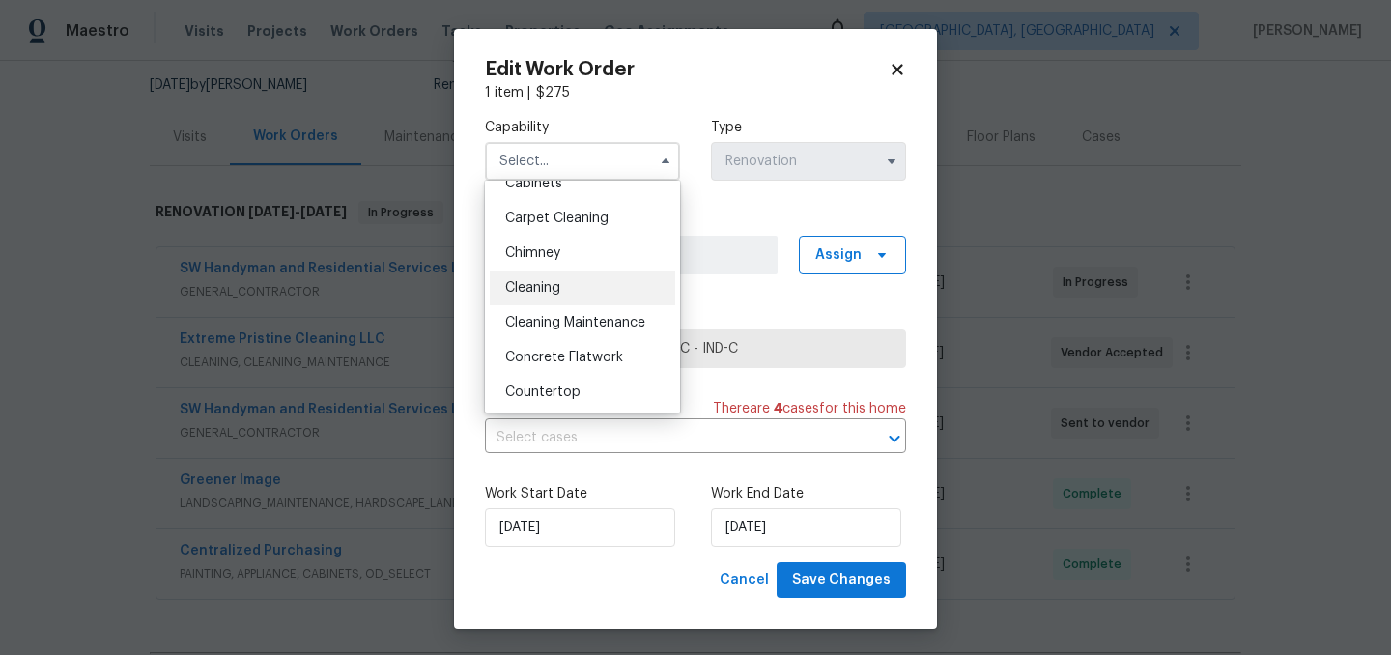
click at [545, 282] on span "Cleaning" at bounding box center [532, 288] width 55 height 14
type input "Cleaning"
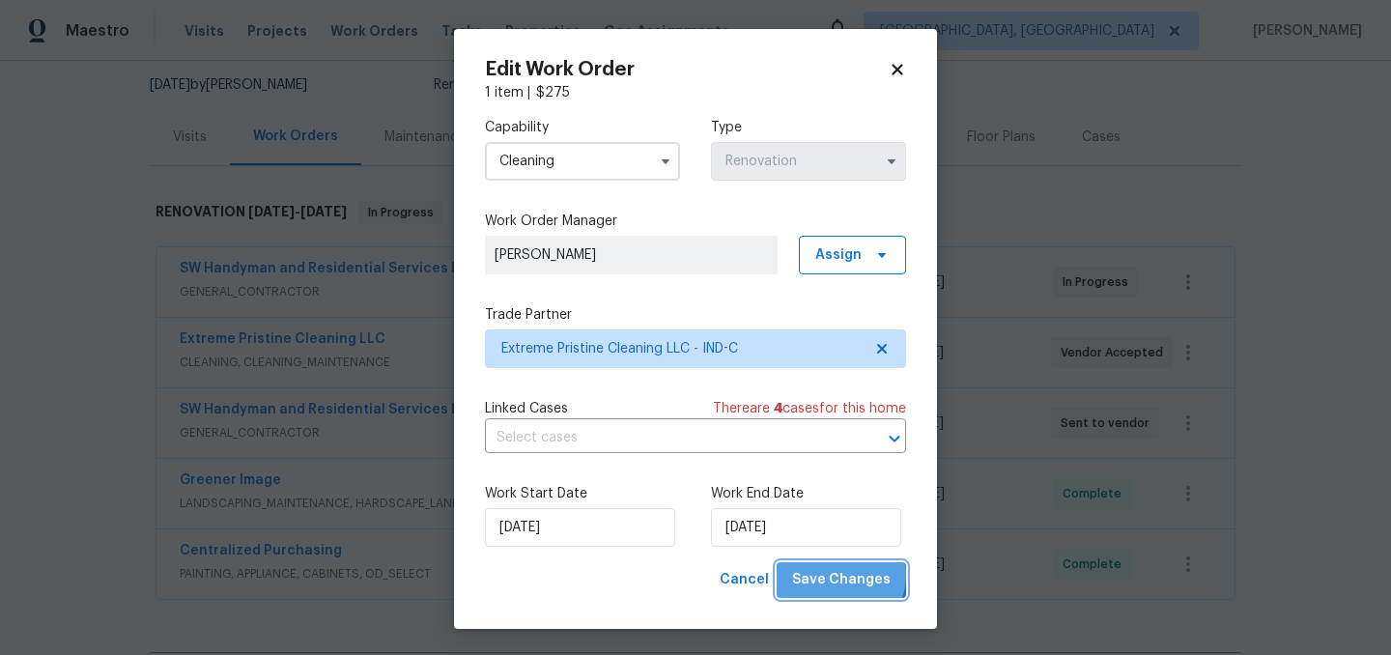
click at [845, 576] on span "Save Changes" at bounding box center [841, 580] width 99 height 24
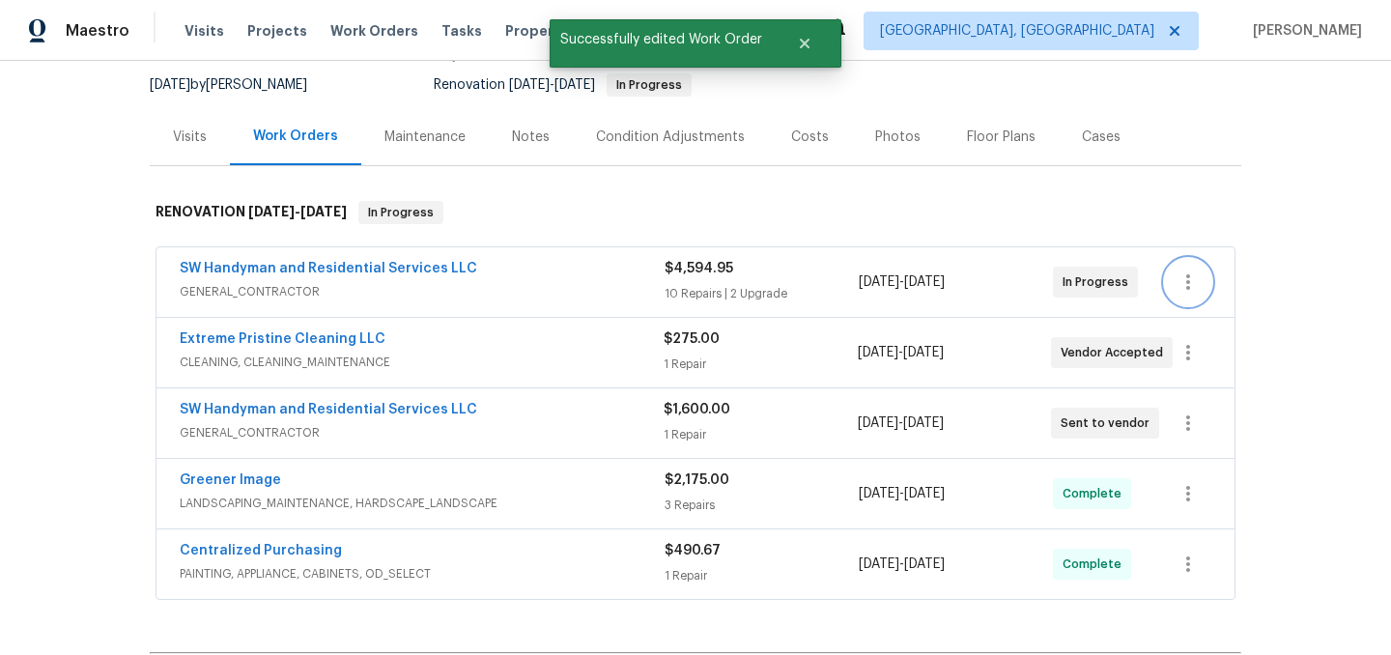
click at [1192, 279] on icon "button" at bounding box center [1188, 282] width 23 height 23
click at [1203, 279] on li "Edit" at bounding box center [1269, 283] width 209 height 32
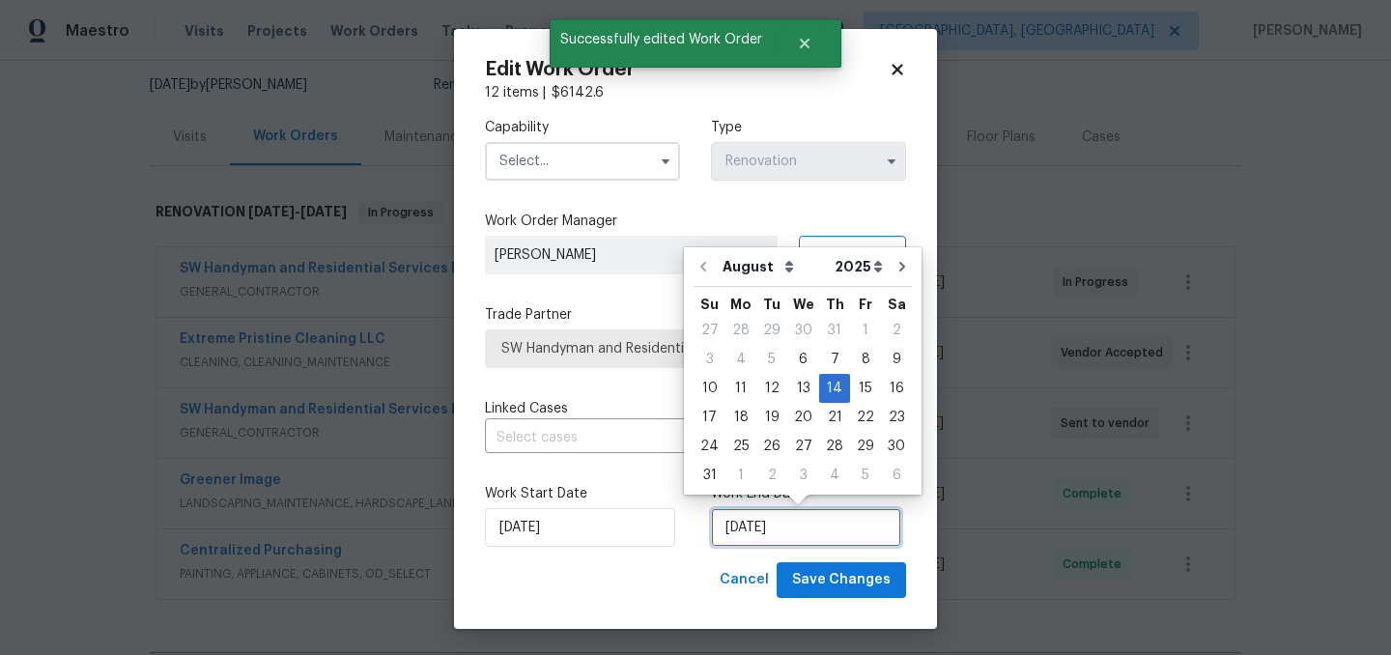
click at [779, 519] on input "8/14/2025" at bounding box center [806, 527] width 190 height 39
click at [857, 390] on div "15" at bounding box center [865, 388] width 31 height 27
type input "8/15/2025"
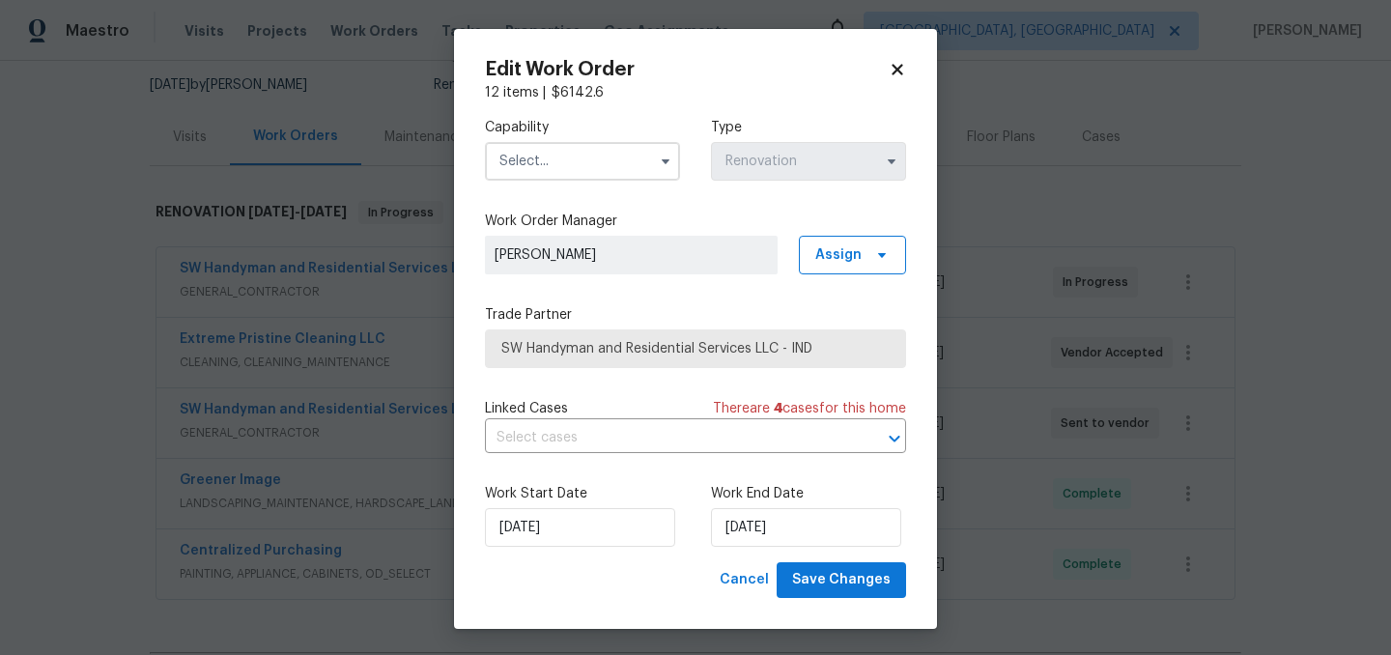
click at [589, 162] on input "text" at bounding box center [582, 161] width 195 height 39
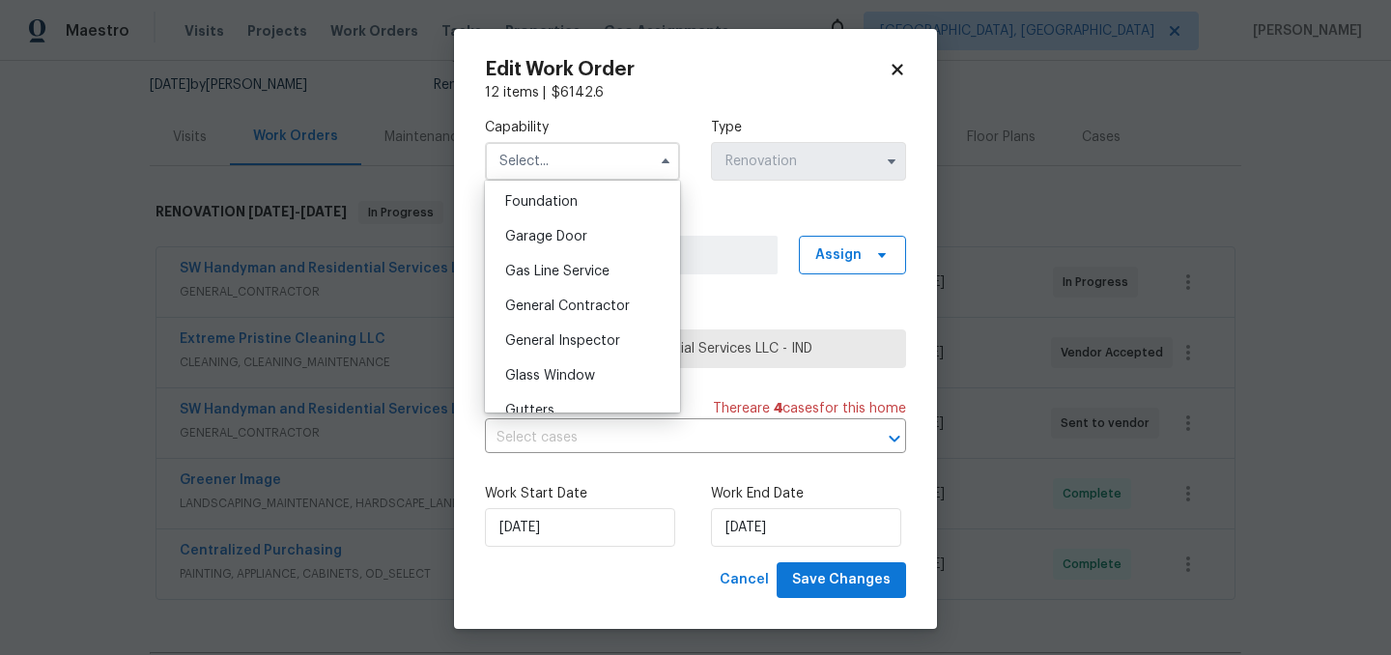
scroll to position [823, 0]
click at [593, 303] on span "General Contractor" at bounding box center [567, 304] width 125 height 14
type input "General Contractor"
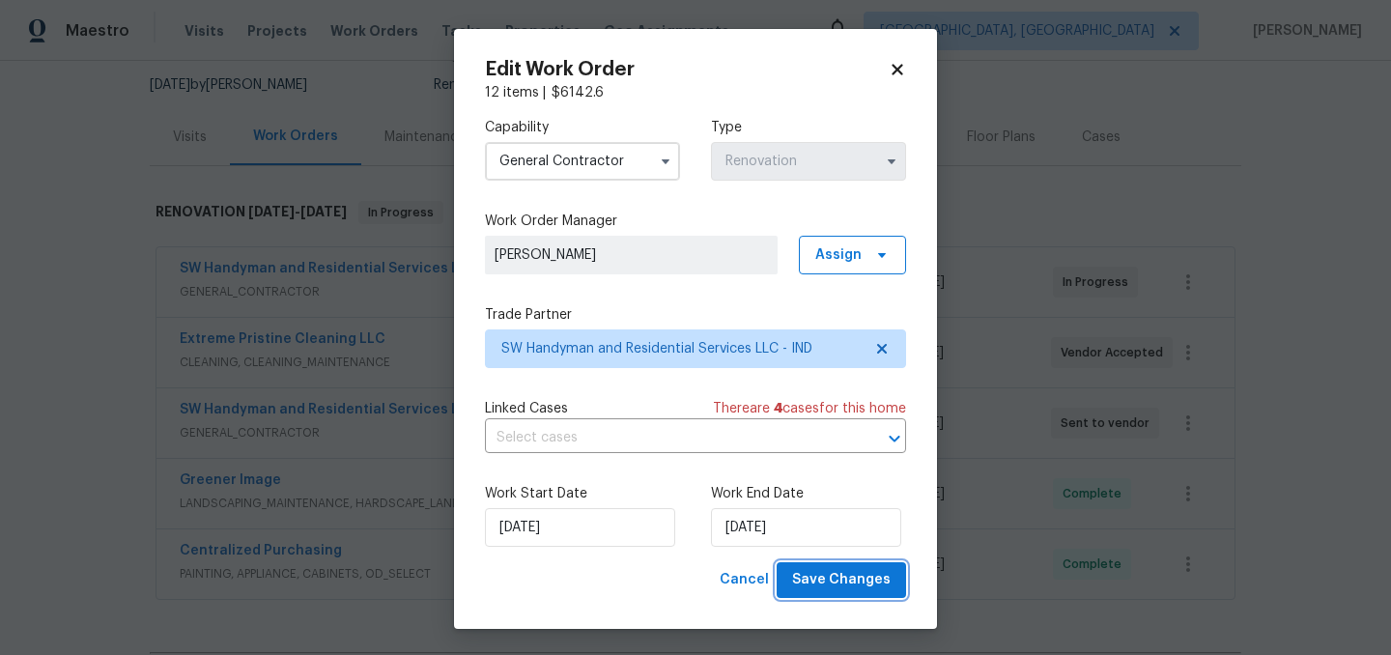
click at [838, 572] on span "Save Changes" at bounding box center [841, 580] width 99 height 24
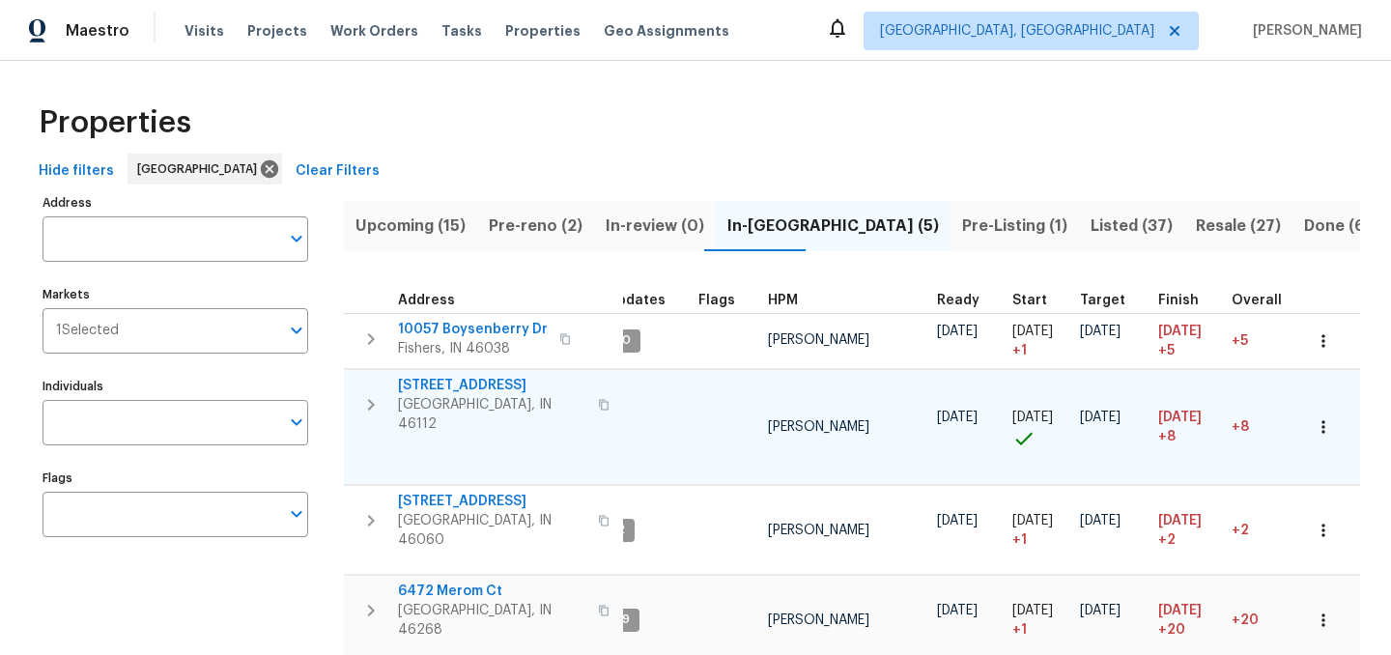
scroll to position [0, 14]
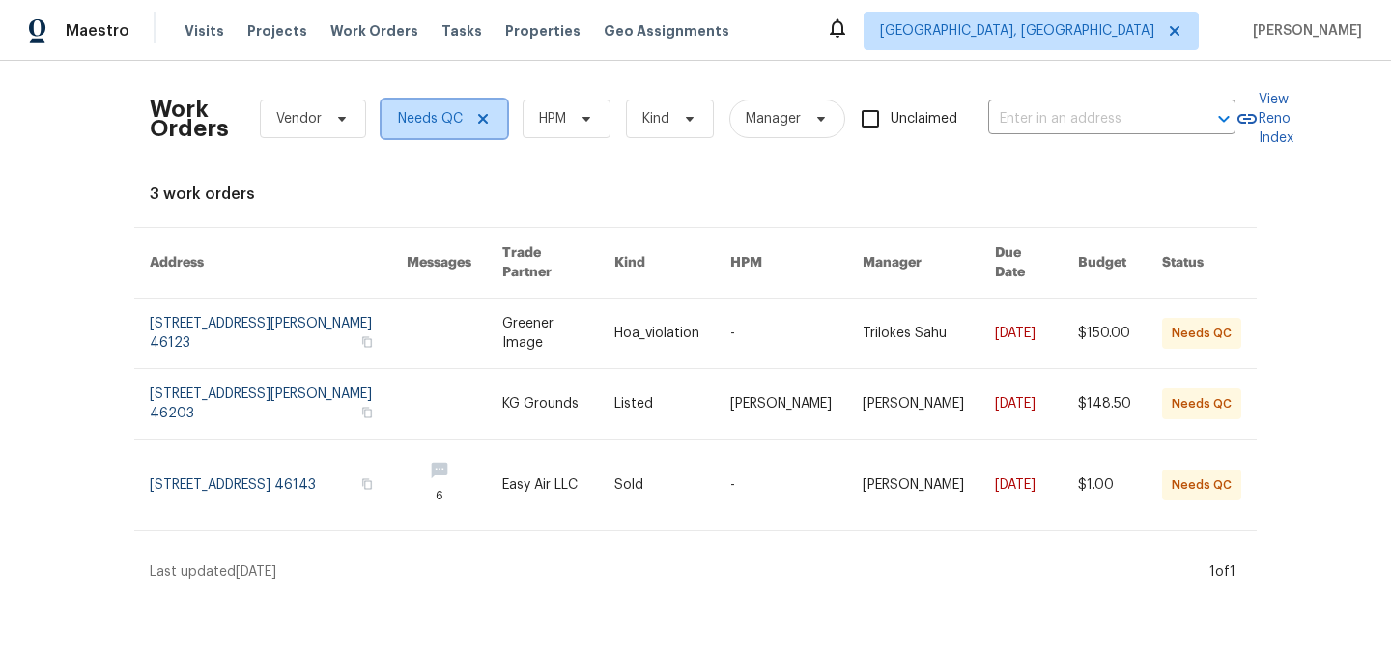
click at [484, 115] on icon at bounding box center [483, 119] width 10 height 10
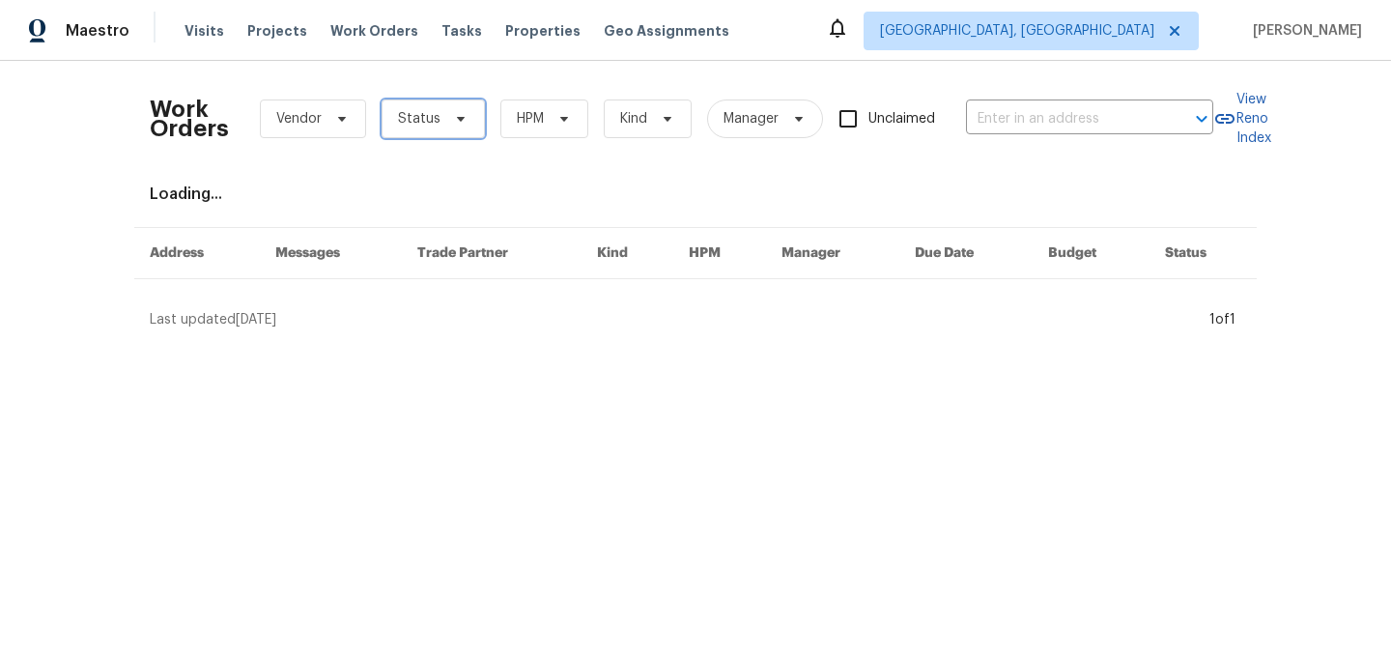
click at [426, 109] on span "Status" at bounding box center [419, 118] width 43 height 19
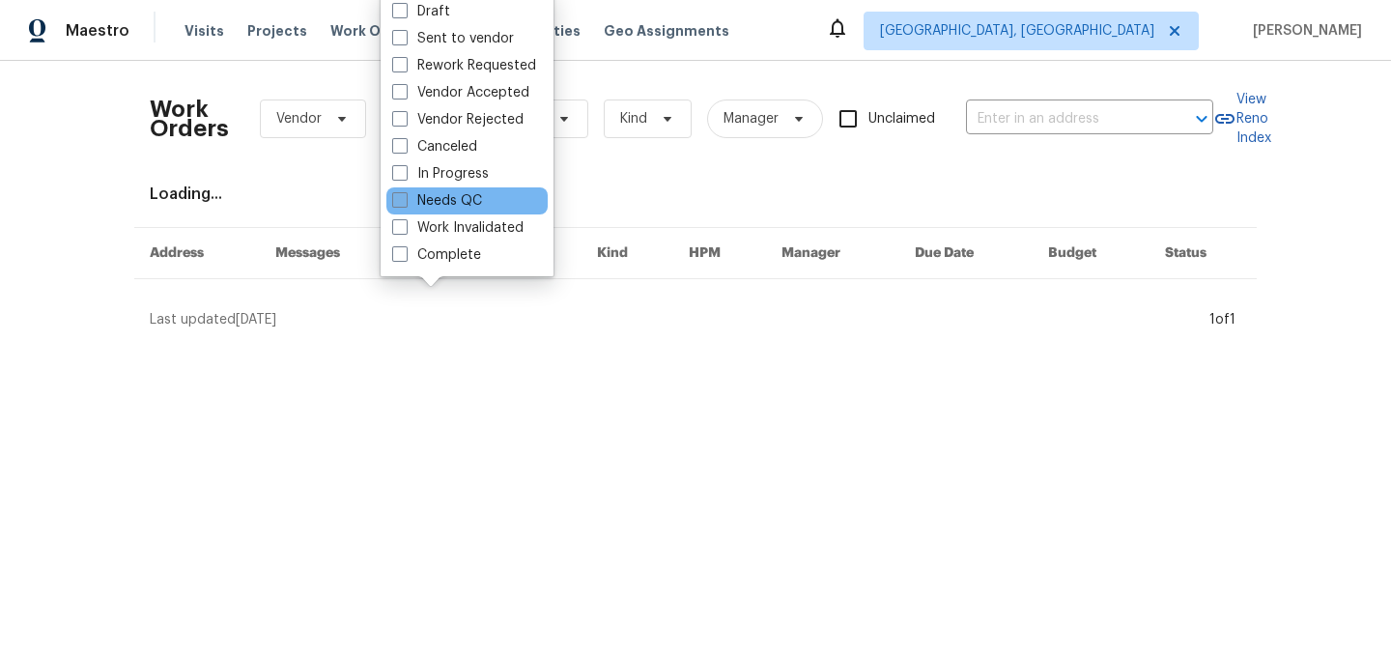
click at [451, 208] on label "Needs QC" at bounding box center [437, 200] width 90 height 19
click at [405, 204] on input "Needs QC" at bounding box center [398, 197] width 13 height 13
checkbox input "true"
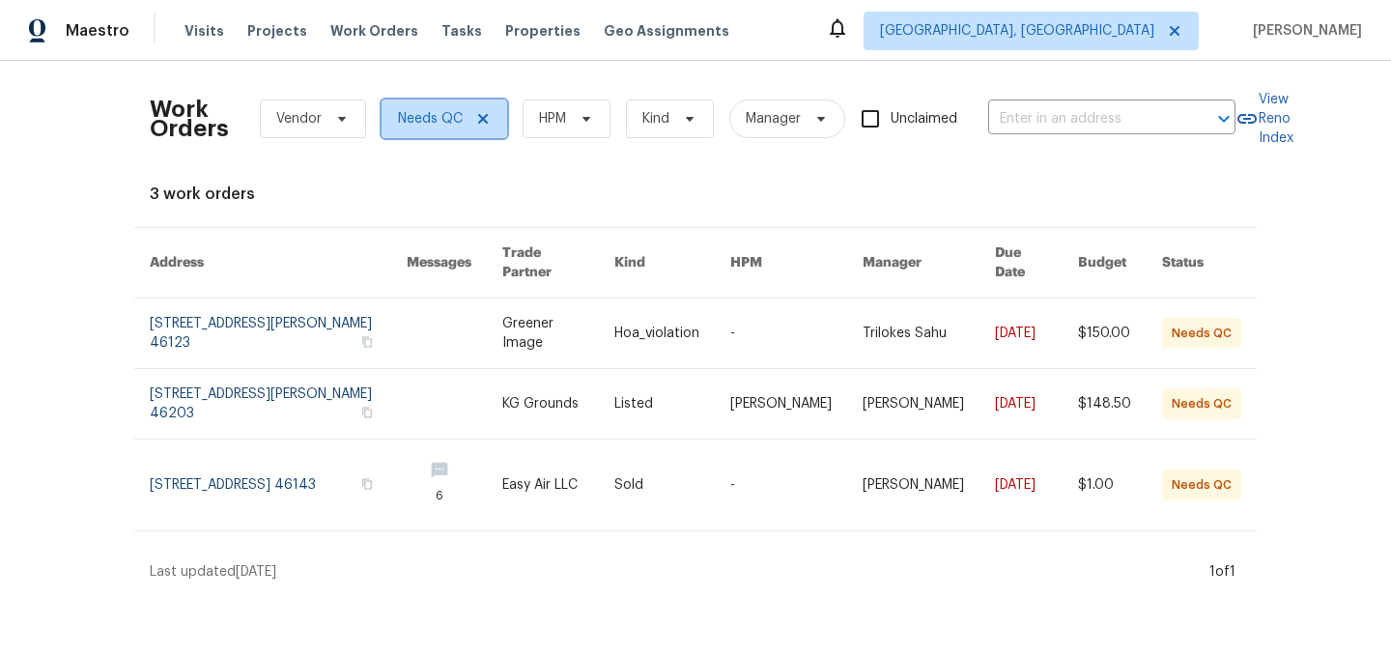
click at [481, 122] on icon at bounding box center [482, 118] width 15 height 15
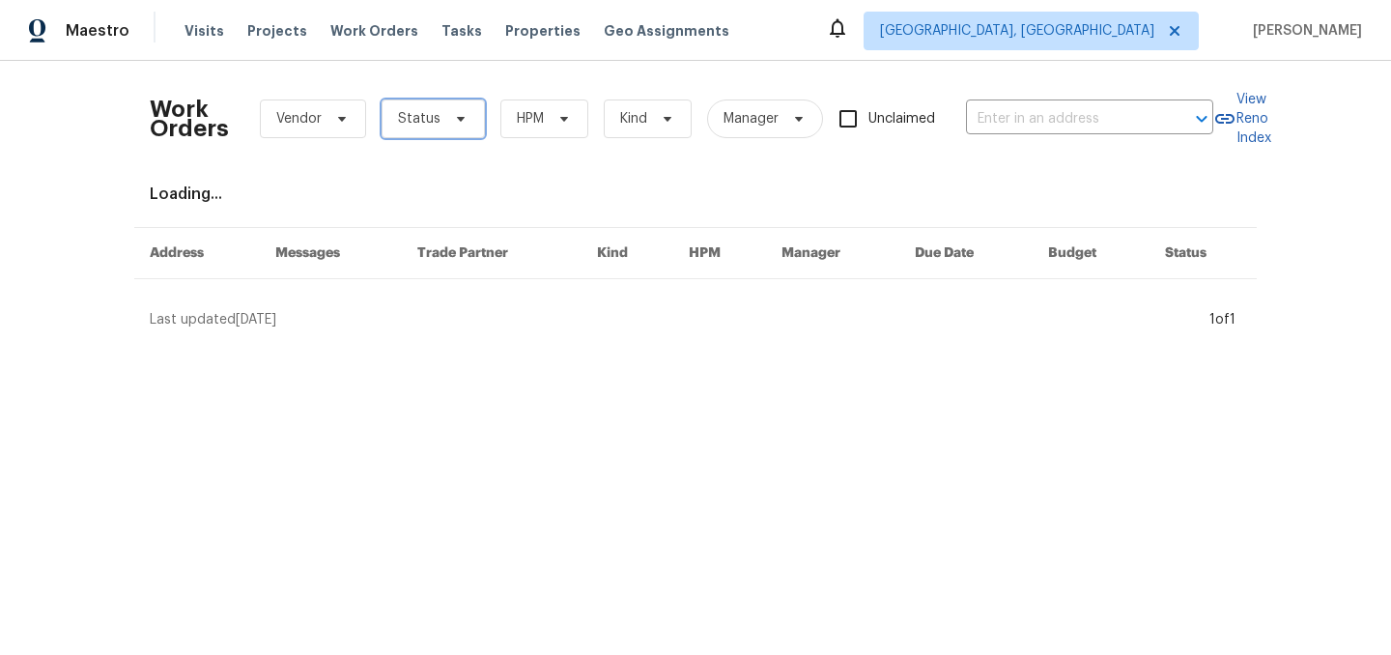
click at [428, 113] on span "Status" at bounding box center [419, 118] width 43 height 19
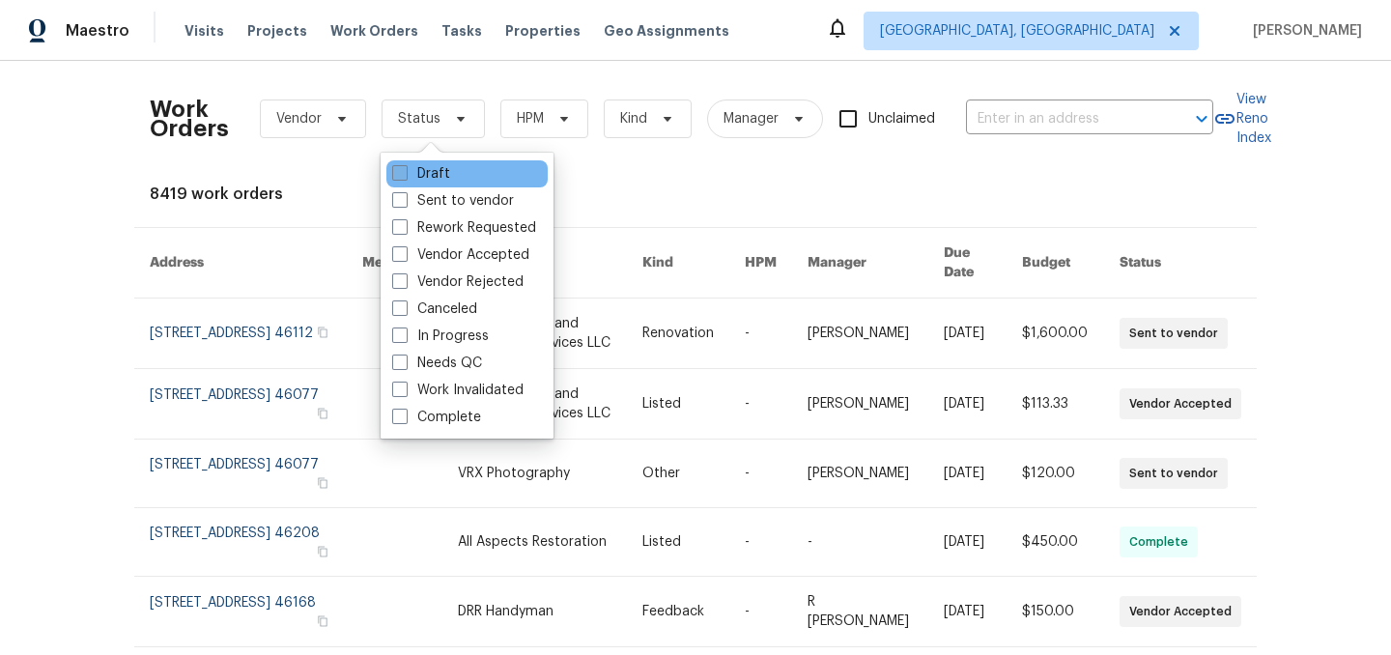
click at [437, 164] on label "Draft" at bounding box center [421, 173] width 58 height 19
click at [405, 164] on input "Draft" at bounding box center [398, 170] width 13 height 13
checkbox input "true"
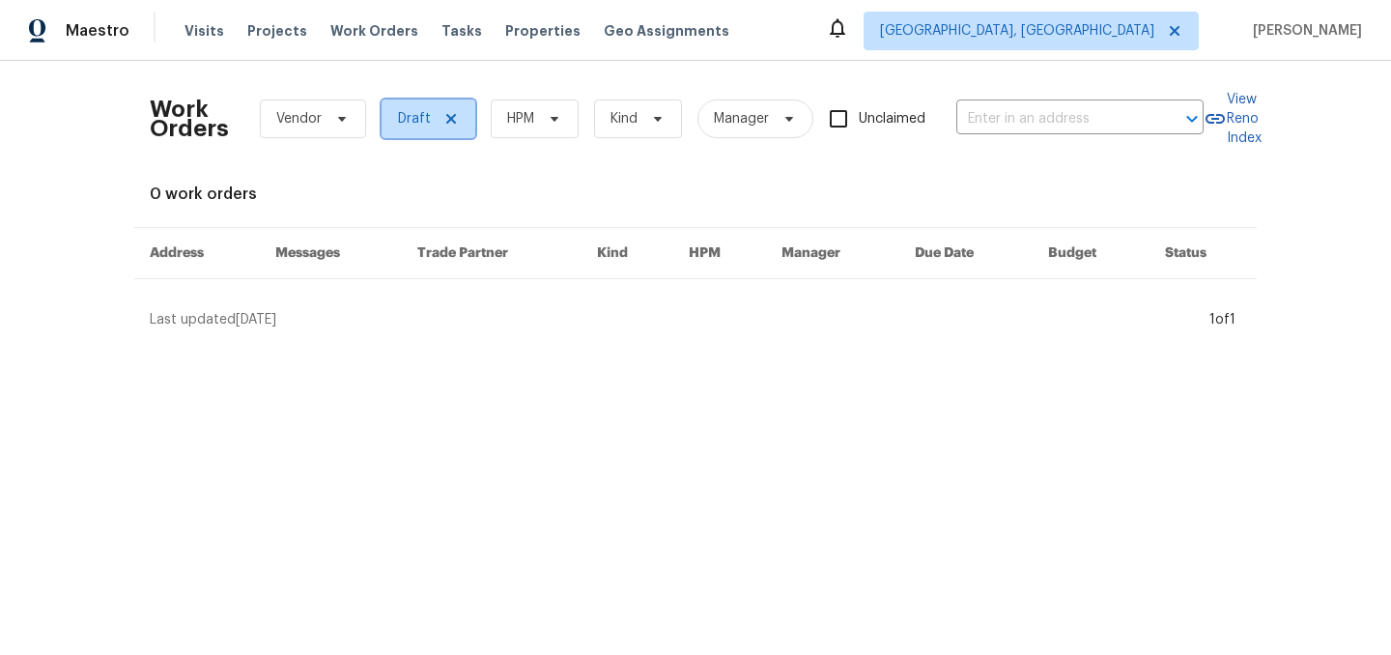
click at [449, 119] on icon at bounding box center [451, 119] width 10 height 10
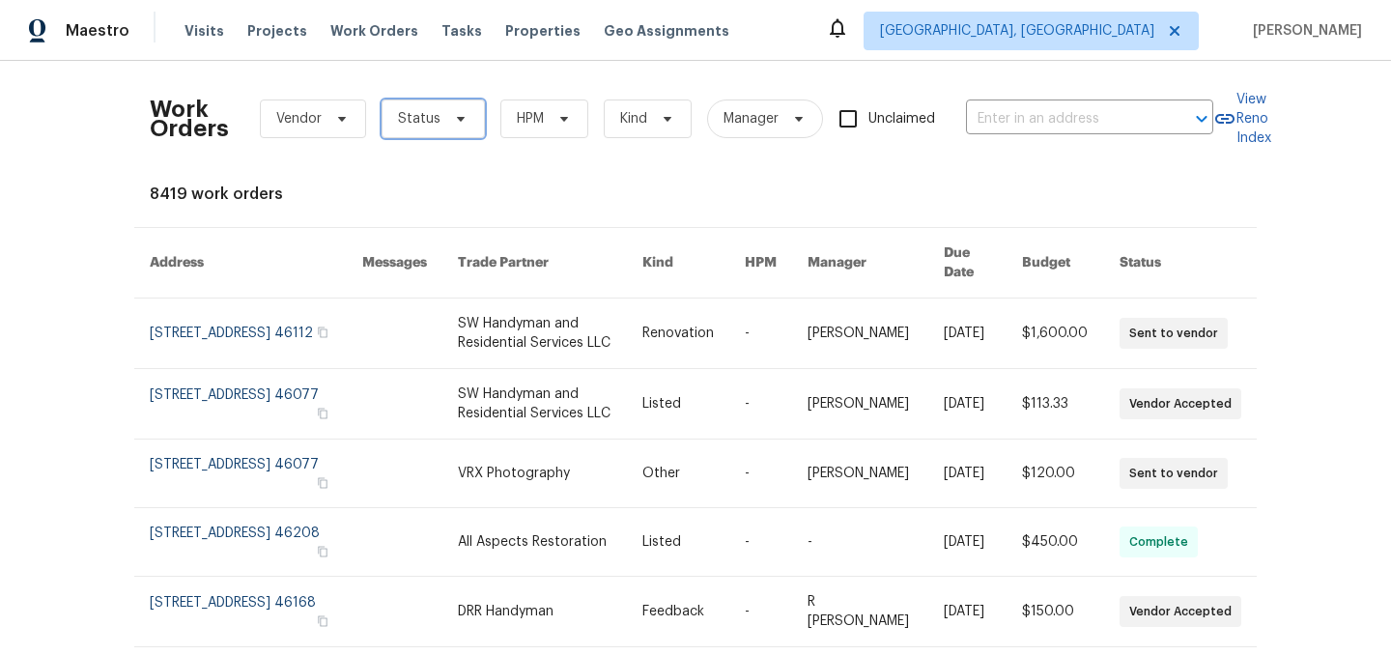
click at [420, 122] on span "Status" at bounding box center [419, 118] width 43 height 19
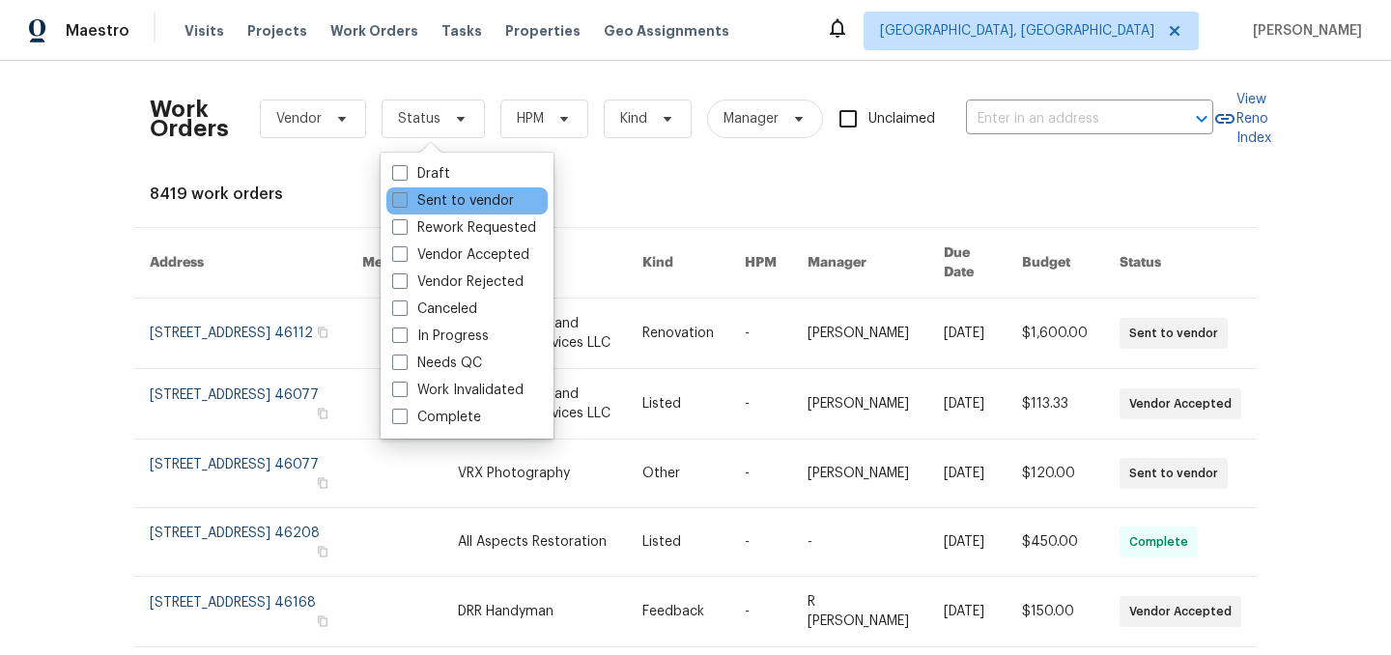
click at [433, 196] on label "Sent to vendor" at bounding box center [453, 200] width 122 height 19
click at [405, 196] on input "Sent to vendor" at bounding box center [398, 197] width 13 height 13
checkbox input "true"
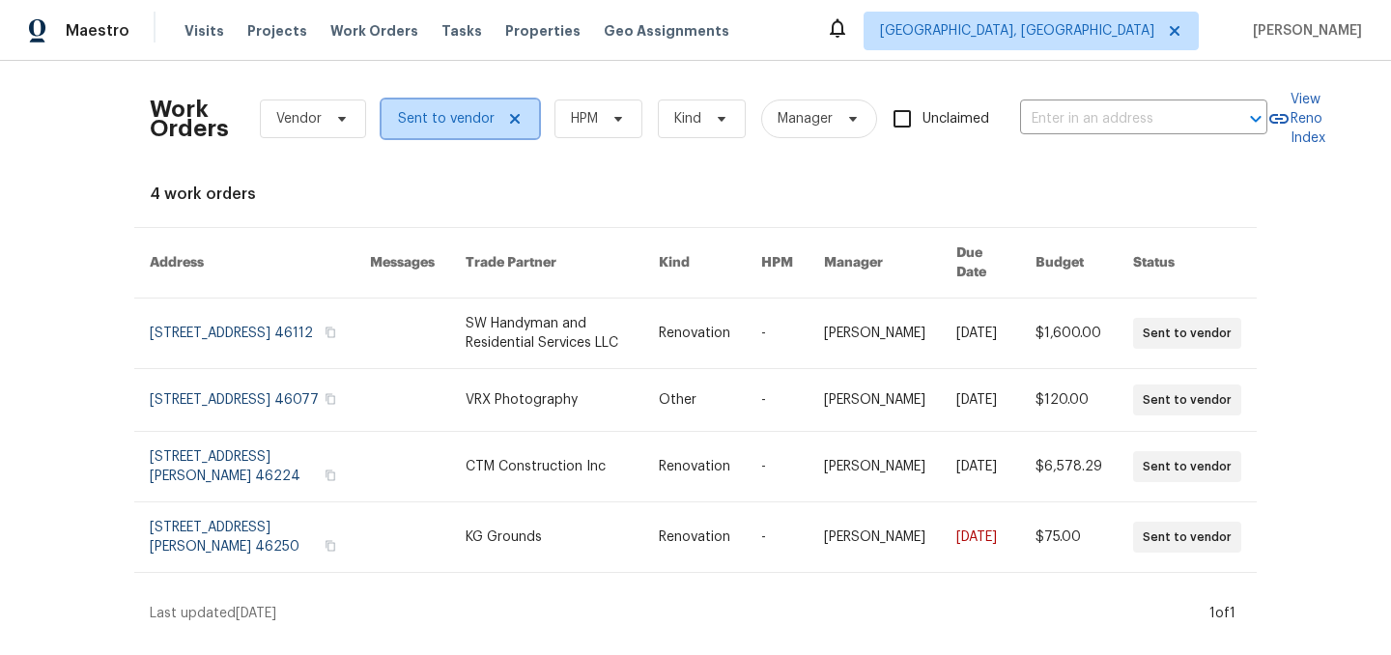
click at [513, 119] on icon at bounding box center [514, 118] width 15 height 15
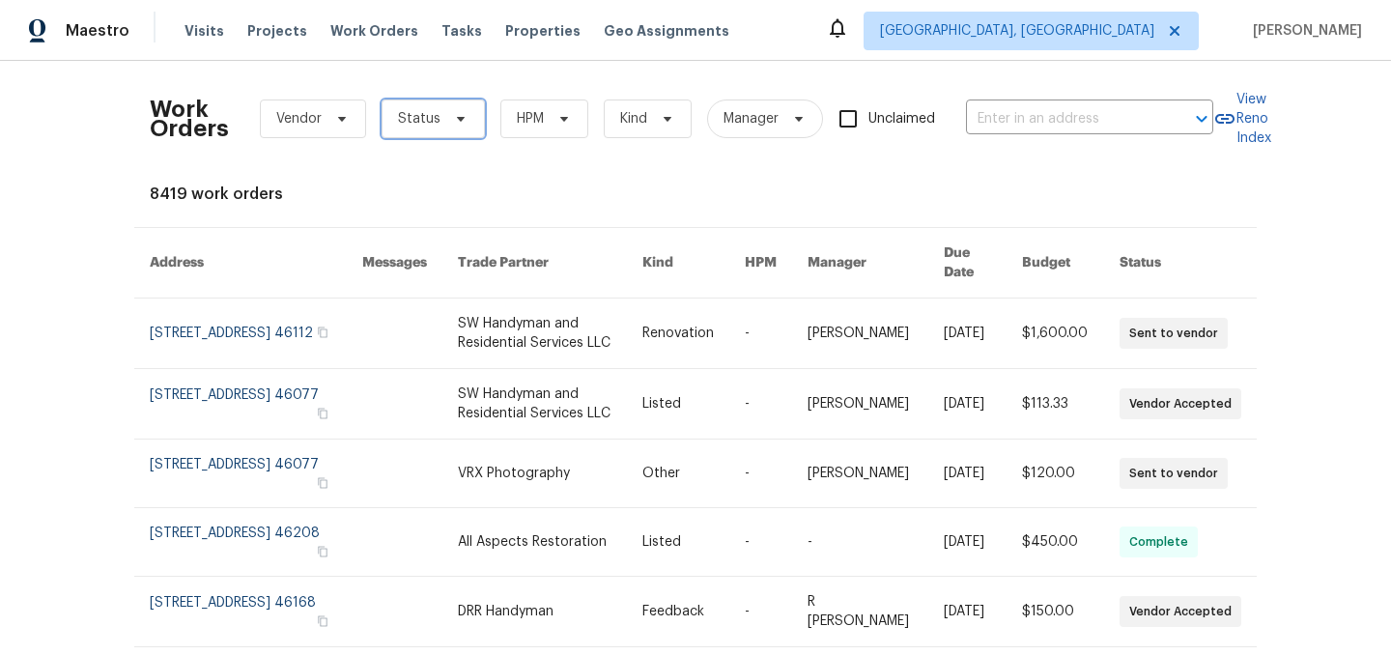
click at [434, 127] on span "Status" at bounding box center [419, 118] width 43 height 19
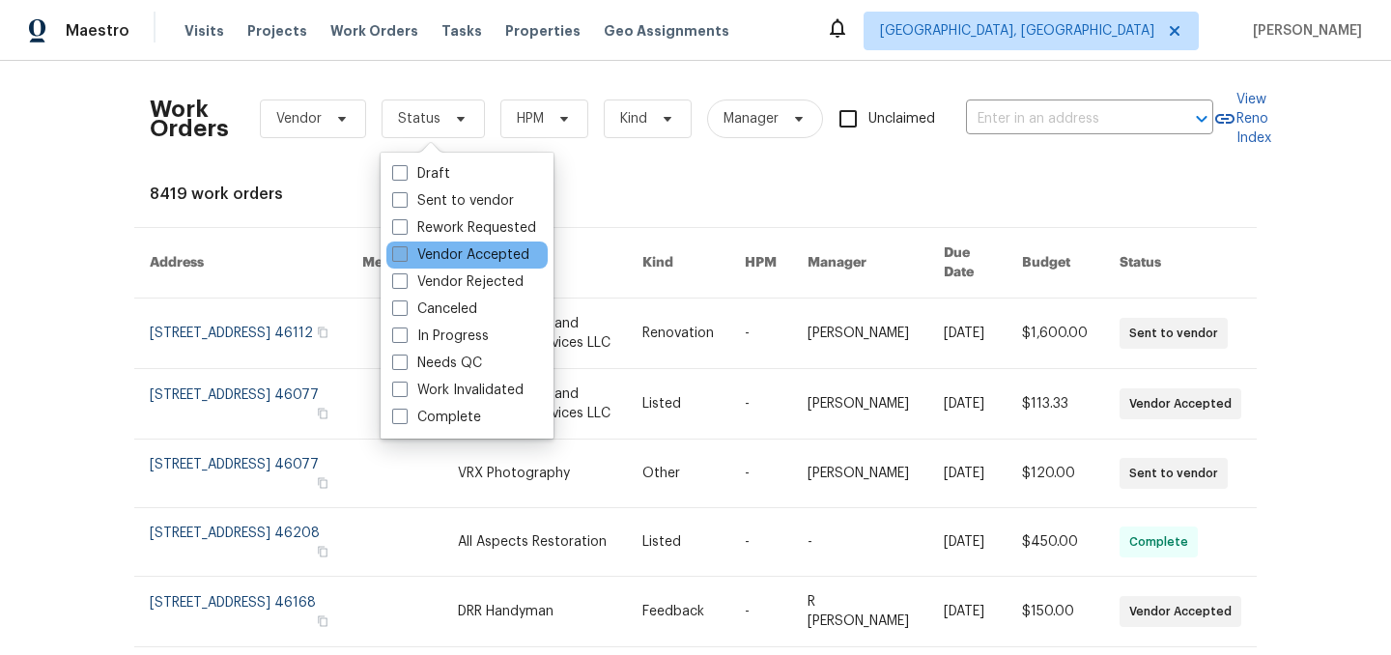
click at [451, 255] on label "Vendor Accepted" at bounding box center [460, 254] width 137 height 19
click at [405, 255] on input "Vendor Accepted" at bounding box center [398, 251] width 13 height 13
checkbox input "true"
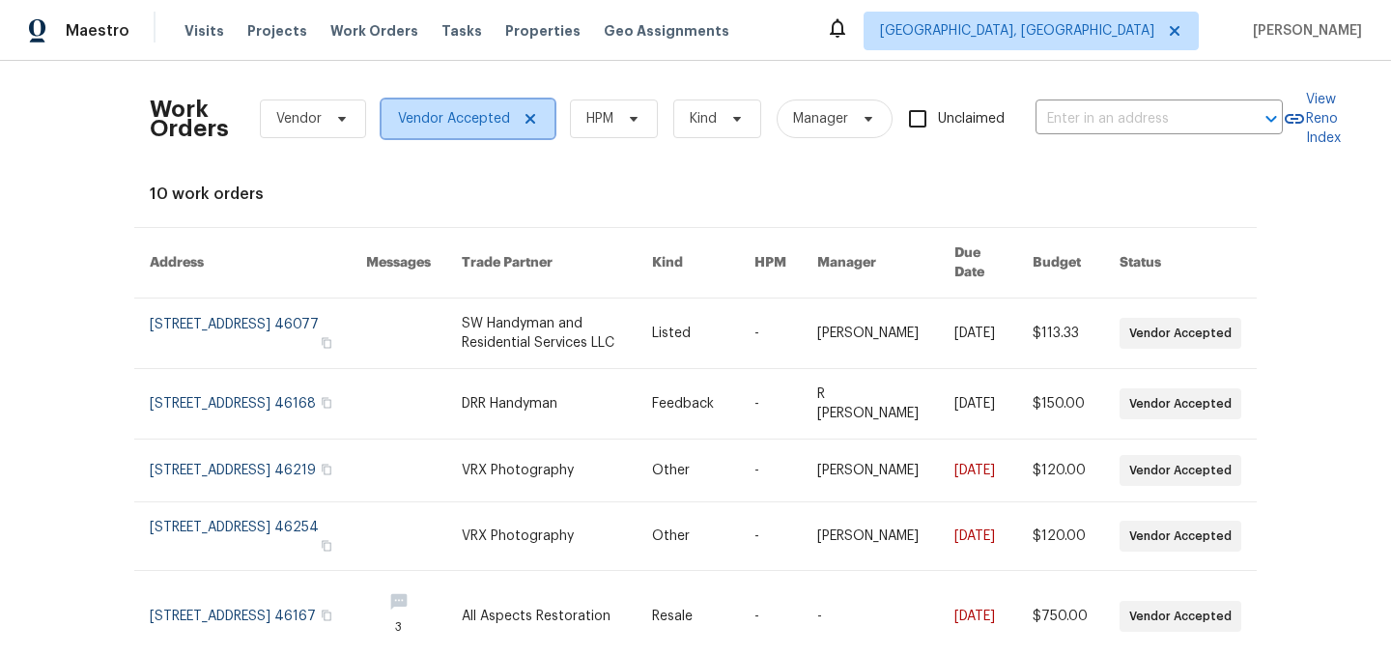
click at [526, 122] on icon at bounding box center [531, 119] width 10 height 10
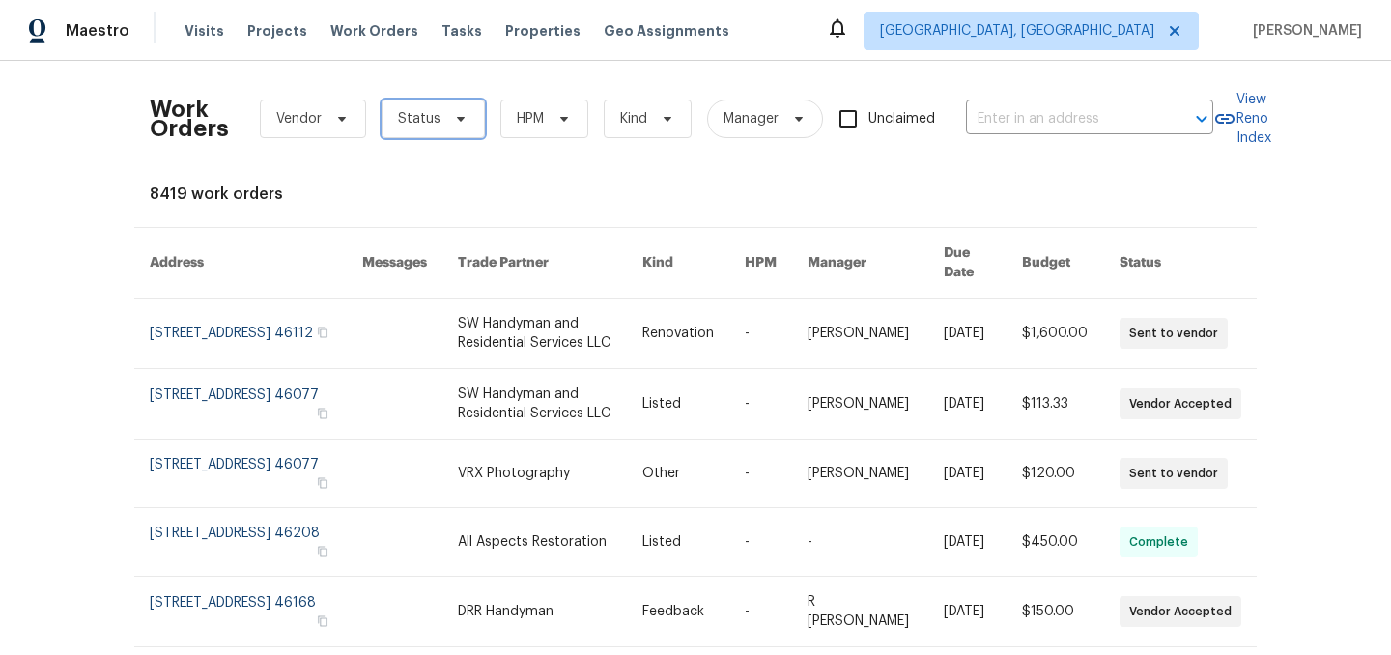
click at [453, 118] on icon at bounding box center [460, 118] width 15 height 15
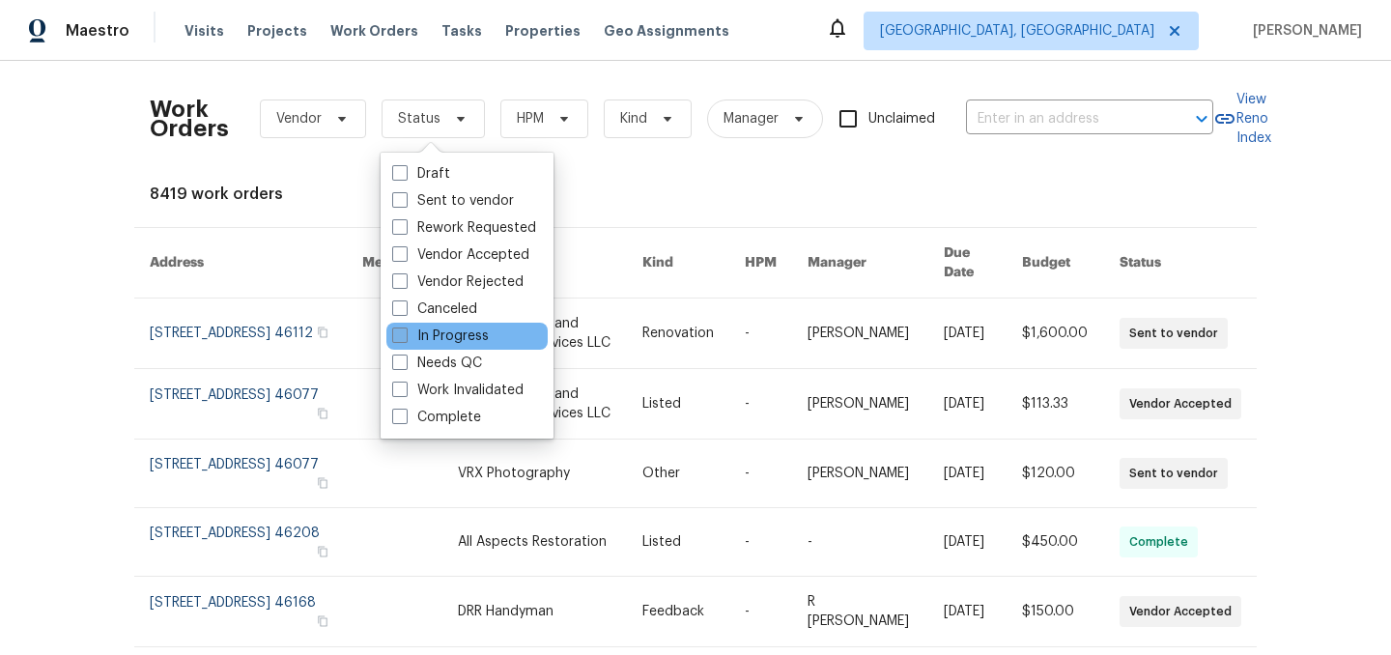
click at [462, 331] on label "In Progress" at bounding box center [440, 336] width 97 height 19
click at [405, 331] on input "In Progress" at bounding box center [398, 333] width 13 height 13
checkbox input "true"
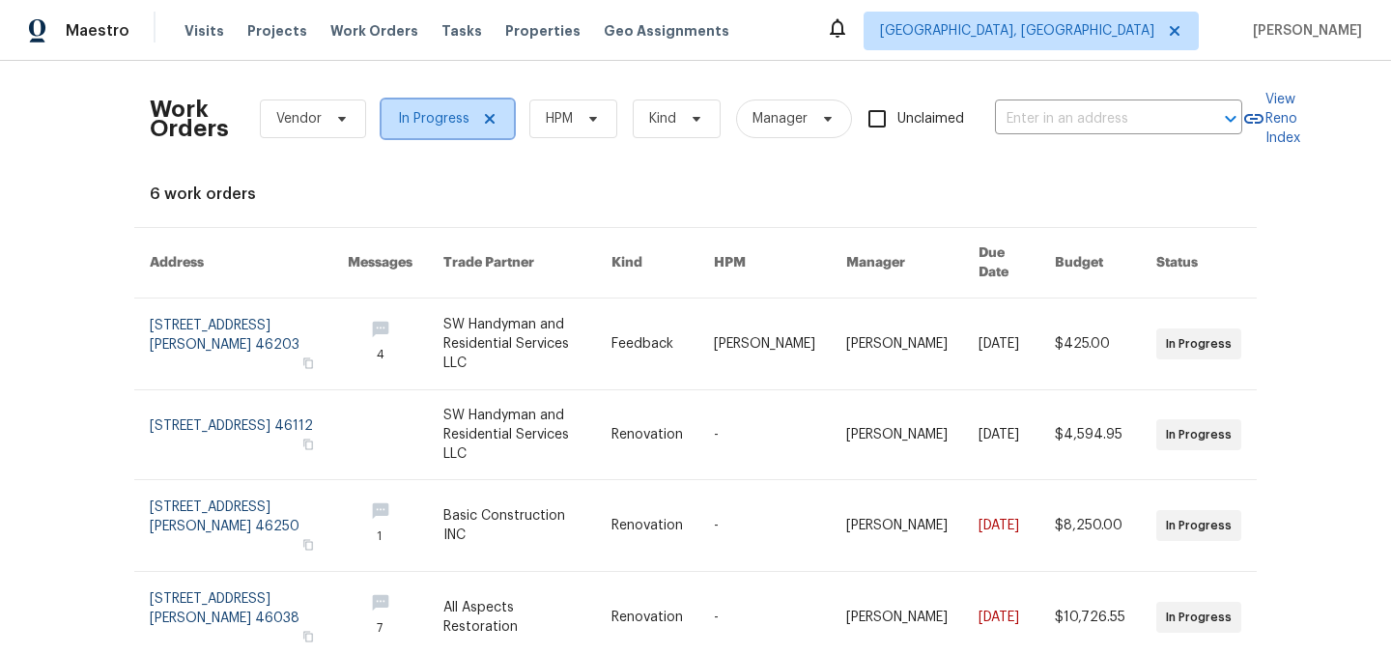
click at [488, 119] on icon at bounding box center [490, 119] width 10 height 10
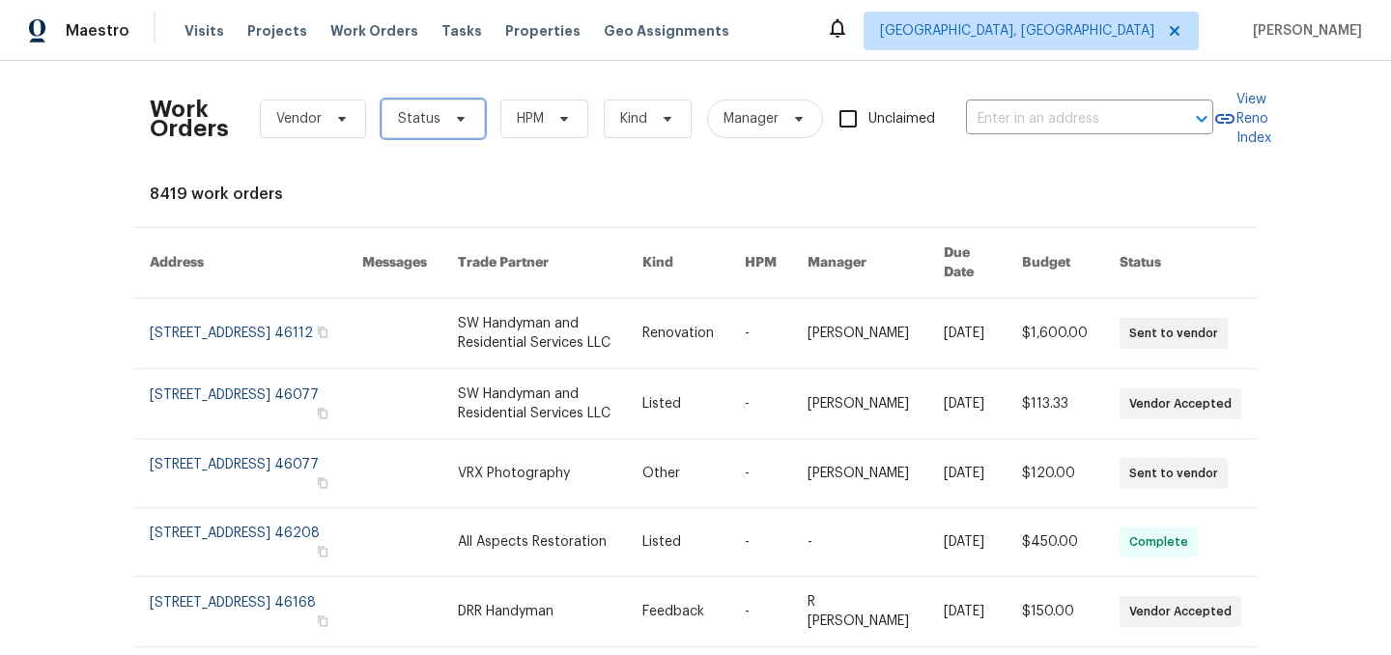
click at [424, 118] on span "Status" at bounding box center [419, 118] width 43 height 19
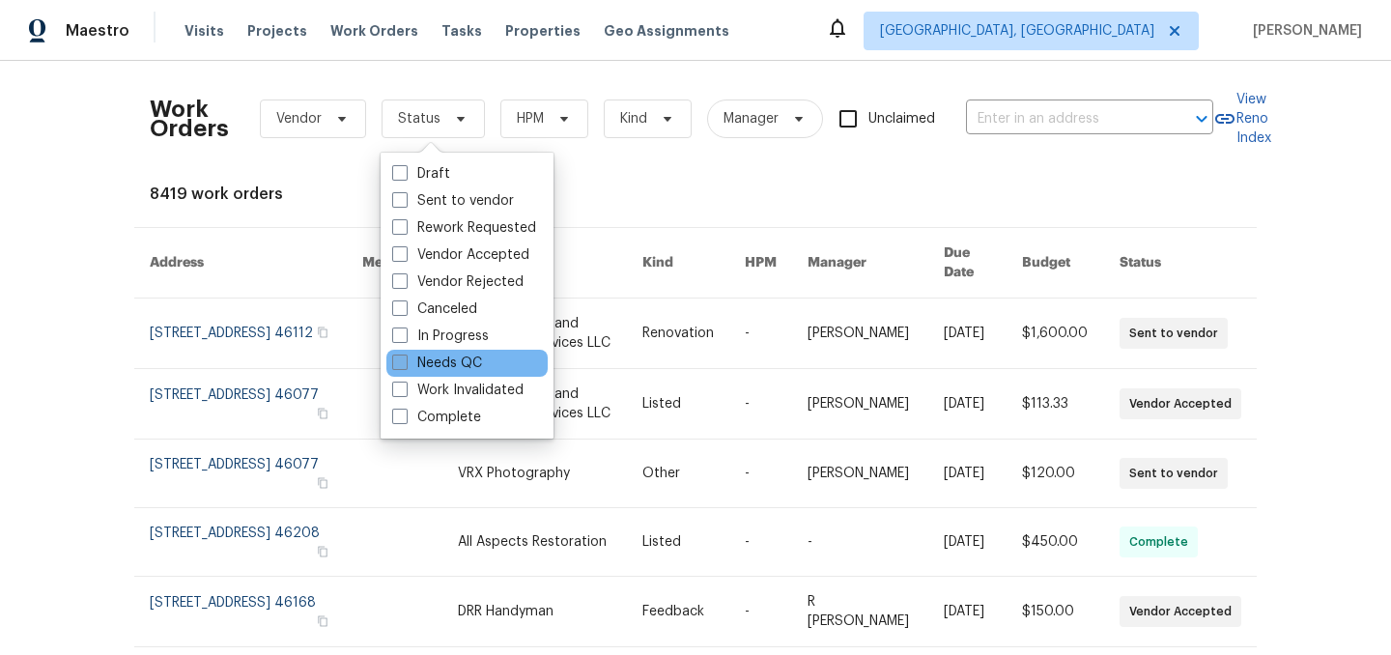
click at [444, 359] on label "Needs QC" at bounding box center [437, 363] width 90 height 19
click at [405, 359] on input "Needs QC" at bounding box center [398, 360] width 13 height 13
checkbox input "true"
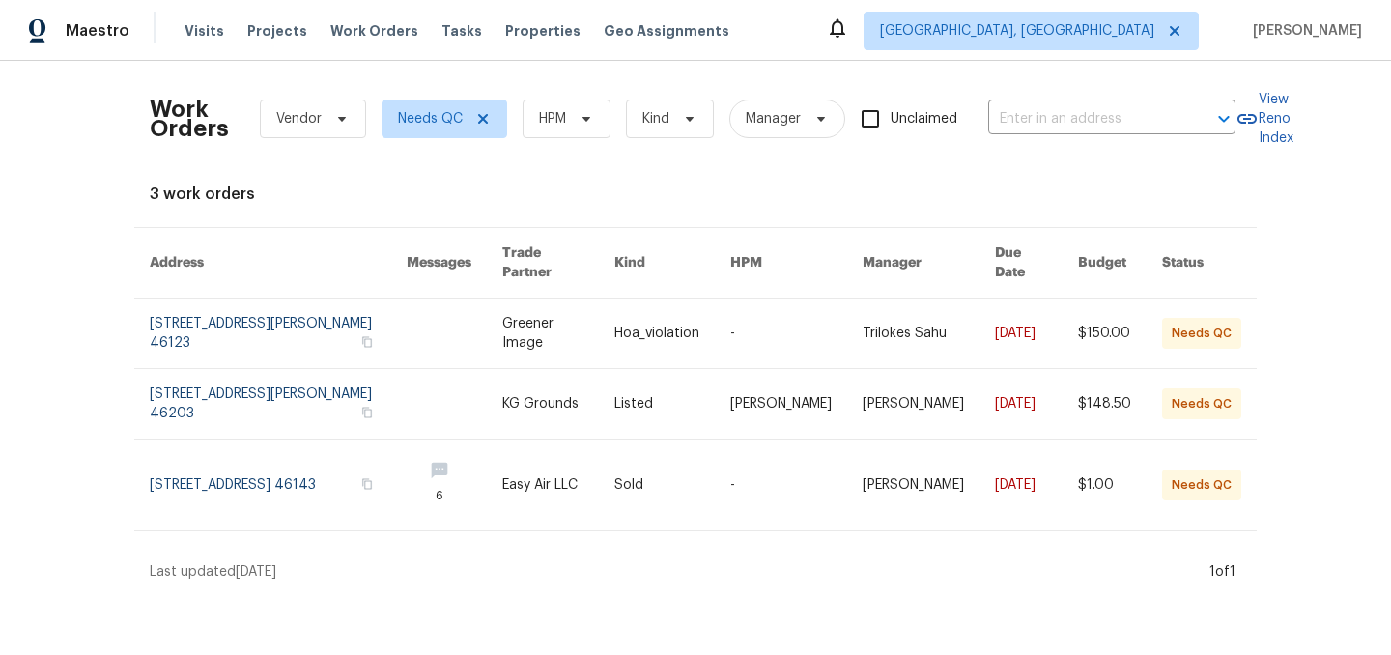
click at [556, 209] on div "Work Orders Vendor Needs QC HPM Kind Manager Unclaimed ​ View Reno Index 3 work…" at bounding box center [696, 328] width 1092 height 505
